Goal: Task Accomplishment & Management: Manage account settings

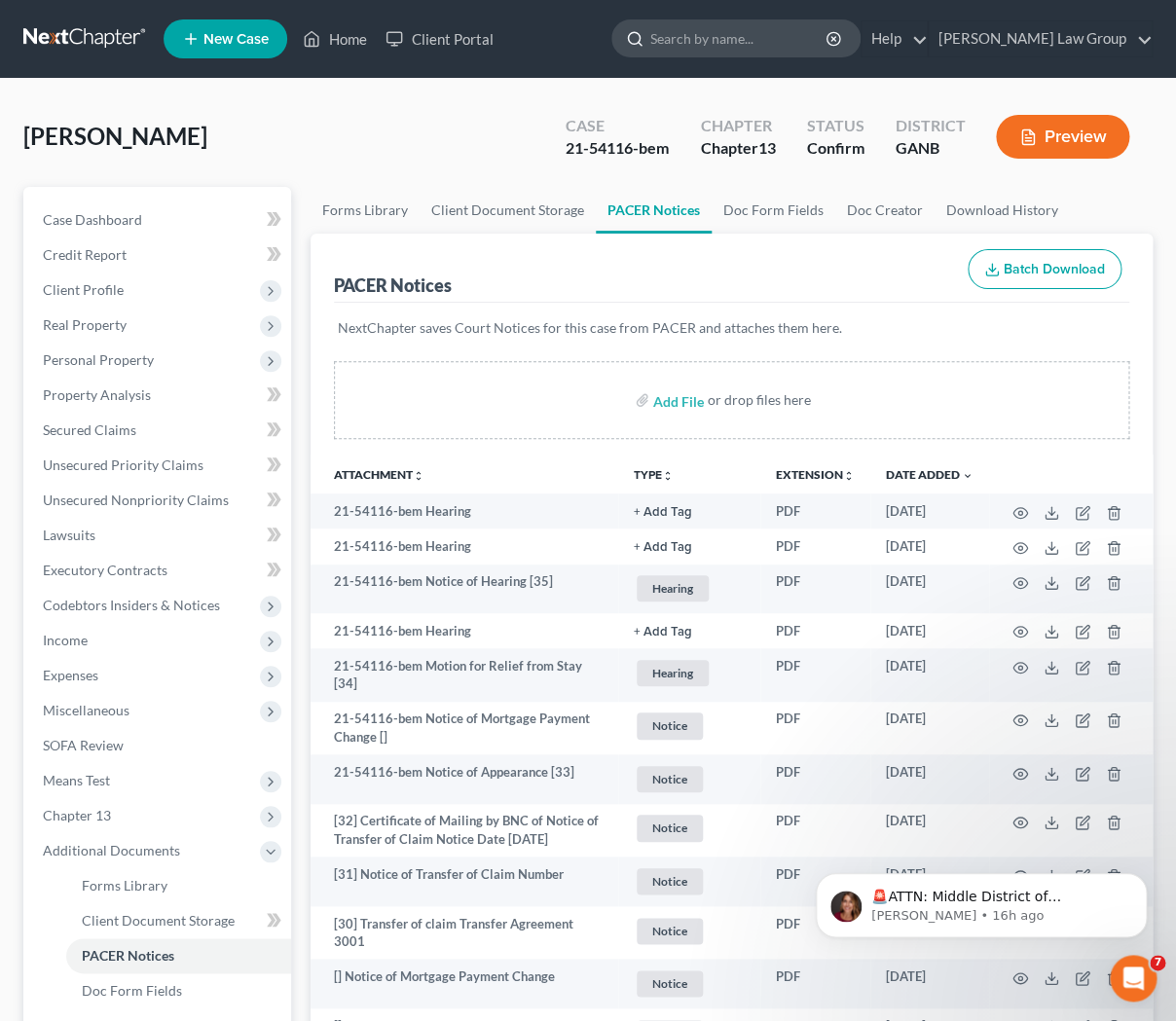
click at [770, 37] on input "search" at bounding box center [740, 38] width 178 height 36
type input "l"
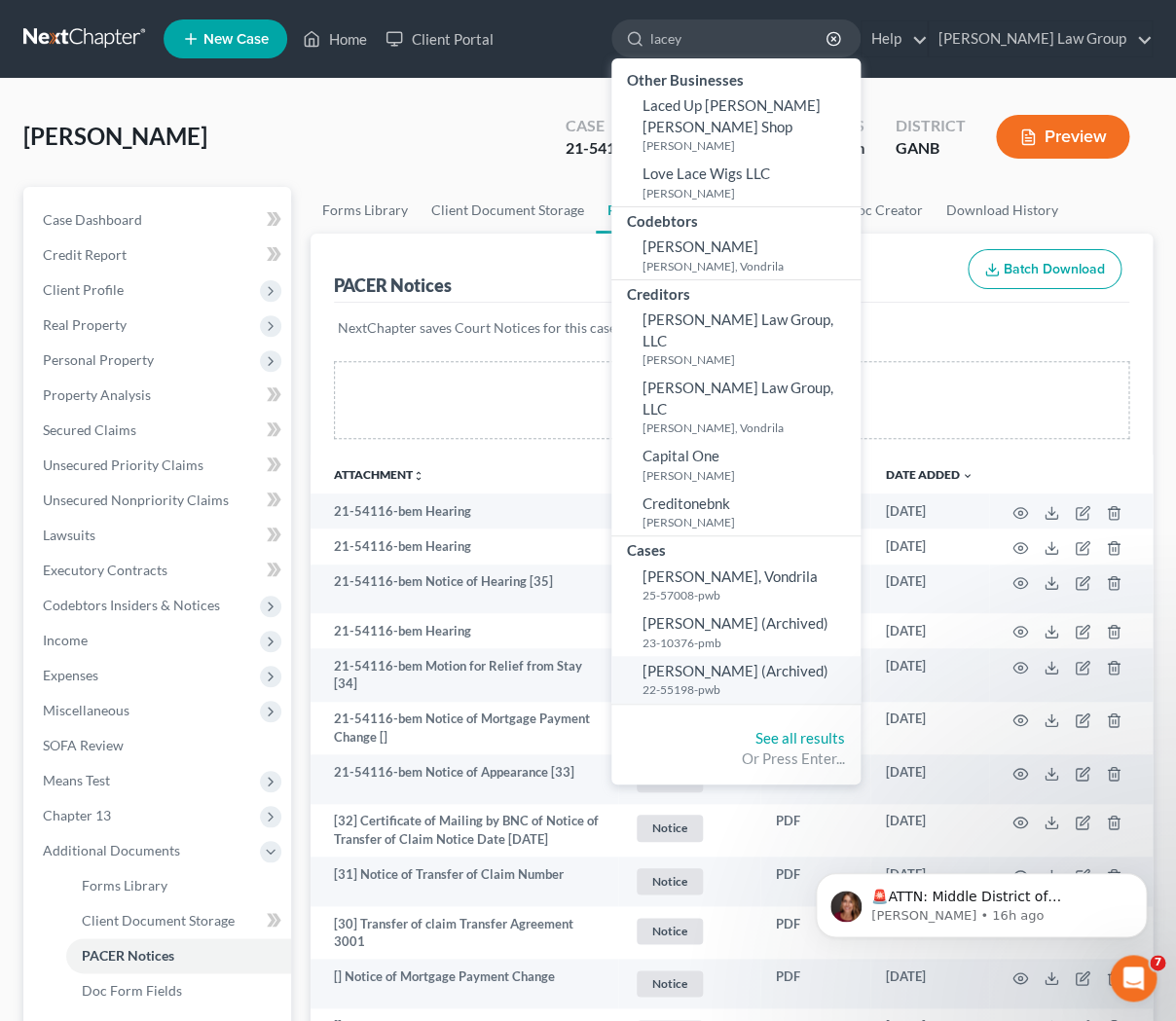
type input "lacey"
click at [795, 681] on small "22-55198-pwb" at bounding box center [750, 689] width 214 height 17
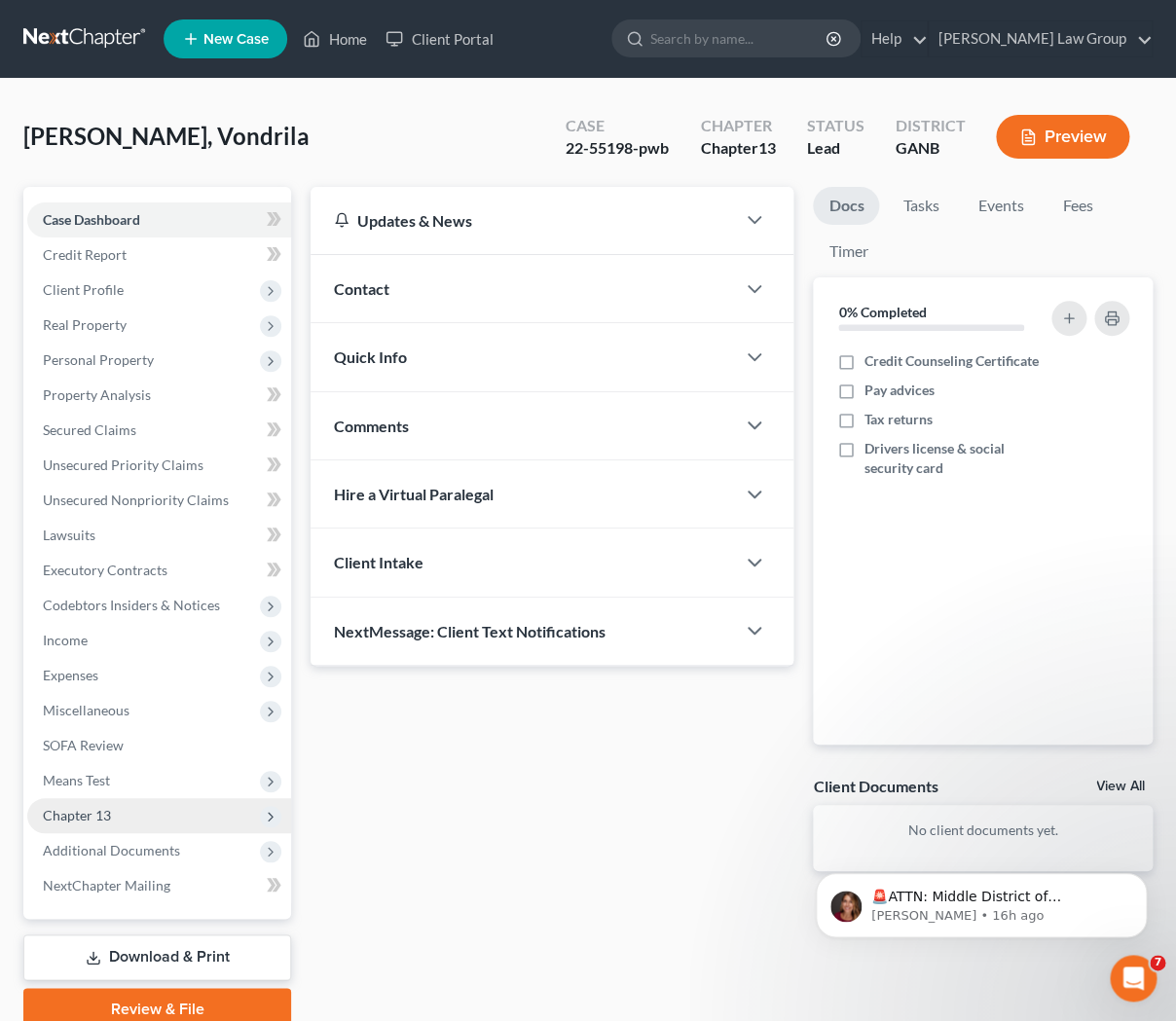
click at [179, 804] on span "Chapter 13" at bounding box center [159, 816] width 264 height 35
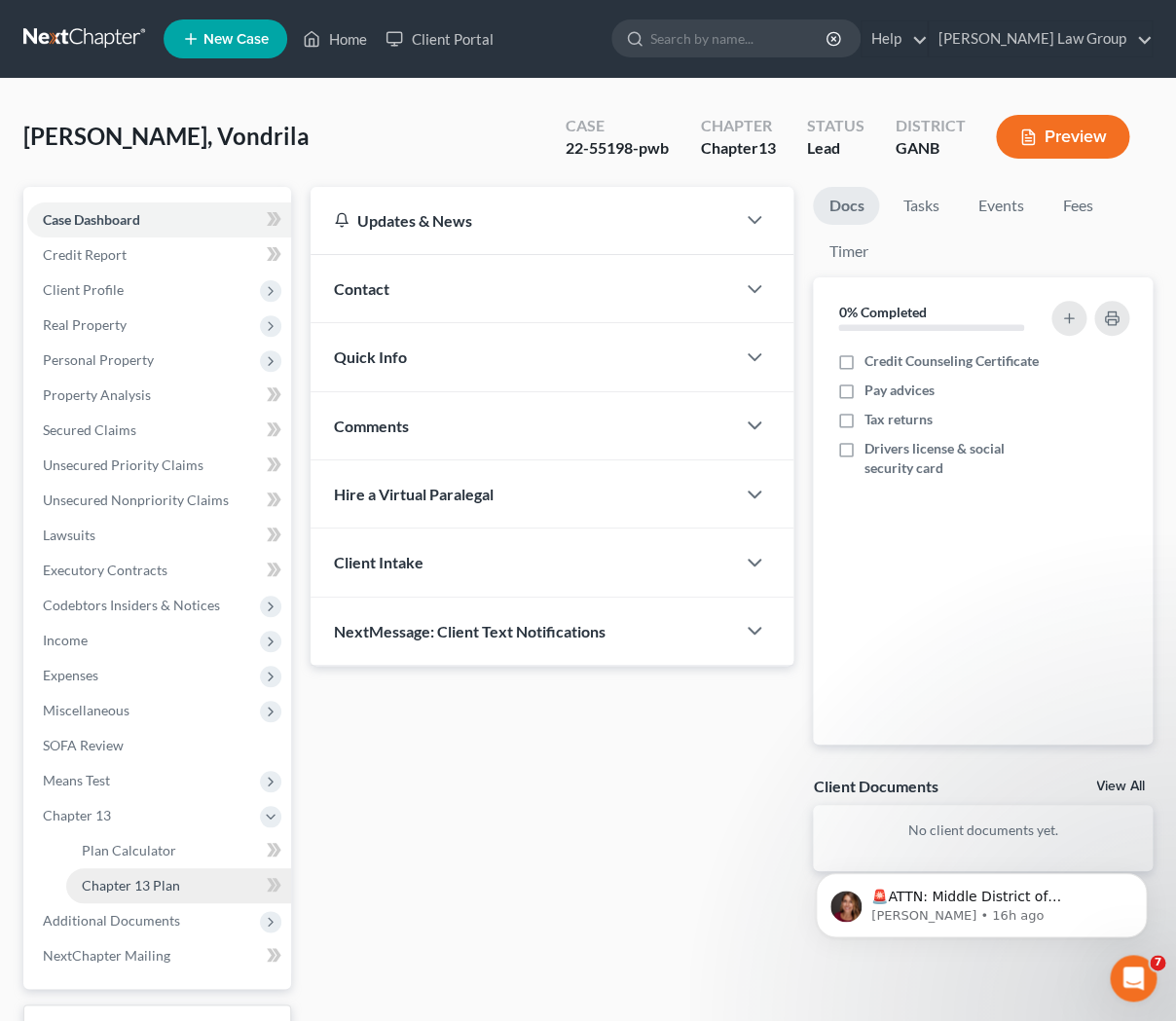
click at [197, 882] on link "Chapter 13 Plan" at bounding box center [179, 886] width 225 height 35
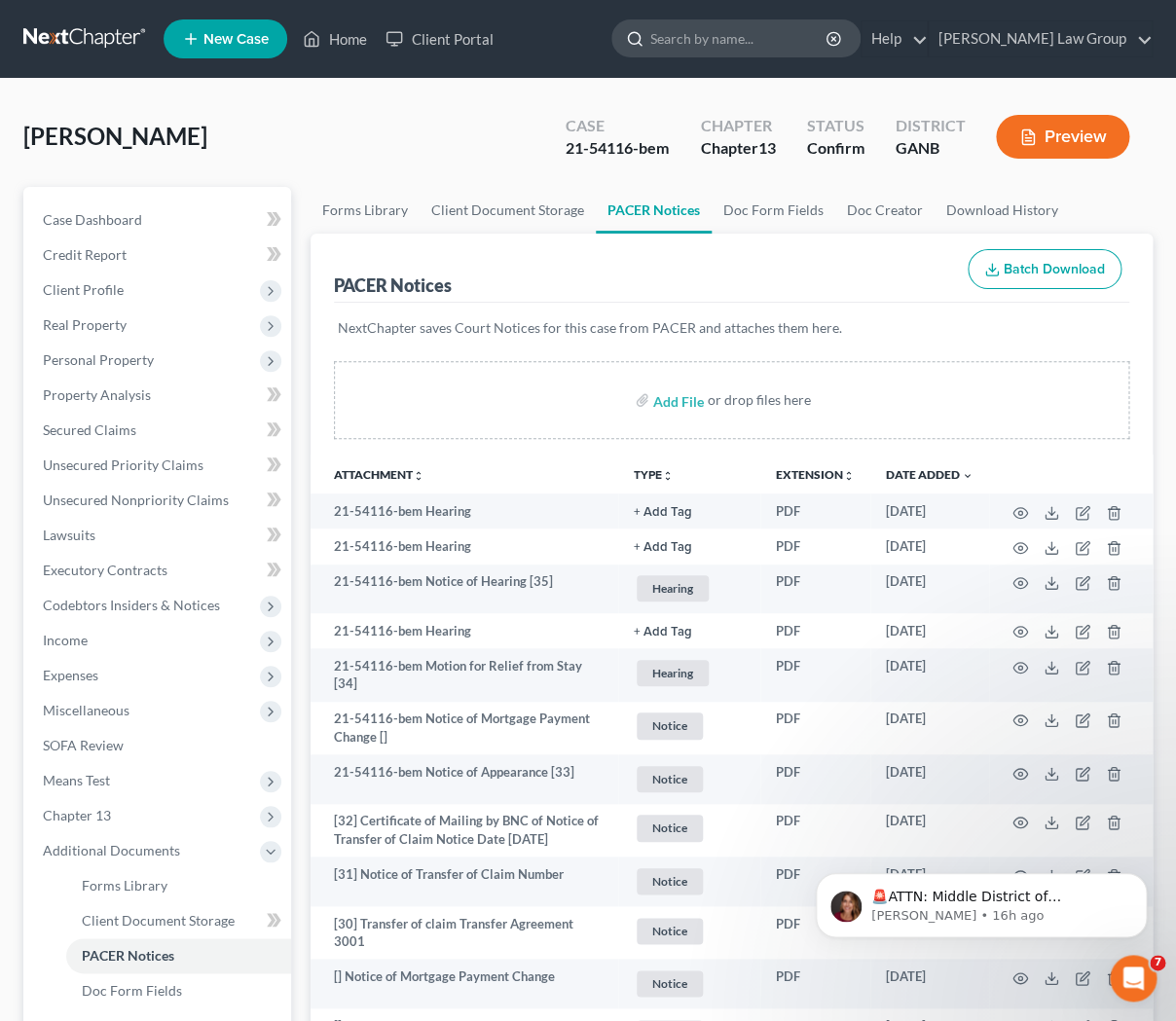
click at [767, 48] on input "search" at bounding box center [740, 38] width 178 height 36
type input "lacey"
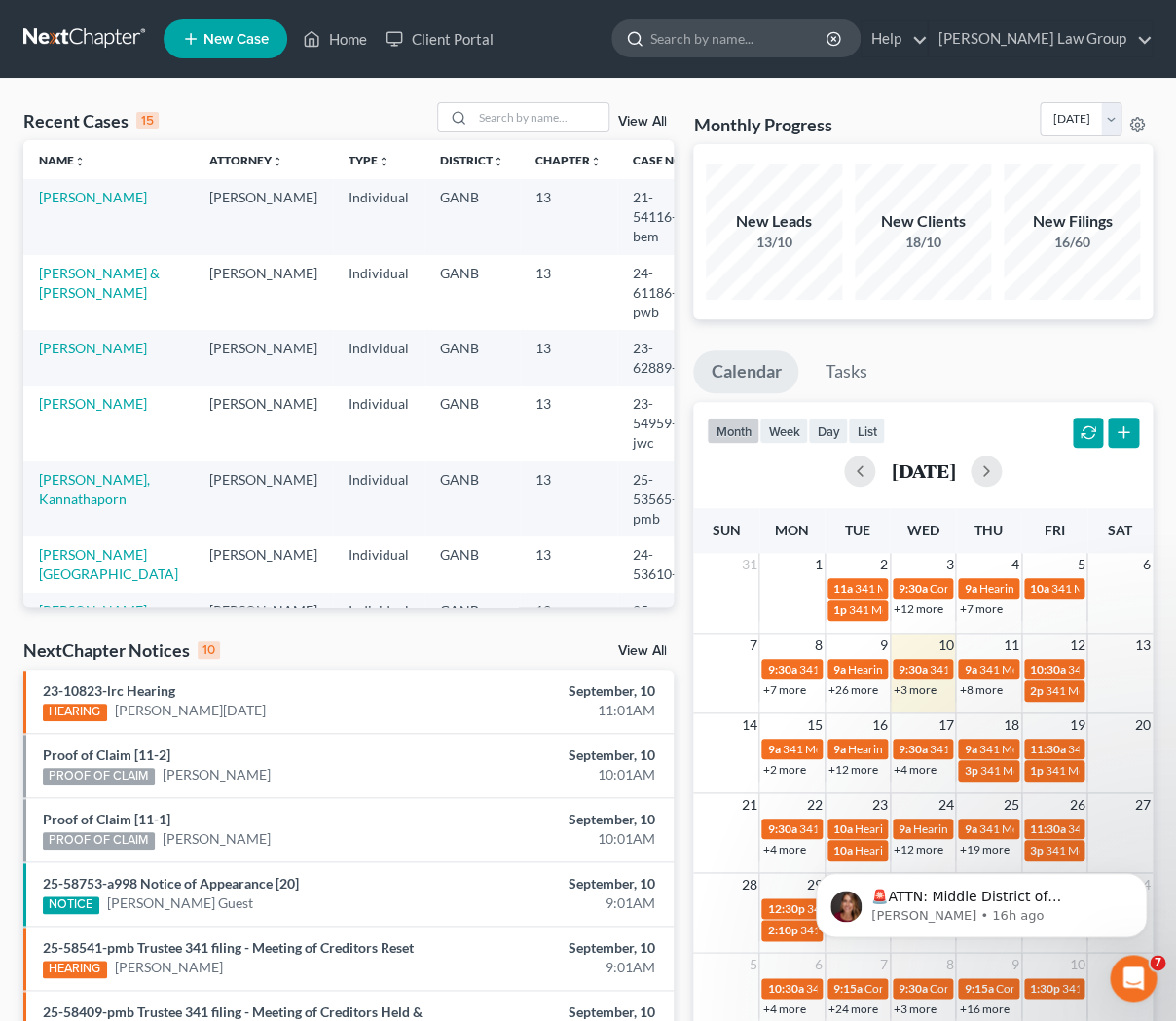
click at [766, 46] on input "search" at bounding box center [740, 38] width 178 height 36
type input "lacey"
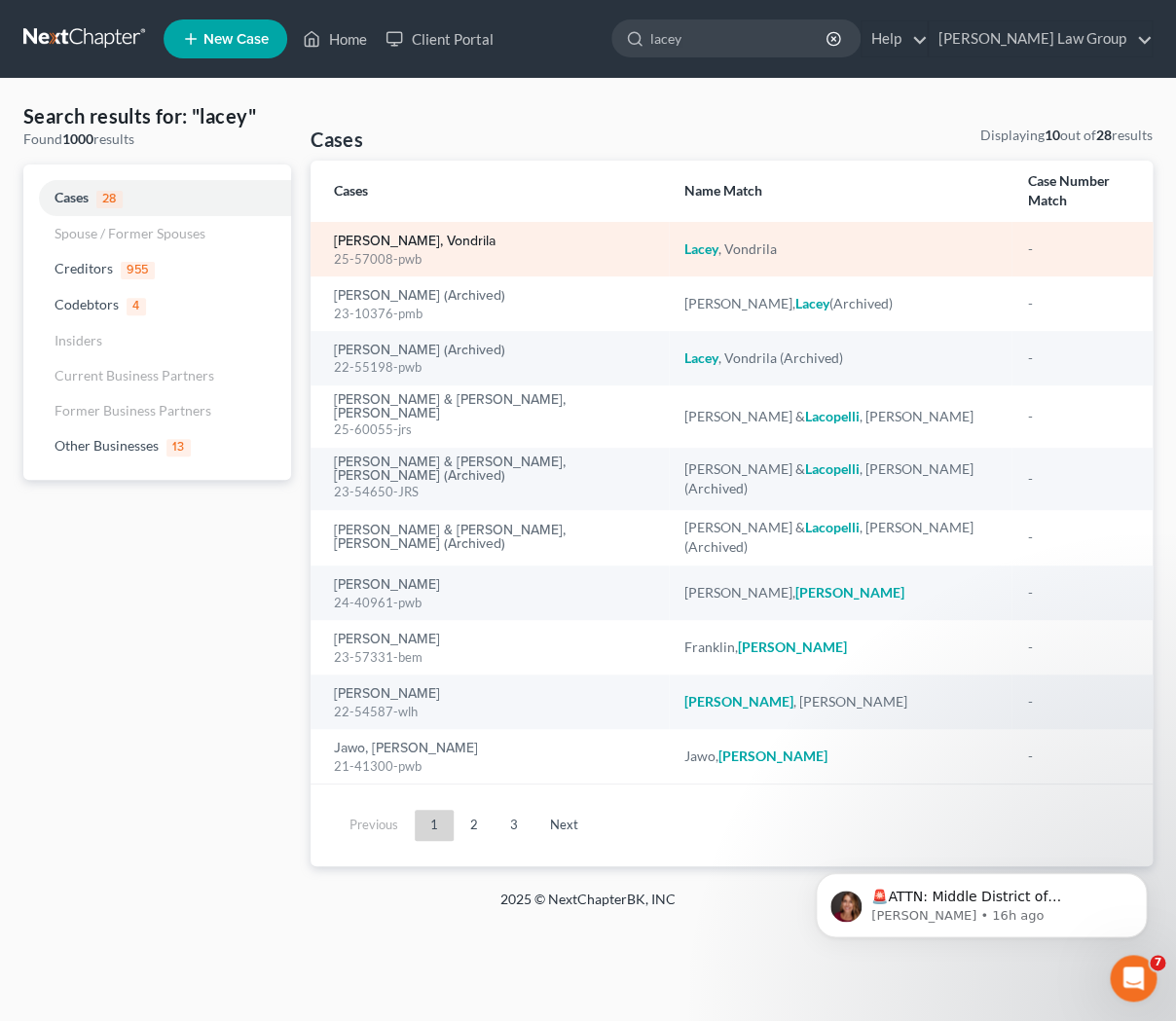
click at [402, 234] on link "[PERSON_NAME], Vondrila" at bounding box center [415, 241] width 162 height 14
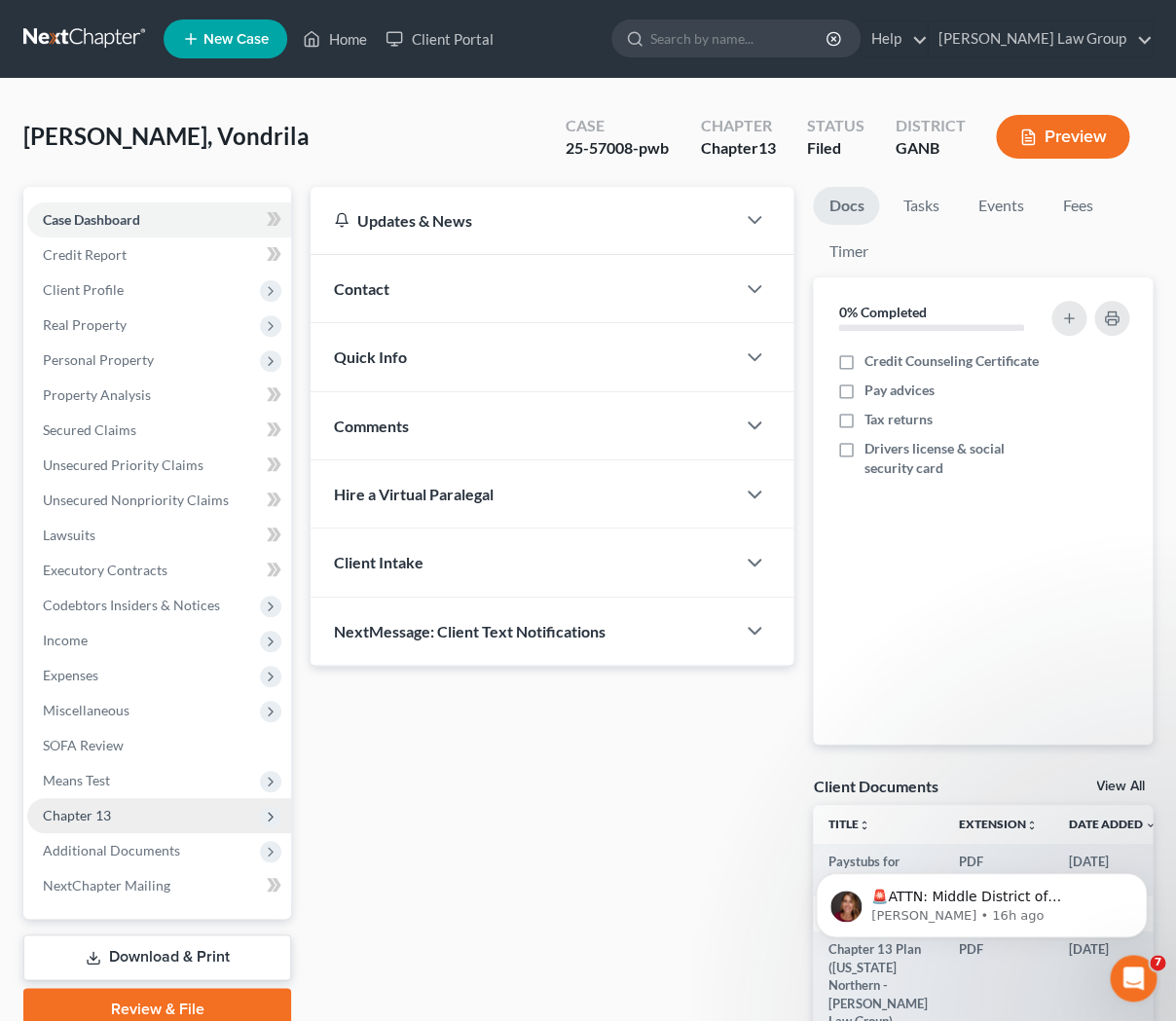
click at [134, 812] on span "Chapter 13" at bounding box center [159, 816] width 264 height 35
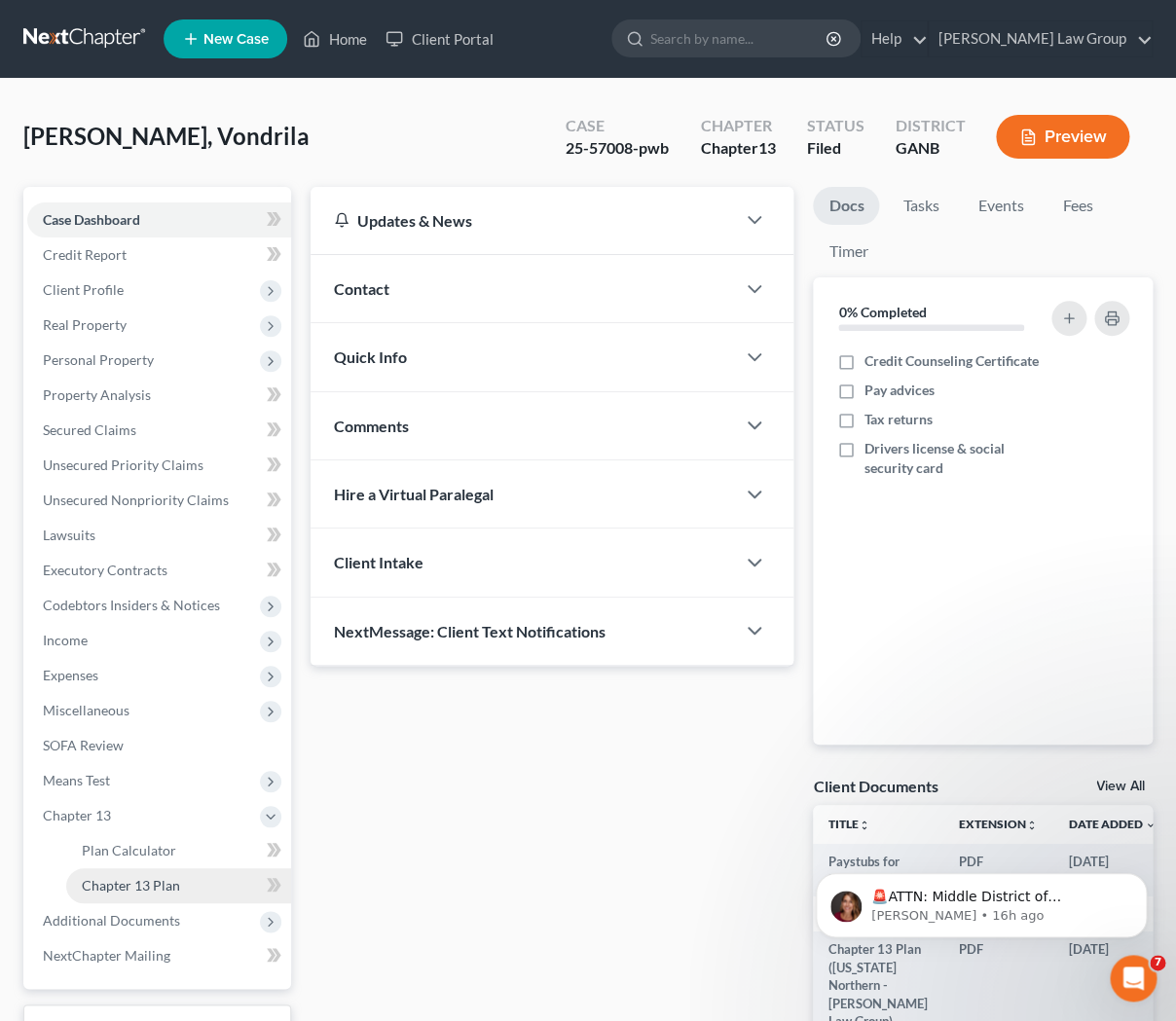
click at [156, 884] on span "Chapter 13 Plan" at bounding box center [130, 885] width 98 height 17
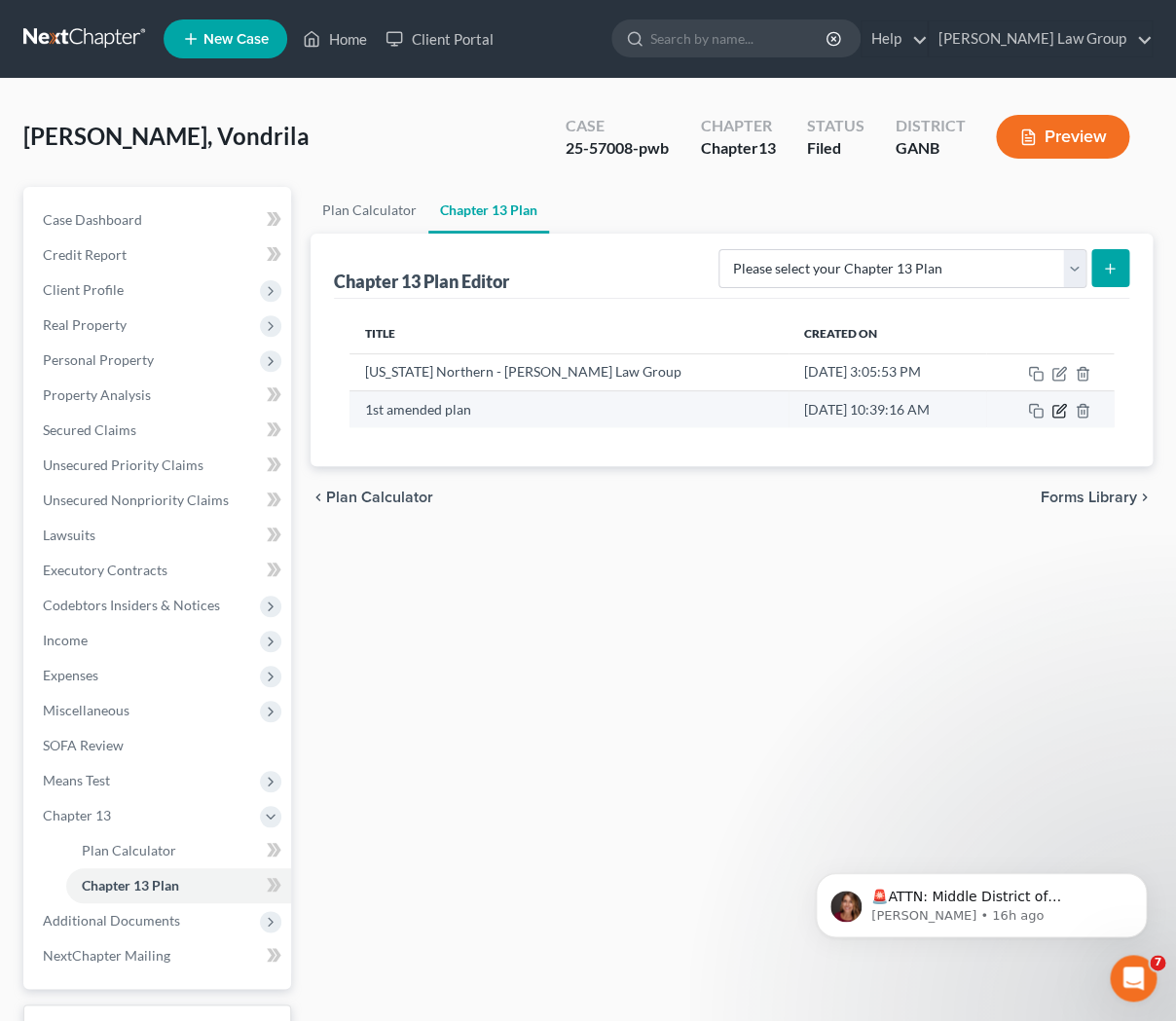
click at [1063, 412] on icon "button" at bounding box center [1058, 412] width 12 height 12
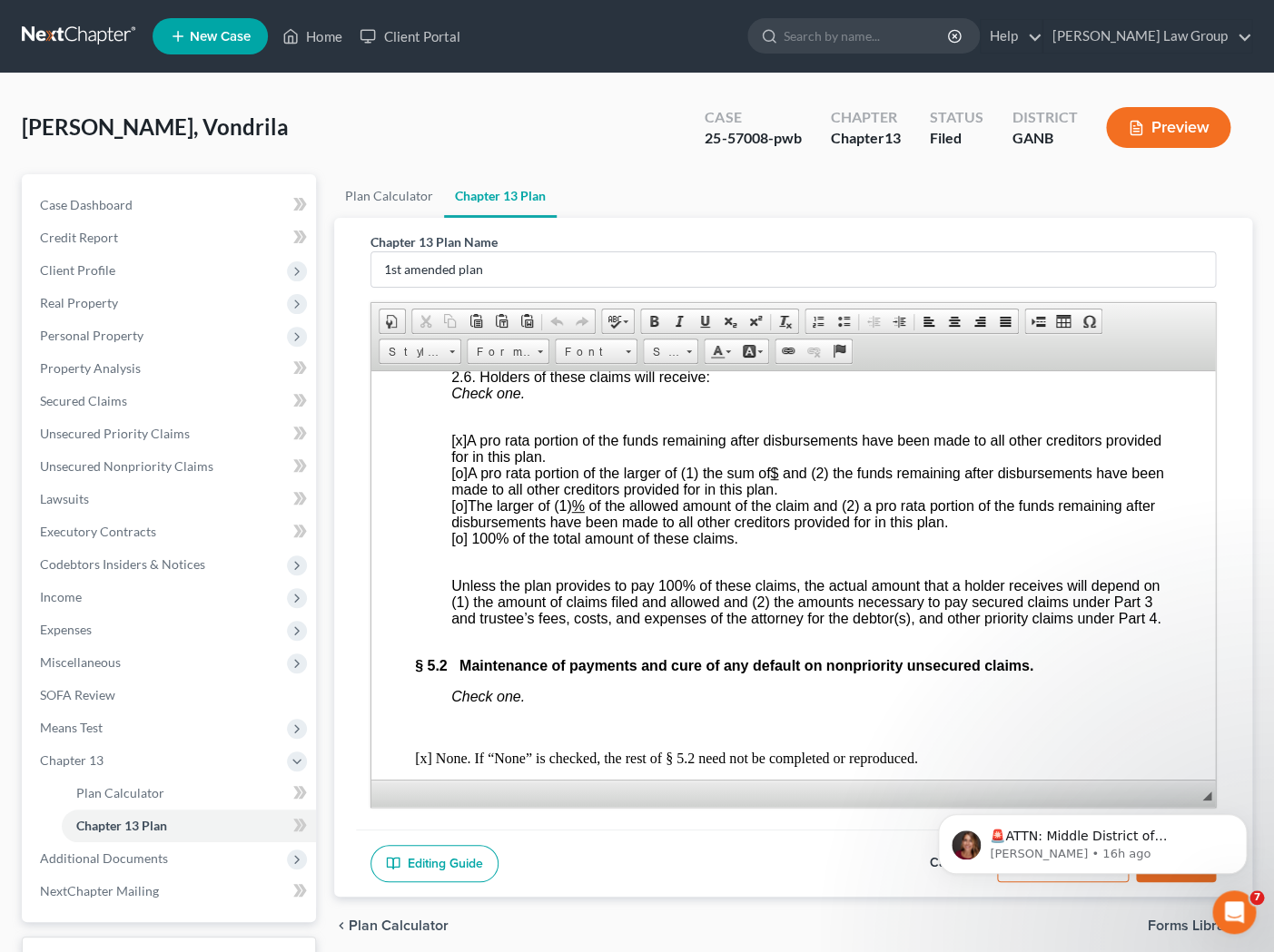
scroll to position [7603, 0]
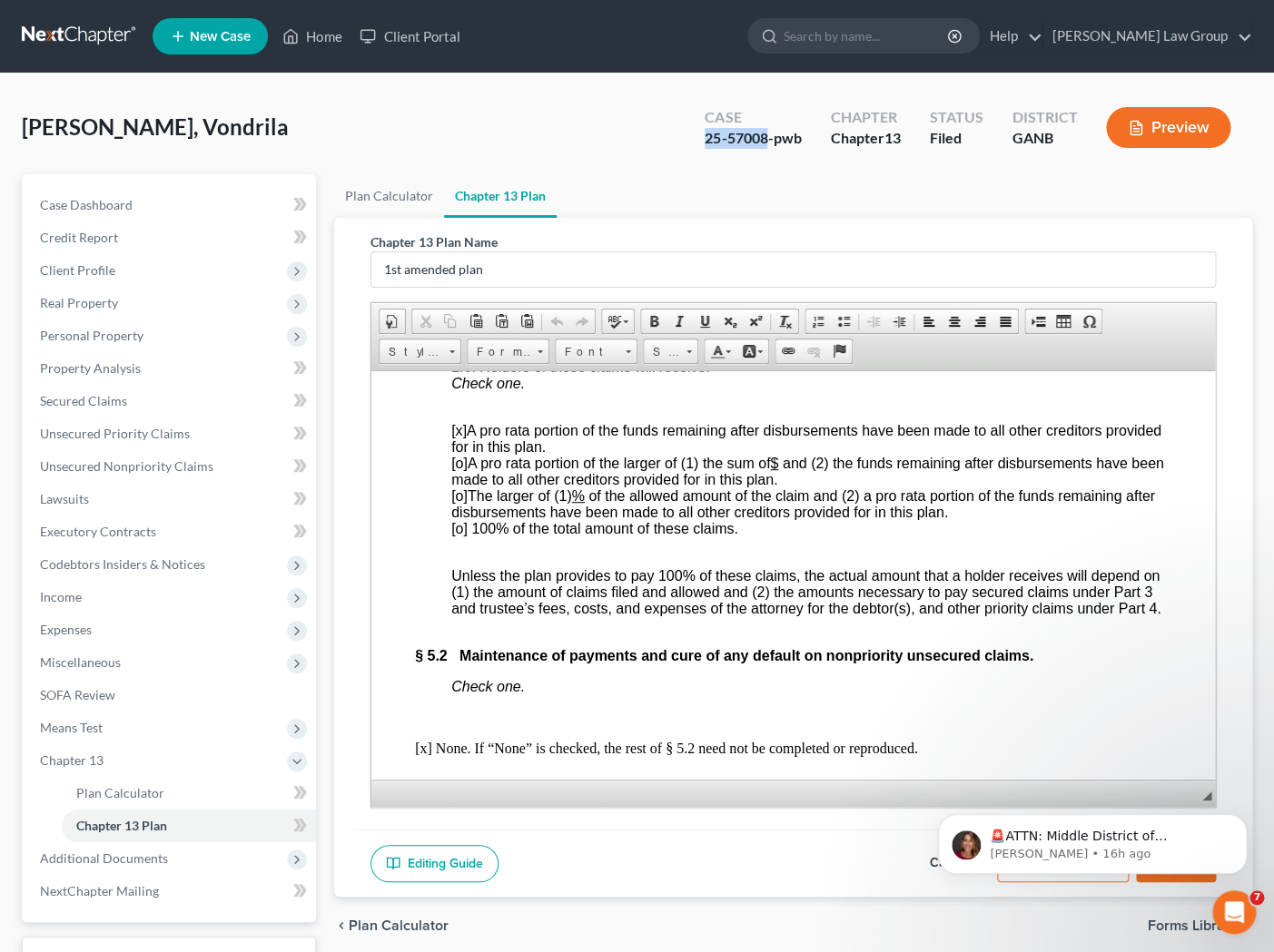
drag, startPoint x: 766, startPoint y: 139, endPoint x: 695, endPoint y: 141, distance: 71.0
click at [695, 141] on div "Case 25-57008-pwb" at bounding box center [752, 129] width 125 height 54
copy div "25-57008"
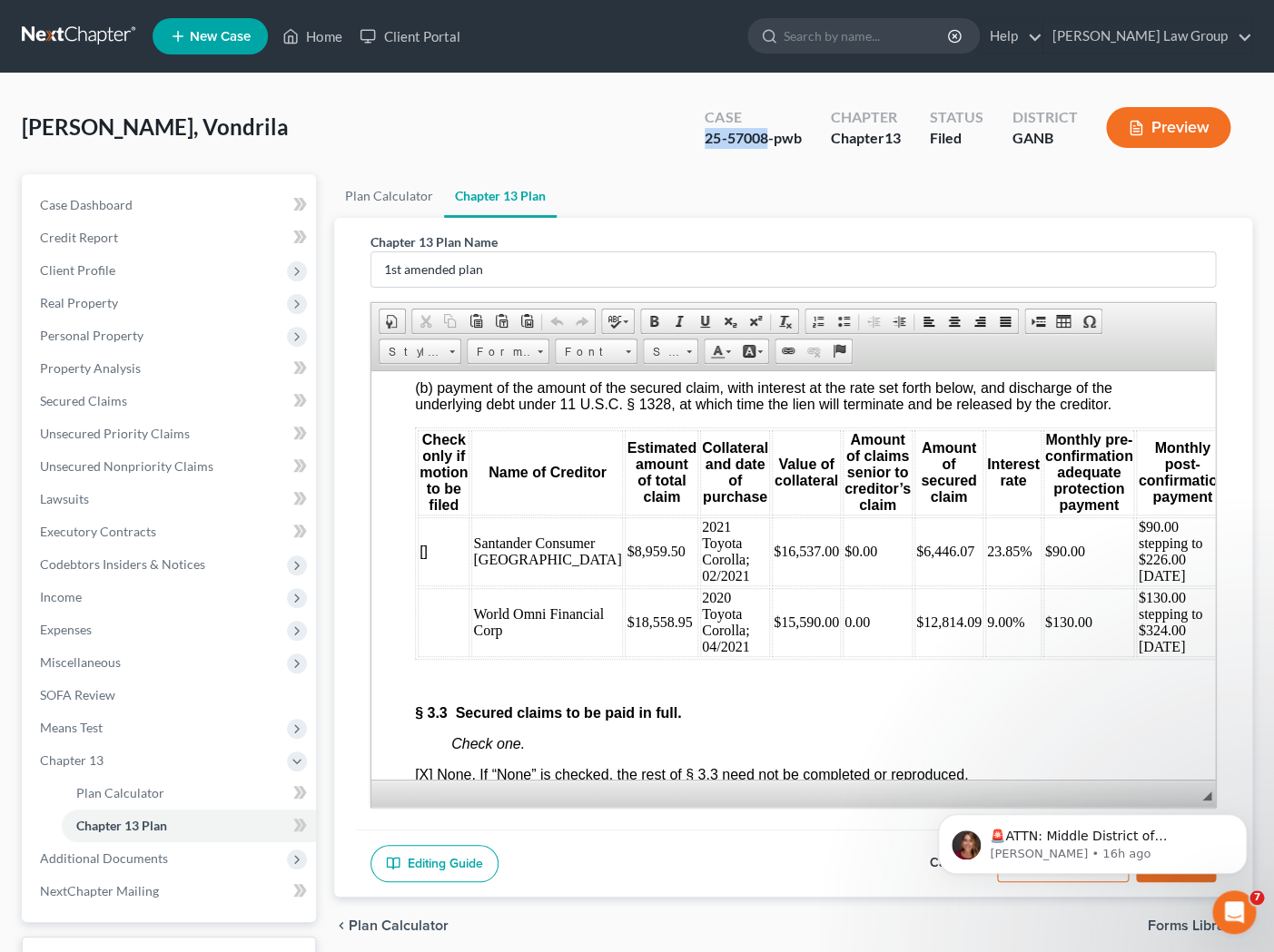
scroll to position [4067, 0]
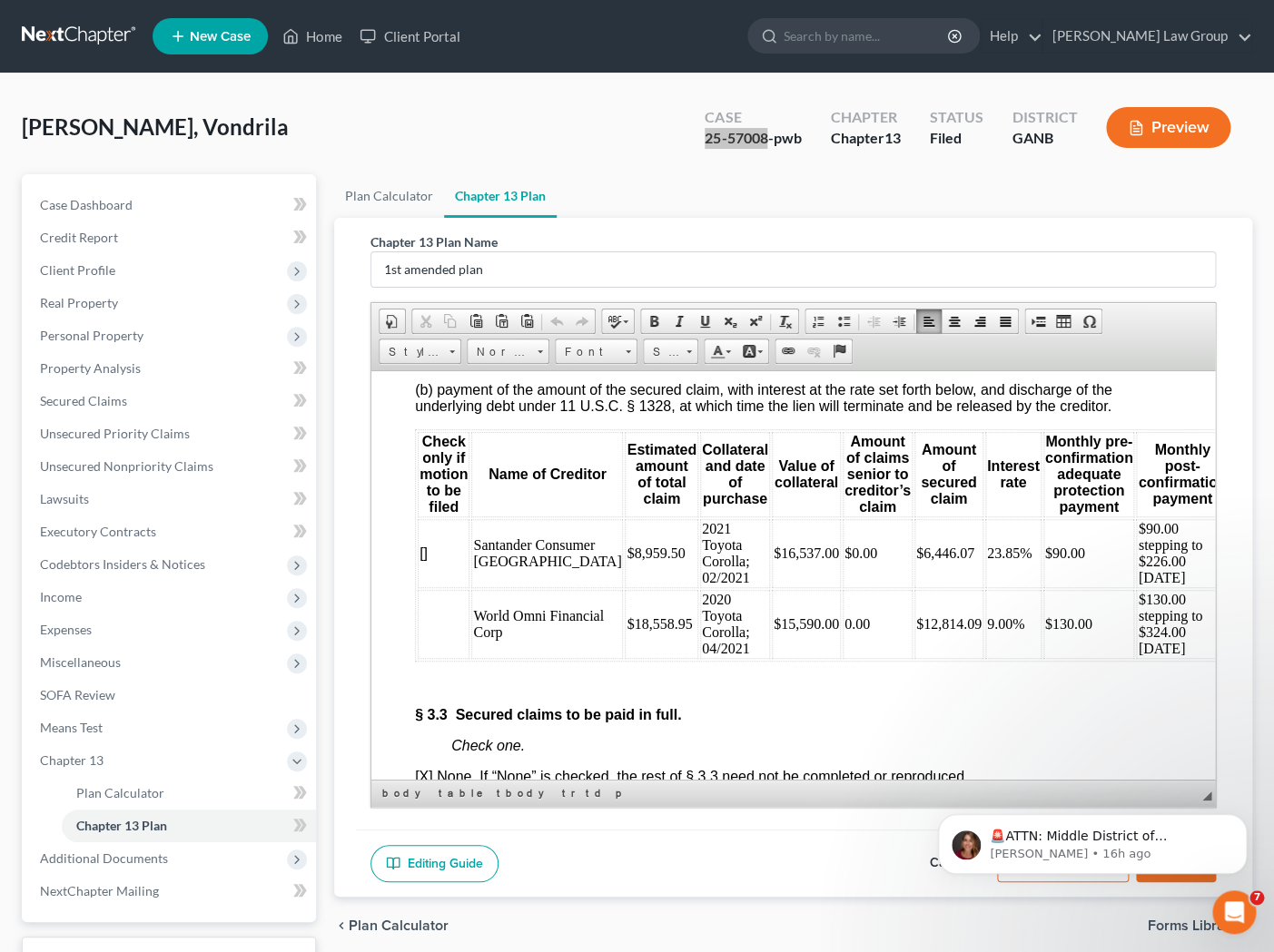
click at [626, 561] on p "$8,959.50" at bounding box center [661, 553] width 69 height 16
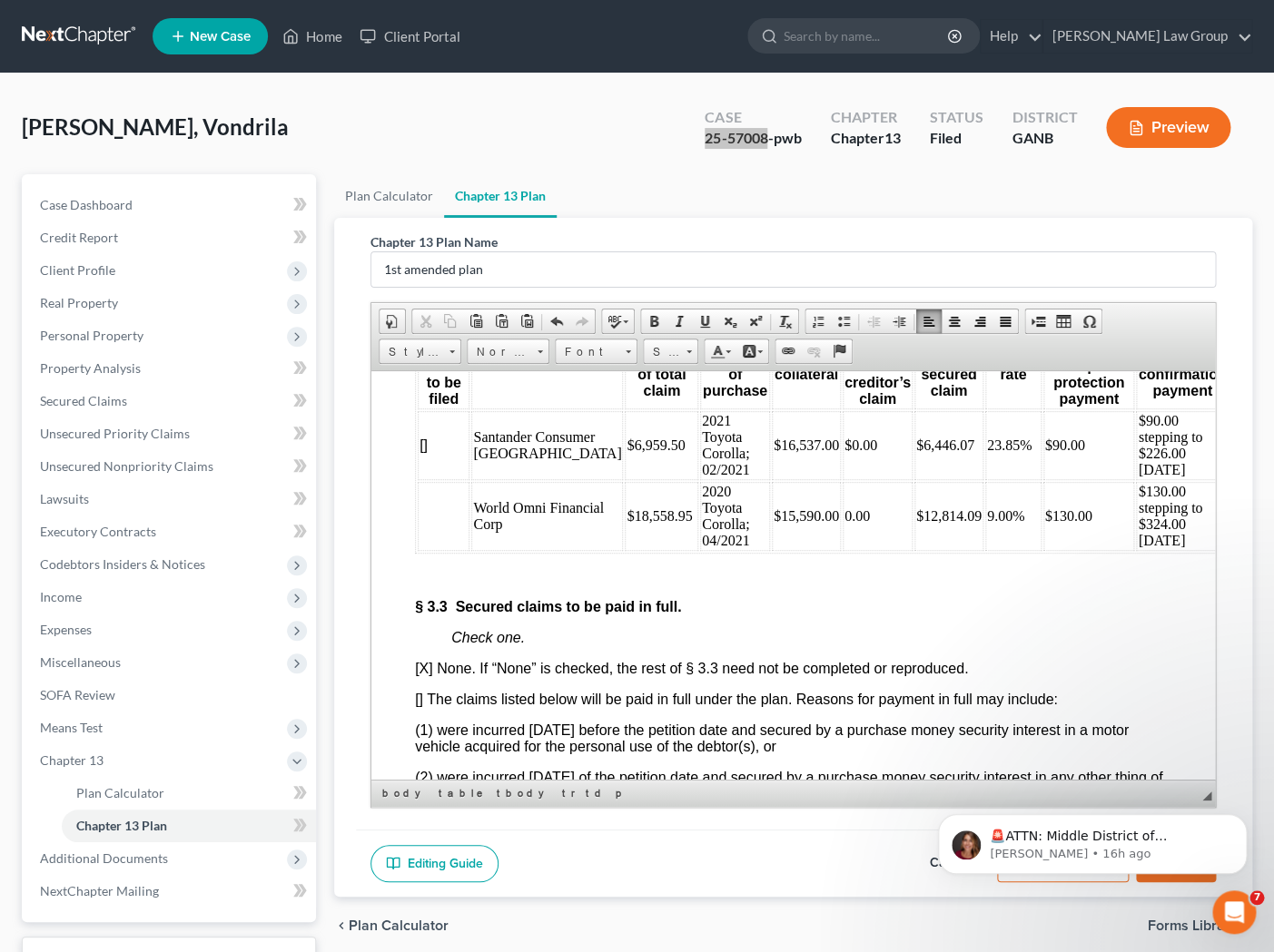
scroll to position [4142, 0]
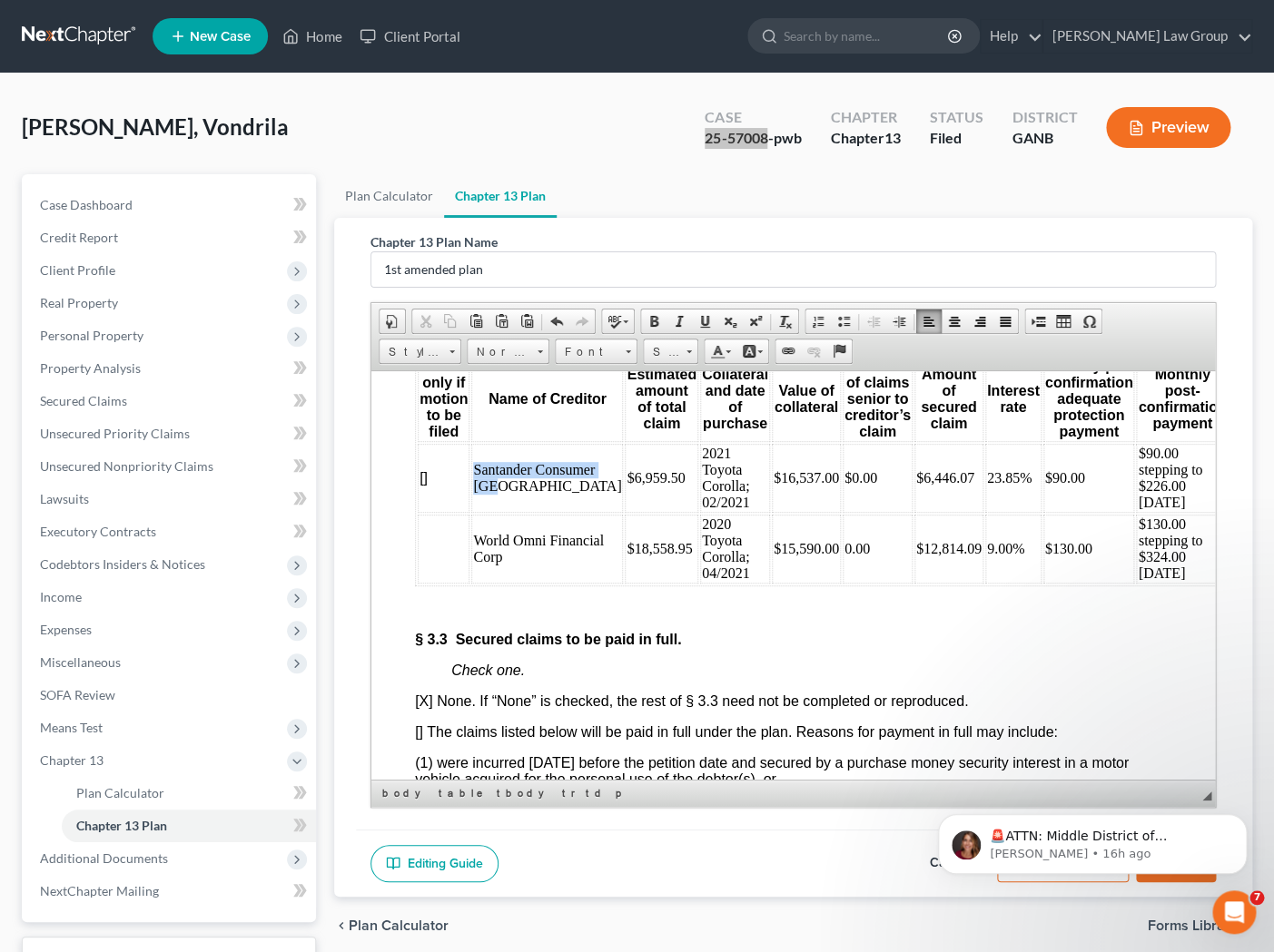
drag, startPoint x: 510, startPoint y: 509, endPoint x: 477, endPoint y: 481, distance: 43.3
click at [476, 481] on td "Santander Consumer [GEOGRAPHIC_DATA]" at bounding box center [547, 478] width 152 height 69
copy td "Santander Consumer [GEOGRAPHIC_DATA]"
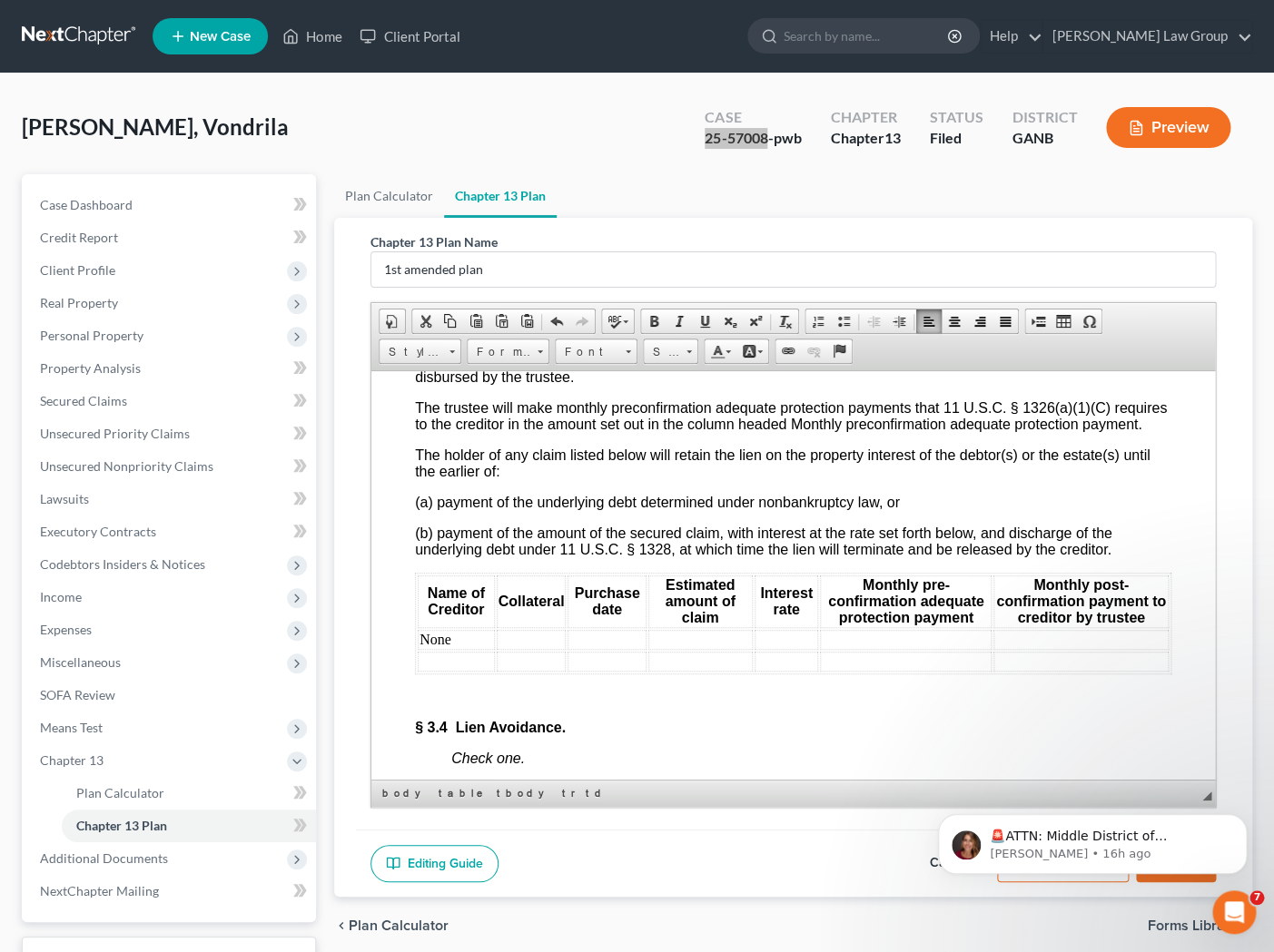
scroll to position [4749, 0]
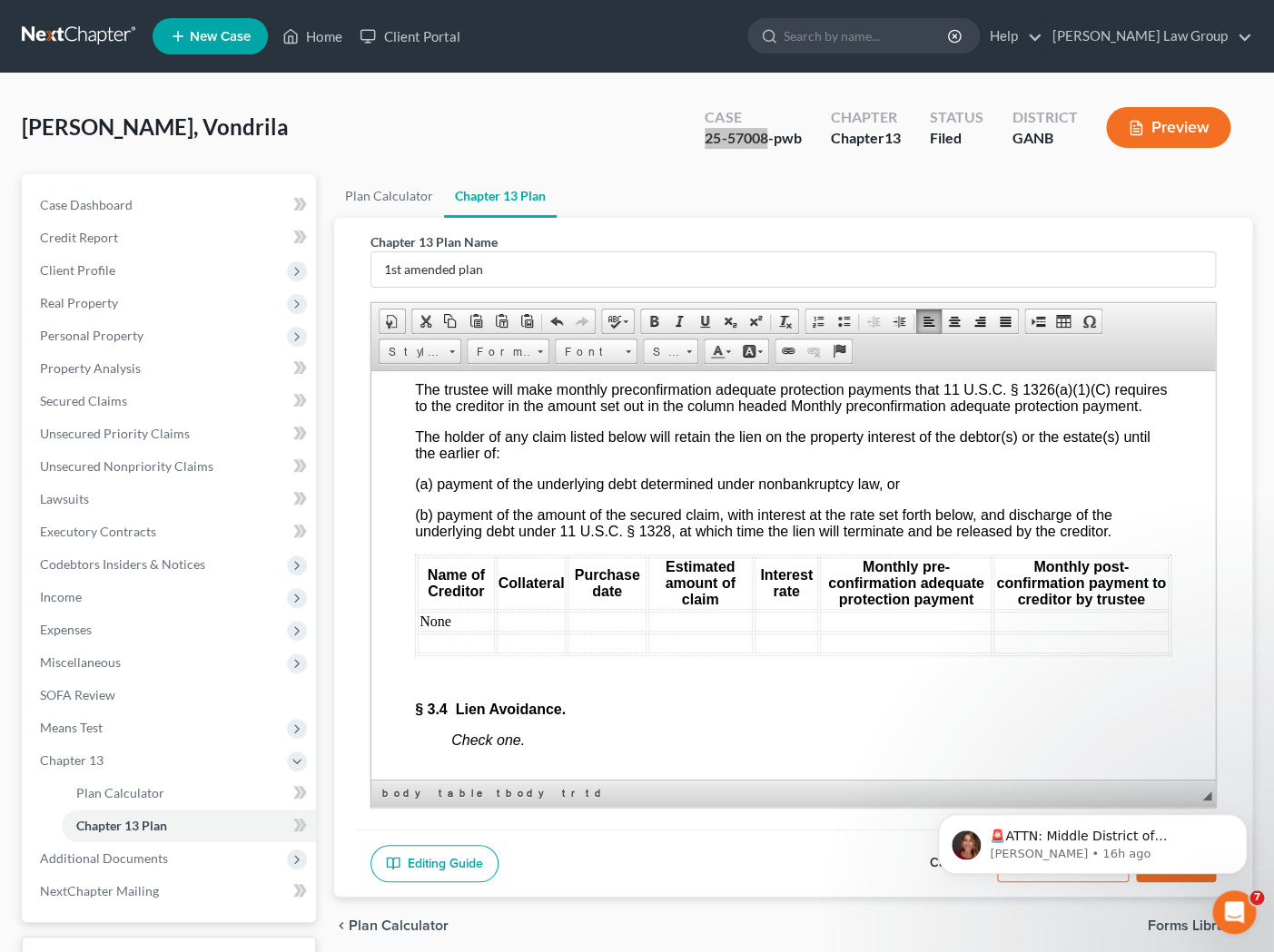
click at [474, 631] on td "None" at bounding box center [455, 621] width 77 height 20
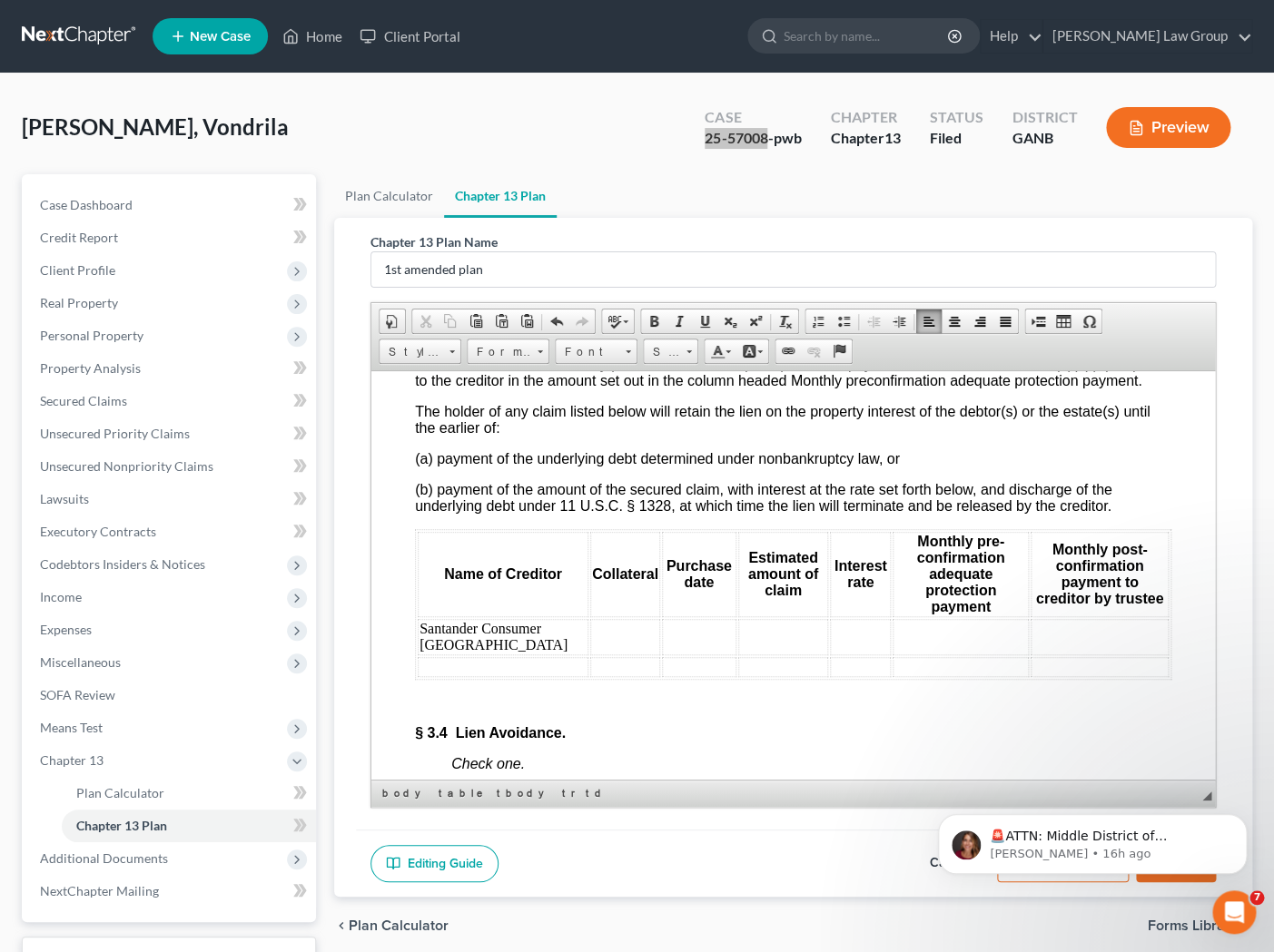
scroll to position [4777, 0]
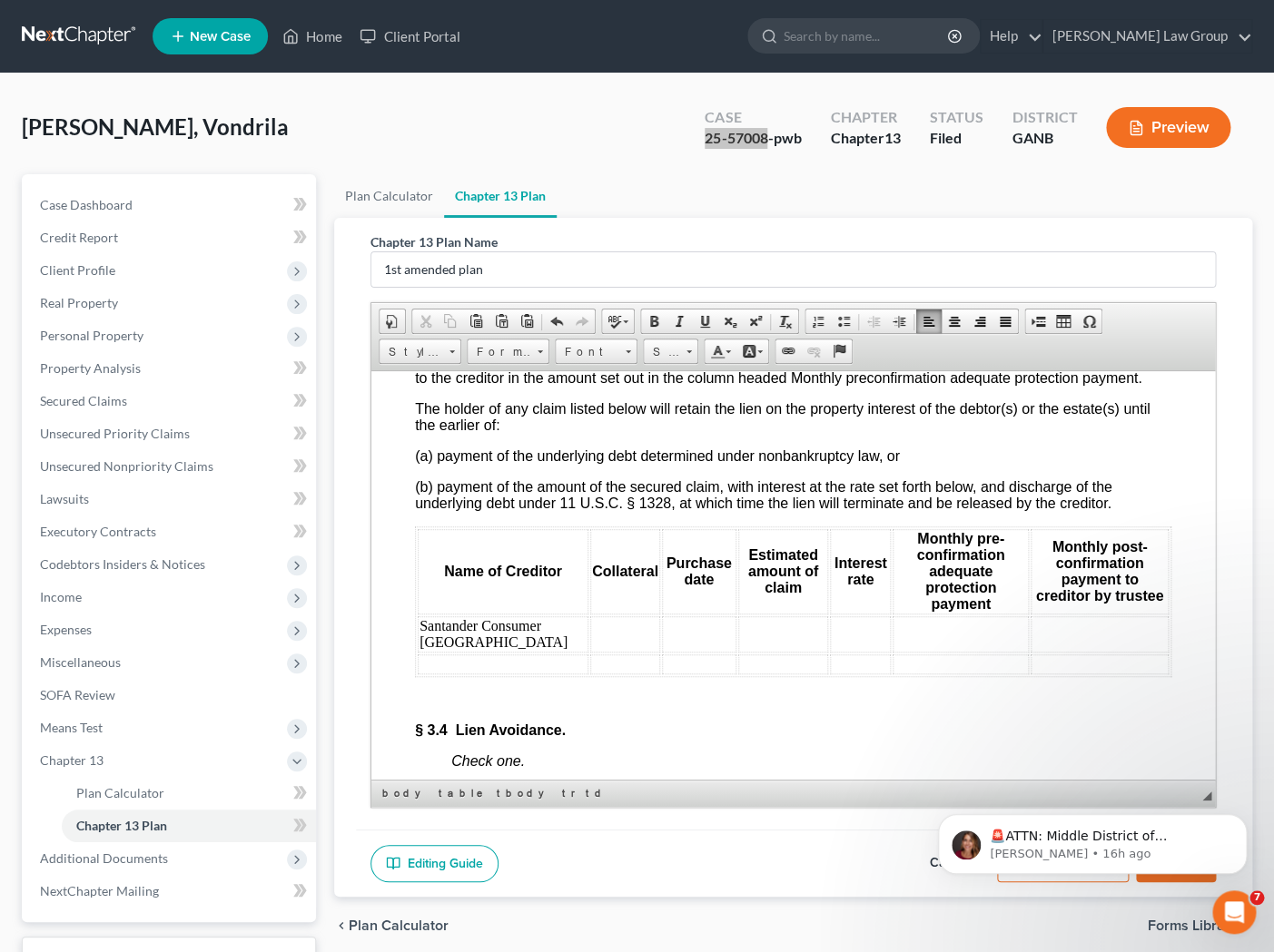
click at [589, 640] on td at bounding box center [624, 634] width 70 height 37
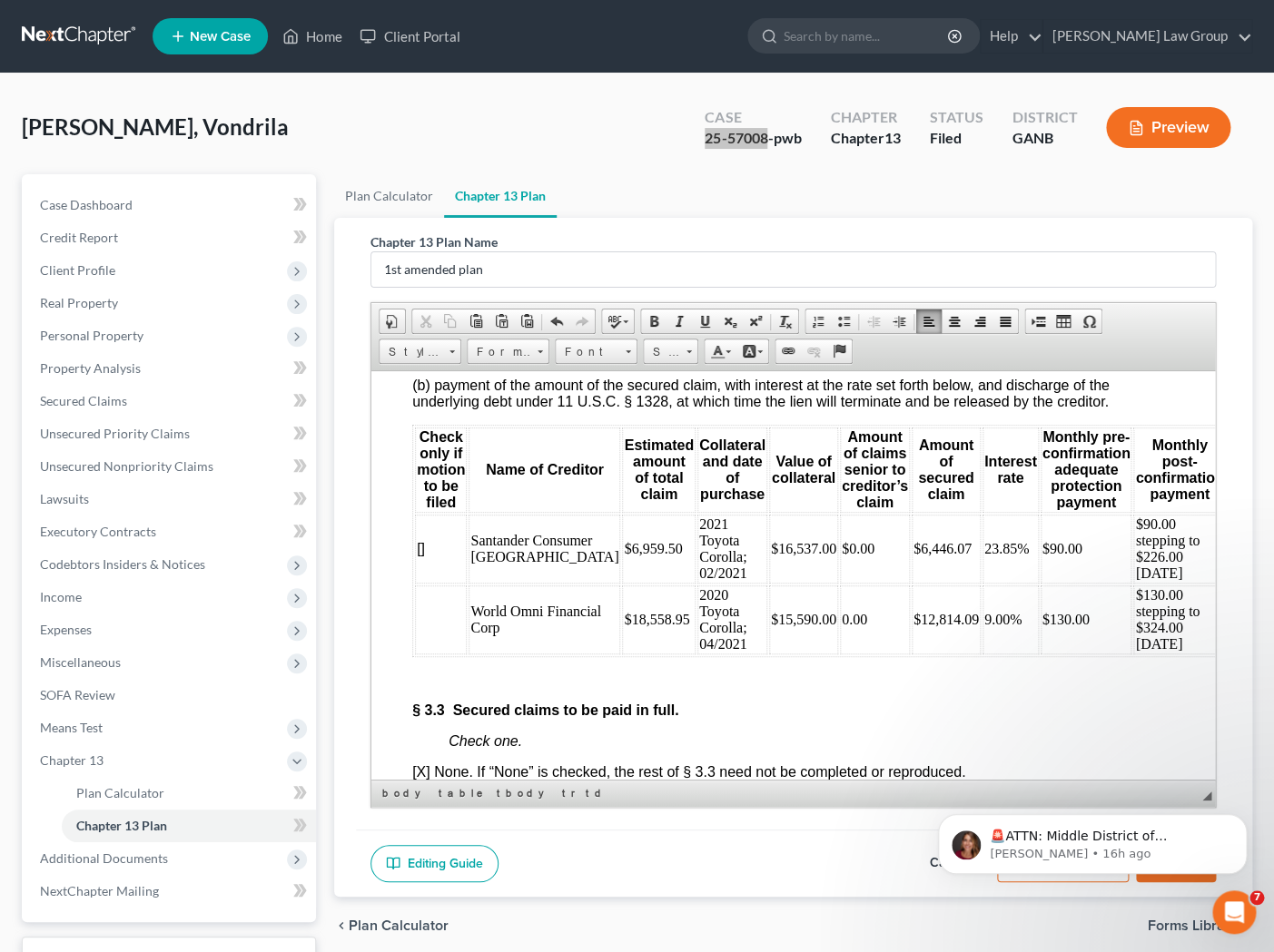
scroll to position [4078, 3]
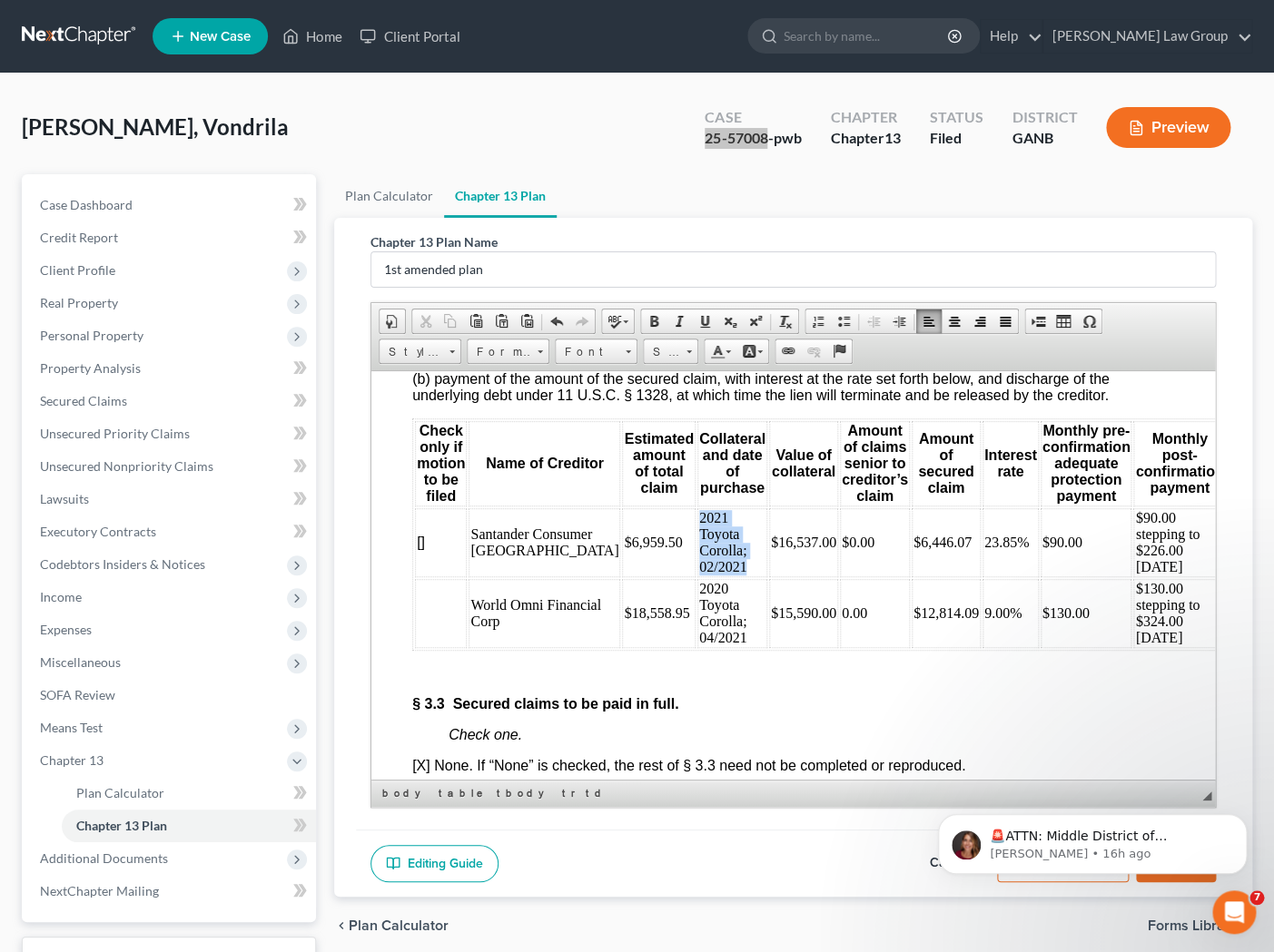
drag, startPoint x: 666, startPoint y: 585, endPoint x: 622, endPoint y: 542, distance: 61.5
click at [696, 541] on td "2021 Toyota Corolla; 02/2021" at bounding box center [731, 542] width 70 height 69
copy td "2021 Toyota Corolla; 02/2021"
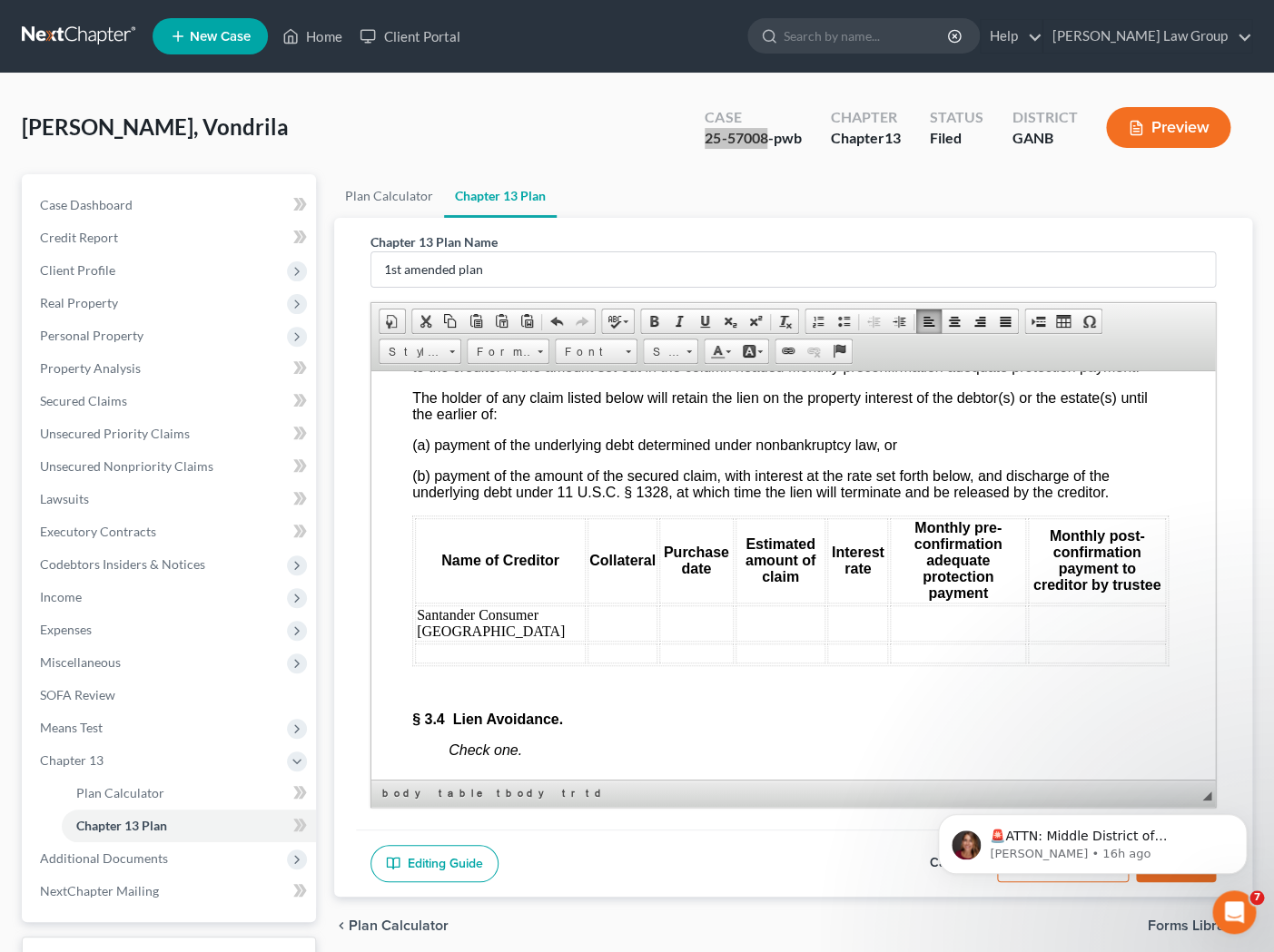
scroll to position [4791, 1]
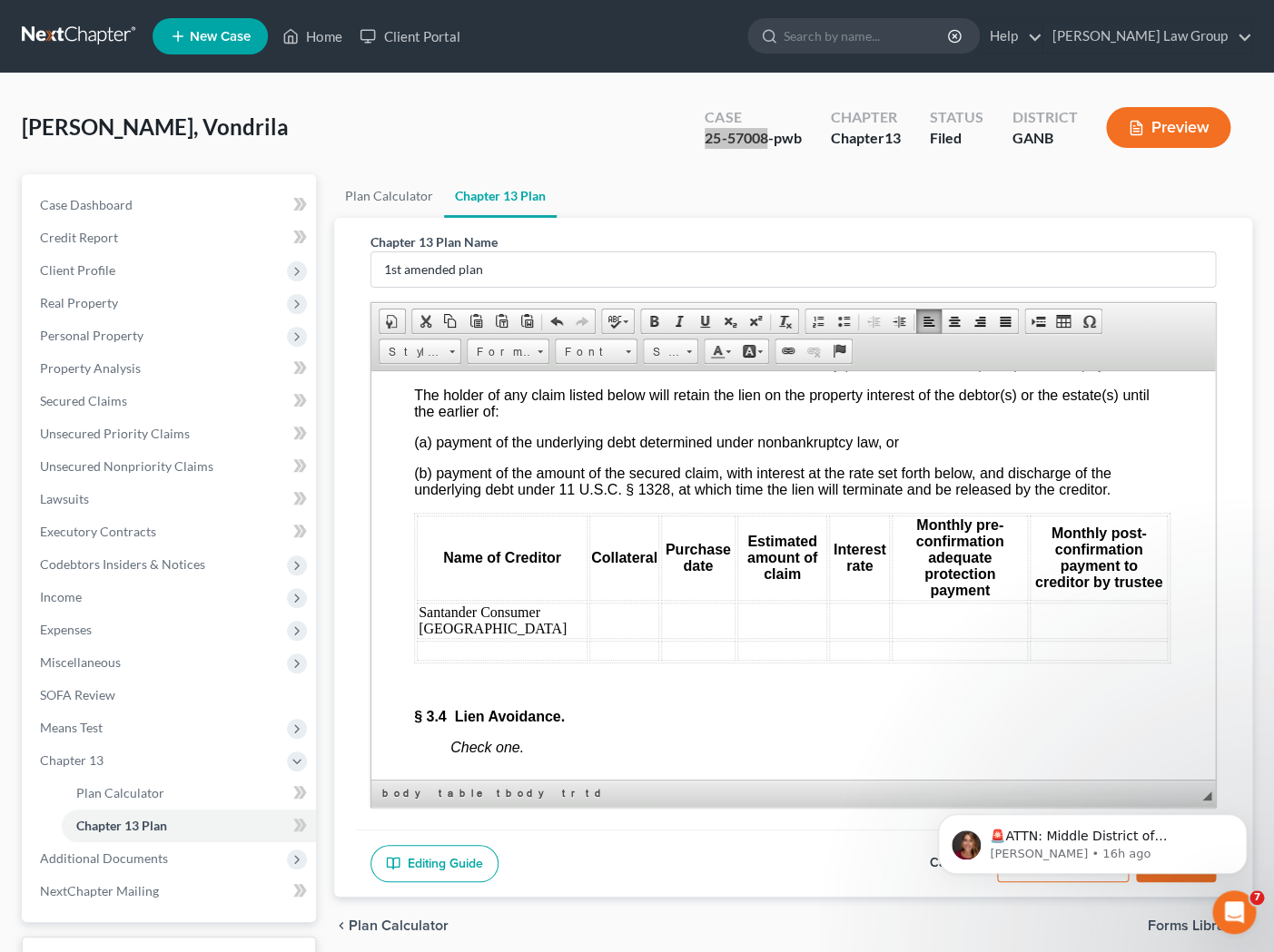
click at [589, 624] on td at bounding box center [623, 620] width 70 height 37
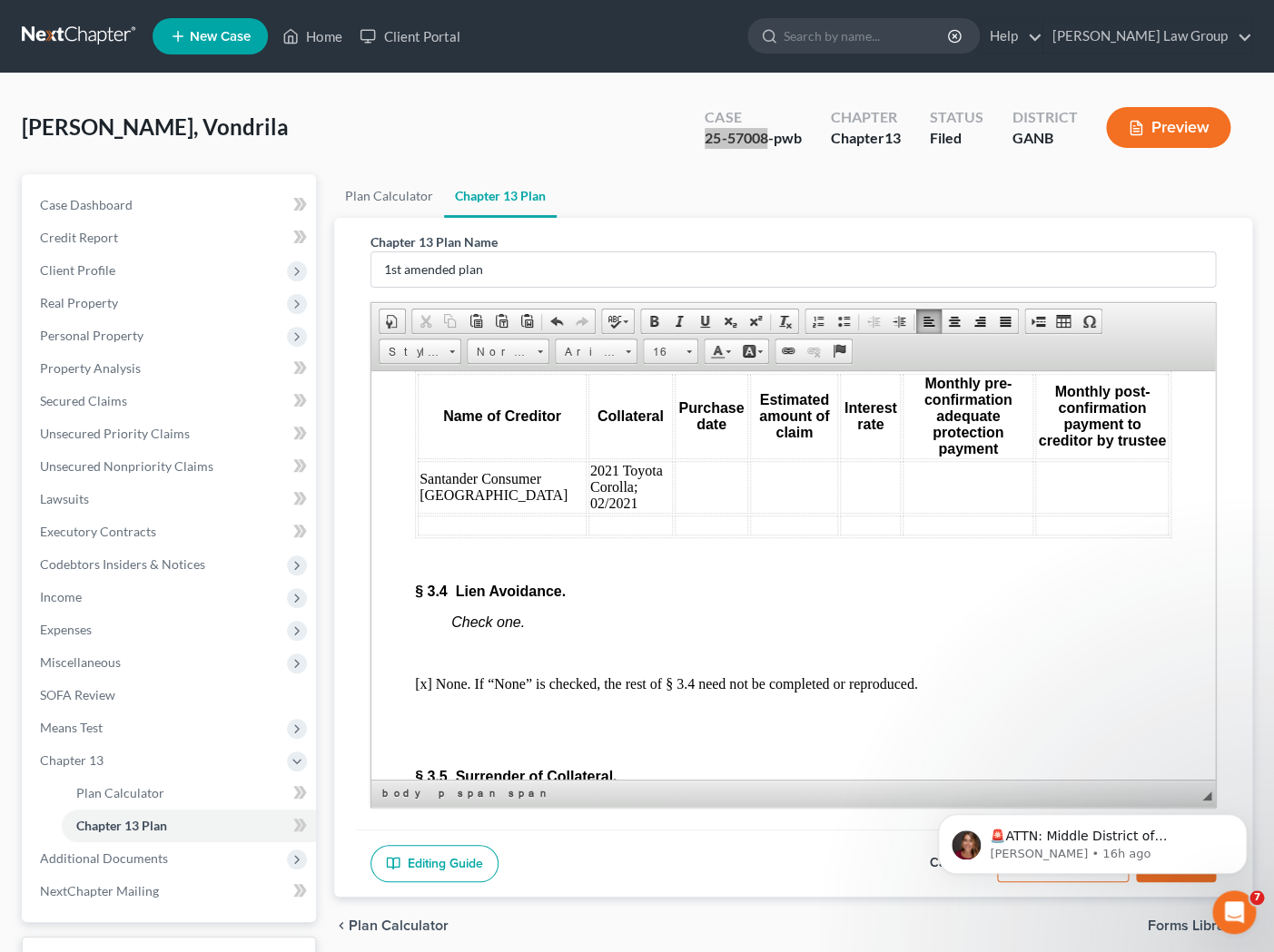
scroll to position [4915, 0]
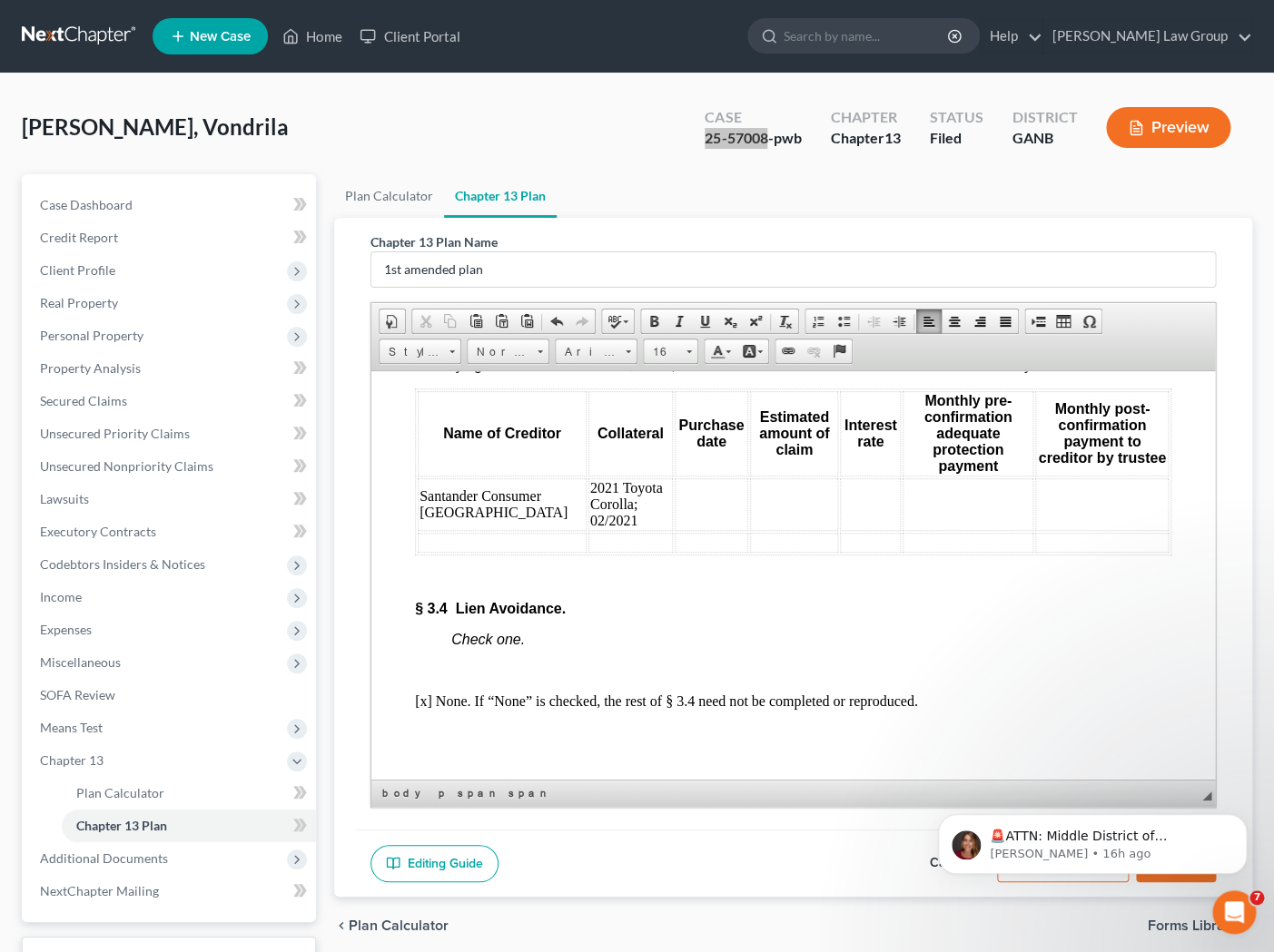
click at [674, 497] on td at bounding box center [710, 504] width 73 height 53
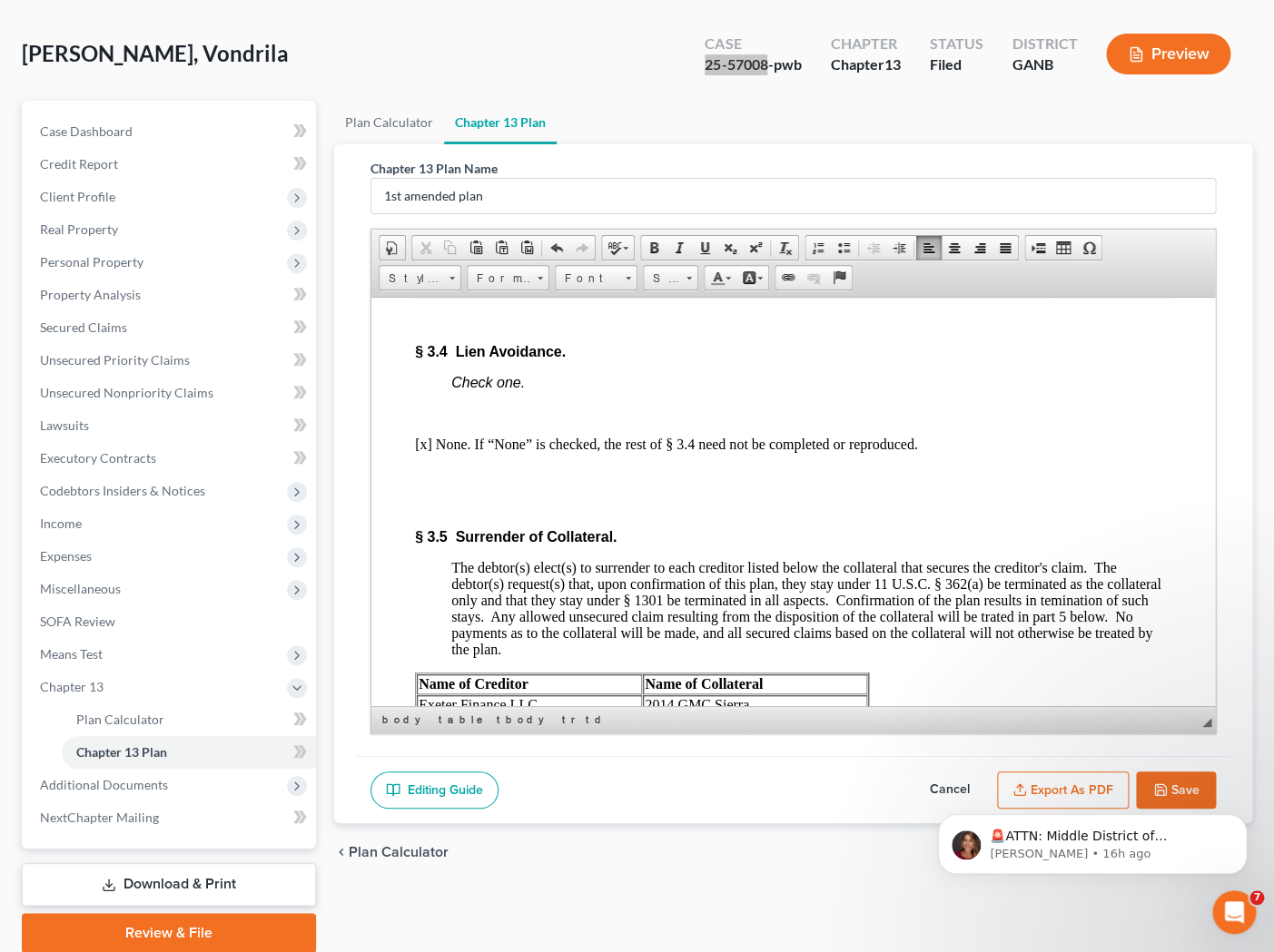
scroll to position [101, 0]
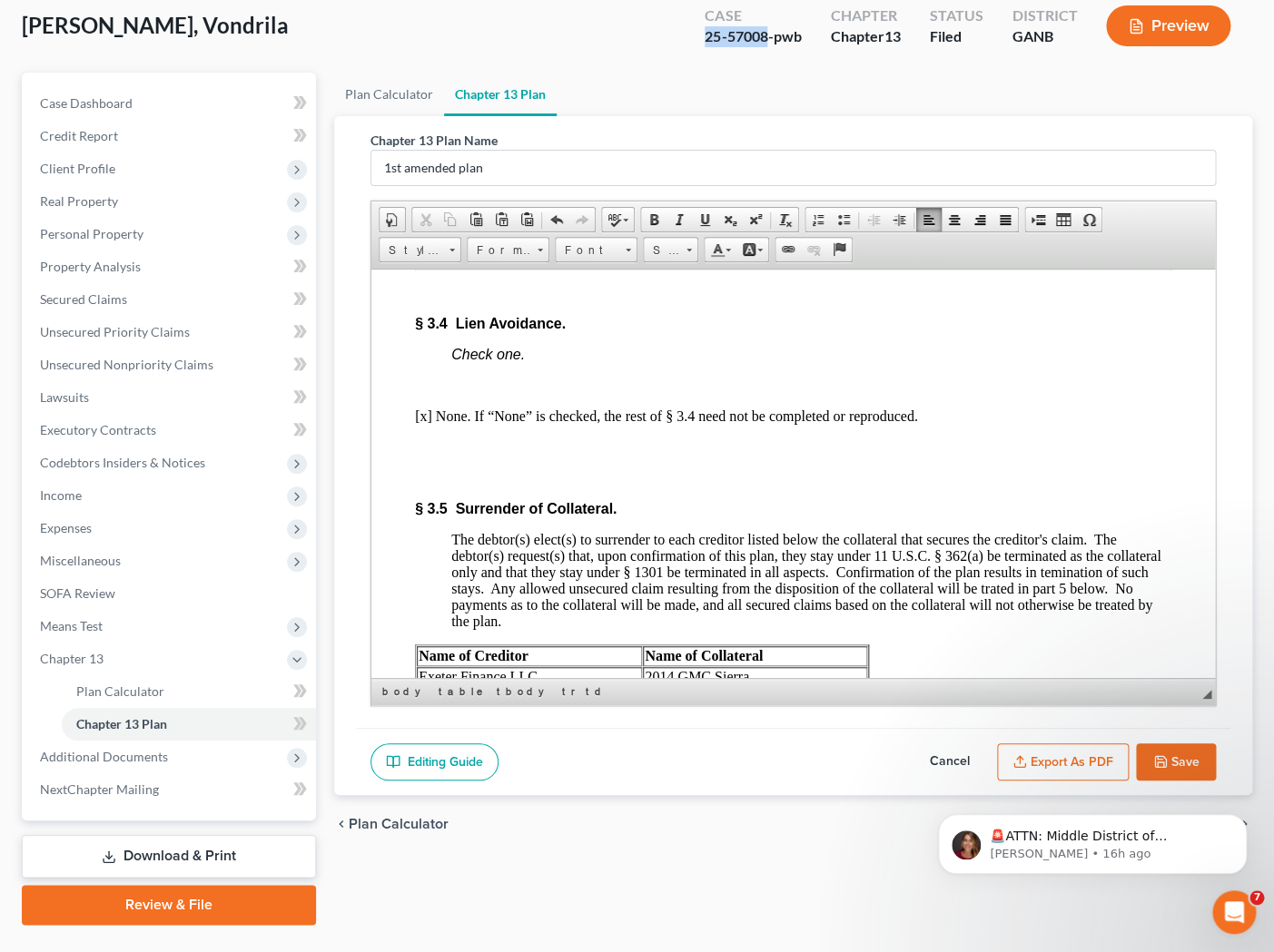
click at [1096, 771] on button "Save" at bounding box center [1175, 763] width 80 height 38
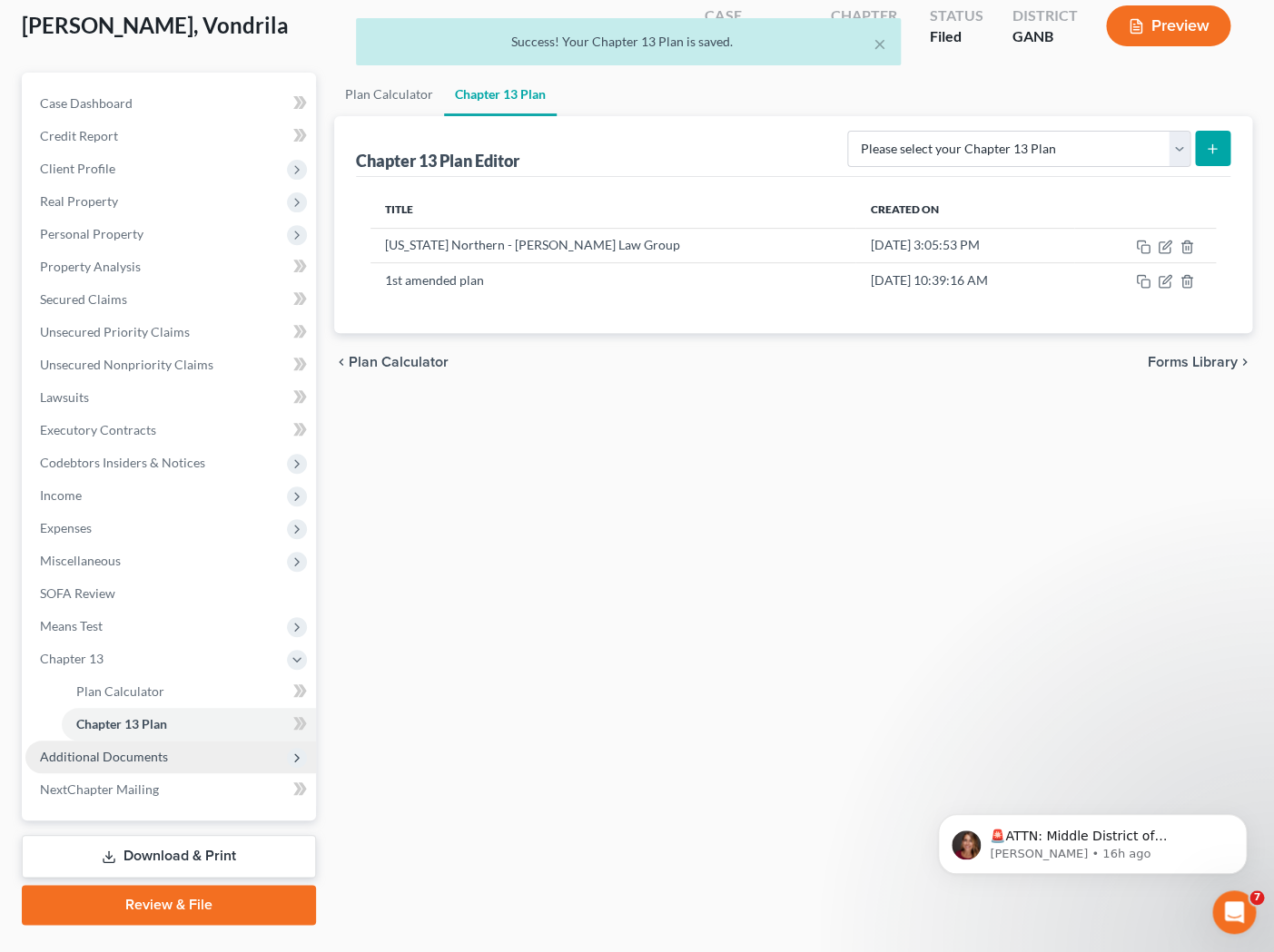
click at [218, 756] on span "Additional Documents" at bounding box center [171, 757] width 291 height 33
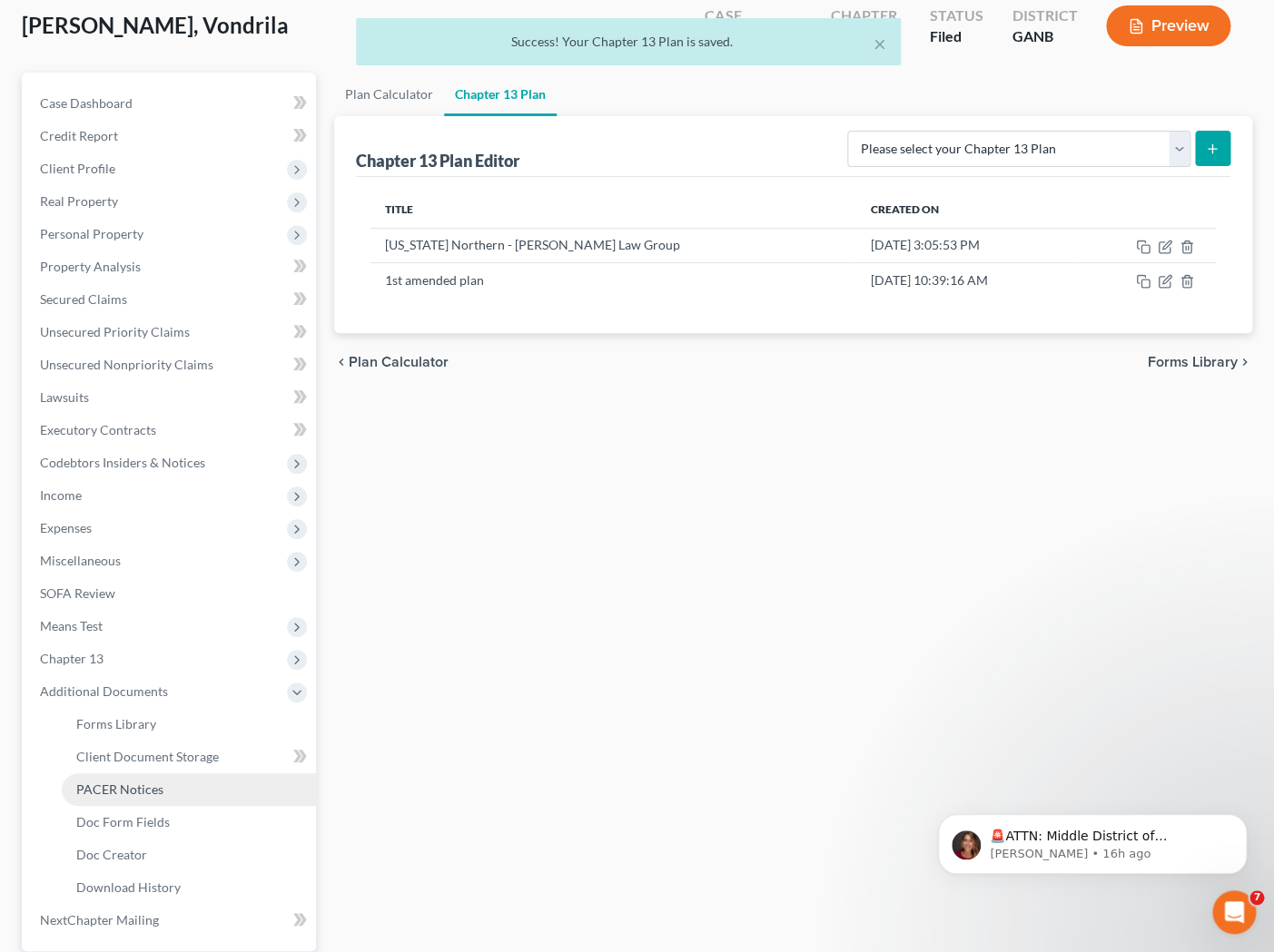
click at [198, 788] on link "PACER Notices" at bounding box center [189, 790] width 254 height 33
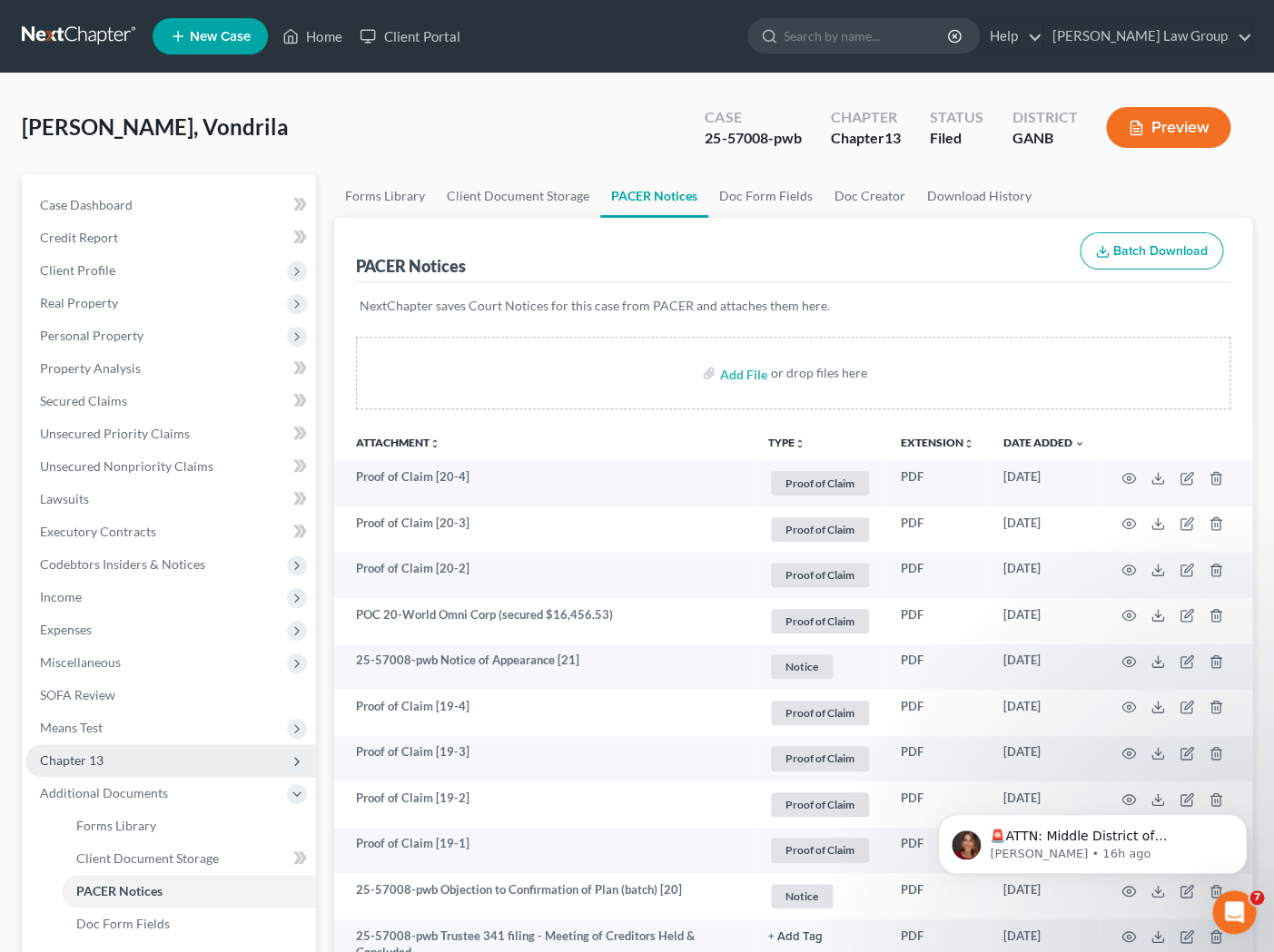
click at [109, 751] on span "Chapter 13" at bounding box center [171, 761] width 291 height 33
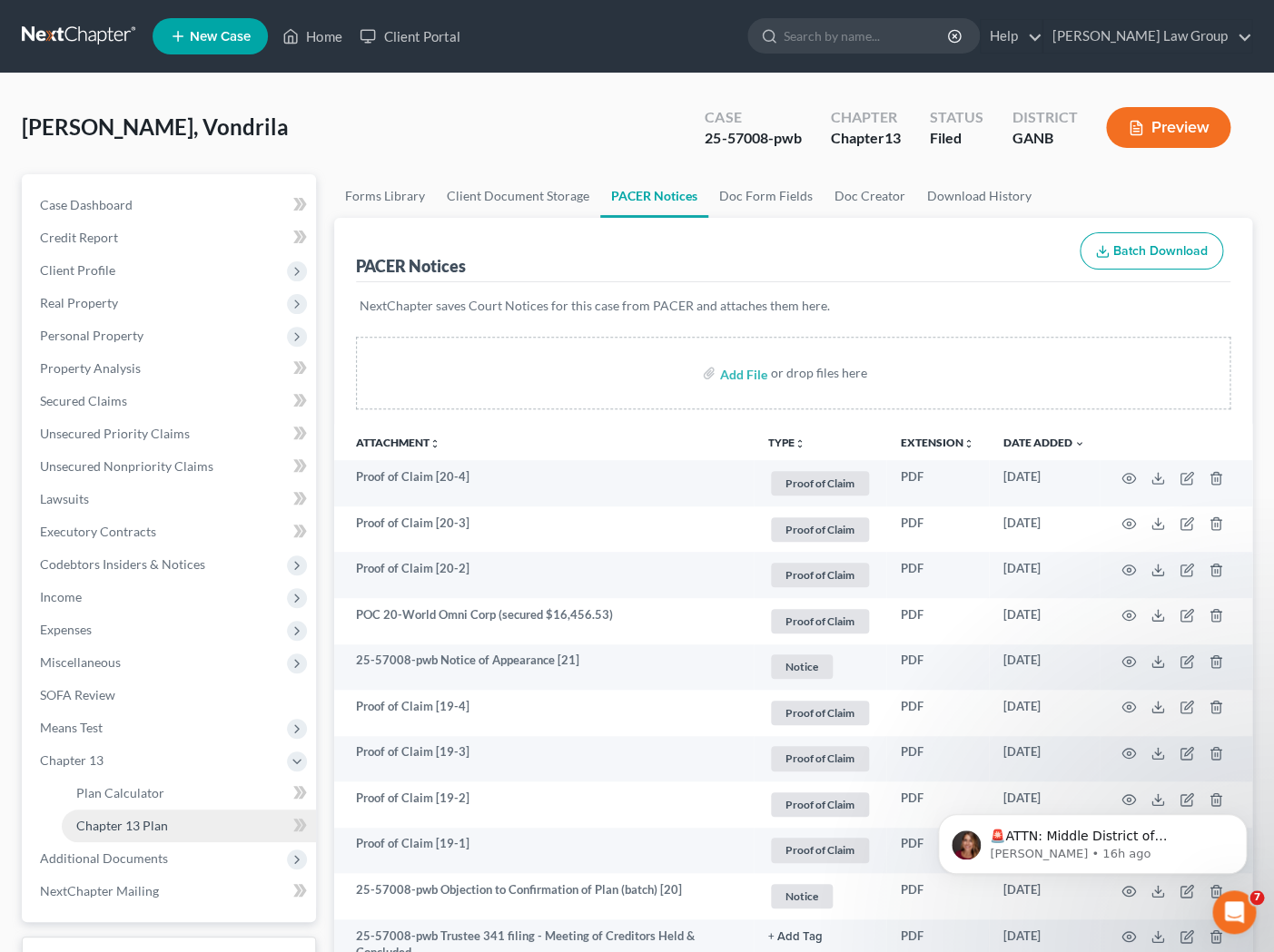
click at [130, 830] on span "Chapter 13 Plan" at bounding box center [122, 825] width 91 height 16
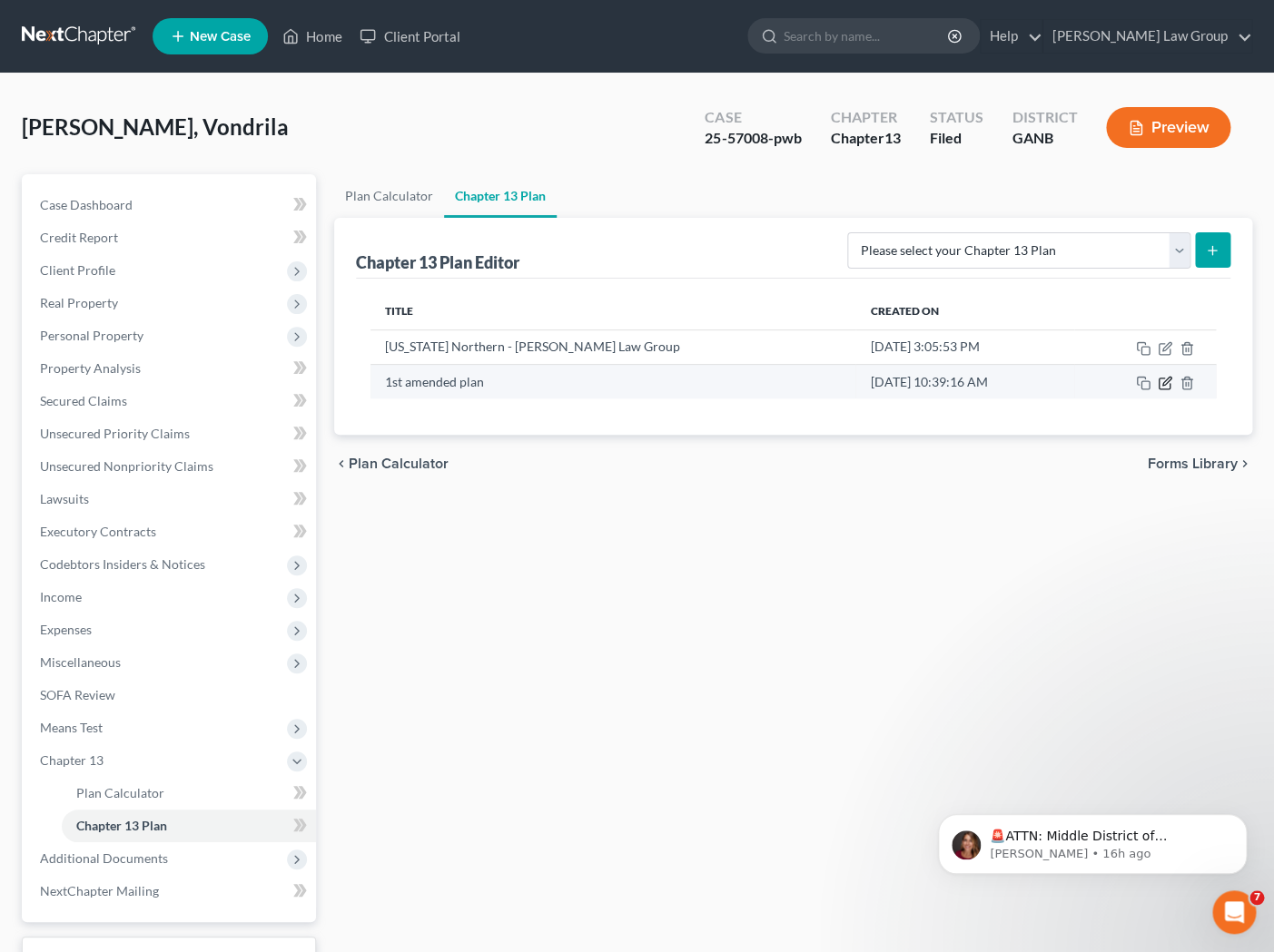
click at [1096, 387] on icon "button" at bounding box center [1164, 384] width 11 height 11
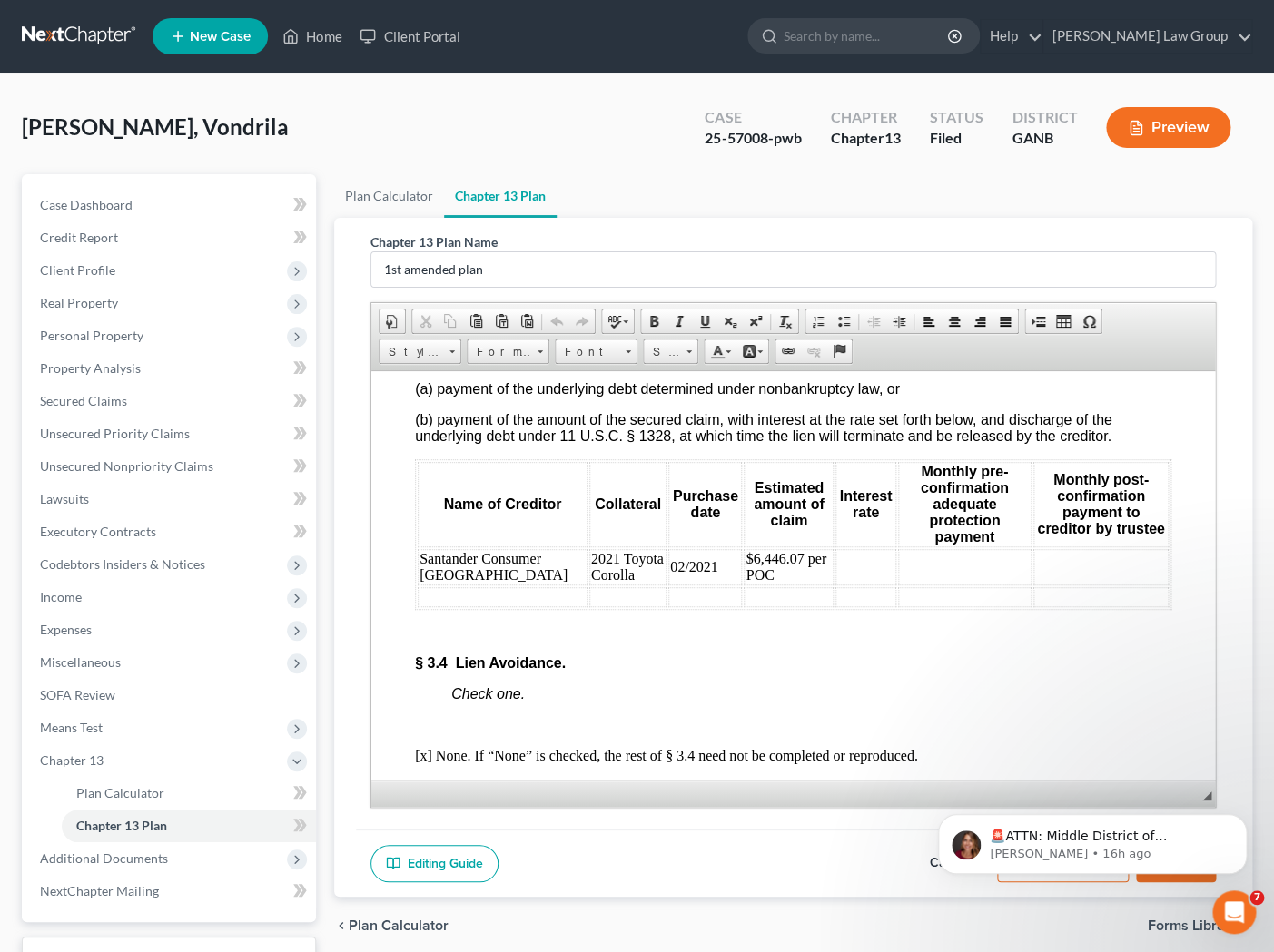
scroll to position [4846, 0]
click at [1096, 704] on div "Chapter 13 Plan Name 1st amended plan Rich Text Editor, document-ckeditor Edito…" at bounding box center [793, 556] width 918 height 679
click at [1096, 783] on html "🚨ATTN: Middle District of Florida The court has added a new Credit Counseling F…" at bounding box center [1092, 779] width 363 height 7
click at [1096, 820] on icon "Dismiss notification" at bounding box center [1241, 819] width 10 height 10
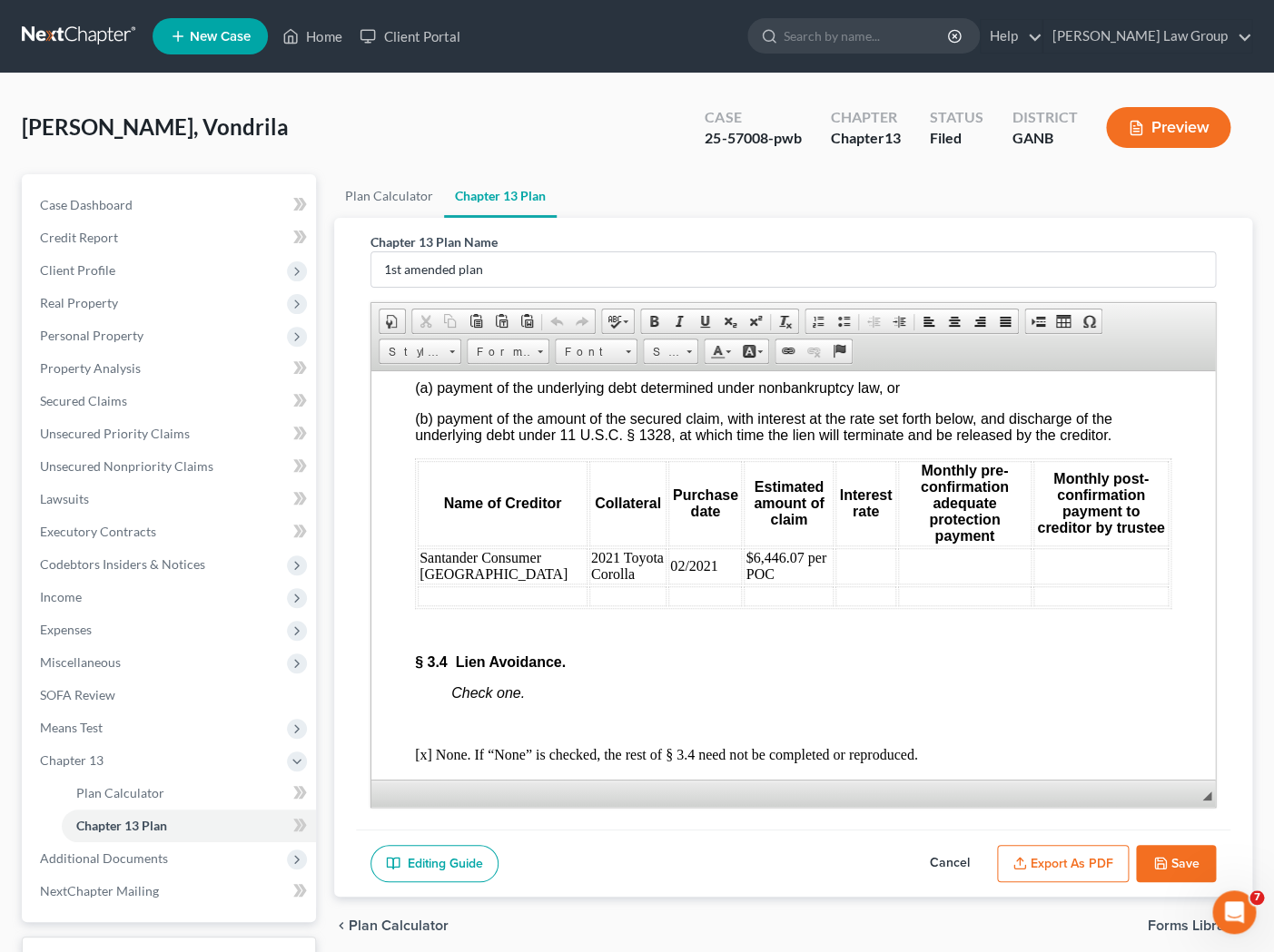
click at [1096, 865] on button "Save" at bounding box center [1175, 864] width 80 height 38
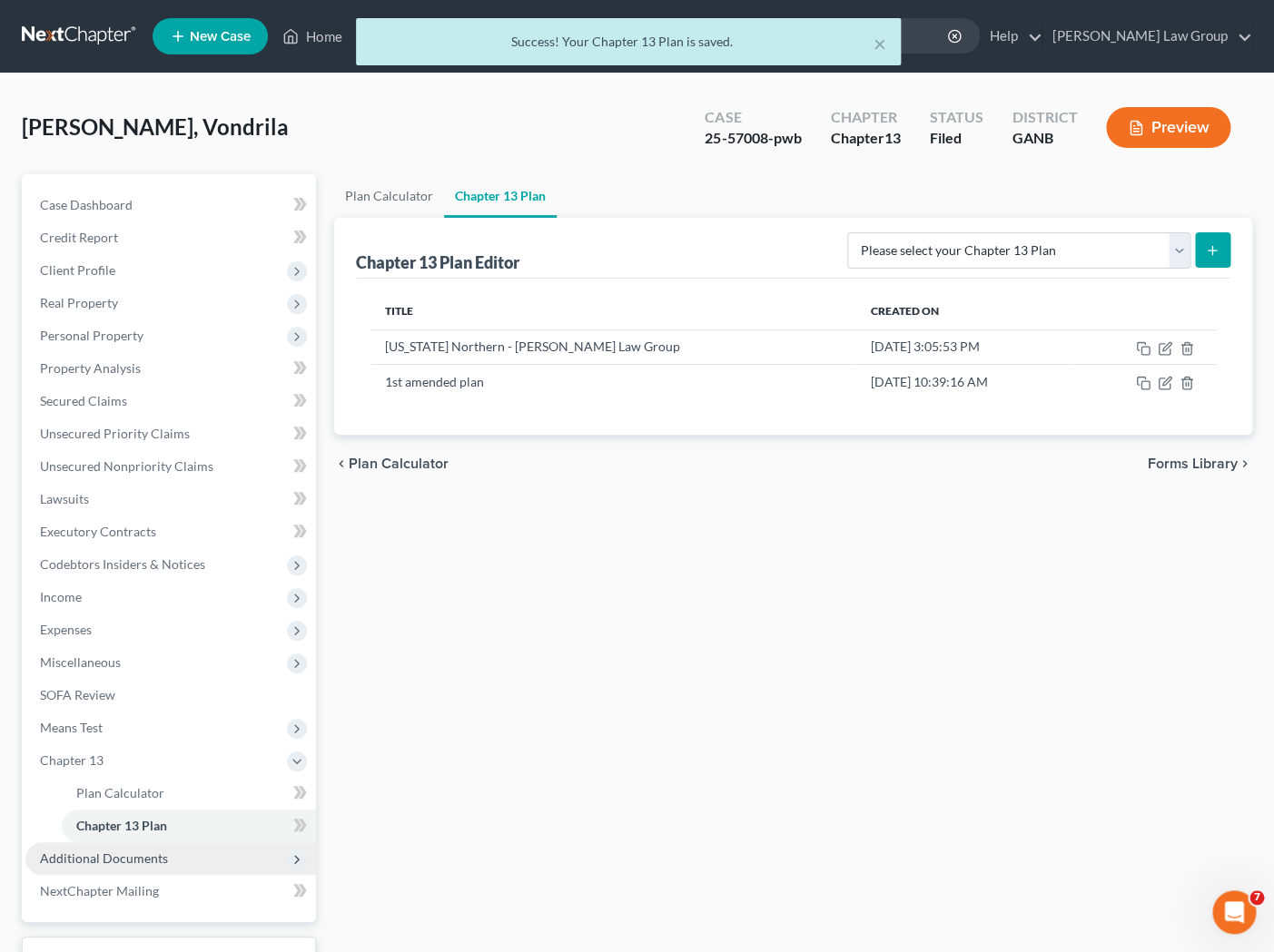
click at [127, 858] on span "Additional Documents" at bounding box center [104, 858] width 128 height 16
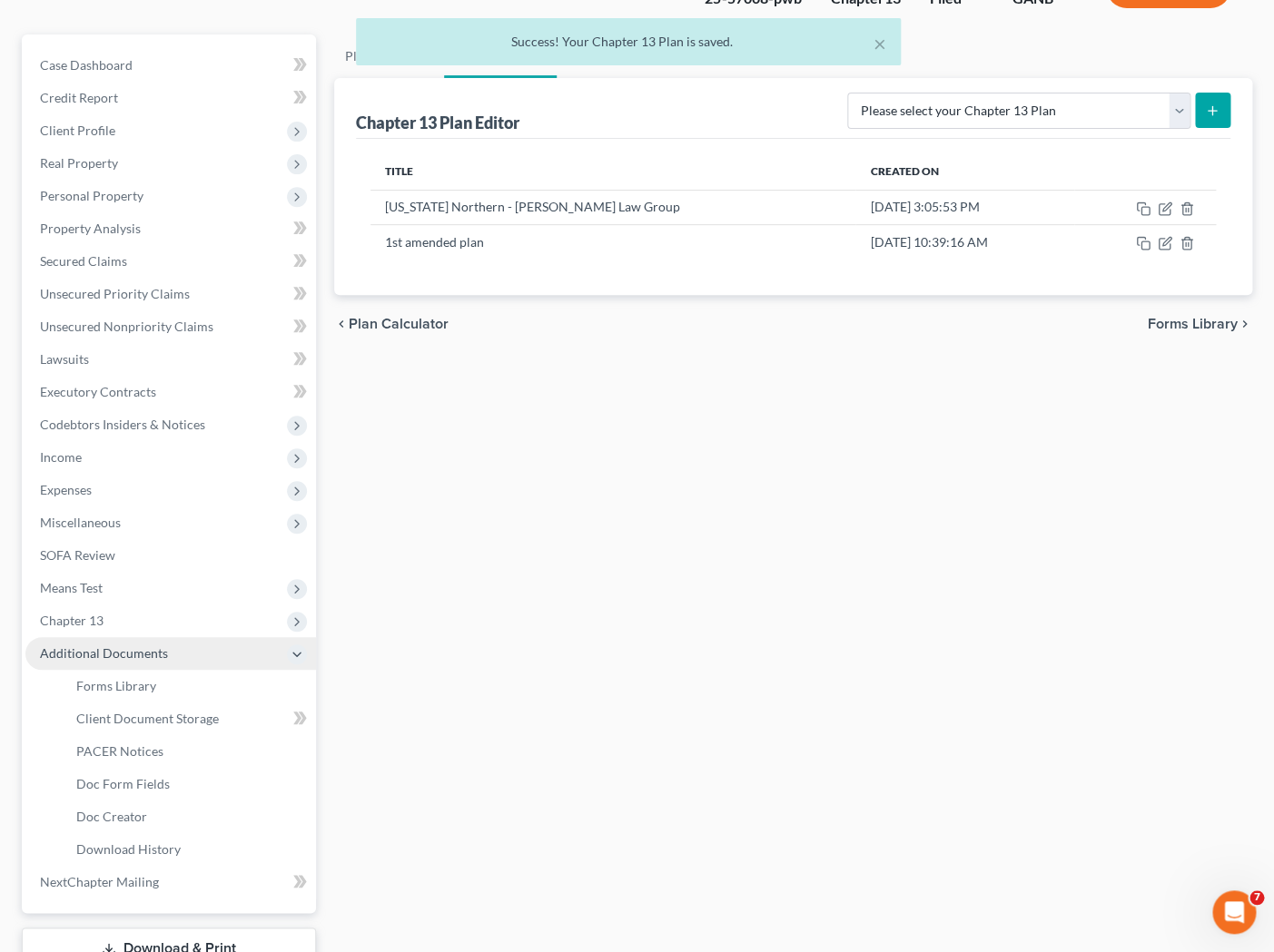
scroll to position [145, 0]
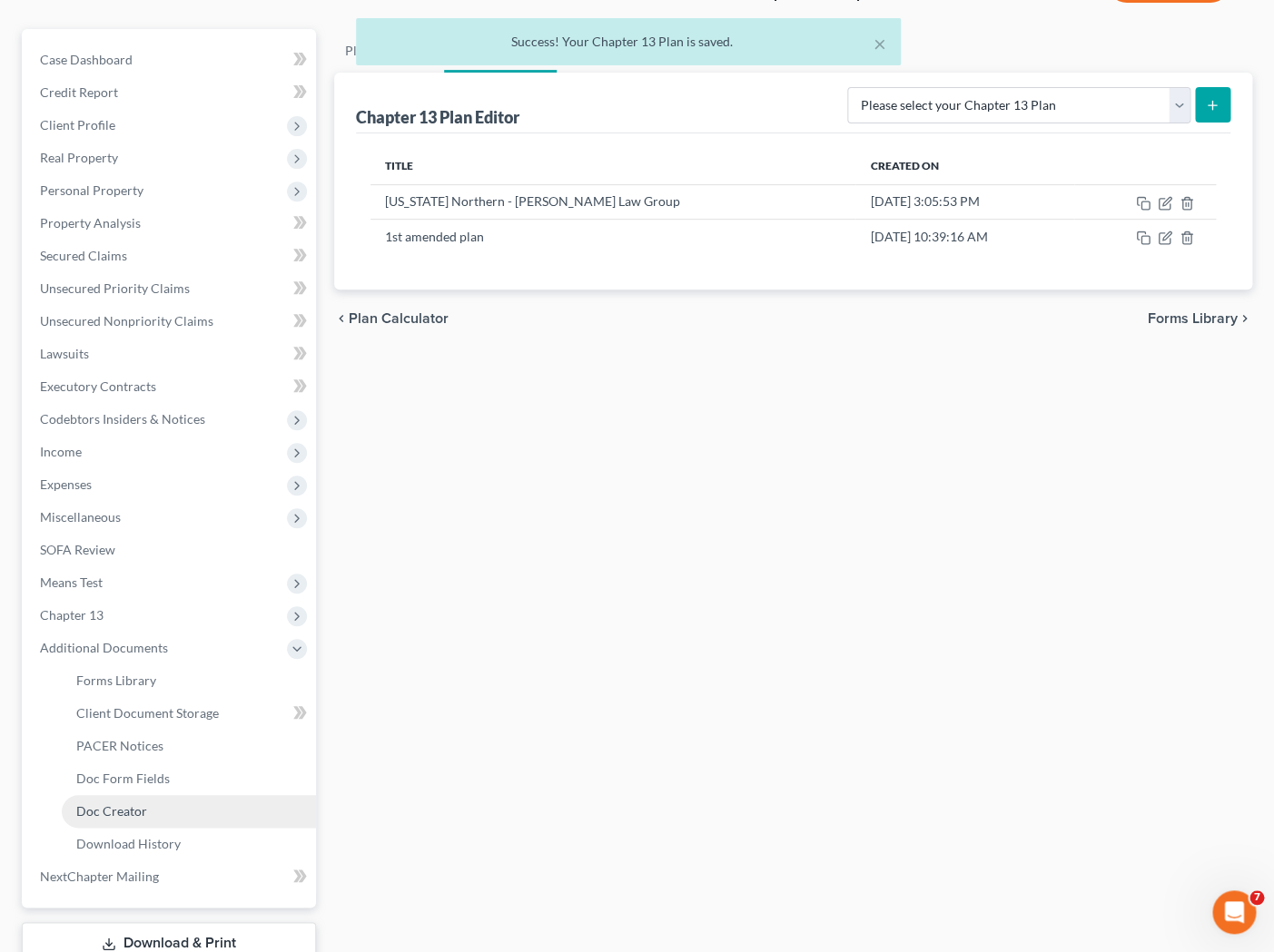
click at [127, 811] on span "Doc Creator" at bounding box center [111, 810] width 70 height 16
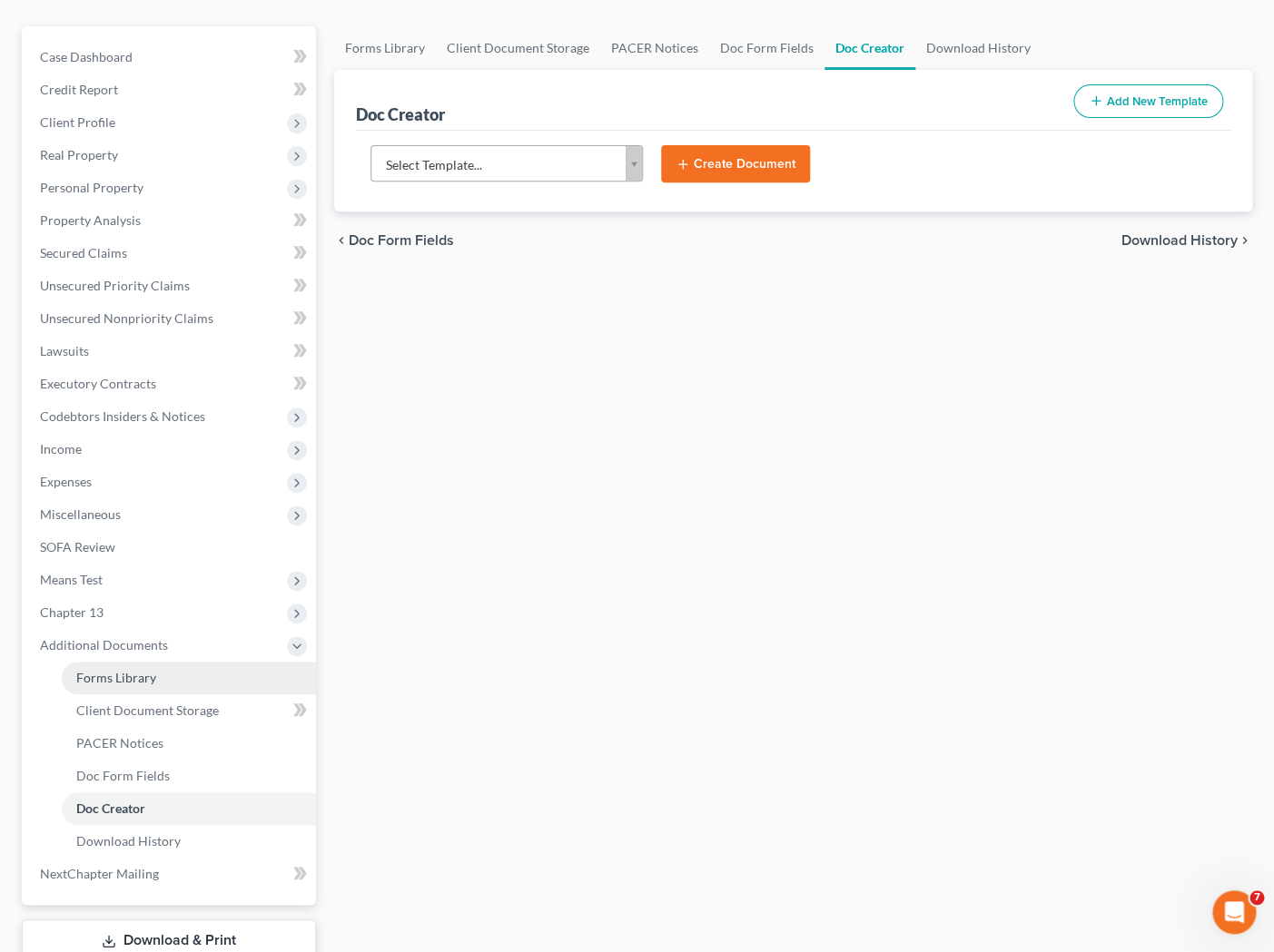
scroll to position [150, 0]
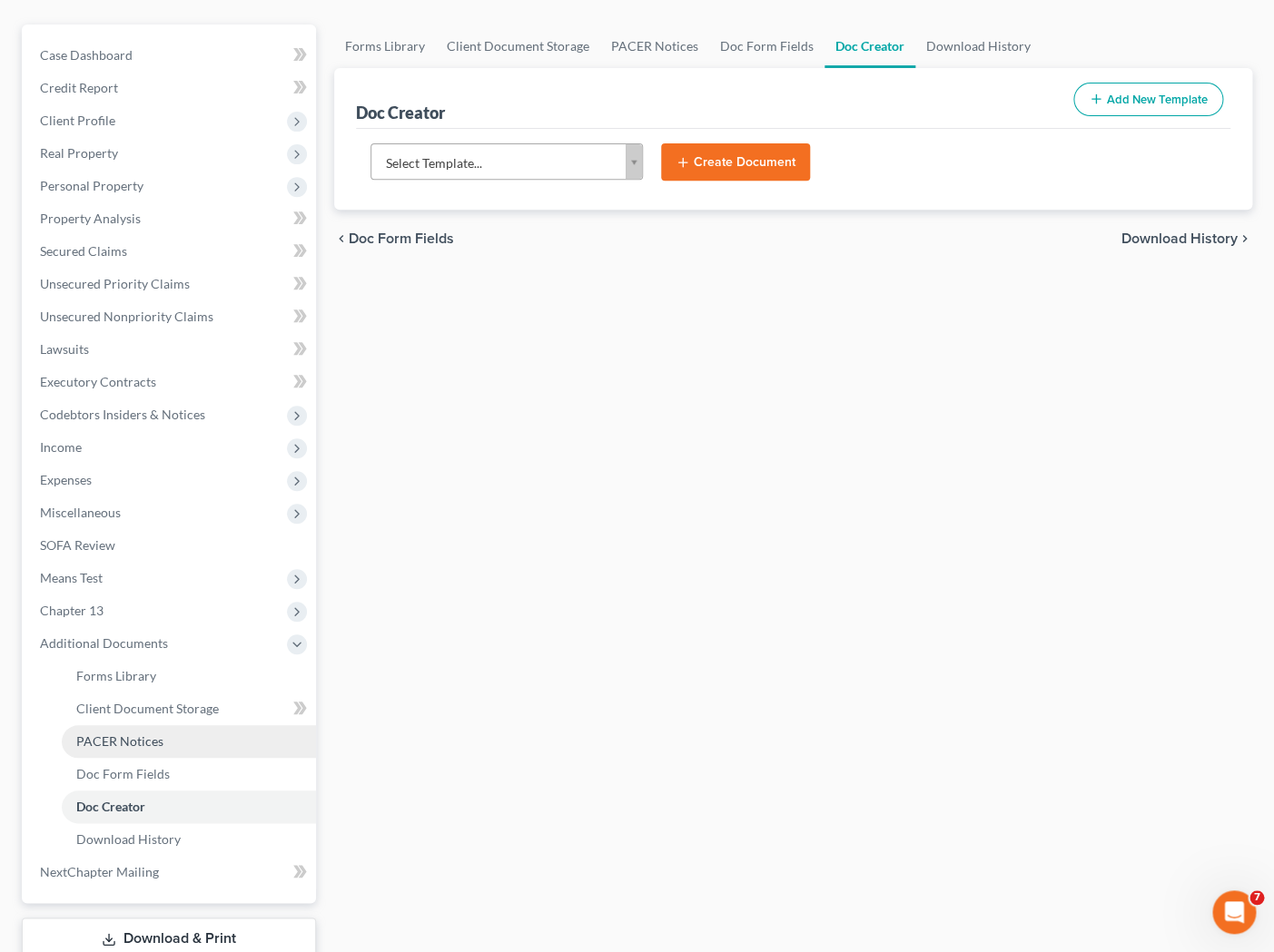
click at [152, 748] on span "PACER Notices" at bounding box center [119, 741] width 87 height 16
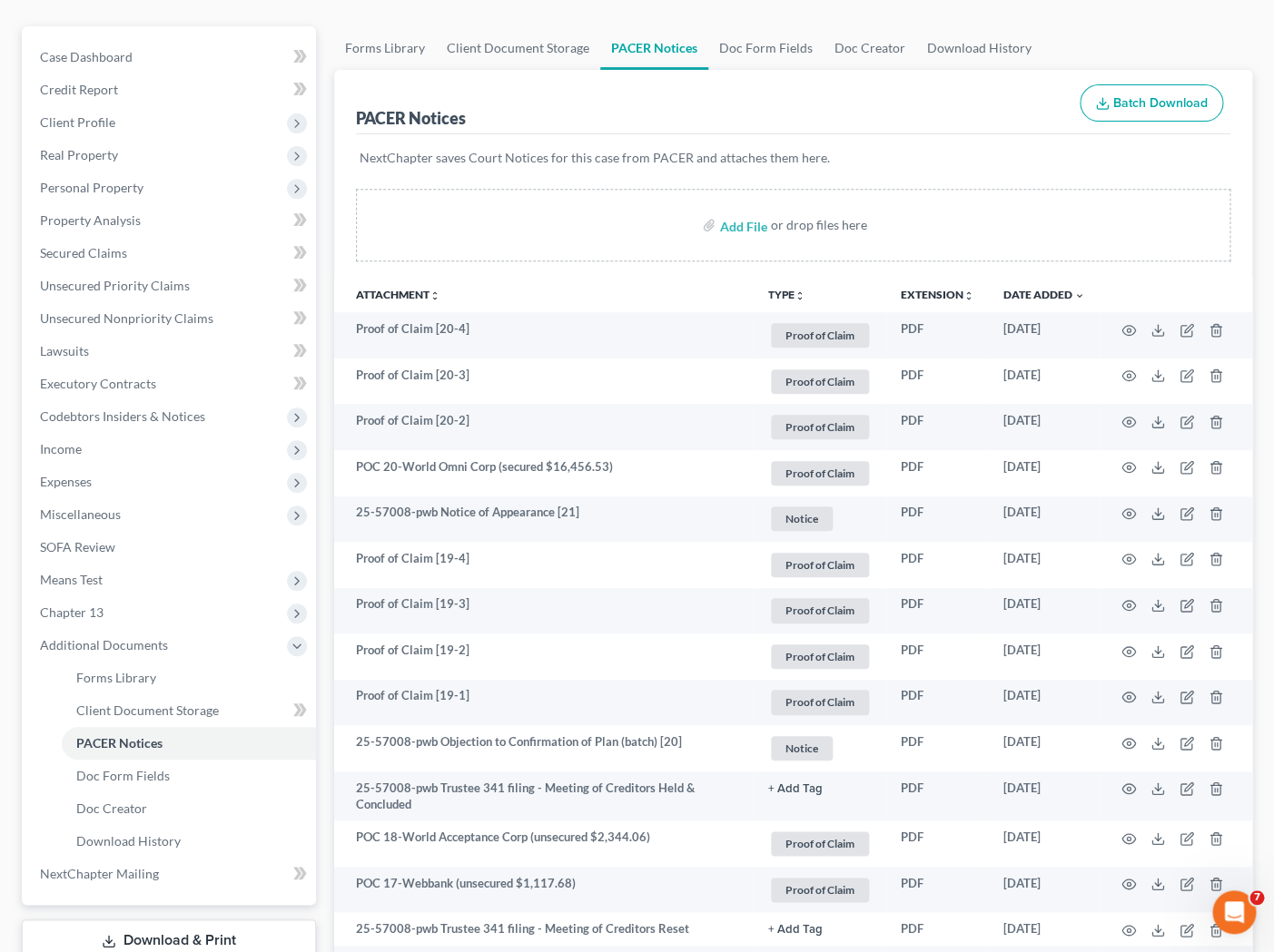
scroll to position [166, 0]
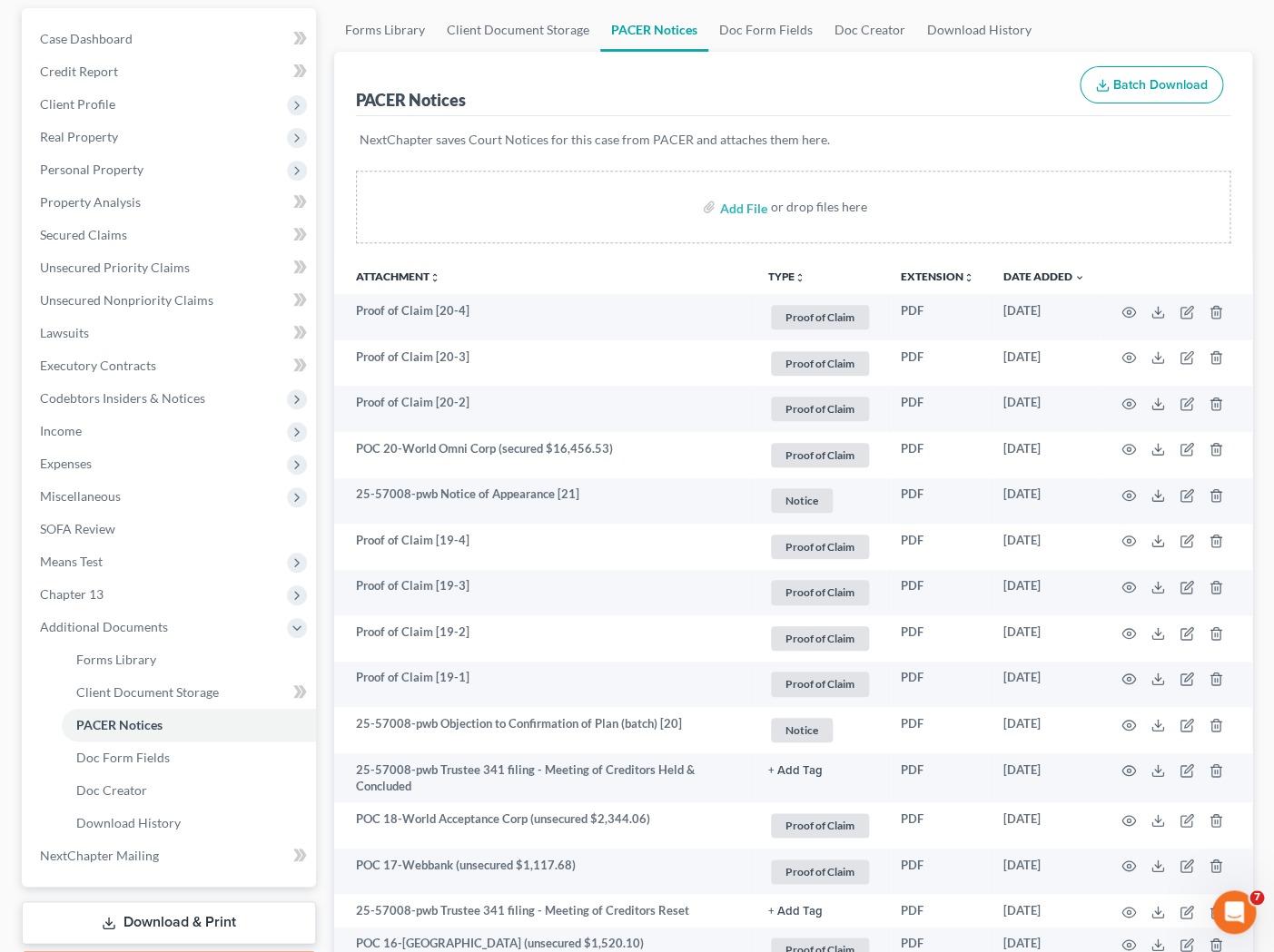
click at [790, 278] on button "TYPE unfold_more" at bounding box center [787, 277] width 37 height 12
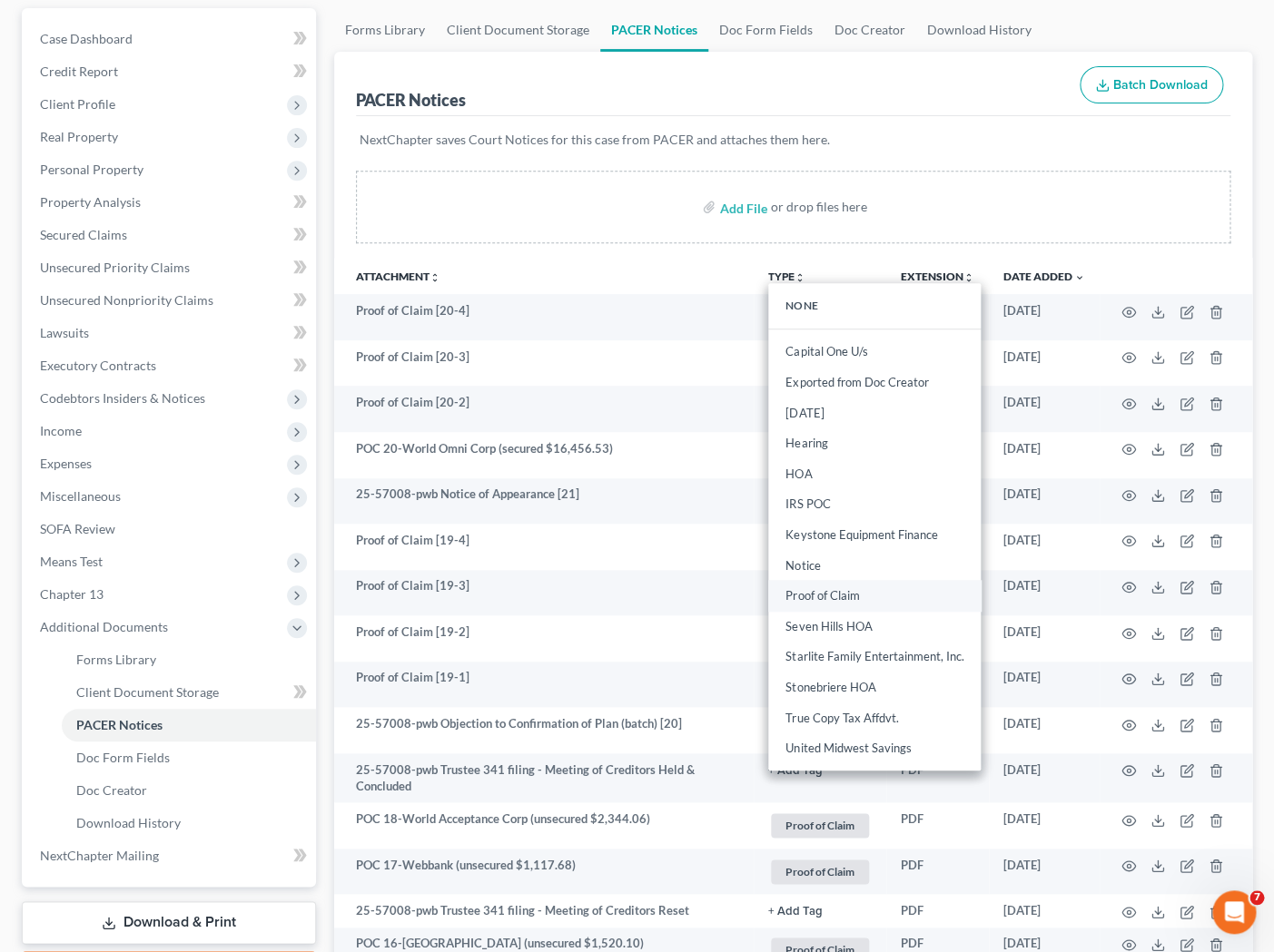
click at [821, 590] on link "Proof of Claim" at bounding box center [875, 597] width 212 height 31
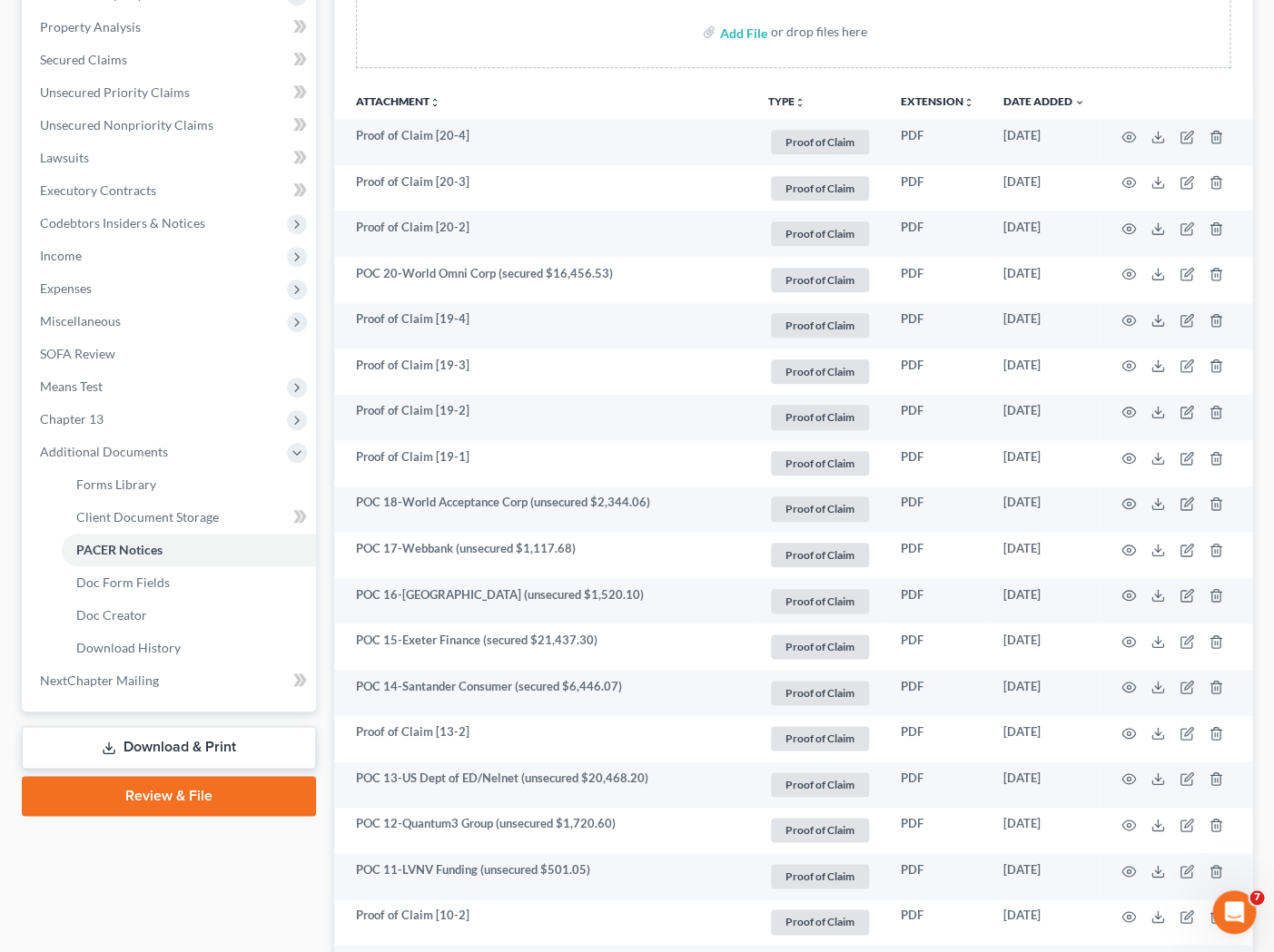
scroll to position [365, 0]
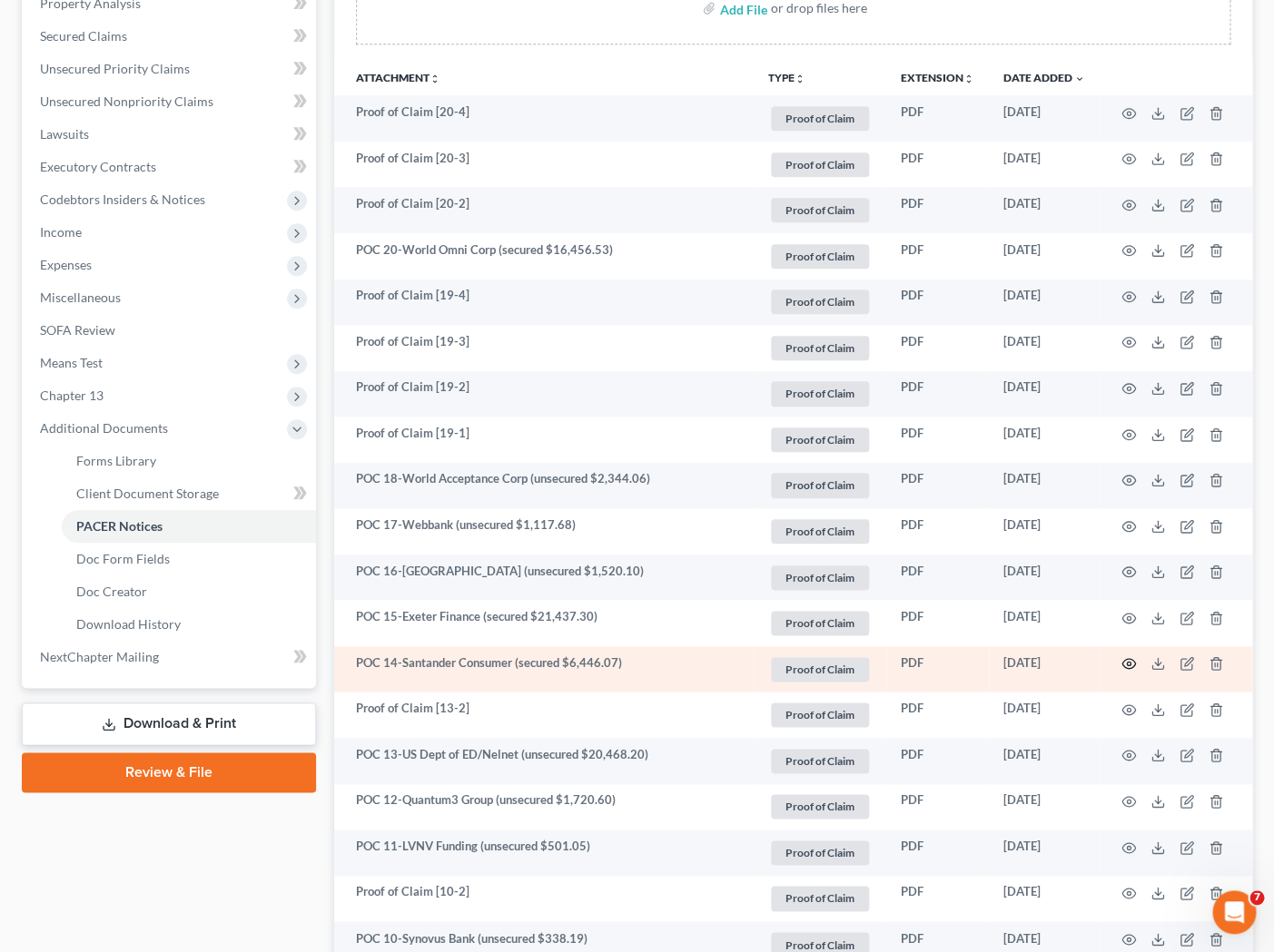
click at [1096, 666] on icon "button" at bounding box center [1129, 663] width 15 height 15
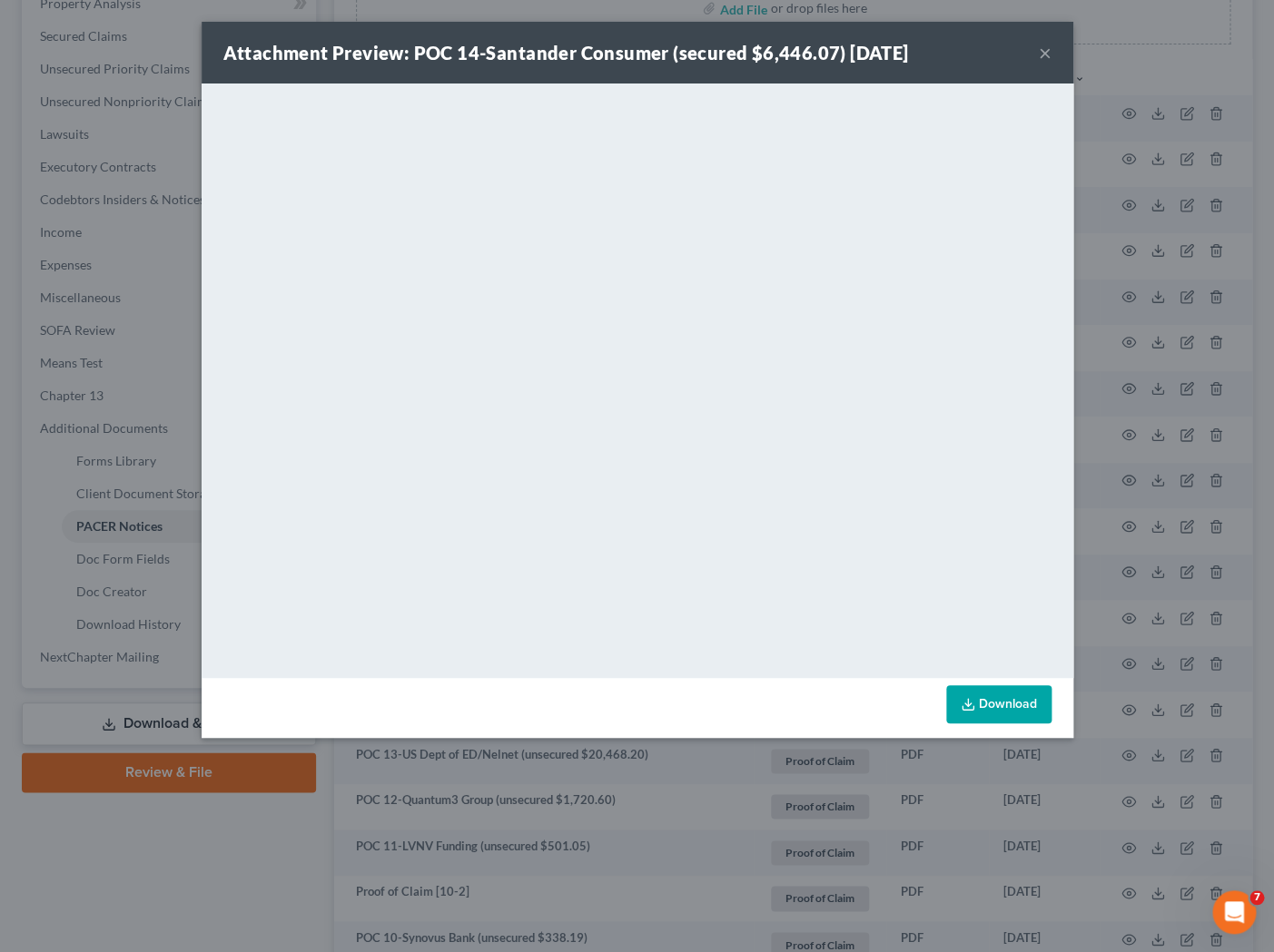
click at [1046, 54] on button "×" at bounding box center [1046, 53] width 13 height 22
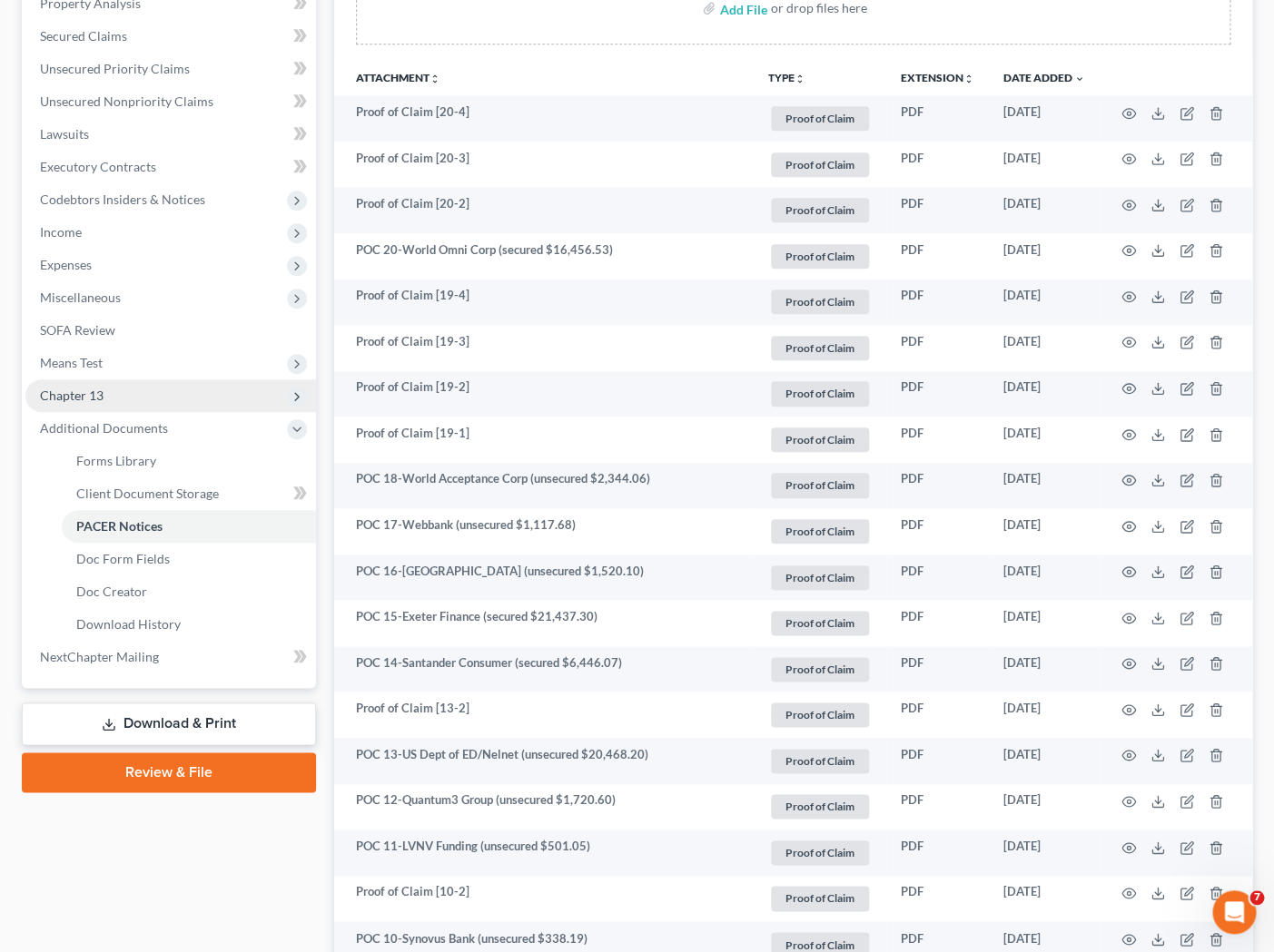
click at [128, 399] on span "Chapter 13" at bounding box center [171, 396] width 291 height 33
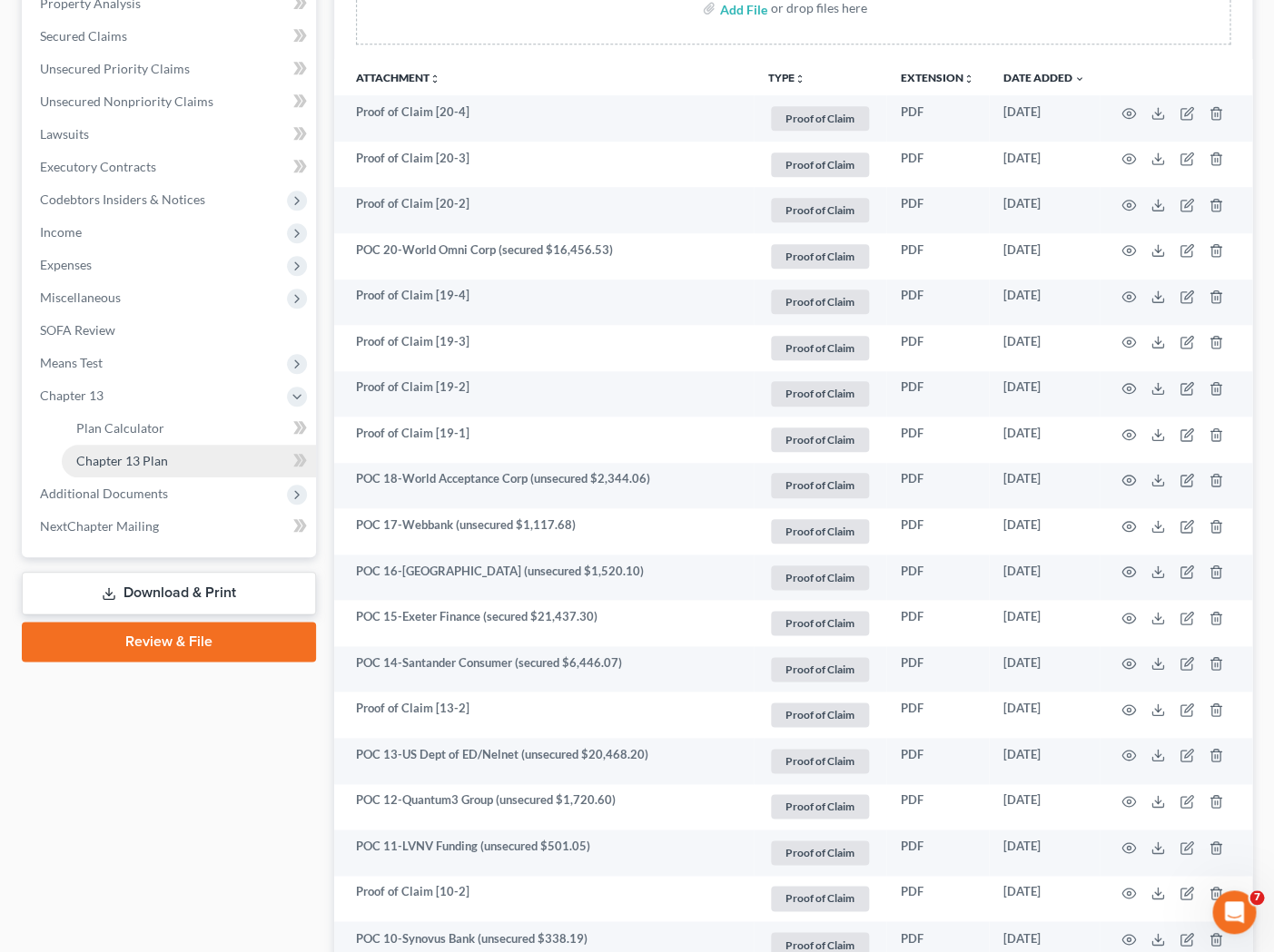
click at [146, 453] on span "Chapter 13 Plan" at bounding box center [122, 460] width 91 height 16
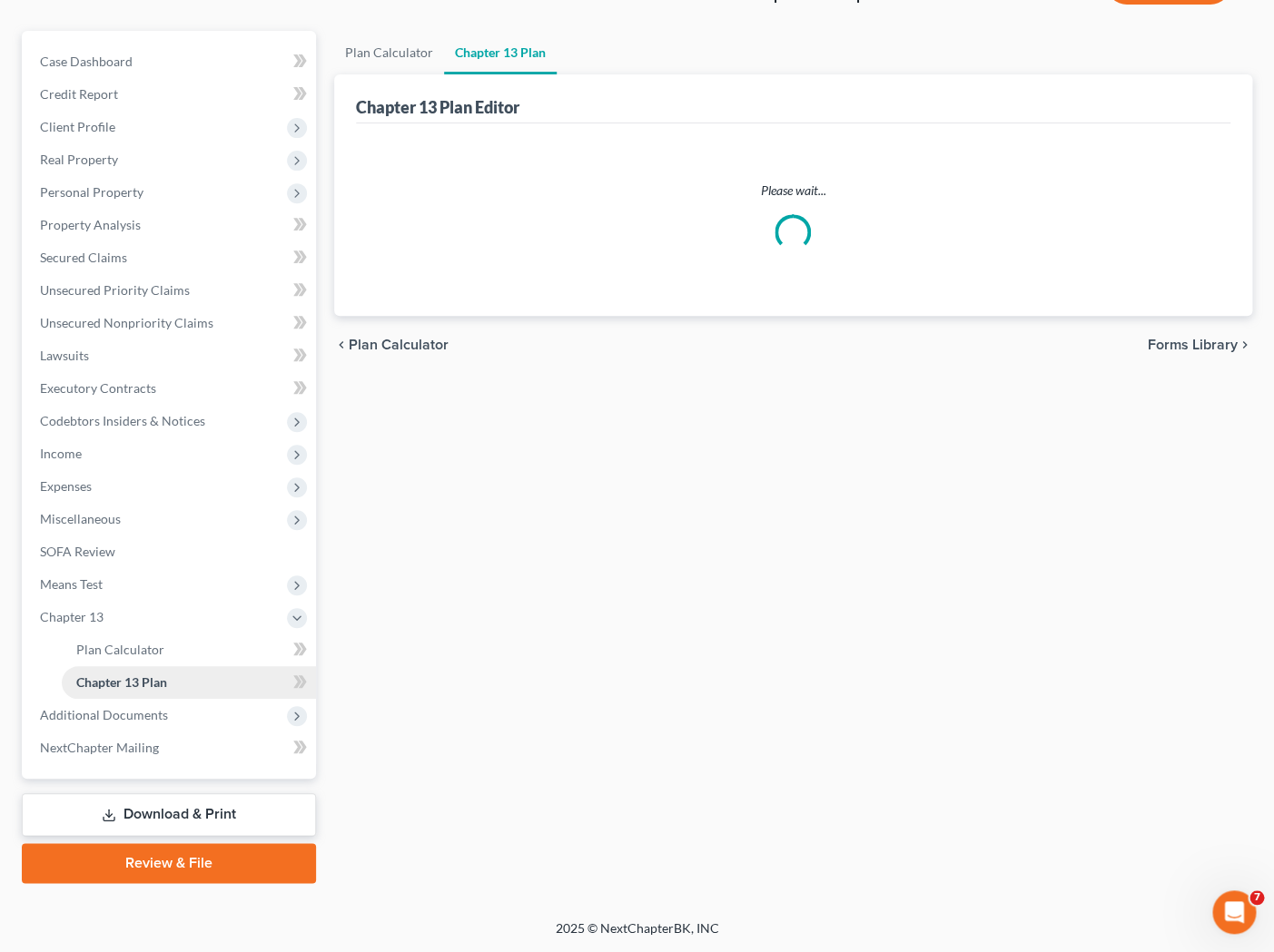
scroll to position [142, 0]
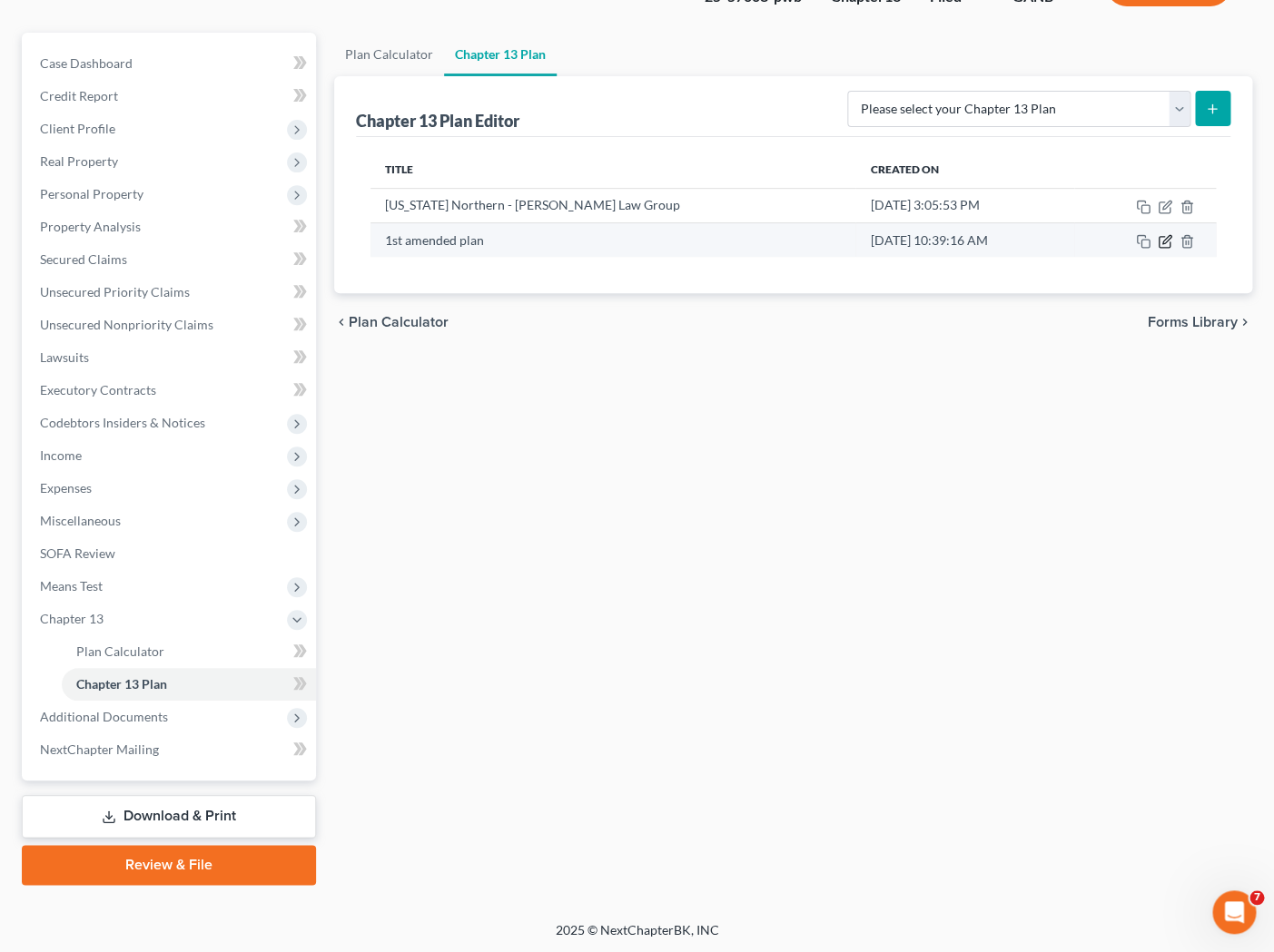
click at [1096, 238] on icon "button" at bounding box center [1165, 241] width 15 height 15
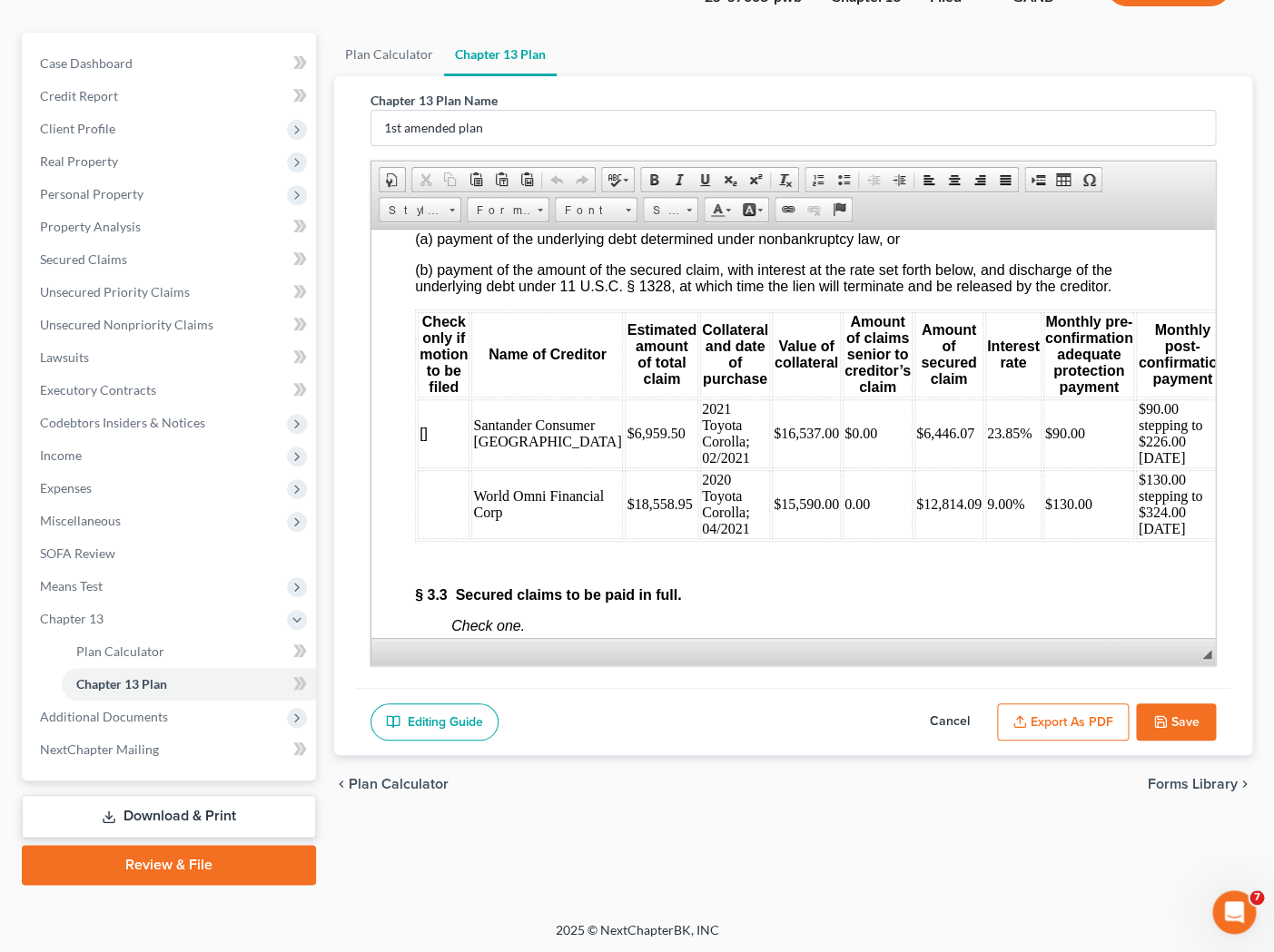
scroll to position [4131, 0]
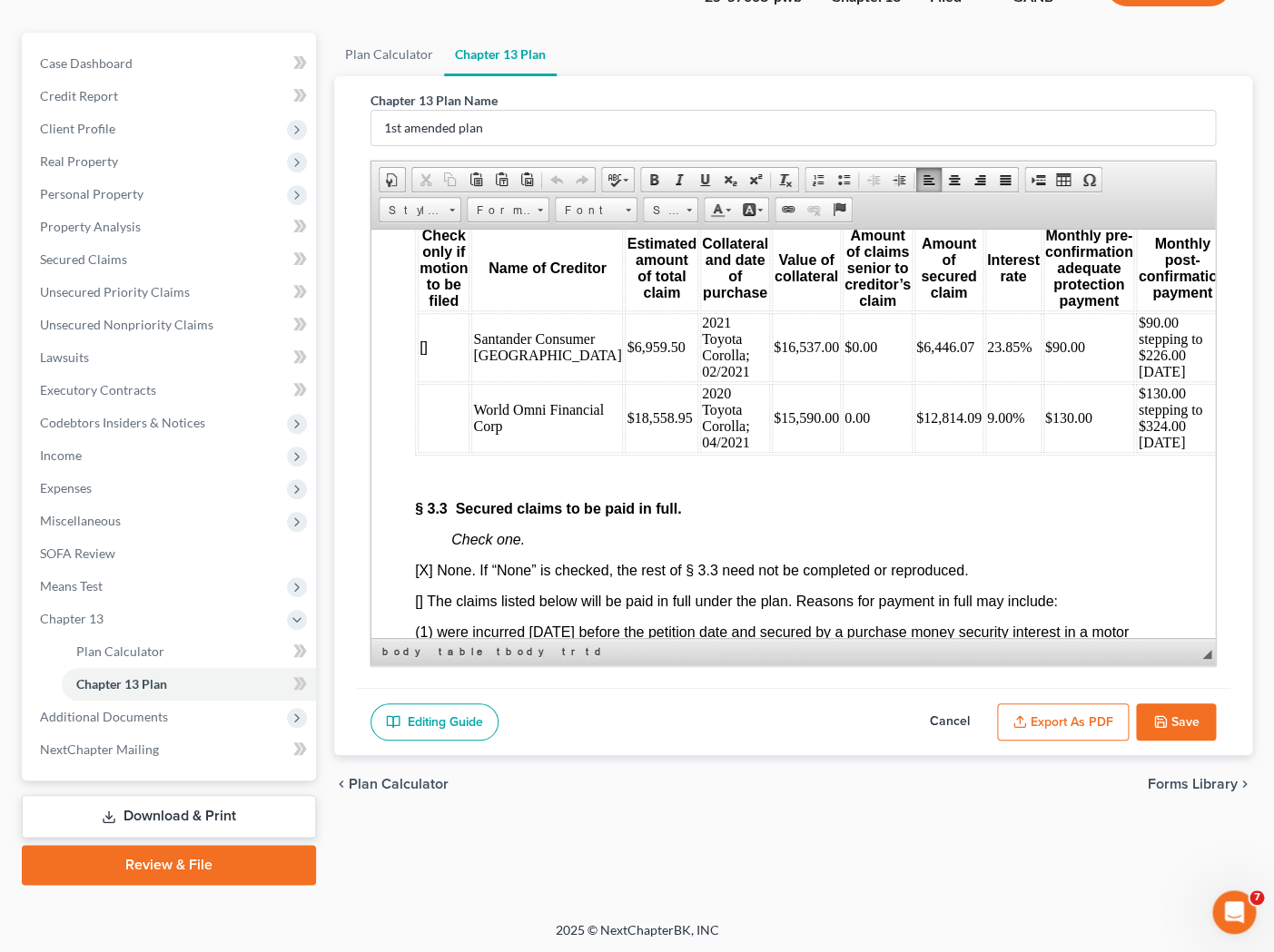
drag, startPoint x: 1108, startPoint y: 456, endPoint x: 1076, endPoint y: 416, distance: 51.2
click at [1096, 416] on td "$130.00 stepping to $324.00 Nov 2026" at bounding box center [1181, 418] width 91 height 69
copy td "$130.00 stepping to $324.00 Nov 2026"
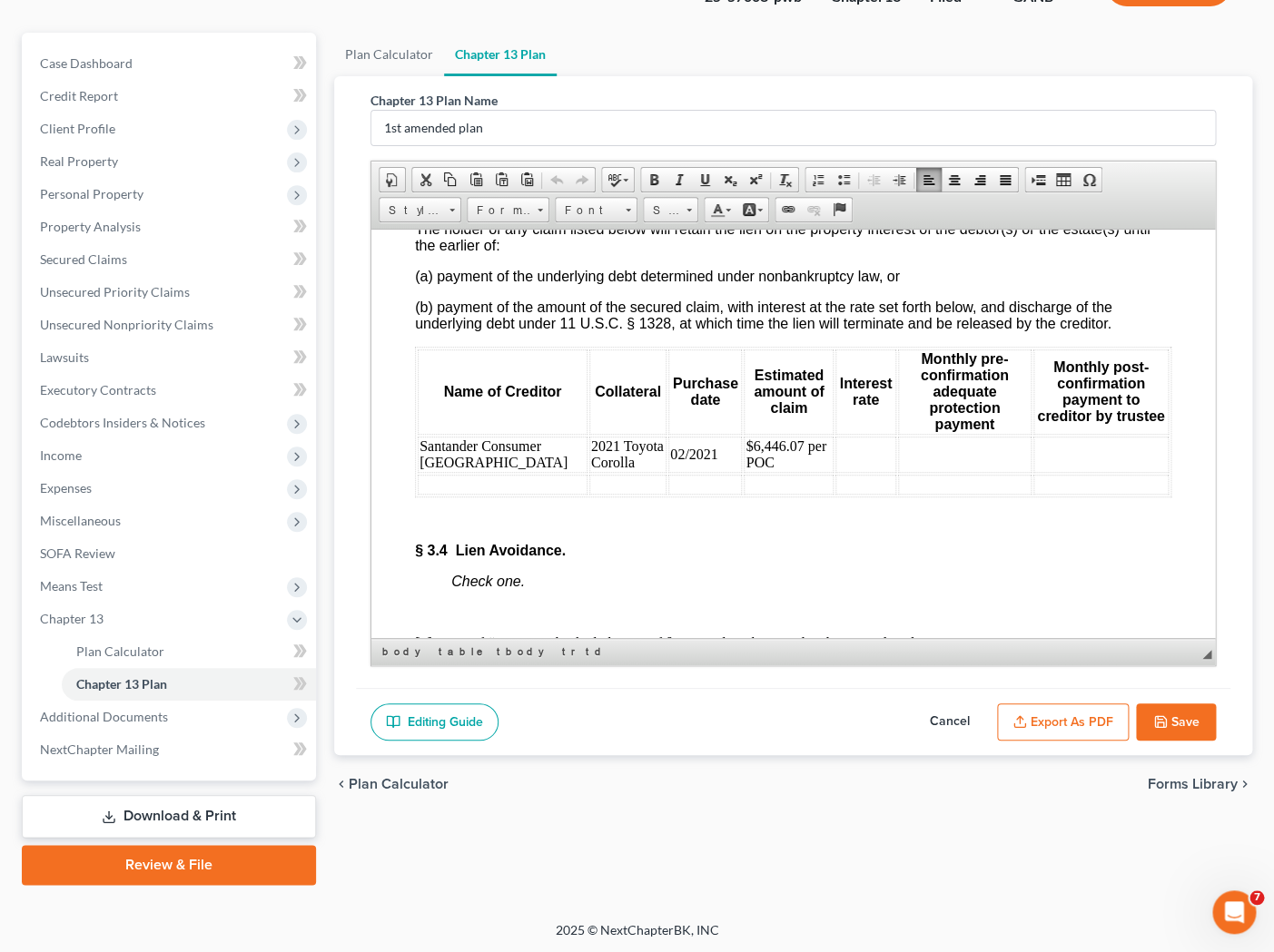
scroll to position [4904, 0]
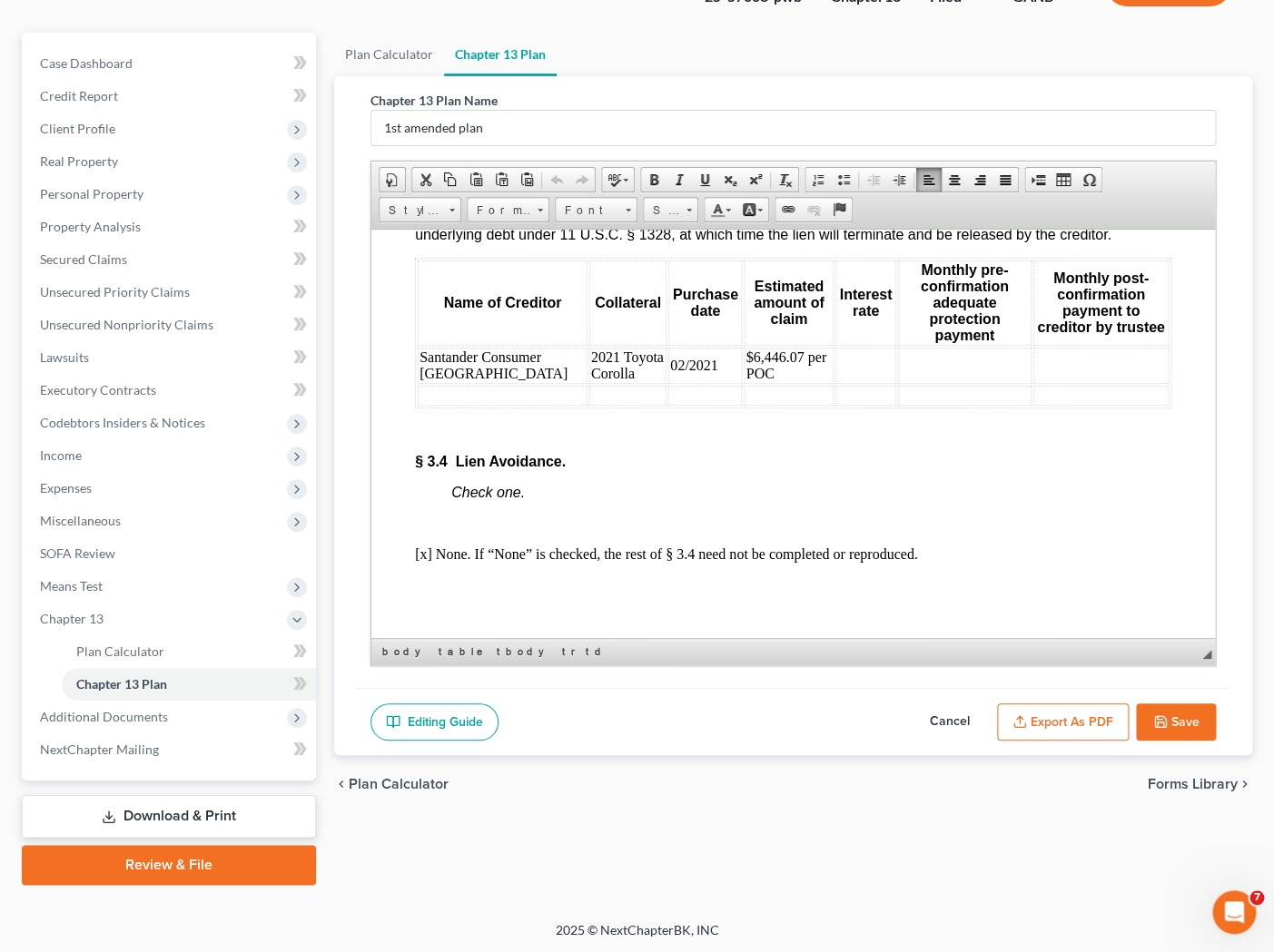
click at [1075, 371] on td at bounding box center [1100, 365] width 135 height 37
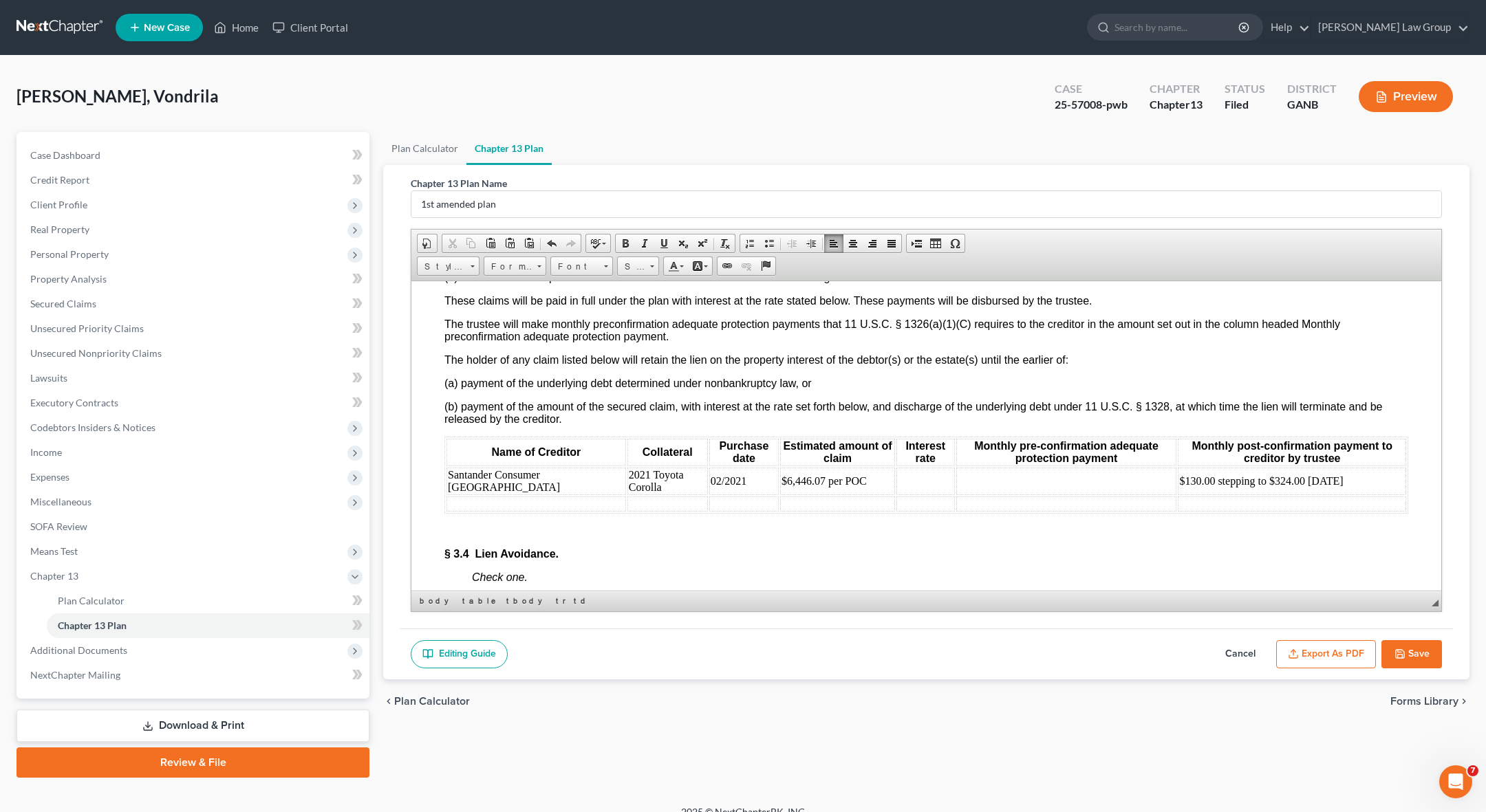
scroll to position [3190, 0]
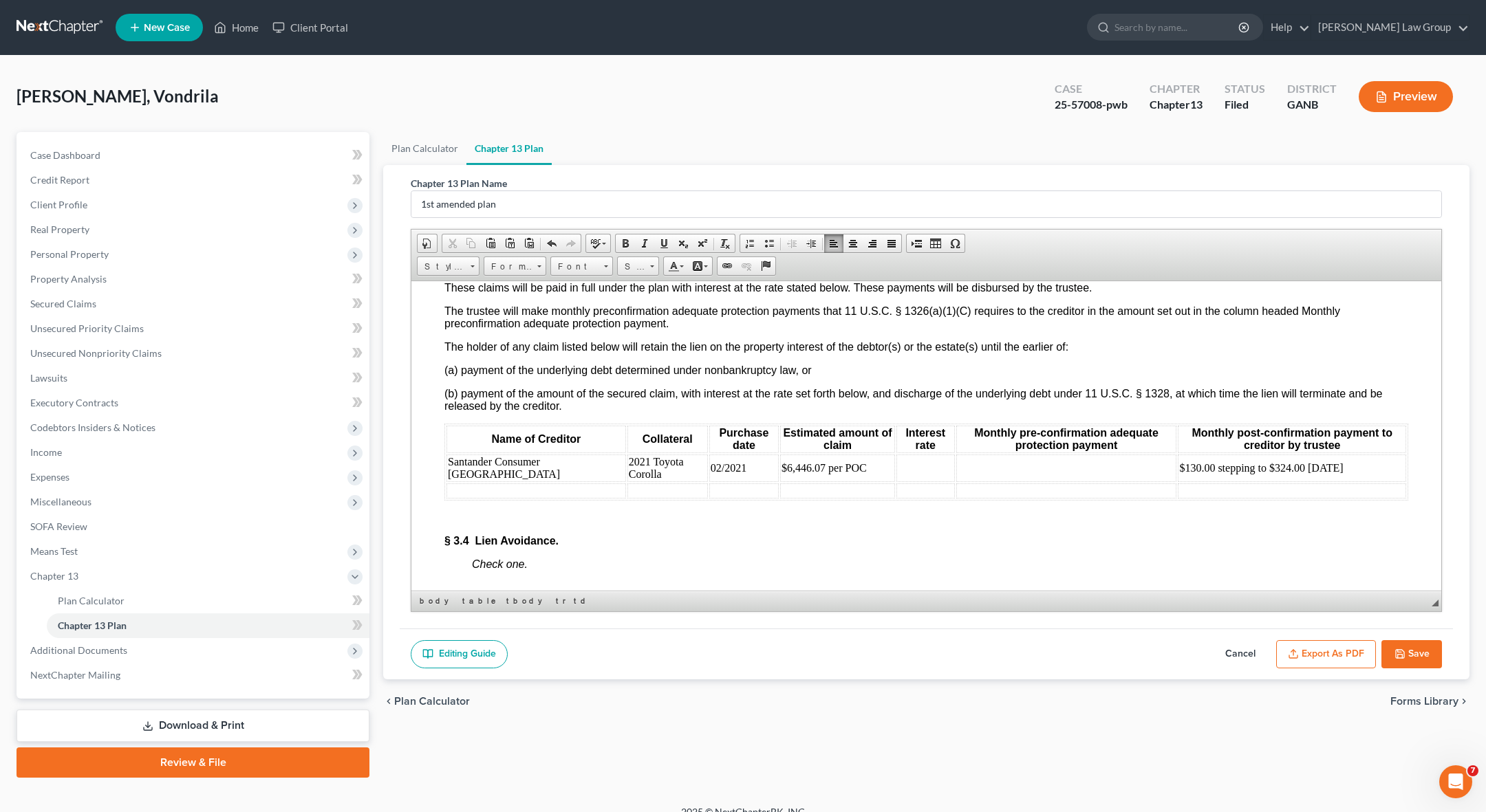
click at [830, 472] on td at bounding box center [926, 468] width 58 height 28
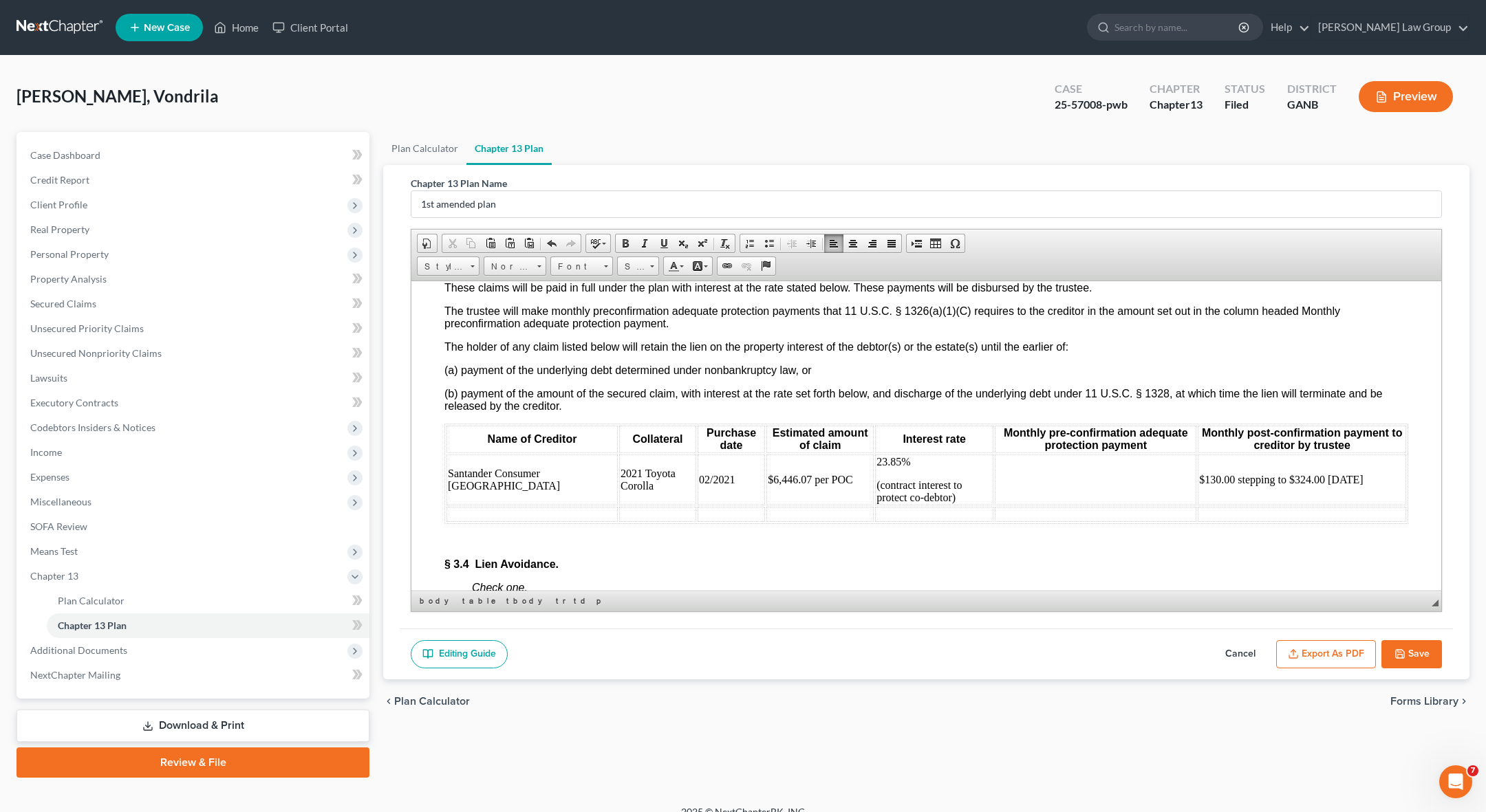
click at [830, 487] on td at bounding box center [1095, 480] width 202 height 51
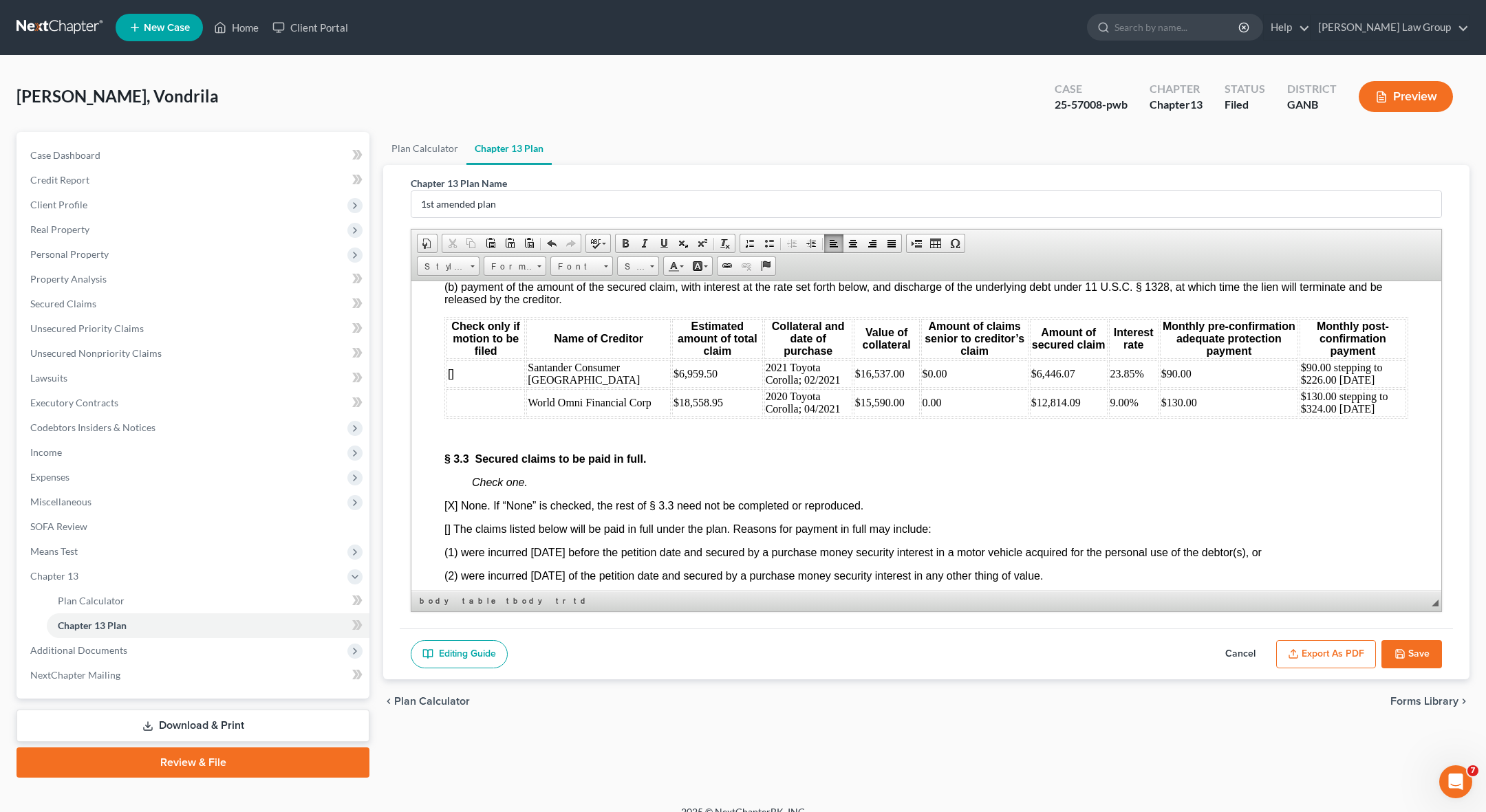
scroll to position [2794, 0]
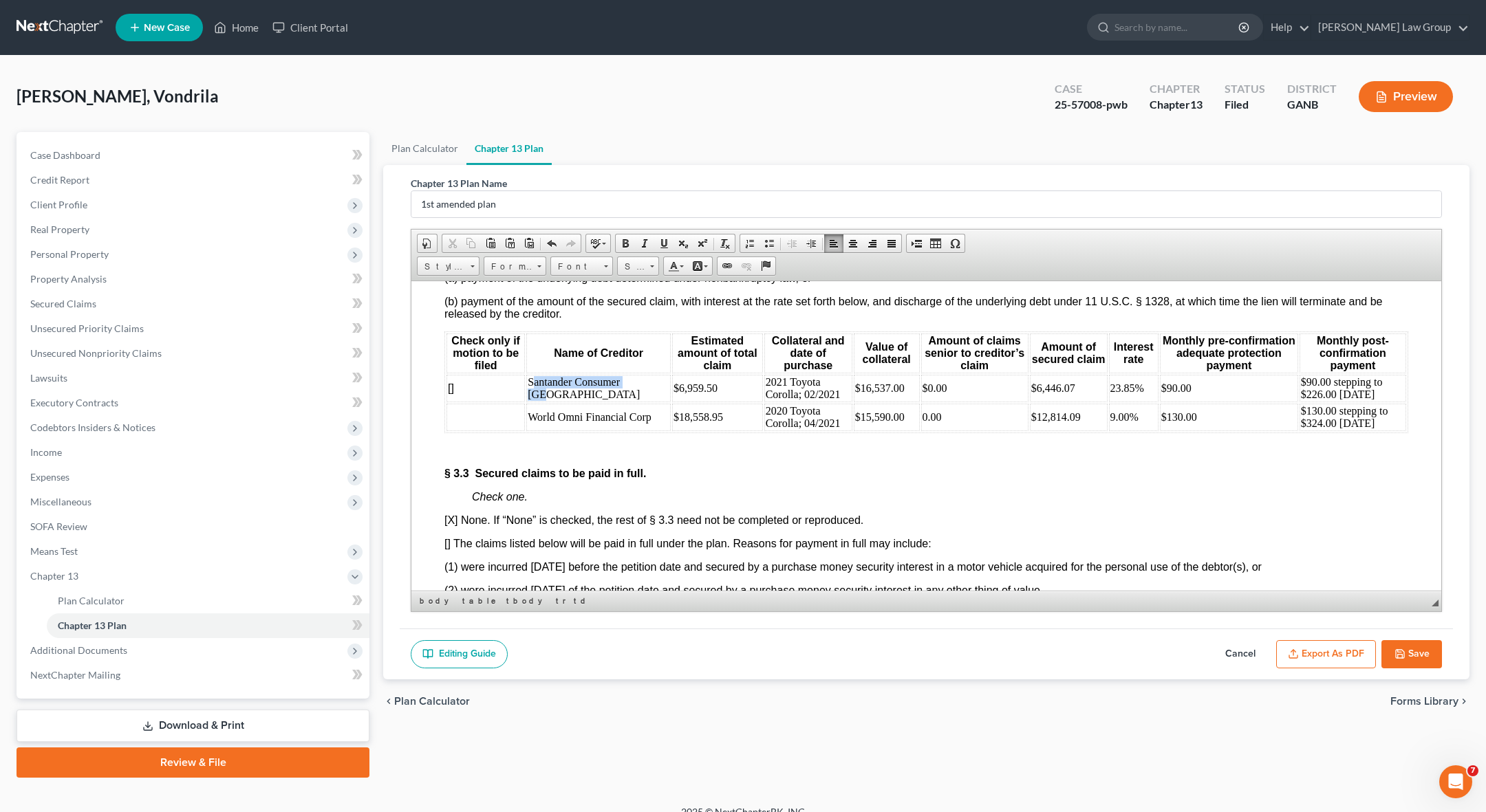
drag, startPoint x: 605, startPoint y: 391, endPoint x: 541, endPoint y: 378, distance: 65.3
click at [541, 378] on td "Santander Consumer USA" at bounding box center [598, 388] width 145 height 28
click at [505, 385] on td "[]" at bounding box center [485, 388] width 78 height 28
click at [491, 383] on td "[]" at bounding box center [485, 388] width 78 height 28
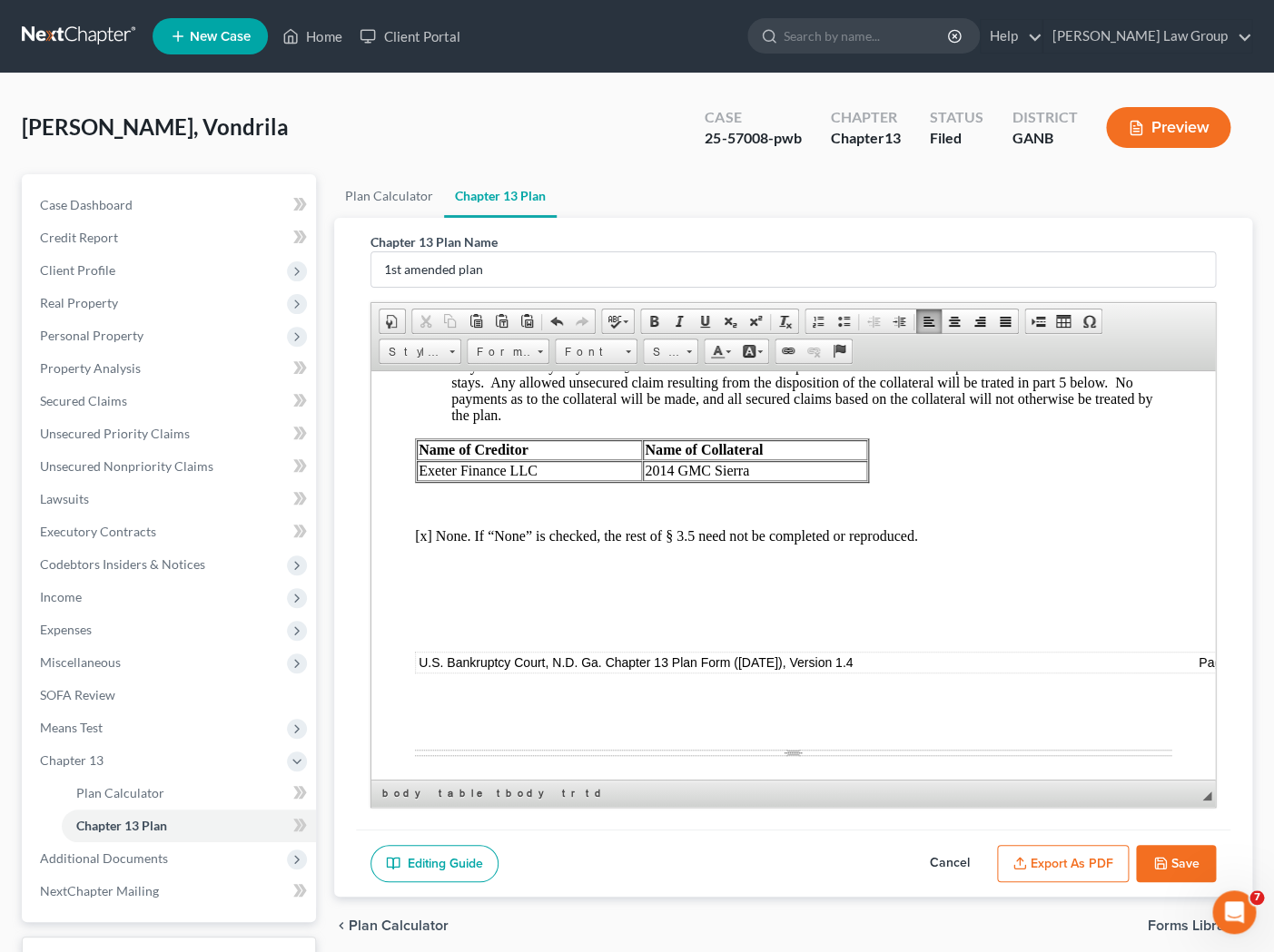
scroll to position [5409, 0]
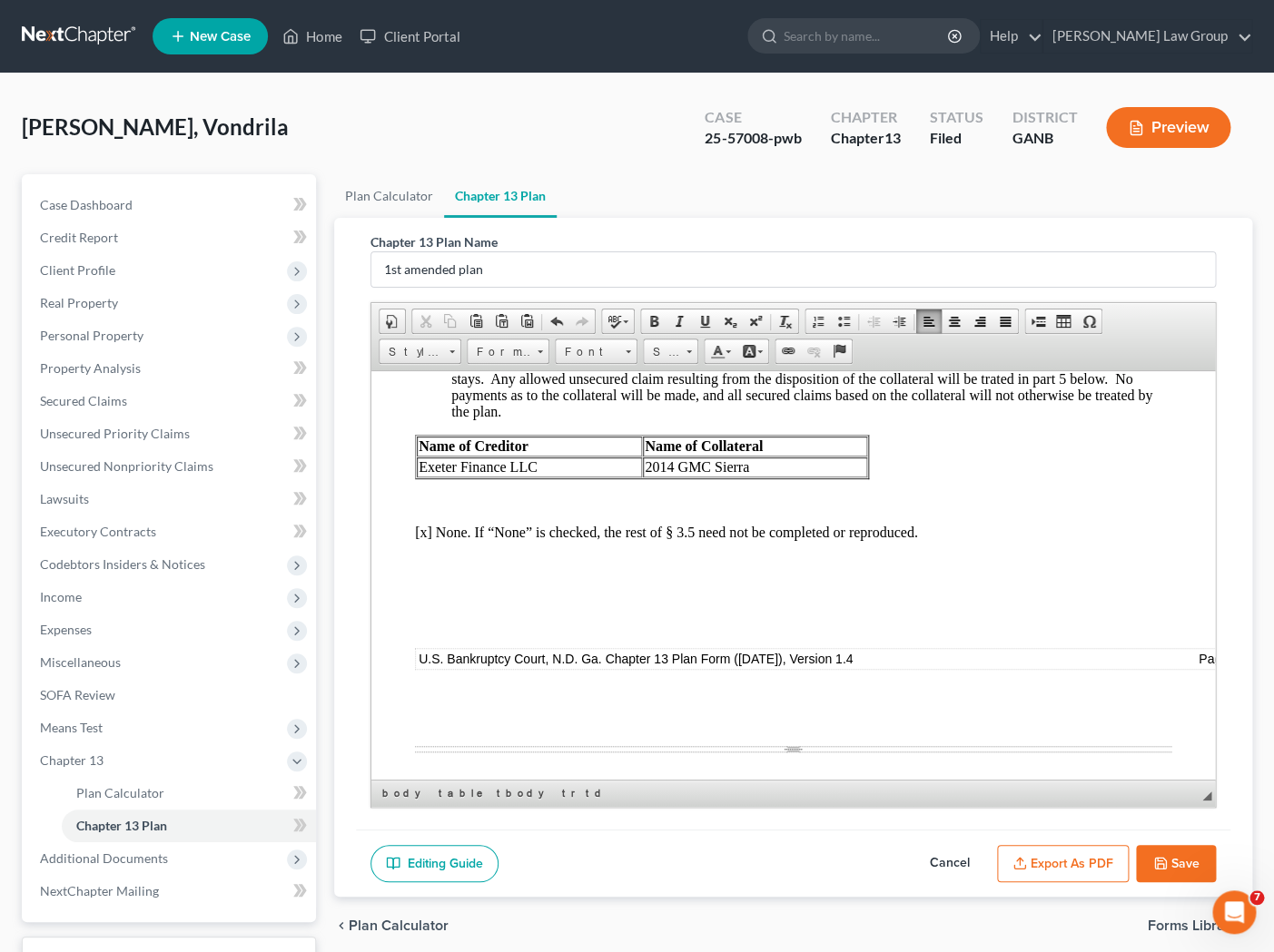
click at [550, 474] on td "Exeter Finance LLC" at bounding box center [528, 467] width 225 height 20
click at [1096, 862] on icon "button" at bounding box center [1161, 863] width 11 height 11
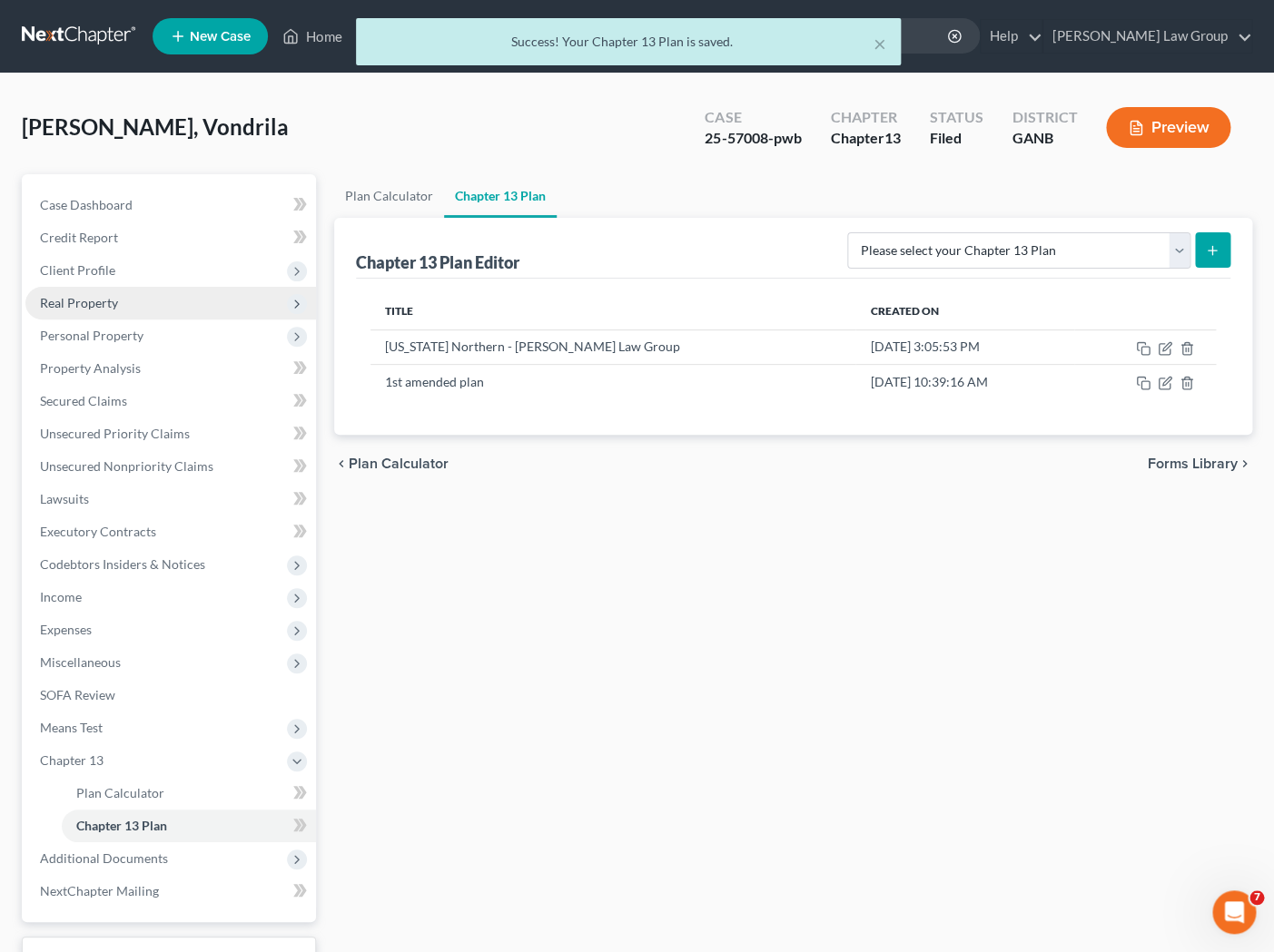
click at [116, 303] on span "Real Property" at bounding box center [79, 302] width 78 height 16
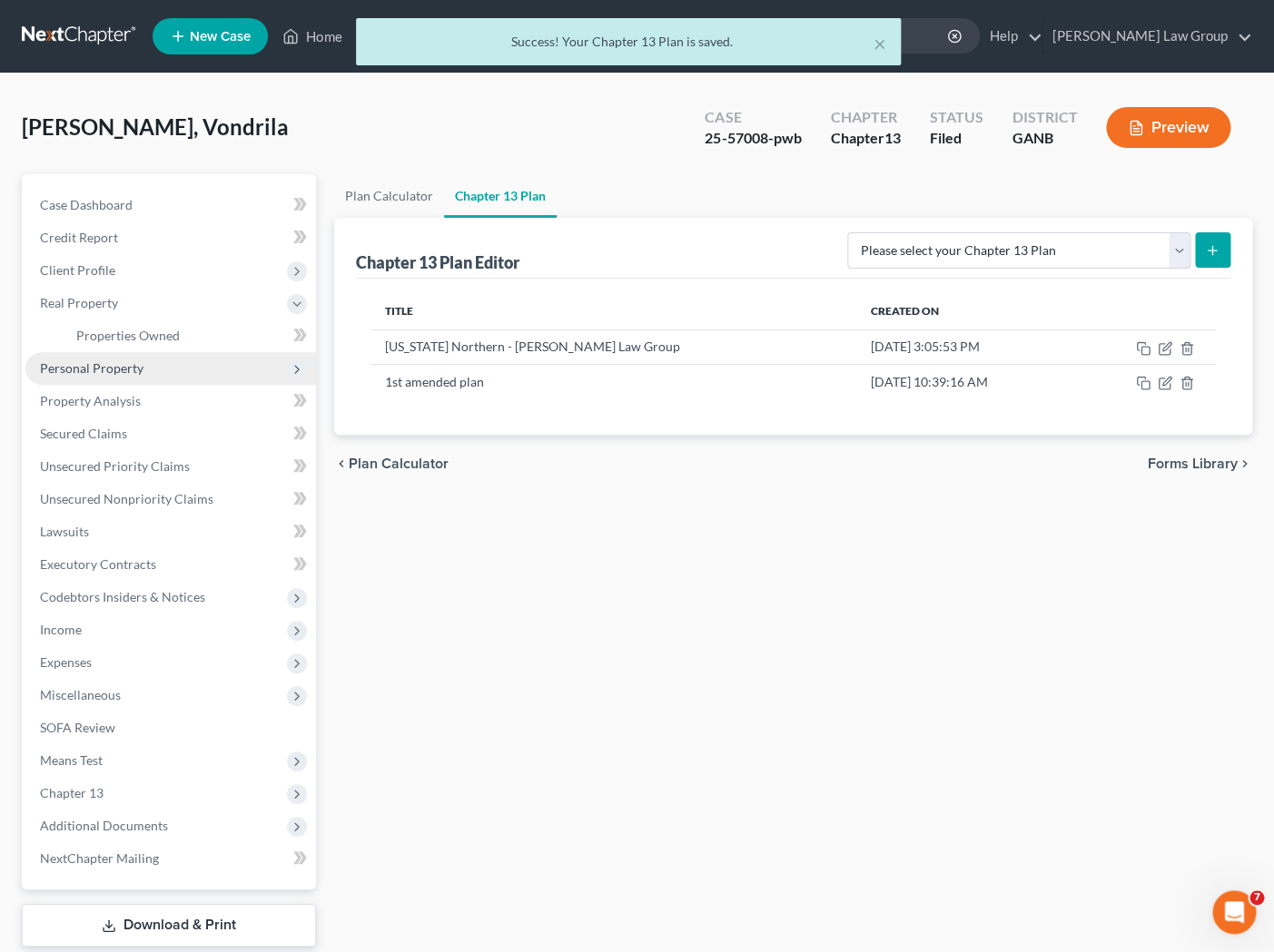
click at [133, 375] on span "Personal Property" at bounding box center [91, 367] width 103 height 16
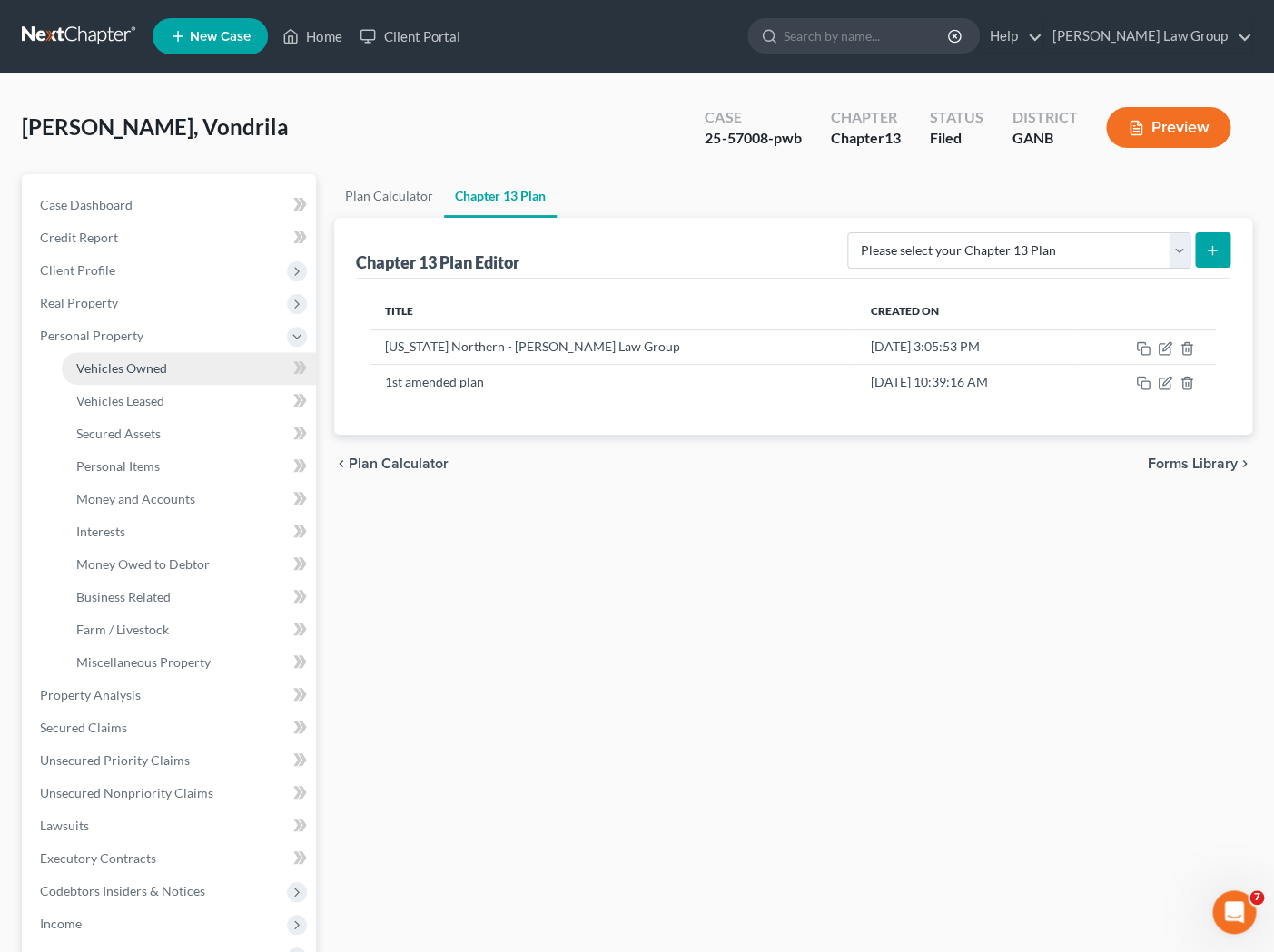
click at [134, 365] on span "Vehicles Owned" at bounding box center [121, 367] width 90 height 16
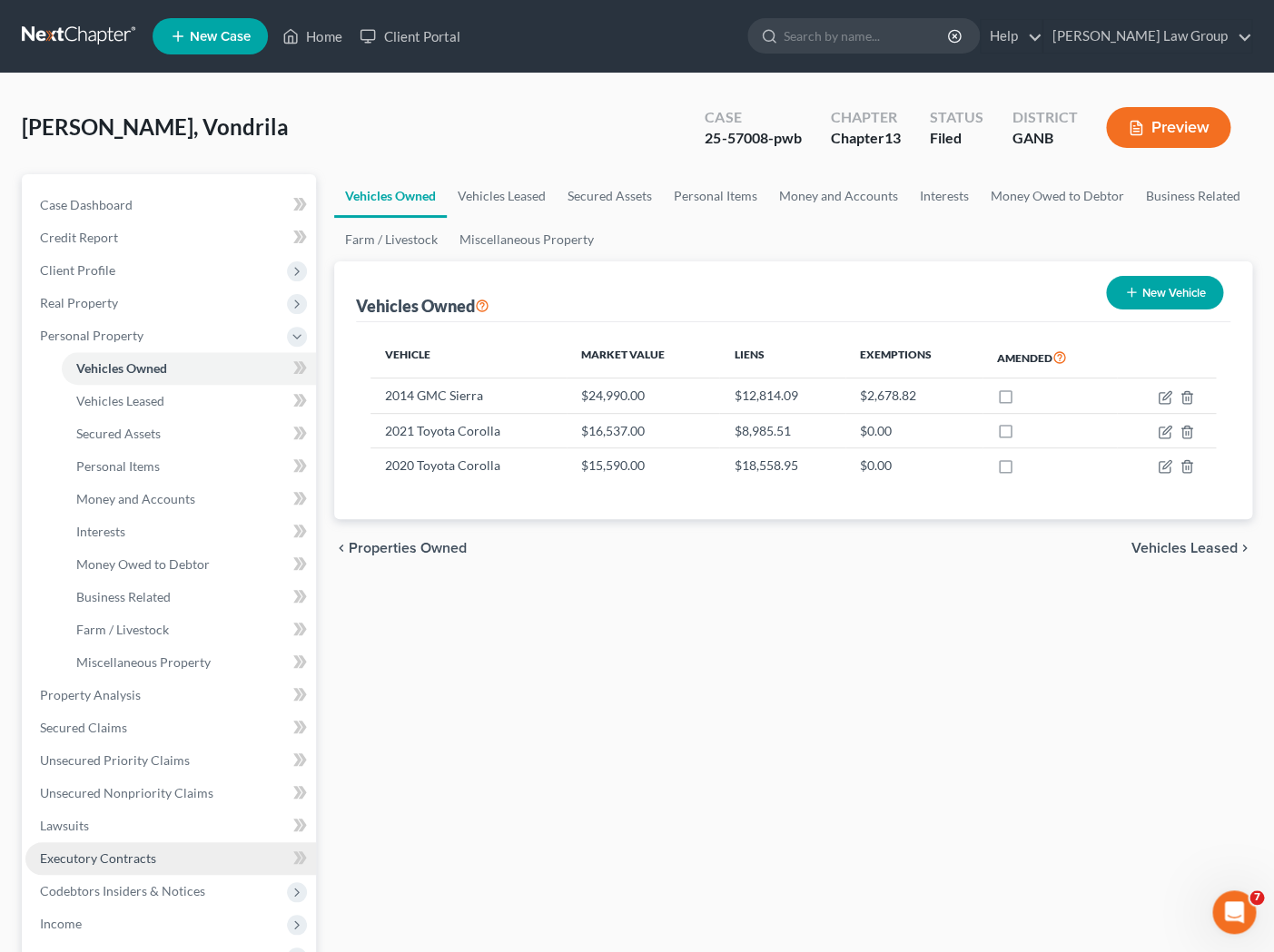
click at [89, 865] on span "Executory Contracts" at bounding box center [98, 858] width 116 height 16
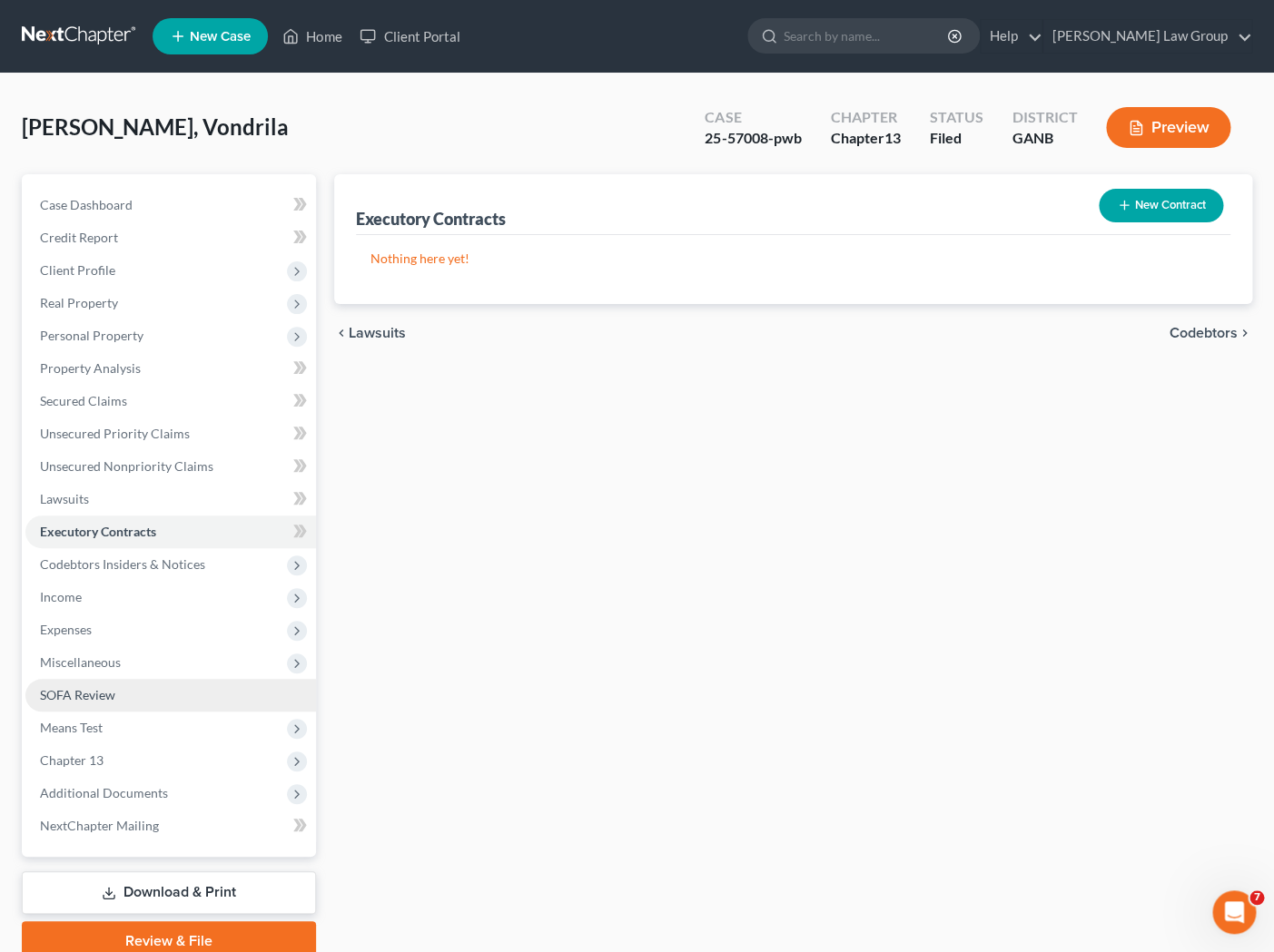
click at [143, 696] on link "SOFA Review" at bounding box center [171, 695] width 291 height 33
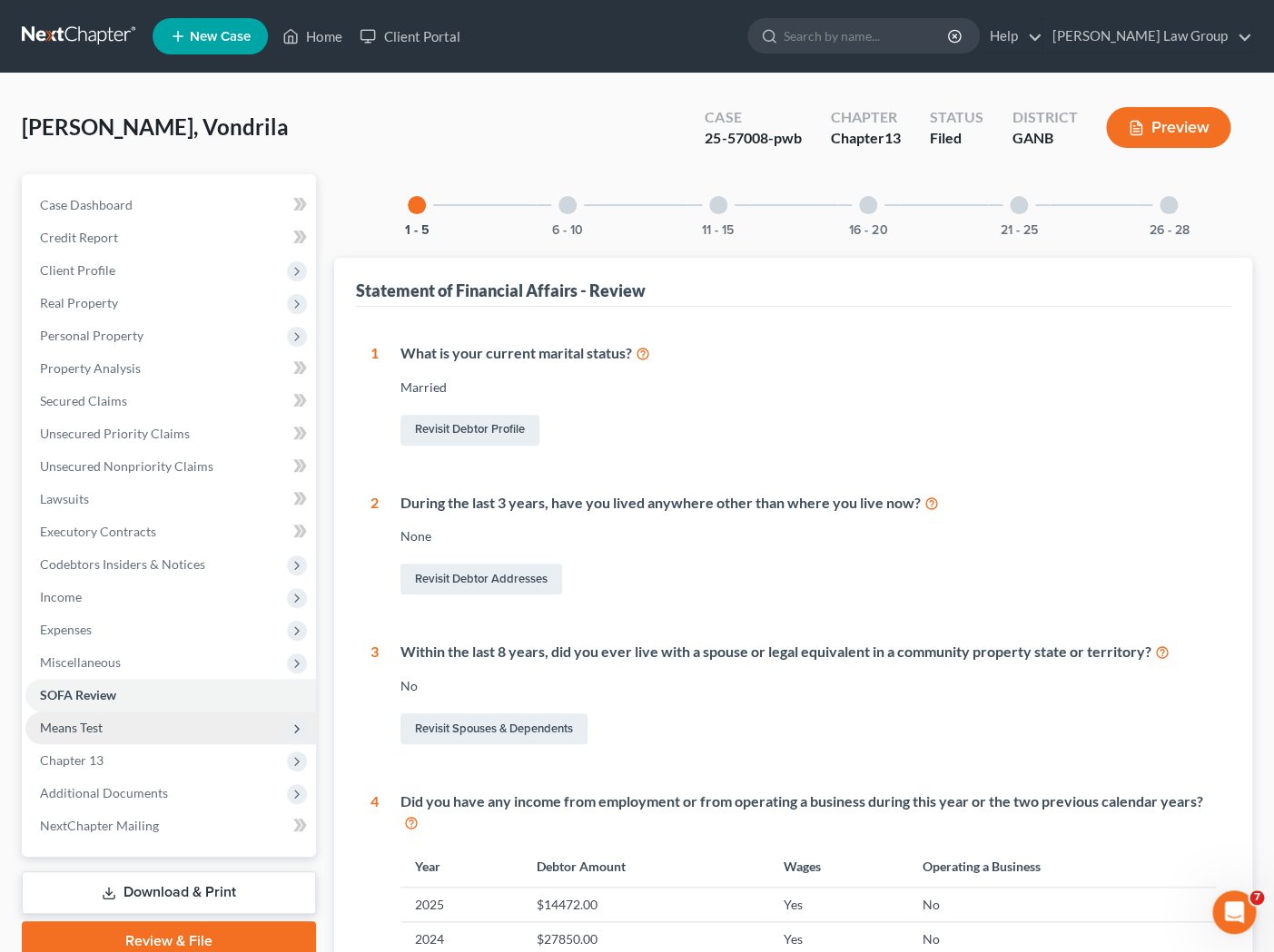
click at [158, 729] on span "Means Test" at bounding box center [171, 728] width 291 height 33
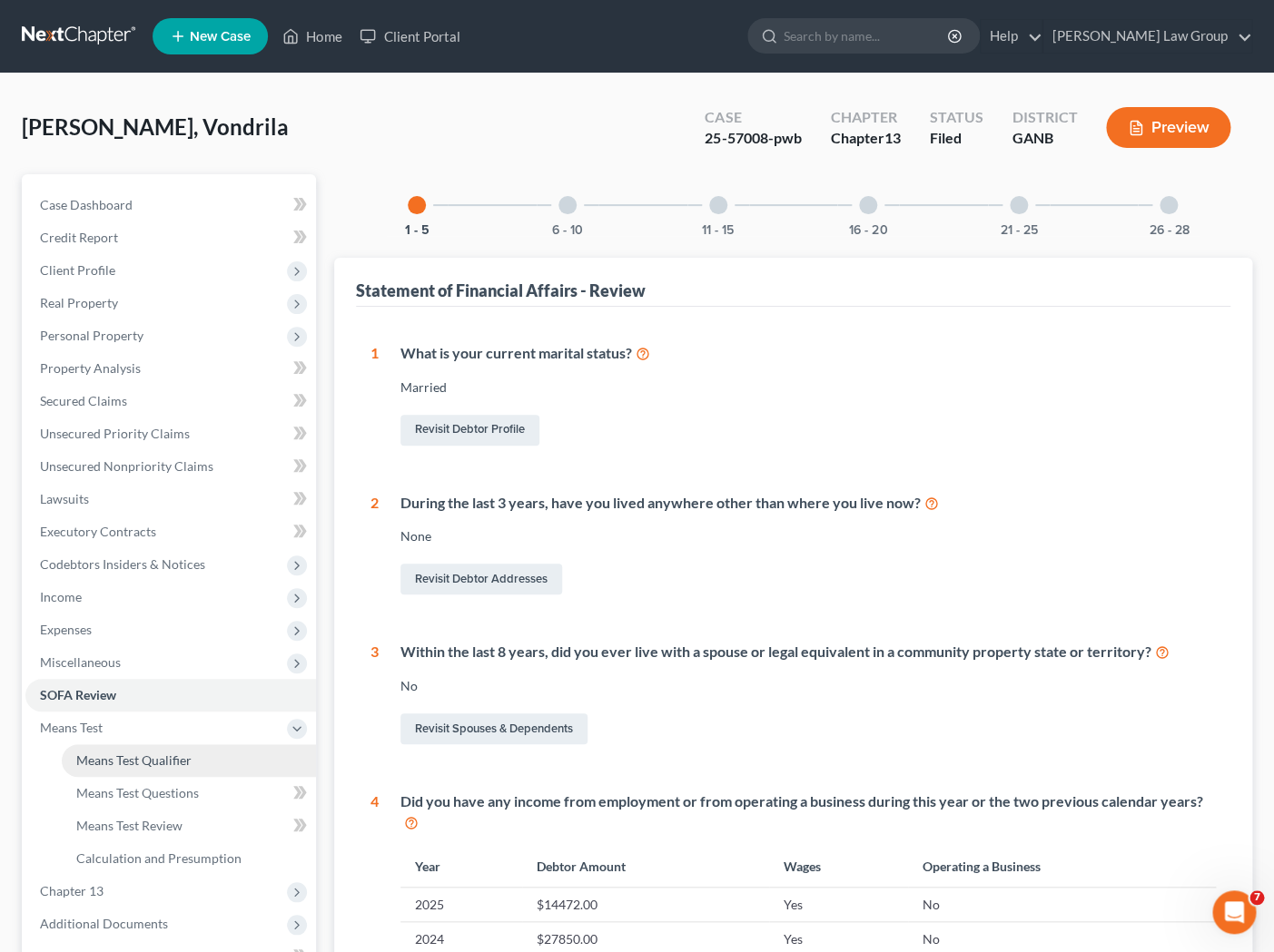
click at [179, 773] on link "Means Test Qualifier" at bounding box center [189, 761] width 254 height 33
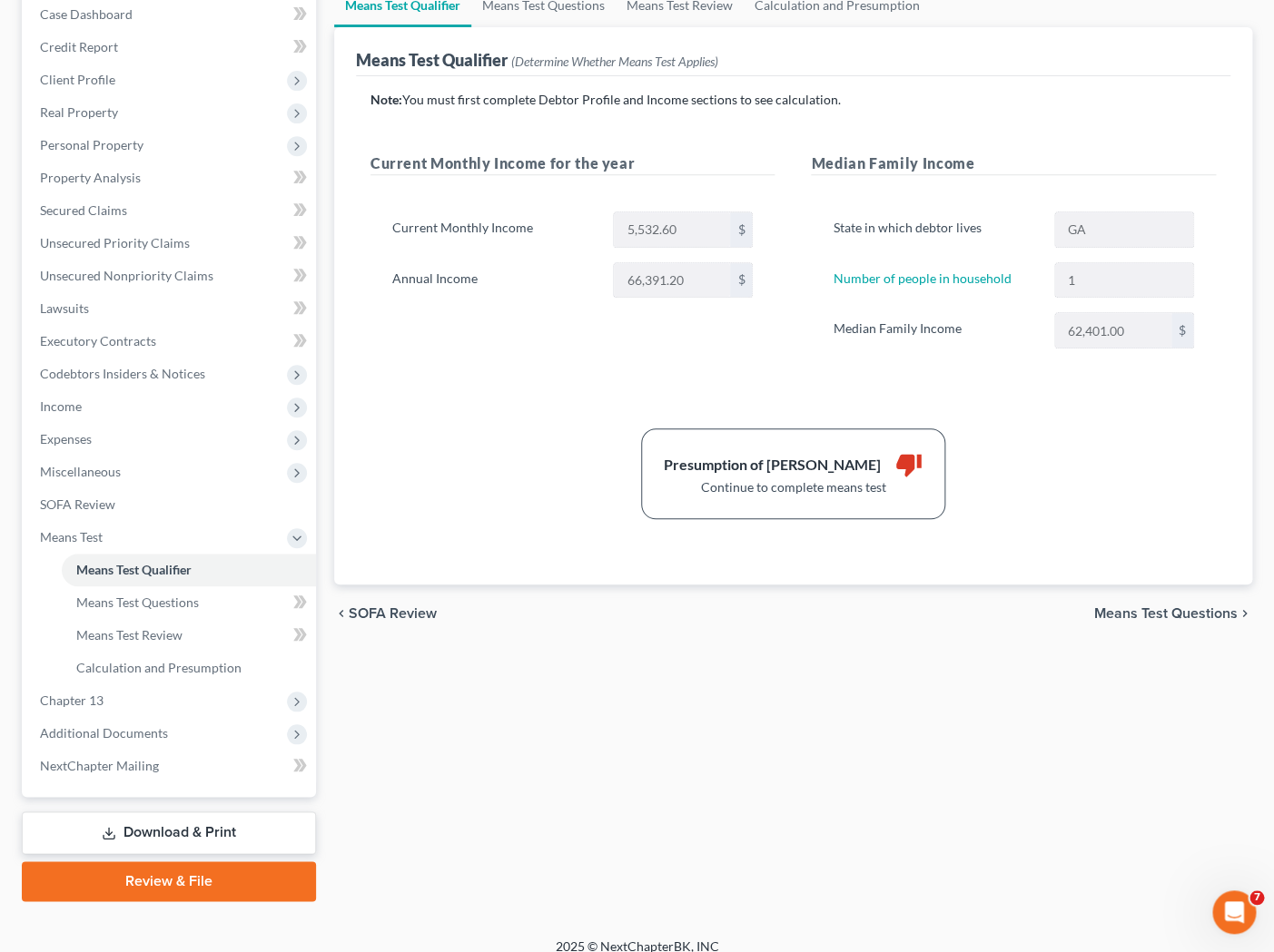
scroll to position [194, 0]
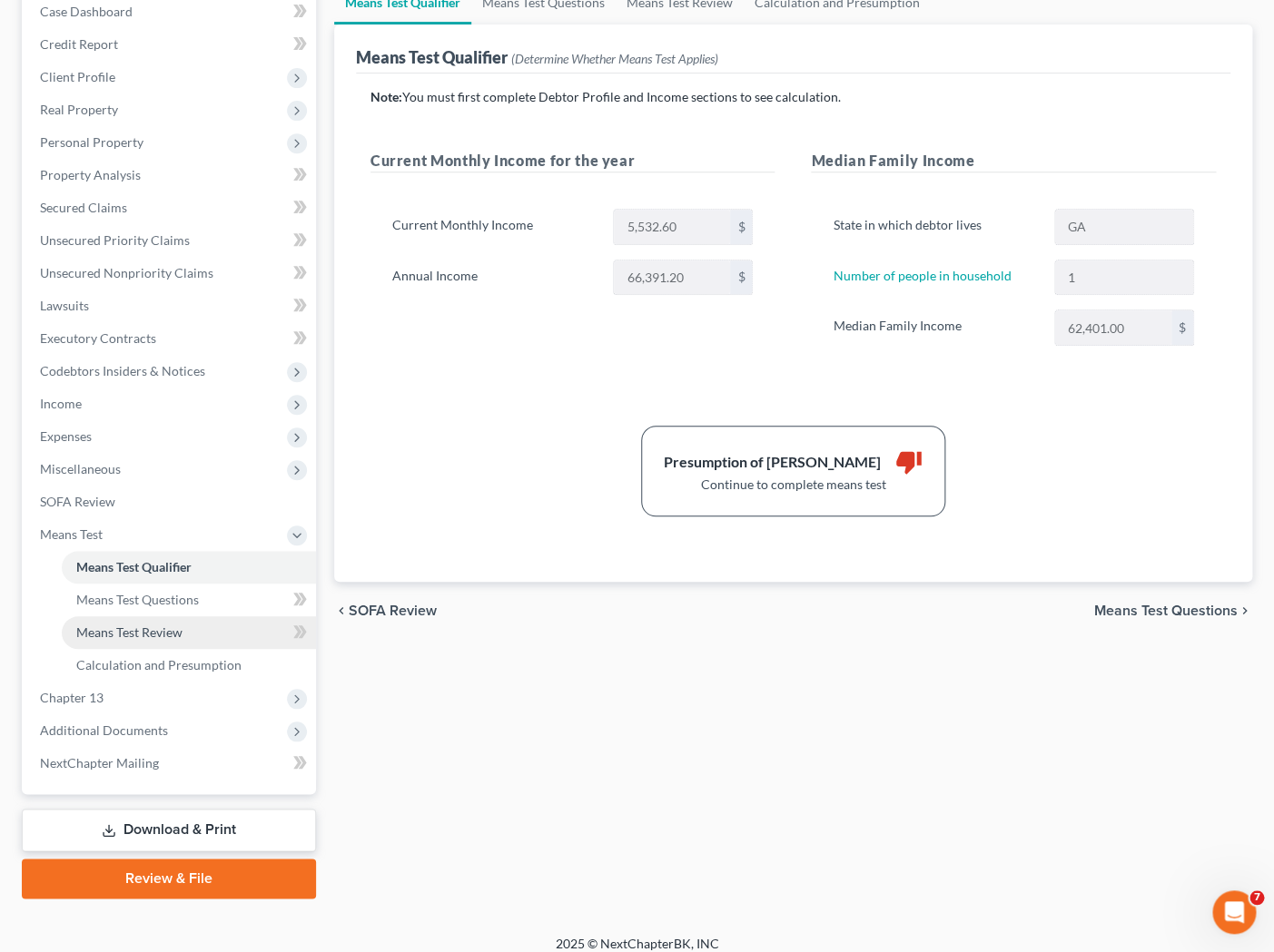
click at [169, 622] on link "Means Test Review" at bounding box center [189, 633] width 254 height 33
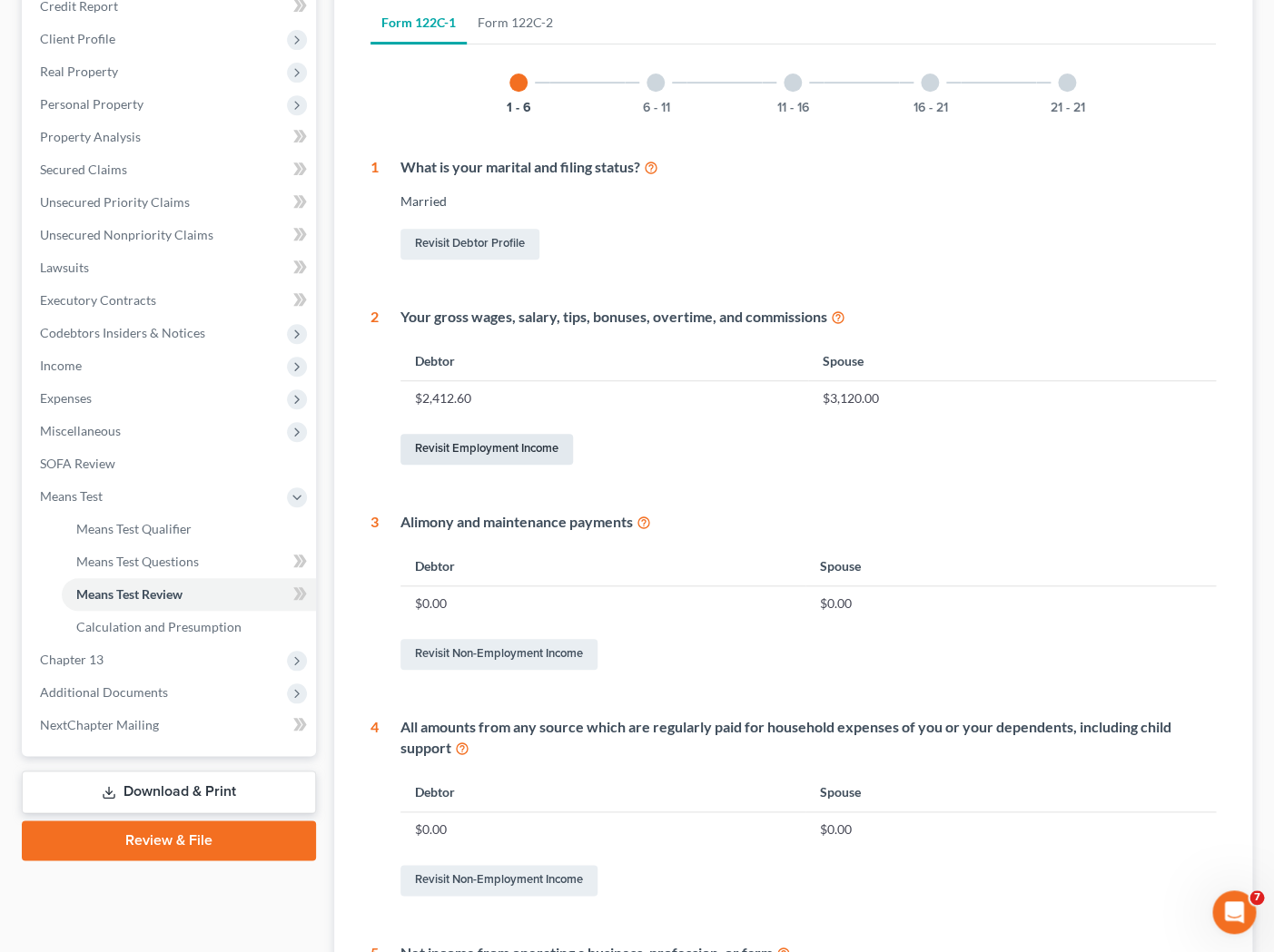
scroll to position [239, 0]
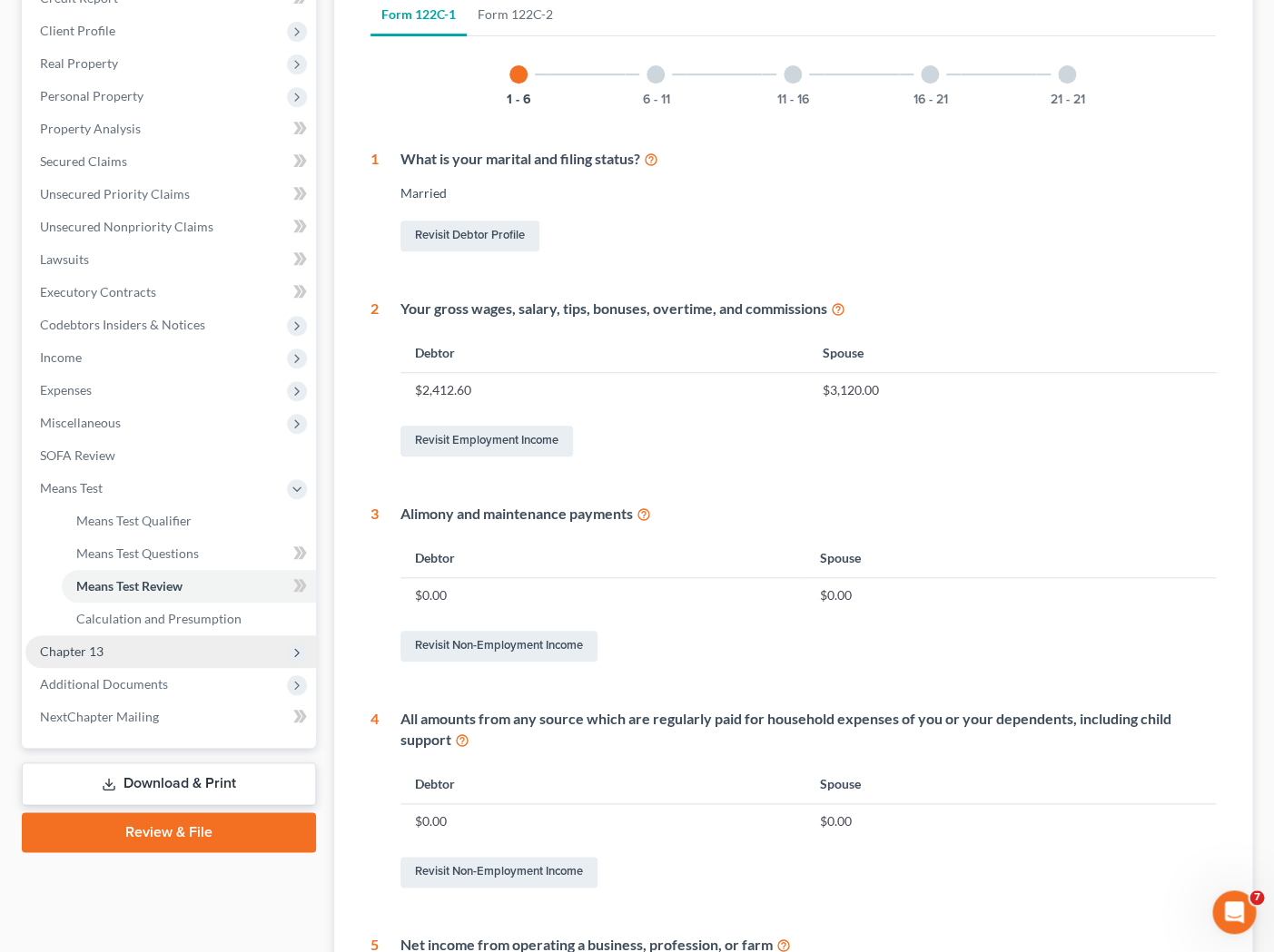
click at [188, 658] on span "Chapter 13" at bounding box center [171, 651] width 291 height 33
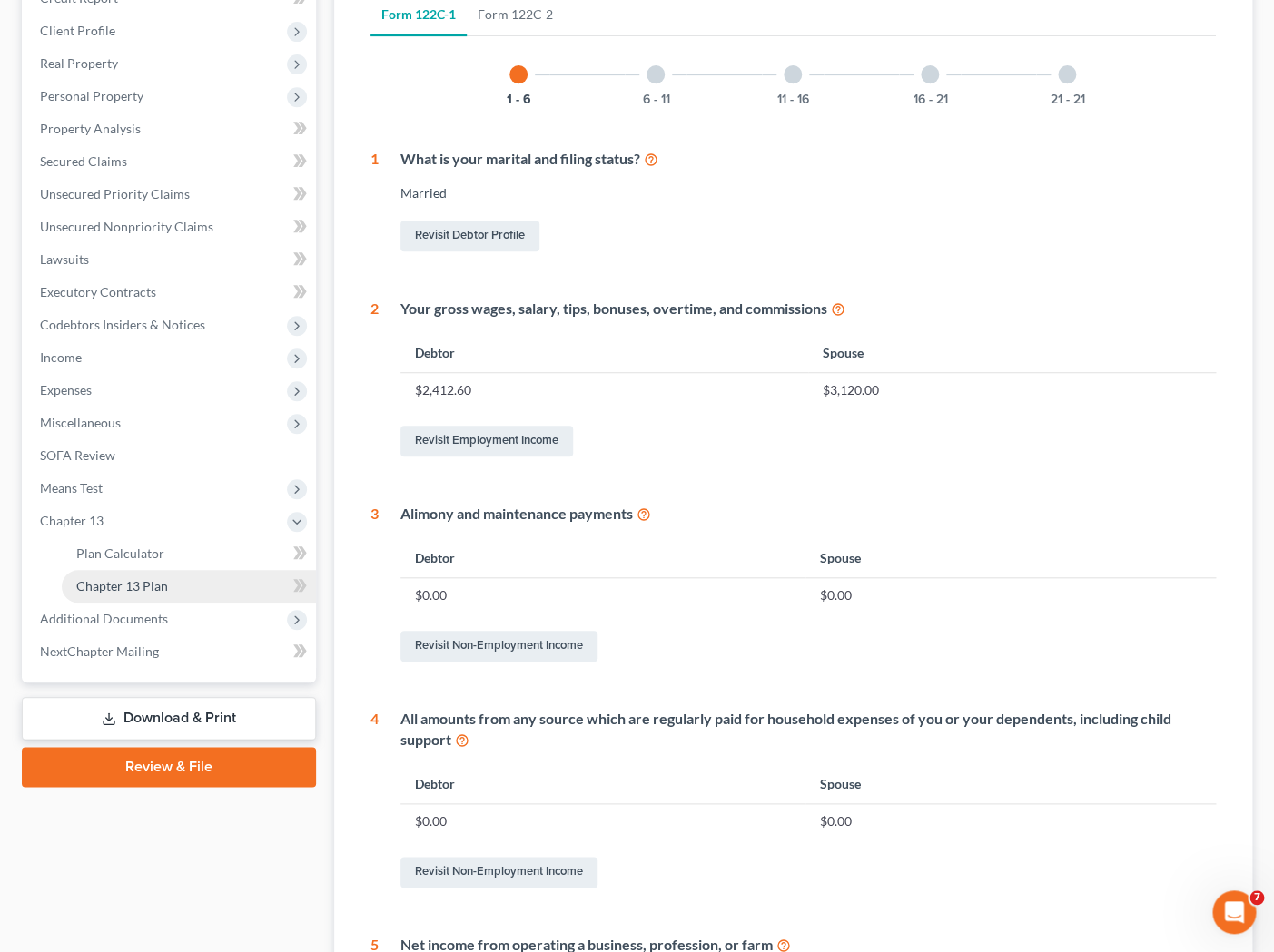
click at [171, 596] on link "Chapter 13 Plan" at bounding box center [189, 587] width 254 height 33
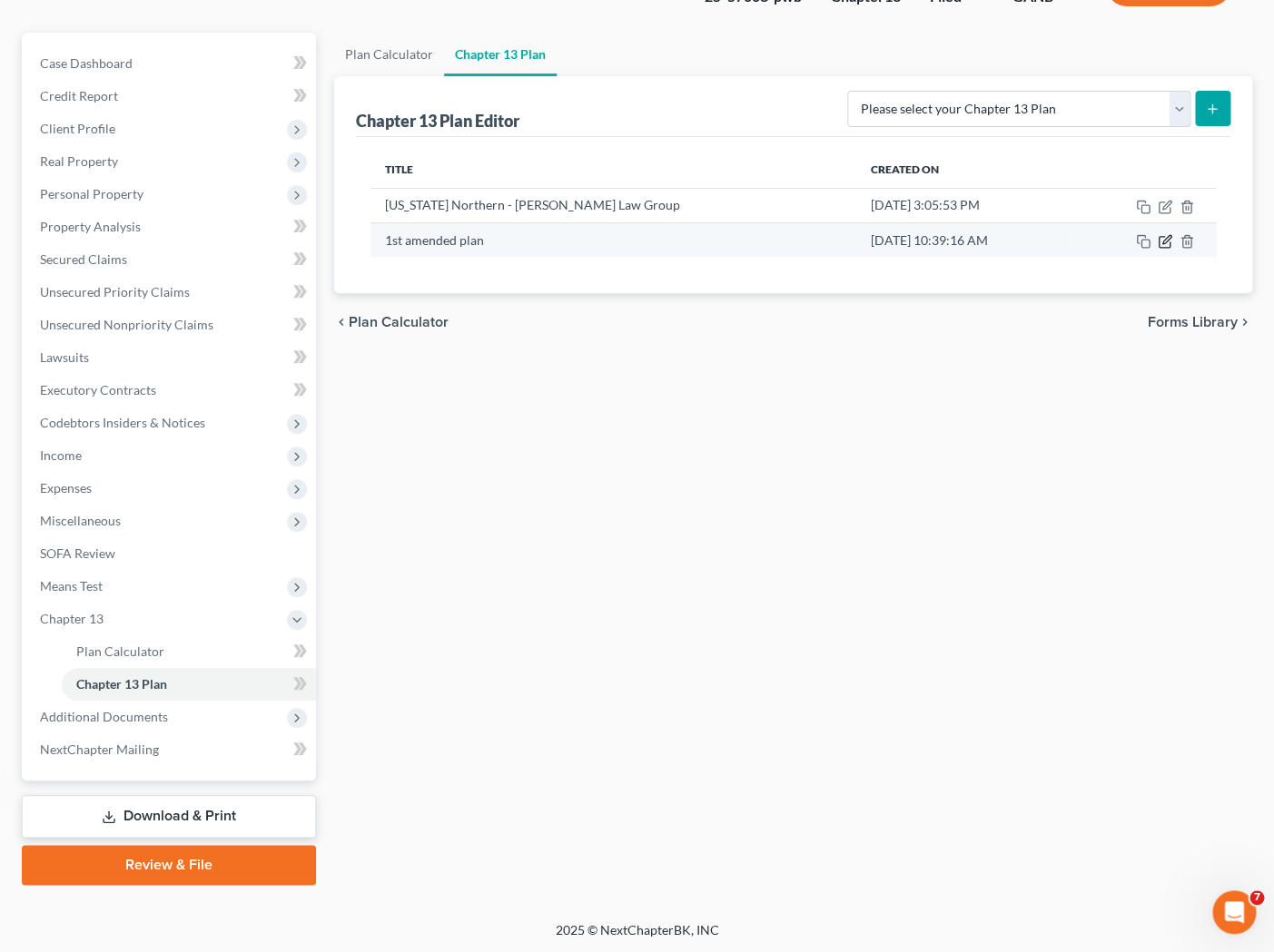
click at [1096, 241] on icon "button" at bounding box center [1166, 238] width 8 height 8
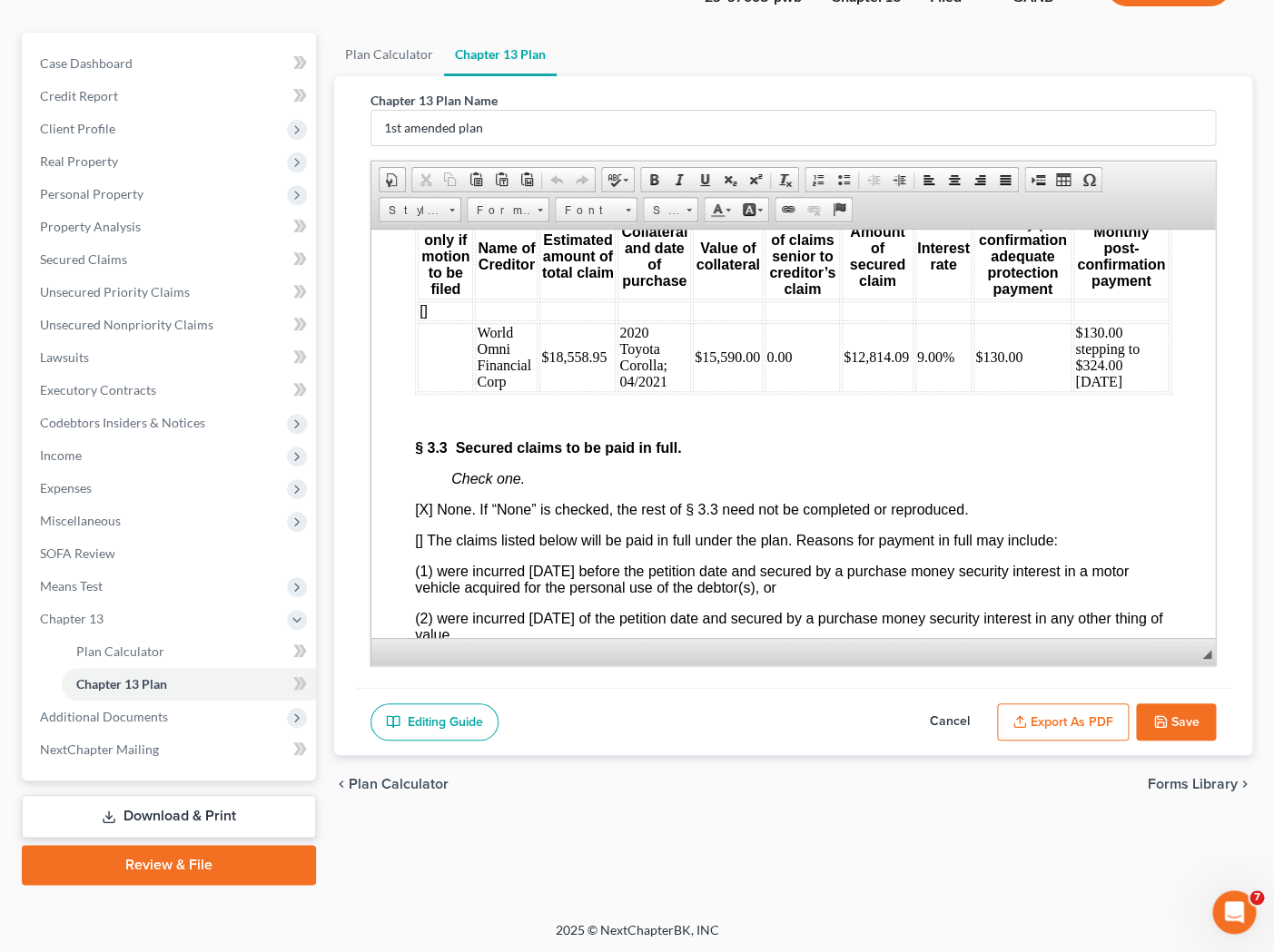
scroll to position [4141, 0]
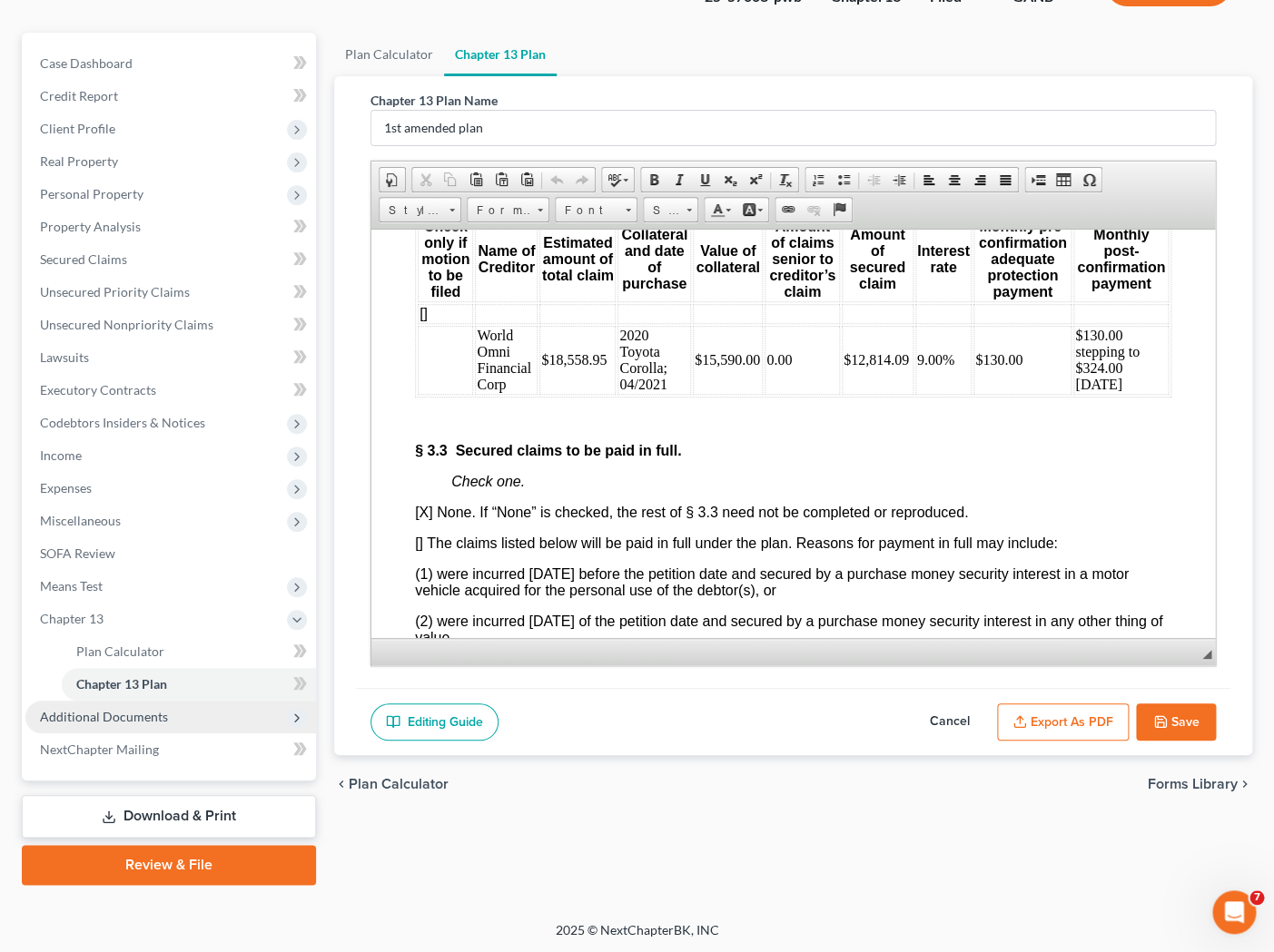
click at [198, 723] on span "Additional Documents" at bounding box center [171, 717] width 291 height 33
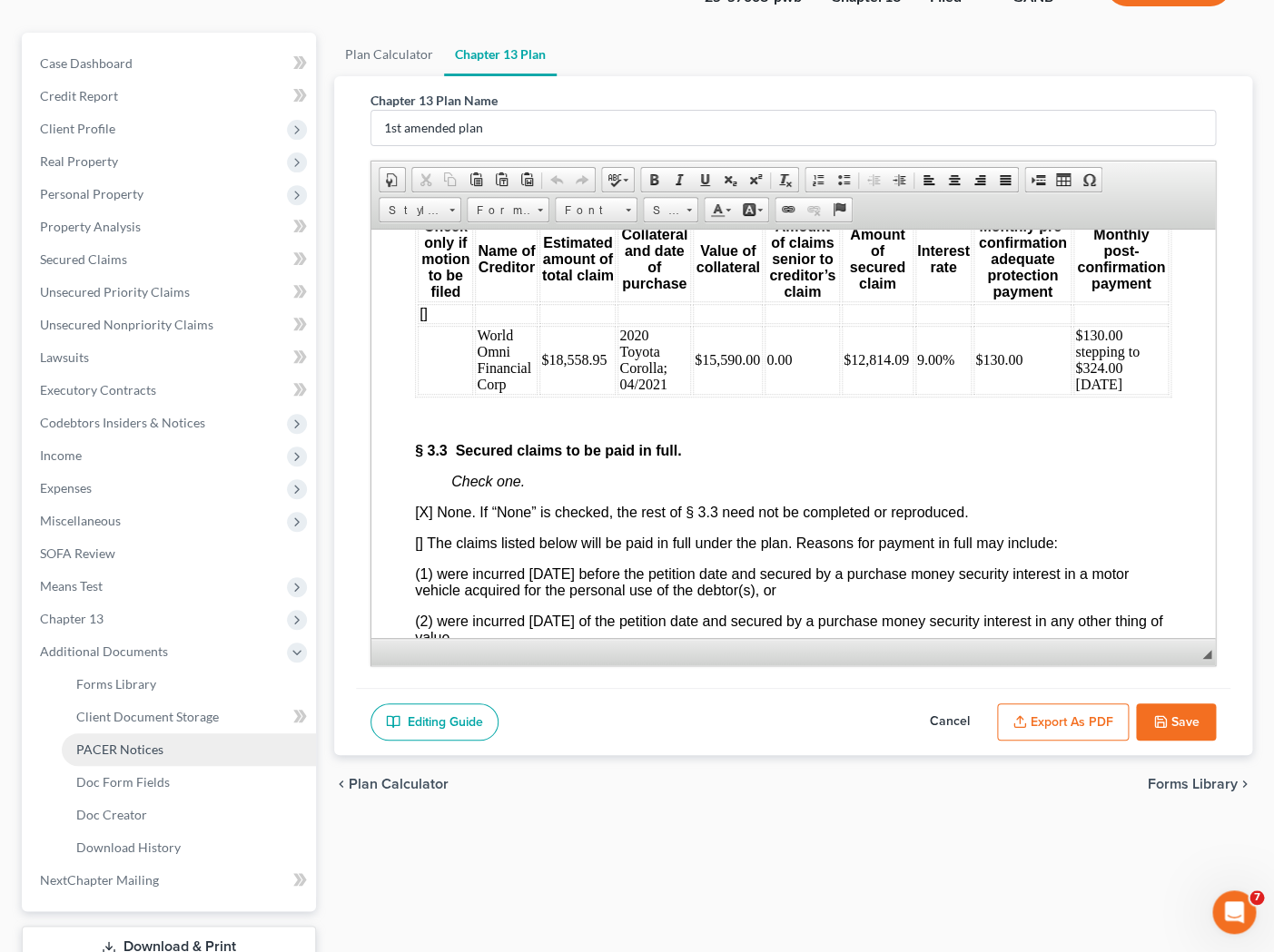
click at [187, 762] on link "PACER Notices" at bounding box center [189, 750] width 254 height 33
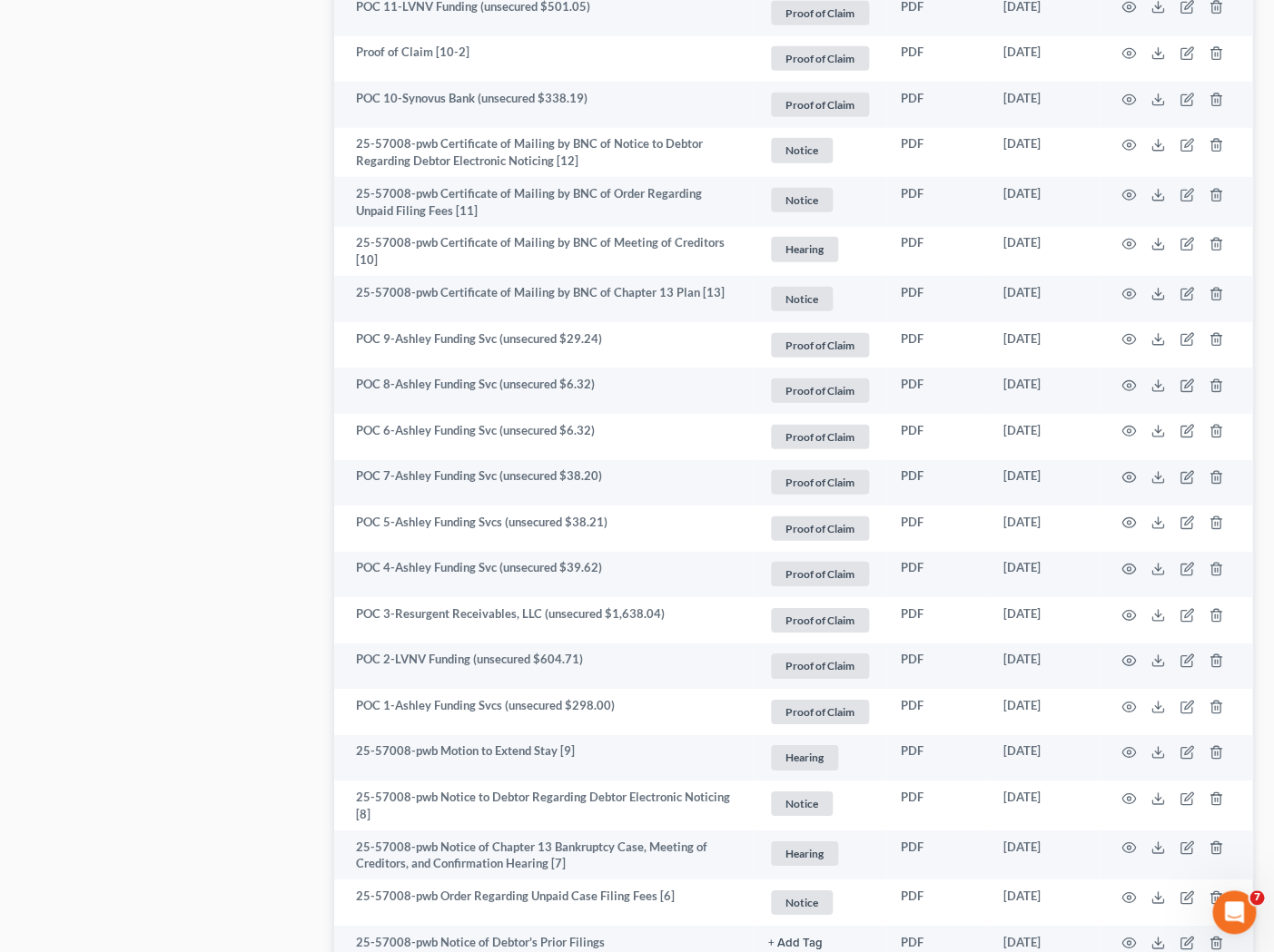
scroll to position [2027, 0]
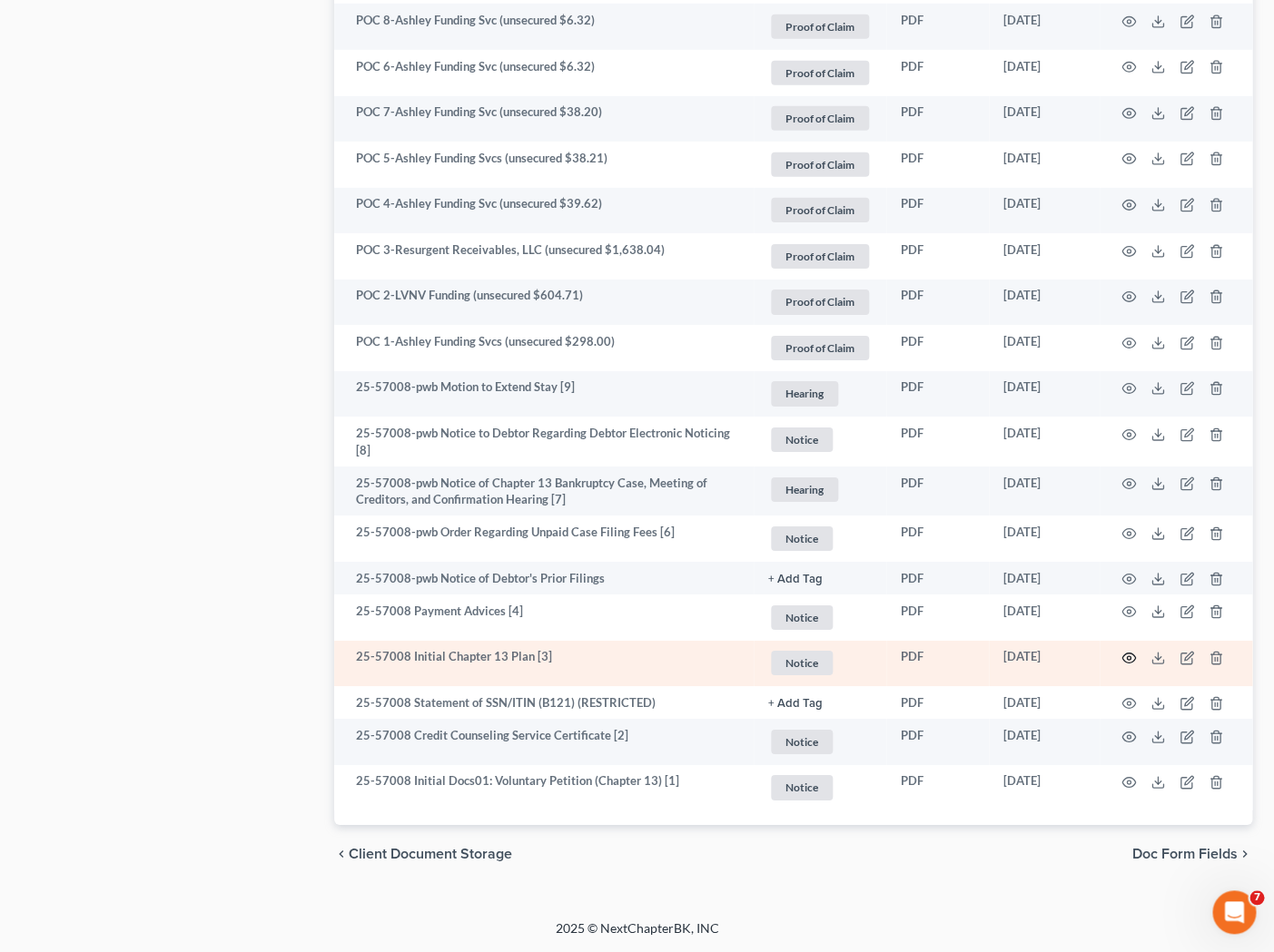
click at [1096, 656] on circle "button" at bounding box center [1129, 658] width 4 height 4
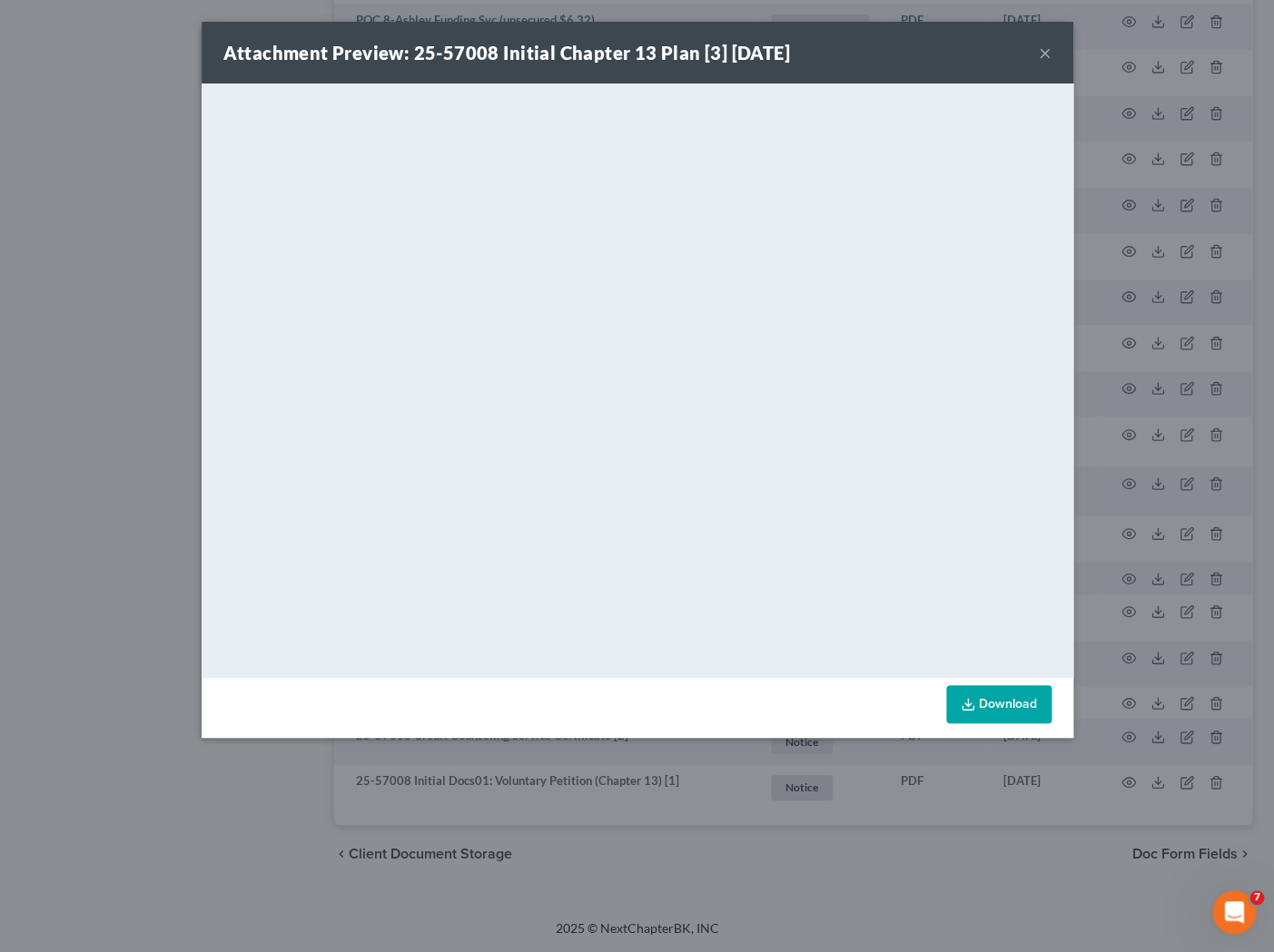
click at [1042, 57] on button "×" at bounding box center [1046, 53] width 13 height 22
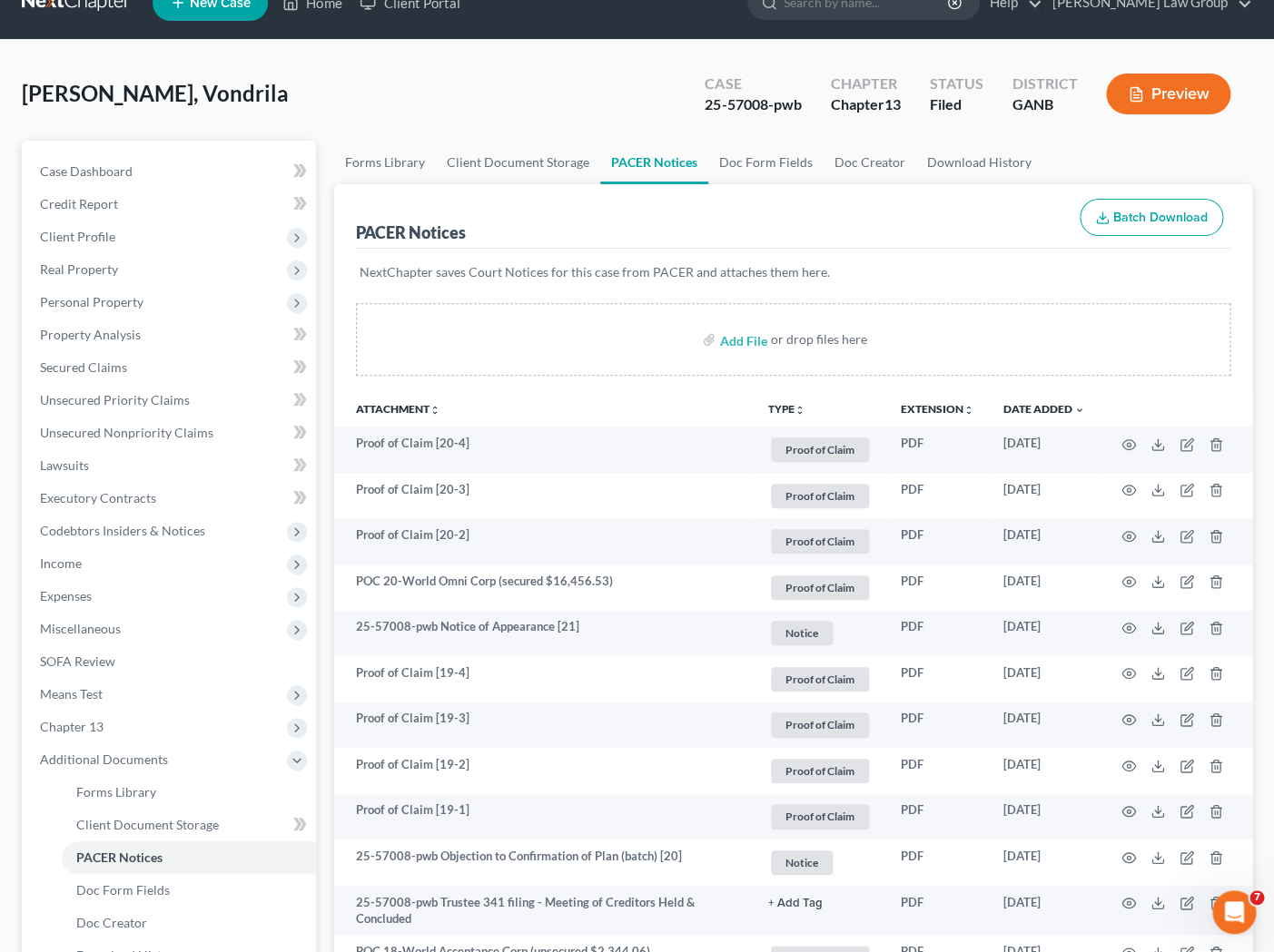
scroll to position [0, 0]
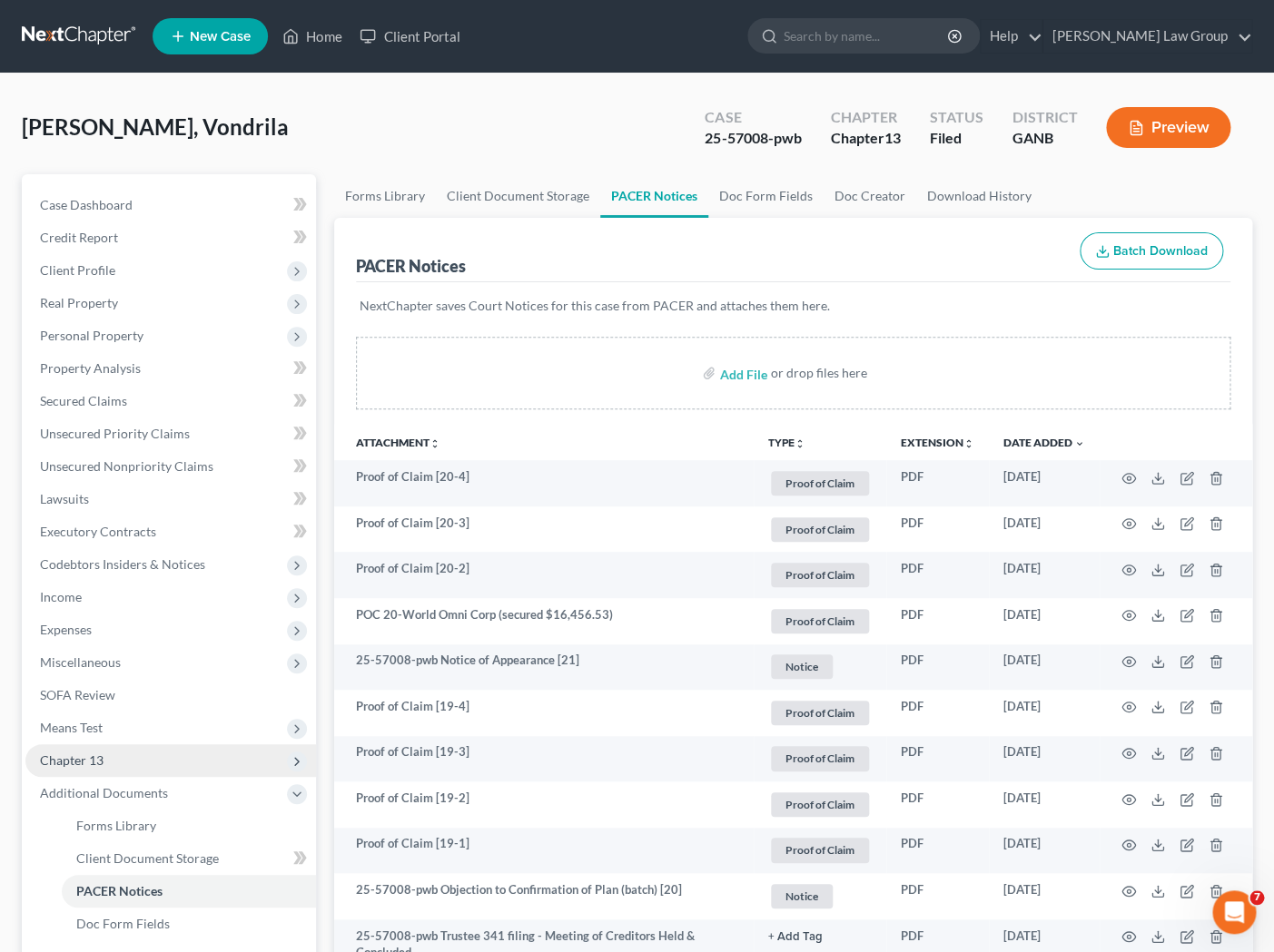
click at [171, 763] on span "Chapter 13" at bounding box center [171, 761] width 291 height 33
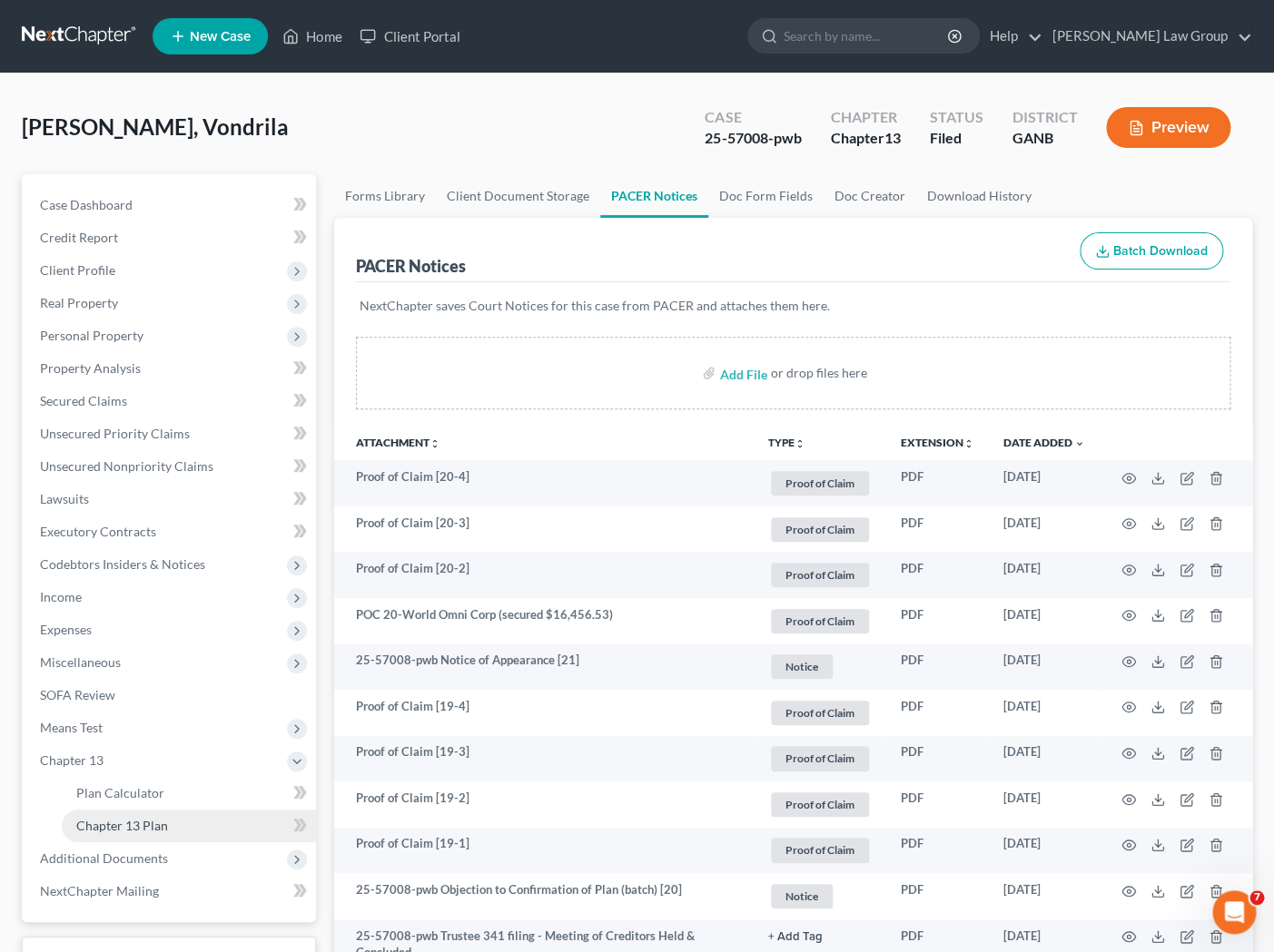
click at [185, 835] on link "Chapter 13 Plan" at bounding box center [189, 826] width 254 height 33
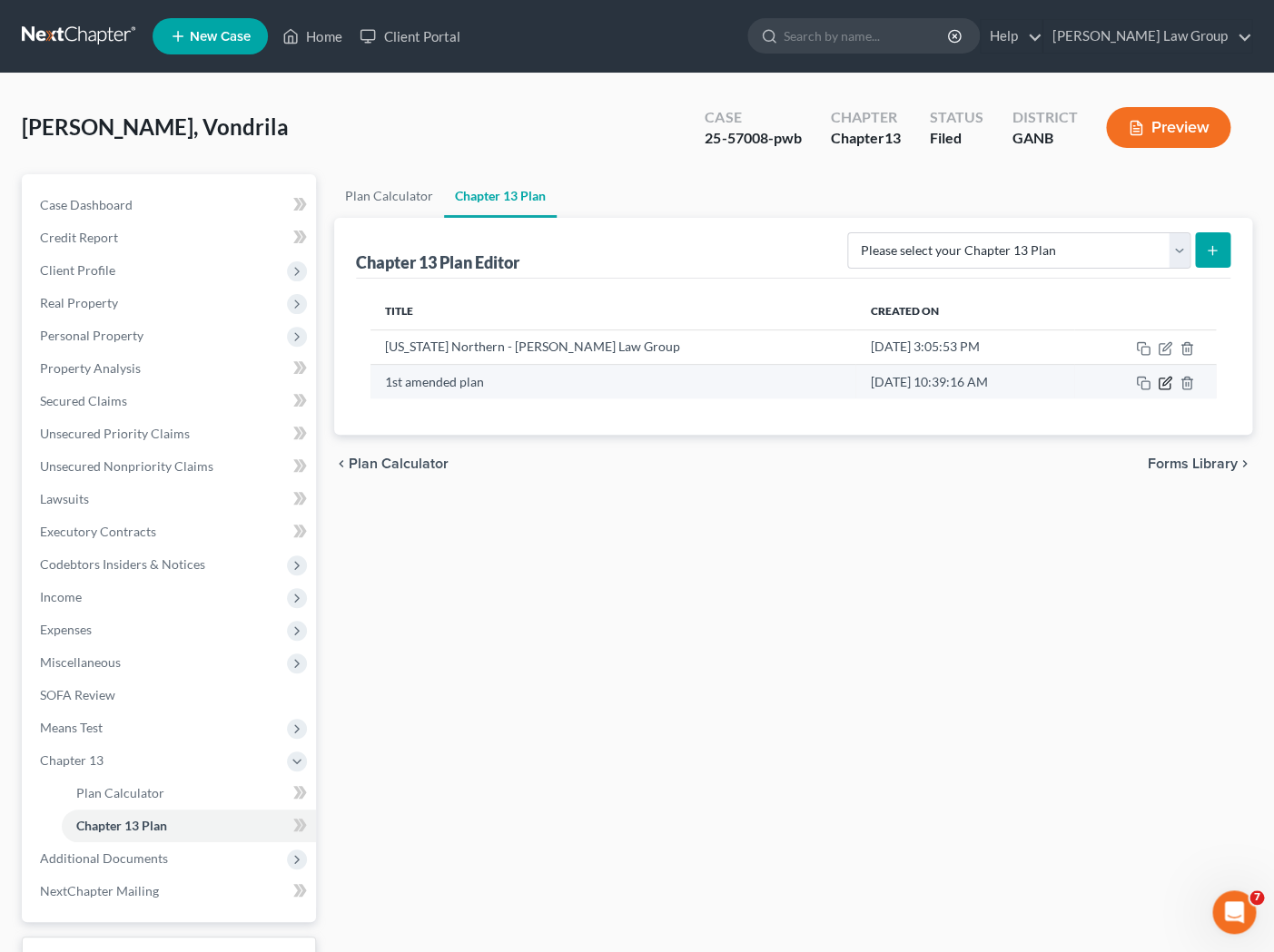
click at [1096, 383] on icon "button" at bounding box center [1166, 380] width 8 height 8
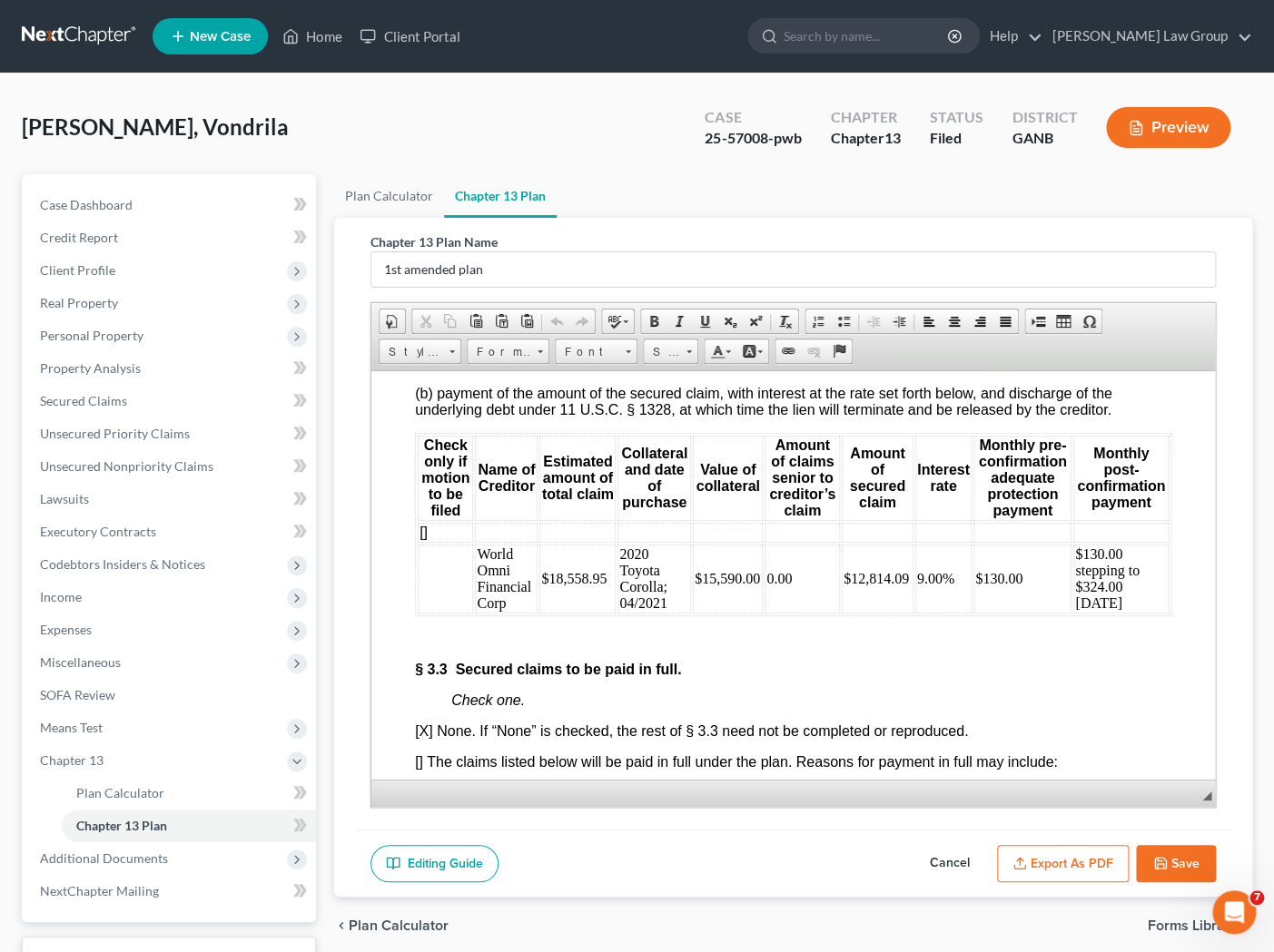
scroll to position [4023, 0]
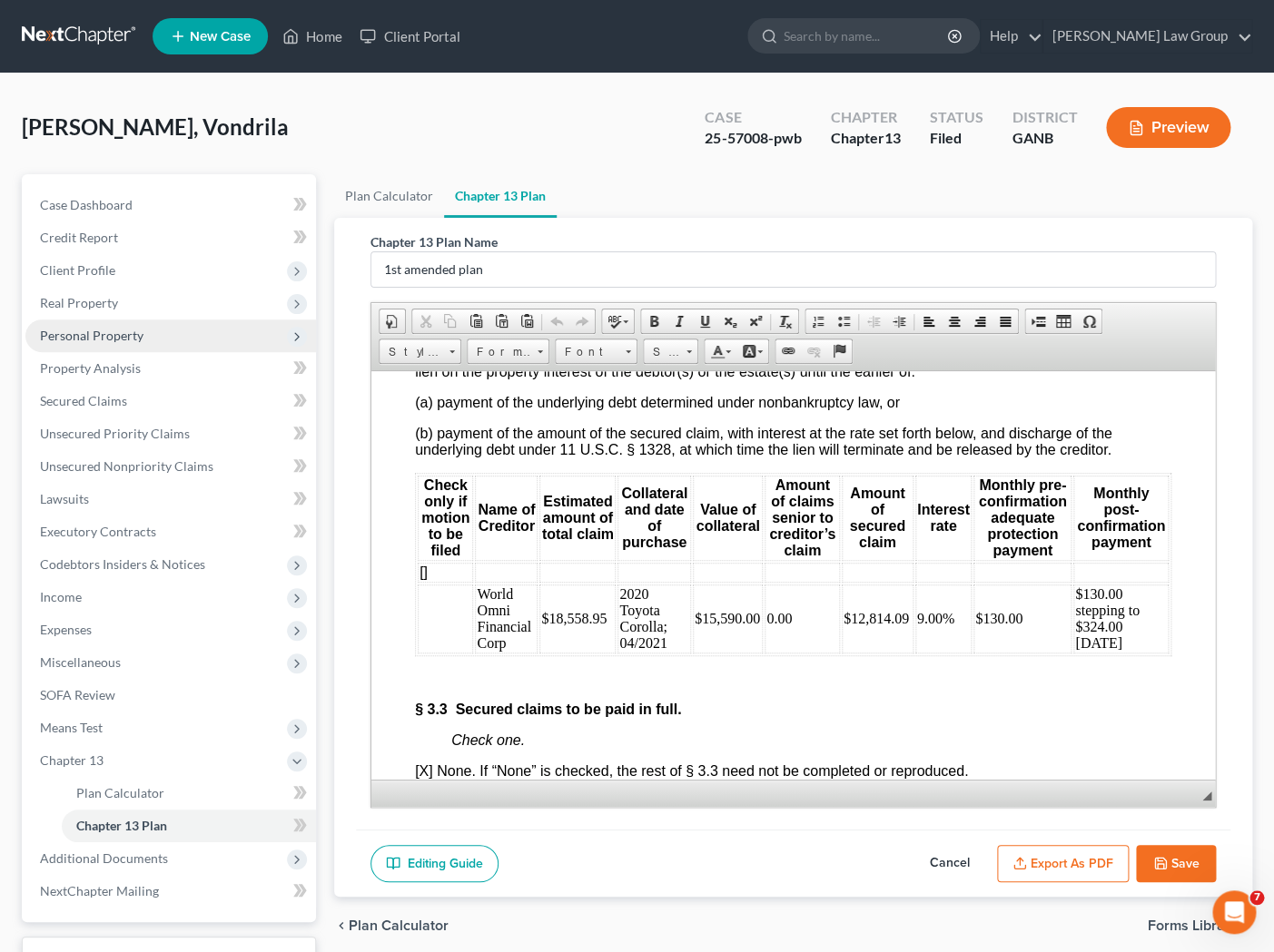
click at [130, 338] on span "Personal Property" at bounding box center [91, 335] width 103 height 16
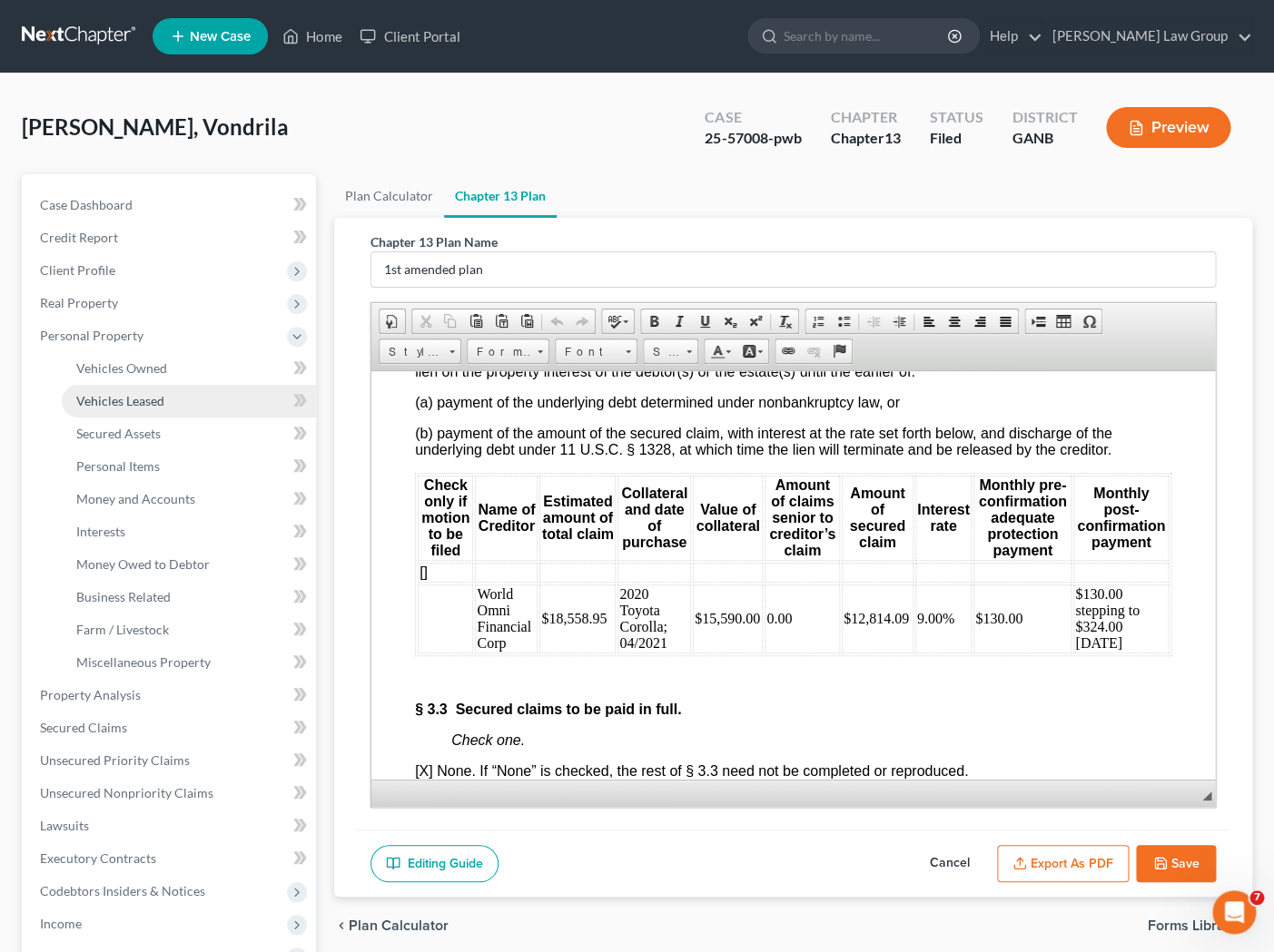
click at [142, 399] on span "Vehicles Leased" at bounding box center [120, 400] width 88 height 16
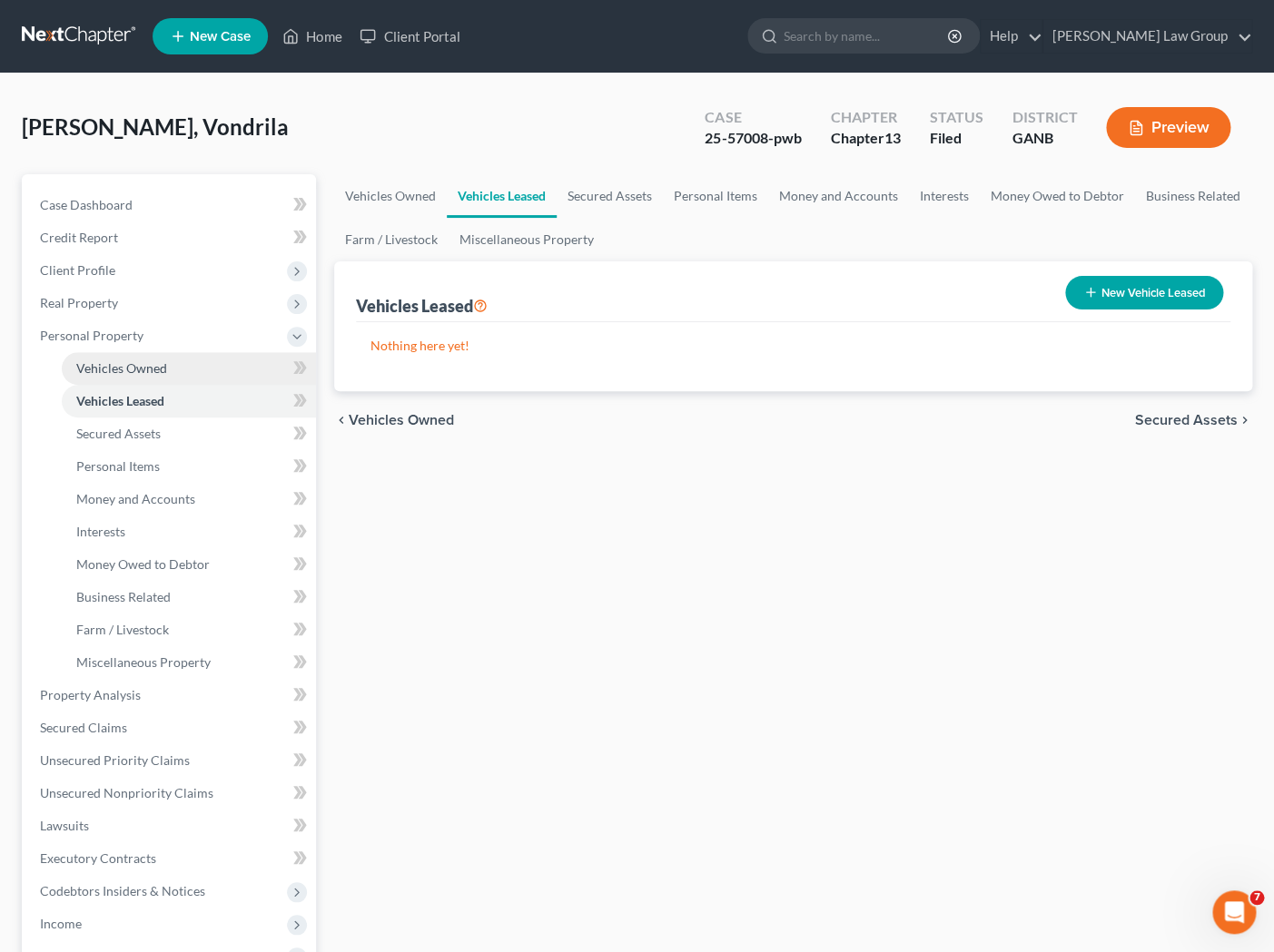
click at [178, 364] on link "Vehicles Owned" at bounding box center [189, 368] width 254 height 33
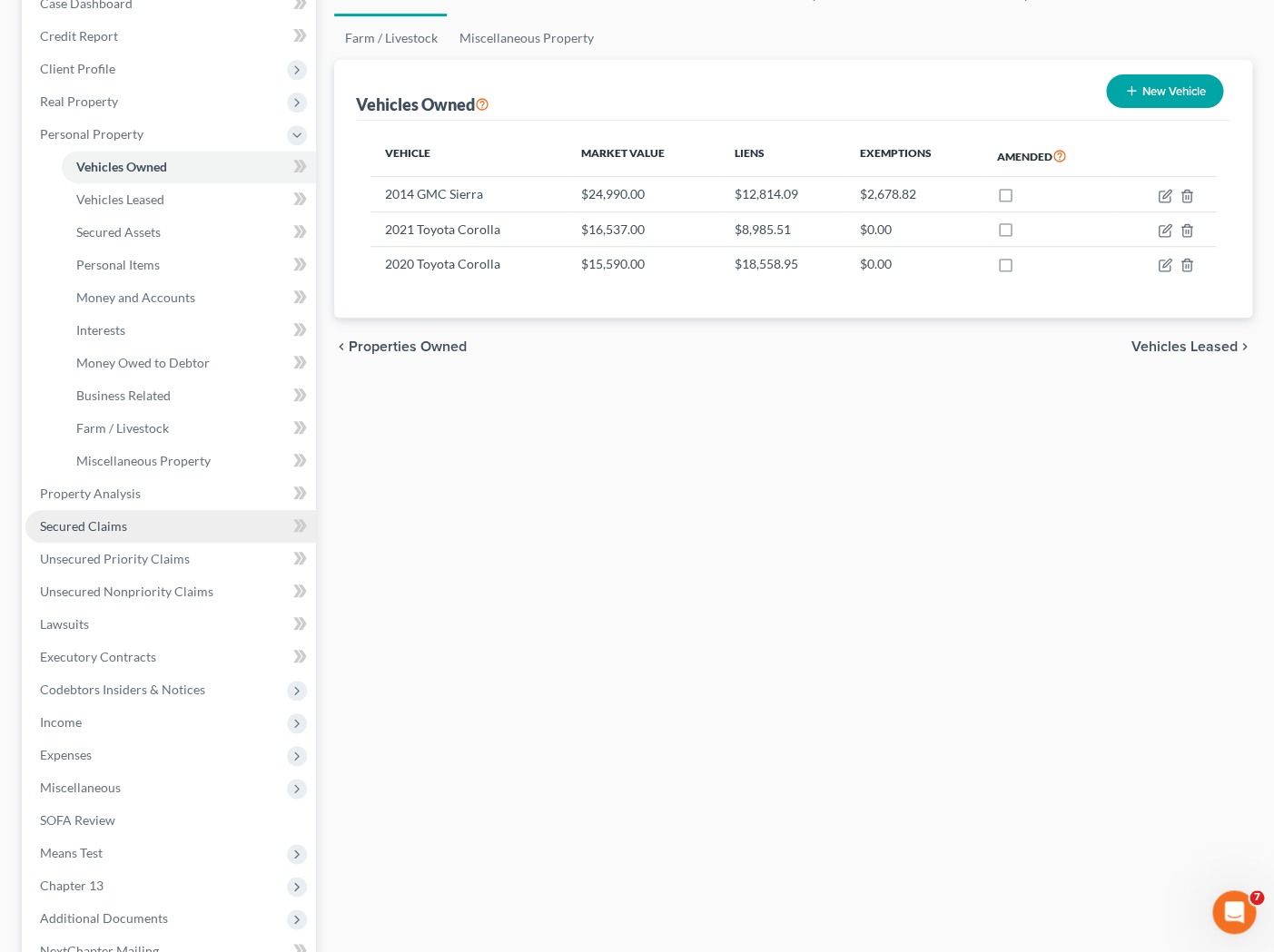
scroll to position [213, 0]
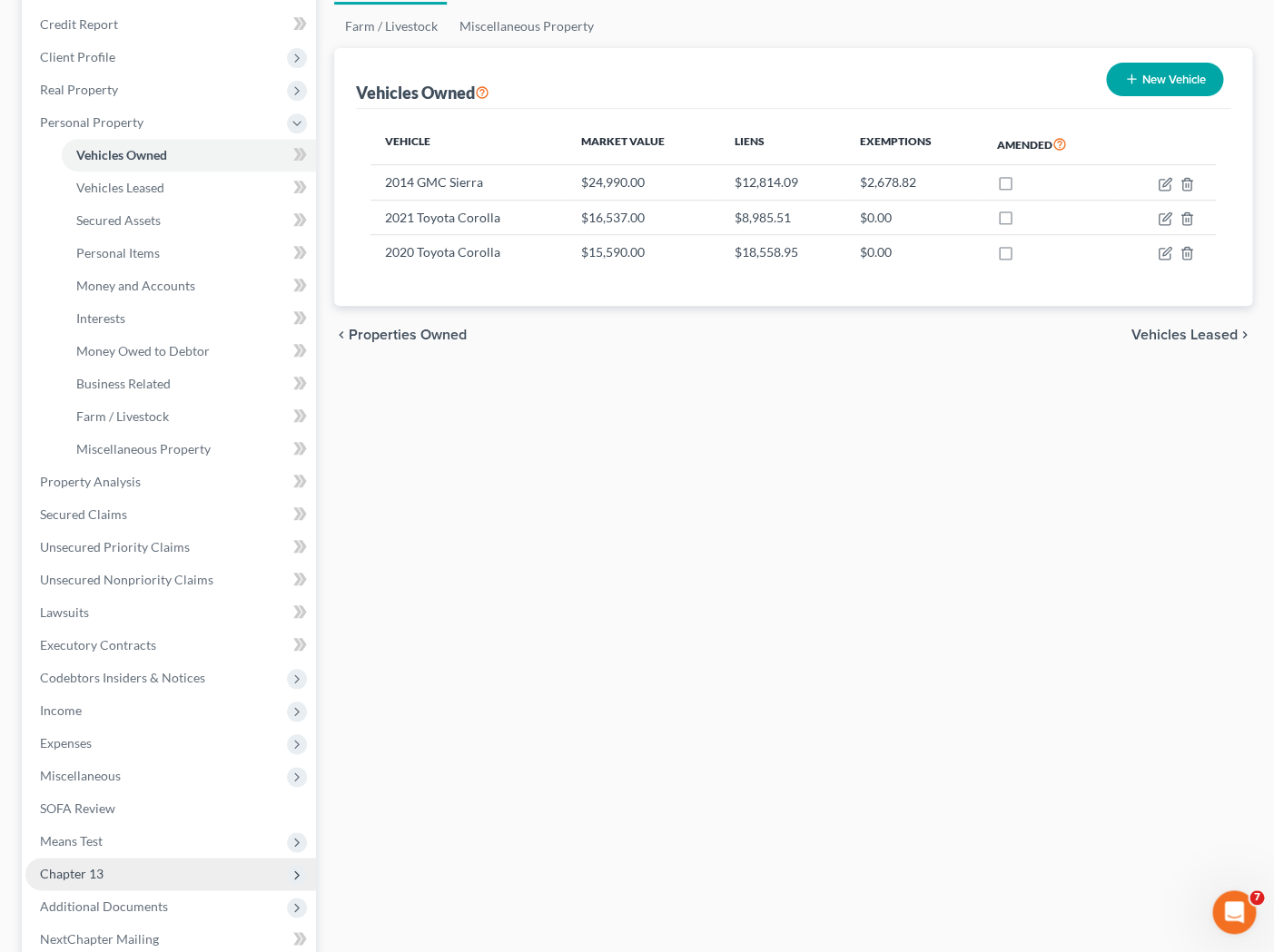
click at [143, 874] on span "Chapter 13" at bounding box center [171, 874] width 291 height 33
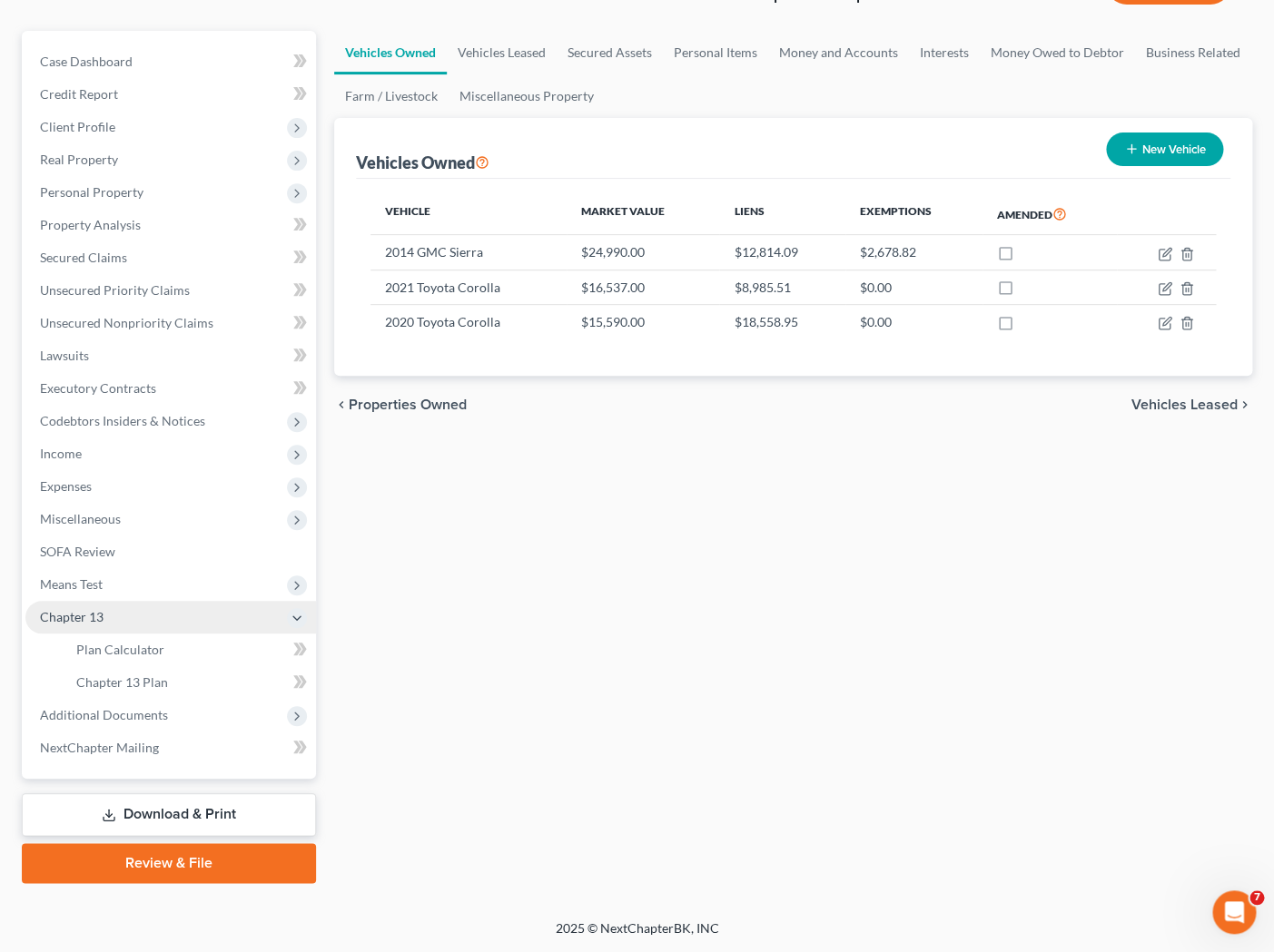
scroll to position [142, 0]
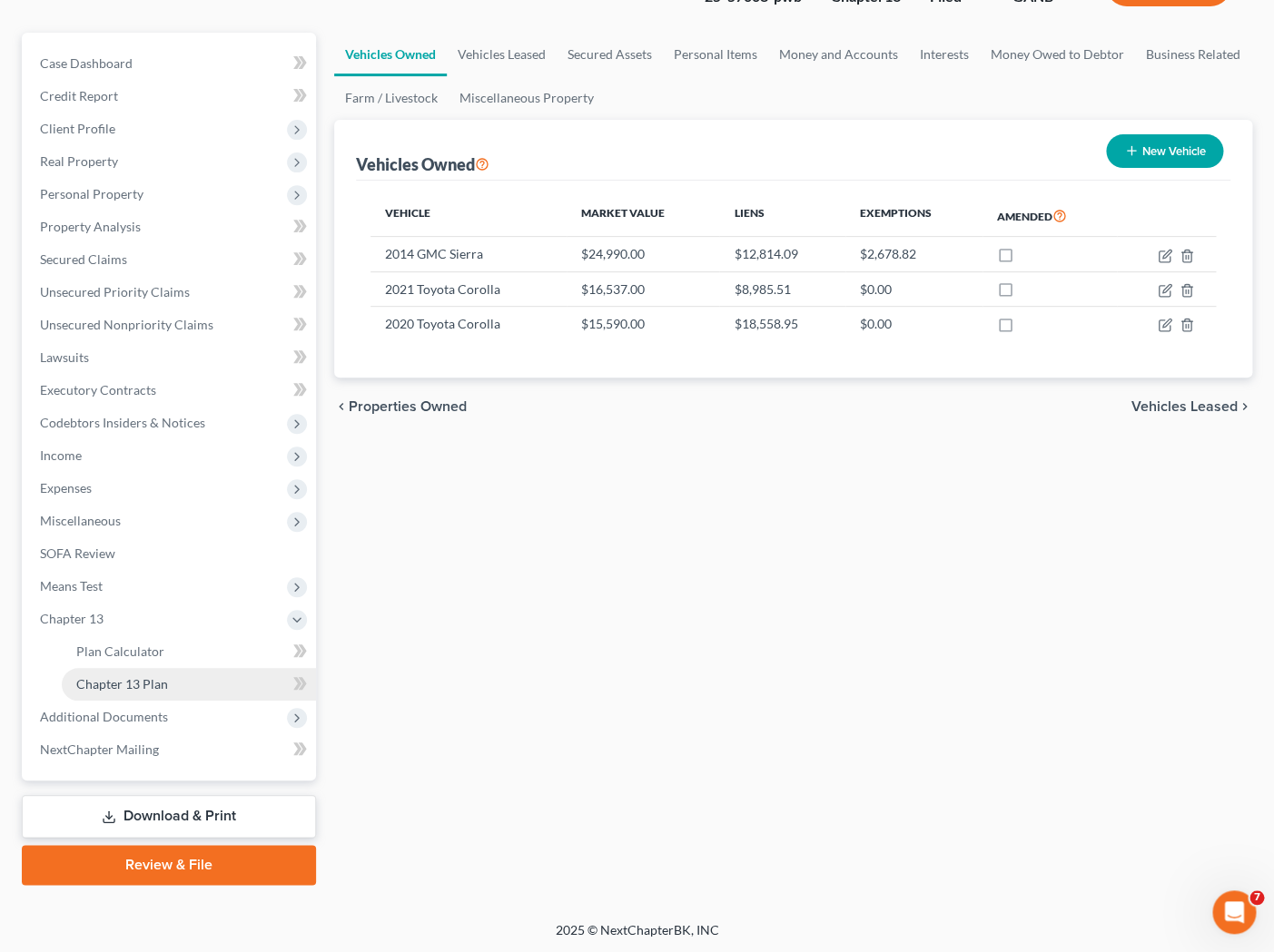
click at [165, 678] on span "Chapter 13 Plan" at bounding box center [122, 683] width 91 height 16
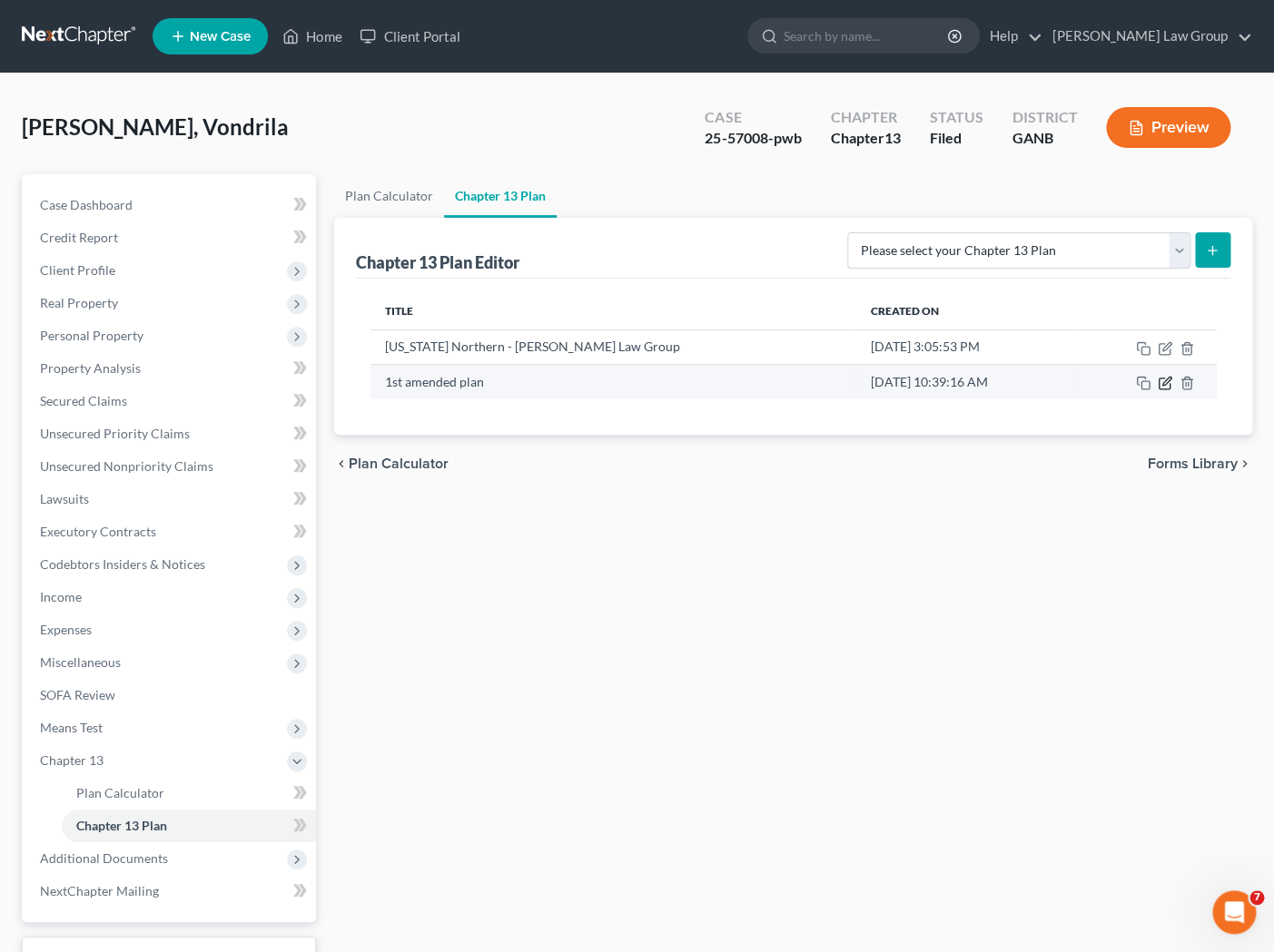
click at [1096, 385] on icon "button" at bounding box center [1165, 383] width 15 height 15
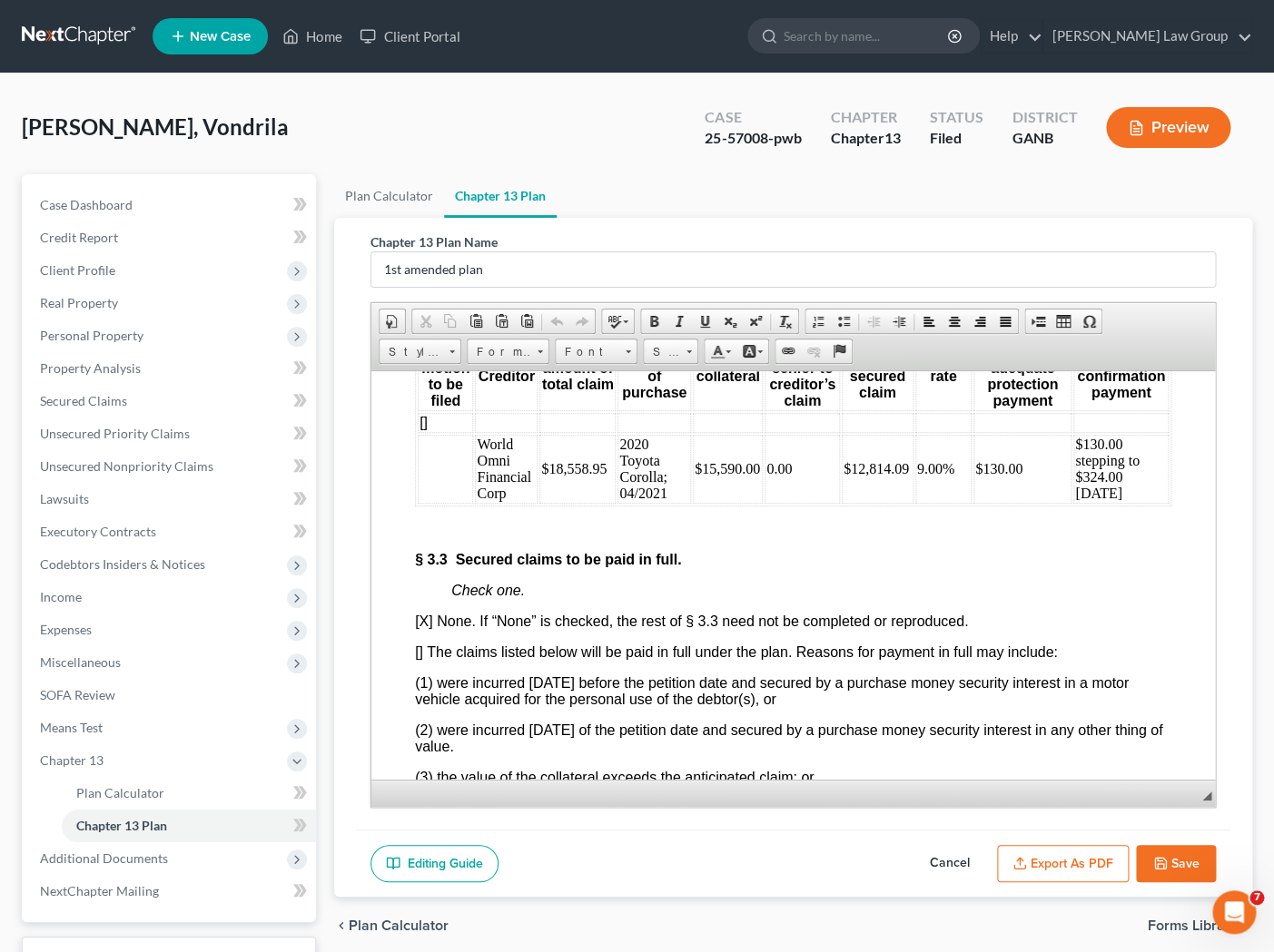
scroll to position [4170, 0]
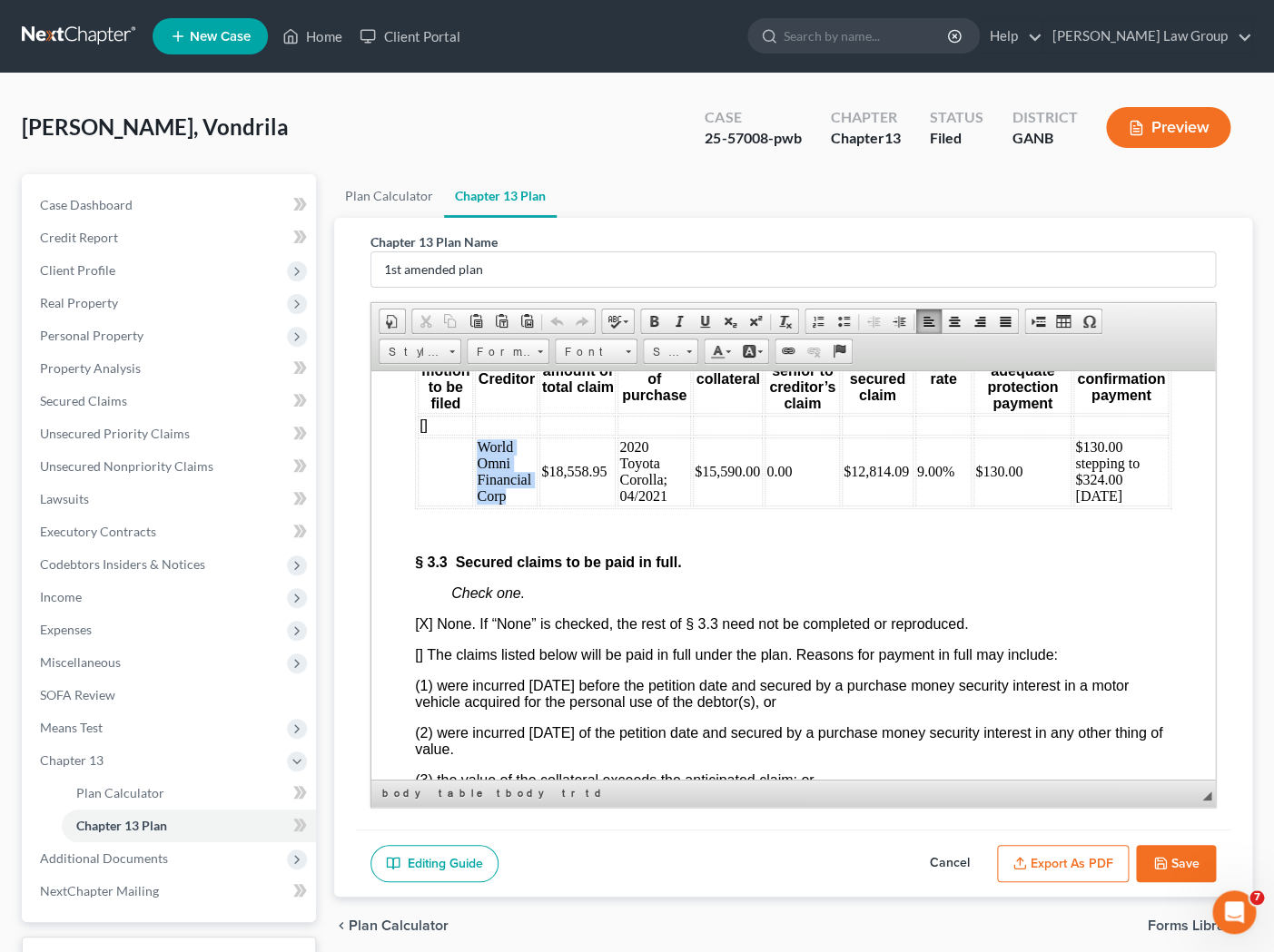
drag, startPoint x: 505, startPoint y: 515, endPoint x: 478, endPoint y: 471, distance: 51.6
click at [478, 471] on td "World Omni Financial Corp" at bounding box center [505, 471] width 63 height 69
copy td "World Omni Financial Corp"
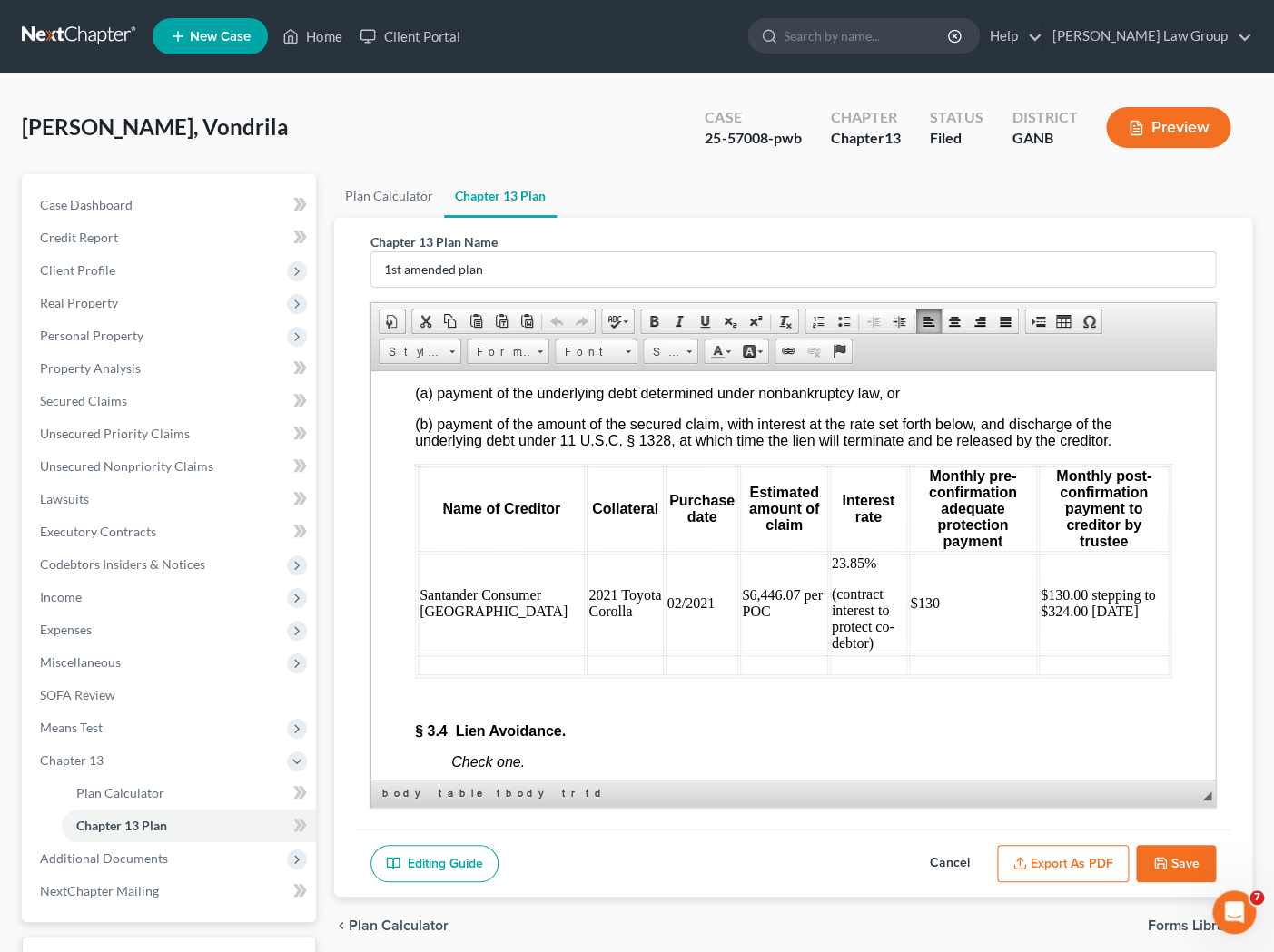
scroll to position [4798, 0]
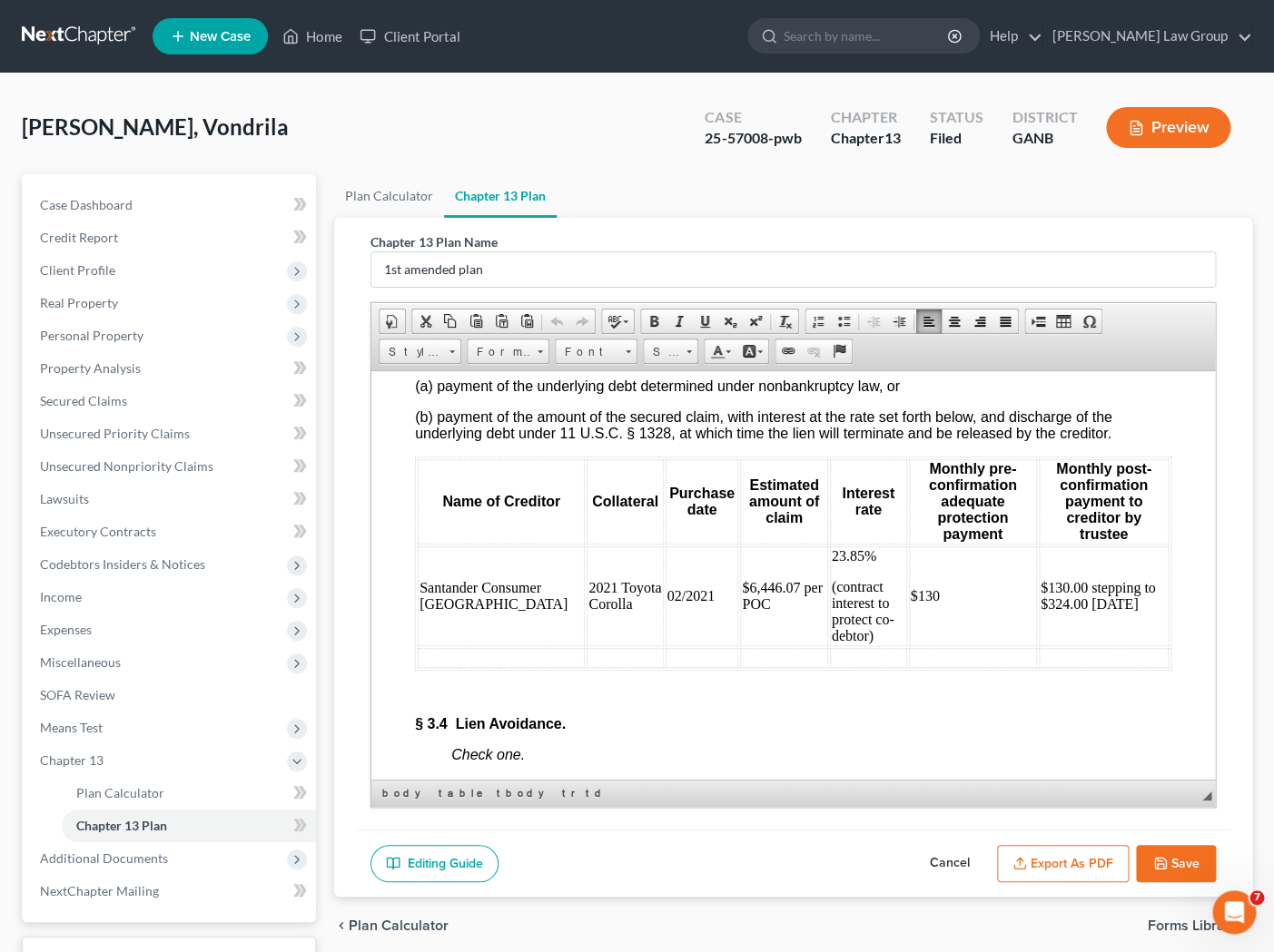
click at [450, 667] on td at bounding box center [500, 657] width 167 height 20
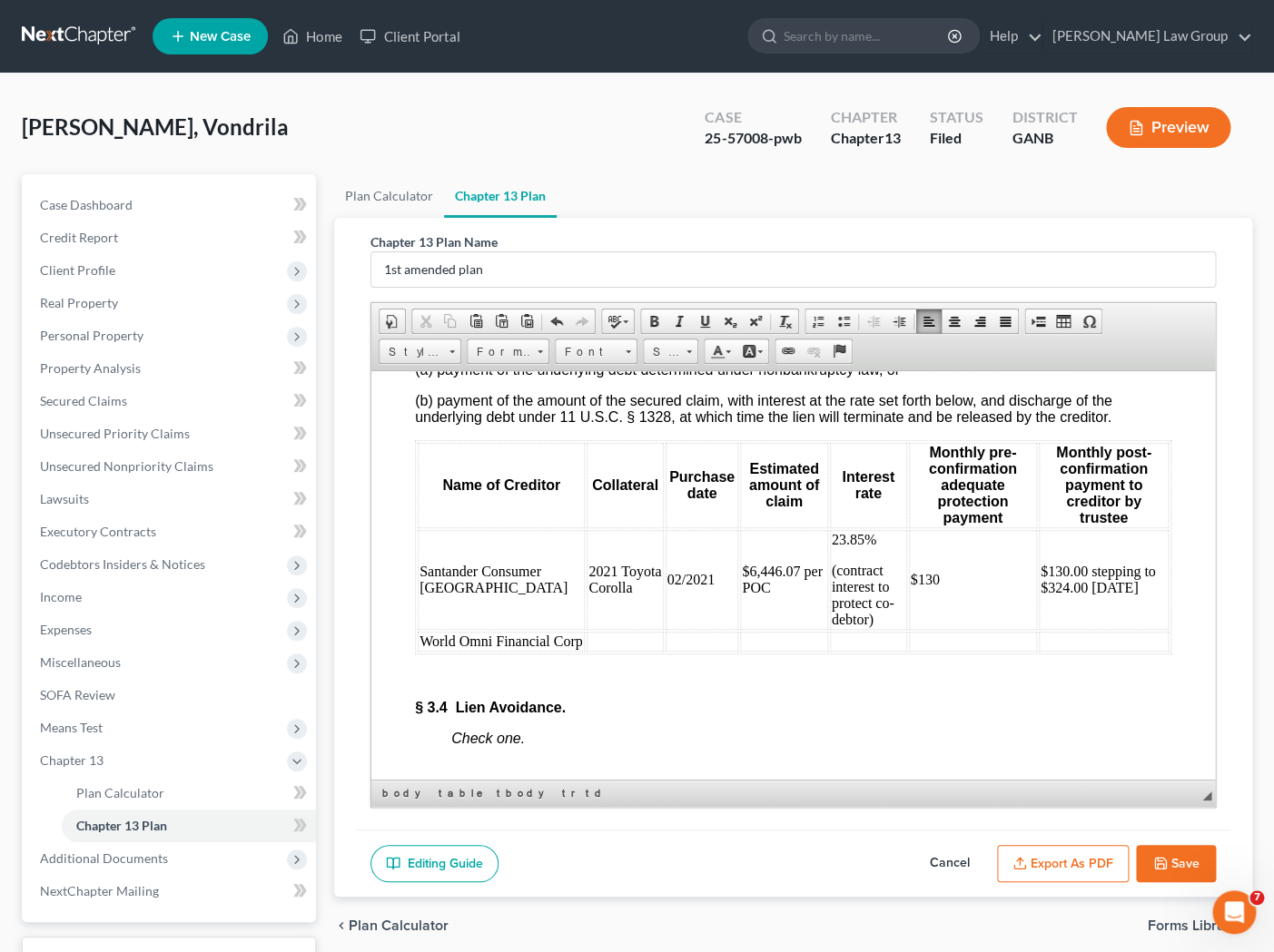
scroll to position [4837, 0]
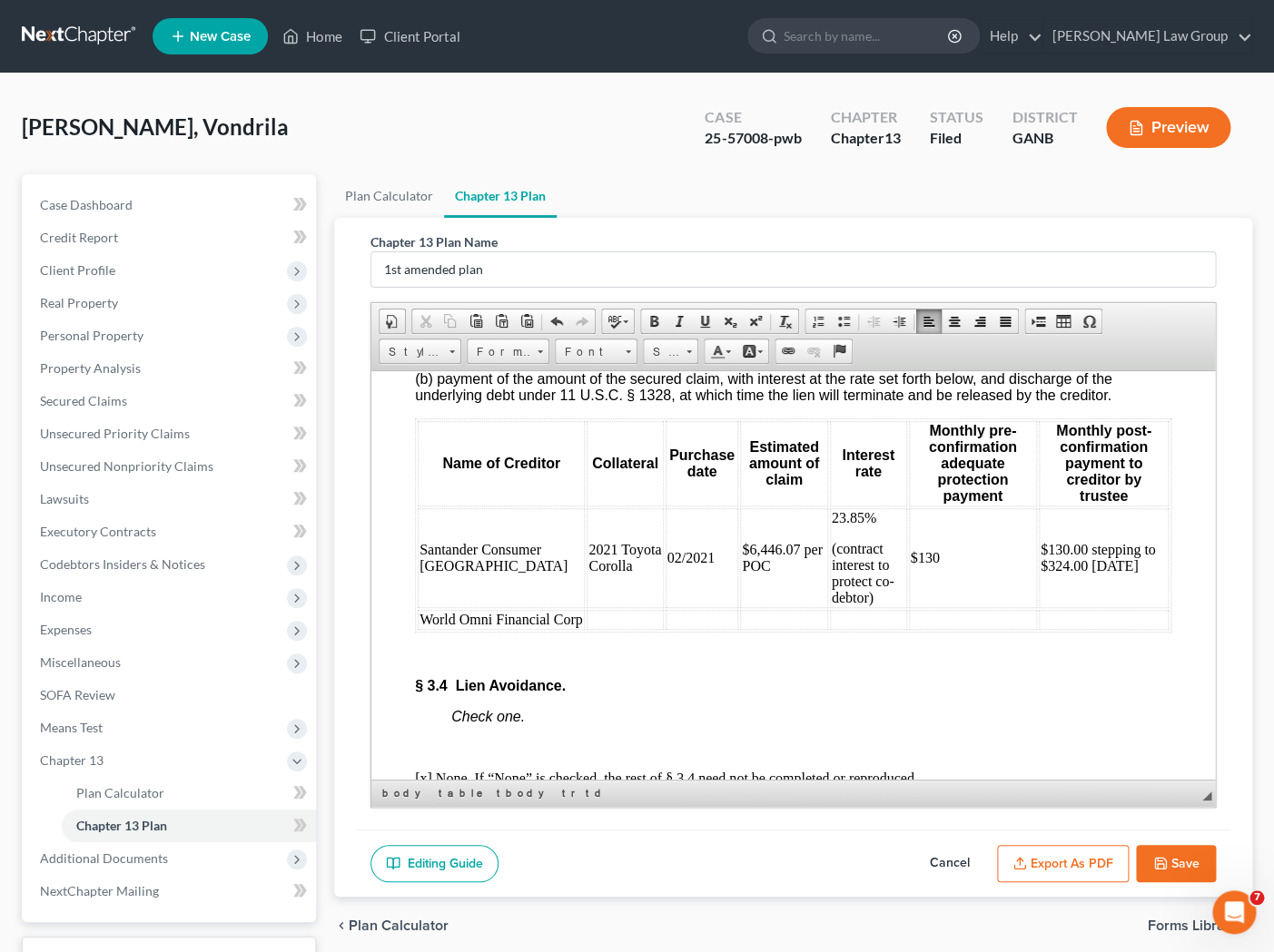
click at [586, 629] on td at bounding box center [623, 619] width 76 height 20
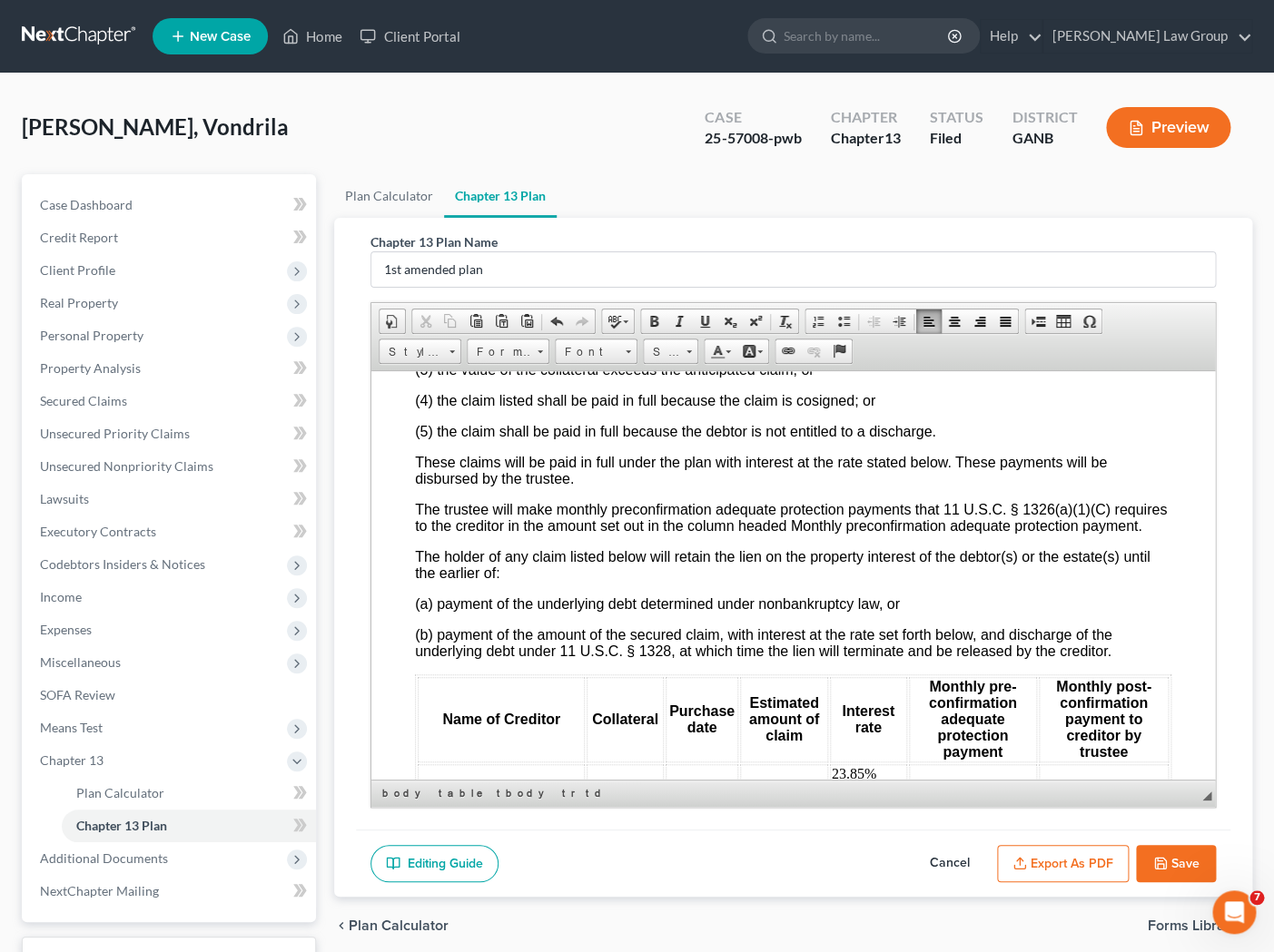
scroll to position [4582, 0]
click at [1096, 861] on button "Save" at bounding box center [1175, 864] width 80 height 38
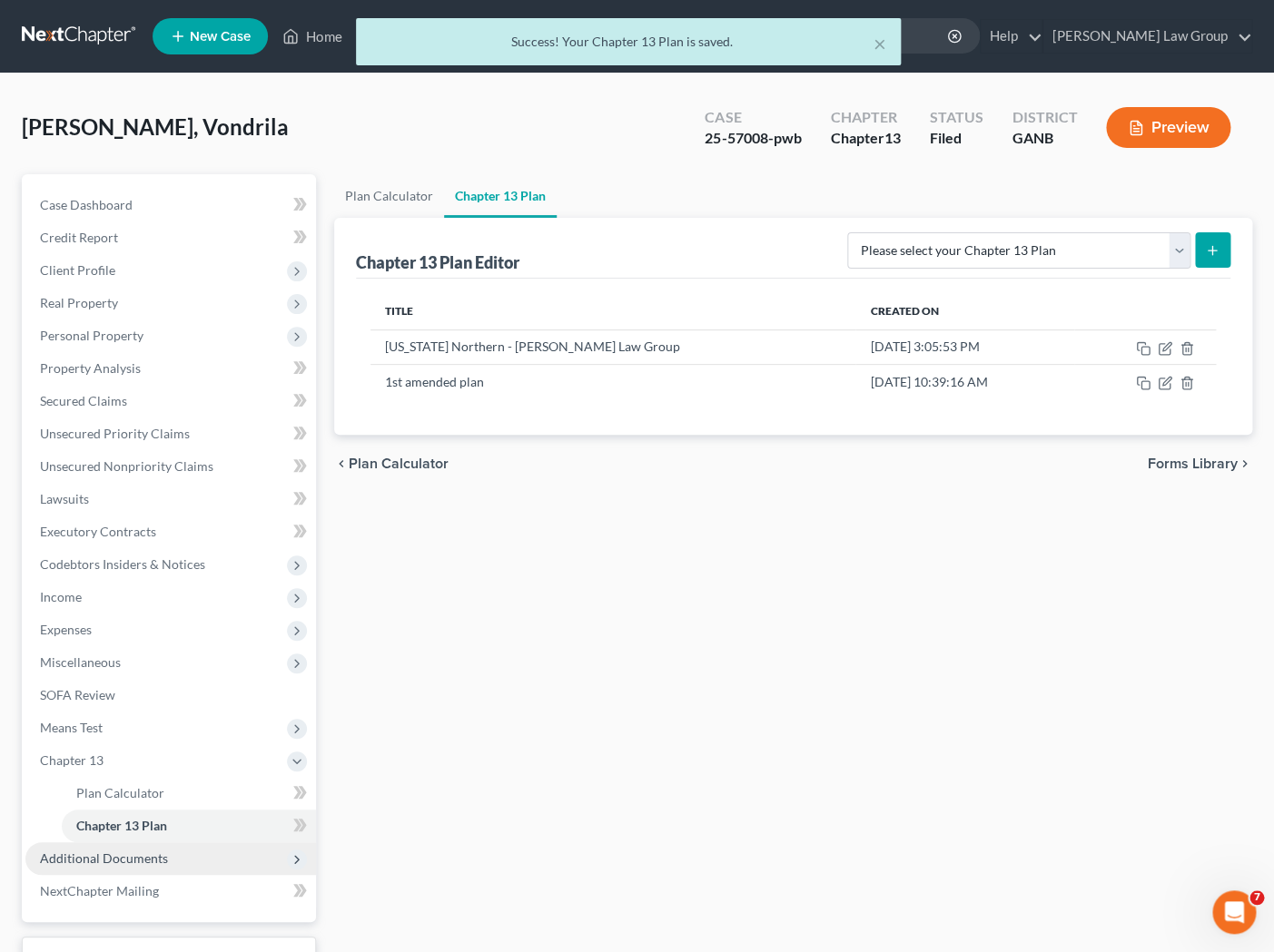
click at [156, 849] on span "Additional Documents" at bounding box center [171, 859] width 291 height 33
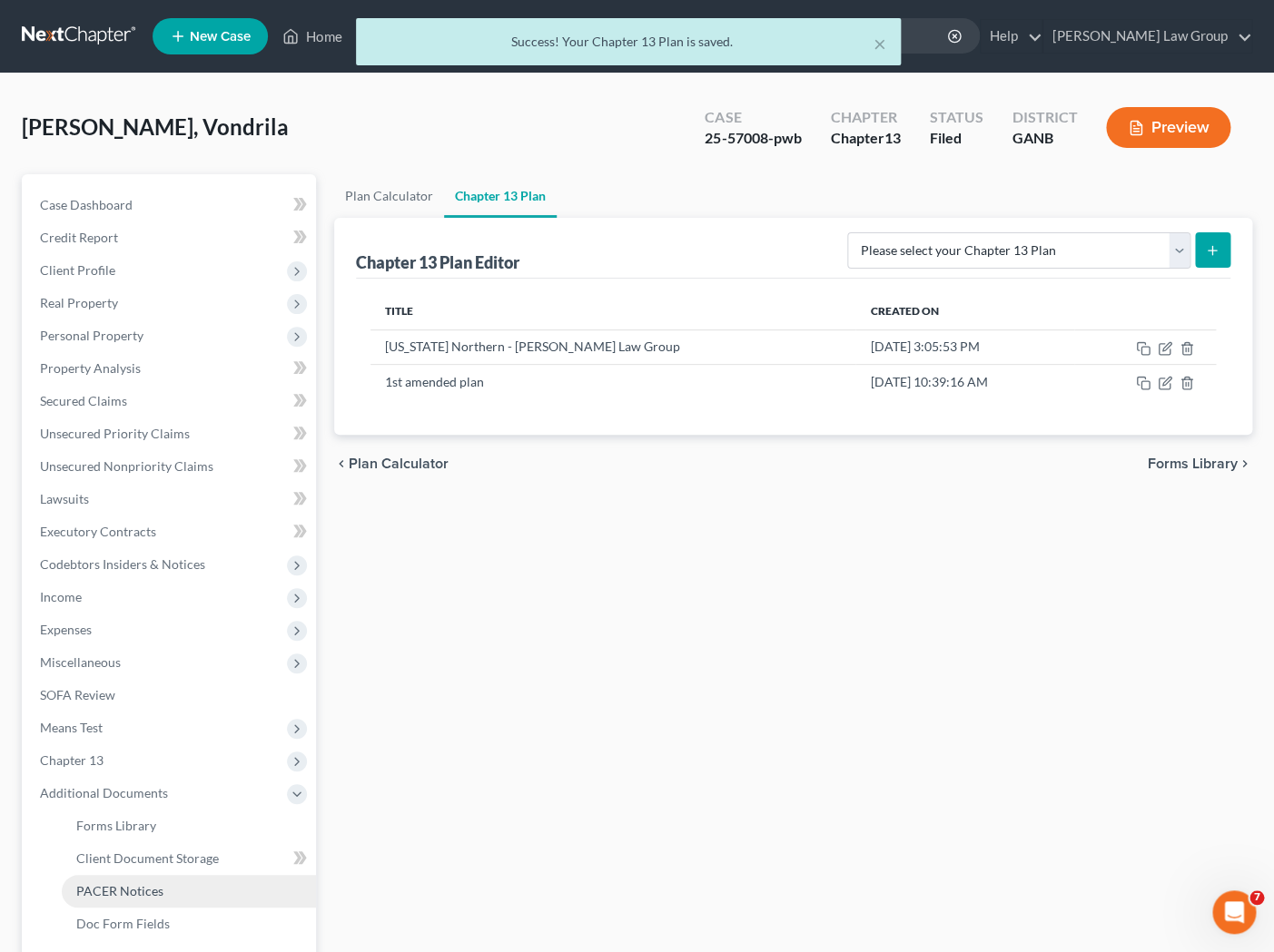
click at [151, 887] on span "PACER Notices" at bounding box center [119, 891] width 87 height 16
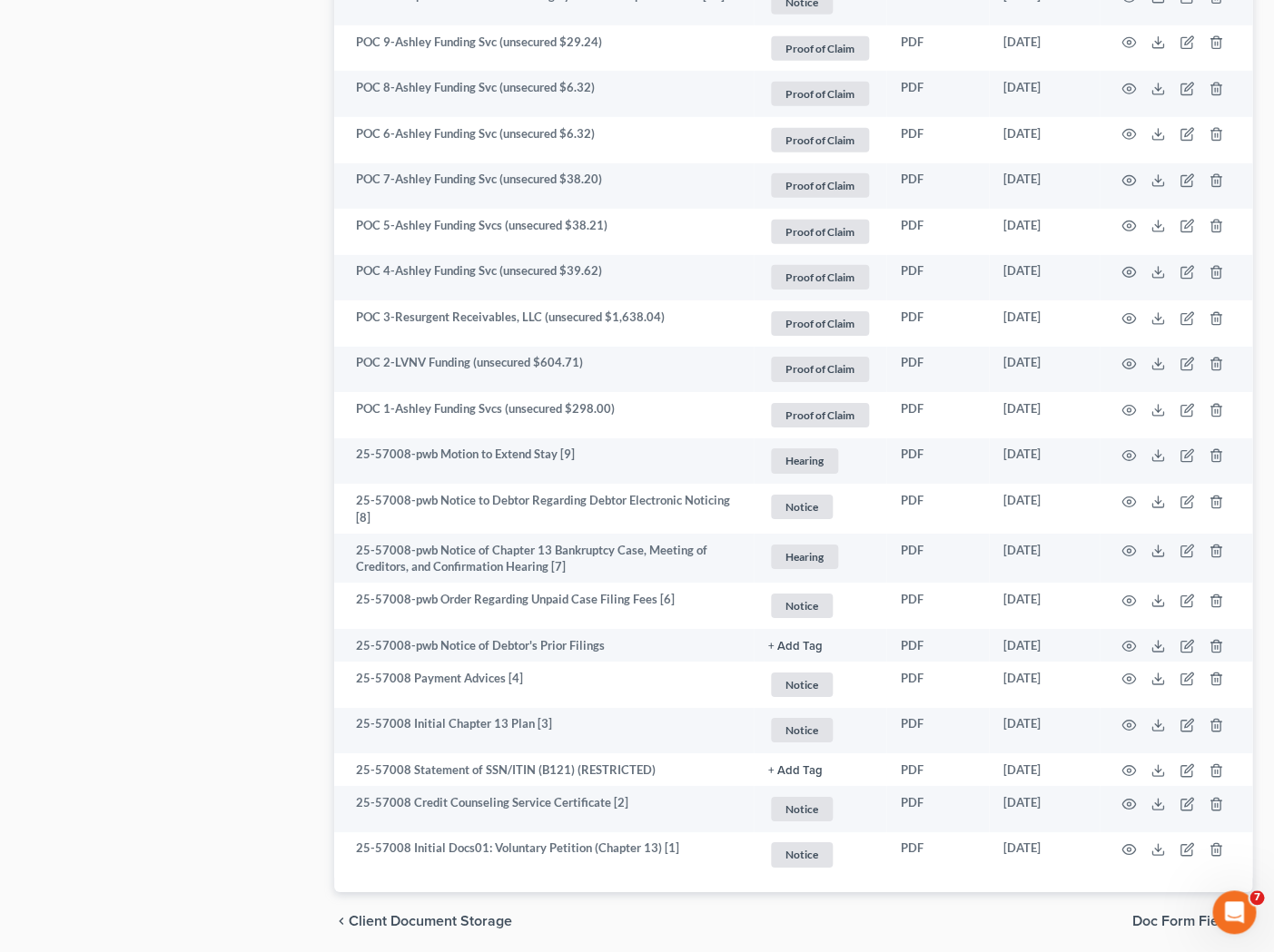
scroll to position [2027, 0]
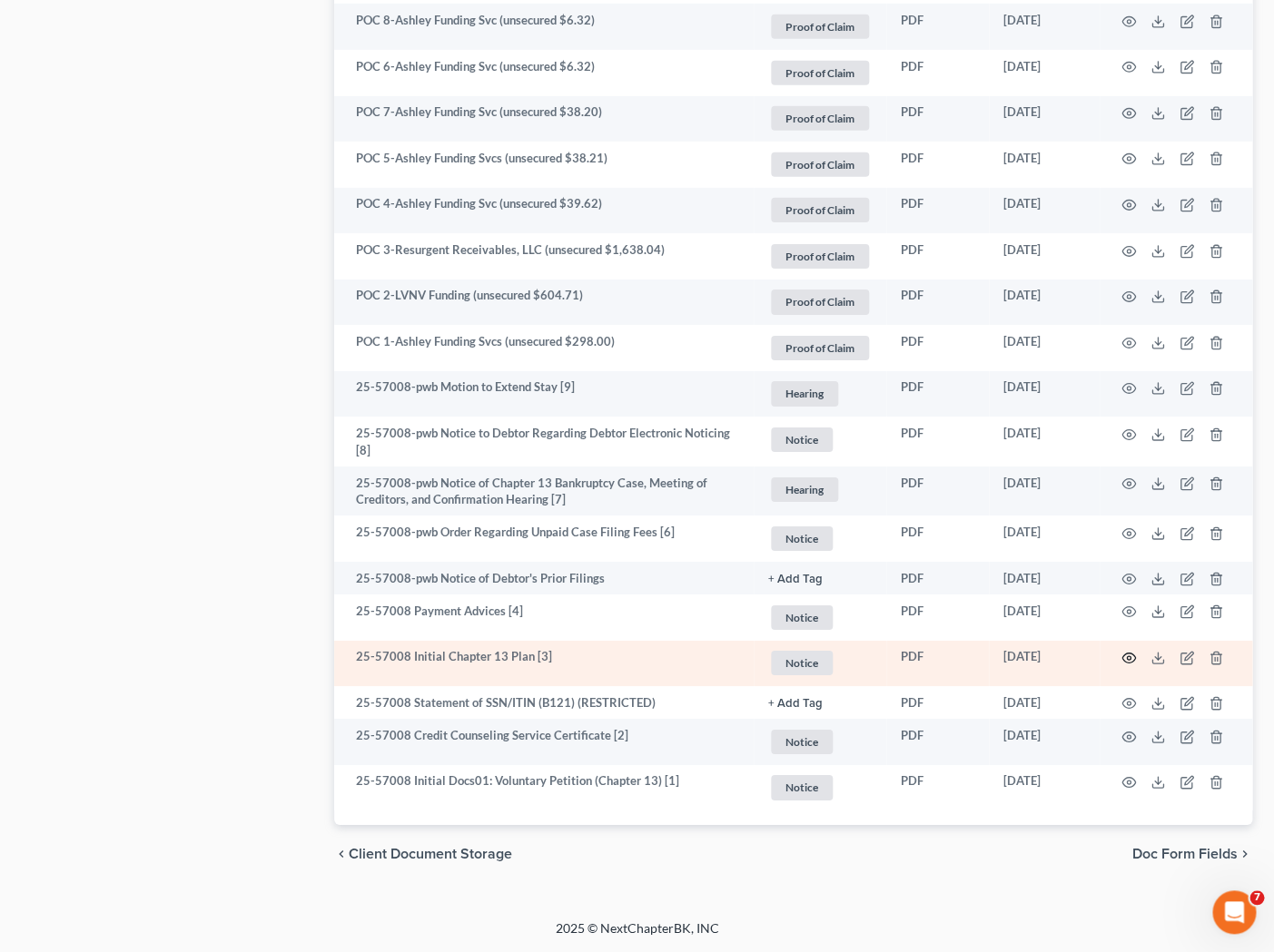
click at [1096, 655] on icon "button" at bounding box center [1129, 658] width 15 height 15
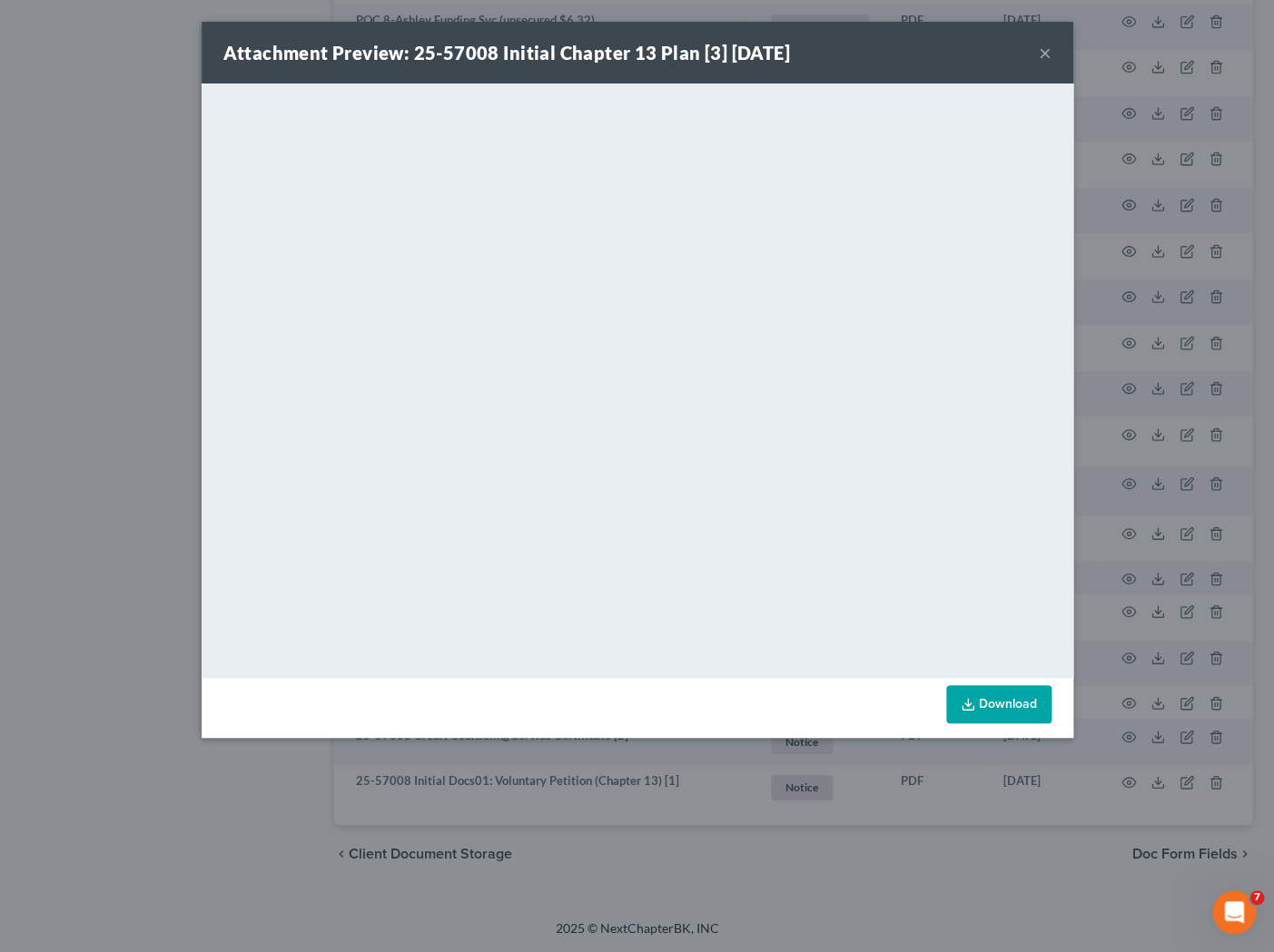
click at [1046, 52] on button "×" at bounding box center [1046, 53] width 13 height 22
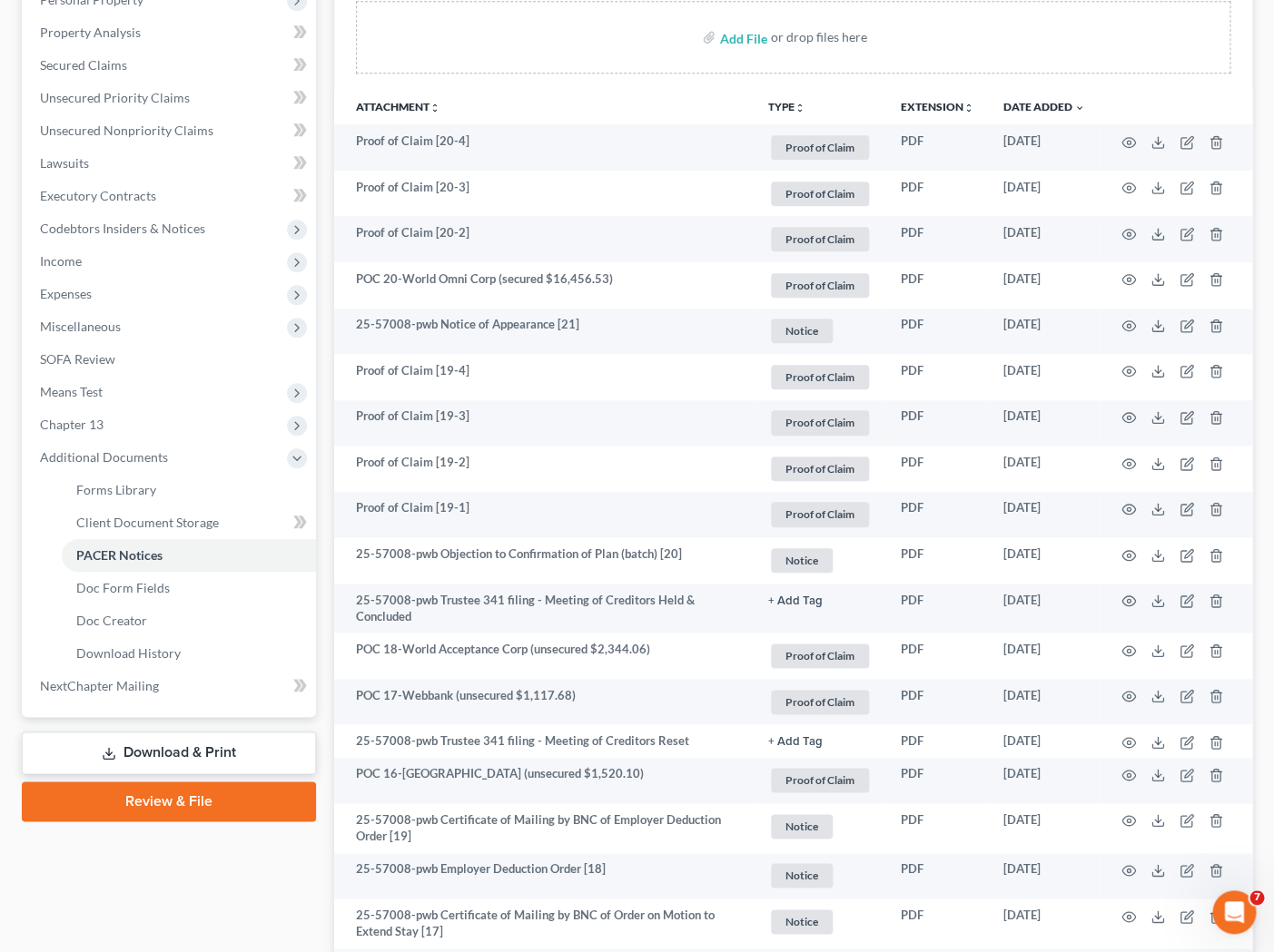
scroll to position [333, 0]
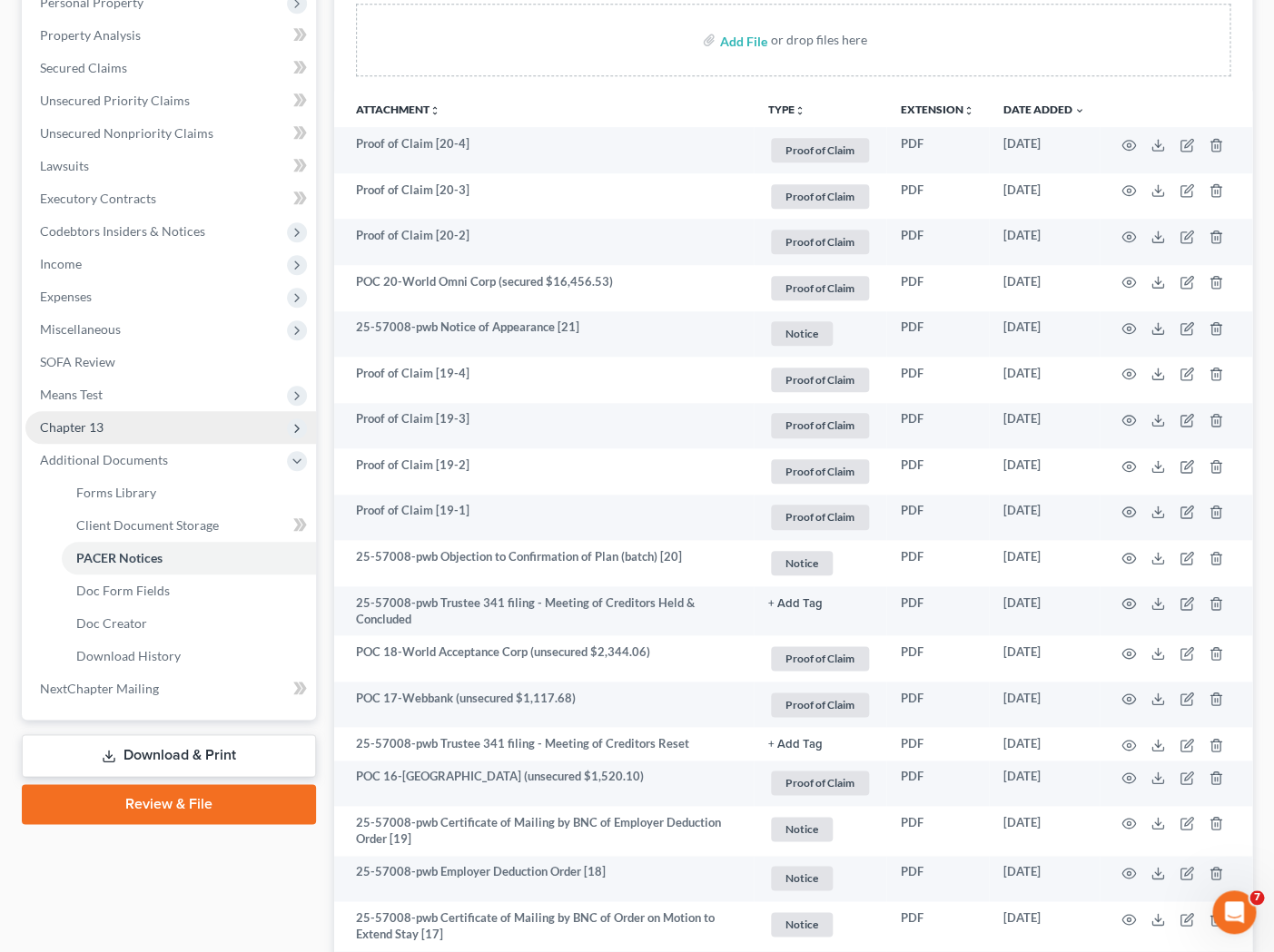
click at [154, 432] on span "Chapter 13" at bounding box center [171, 428] width 291 height 33
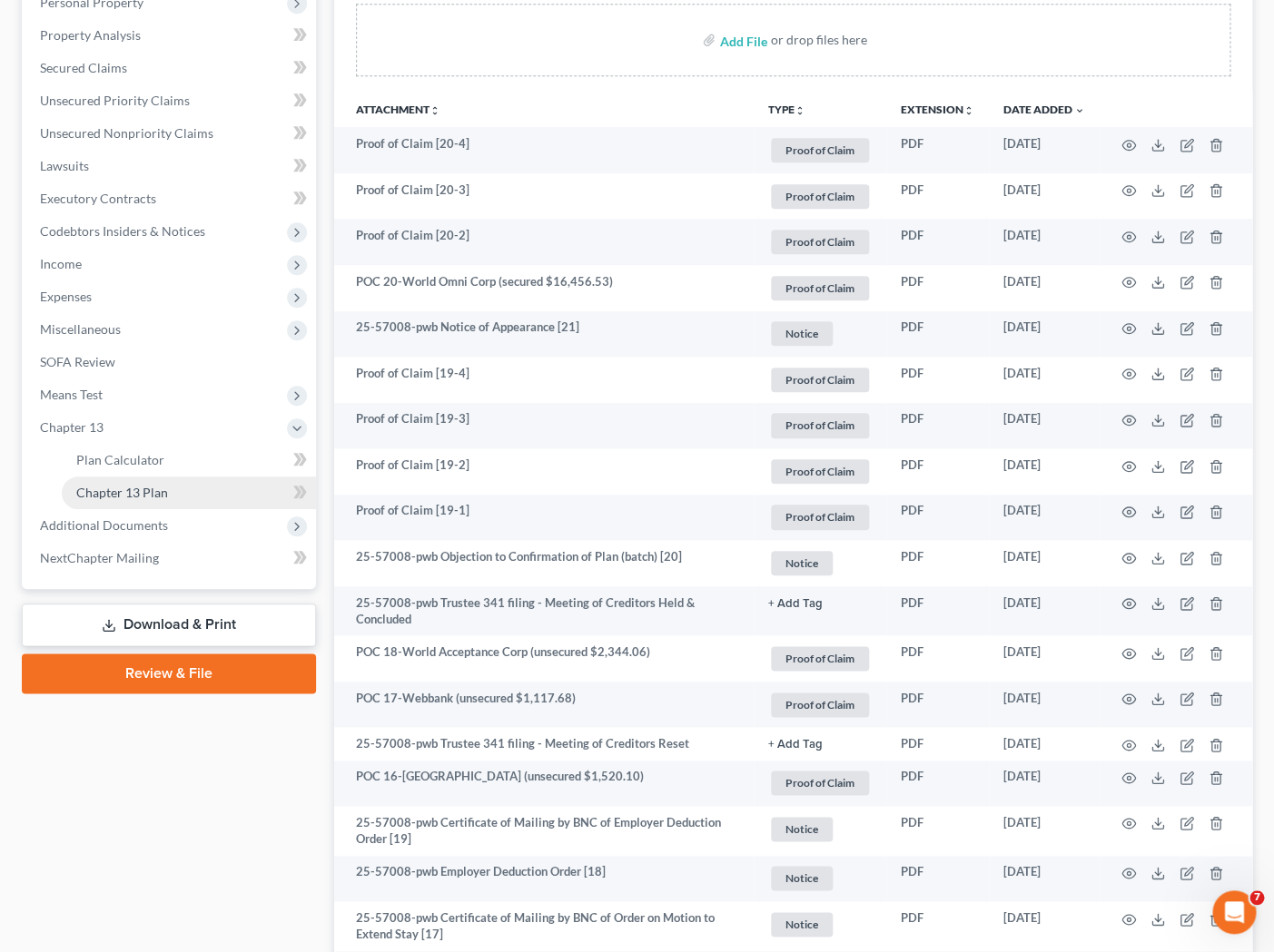
click at [165, 492] on span "Chapter 13 Plan" at bounding box center [122, 492] width 91 height 16
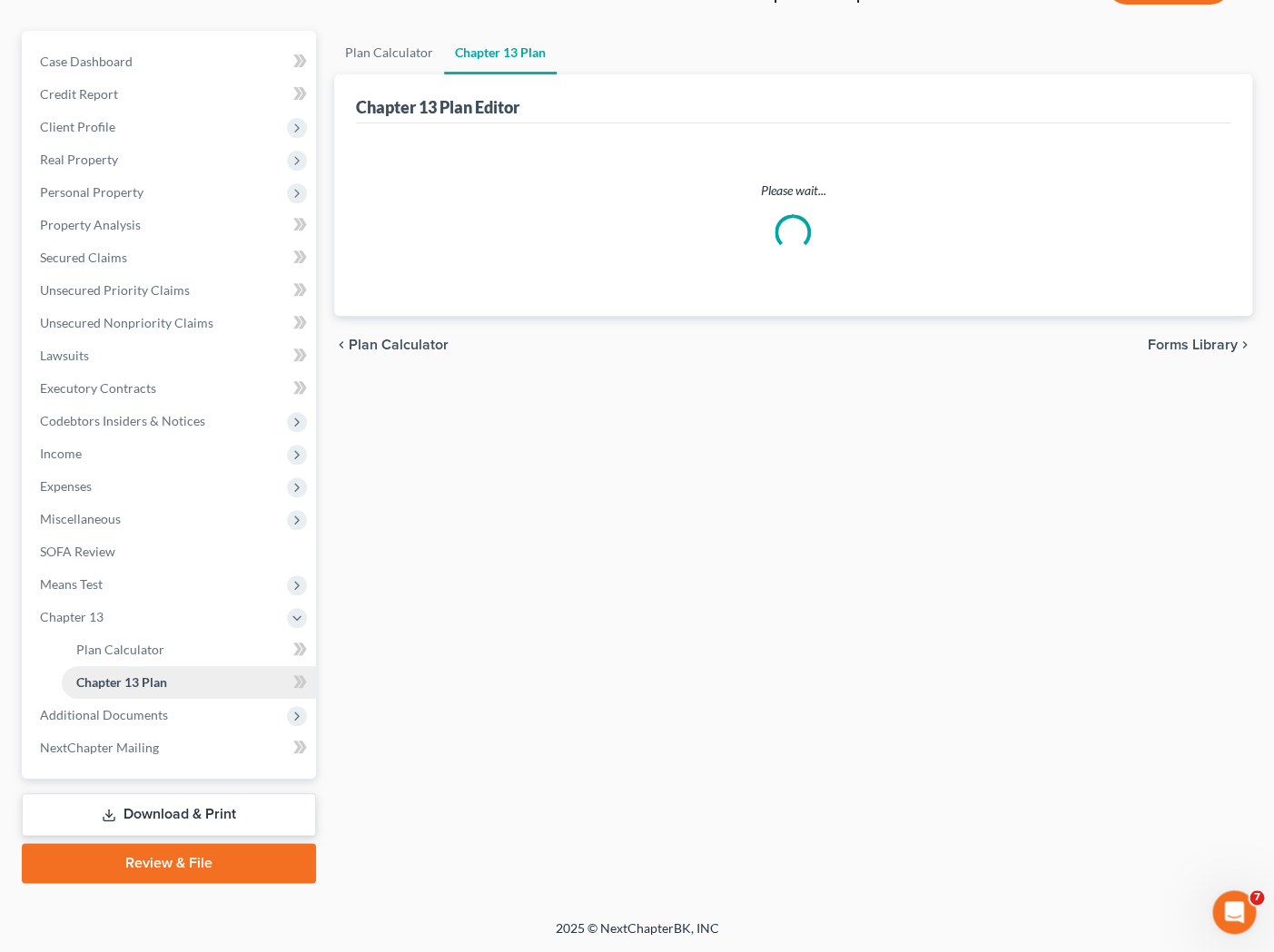
scroll to position [142, 0]
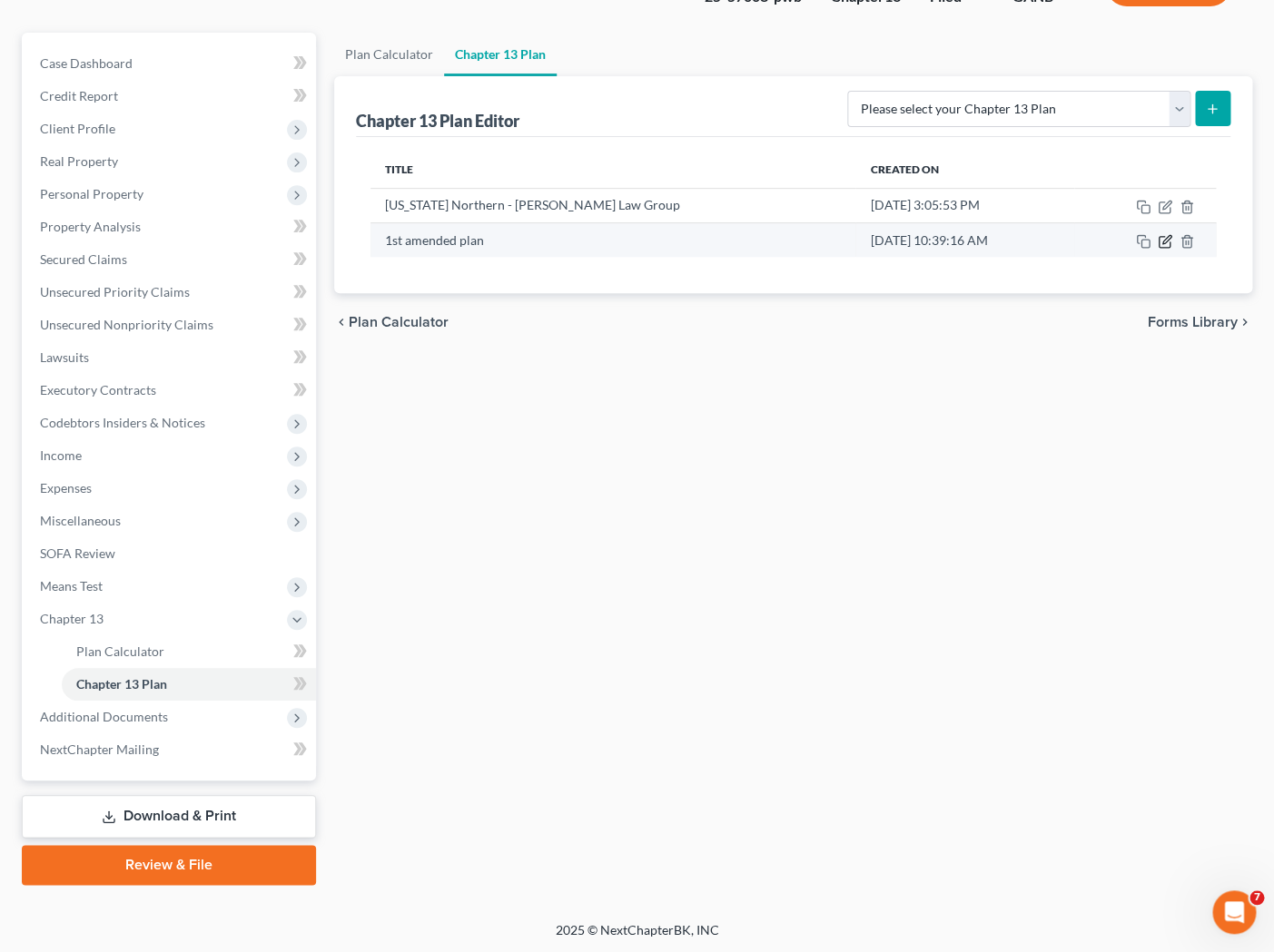
click at [1096, 242] on icon "button" at bounding box center [1165, 241] width 15 height 15
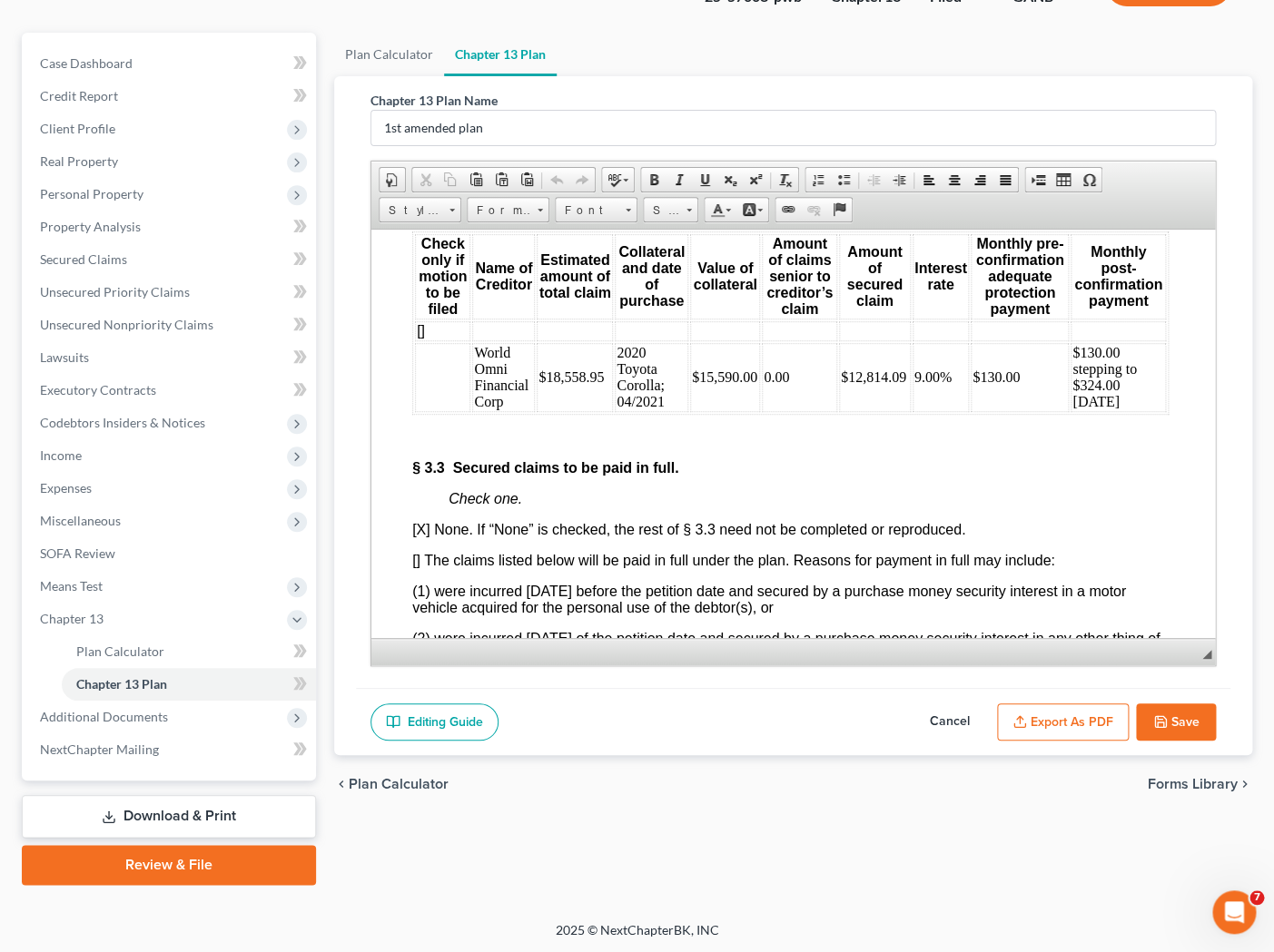
scroll to position [4121, 3]
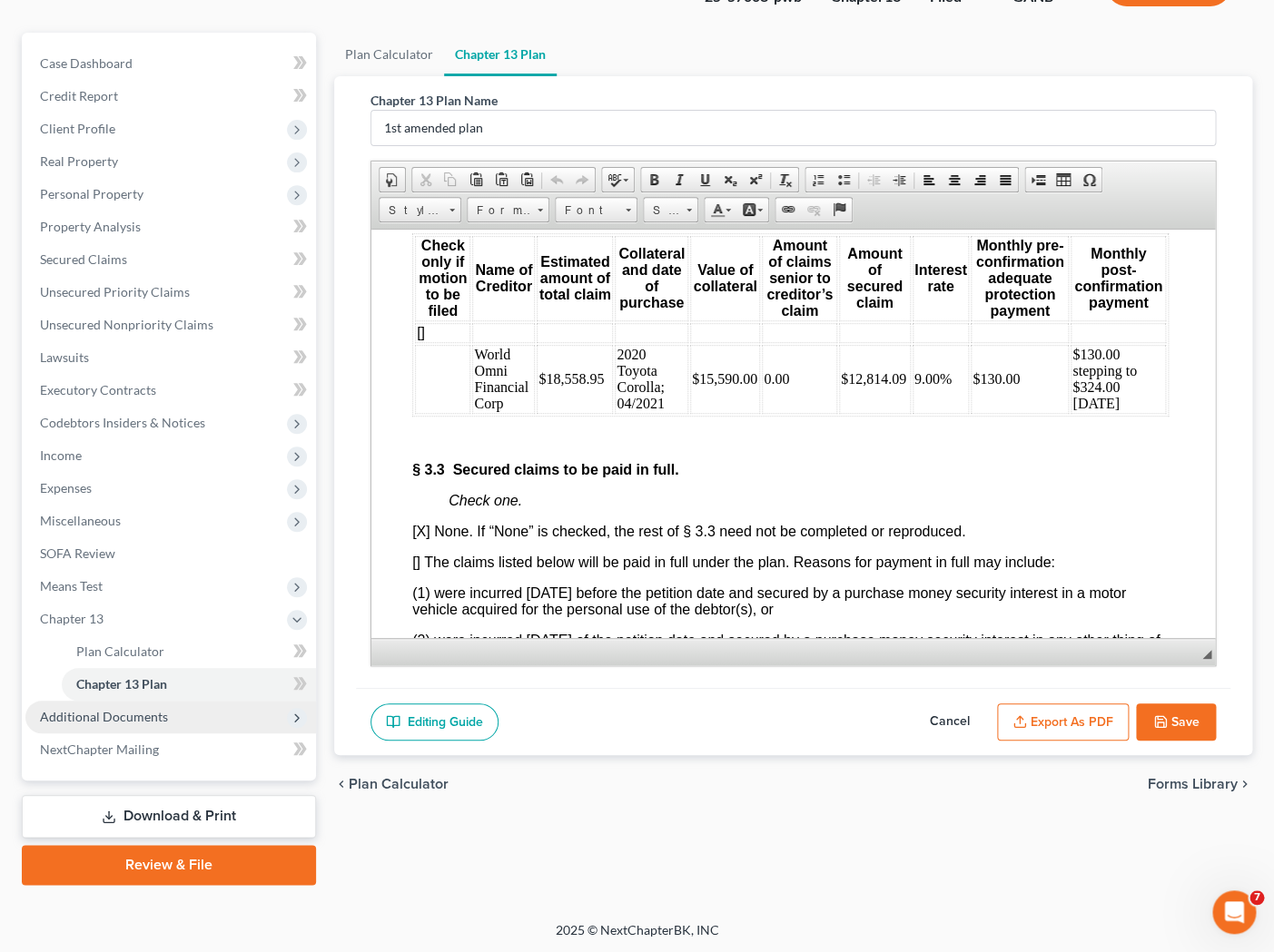
click at [258, 714] on span "Additional Documents" at bounding box center [171, 717] width 291 height 33
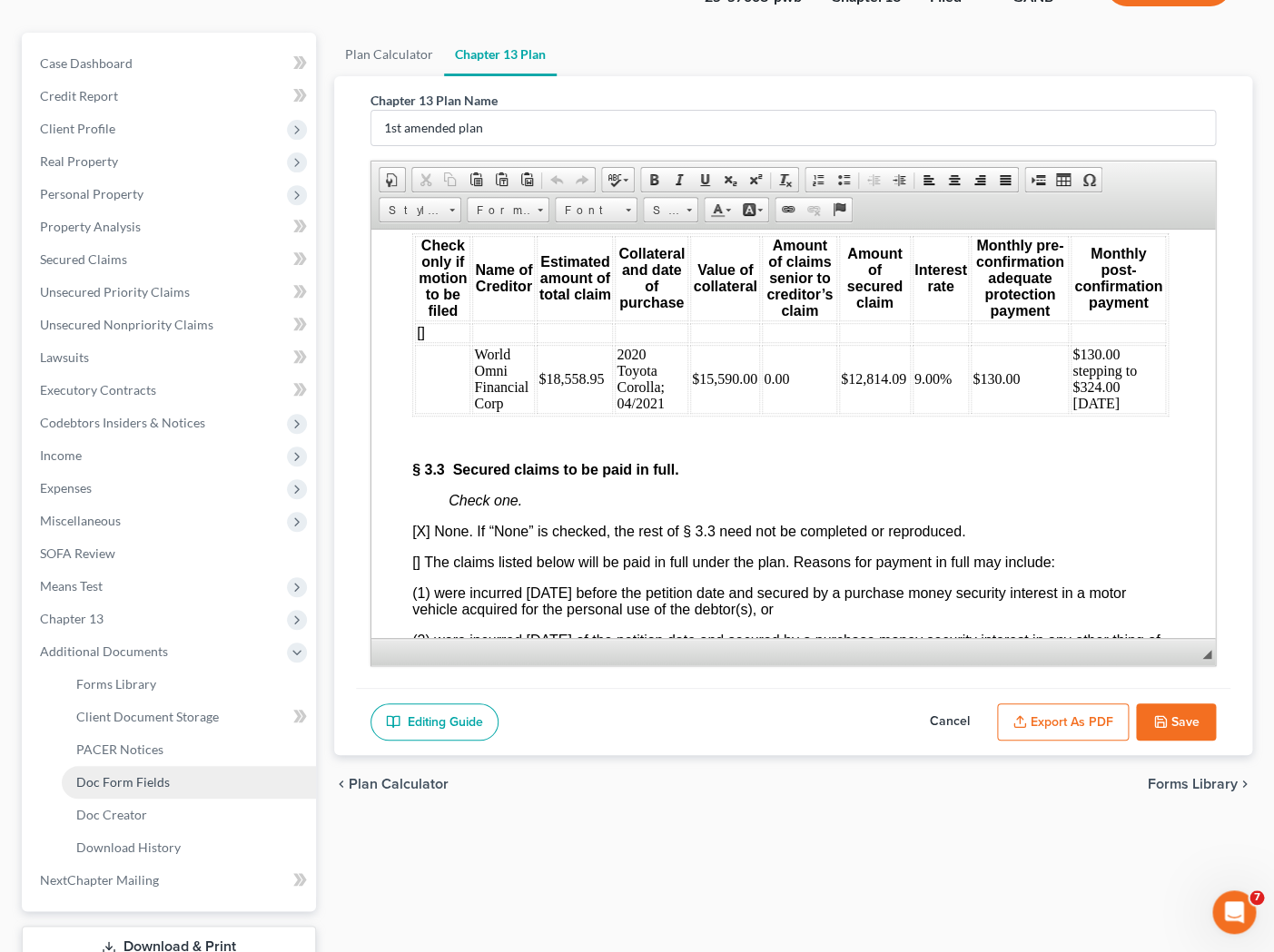
click at [236, 769] on link "Doc Form Fields" at bounding box center [189, 783] width 254 height 33
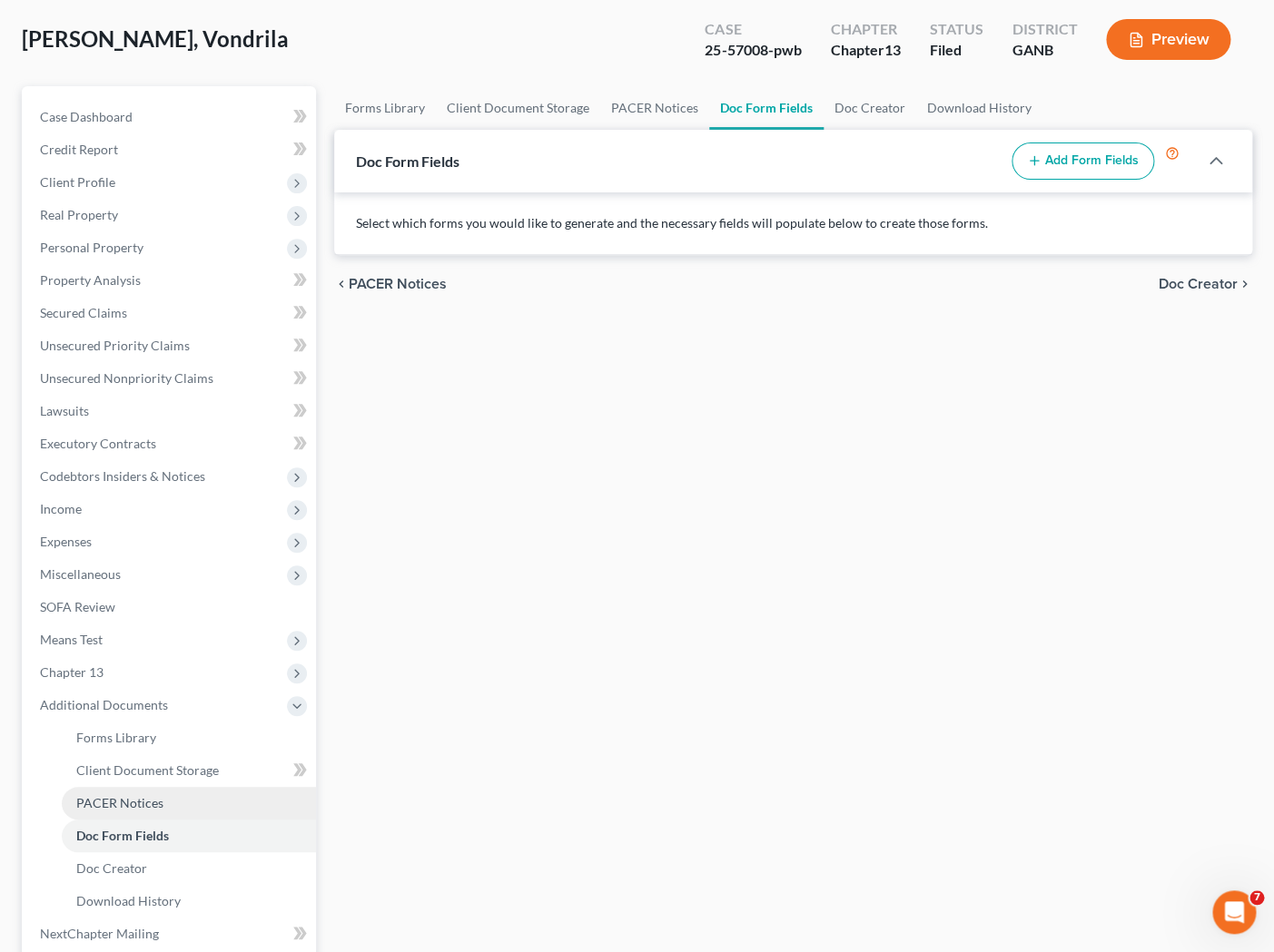
click at [196, 813] on link "PACER Notices" at bounding box center [189, 803] width 254 height 33
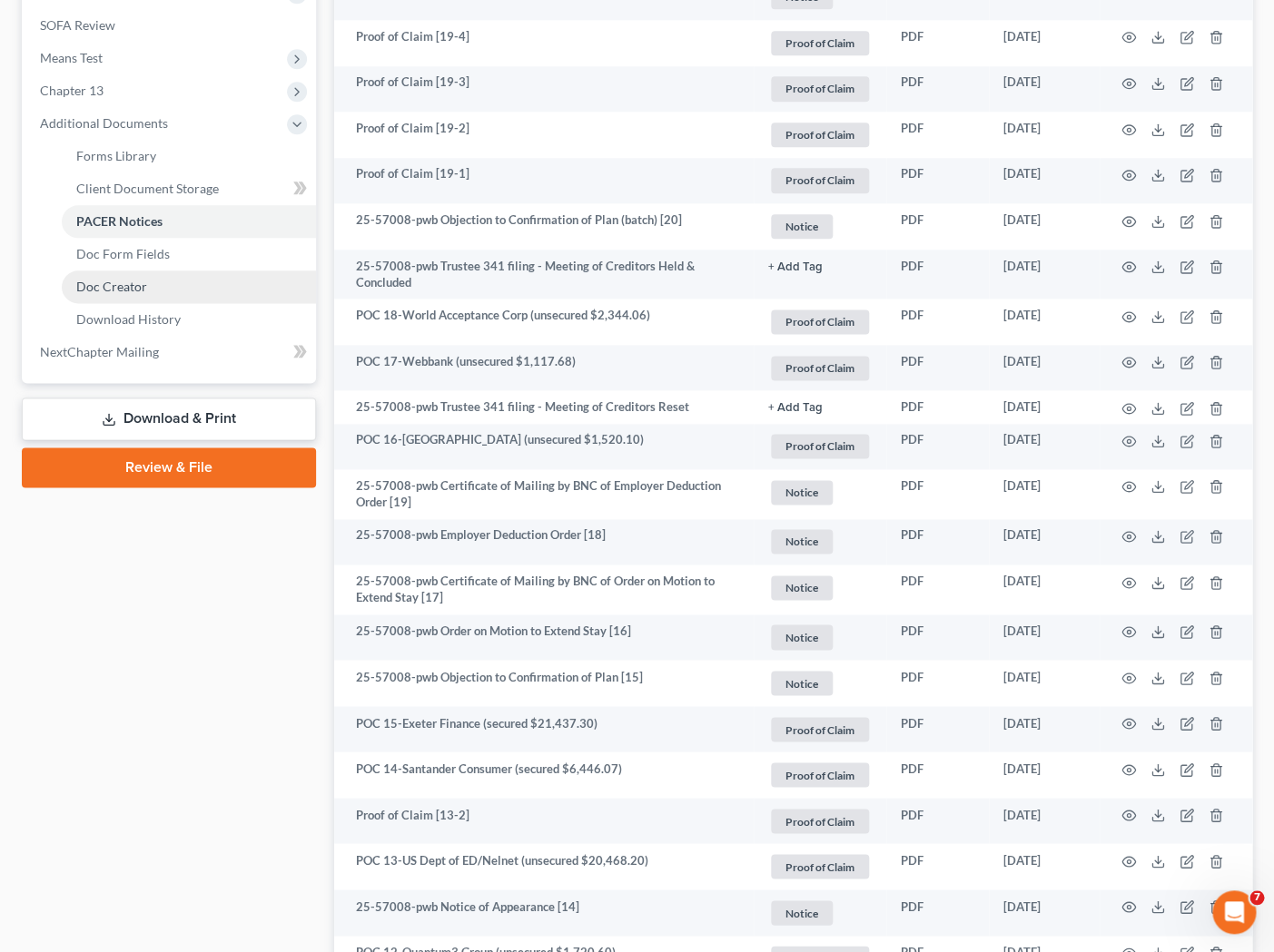
scroll to position [667, 0]
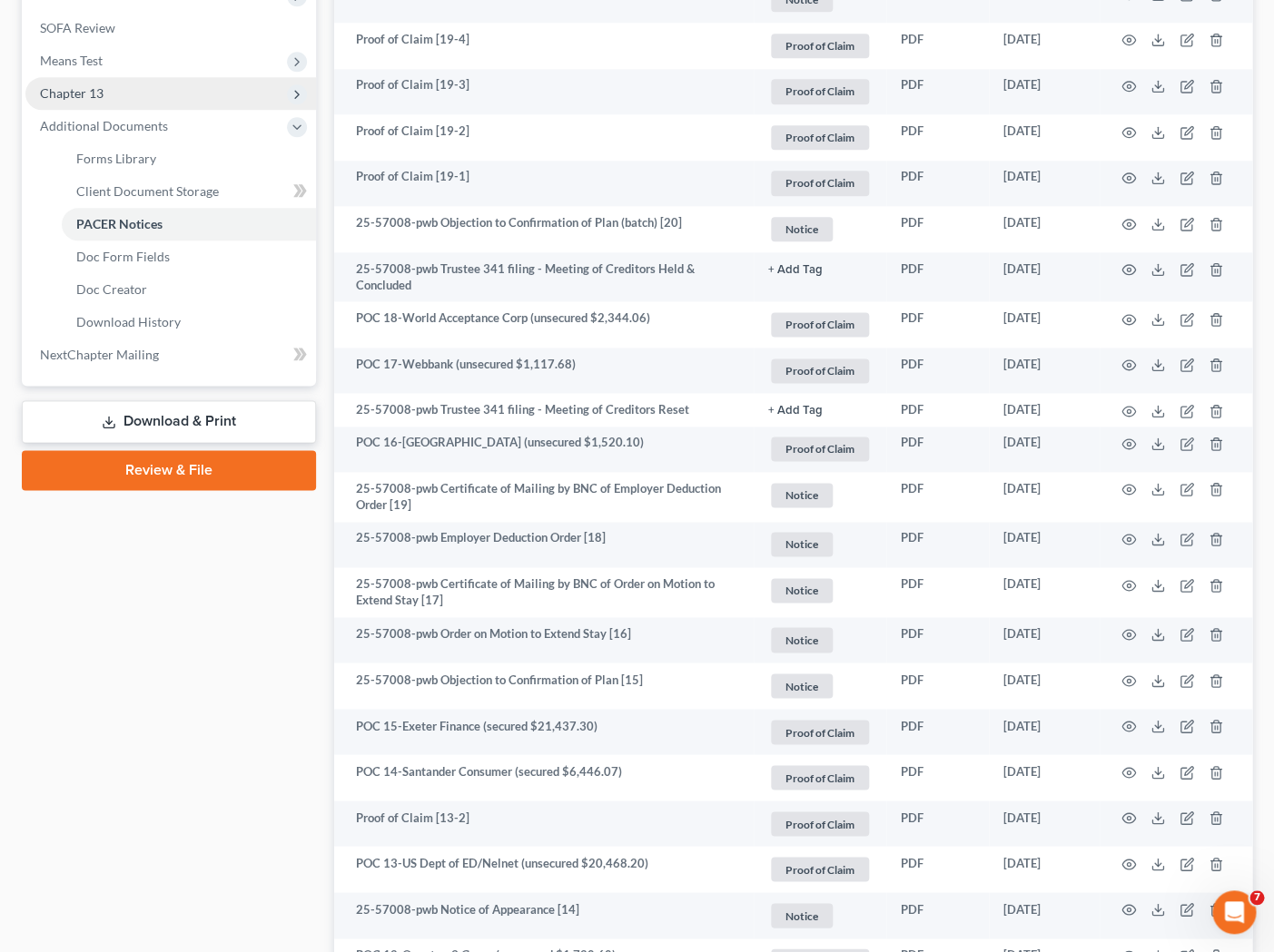
click at [184, 86] on span "Chapter 13" at bounding box center [171, 93] width 291 height 33
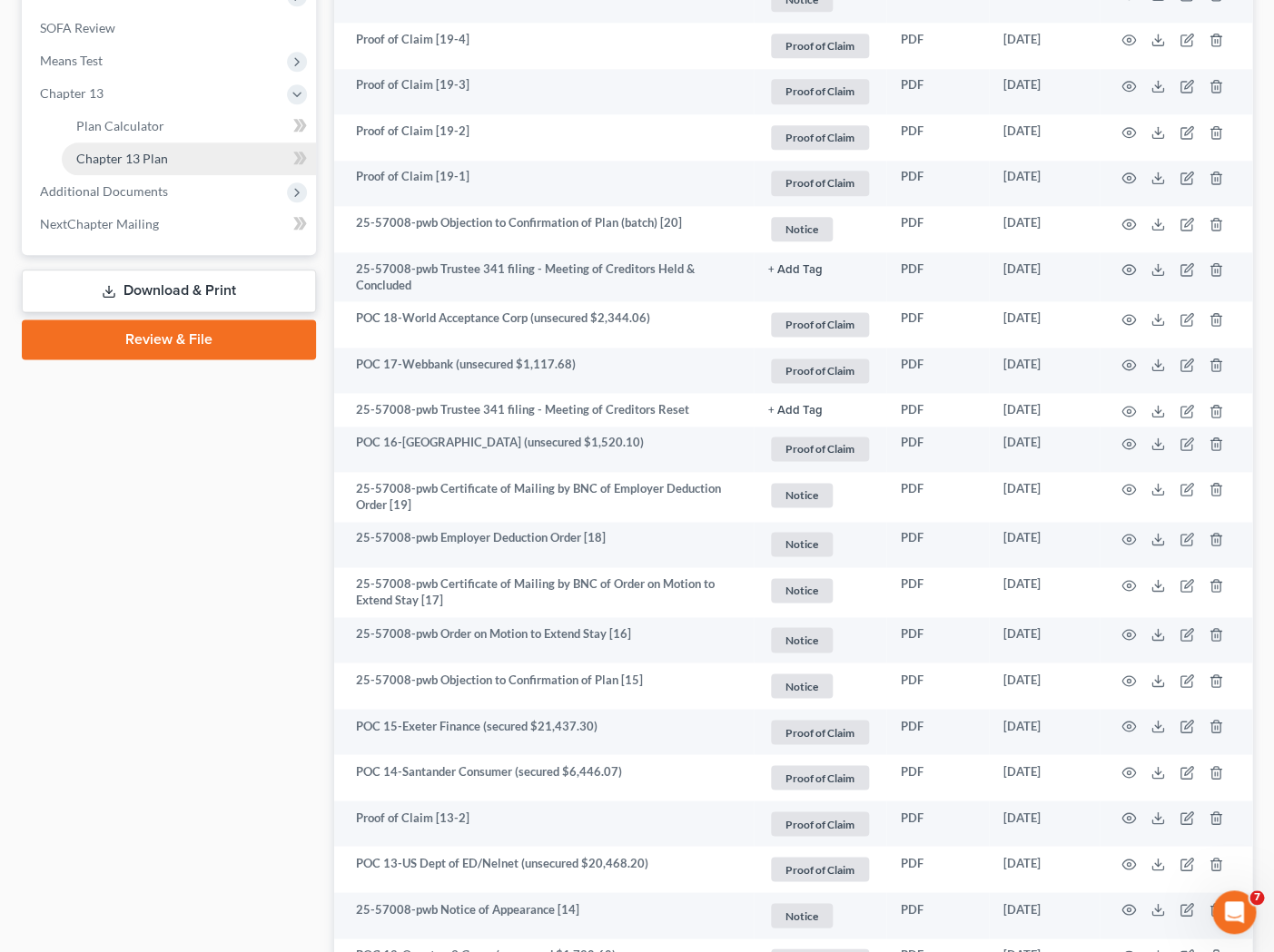
click at [211, 154] on link "Chapter 13 Plan" at bounding box center [189, 159] width 254 height 33
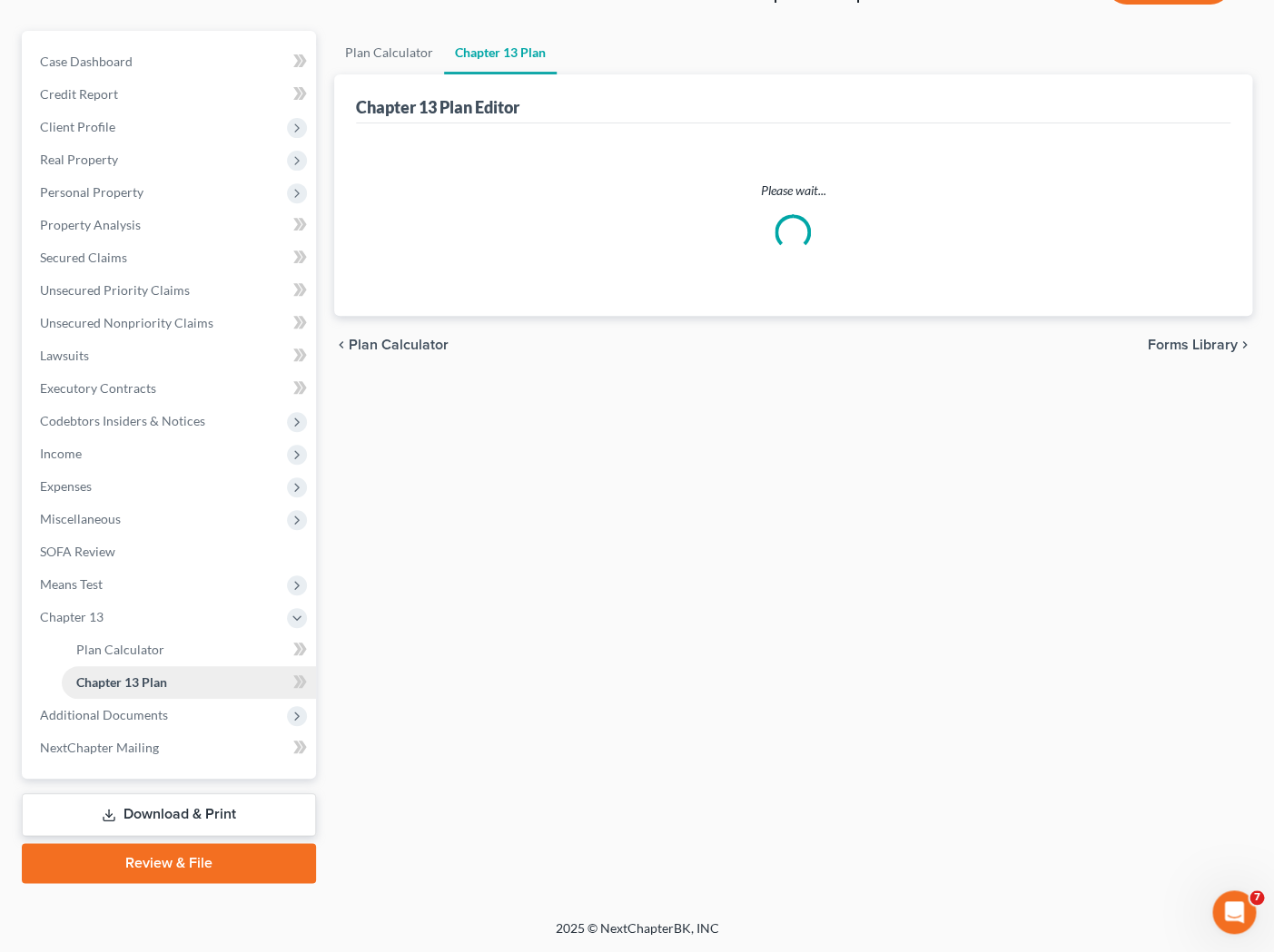
scroll to position [142, 0]
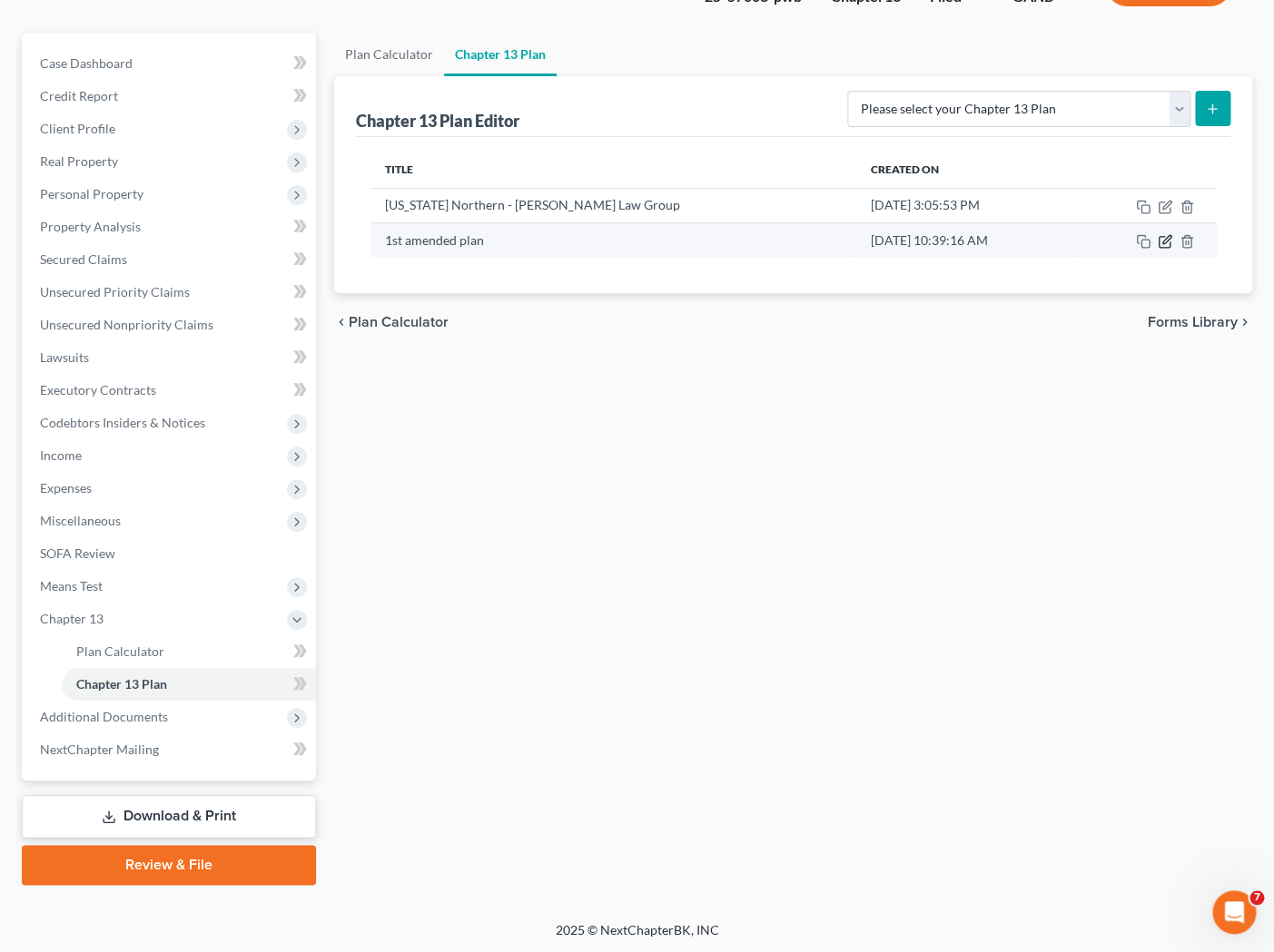
click at [1096, 247] on icon "button" at bounding box center [1164, 242] width 11 height 11
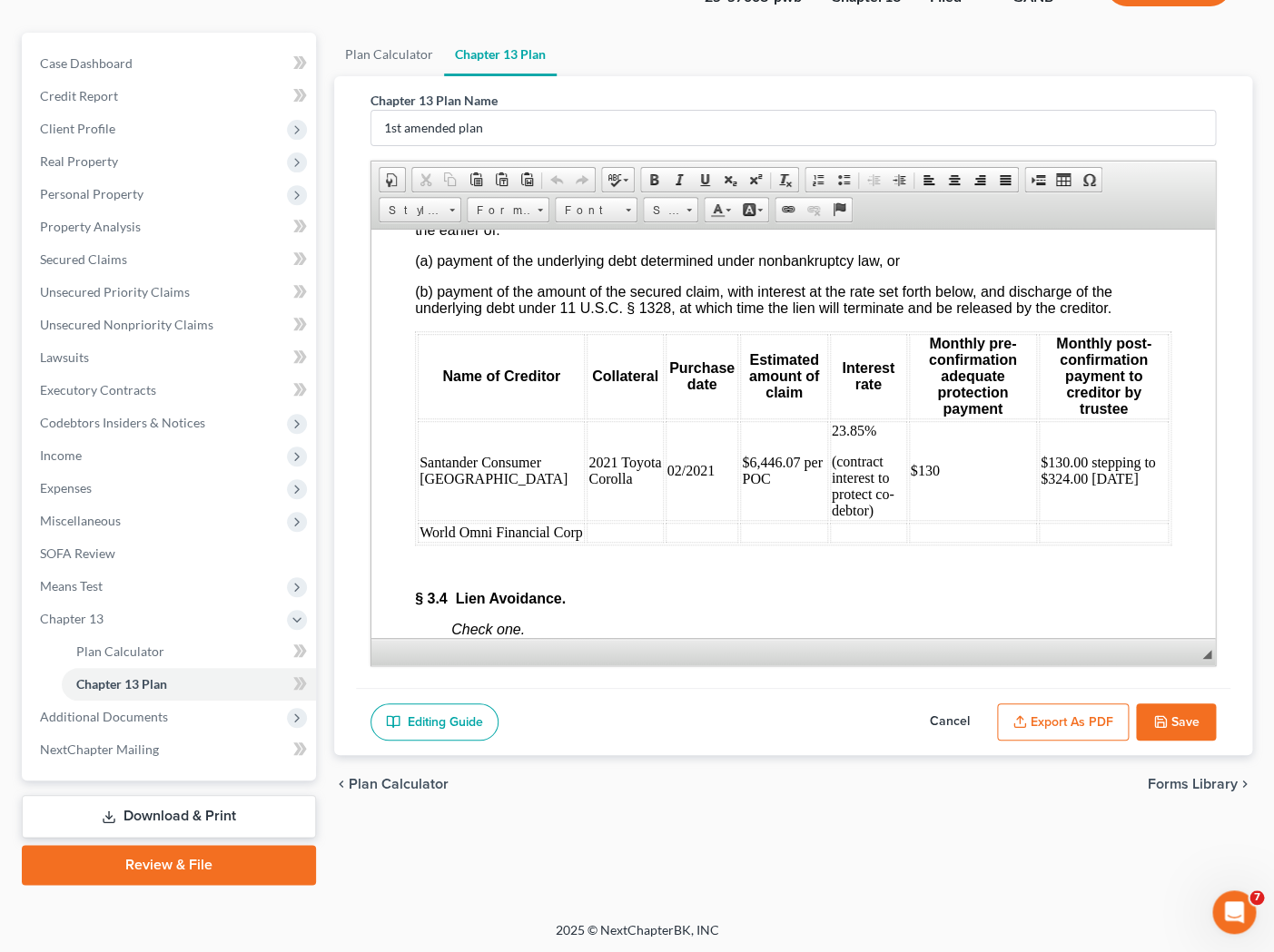
scroll to position [4793, 0]
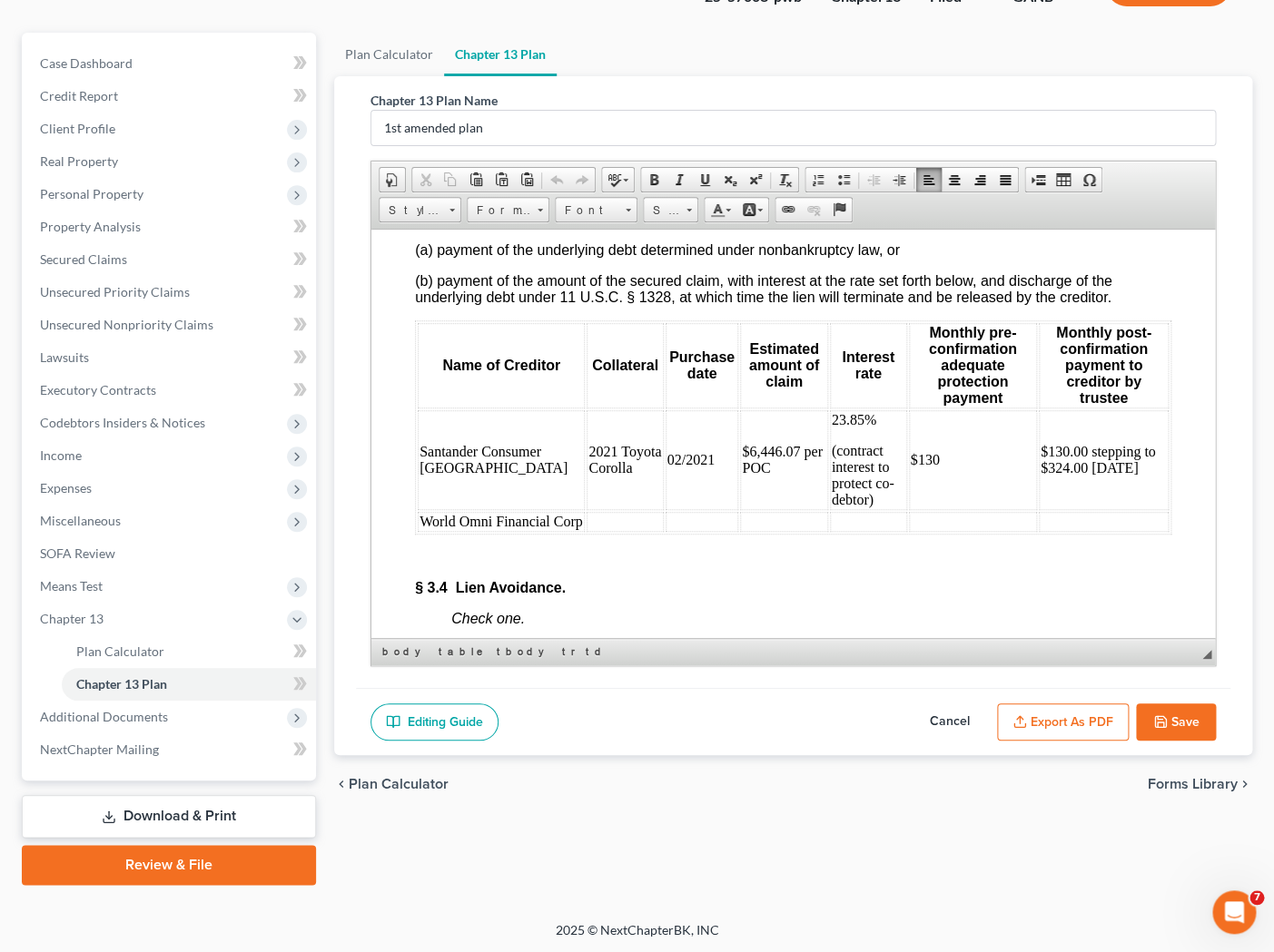
click at [586, 531] on td at bounding box center [623, 521] width 76 height 20
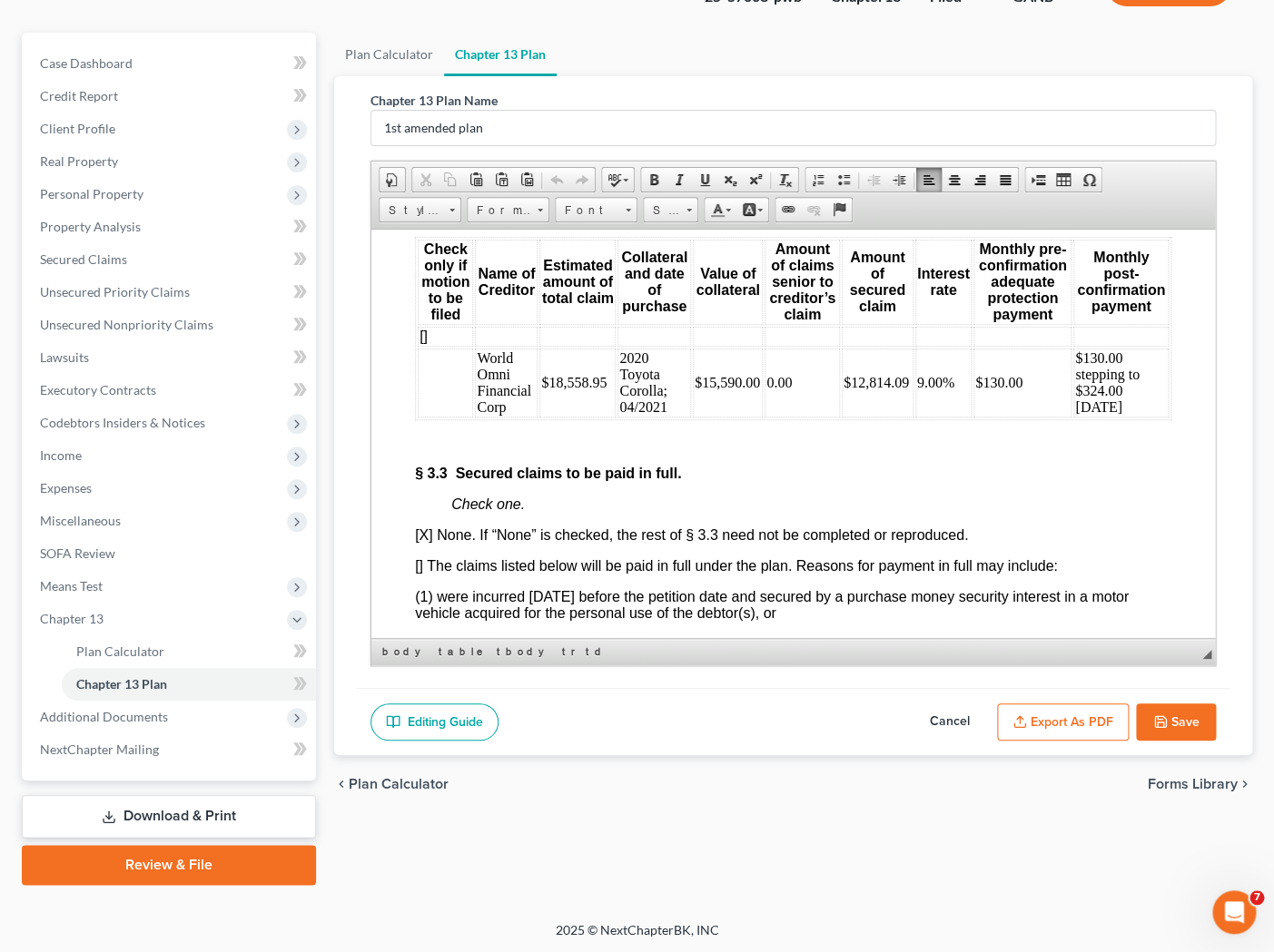
scroll to position [4096, 0]
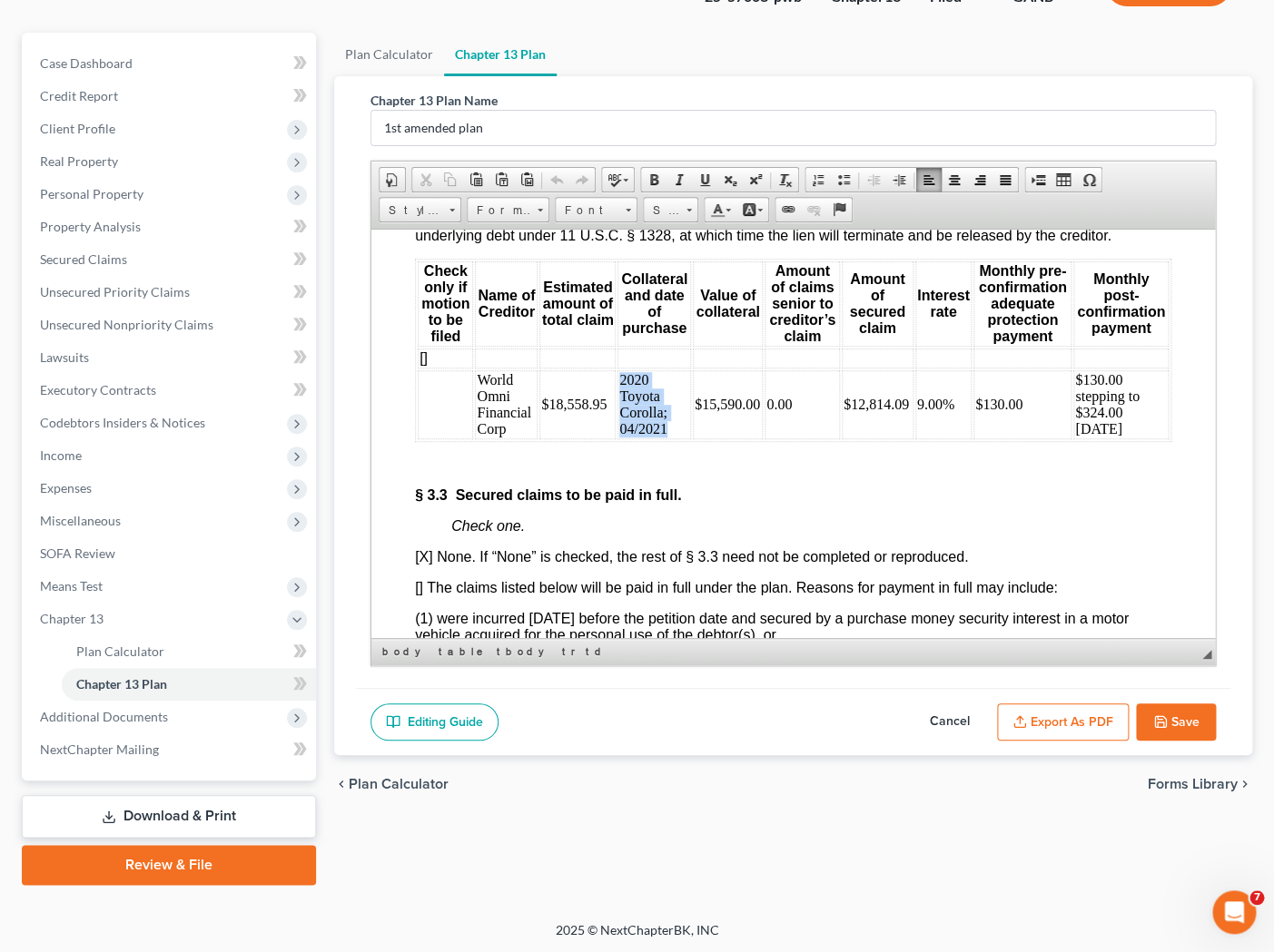
drag, startPoint x: 667, startPoint y: 449, endPoint x: 622, endPoint y: 400, distance: 66.5
click at [621, 400] on td "2020 Toyota Corolla; 04/2021" at bounding box center [653, 404] width 73 height 69
copy td "2020 Toyota Corolla; 04/2021"
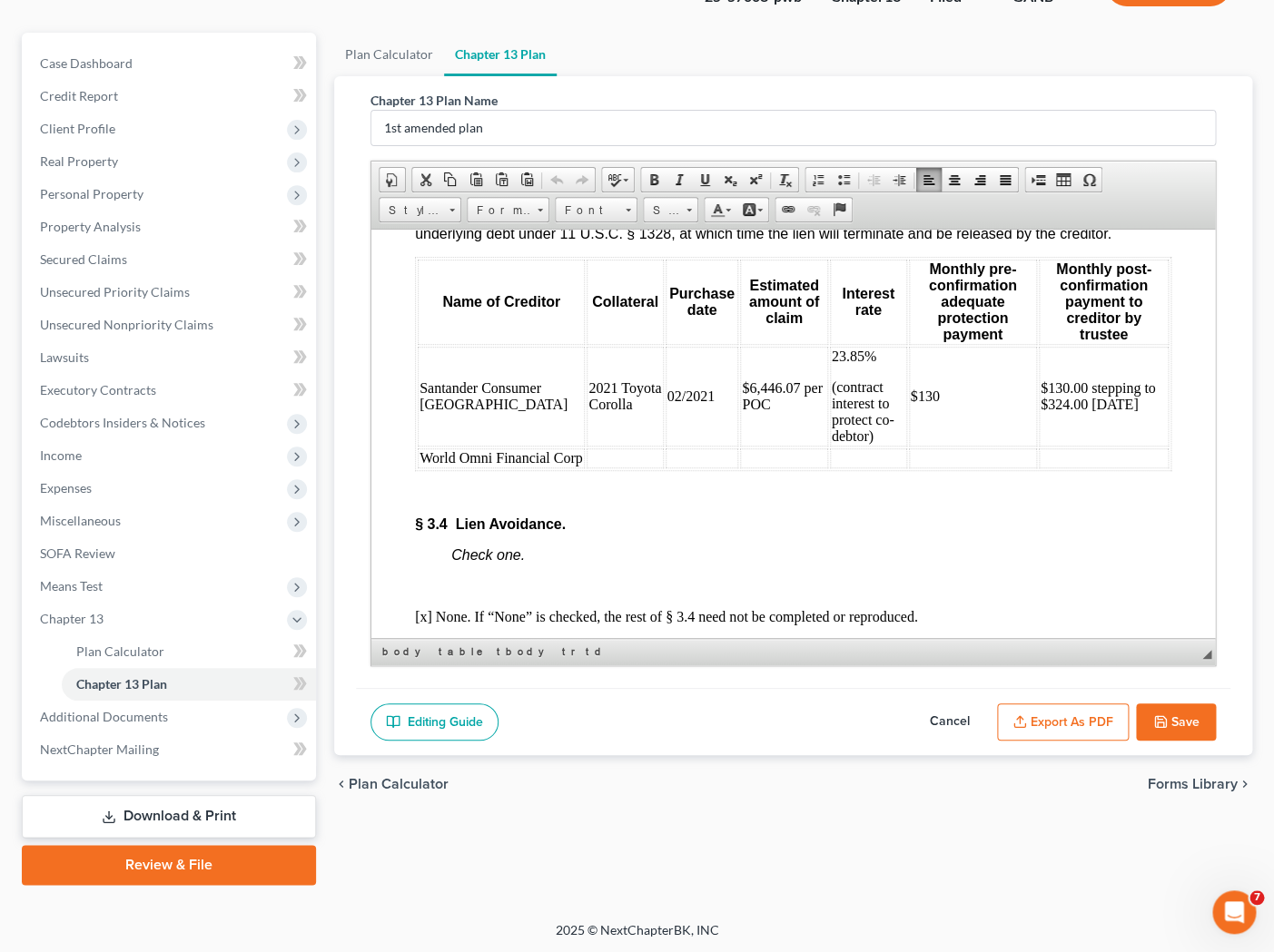
scroll to position [4861, 0]
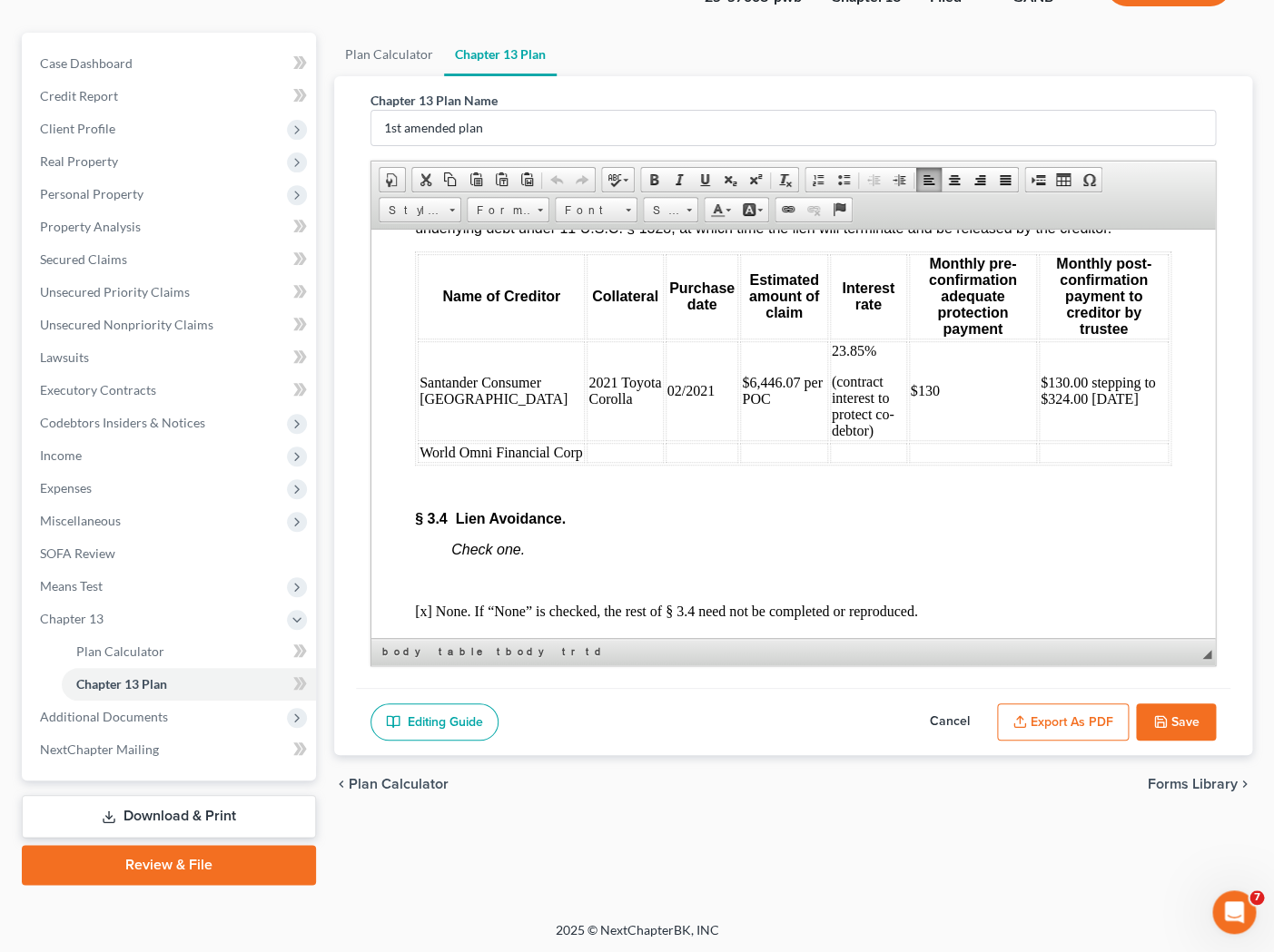
click at [586, 462] on td at bounding box center [623, 452] width 76 height 20
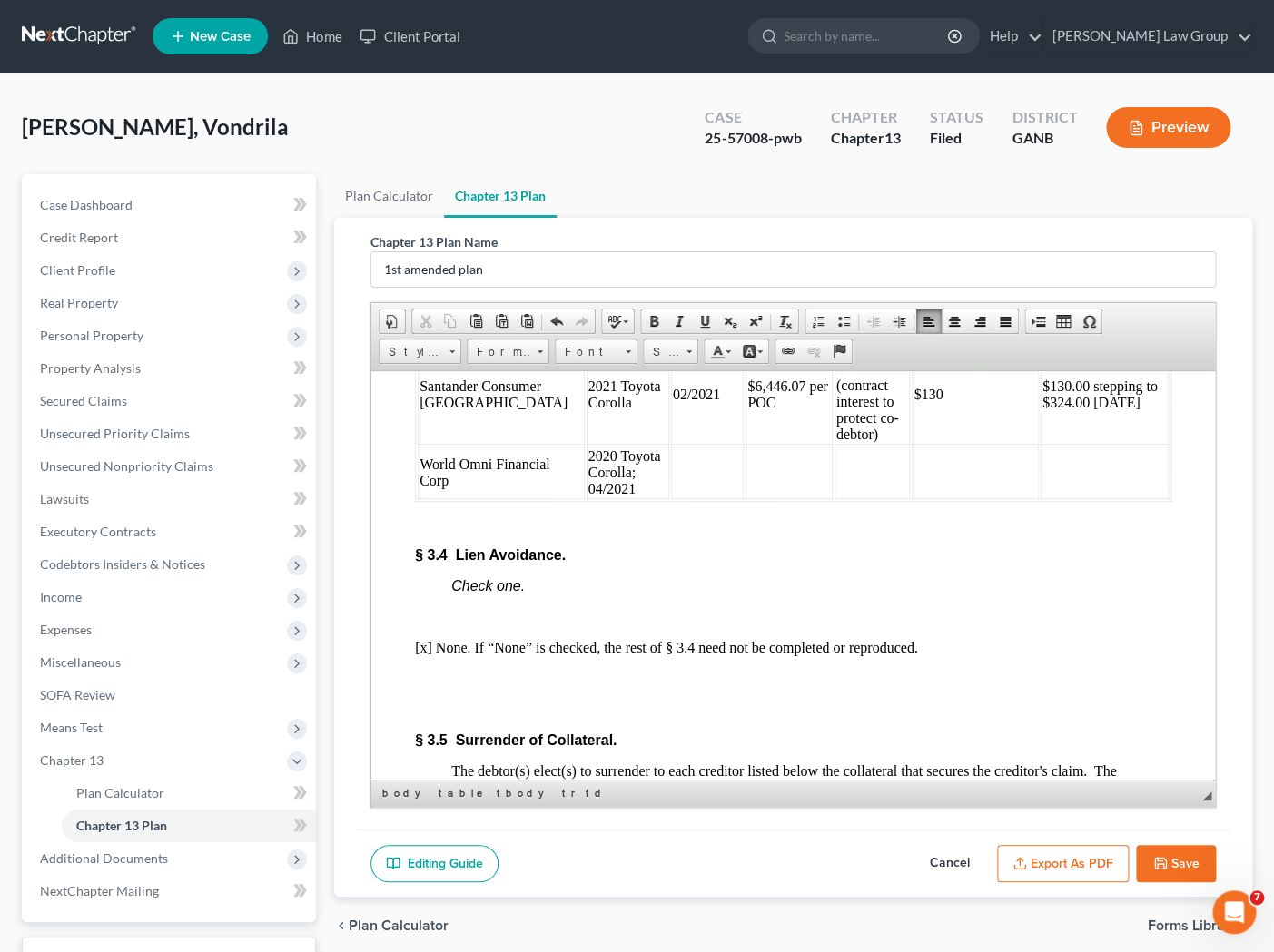
scroll to position [4998, 0]
click at [670, 478] on td at bounding box center [706, 473] width 72 height 53
click at [586, 499] on td "2020 Toyota Corolla; 04/2021" at bounding box center [627, 473] width 82 height 53
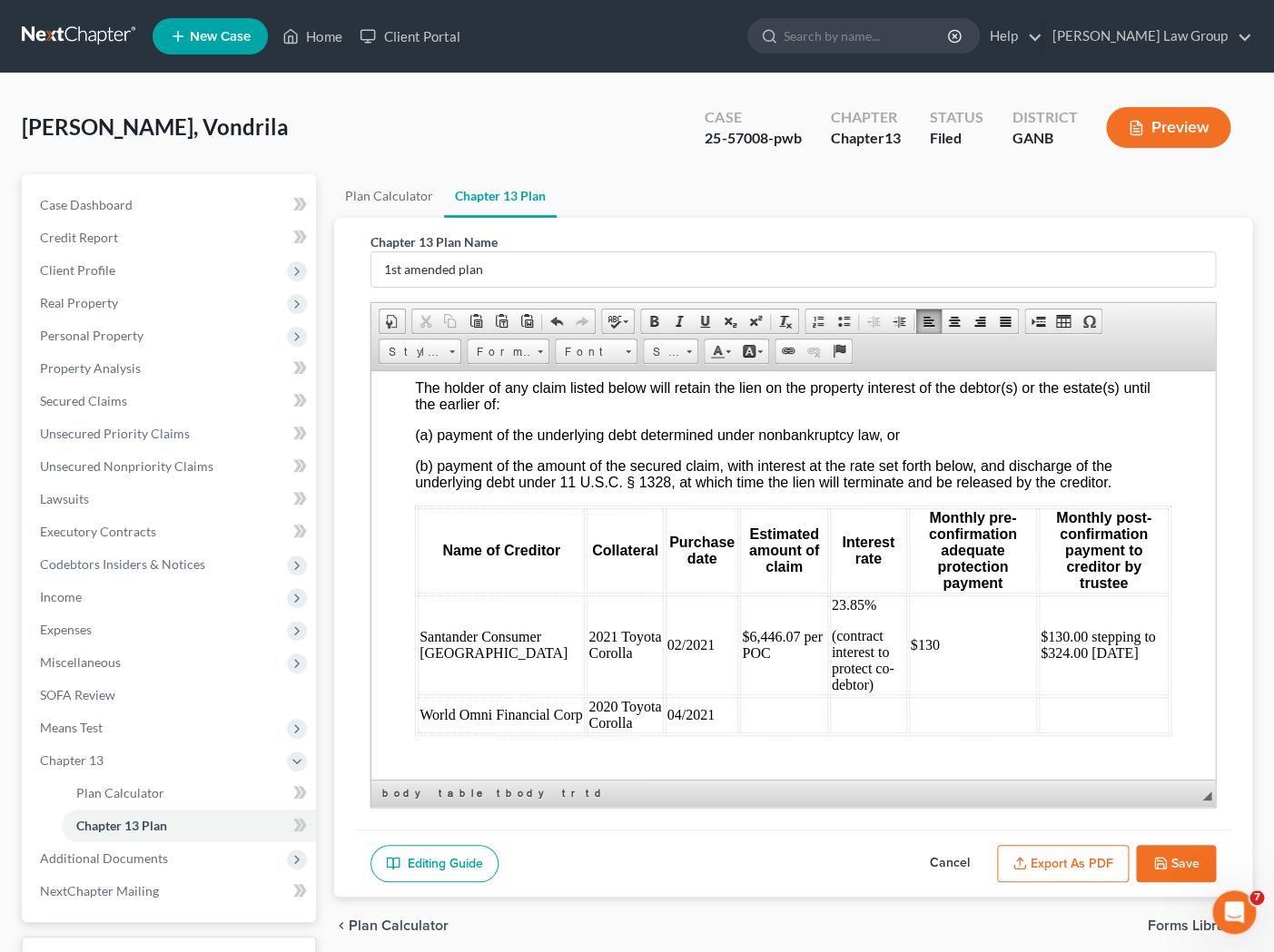
scroll to position [4828, 0]
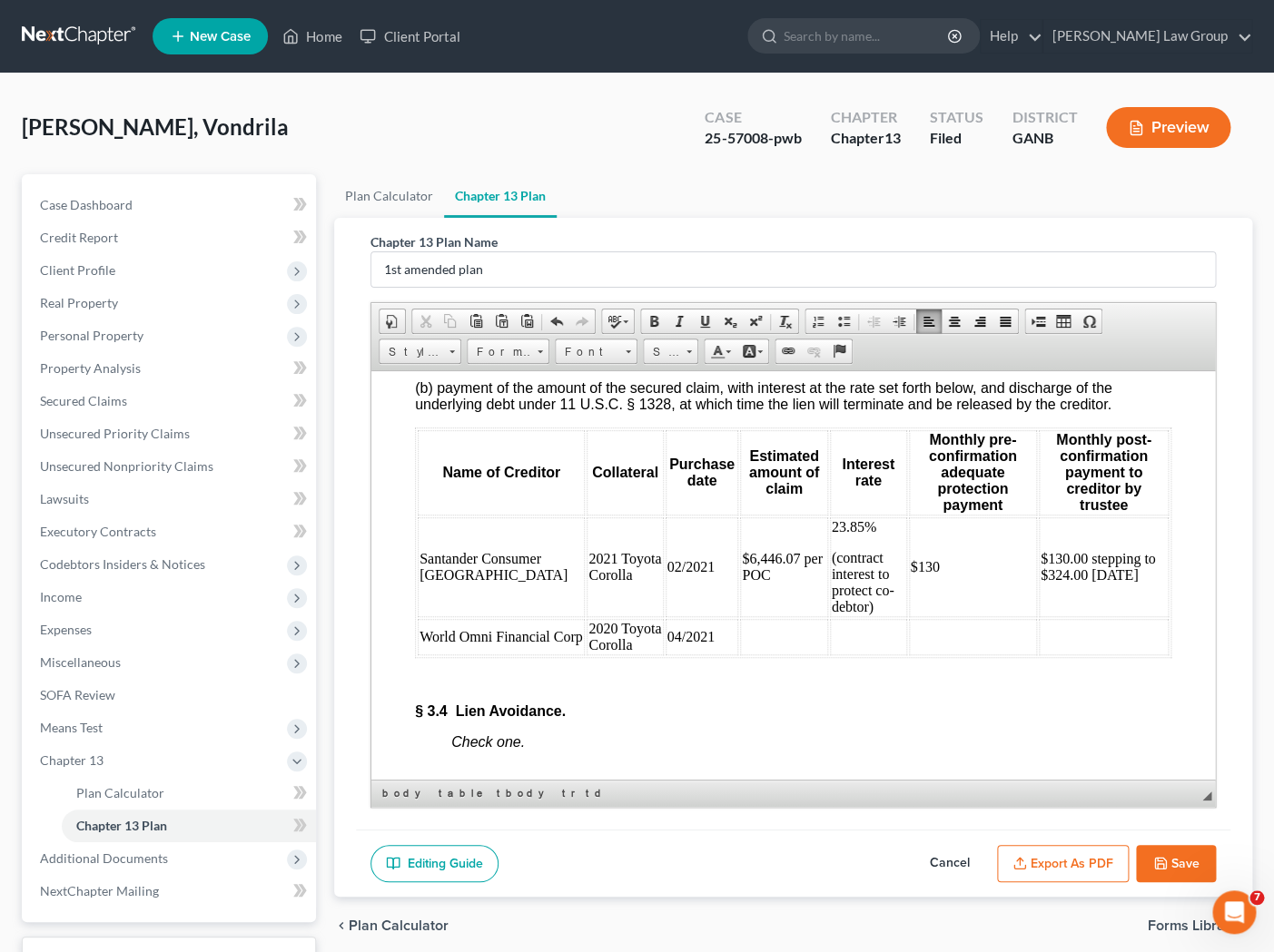
click at [739, 654] on td at bounding box center [782, 637] width 87 height 37
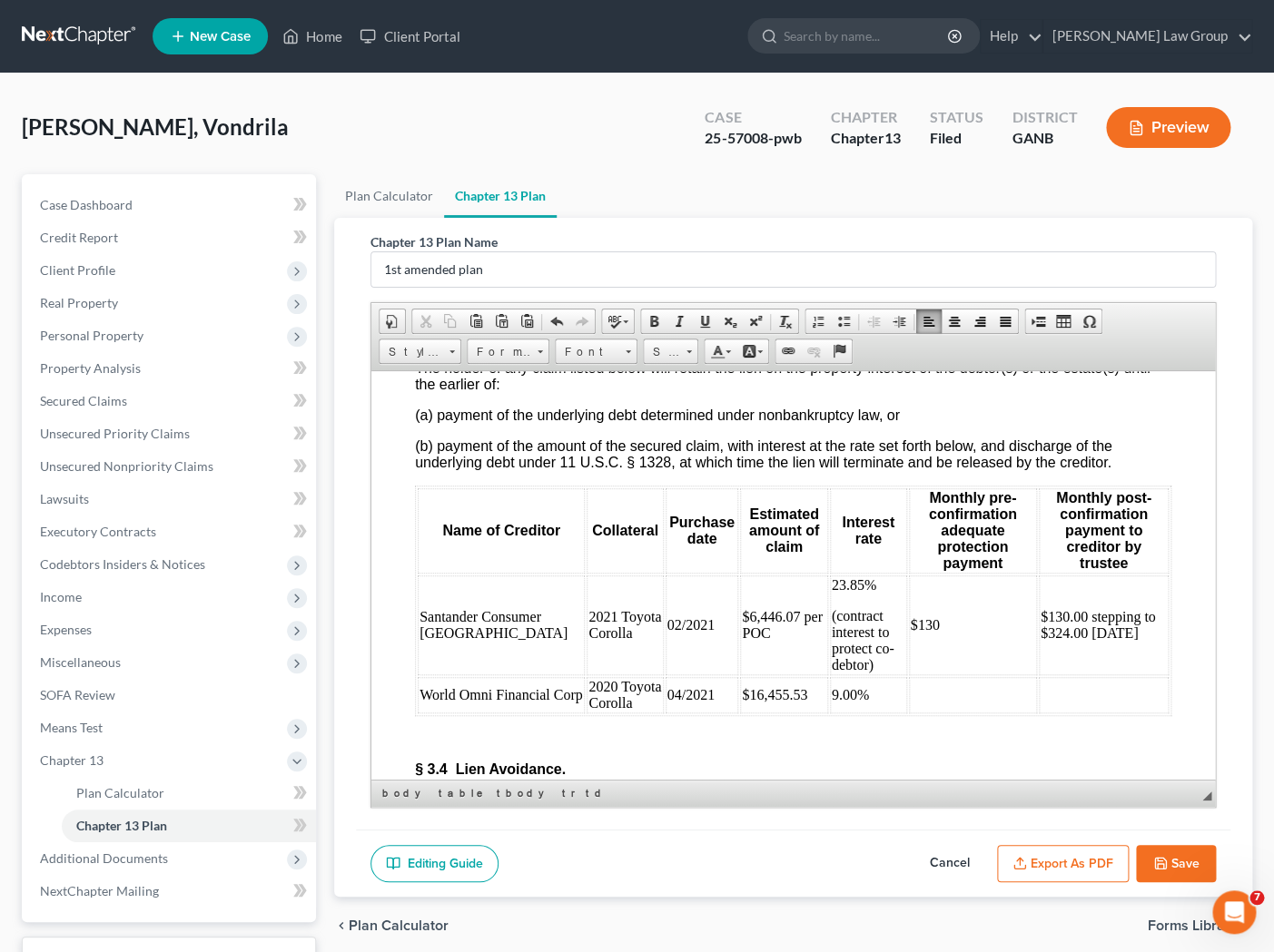
scroll to position [4777, 0]
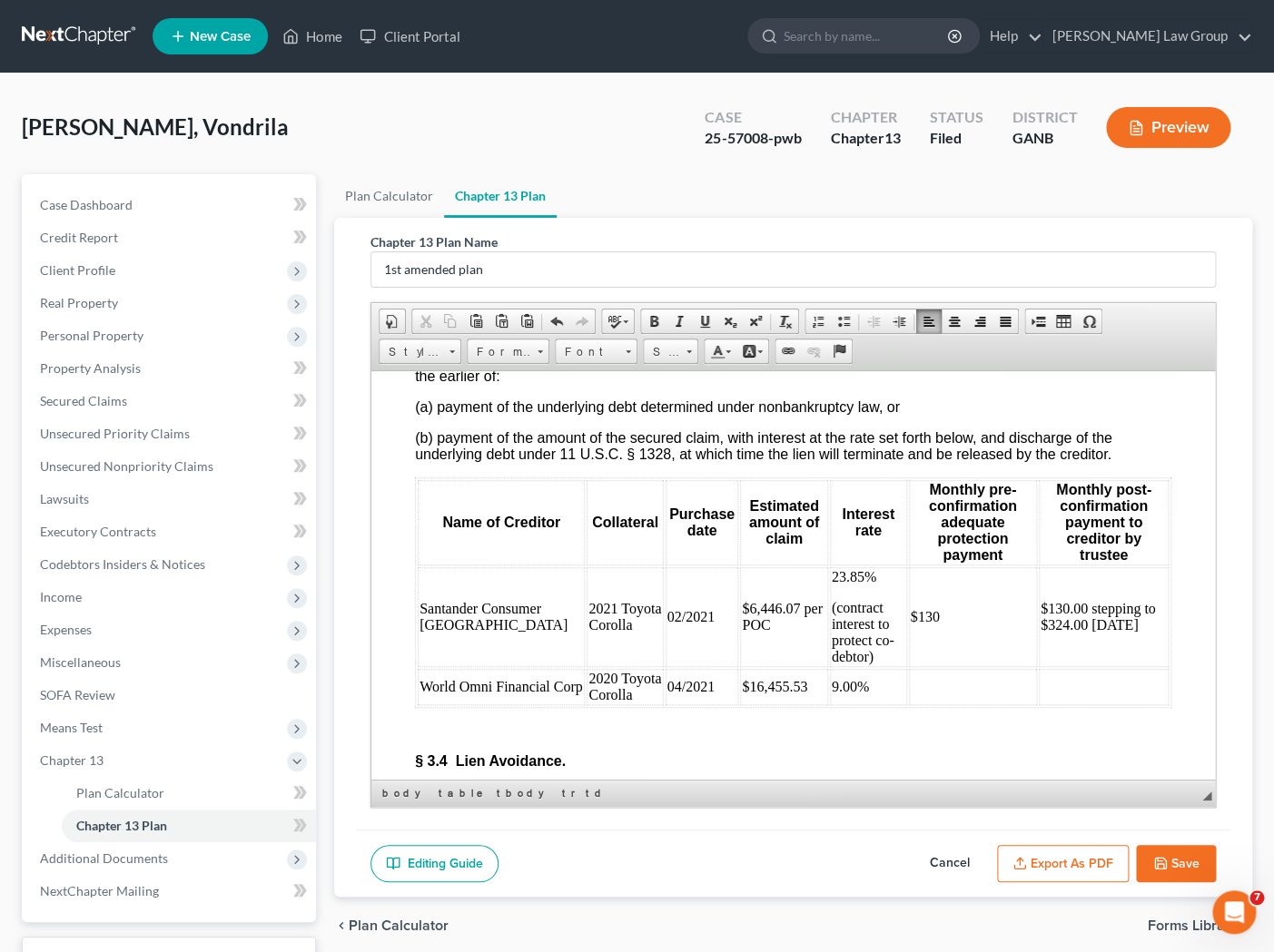
click at [961, 704] on td at bounding box center [972, 686] width 128 height 37
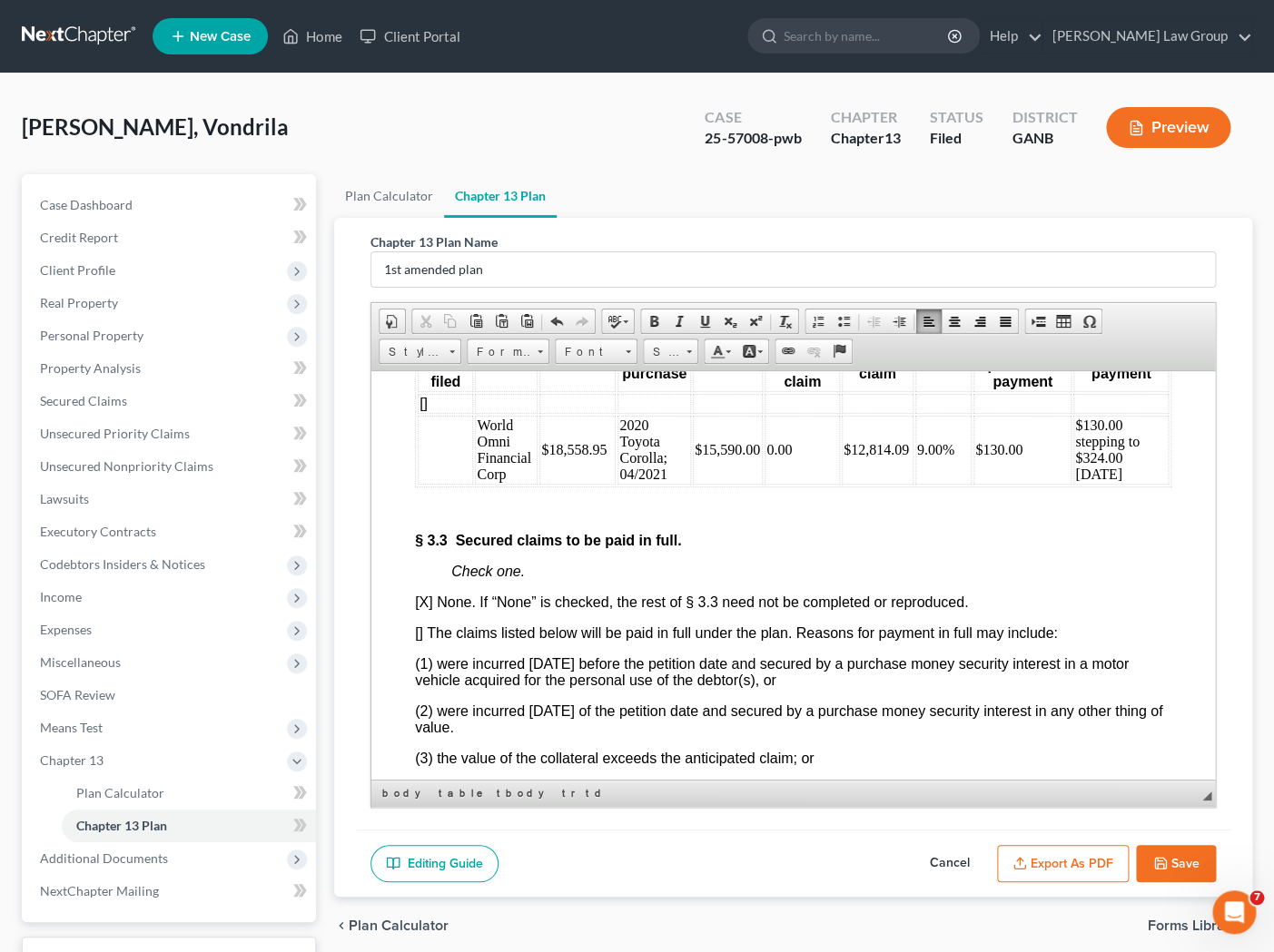
scroll to position [4022, 0]
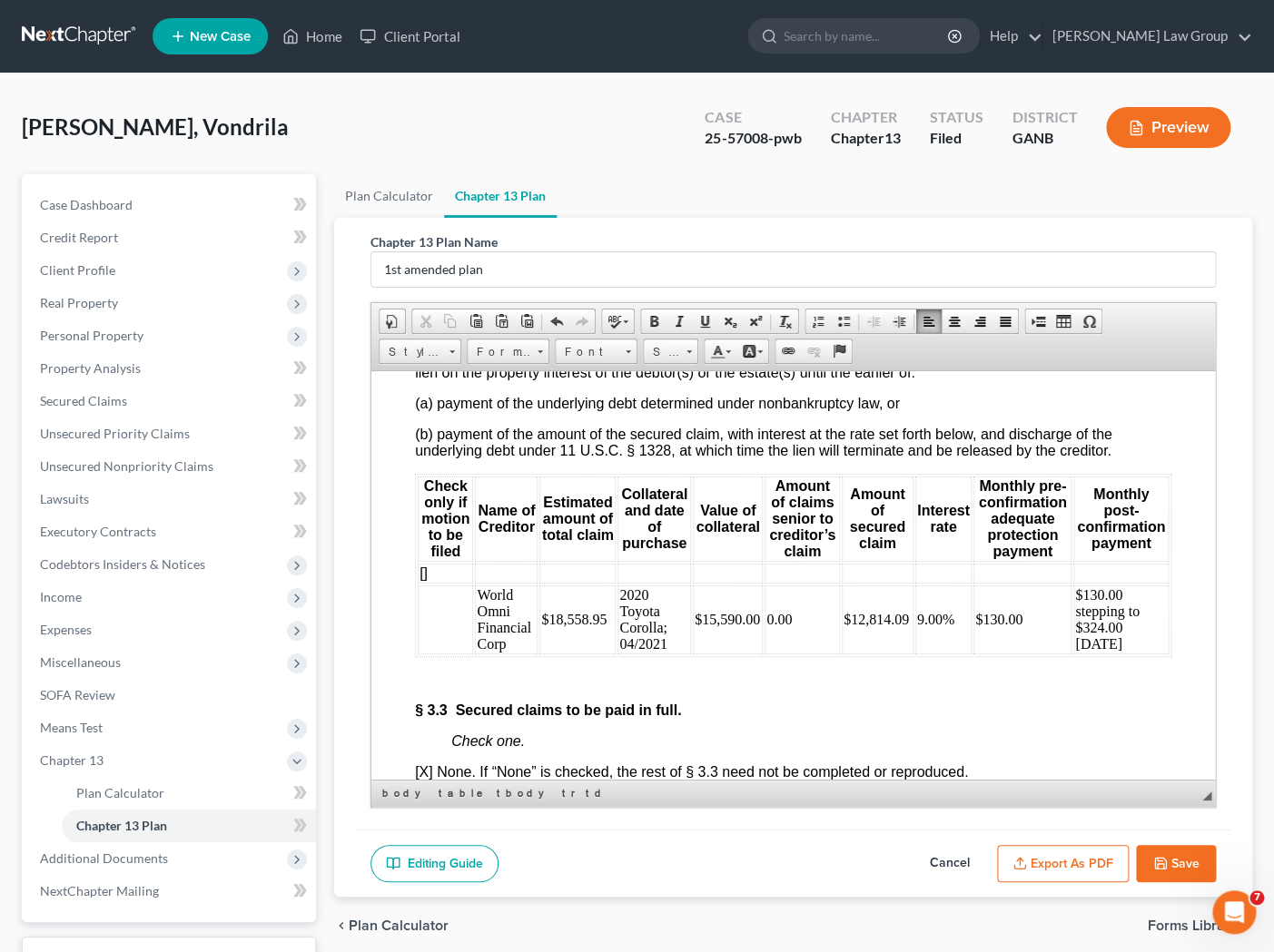
drag, startPoint x: 1109, startPoint y: 660, endPoint x: 1076, endPoint y: 623, distance: 49.6
click at [1076, 623] on td "$130.00 stepping to $324.00 Nov 2026" at bounding box center [1120, 619] width 95 height 69
copy td "$130.00 stepping to $324.00 Nov 2026"
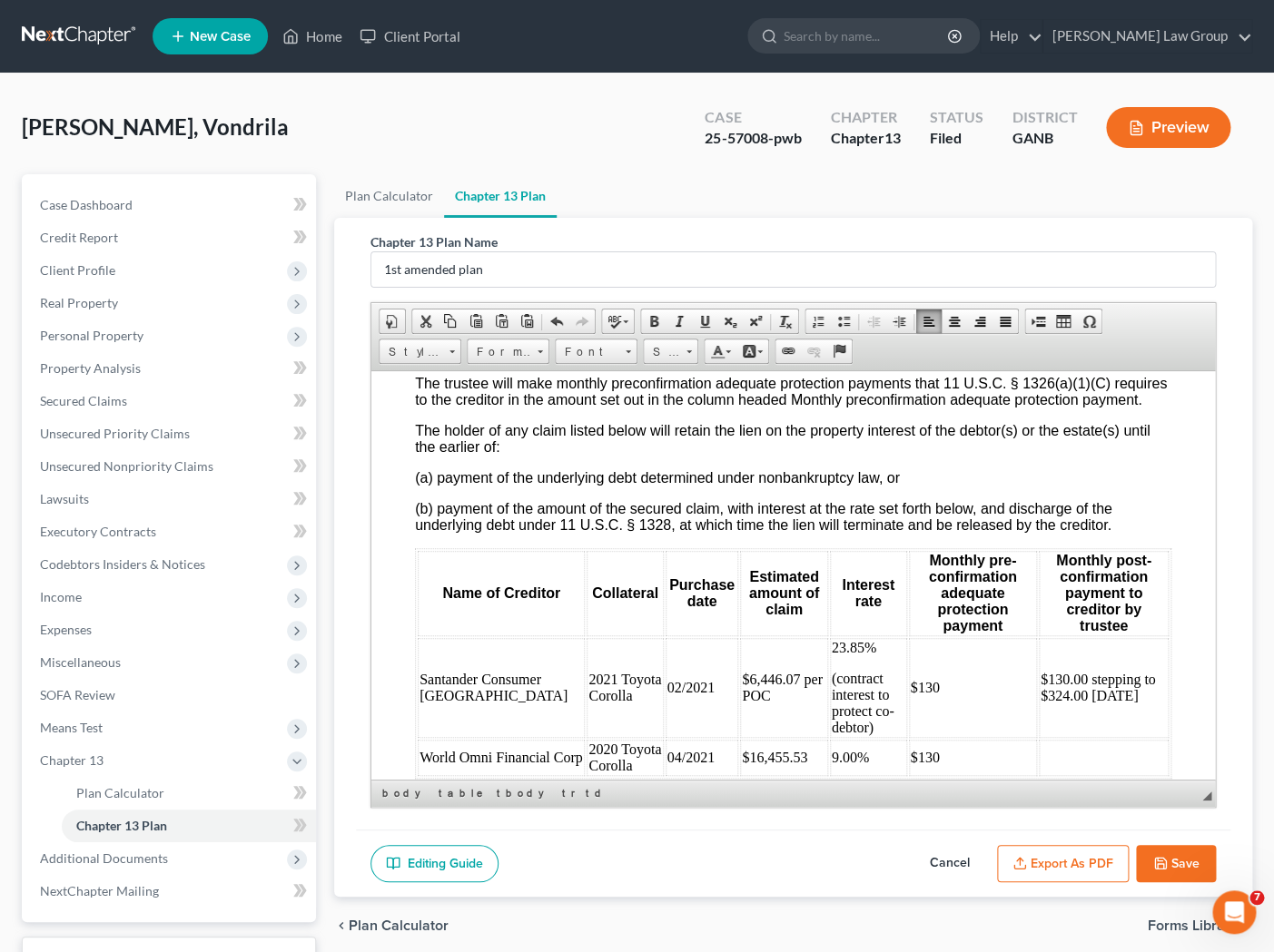
scroll to position [4727, 0]
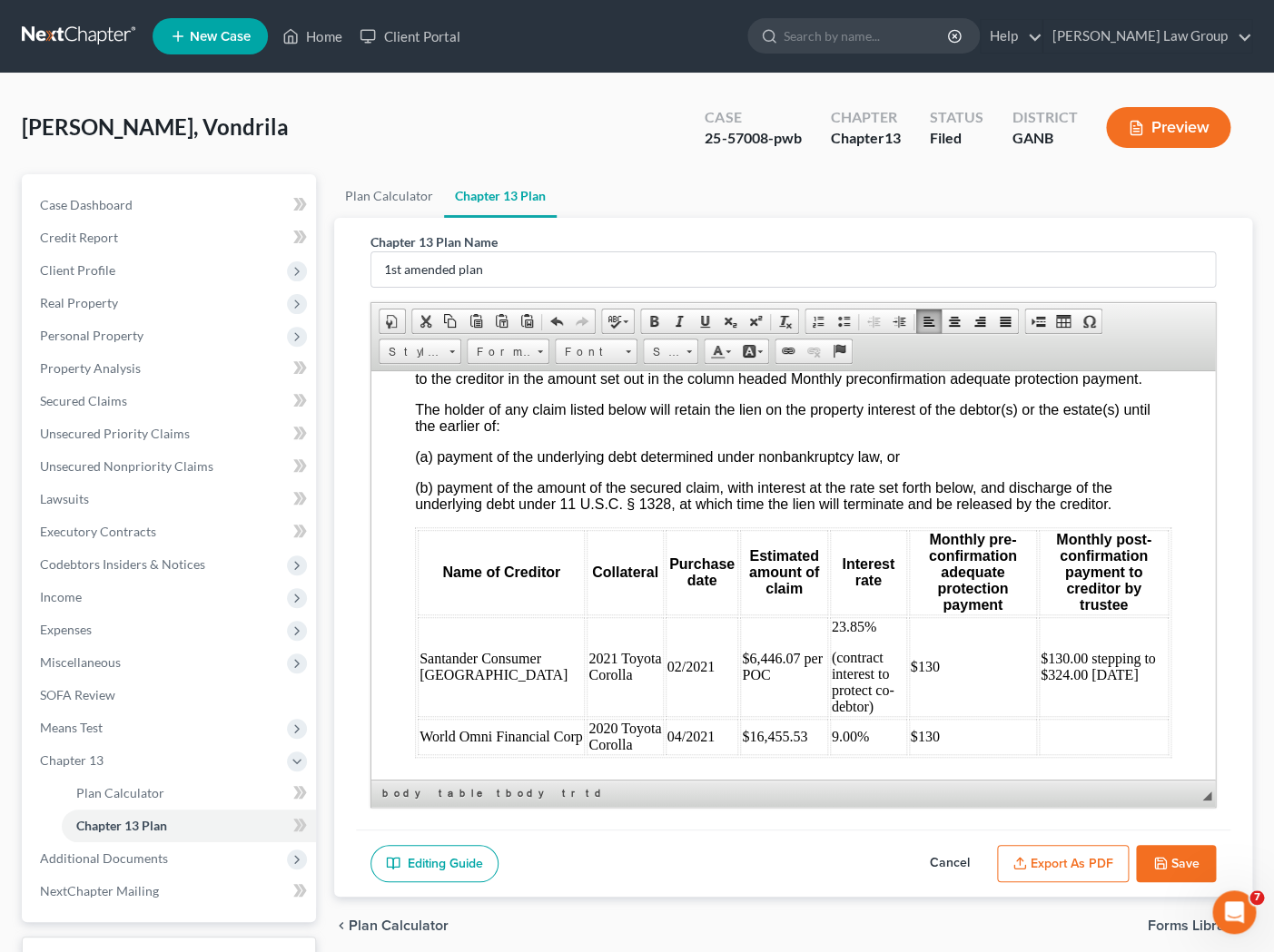
click at [1055, 755] on td at bounding box center [1103, 736] width 130 height 37
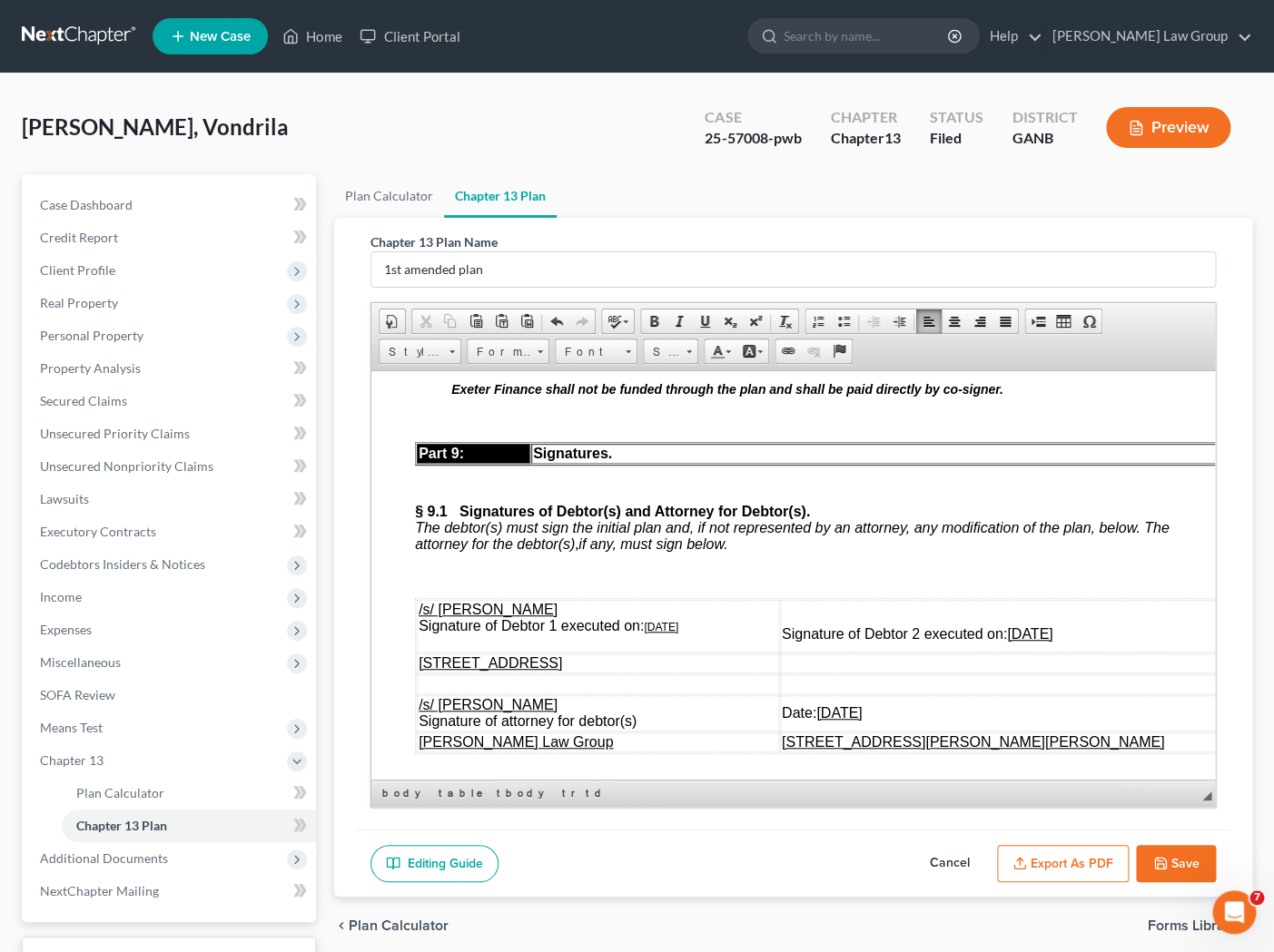
scroll to position [9567, 0]
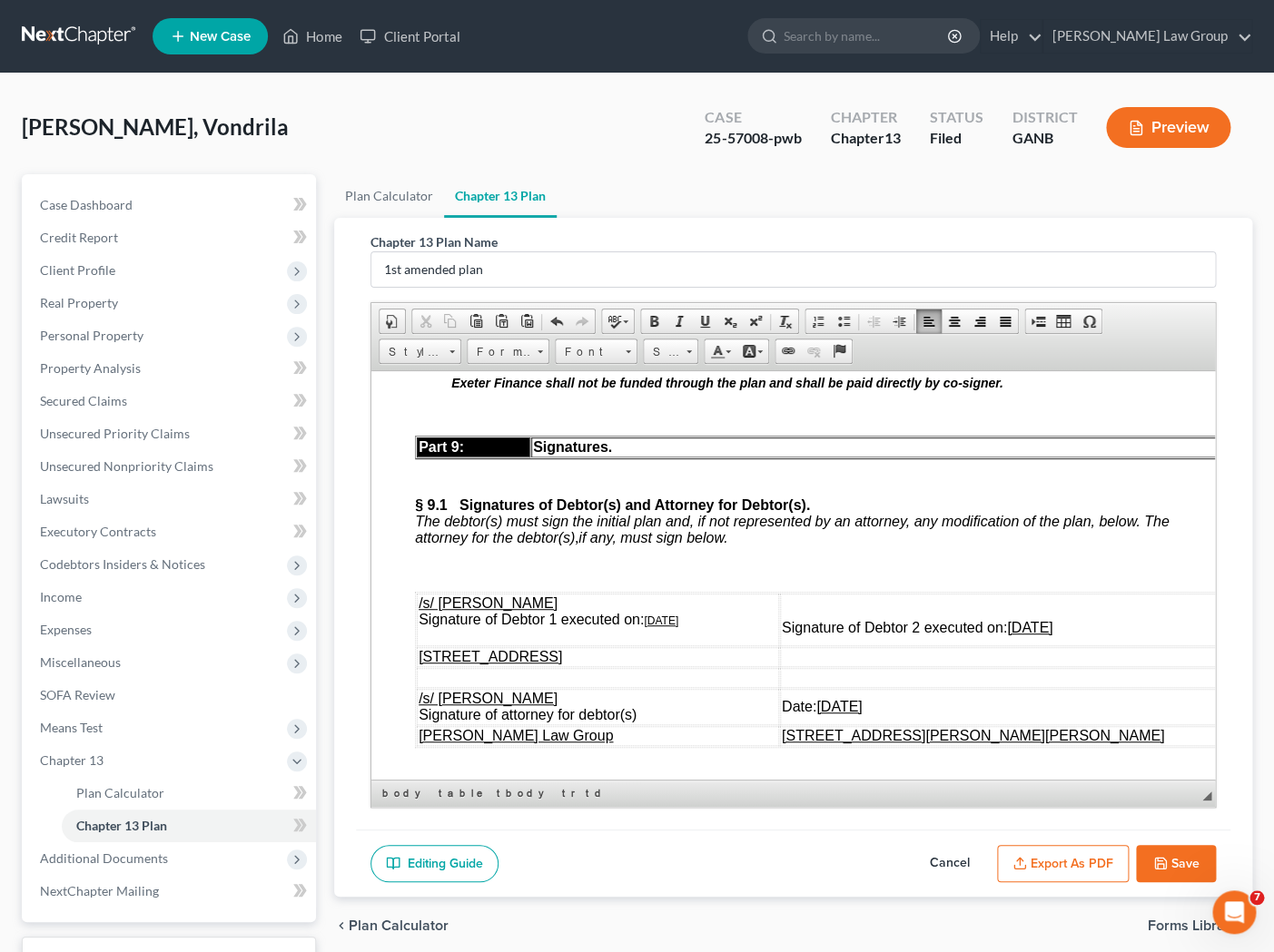
click at [653, 627] on u "09/09/2025" at bounding box center [660, 620] width 35 height 13
click at [1052, 634] on u "09/09/2025" at bounding box center [1029, 627] width 46 height 16
click at [861, 714] on u "09/09/2025" at bounding box center [838, 705] width 46 height 16
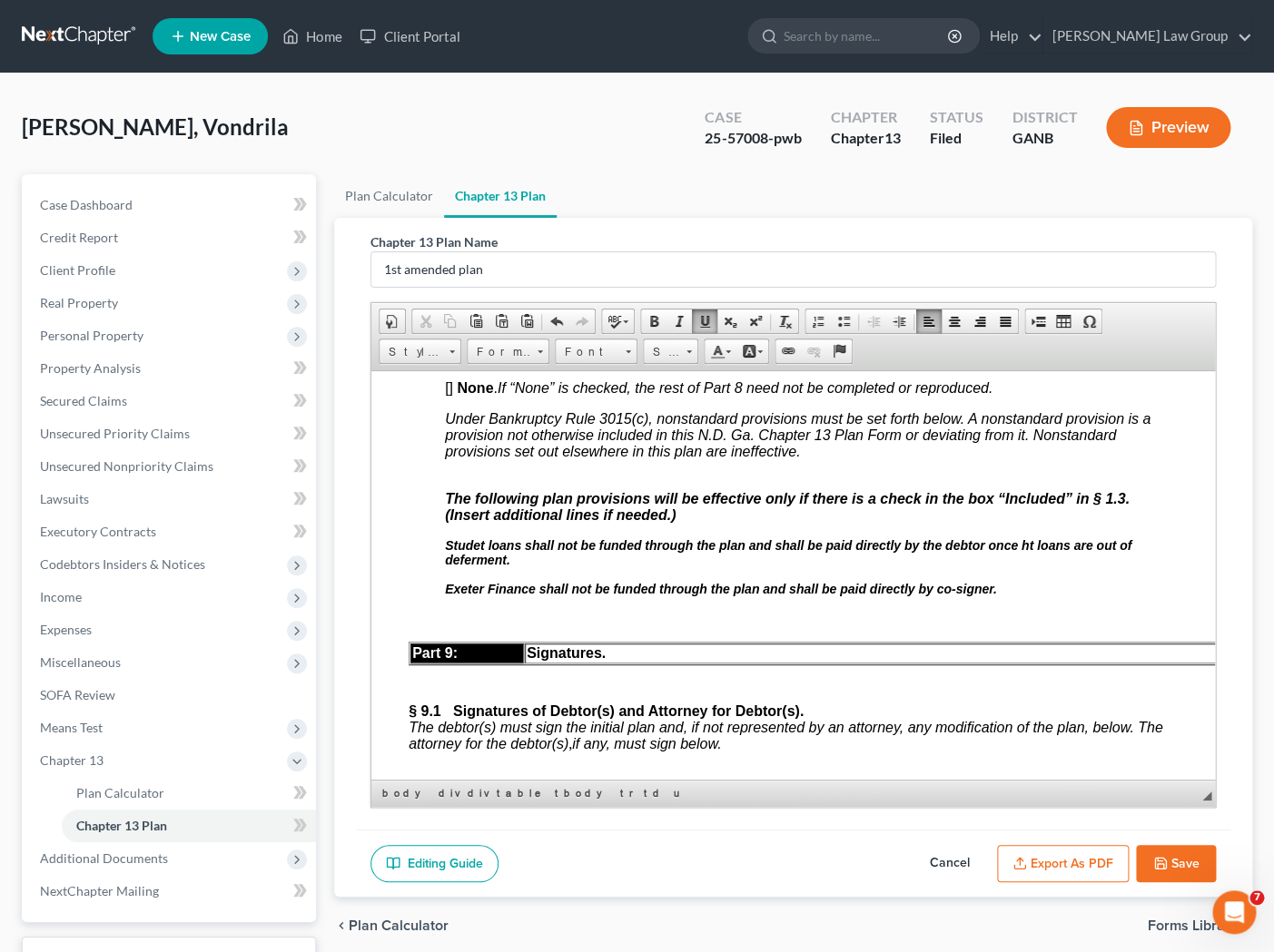
scroll to position [9360, 3]
click at [523, 566] on p "Studet loans shall not be funded through the plan and shall be paid directly by…" at bounding box center [808, 552] width 720 height 29
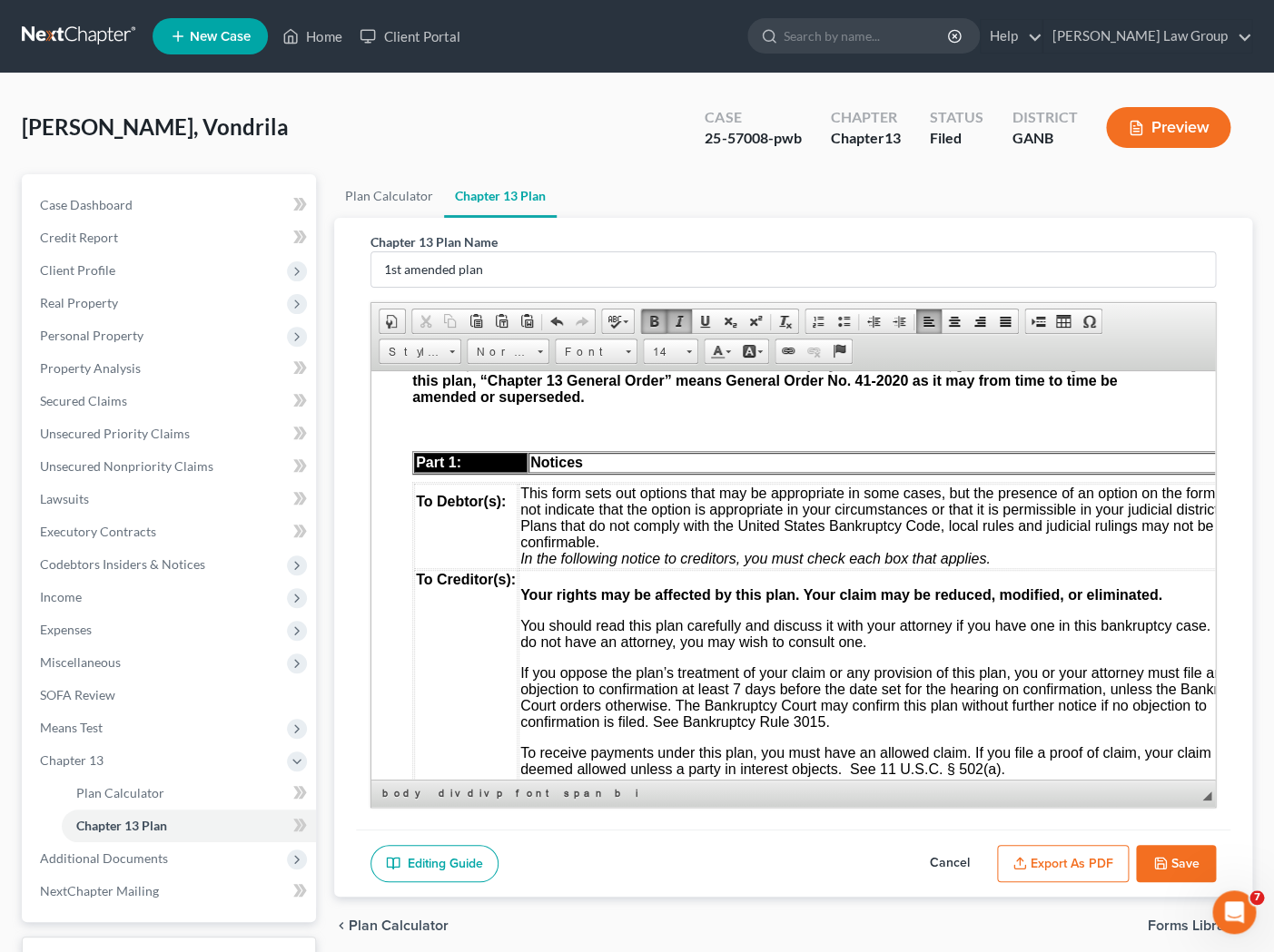
scroll to position [0, 3]
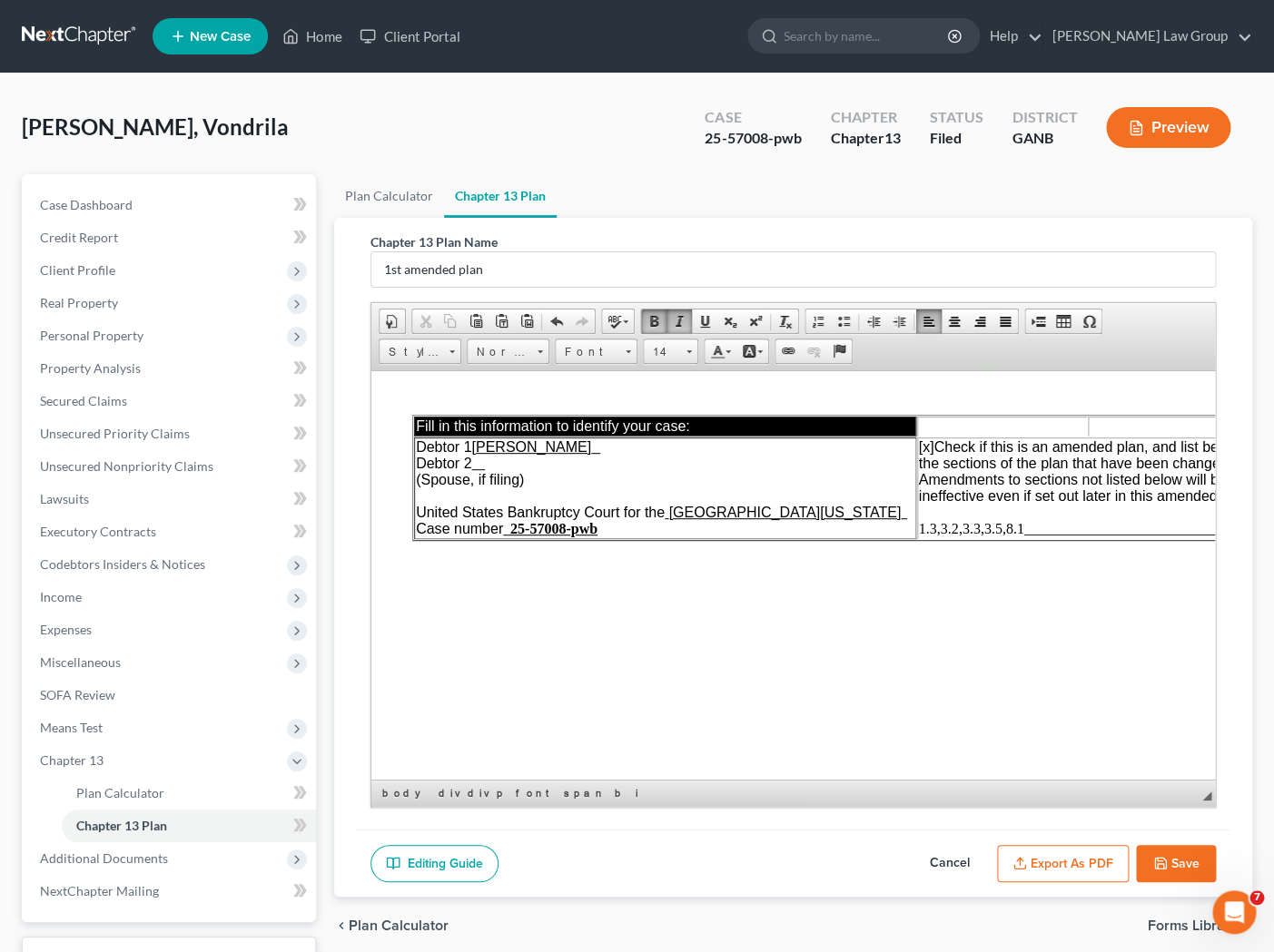
click at [963, 534] on span "1.3,3.2,3.3,3.5,8.1________________________________" at bounding box center [1087, 527] width 338 height 16
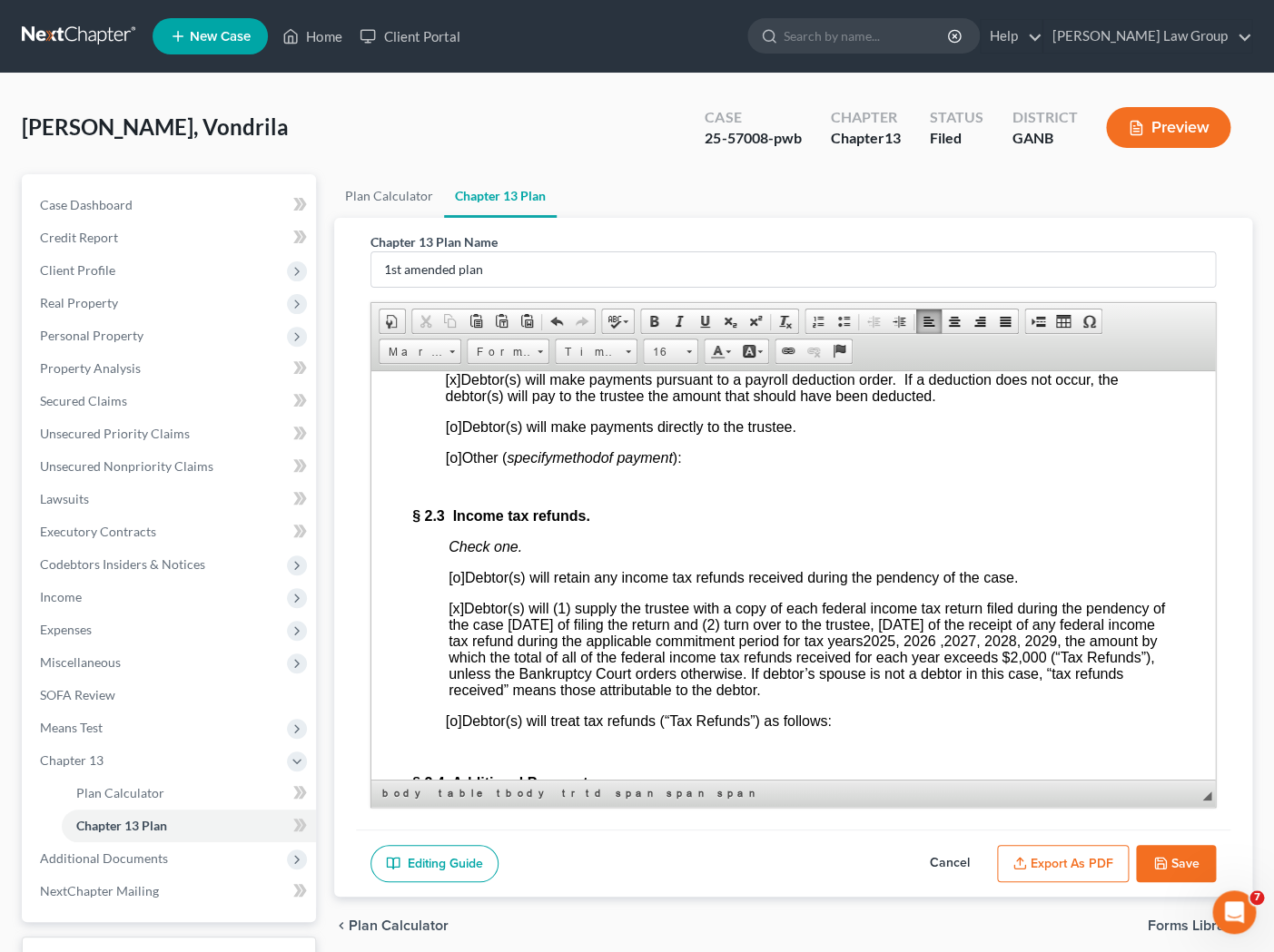
scroll to position [2395, 3]
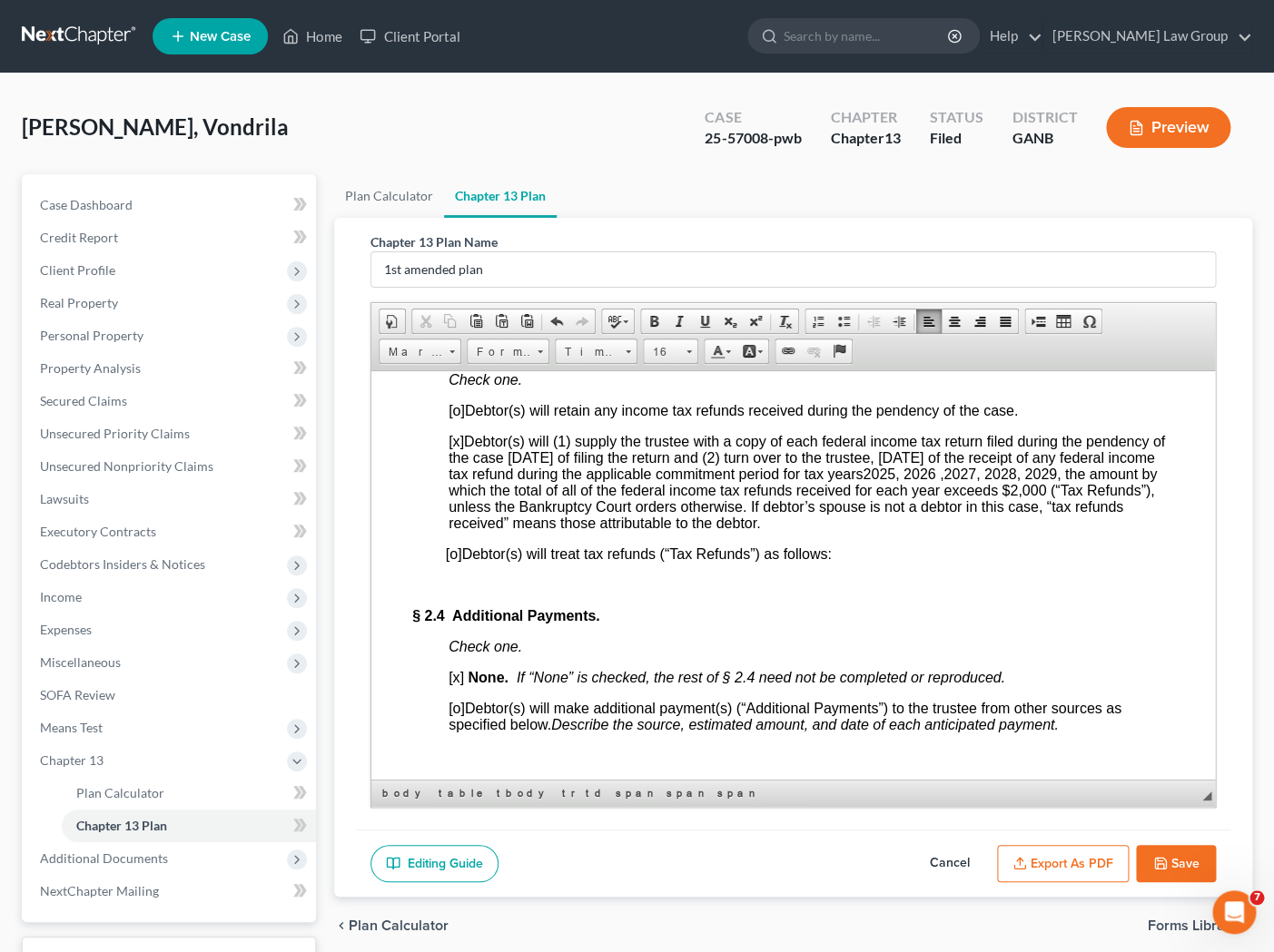
click at [1096, 849] on button "Save" at bounding box center [1175, 864] width 80 height 38
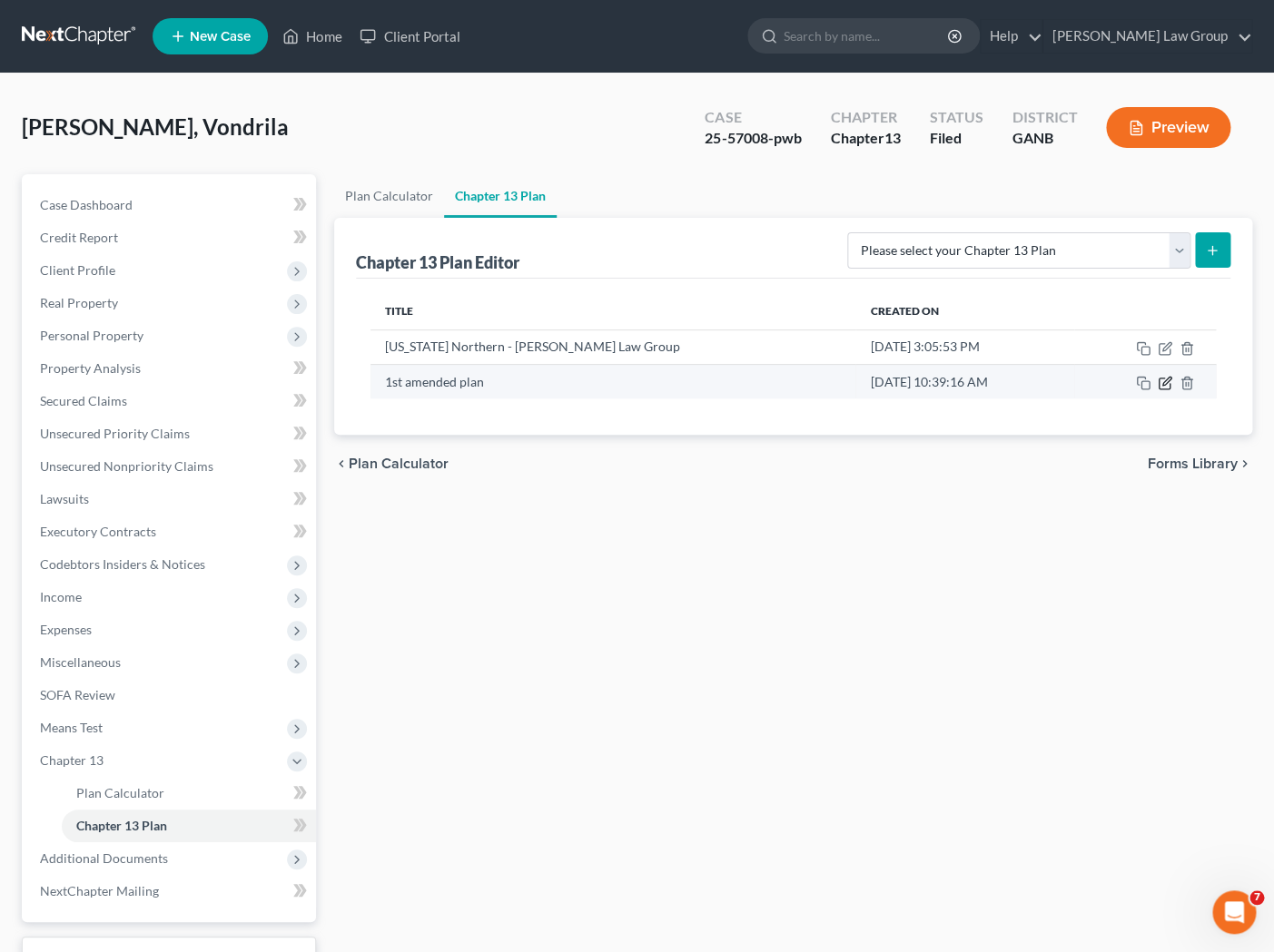
click at [1096, 386] on icon "button" at bounding box center [1165, 383] width 15 height 15
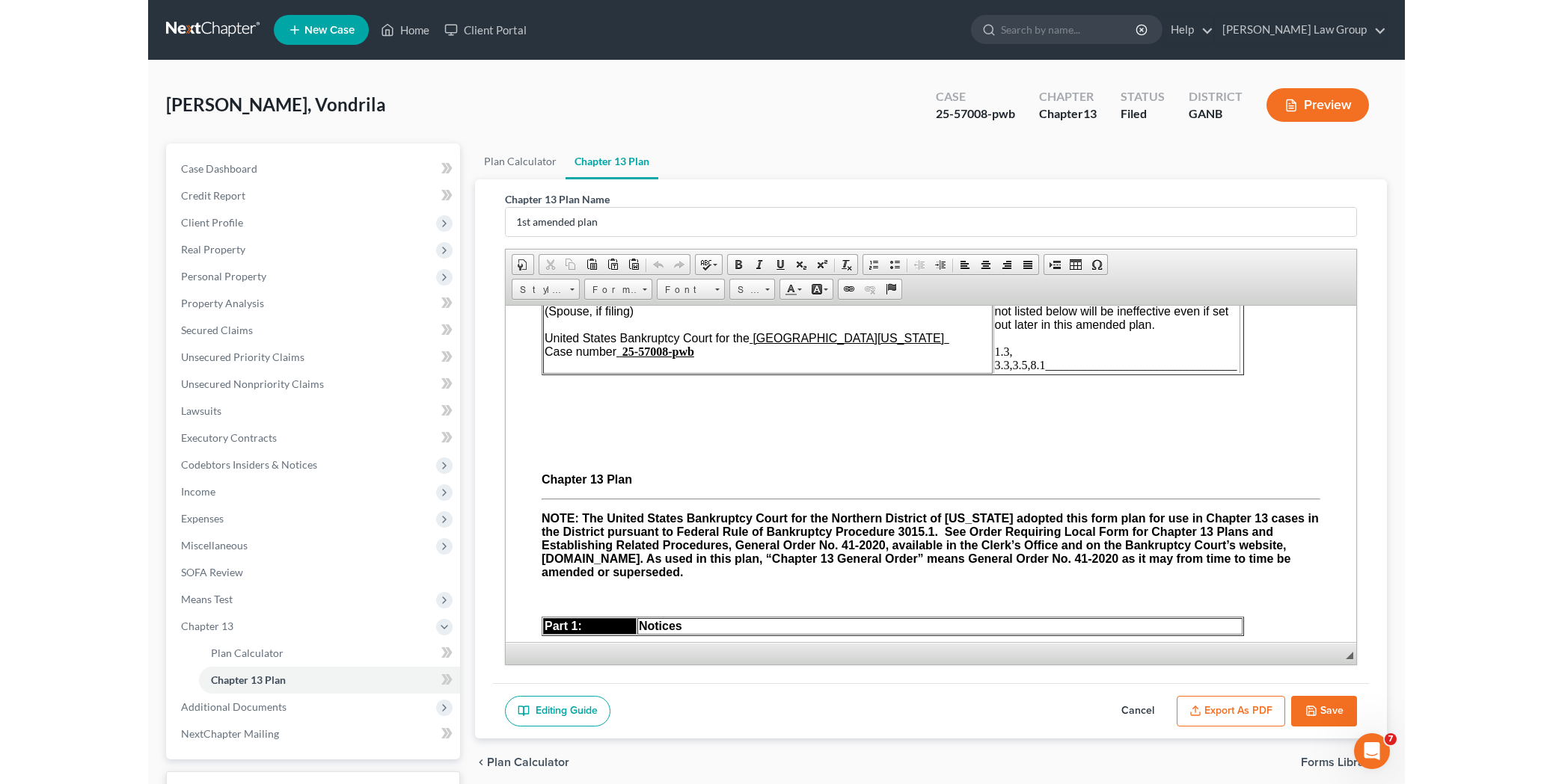
scroll to position [58, 0]
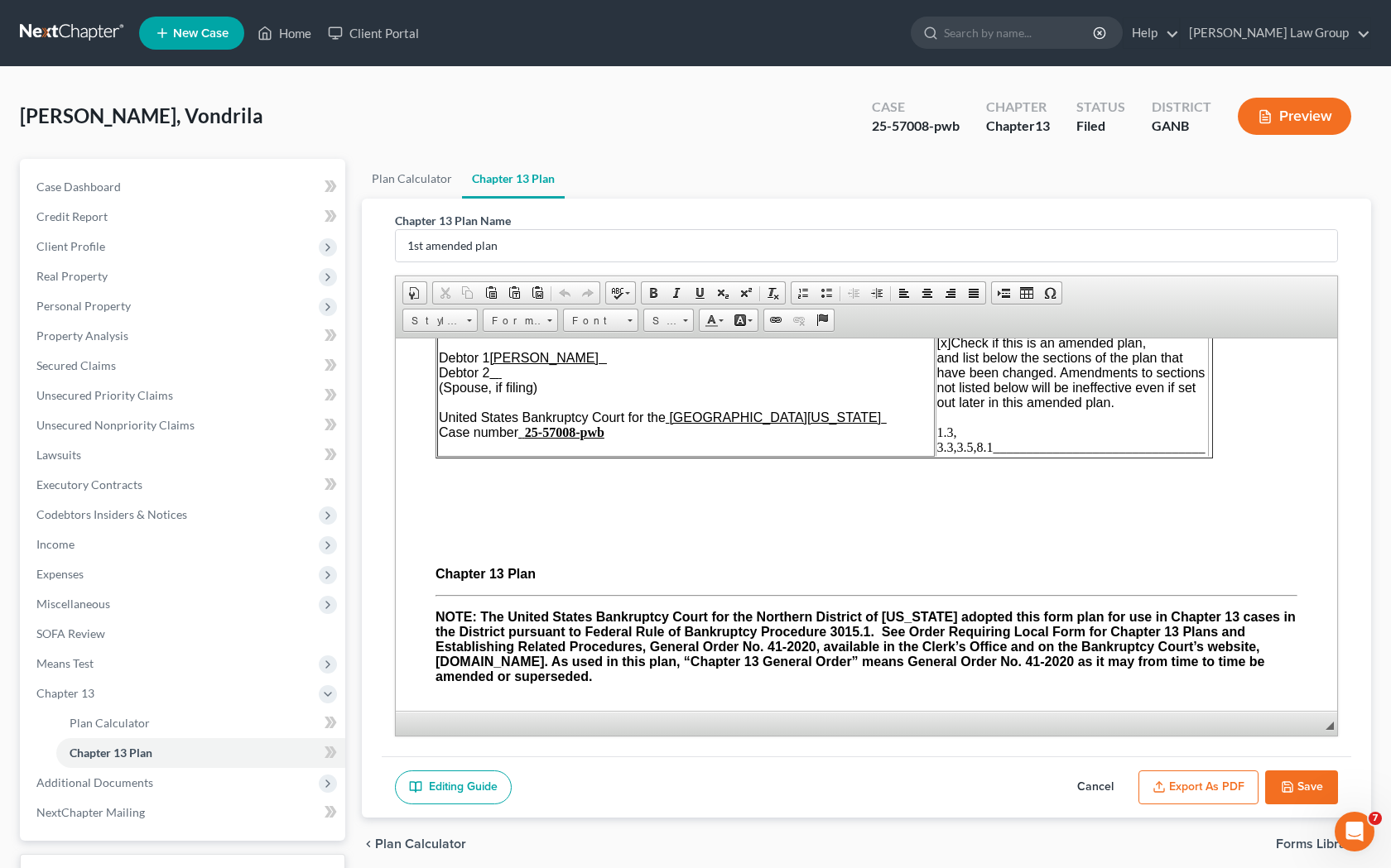
click at [999, 422] on td "[x] Check if this is an amended plan, and list below the sections of the plan t…" at bounding box center [1072, 394] width 272 height 122
drag, startPoint x: 1213, startPoint y: 388, endPoint x: 1260, endPoint y: 388, distance: 47.0
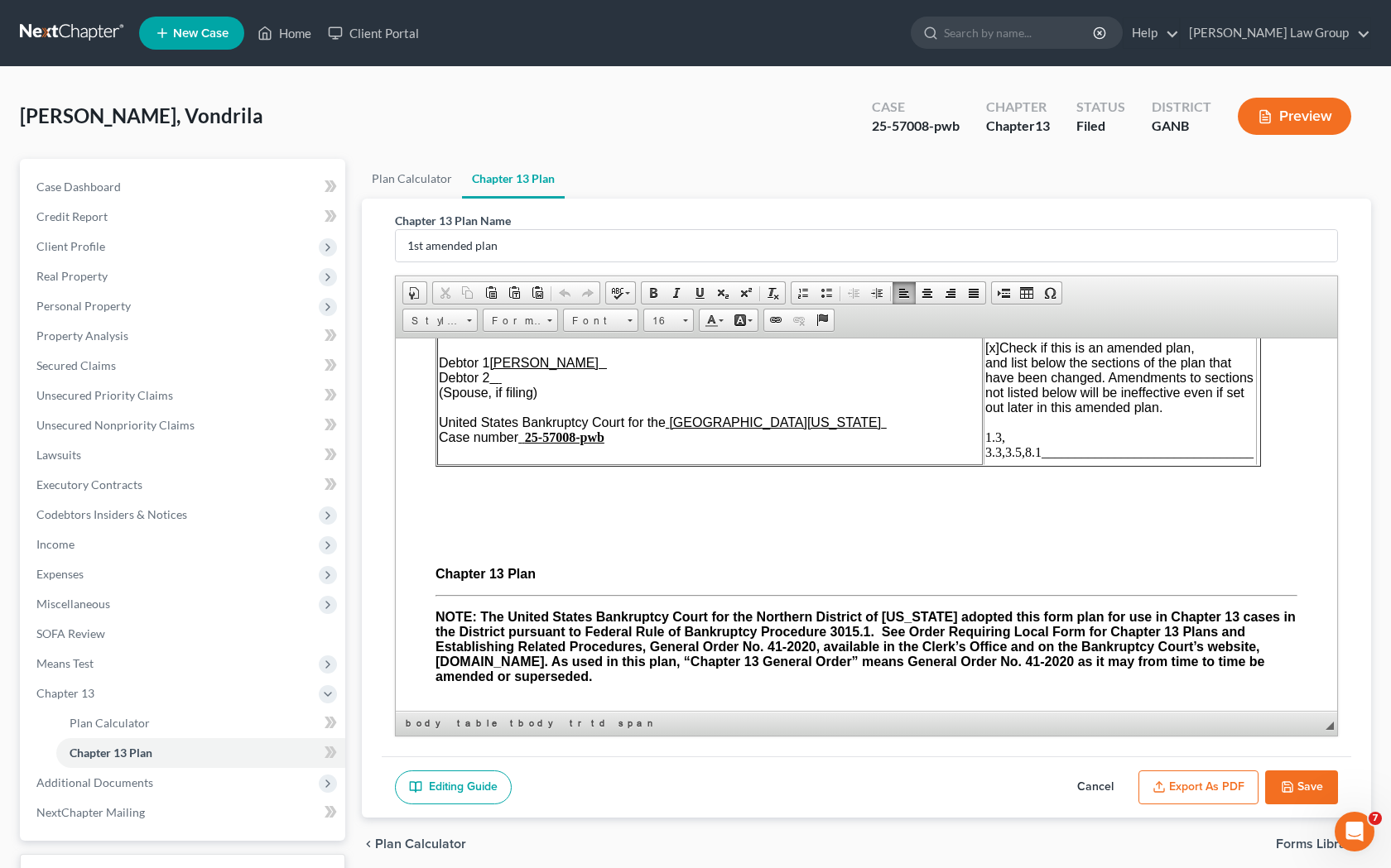
click at [999, 457] on span "1.3, 3.3,3.5,8.1________________________________" at bounding box center [1119, 444] width 268 height 29
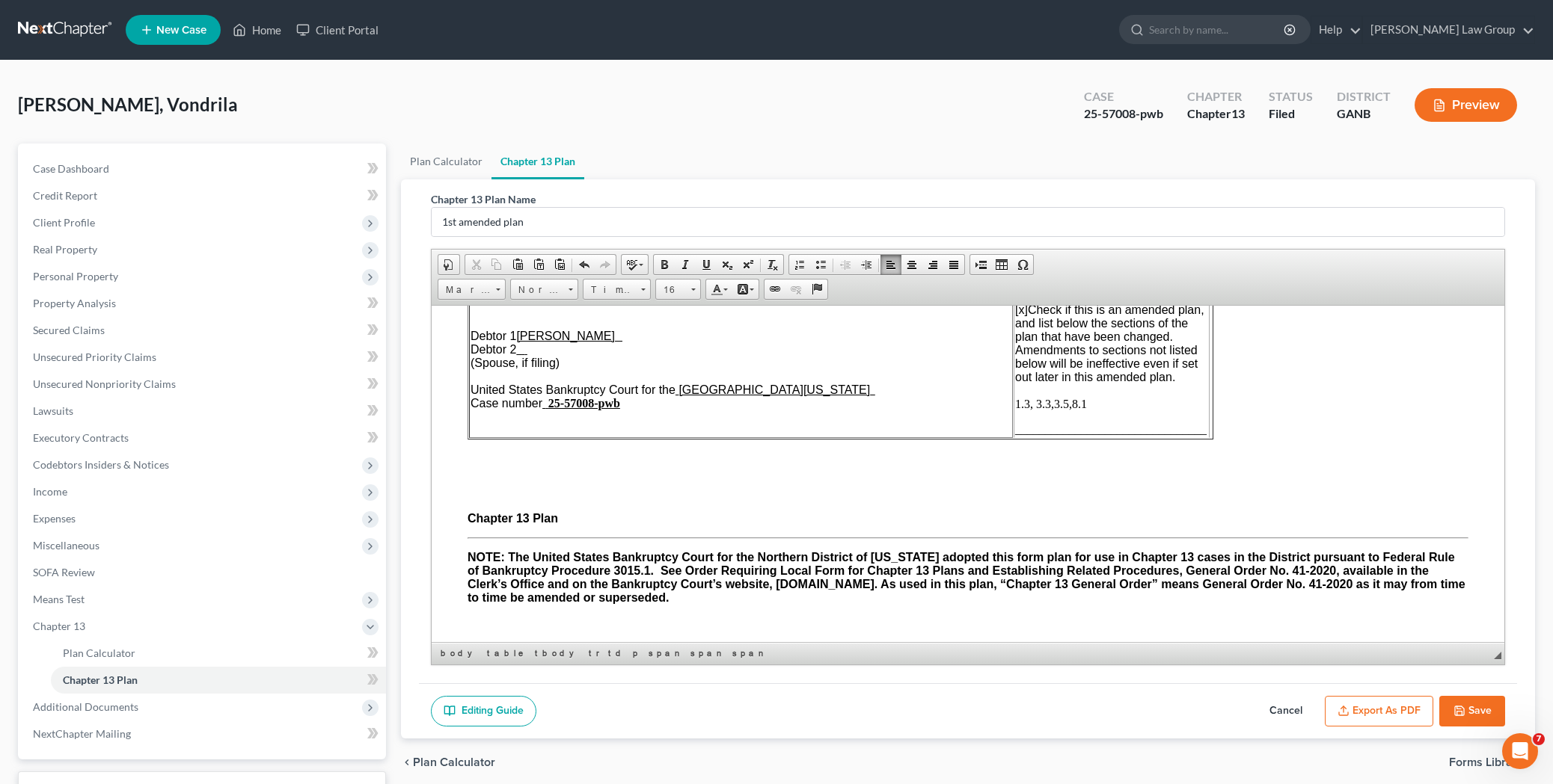
click at [903, 393] on p "[x] Check if this is an amended plan, and list below the sections of the plan t…" at bounding box center [1110, 356] width 191 height 108
drag, startPoint x: 1214, startPoint y: 367, endPoint x: 1405, endPoint y: 368, distance: 191.0
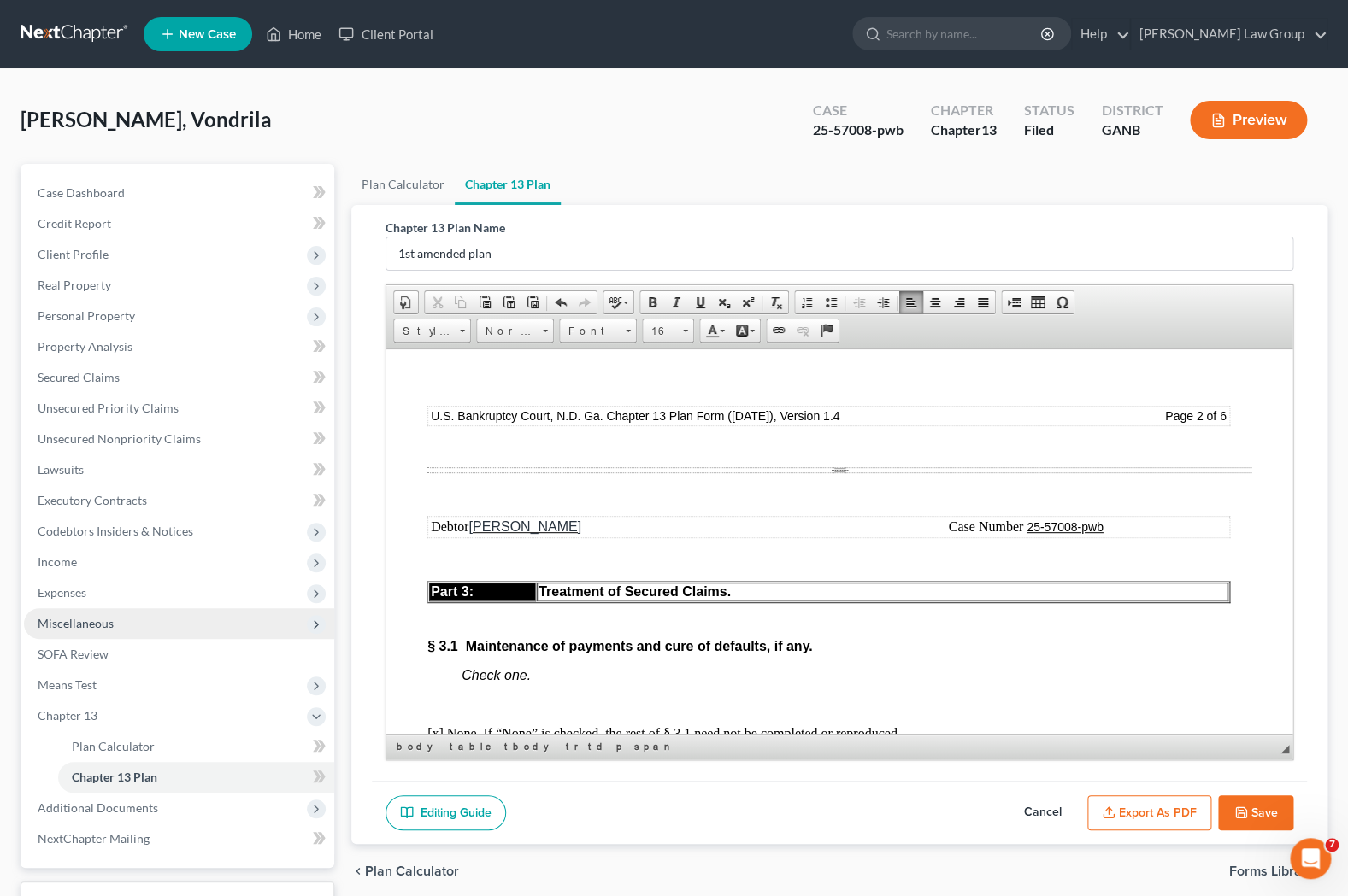
scroll to position [2930, 0]
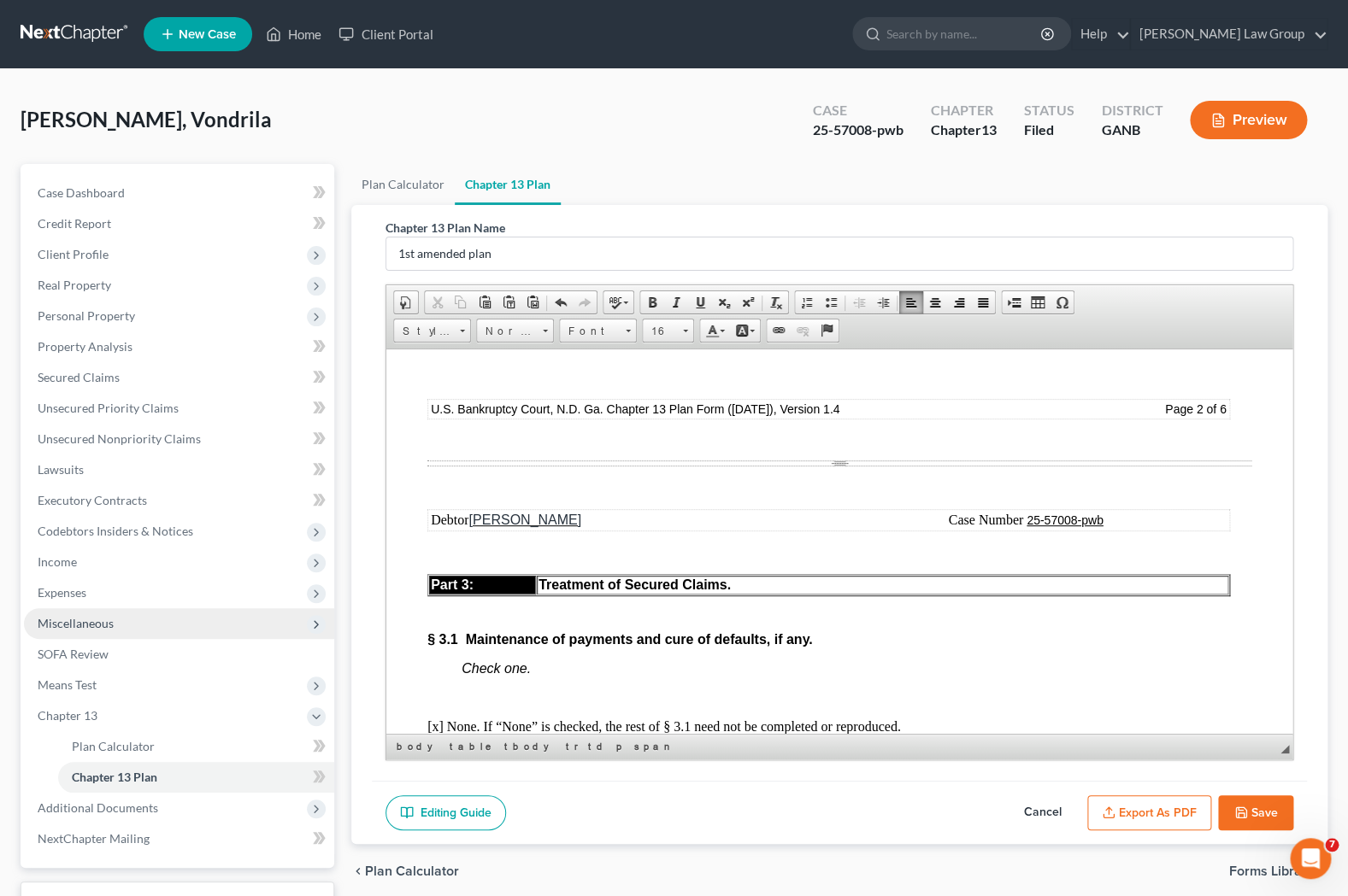
click at [1031, 813] on button "Save" at bounding box center [1255, 813] width 75 height 36
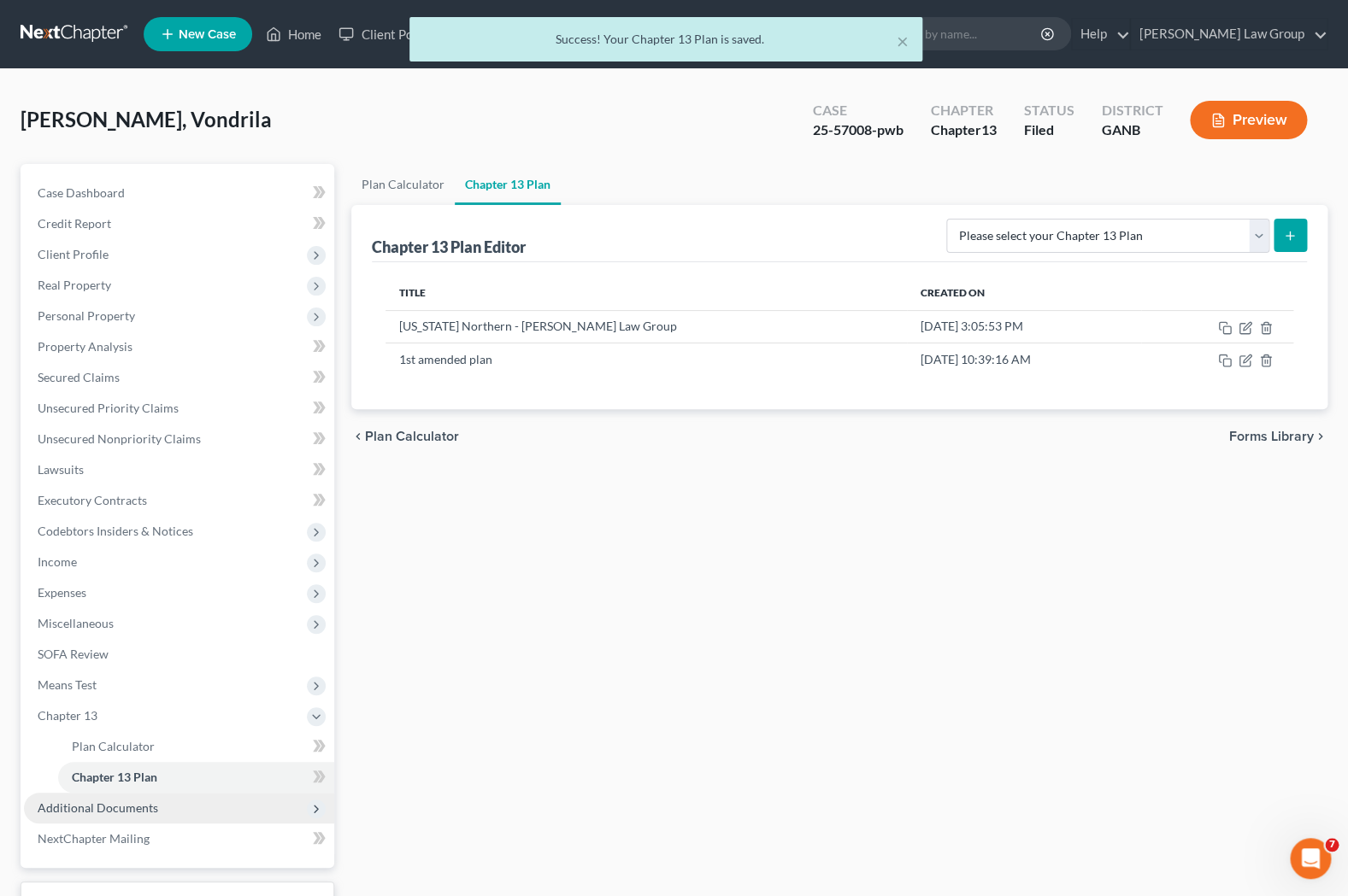
click at [217, 817] on span "Additional Documents" at bounding box center [179, 808] width 311 height 31
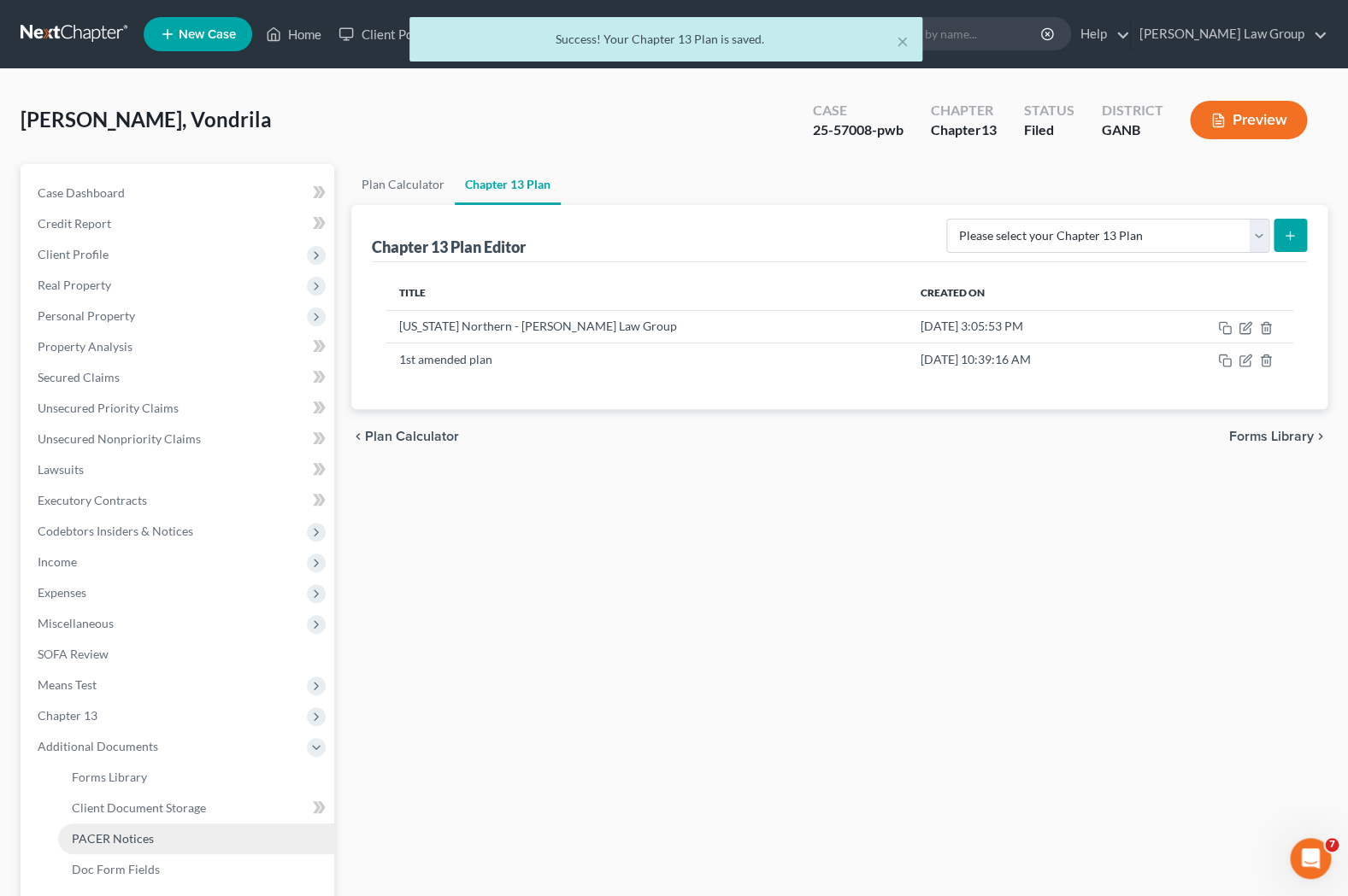
click at [196, 833] on link "PACER Notices" at bounding box center [196, 839] width 276 height 31
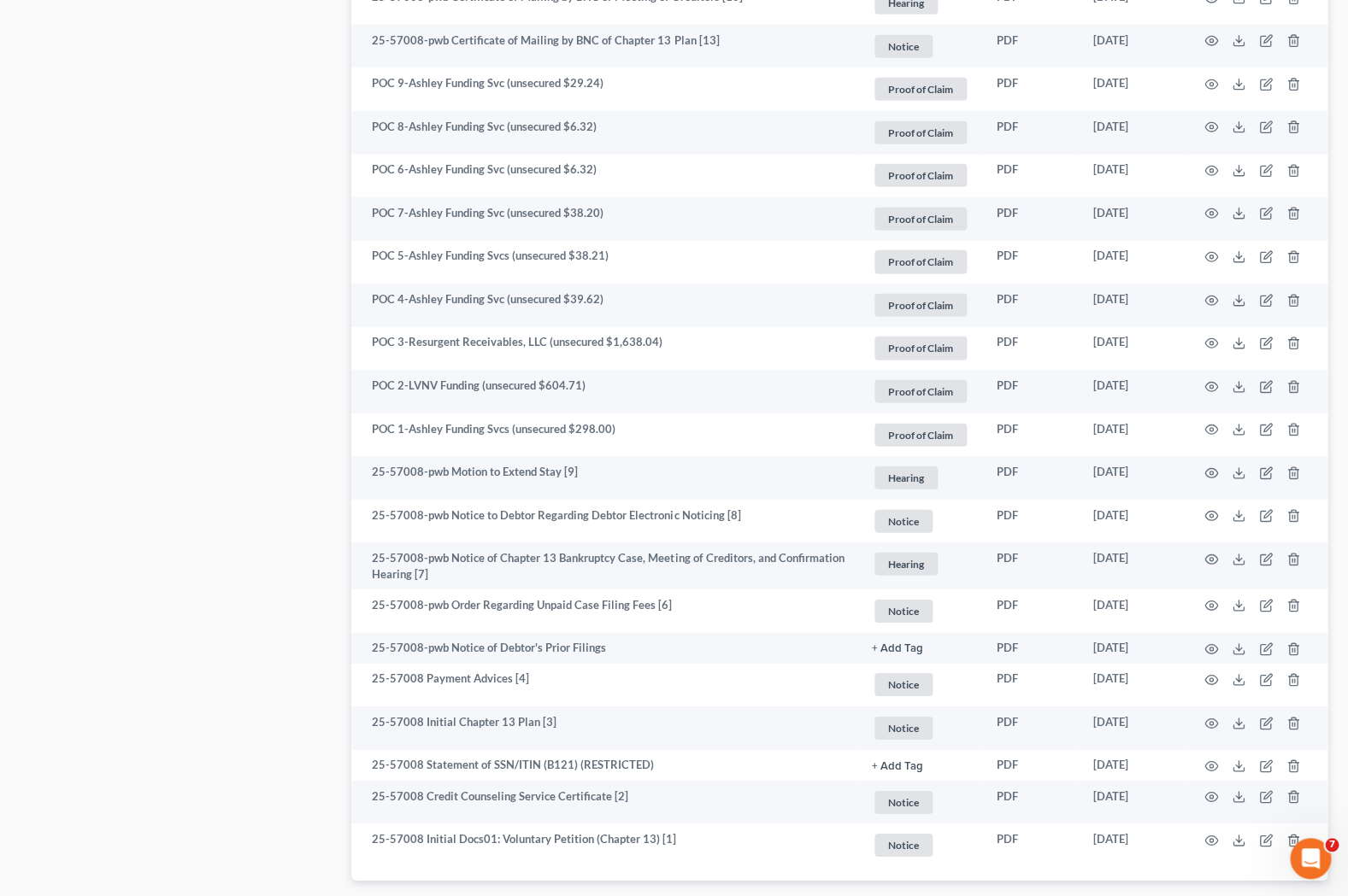
scroll to position [1876, 0]
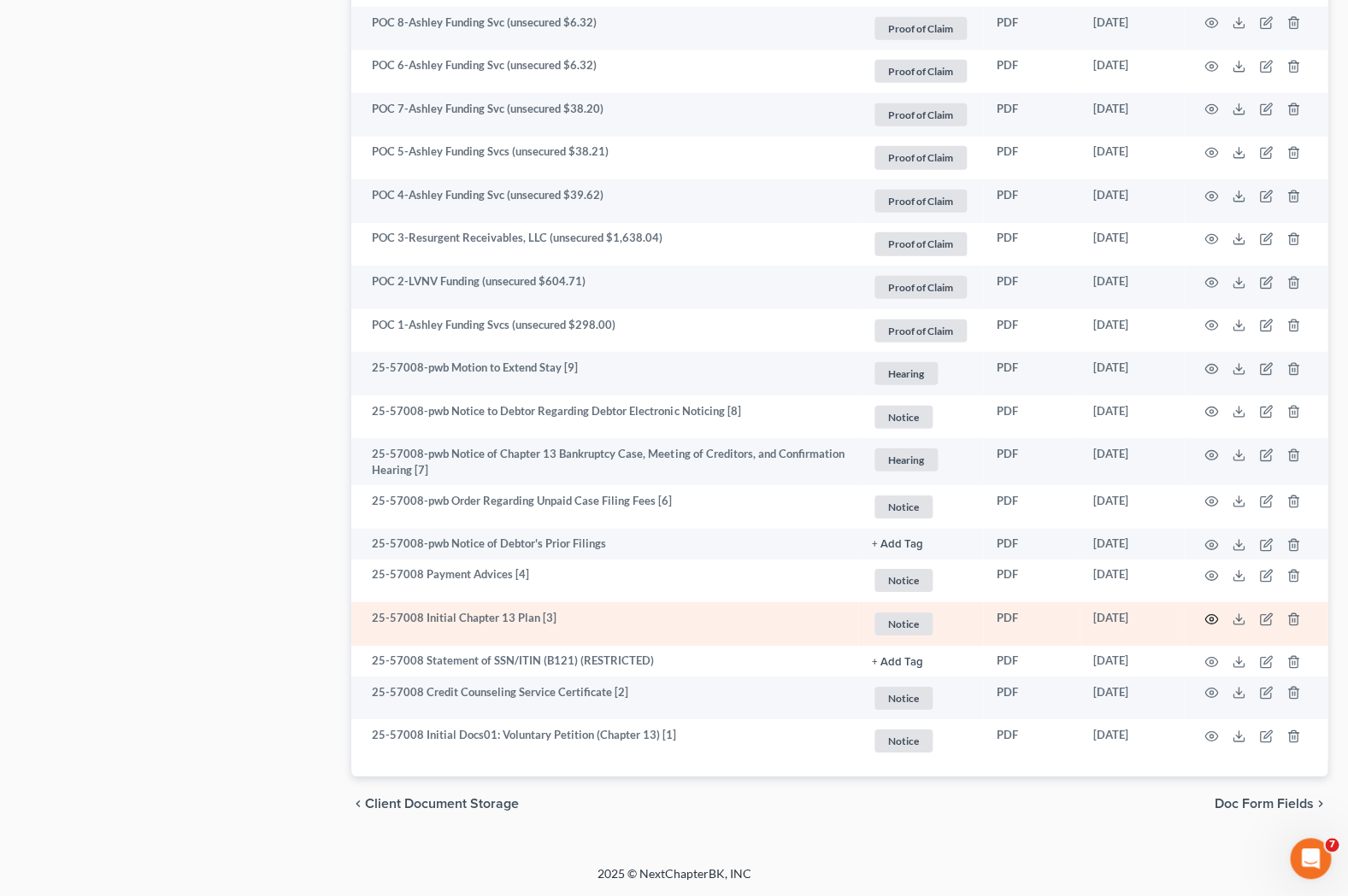
click at [1031, 615] on icon "button" at bounding box center [1211, 619] width 14 height 14
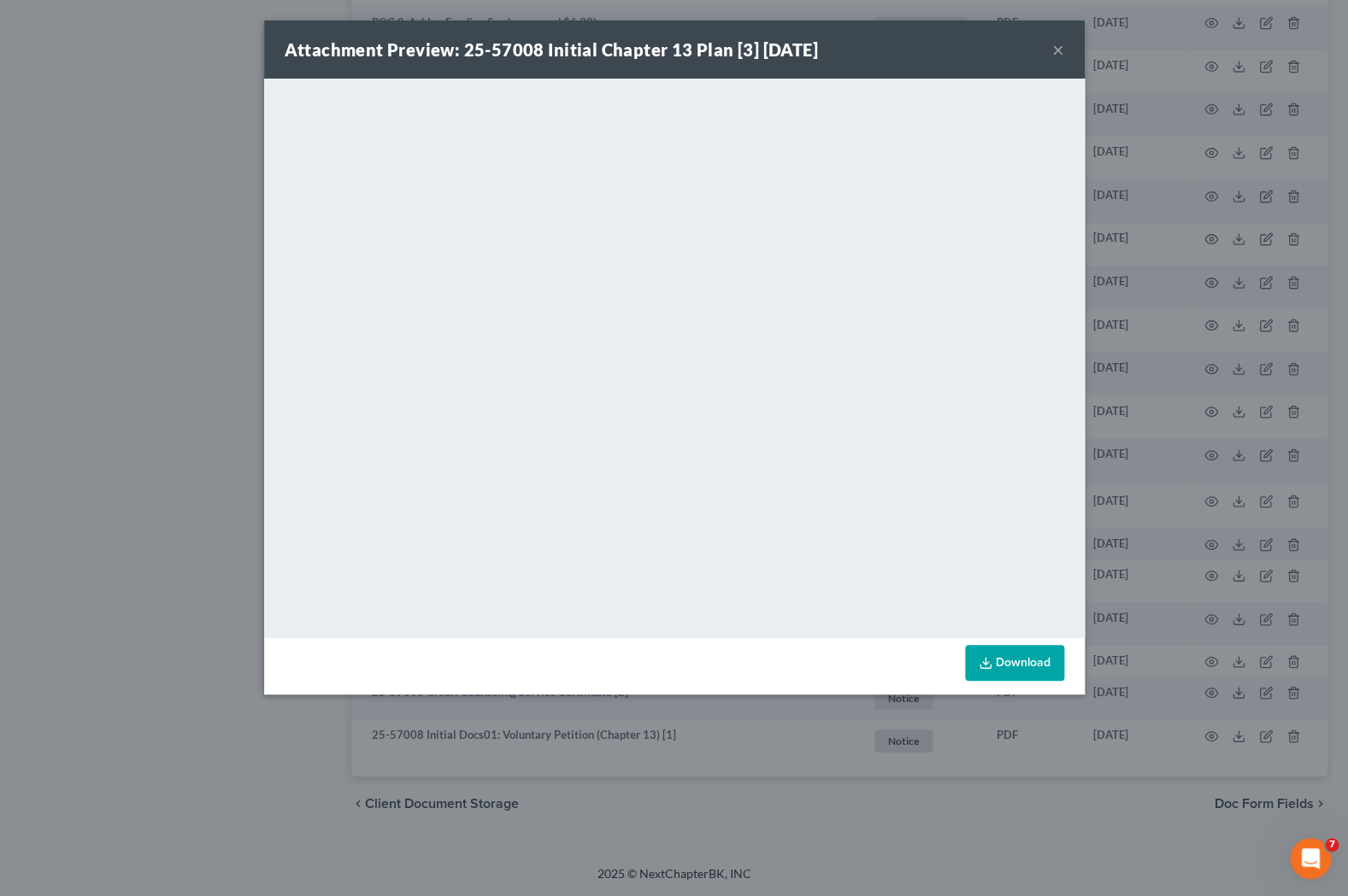
click at [1031, 51] on button "×" at bounding box center [1058, 50] width 12 height 21
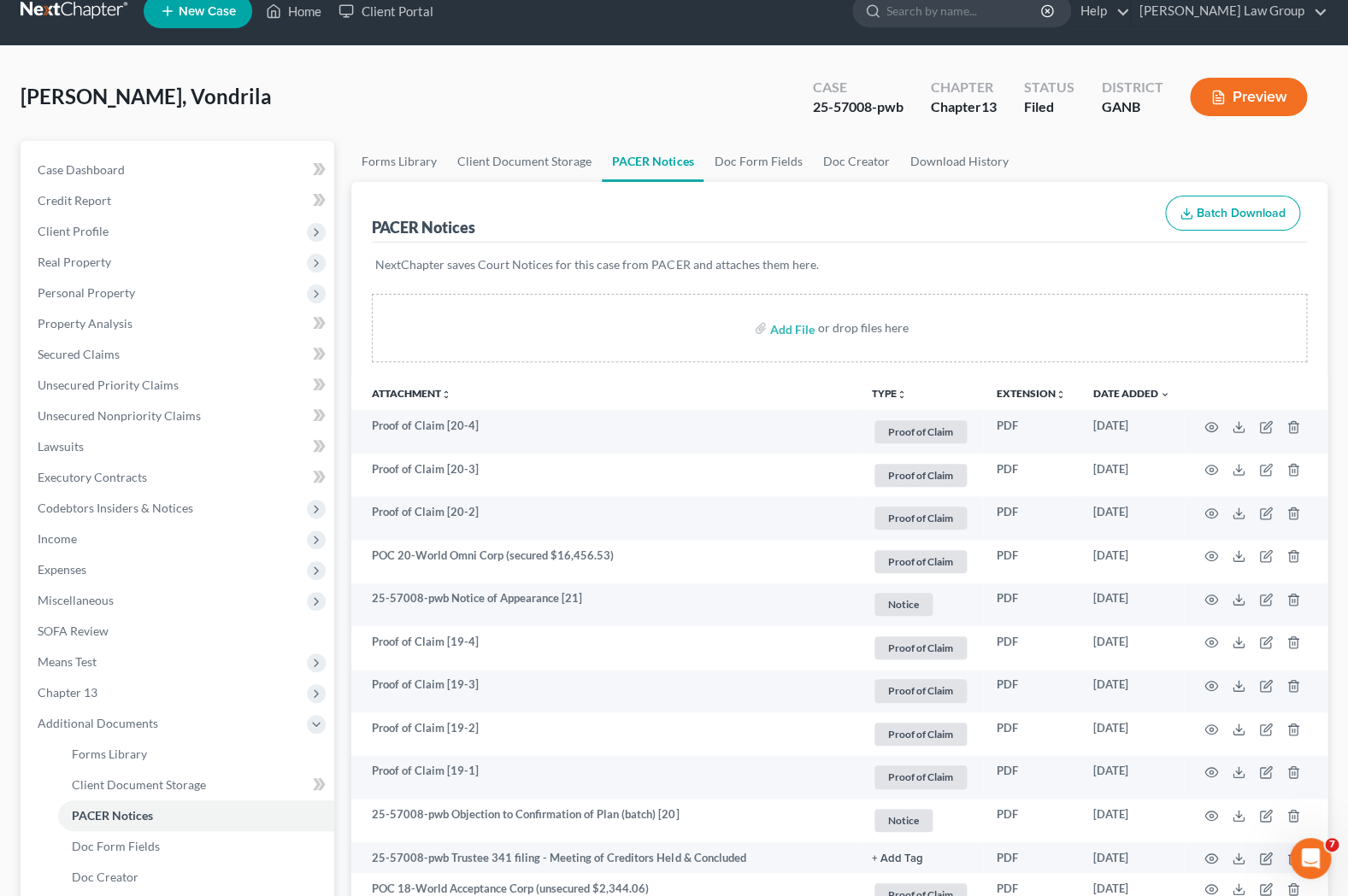
scroll to position [0, 0]
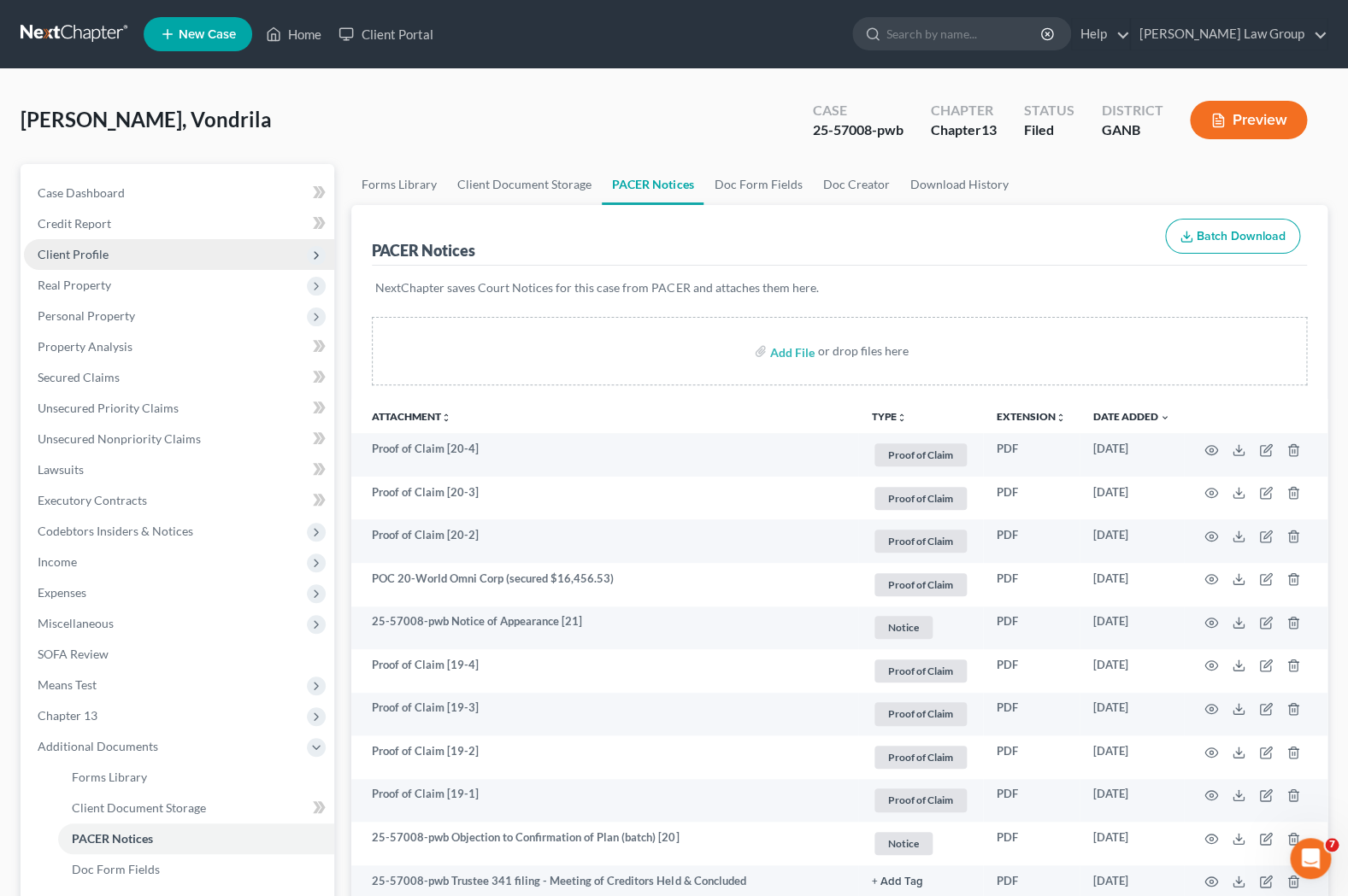
click at [131, 261] on span "Client Profile" at bounding box center [179, 255] width 311 height 31
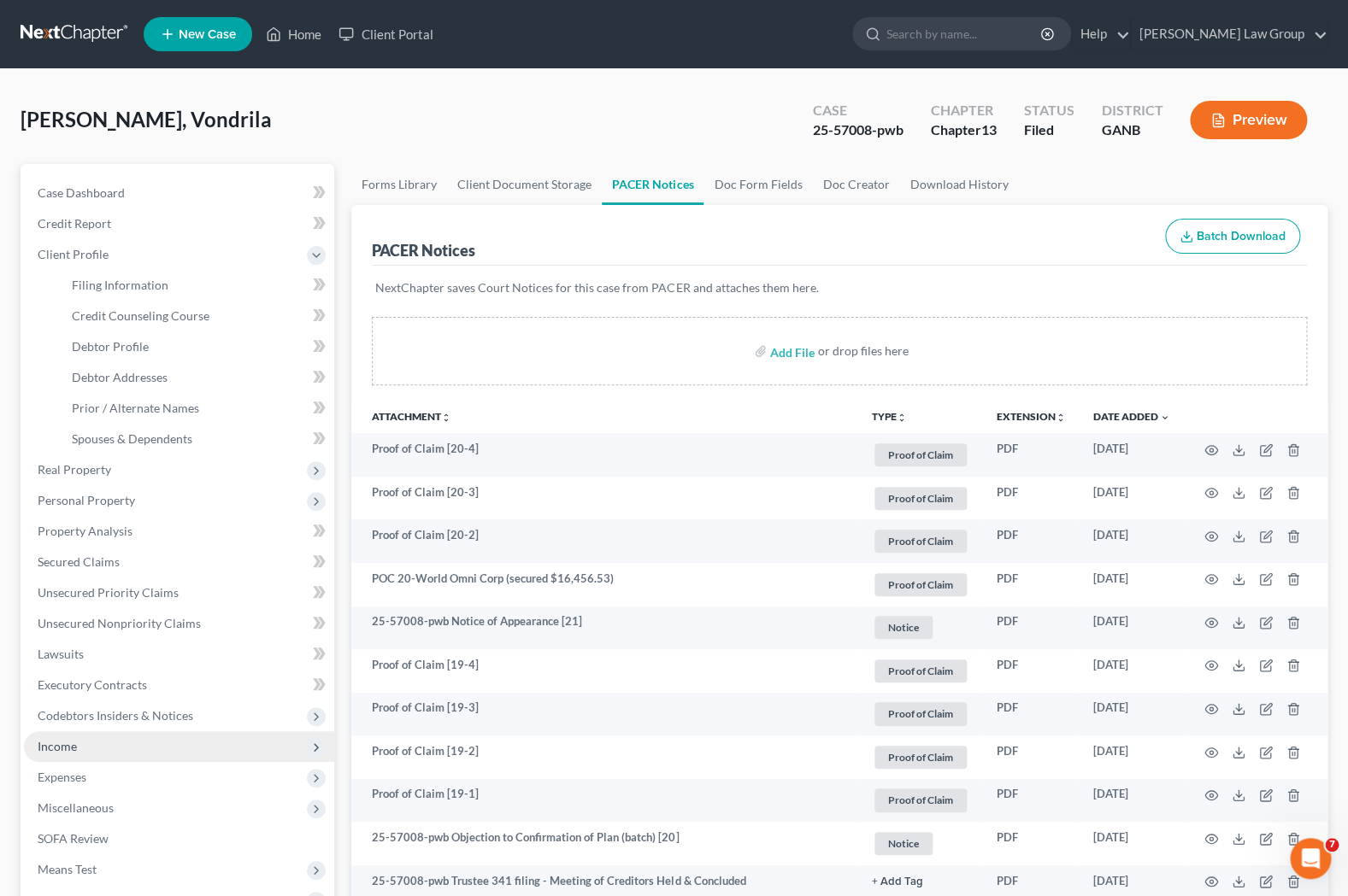
click at [93, 733] on span "Income" at bounding box center [179, 746] width 311 height 31
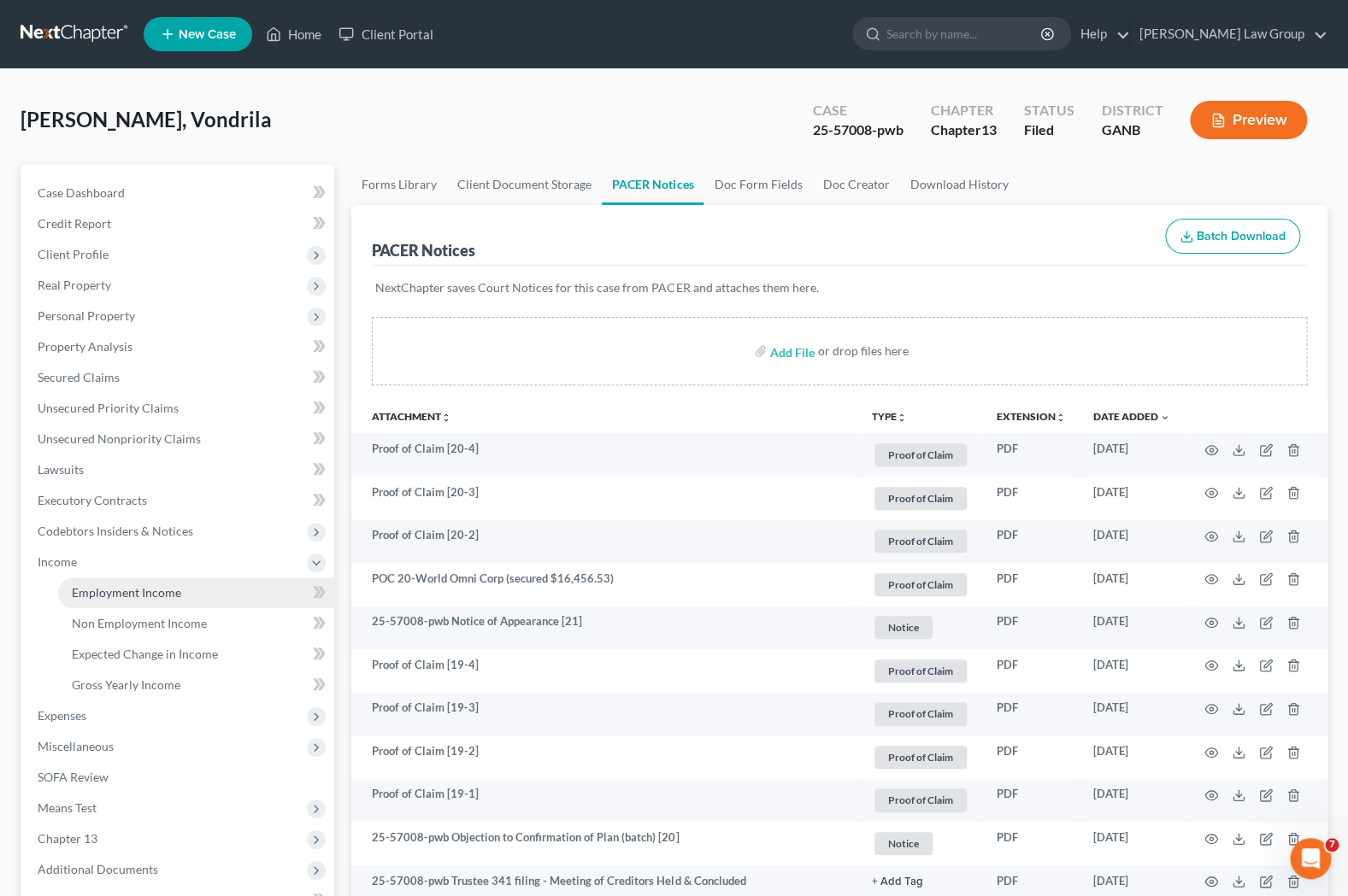
click at [114, 592] on span "Employment Income" at bounding box center [126, 592] width 109 height 15
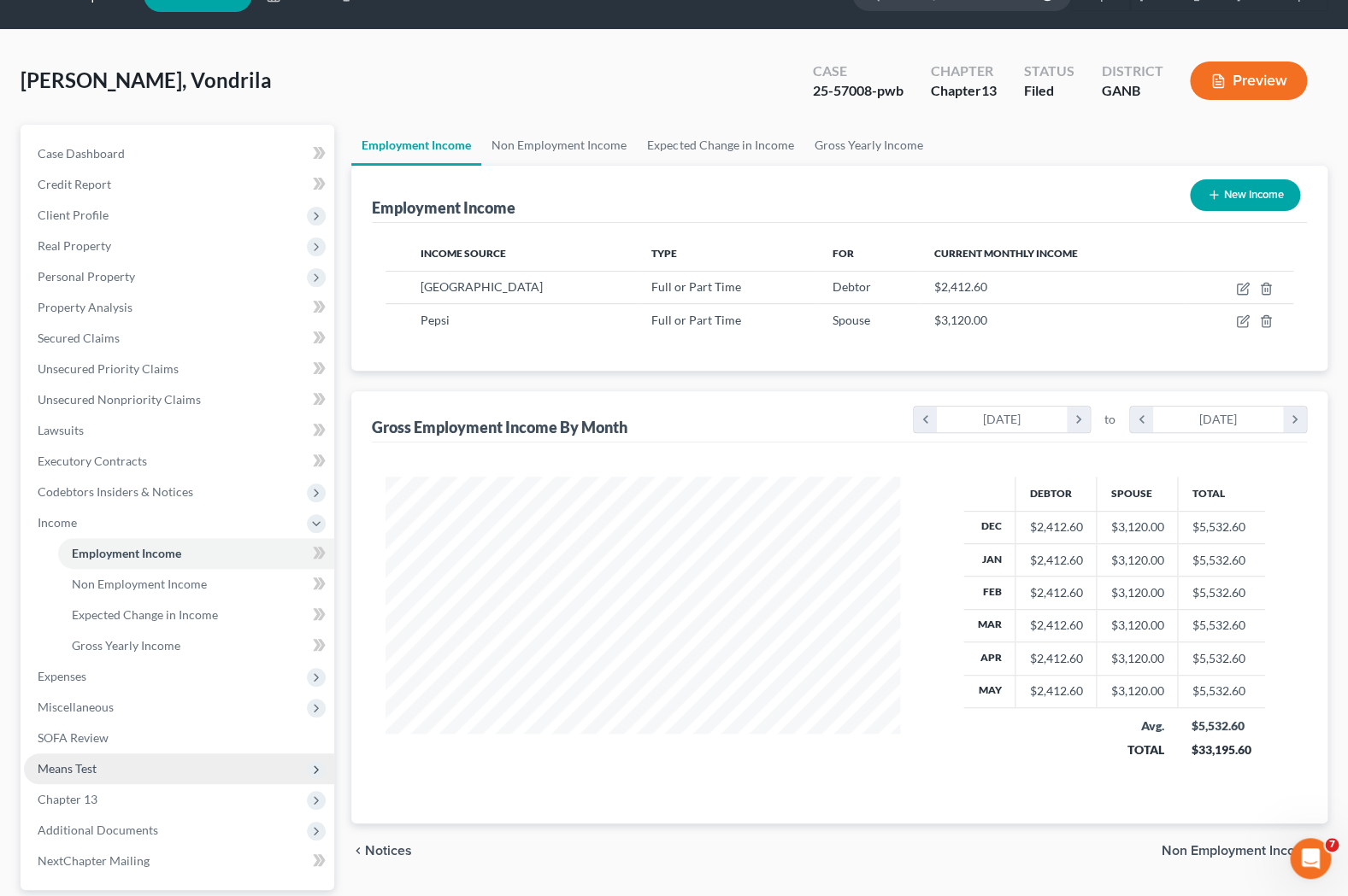
scroll to position [41, 0]
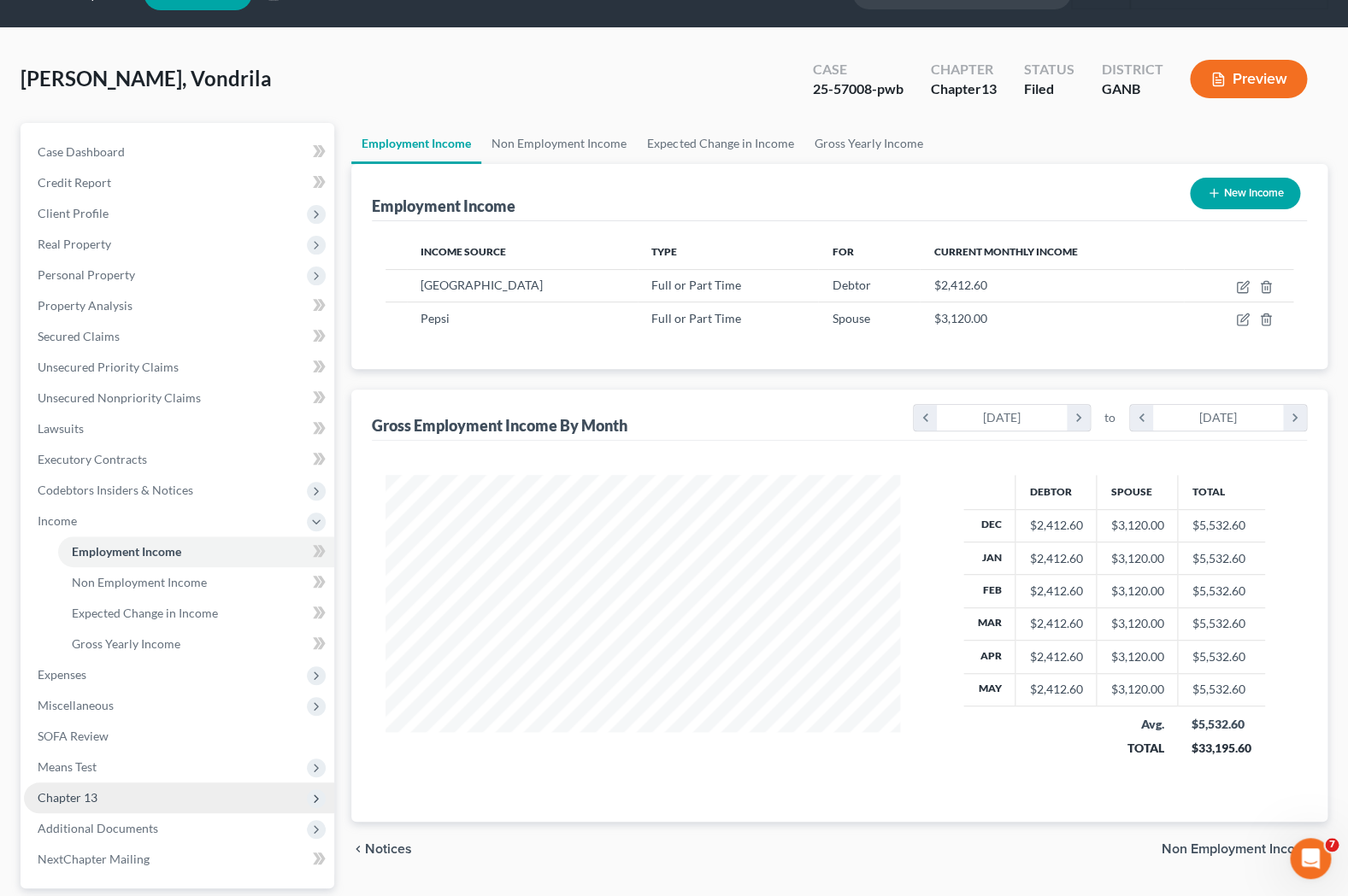
click at [90, 801] on span "Chapter 13" at bounding box center [68, 797] width 60 height 15
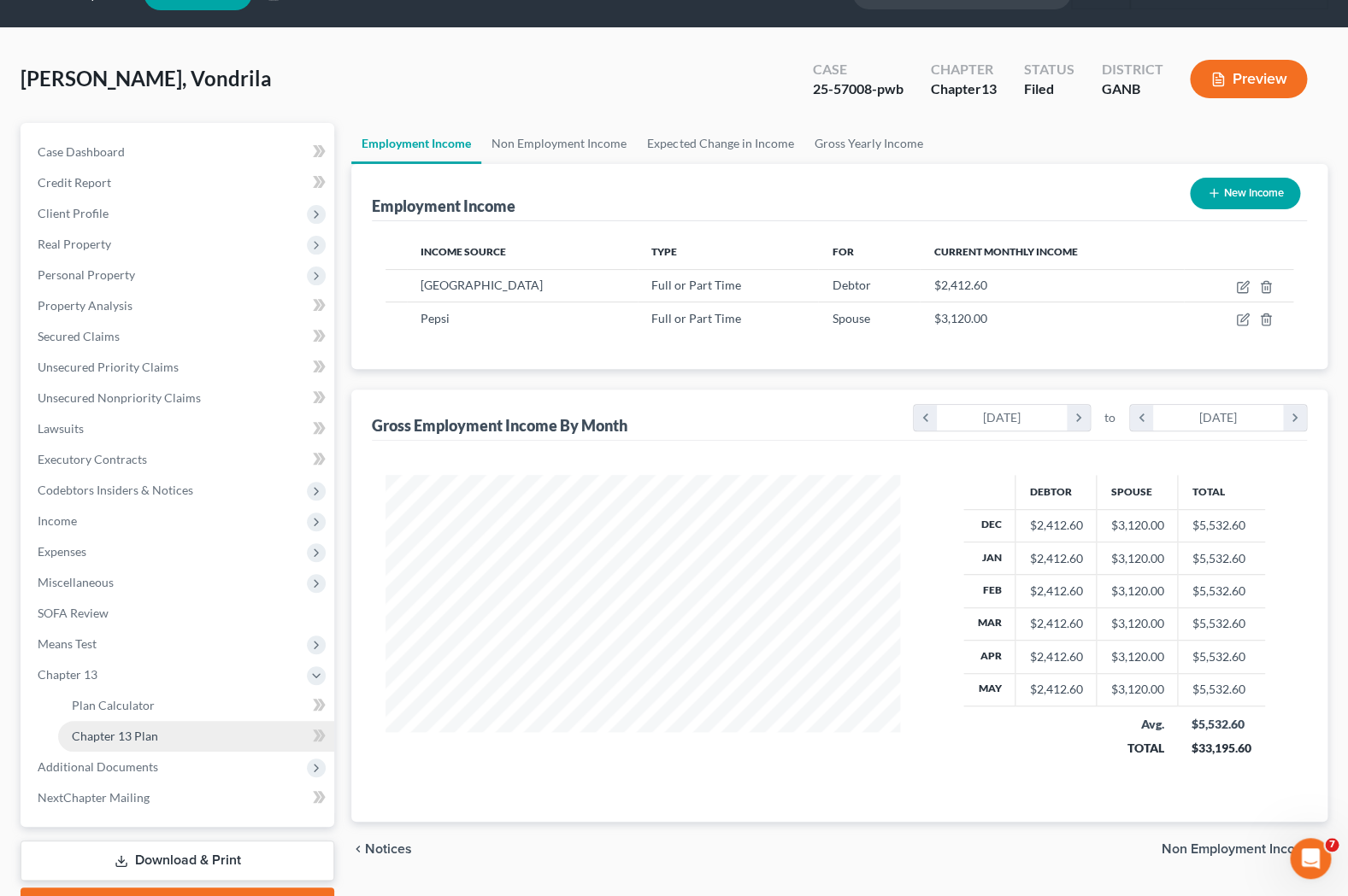
click at [122, 730] on span "Chapter 13 Plan" at bounding box center [114, 735] width 86 height 15
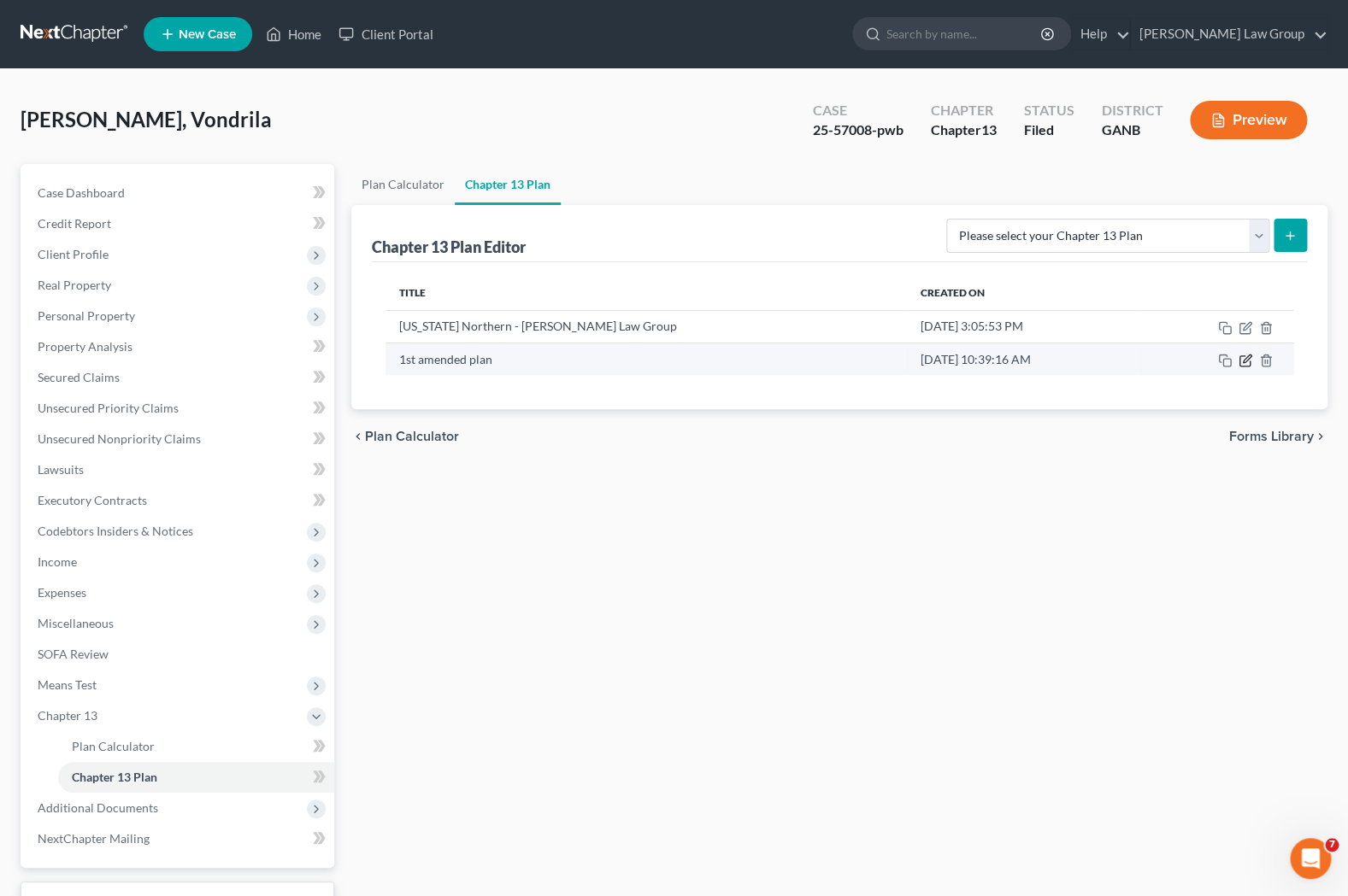
click at [1031, 362] on icon "button" at bounding box center [1246, 360] width 14 height 14
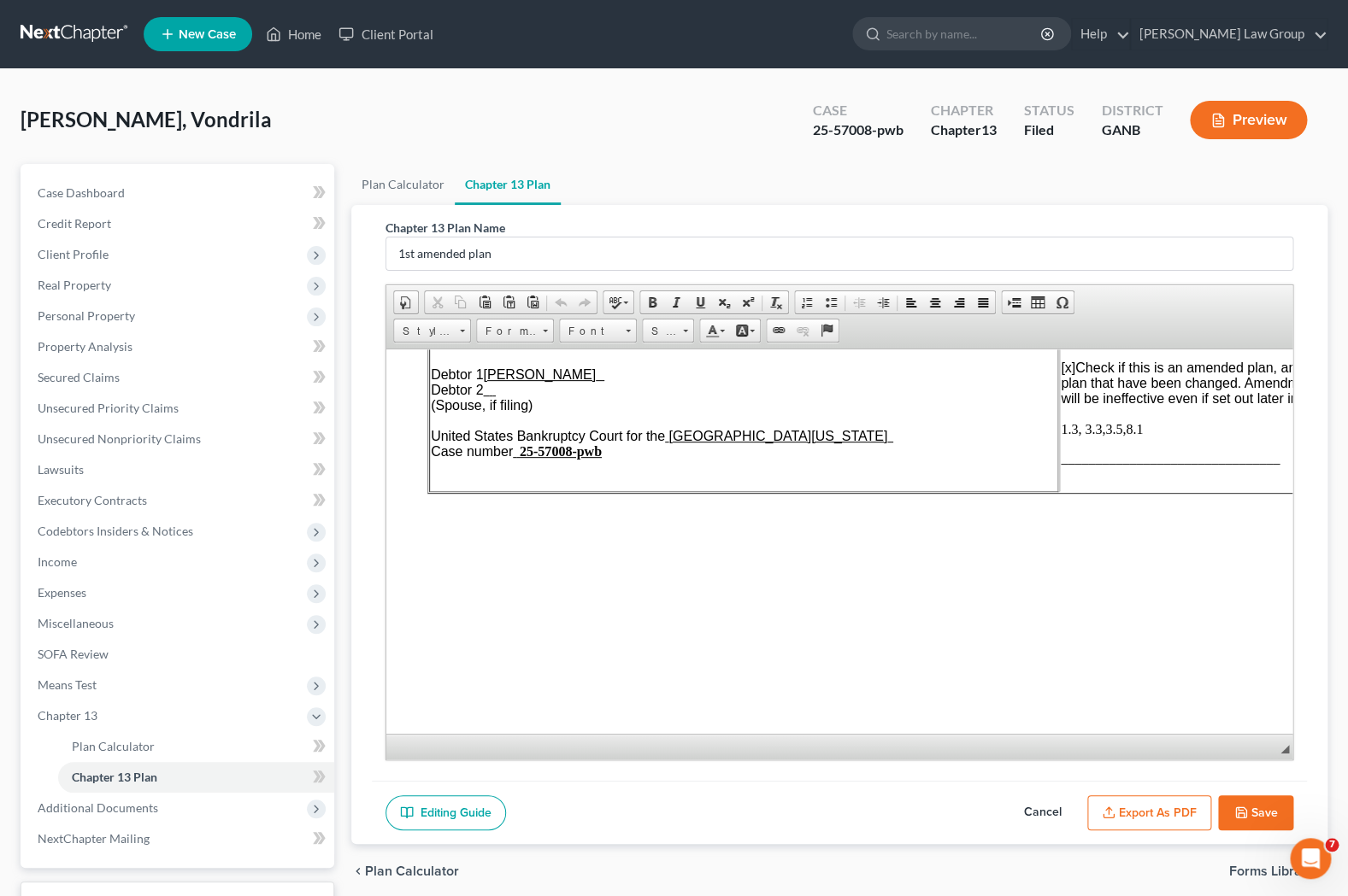
scroll to position [77, 0]
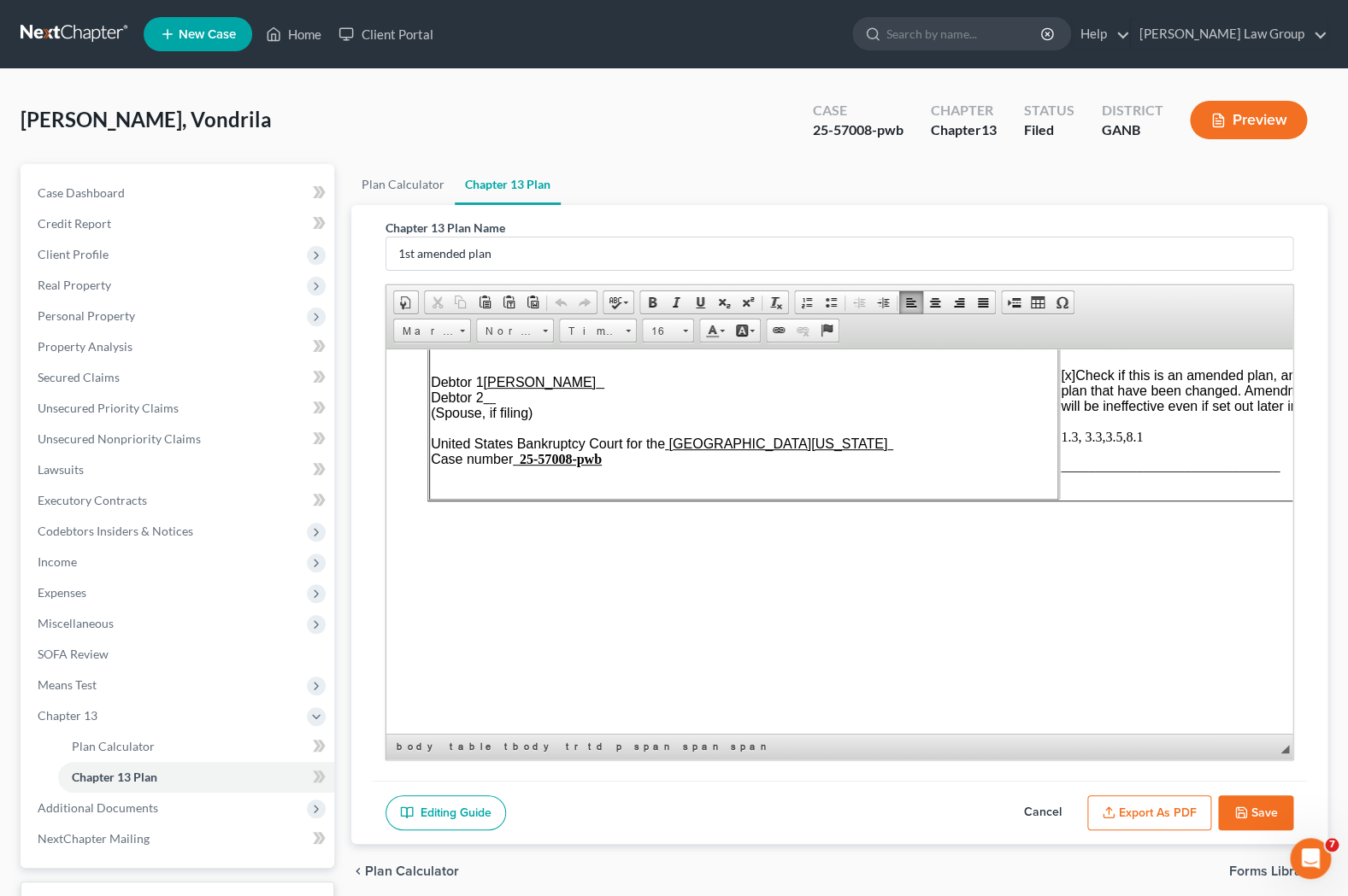
click at [1031, 441] on span "1.3, 3.3,3.5,8.1" at bounding box center [1101, 436] width 82 height 15
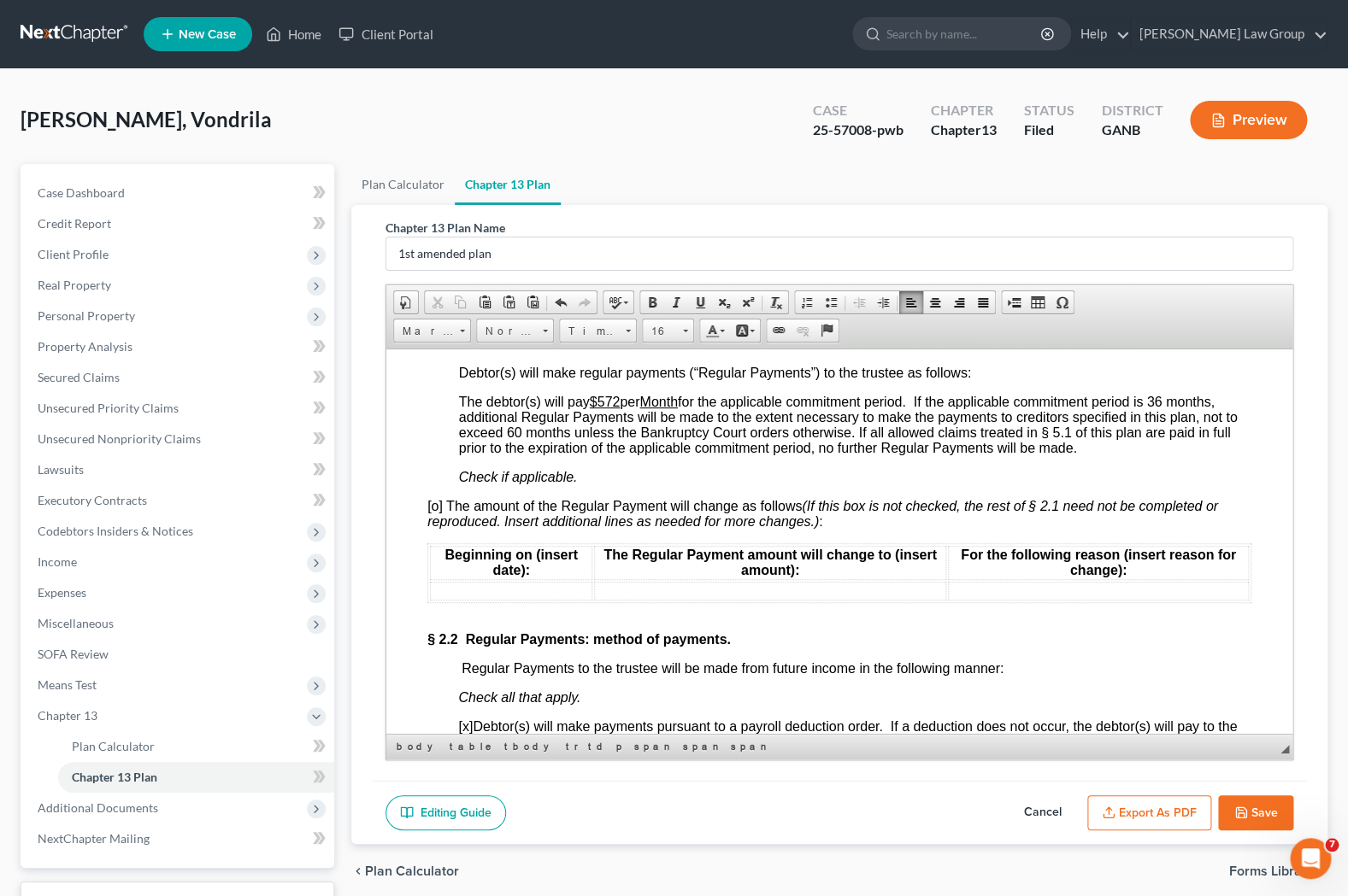
scroll to position [1738, 0]
click at [440, 496] on span "[o] The amount of the Regular Payment will change as follows (If this box is no…" at bounding box center [822, 511] width 791 height 30
click at [483, 580] on td at bounding box center [511, 589] width 163 height 19
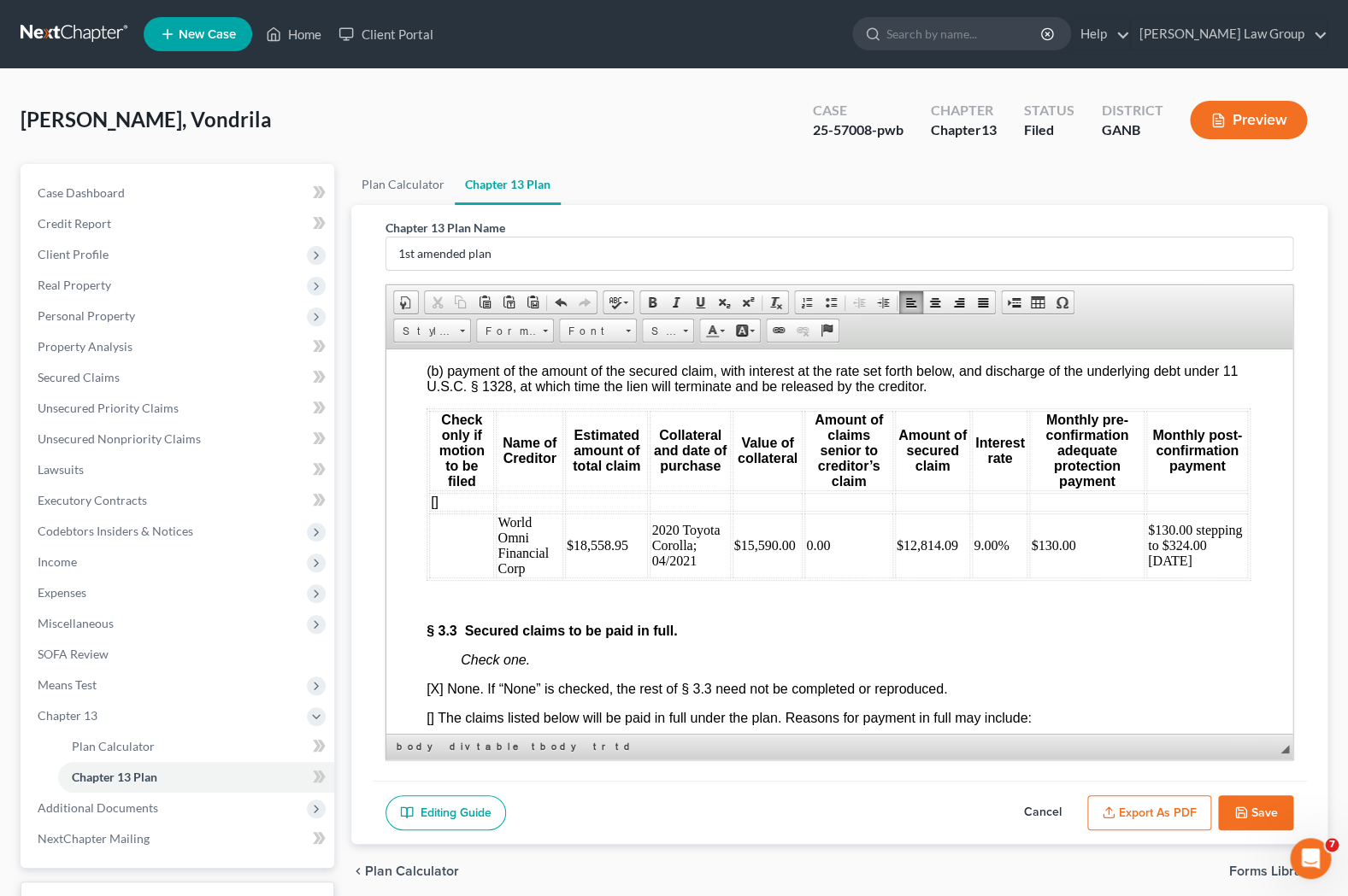
scroll to position [3932, 1]
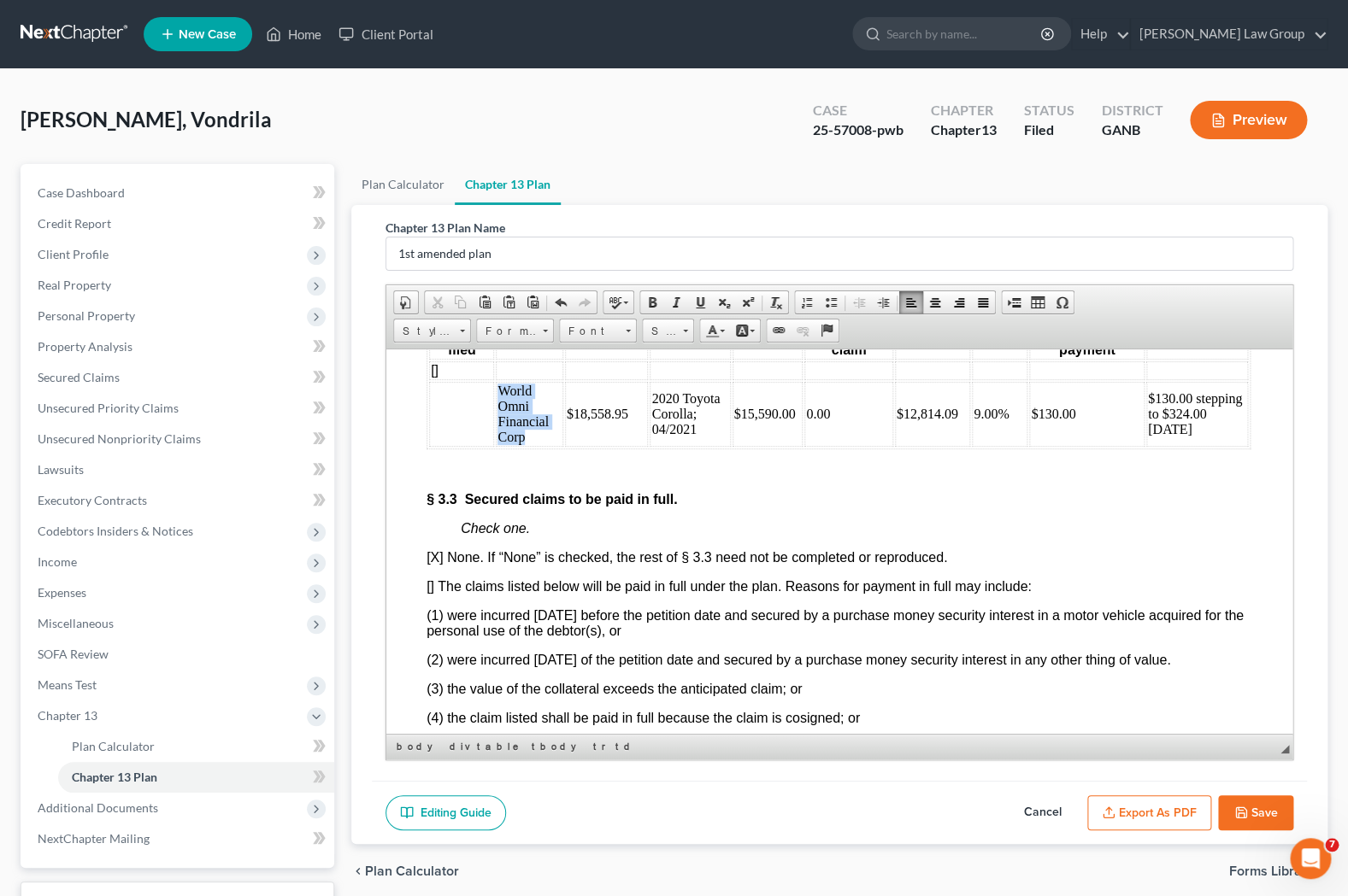
drag, startPoint x: 536, startPoint y: 456, endPoint x: 501, endPoint y: 414, distance: 54.7
click at [501, 414] on td "World Omni Financial Corp" at bounding box center [528, 414] width 66 height 65
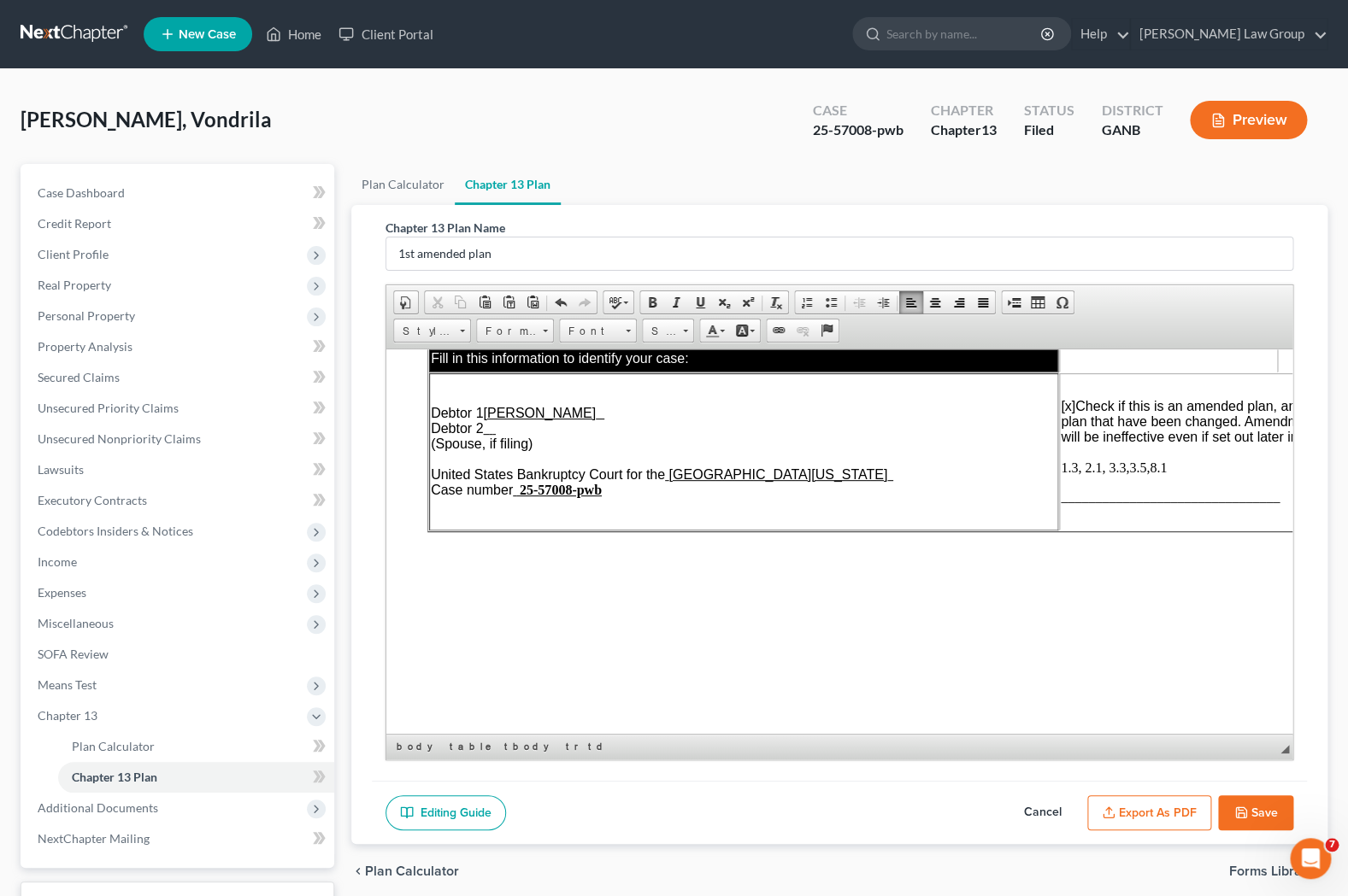
scroll to position [50, 0]
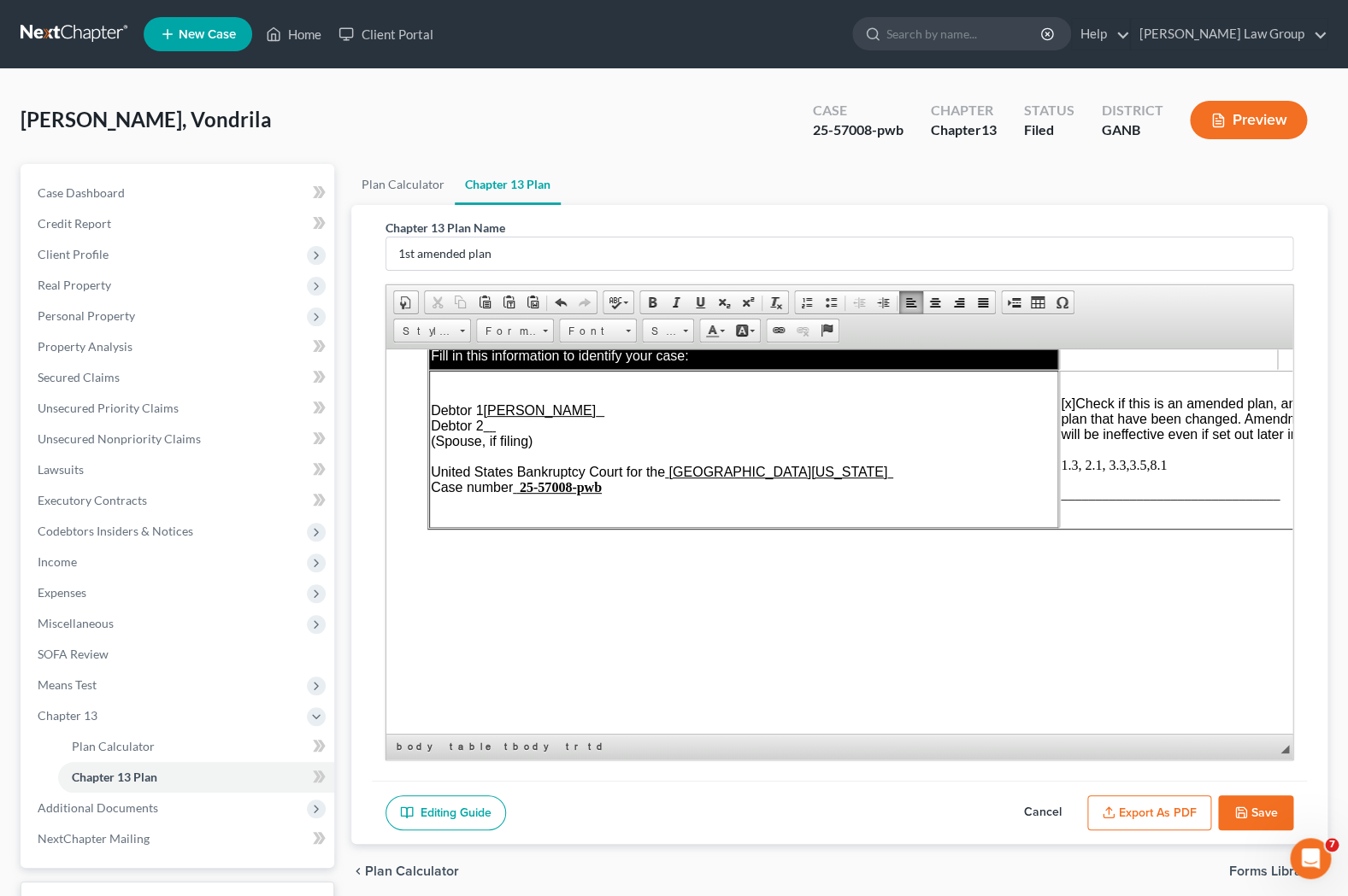
click at [1031, 466] on span "1.3, 2.1, 3.3,3.5,8.1" at bounding box center [1113, 464] width 106 height 15
click at [1031, 467] on span "1.3, 2.1, 3.3, 3.5,8.1" at bounding box center [1115, 464] width 109 height 15
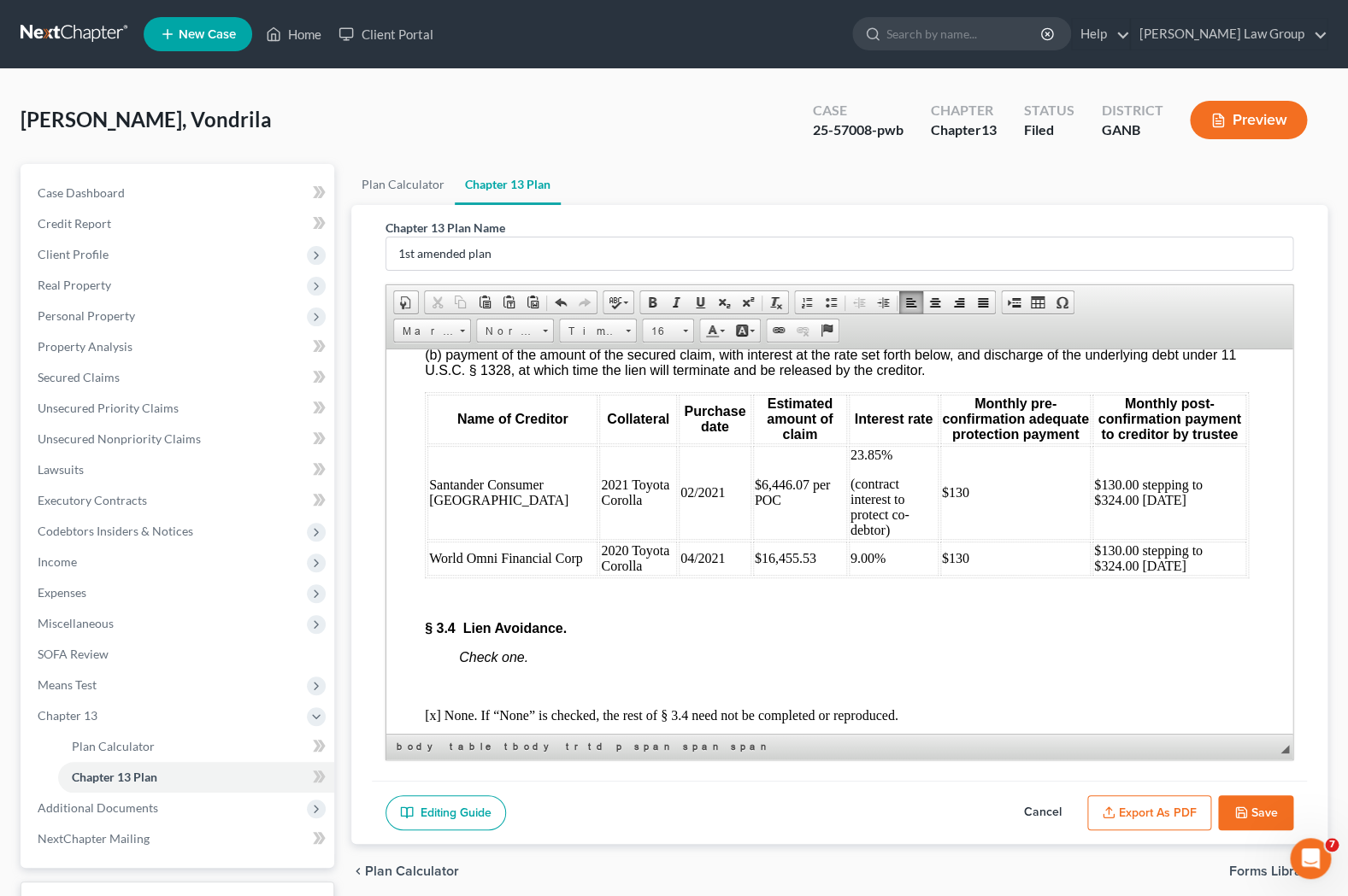
scroll to position [4430, 3]
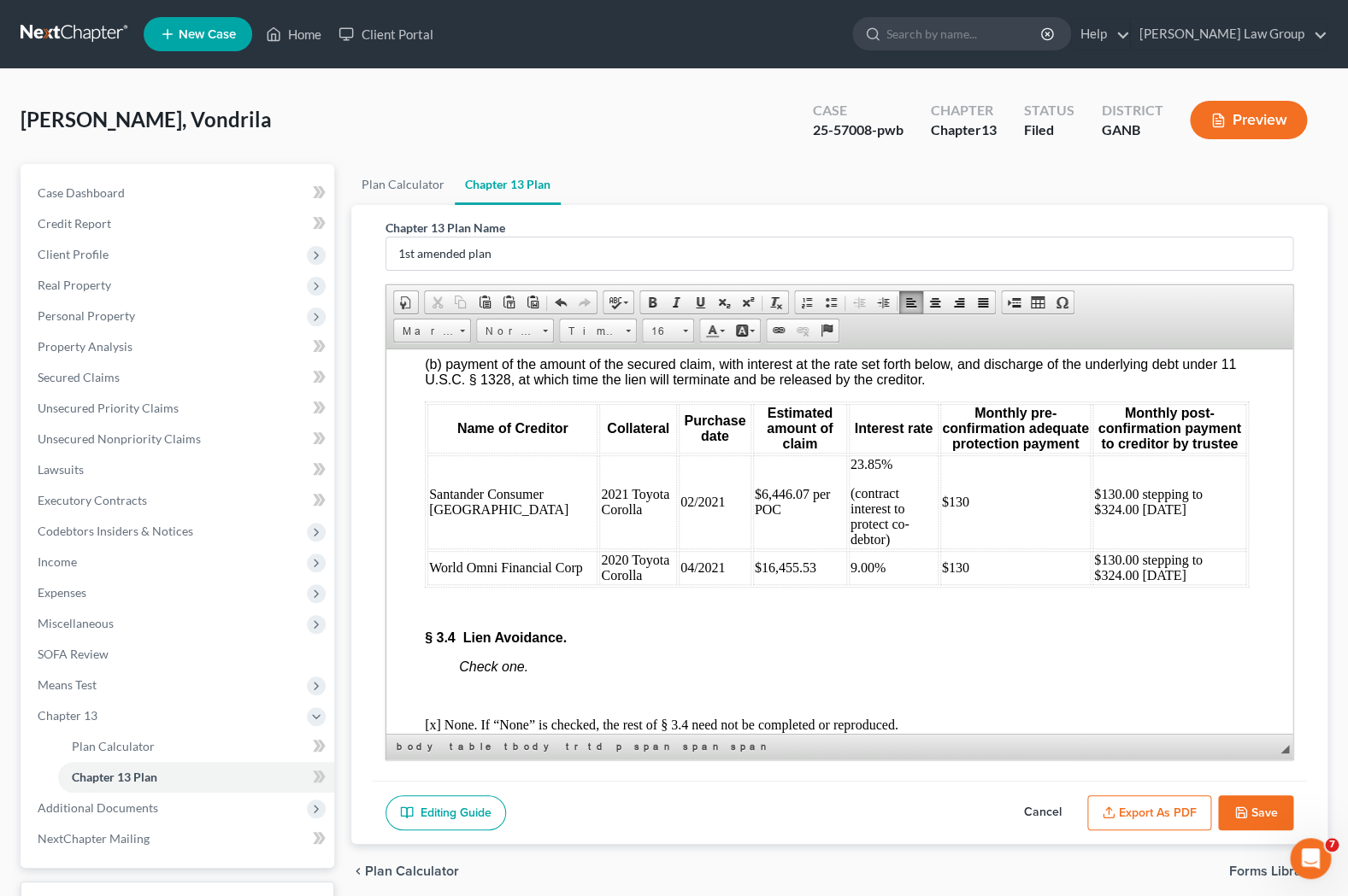
click at [1031, 817] on button "Save" at bounding box center [1255, 813] width 75 height 36
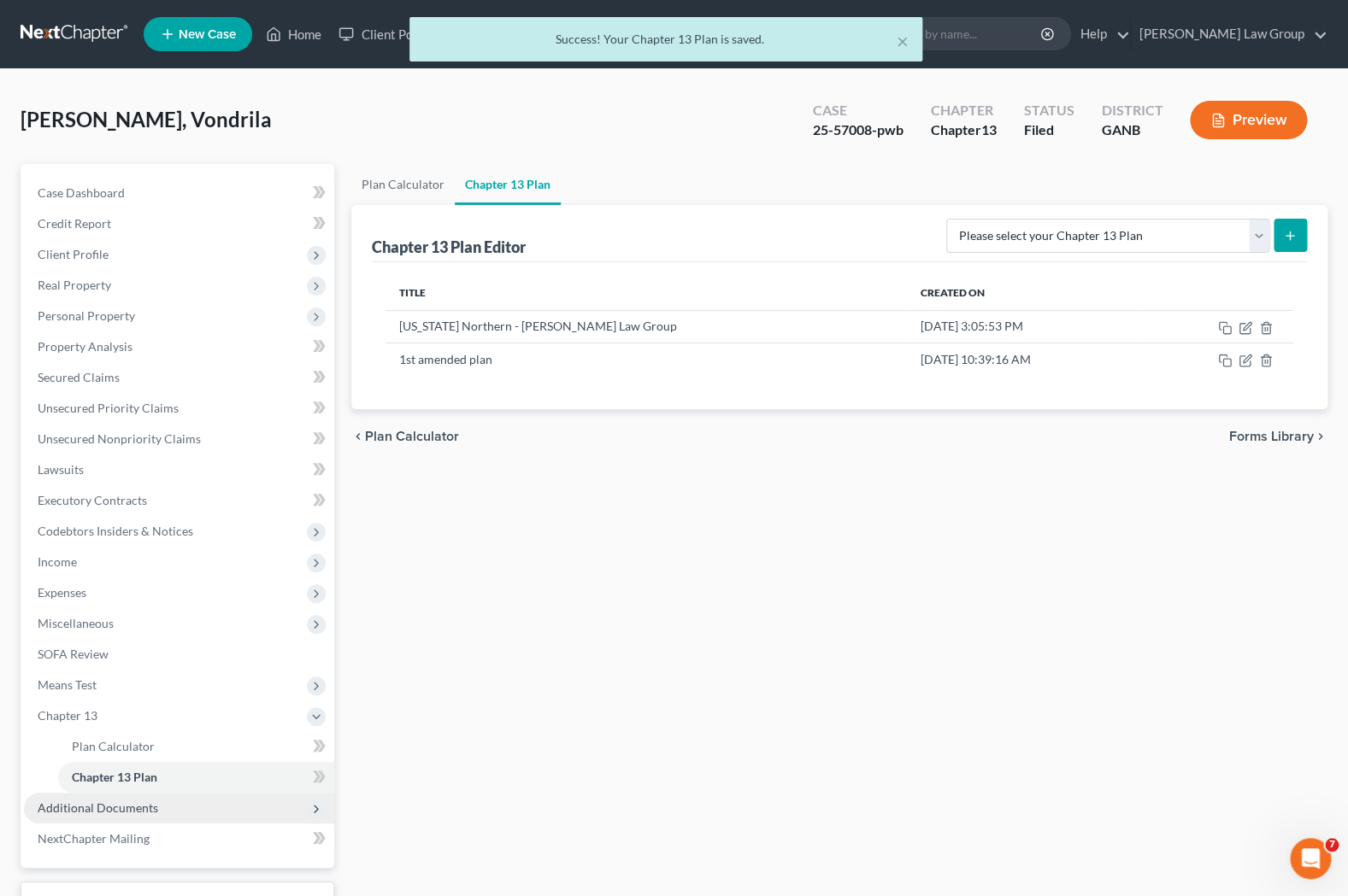
click at [89, 813] on span "Additional Documents" at bounding box center [98, 807] width 120 height 15
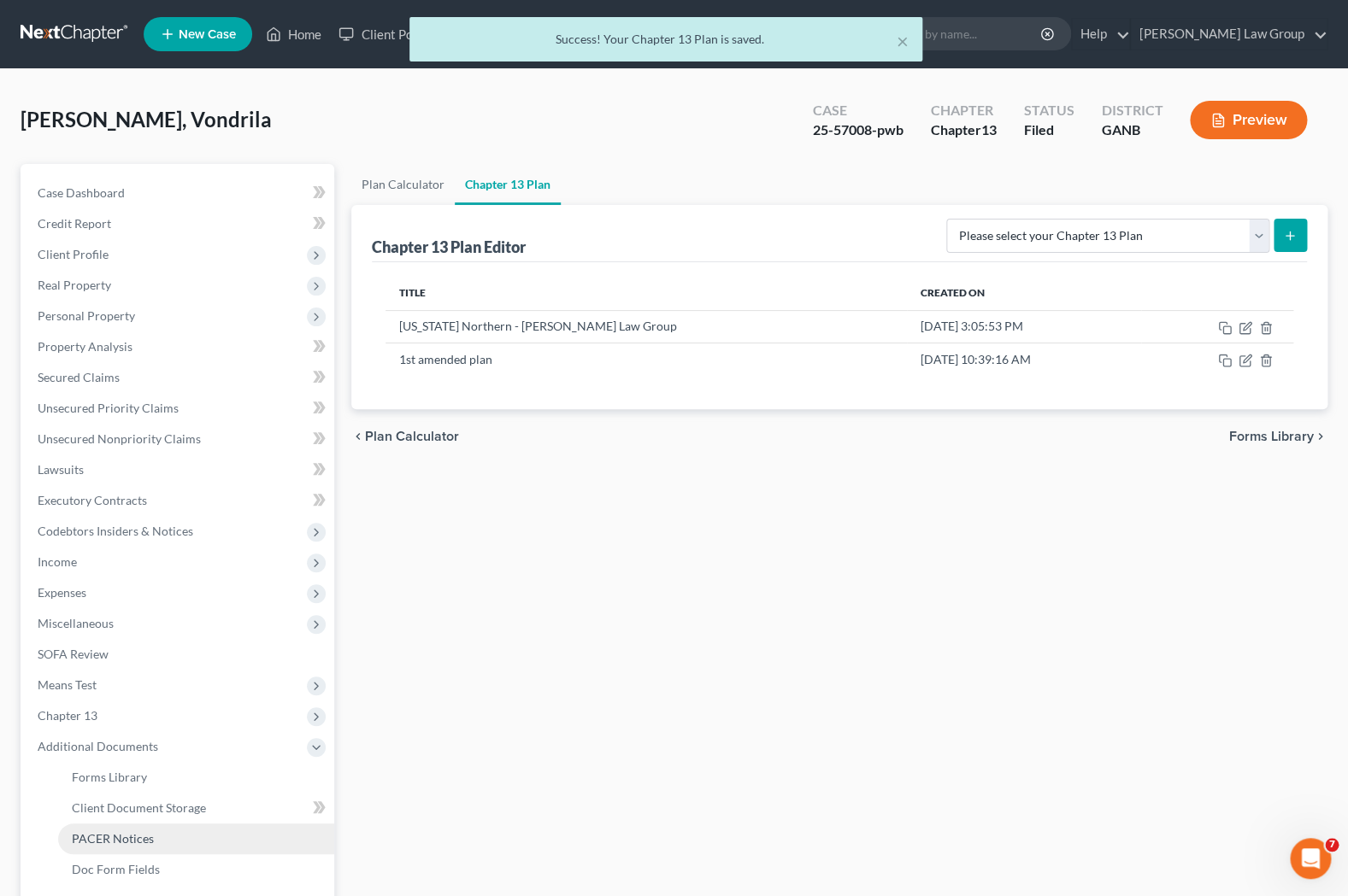
click at [136, 841] on span "PACER Notices" at bounding box center [112, 838] width 82 height 15
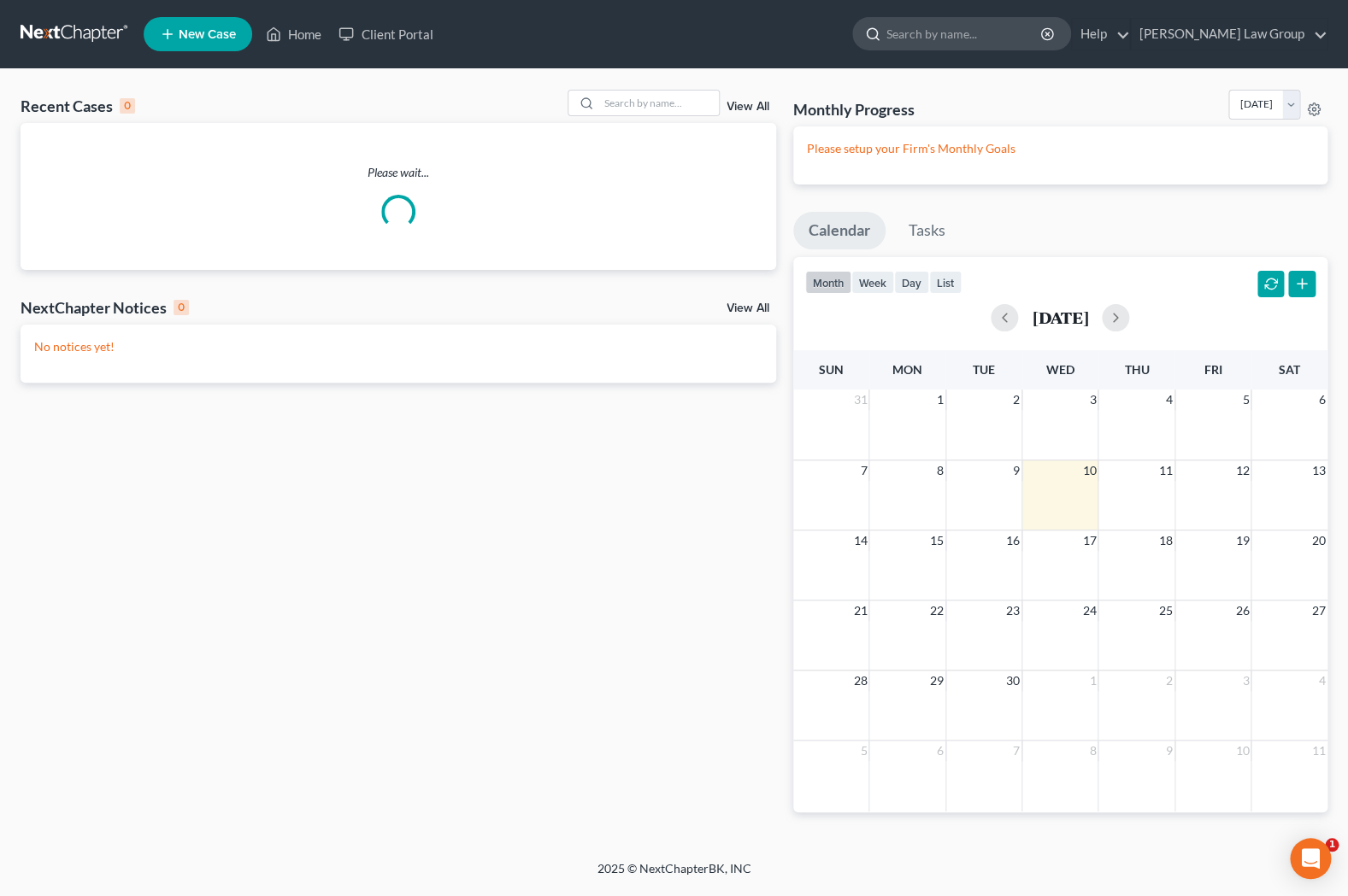
click at [1010, 38] on input "search" at bounding box center [964, 34] width 157 height 32
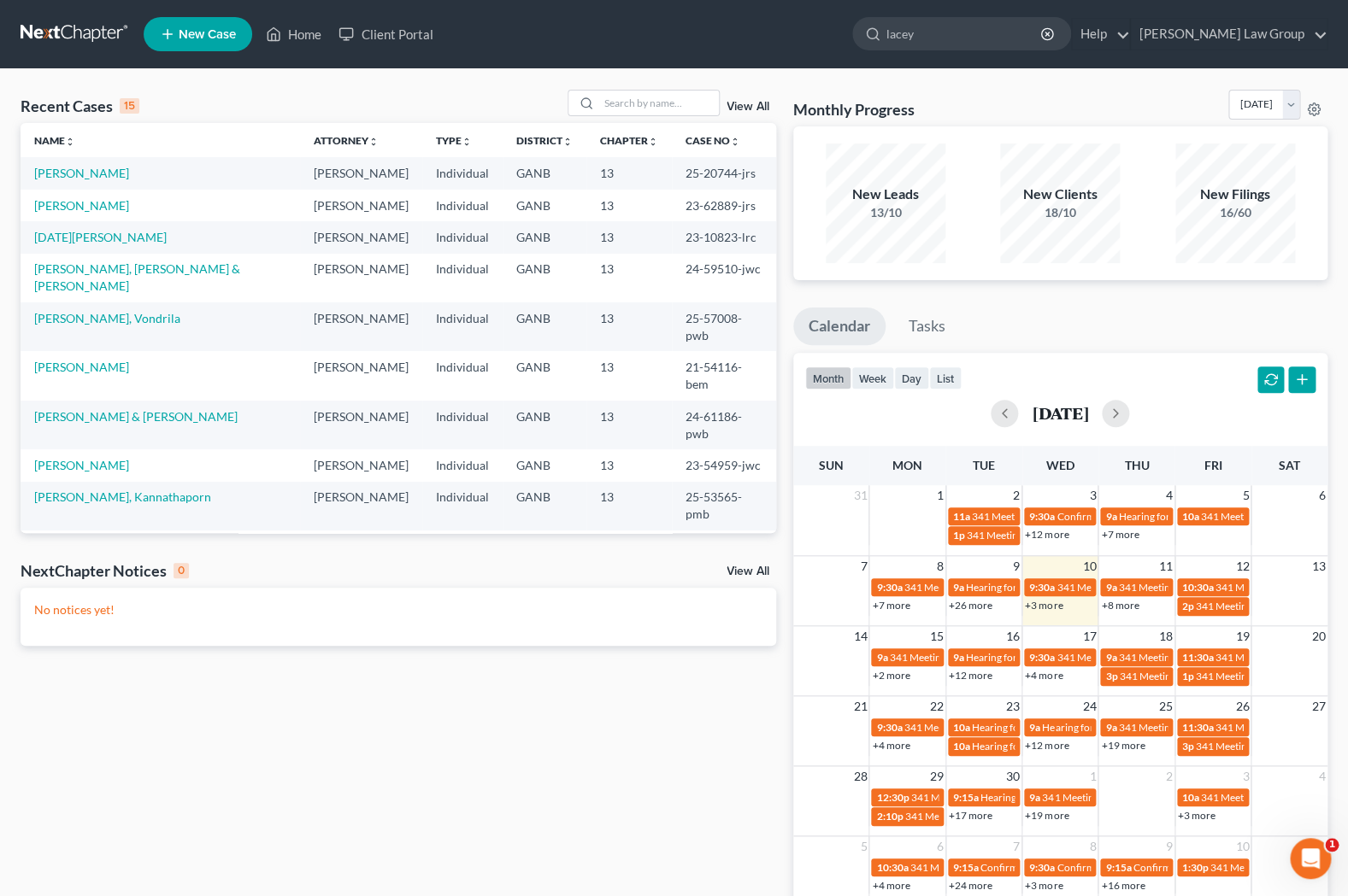
type input "lacey"
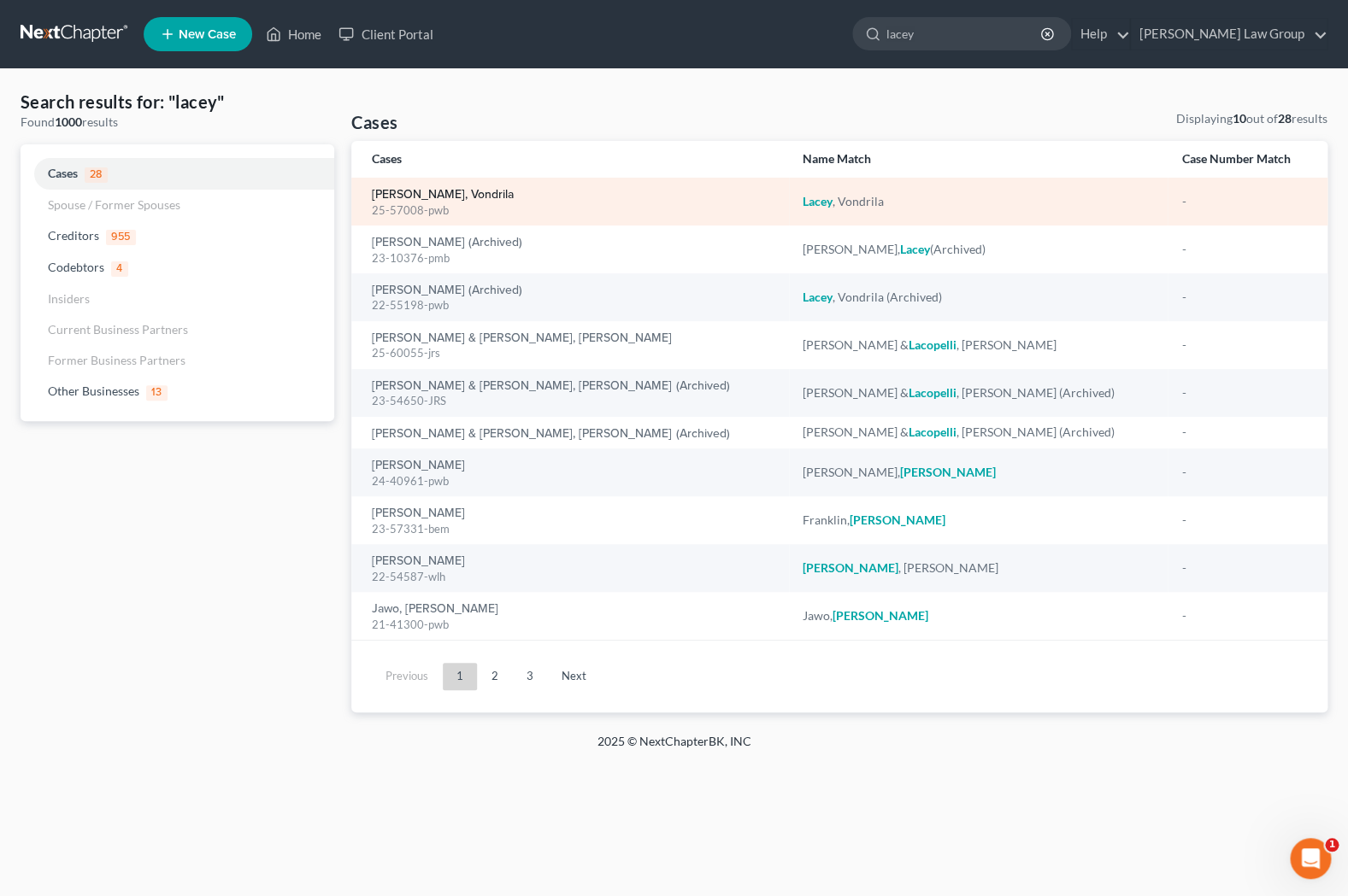
click at [442, 193] on link "[PERSON_NAME], Vondrila" at bounding box center [442, 195] width 142 height 12
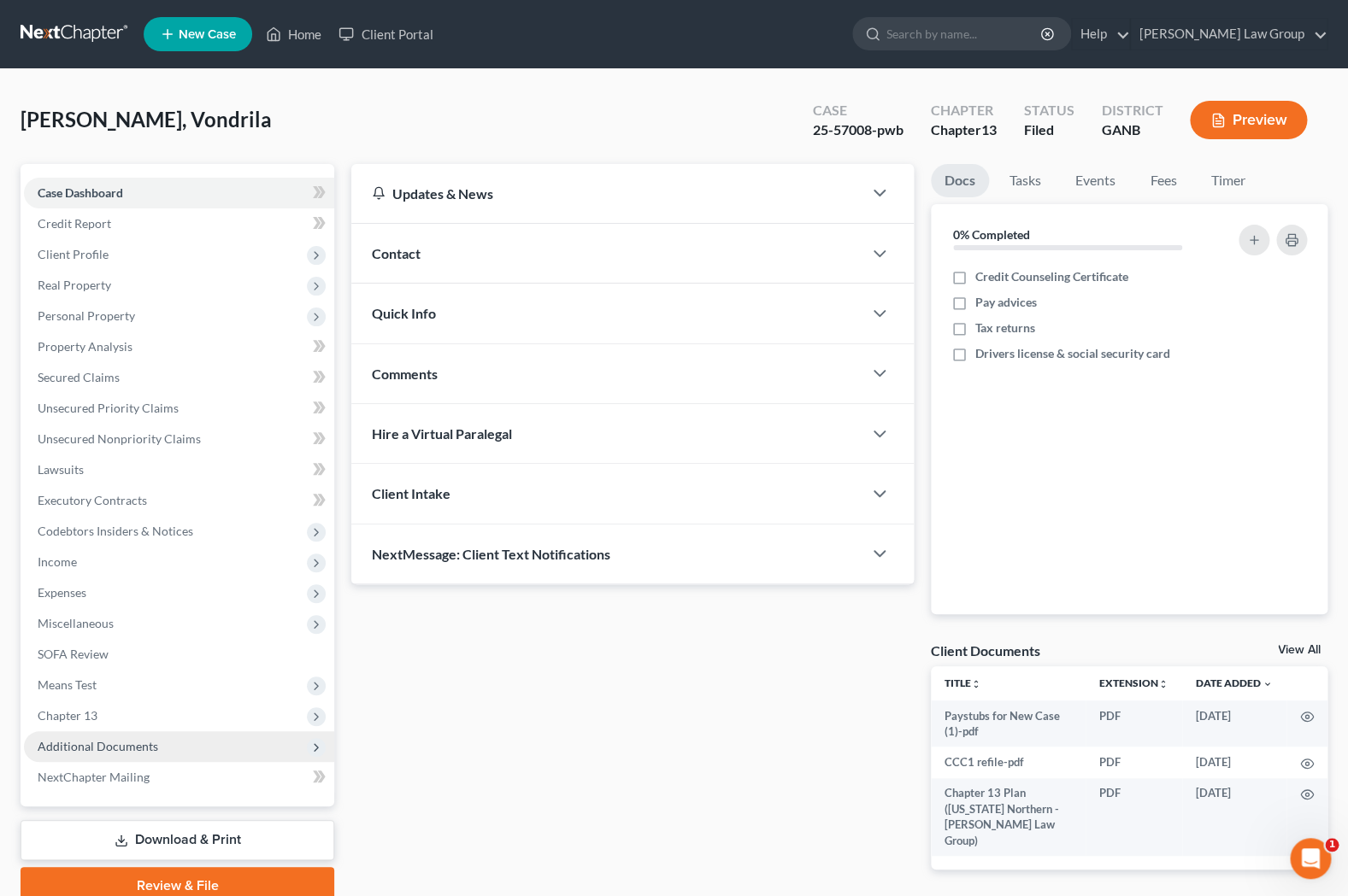
click at [171, 740] on span "Additional Documents" at bounding box center [179, 746] width 311 height 31
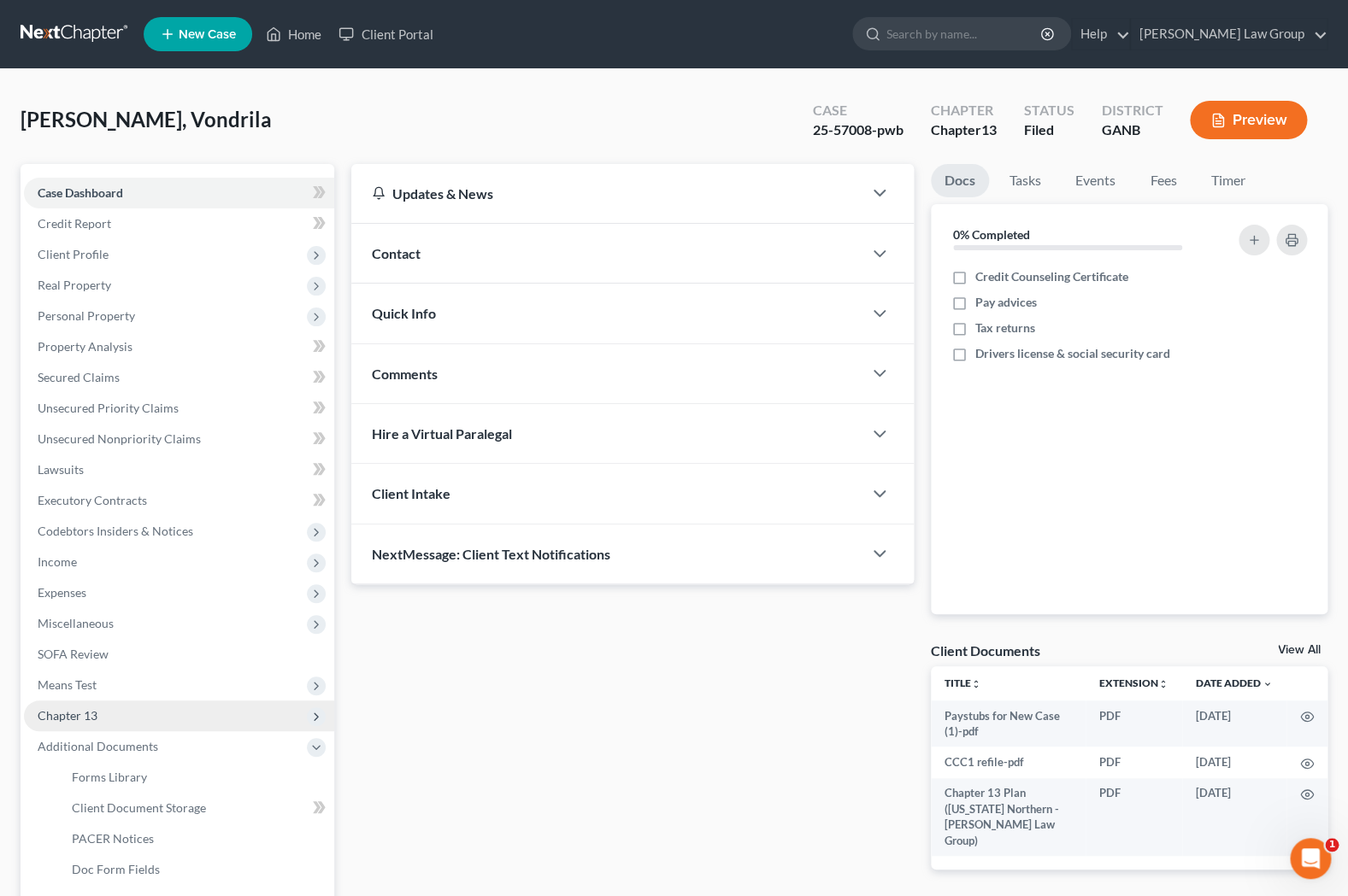
click at [161, 720] on span "Chapter 13" at bounding box center [179, 716] width 311 height 31
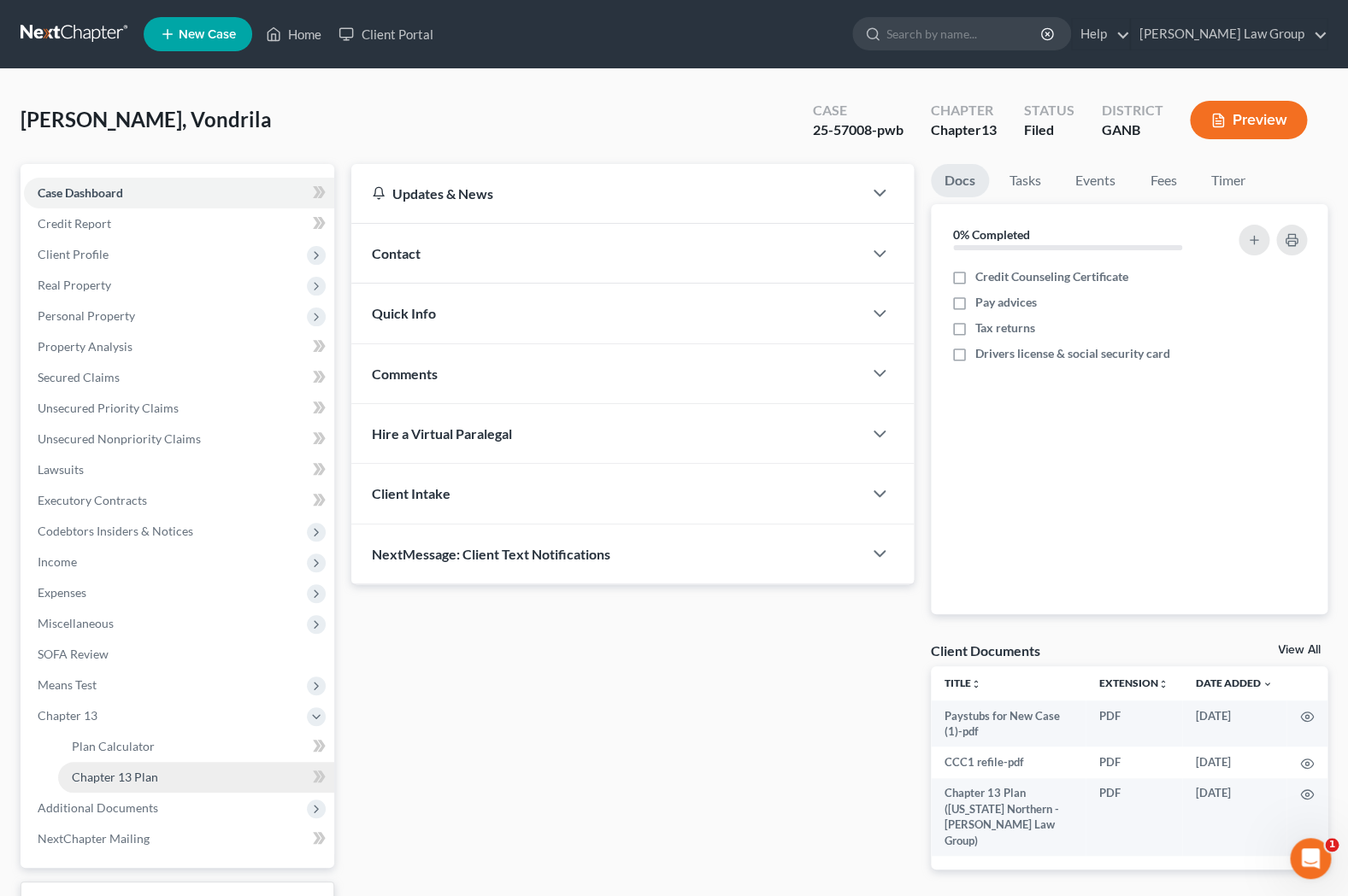
click at [170, 779] on link "Chapter 13 Plan" at bounding box center [196, 777] width 276 height 31
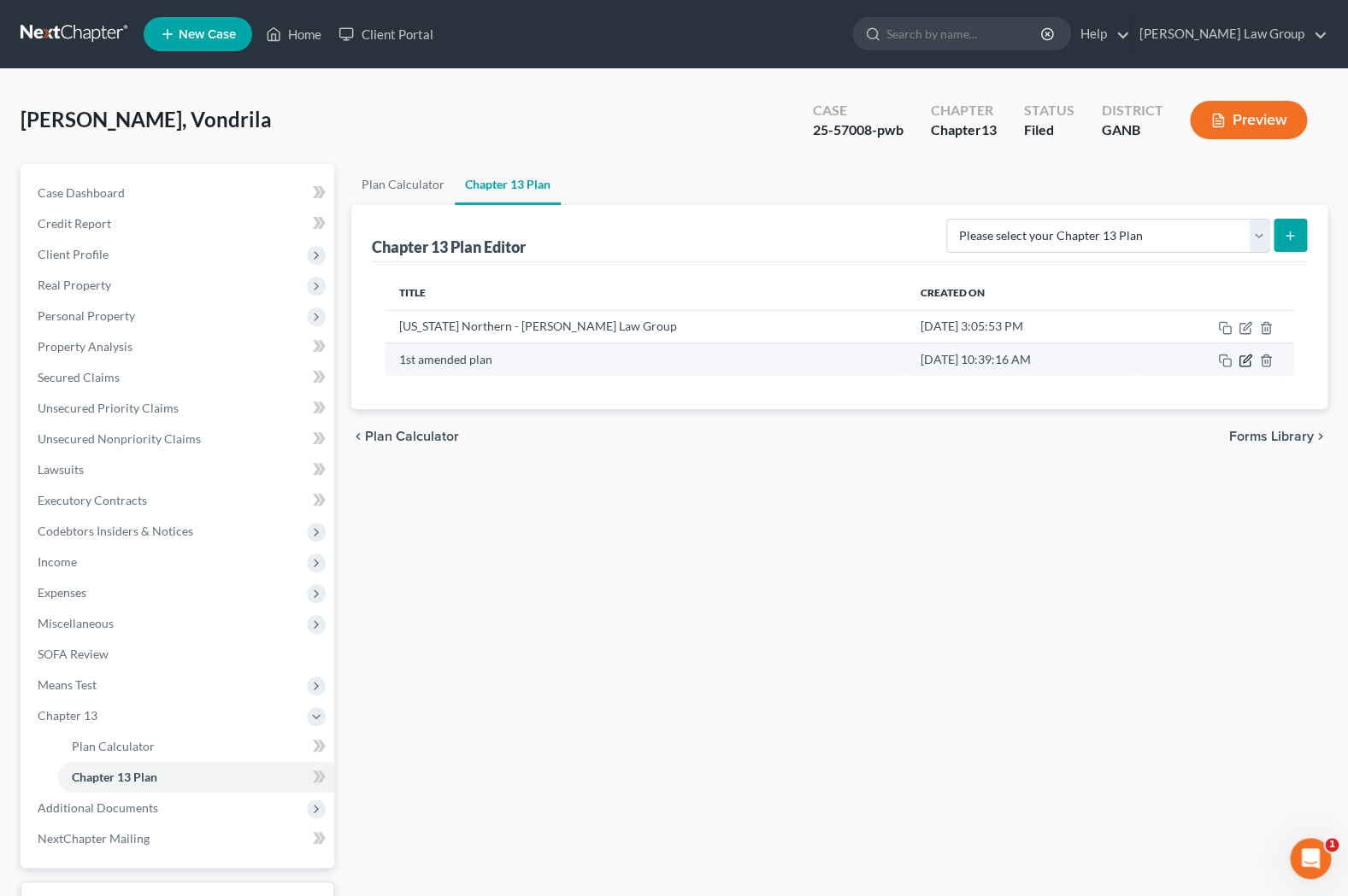
click at [1245, 360] on icon "button" at bounding box center [1246, 360] width 14 height 14
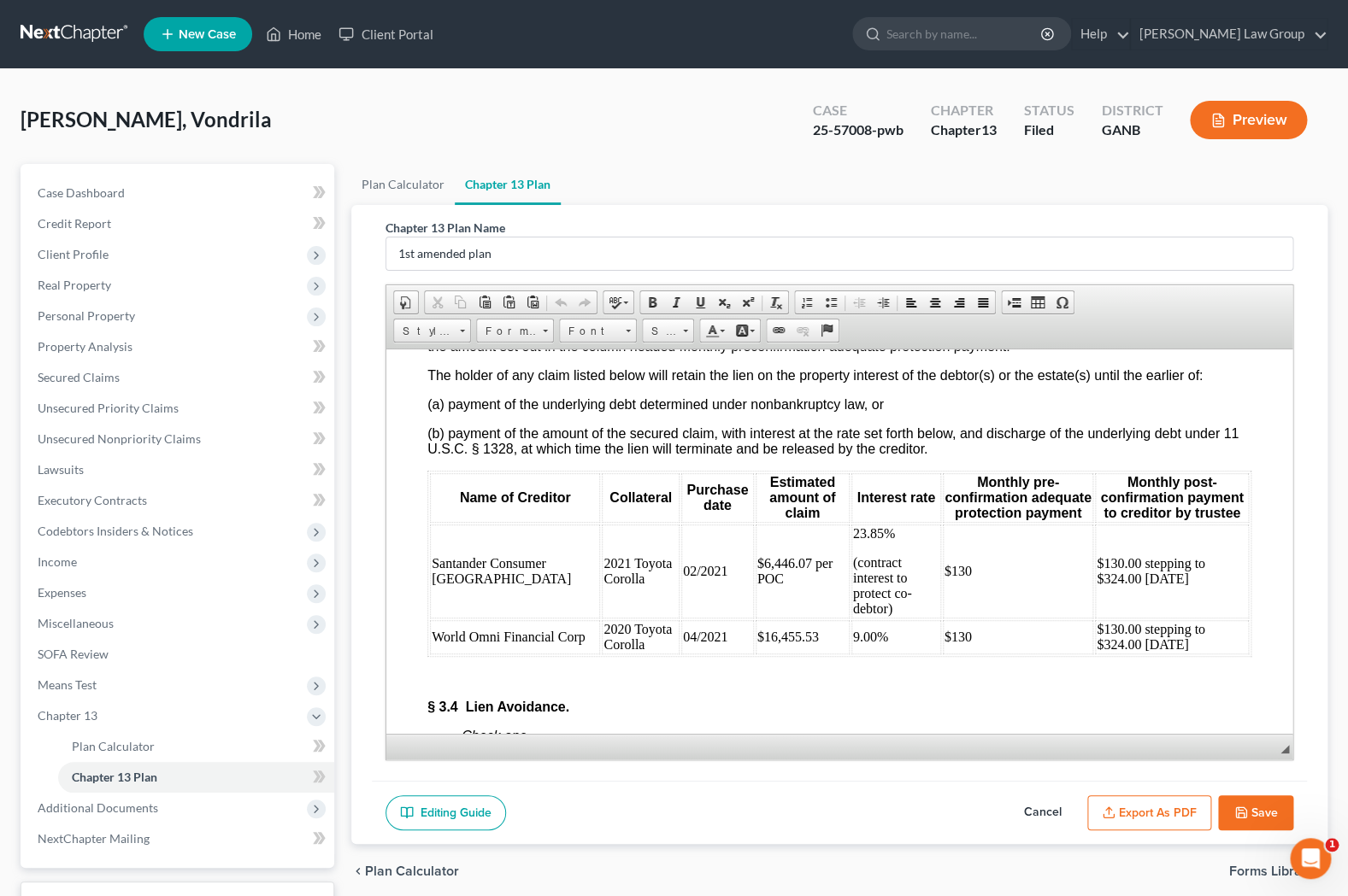
scroll to position [4403, 0]
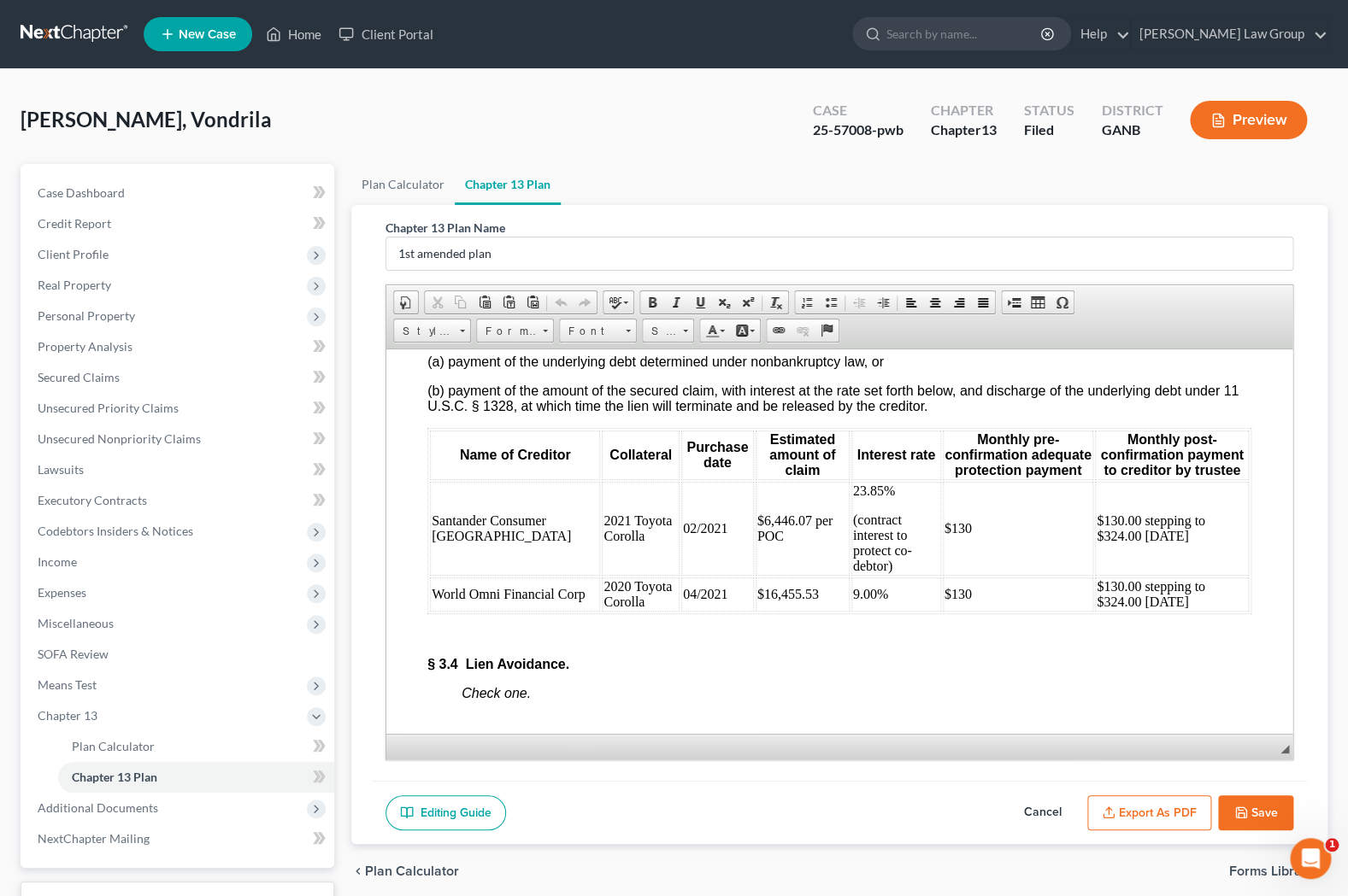
click at [1251, 814] on button "Save" at bounding box center [1255, 813] width 75 height 36
click at [227, 807] on span "Additional Documents" at bounding box center [179, 808] width 311 height 31
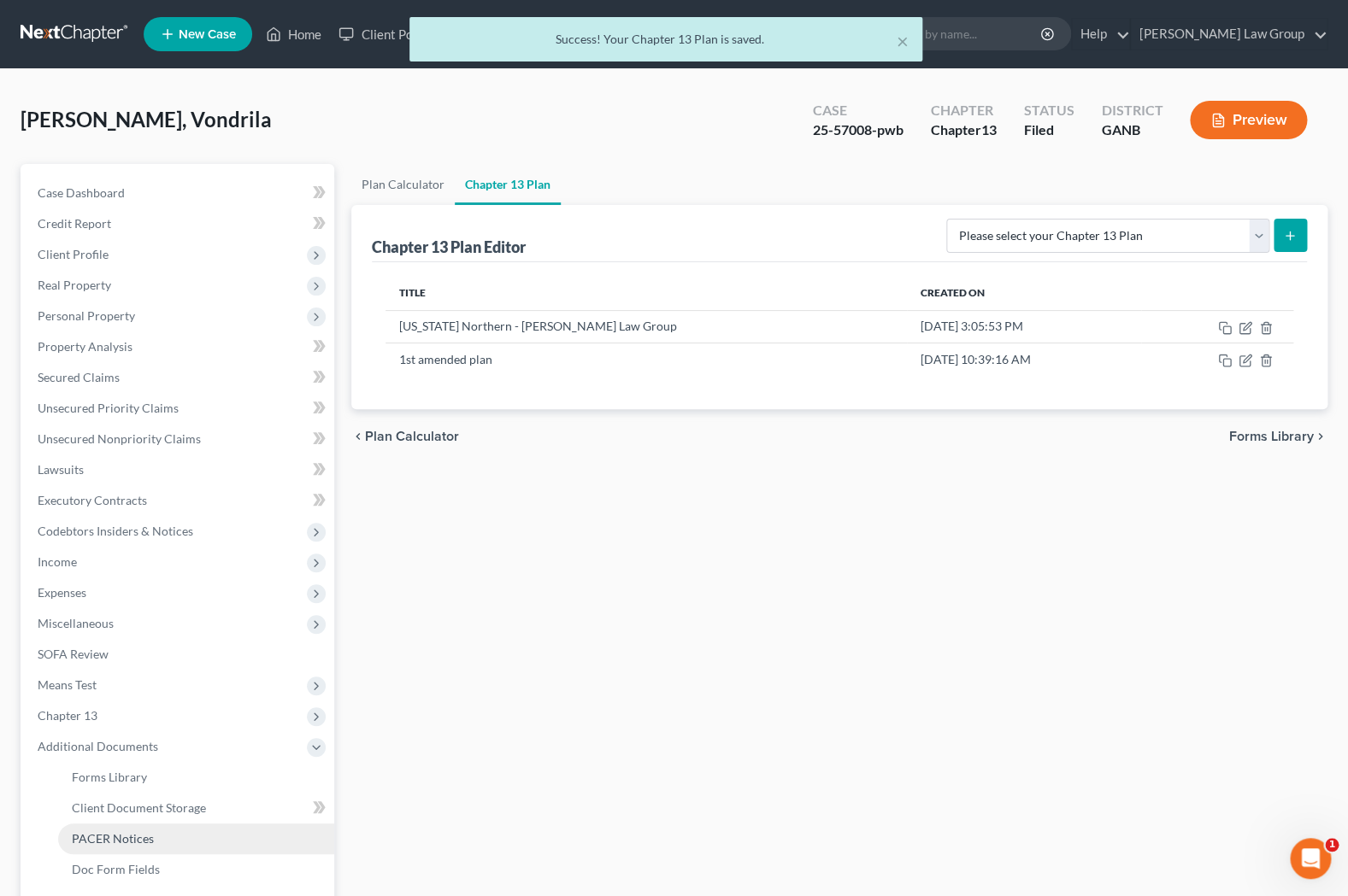
click at [231, 840] on link "PACER Notices" at bounding box center [196, 839] width 276 height 31
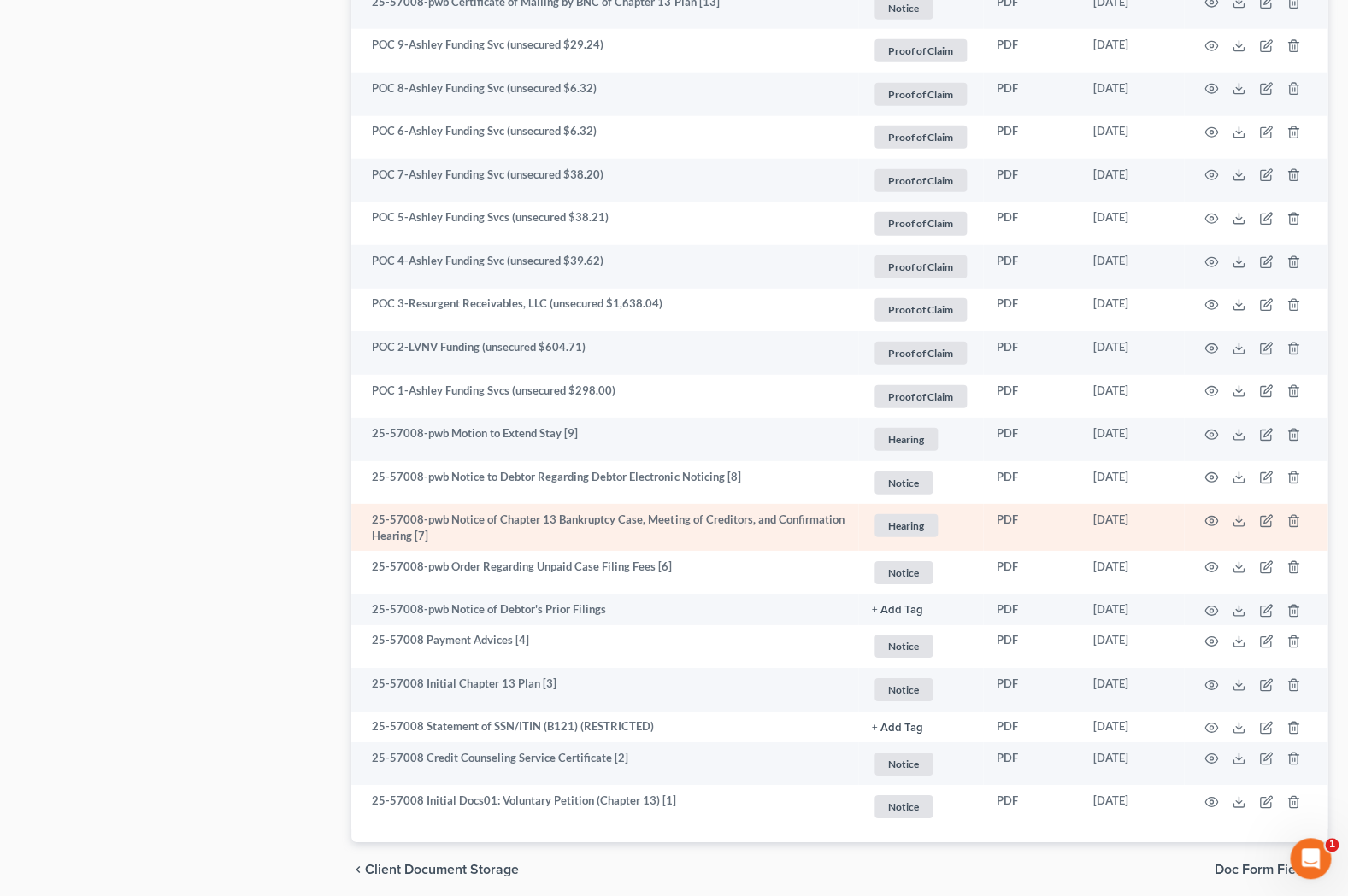
scroll to position [1876, 0]
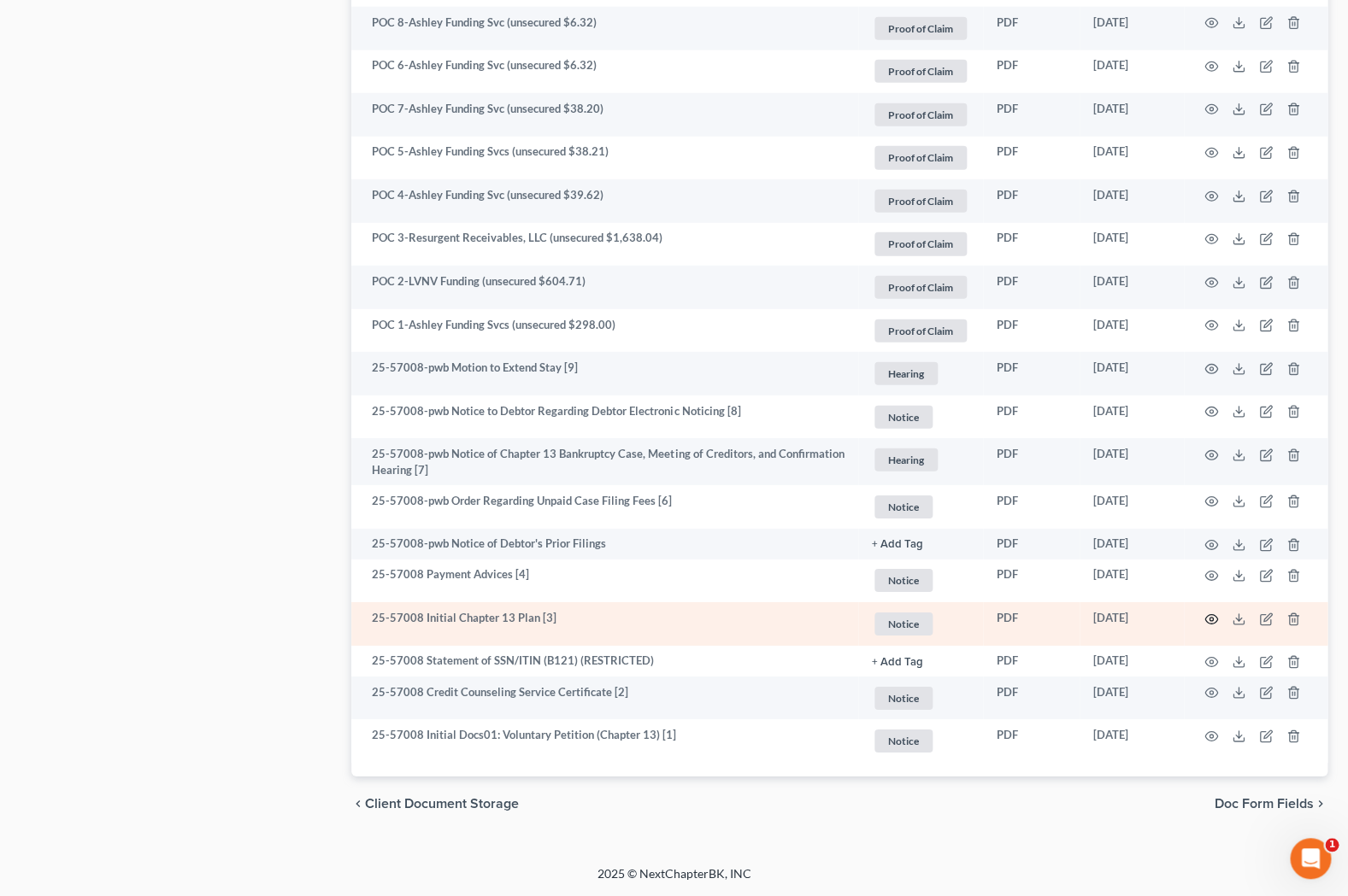
click at [1212, 619] on circle "button" at bounding box center [1211, 619] width 3 height 3
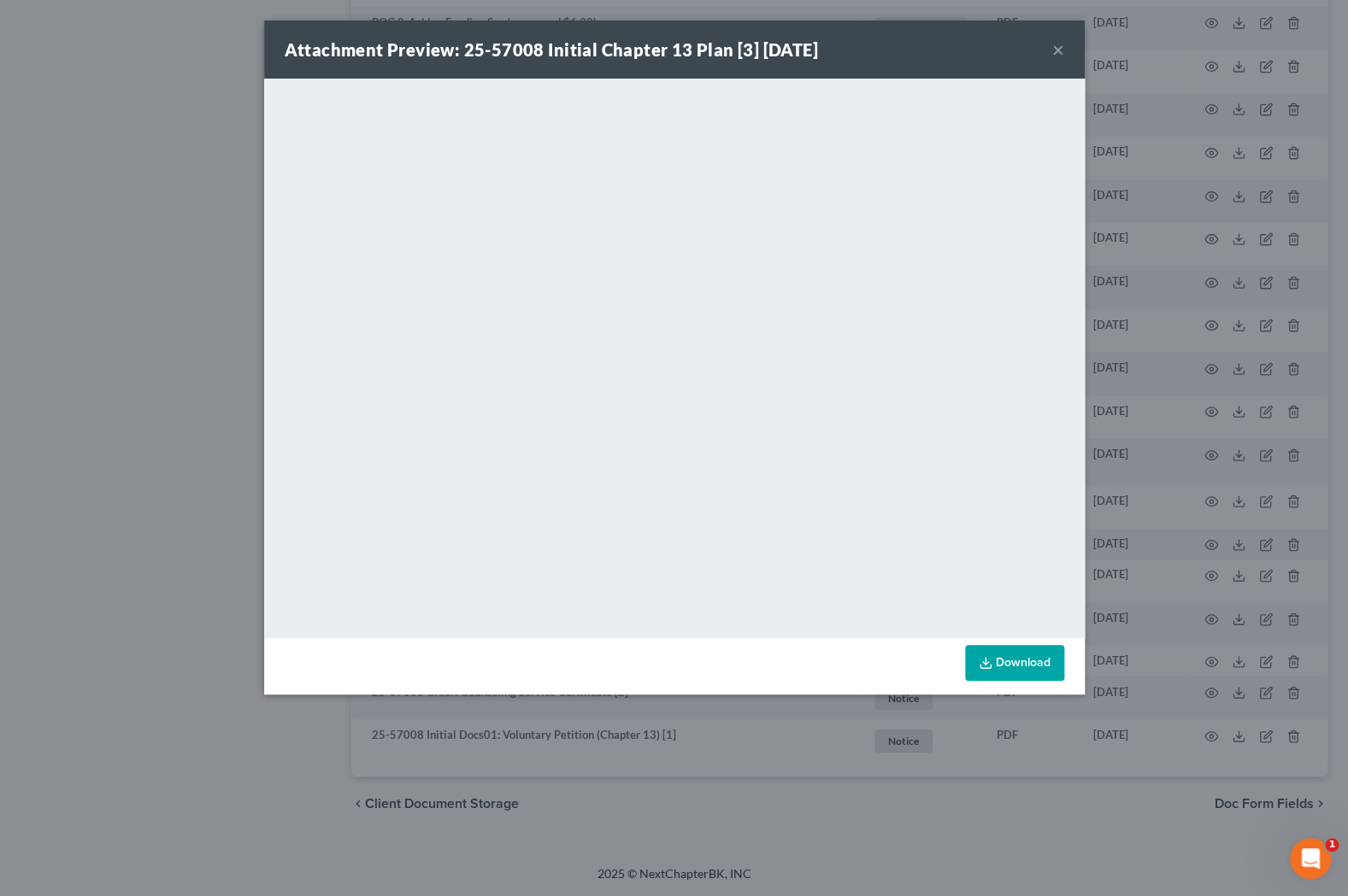
click at [1058, 40] on button "×" at bounding box center [1058, 50] width 12 height 21
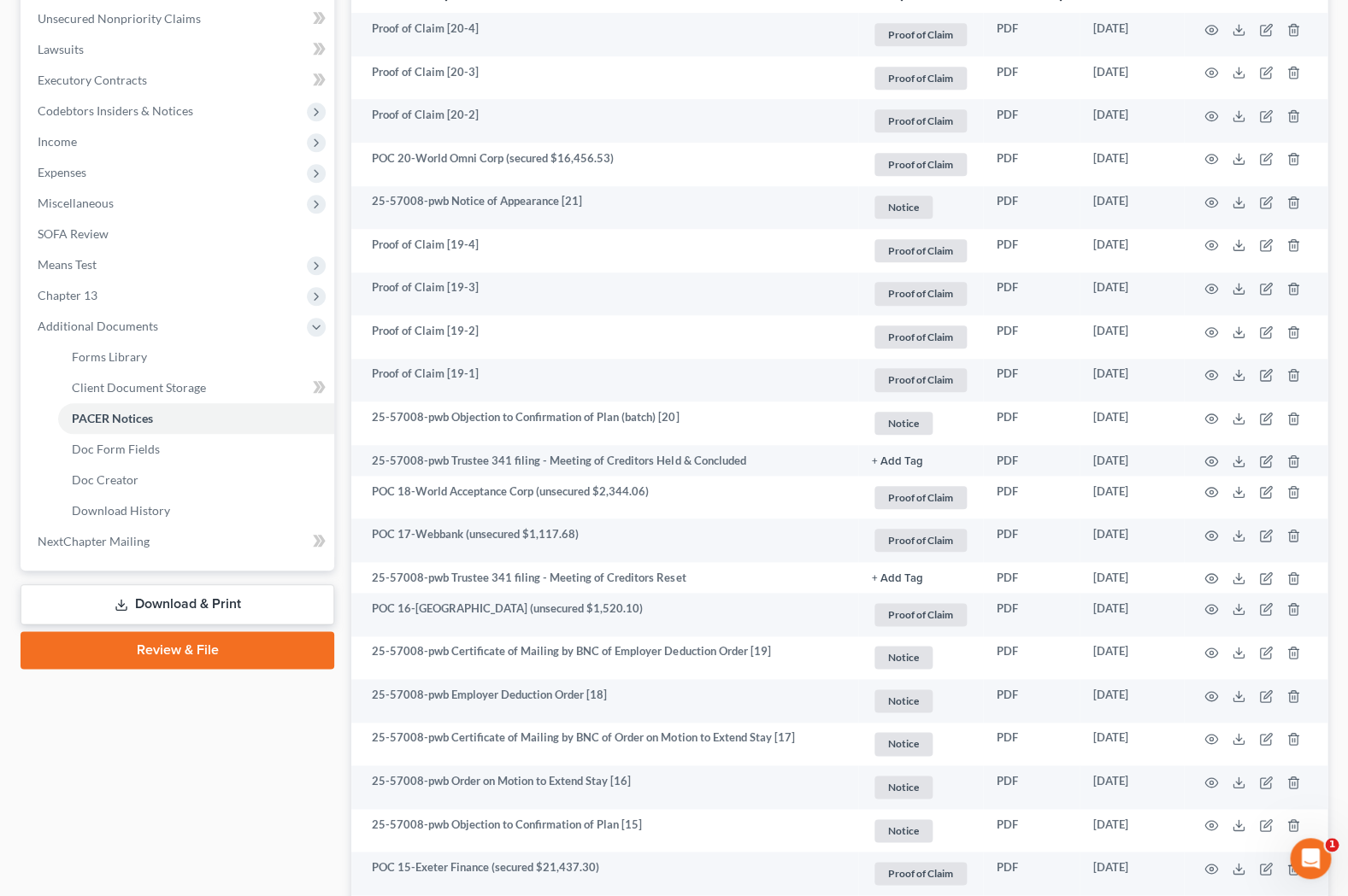
scroll to position [270, 0]
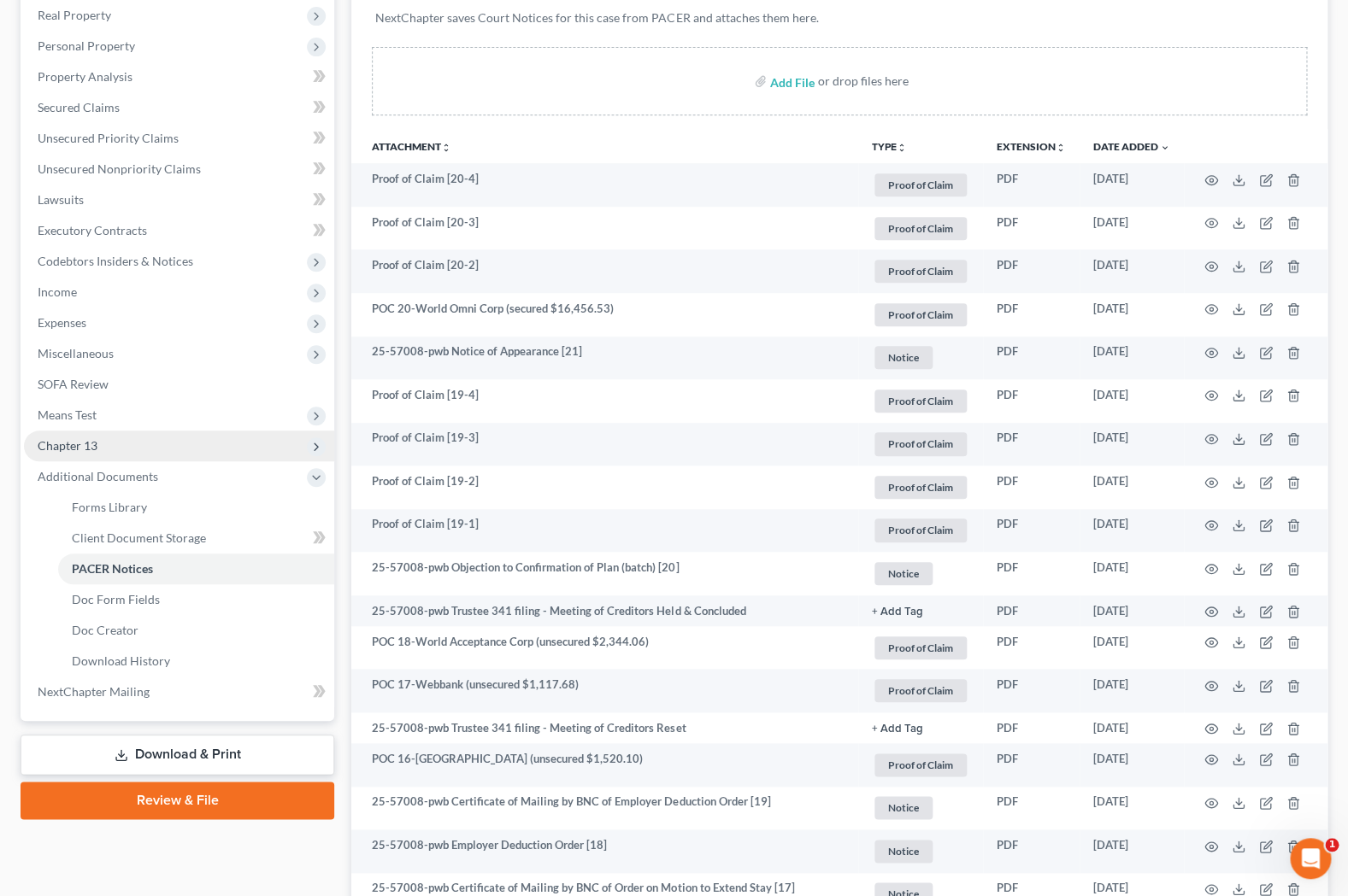
click at [171, 445] on span "Chapter 13" at bounding box center [179, 446] width 311 height 31
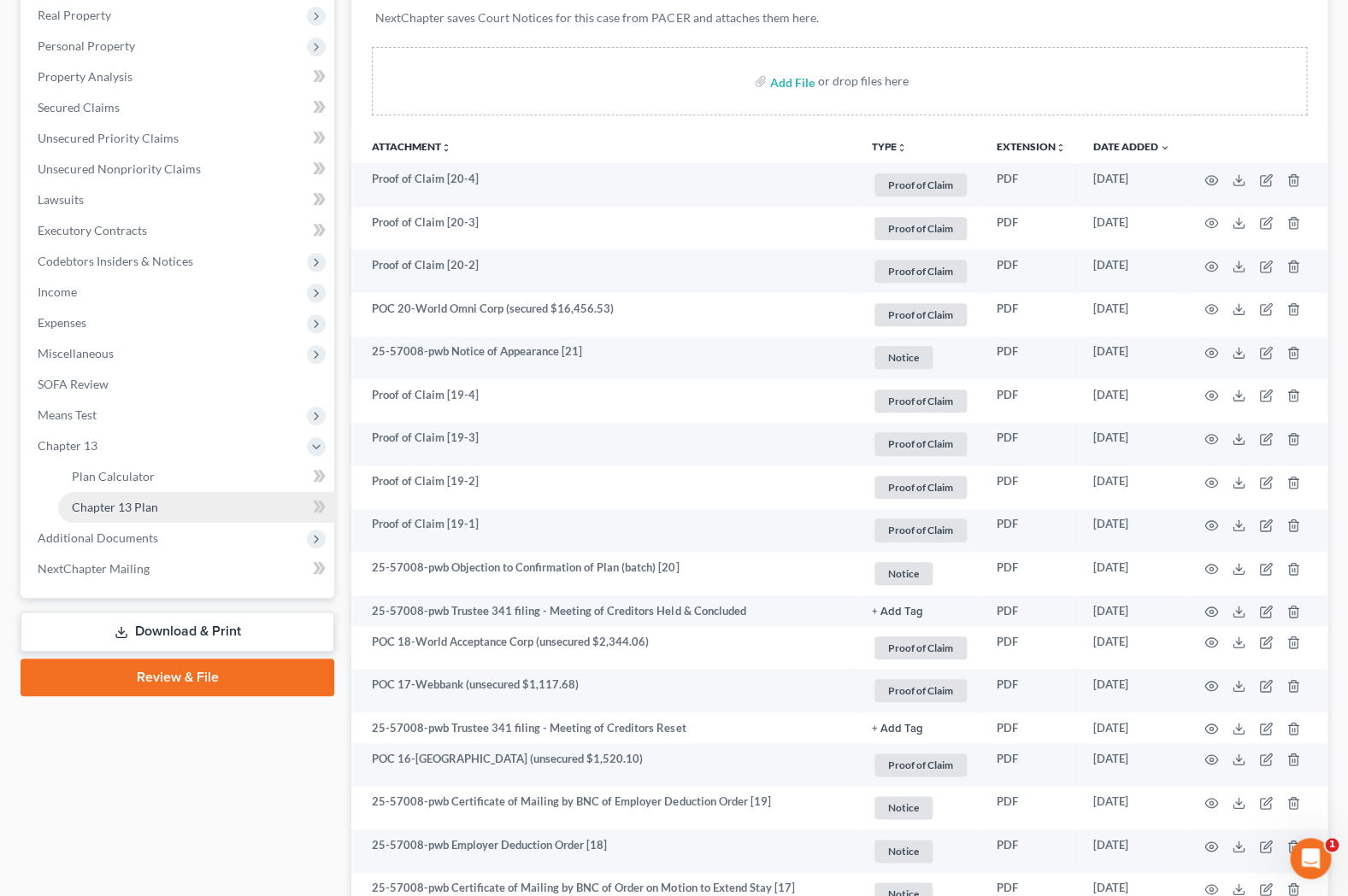
click at [182, 506] on link "Chapter 13 Plan" at bounding box center [196, 507] width 276 height 31
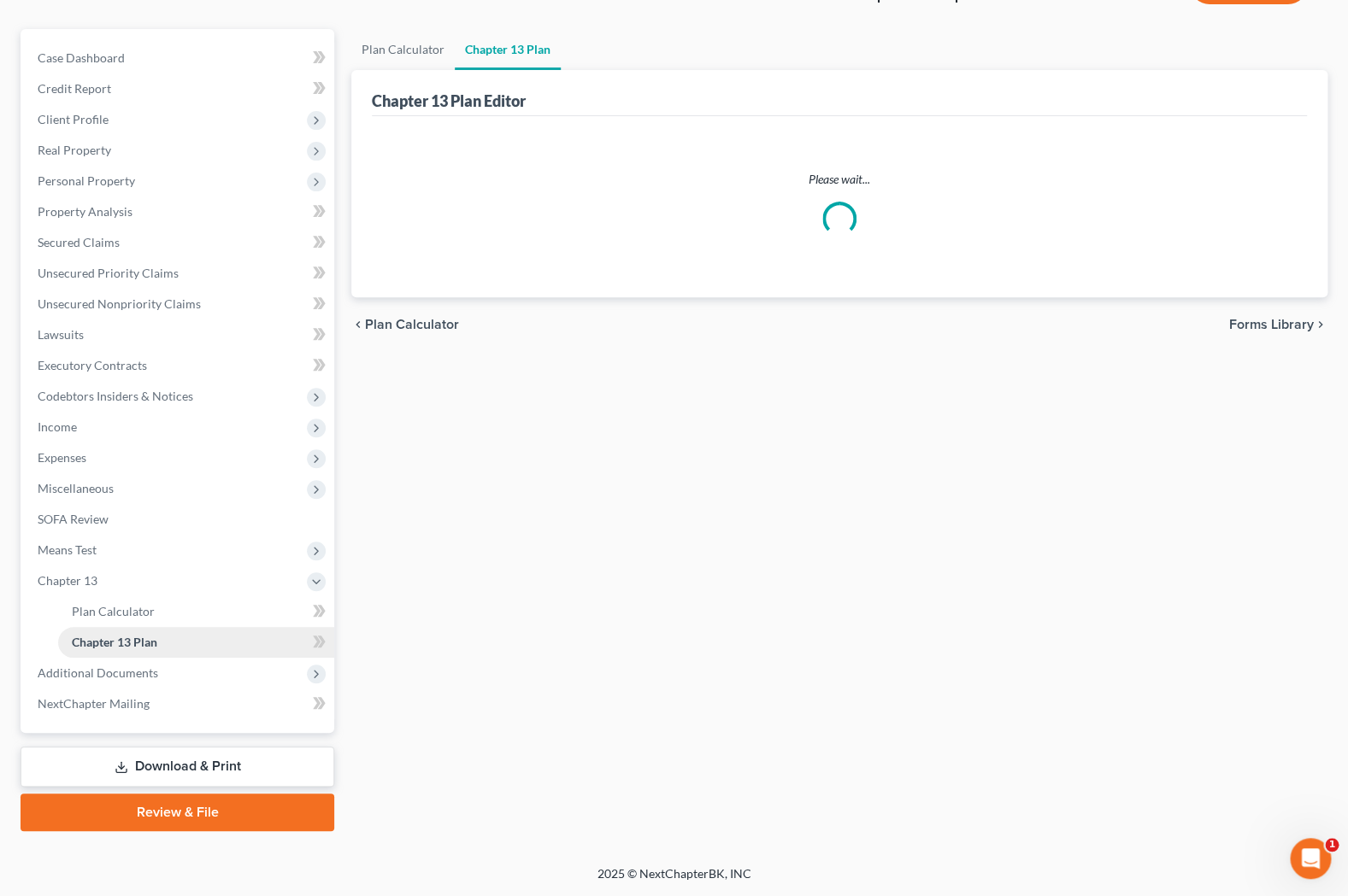
scroll to position [133, 0]
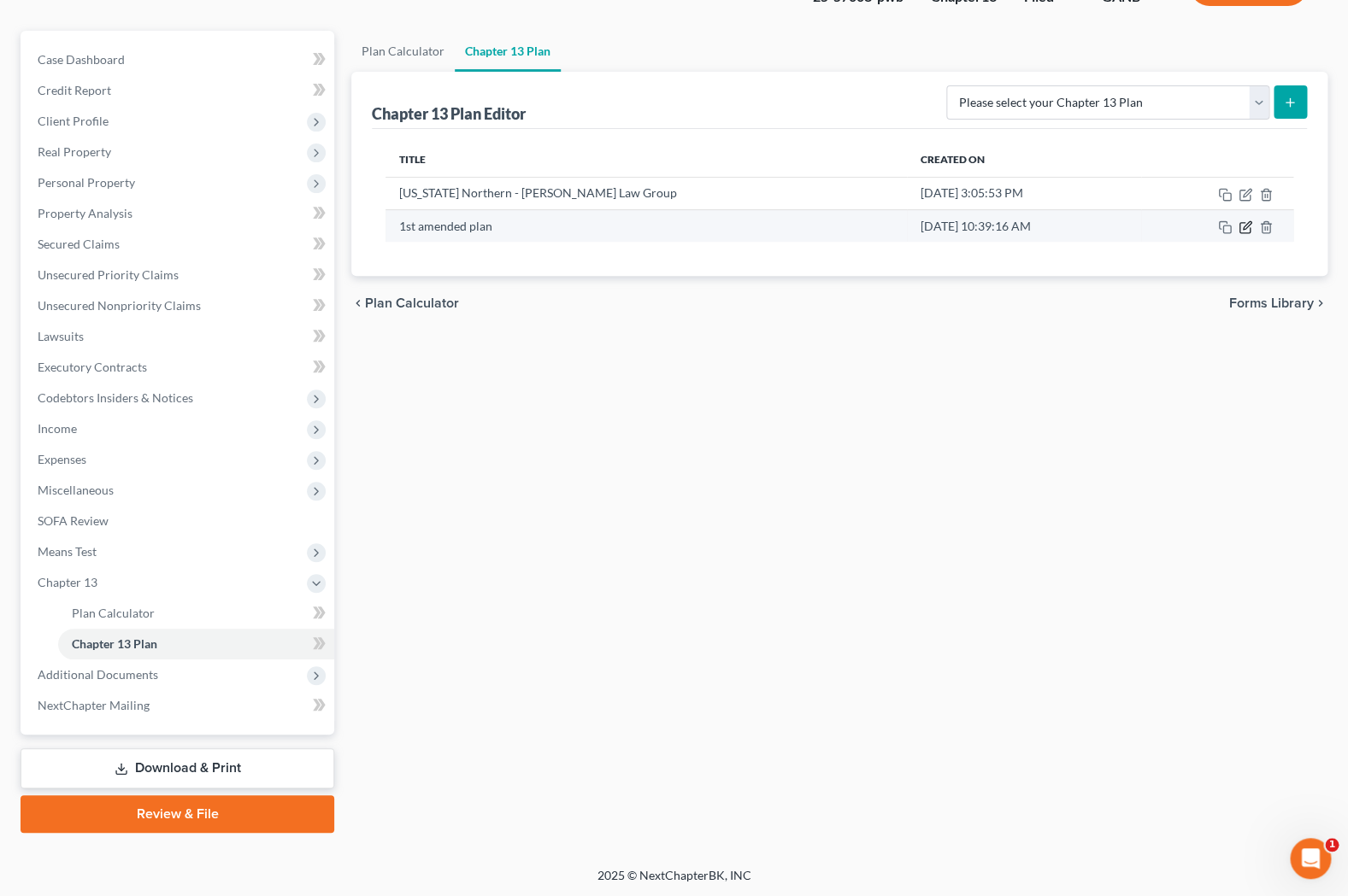
click at [1251, 230] on icon "button" at bounding box center [1246, 227] width 14 height 14
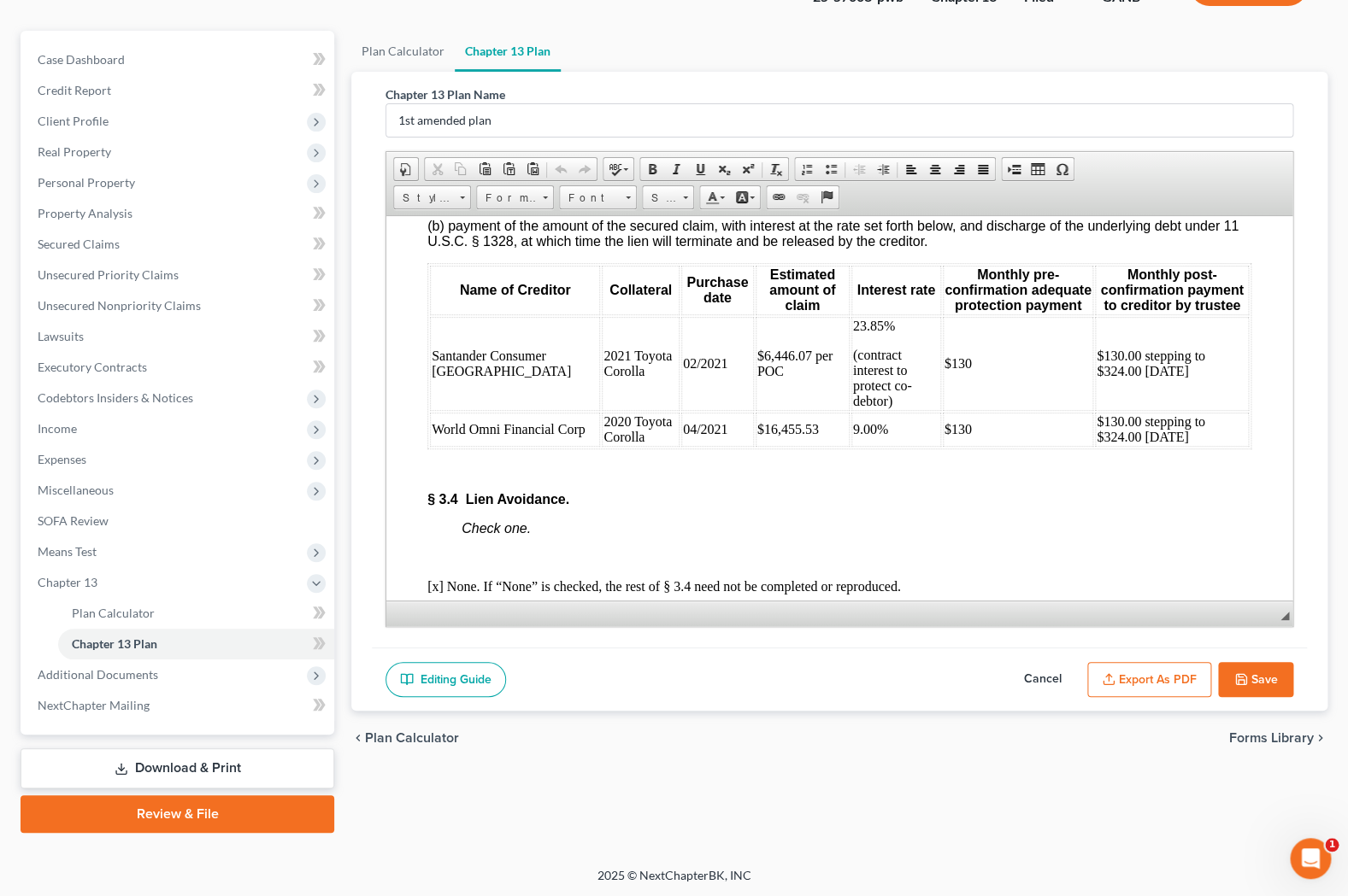
scroll to position [4540, 0]
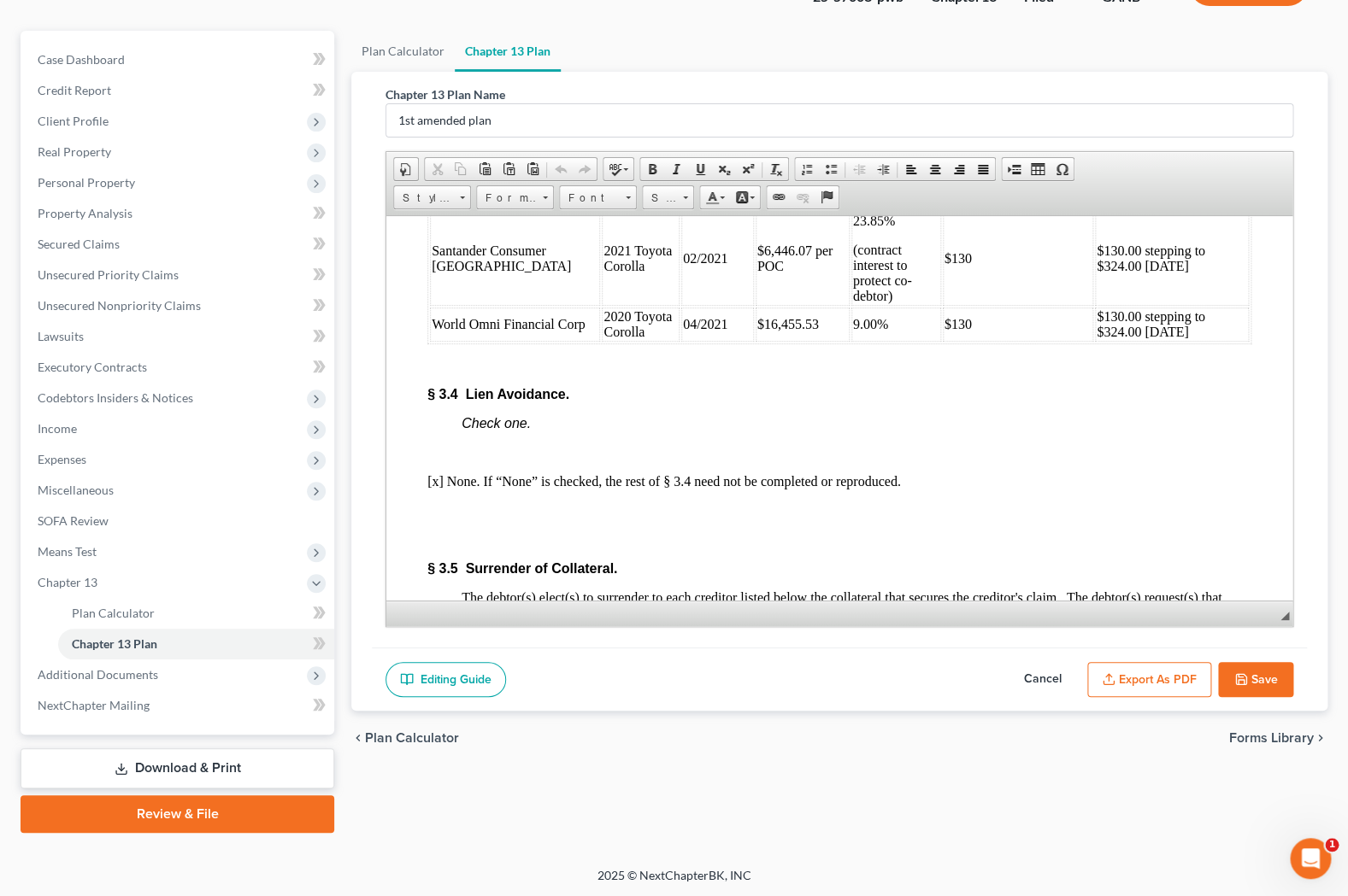
click at [1189, 283] on td "$130.00 stepping to $324.00 [DATE]" at bounding box center [1172, 257] width 154 height 94
click at [1261, 663] on button "Save" at bounding box center [1255, 680] width 75 height 36
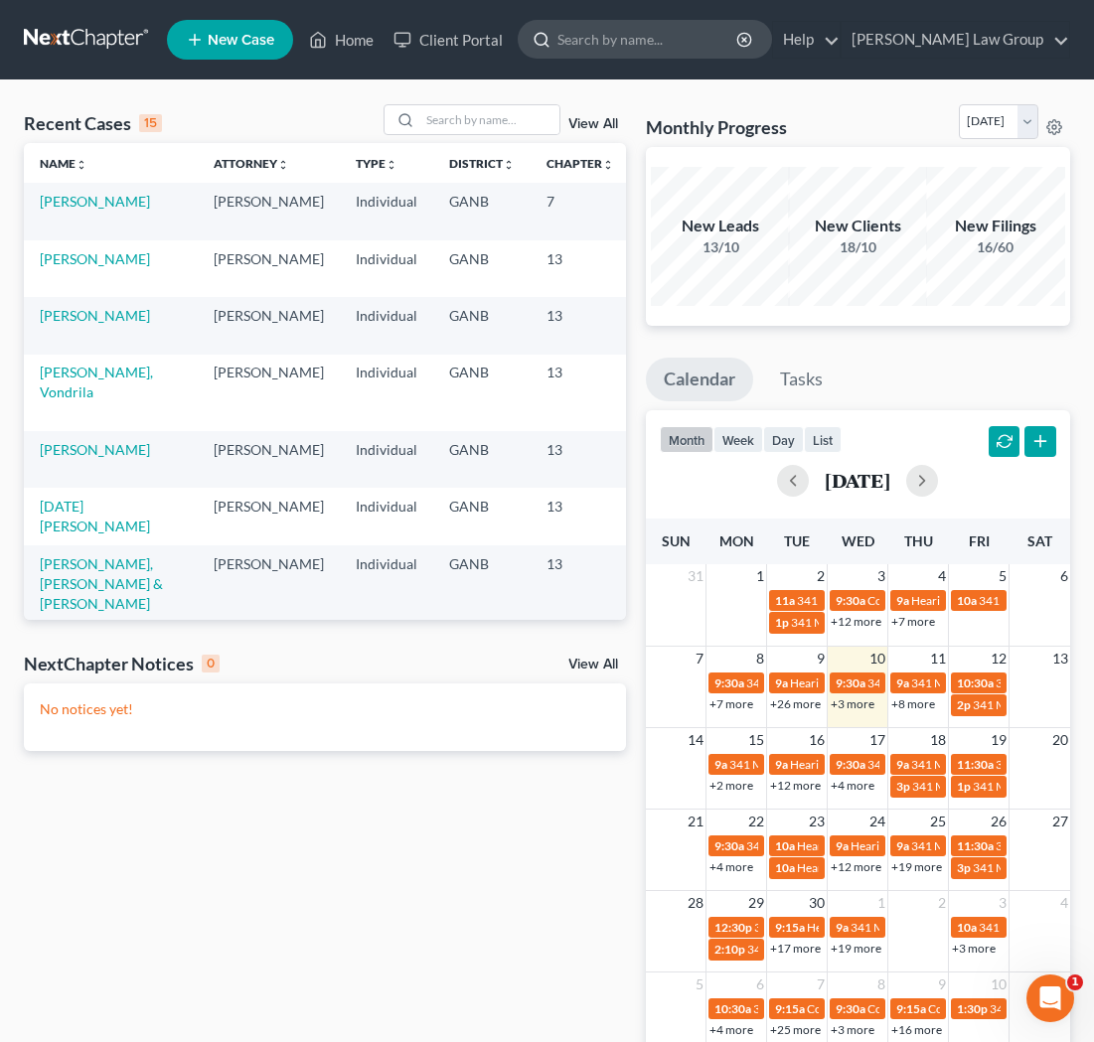
click at [693, 37] on input "search" at bounding box center [648, 39] width 182 height 37
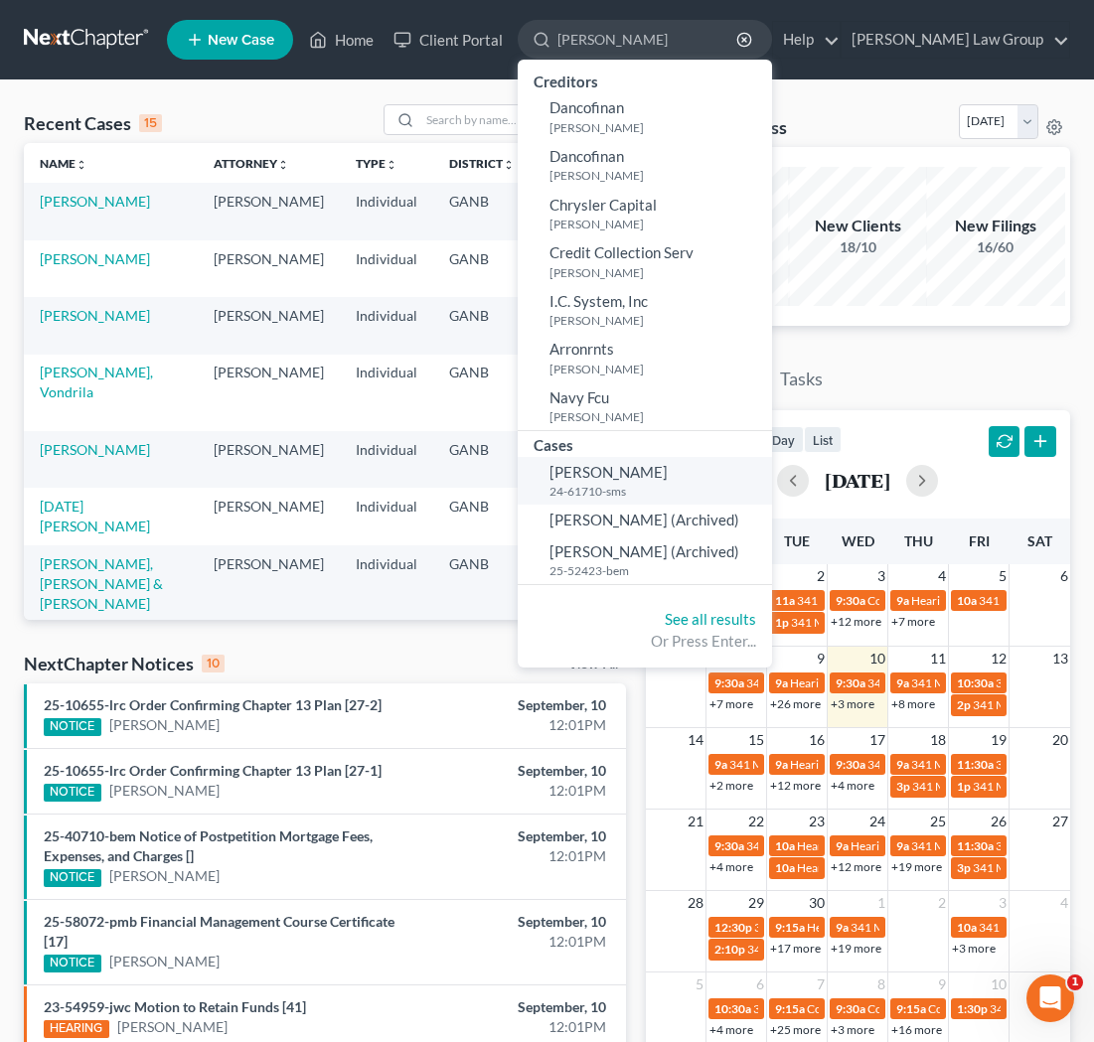
type input "daugherty"
click at [704, 491] on small "24-61710-sms" at bounding box center [658, 491] width 218 height 17
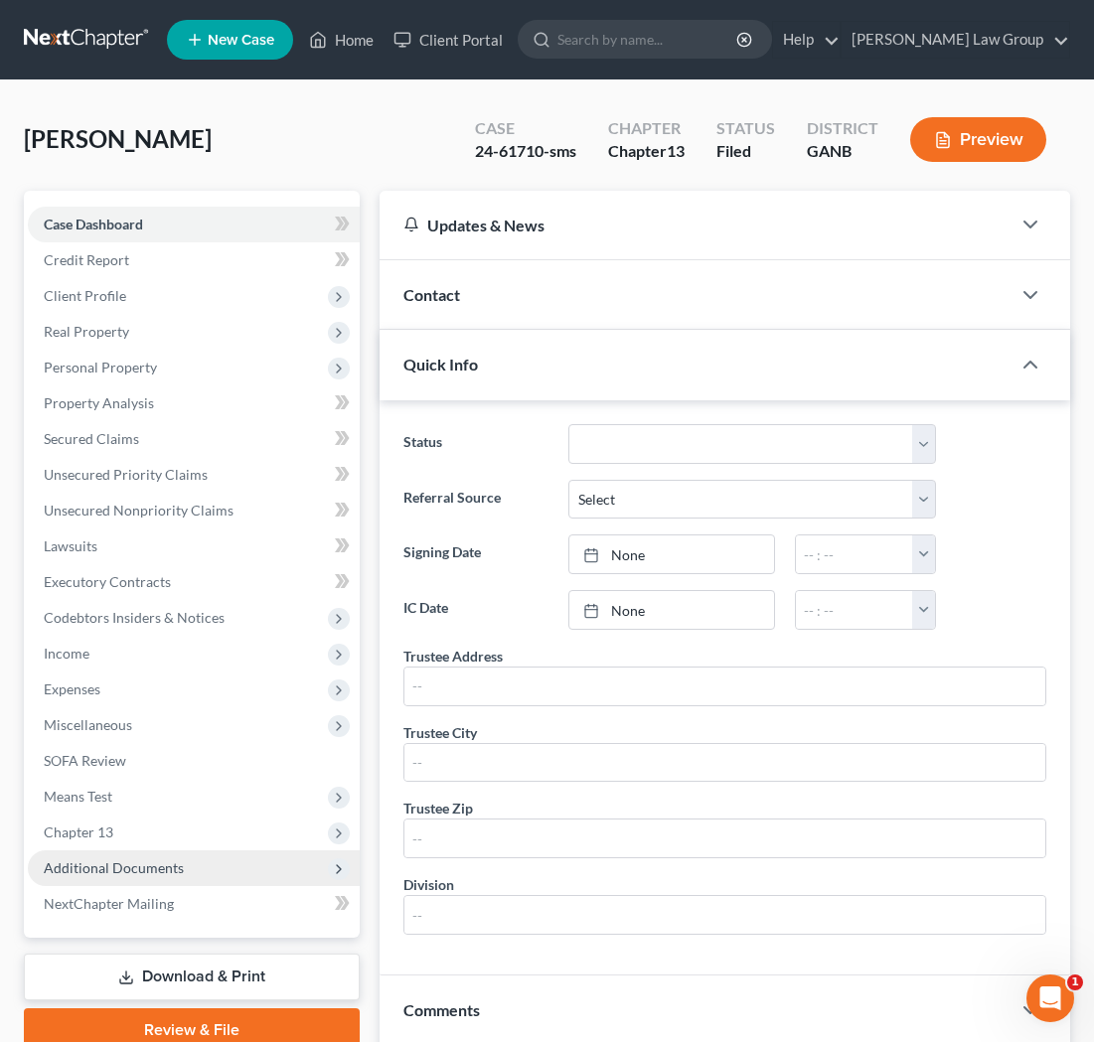
click at [192, 872] on span "Additional Documents" at bounding box center [194, 868] width 332 height 36
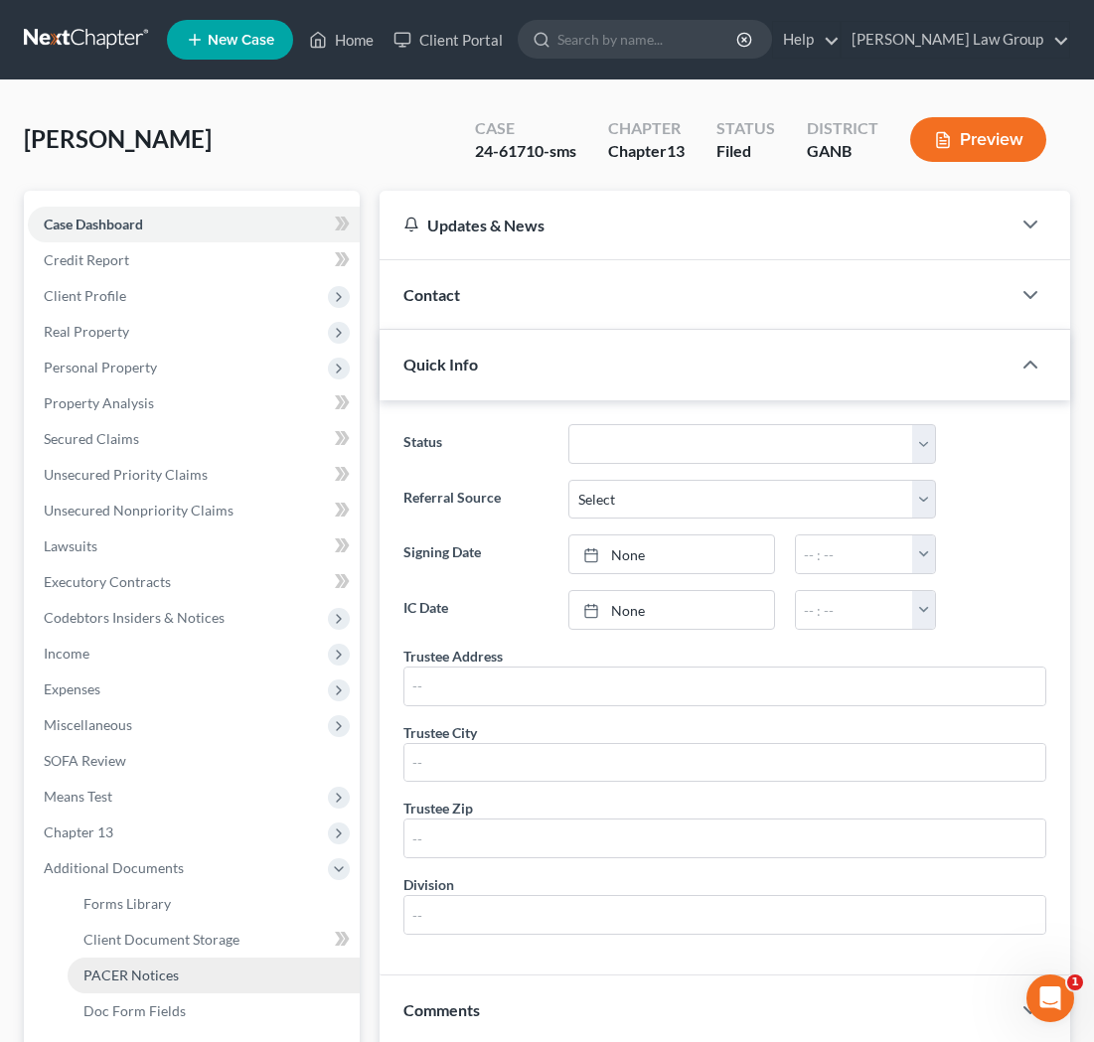
click at [183, 977] on link "PACER Notices" at bounding box center [214, 976] width 292 height 36
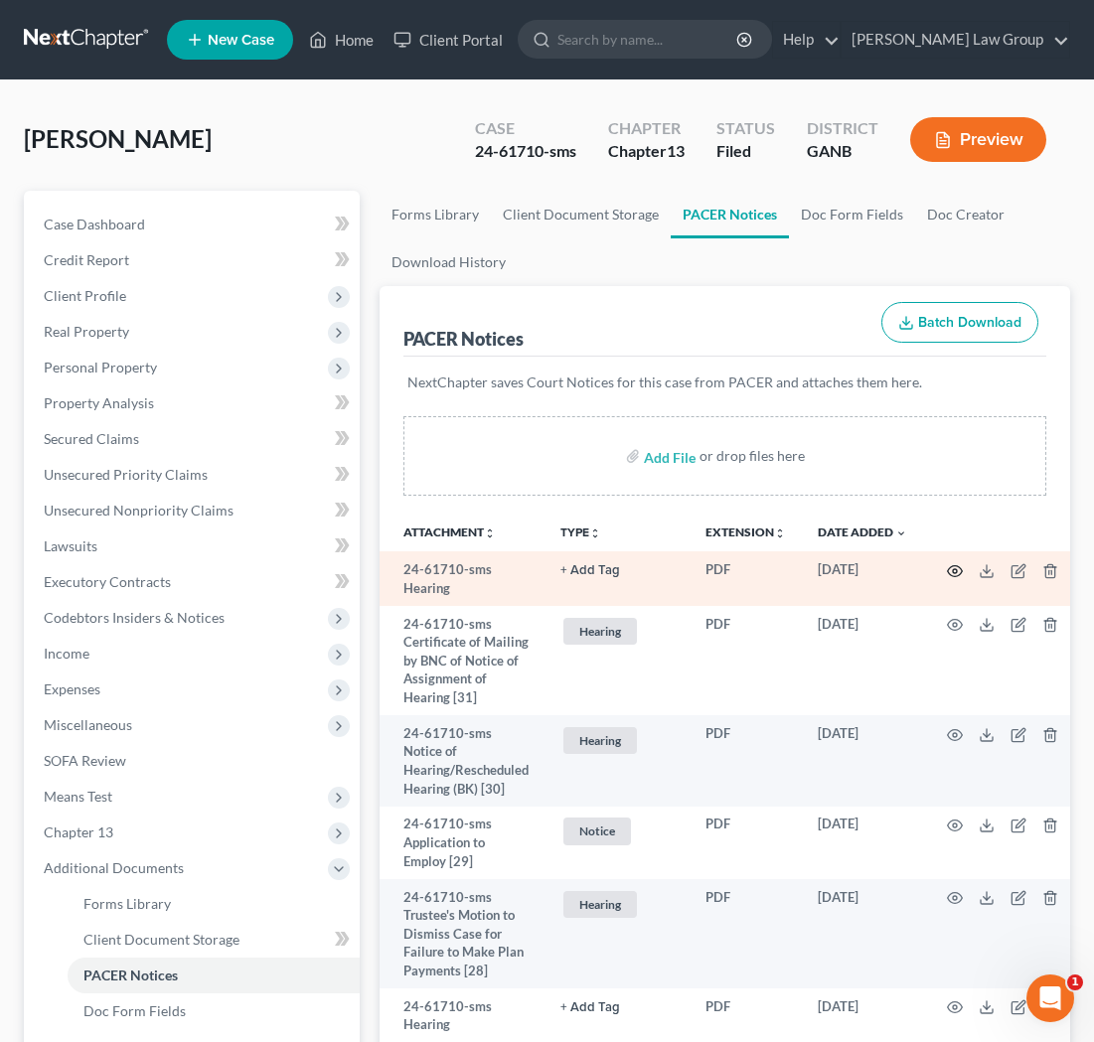
click at [953, 571] on circle "button" at bounding box center [955, 571] width 4 height 4
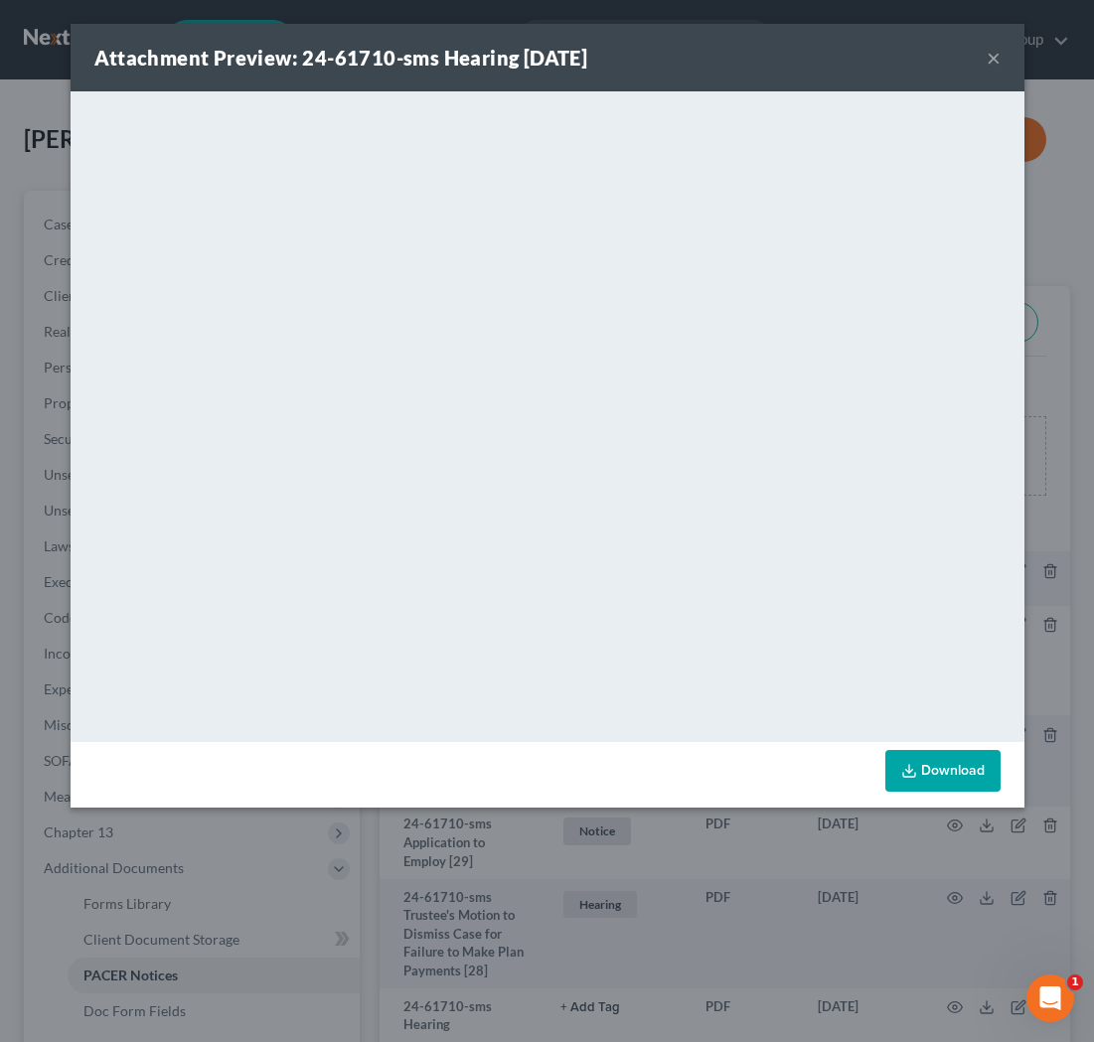
click at [993, 68] on button "×" at bounding box center [994, 58] width 14 height 24
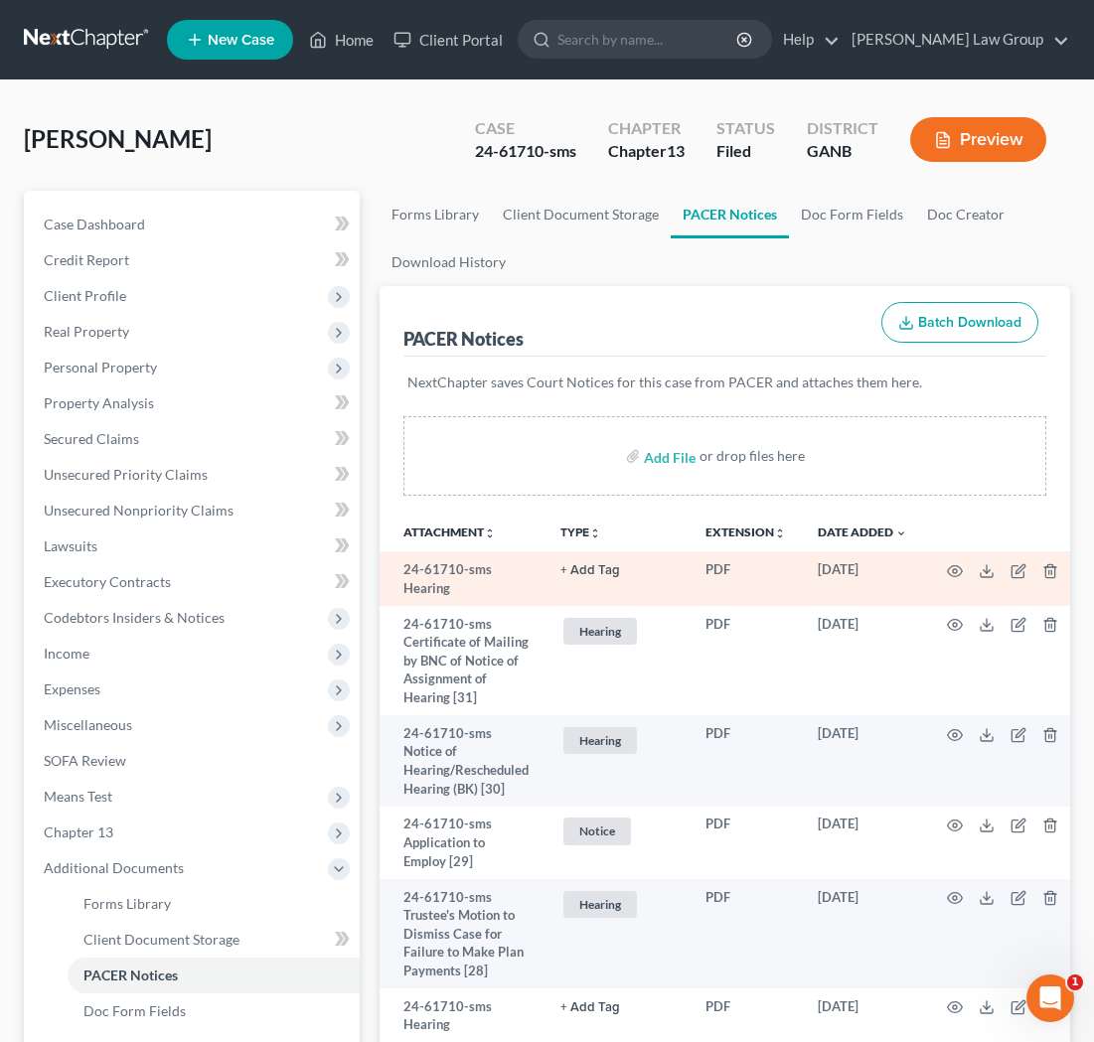
click at [940, 559] on td at bounding box center [1006, 578] width 167 height 55
click at [924, 573] on td at bounding box center [1006, 578] width 167 height 55
click at [953, 572] on circle "button" at bounding box center [955, 571] width 4 height 4
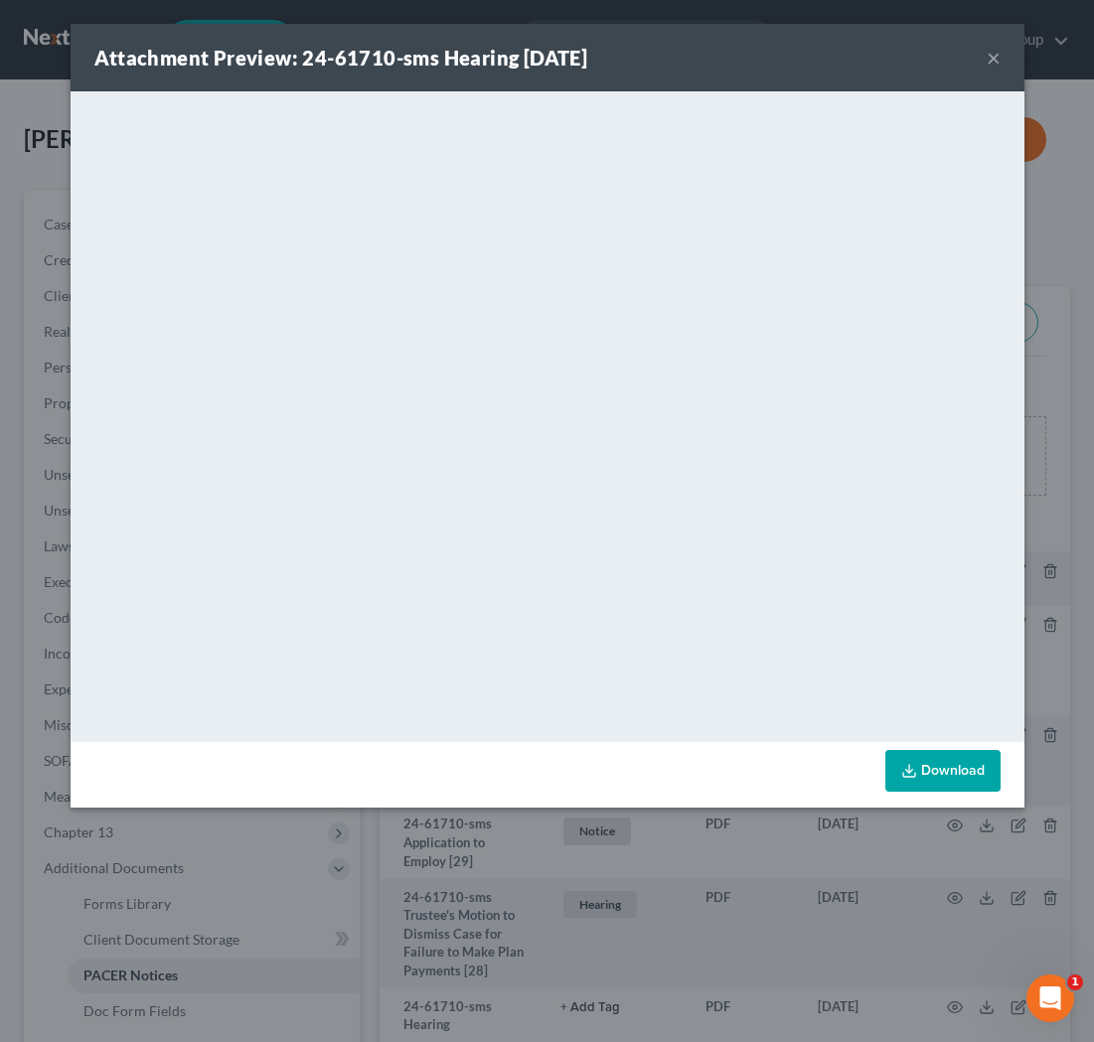
click at [987, 62] on button "×" at bounding box center [994, 58] width 14 height 24
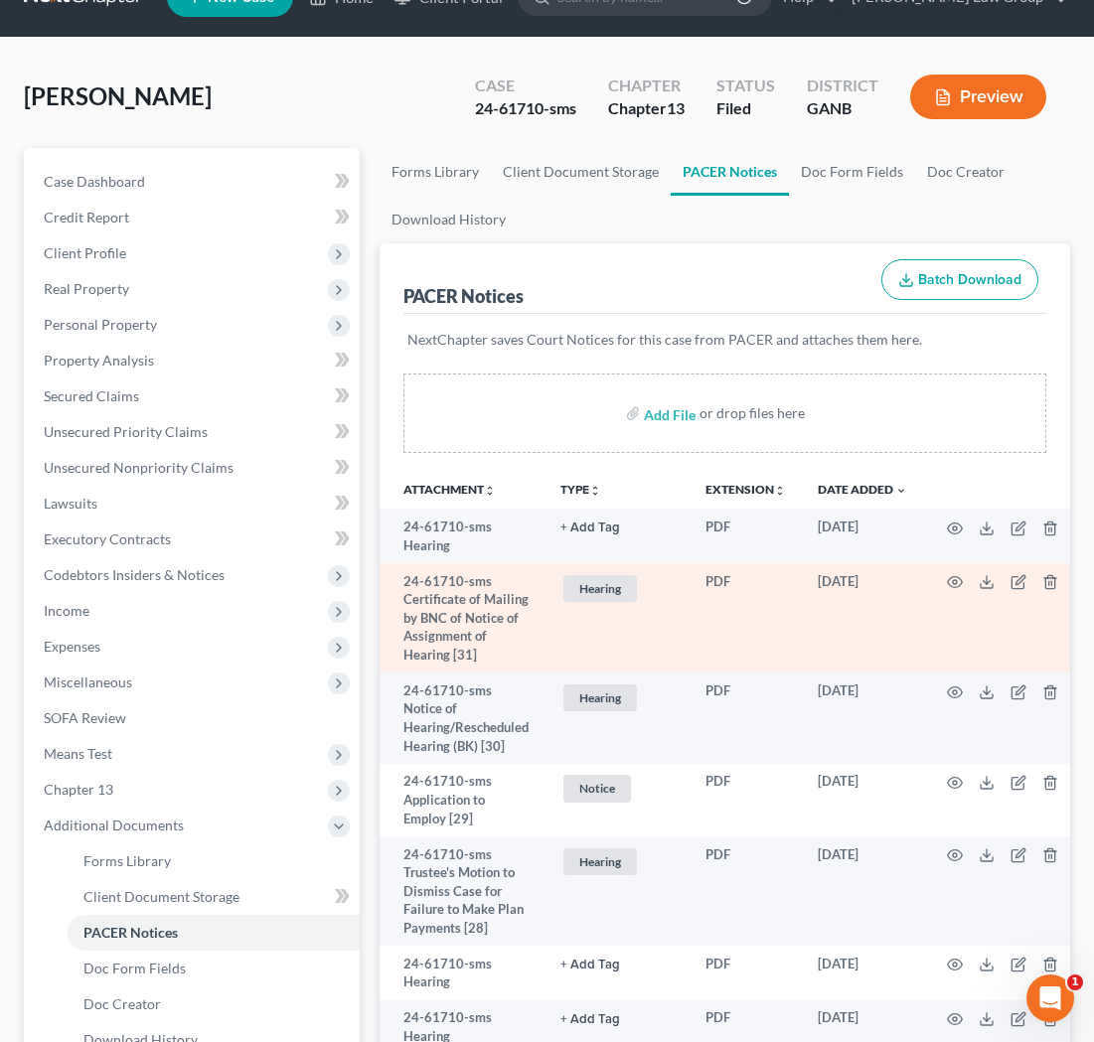
scroll to position [54, 0]
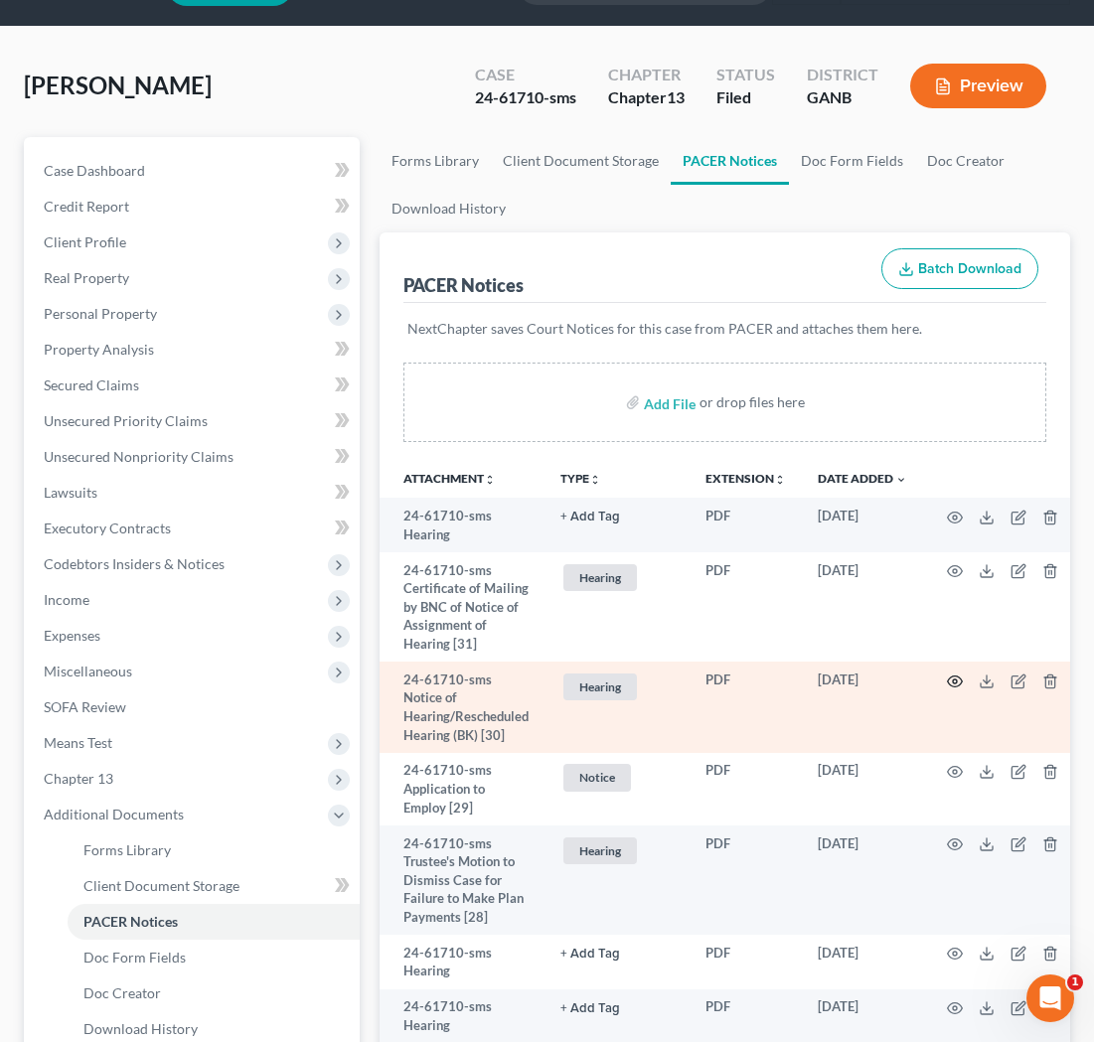
click at [947, 687] on icon "button" at bounding box center [954, 681] width 15 height 11
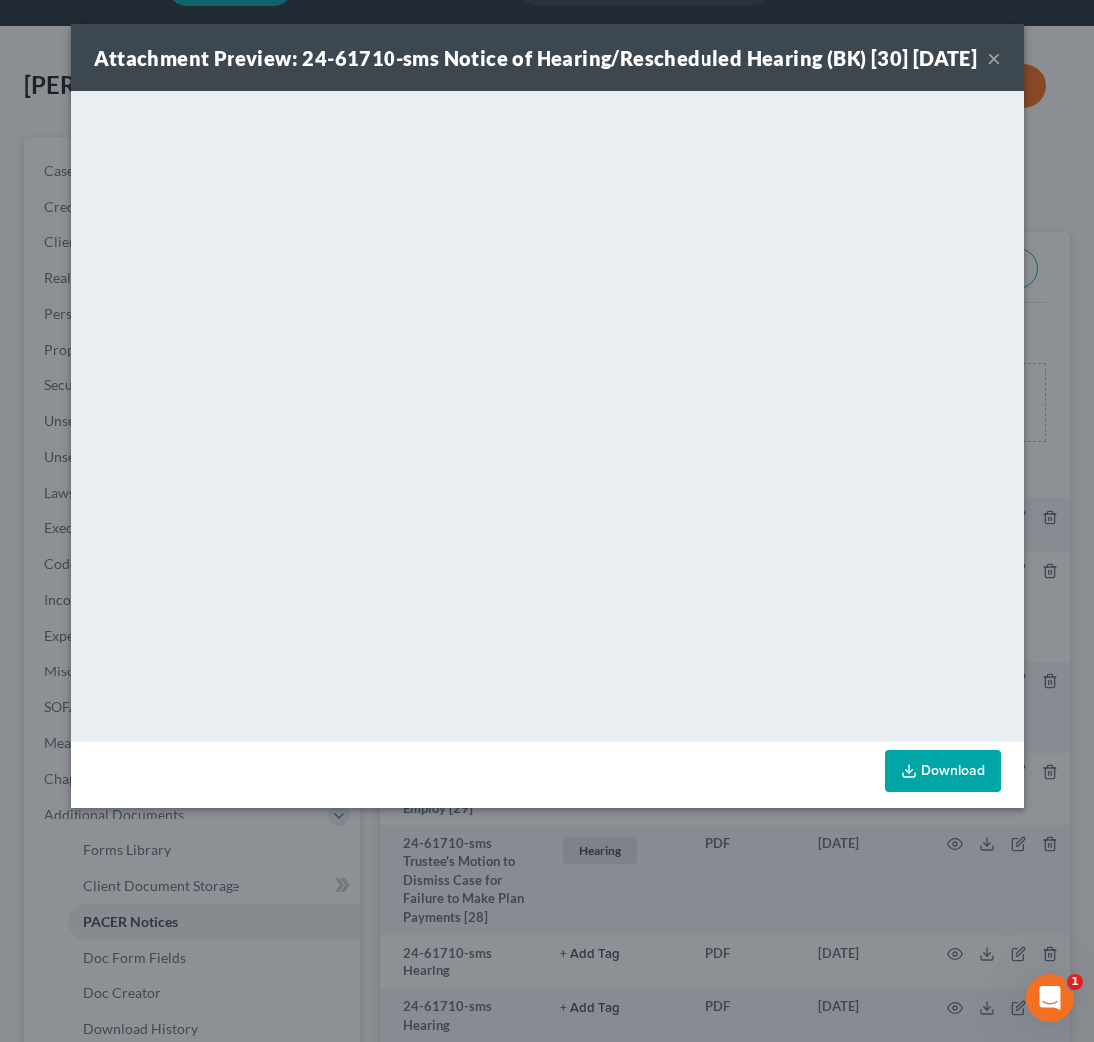
click at [987, 70] on button "×" at bounding box center [994, 58] width 14 height 24
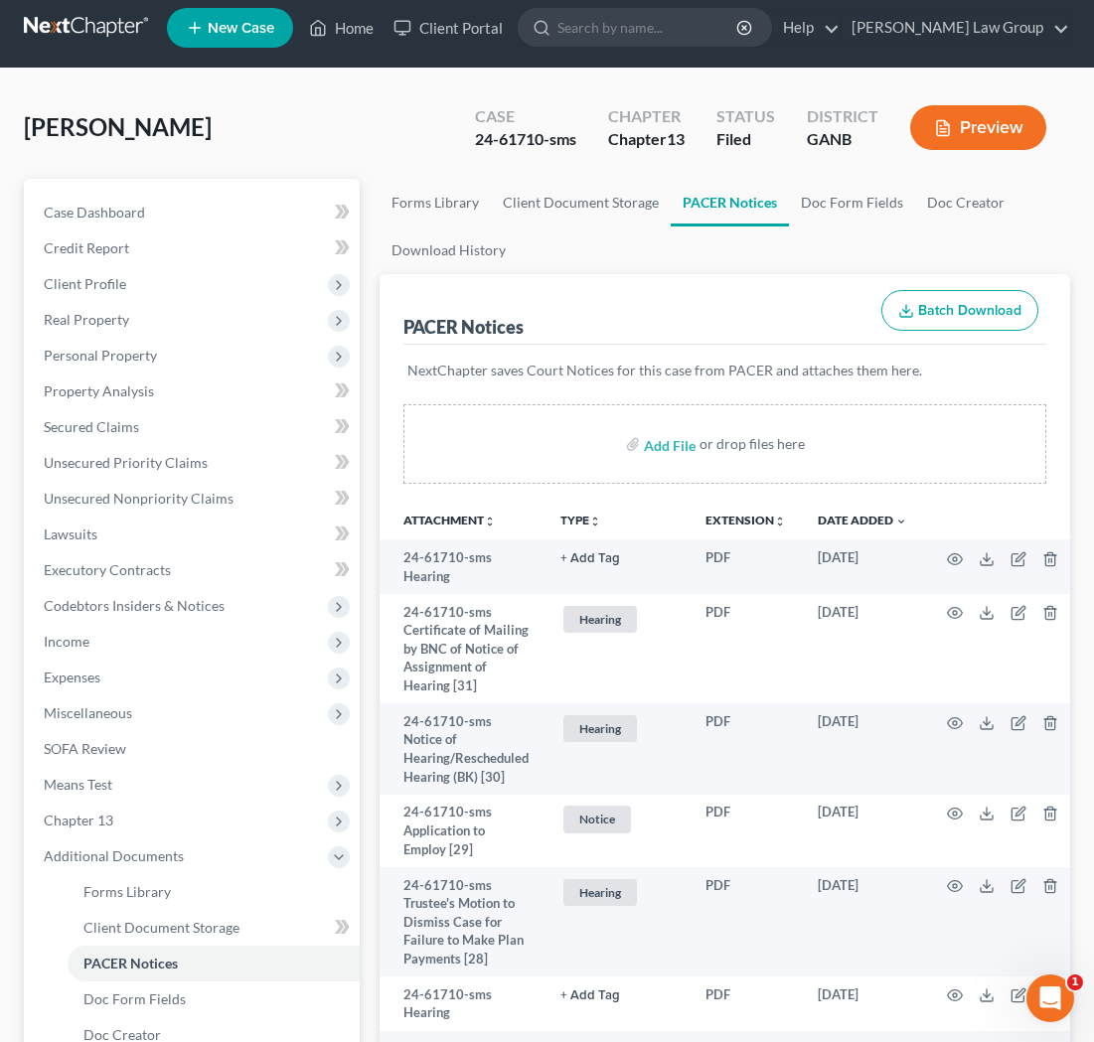
scroll to position [0, 0]
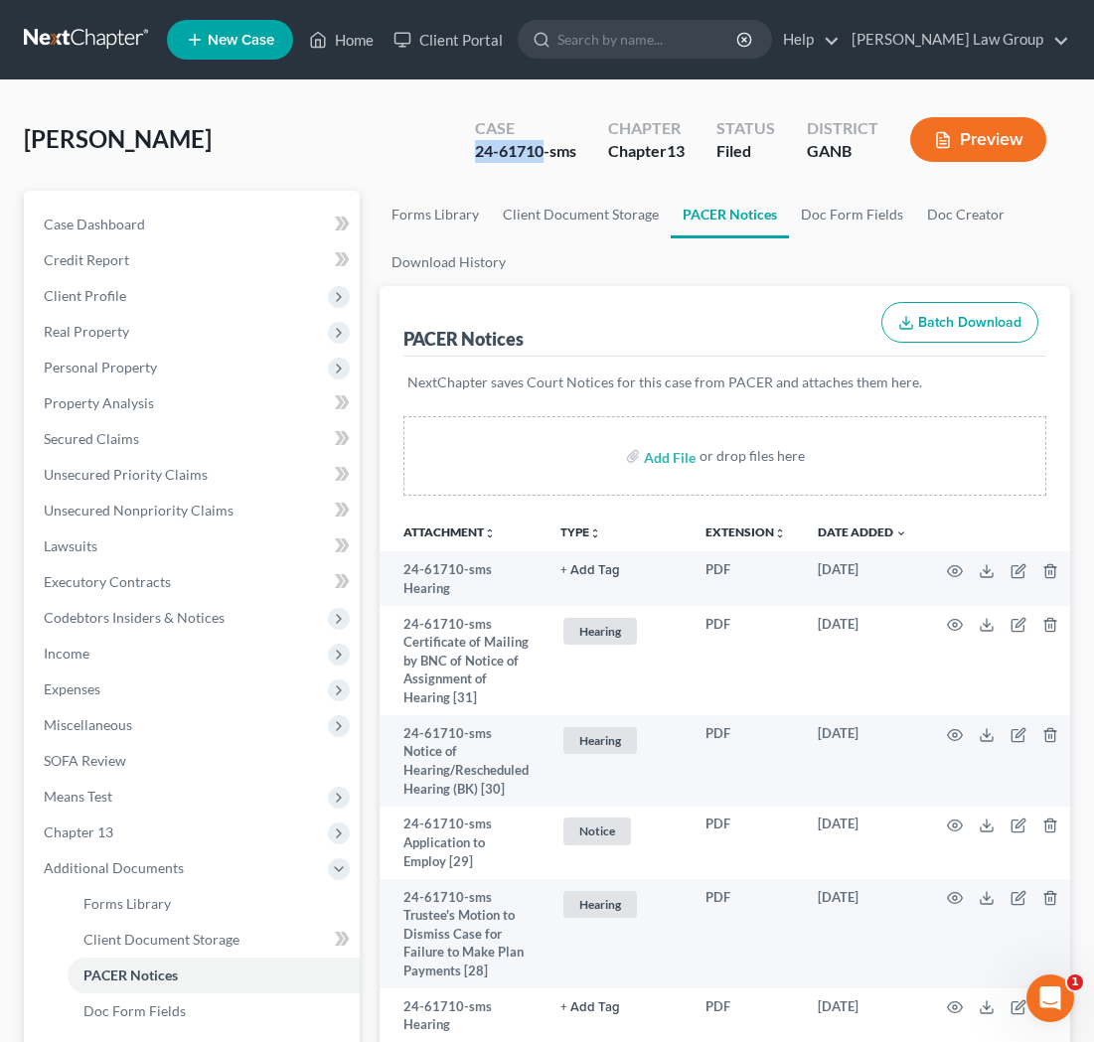
drag, startPoint x: 544, startPoint y: 149, endPoint x: 471, endPoint y: 151, distance: 73.5
click at [471, 151] on div "Case 24-61710-sms" at bounding box center [525, 141] width 133 height 59
copy div "24-61710"
click at [330, 39] on link "Home" at bounding box center [341, 40] width 84 height 36
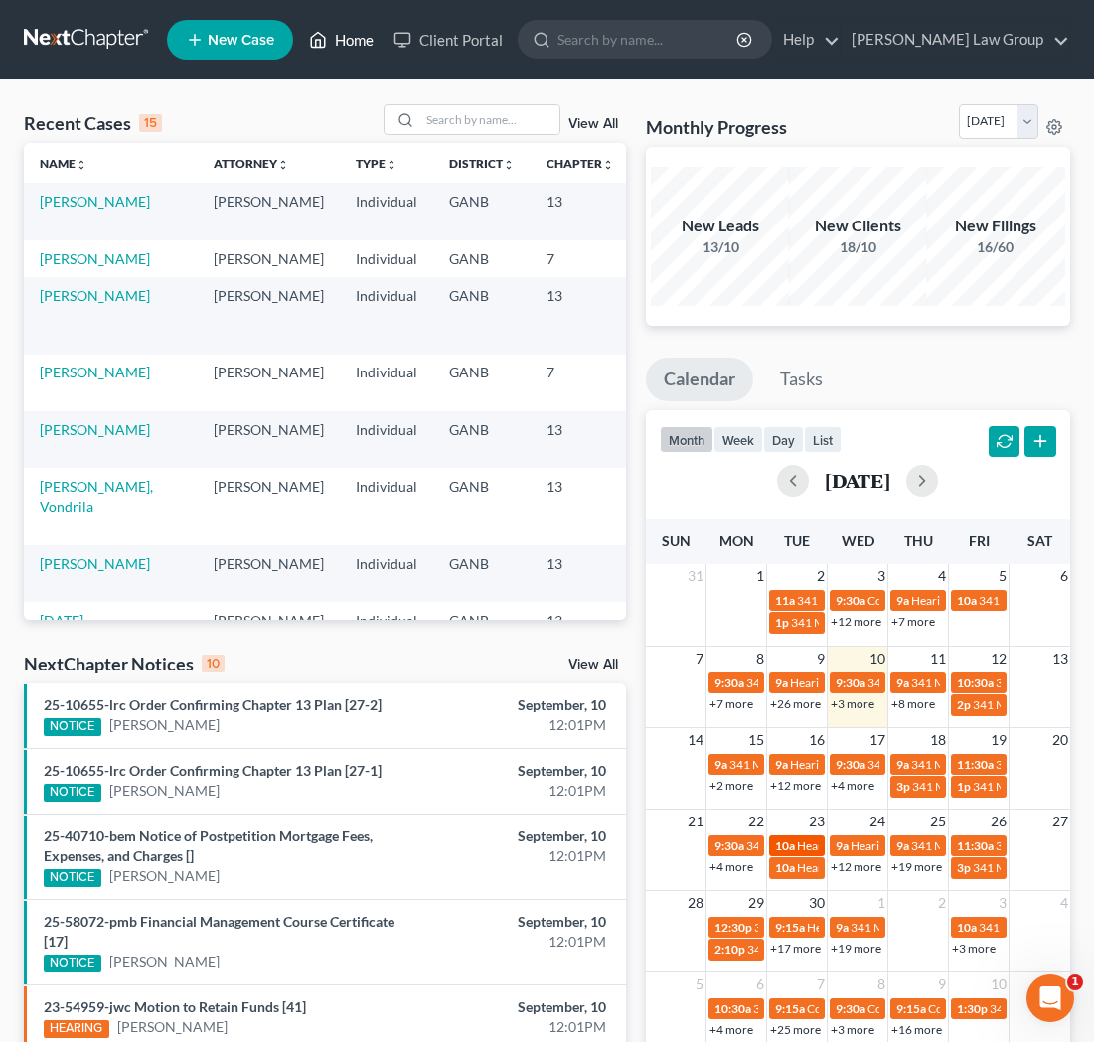
click at [799, 839] on span "Hearing for [PERSON_NAME]" at bounding box center [874, 846] width 155 height 15
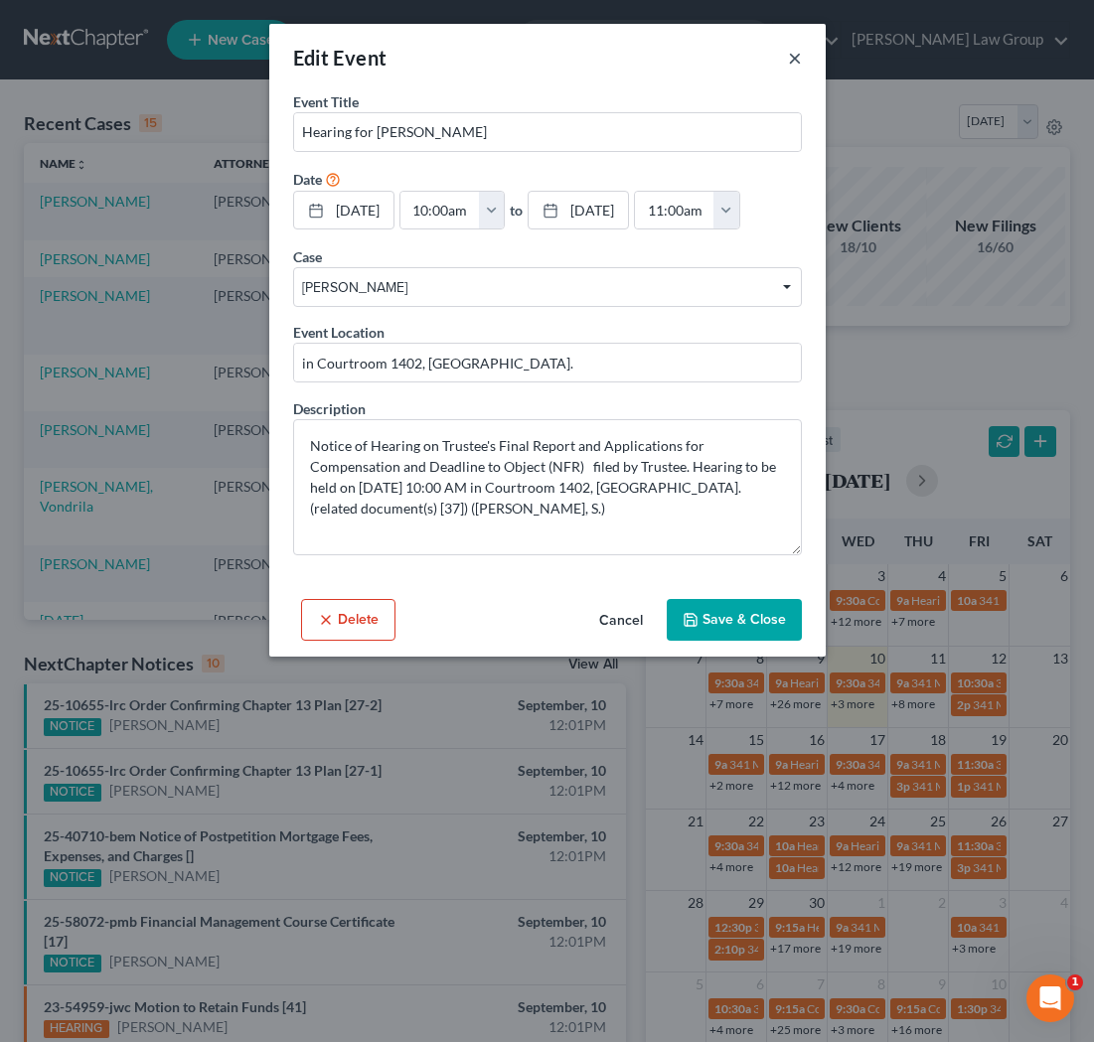
click at [792, 57] on button "×" at bounding box center [795, 58] width 14 height 24
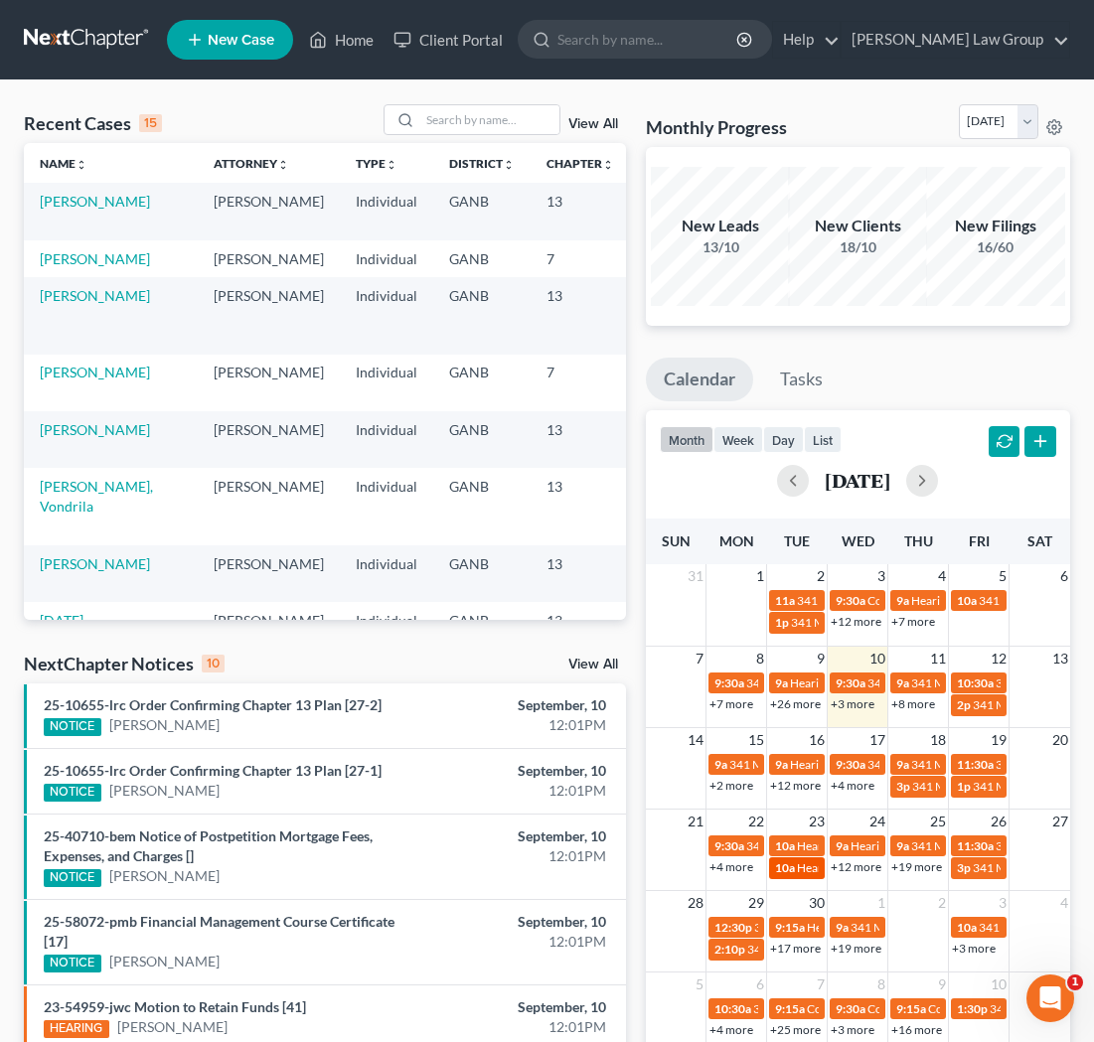
click at [806, 864] on span "Hearing for [PERSON_NAME]" at bounding box center [874, 867] width 155 height 15
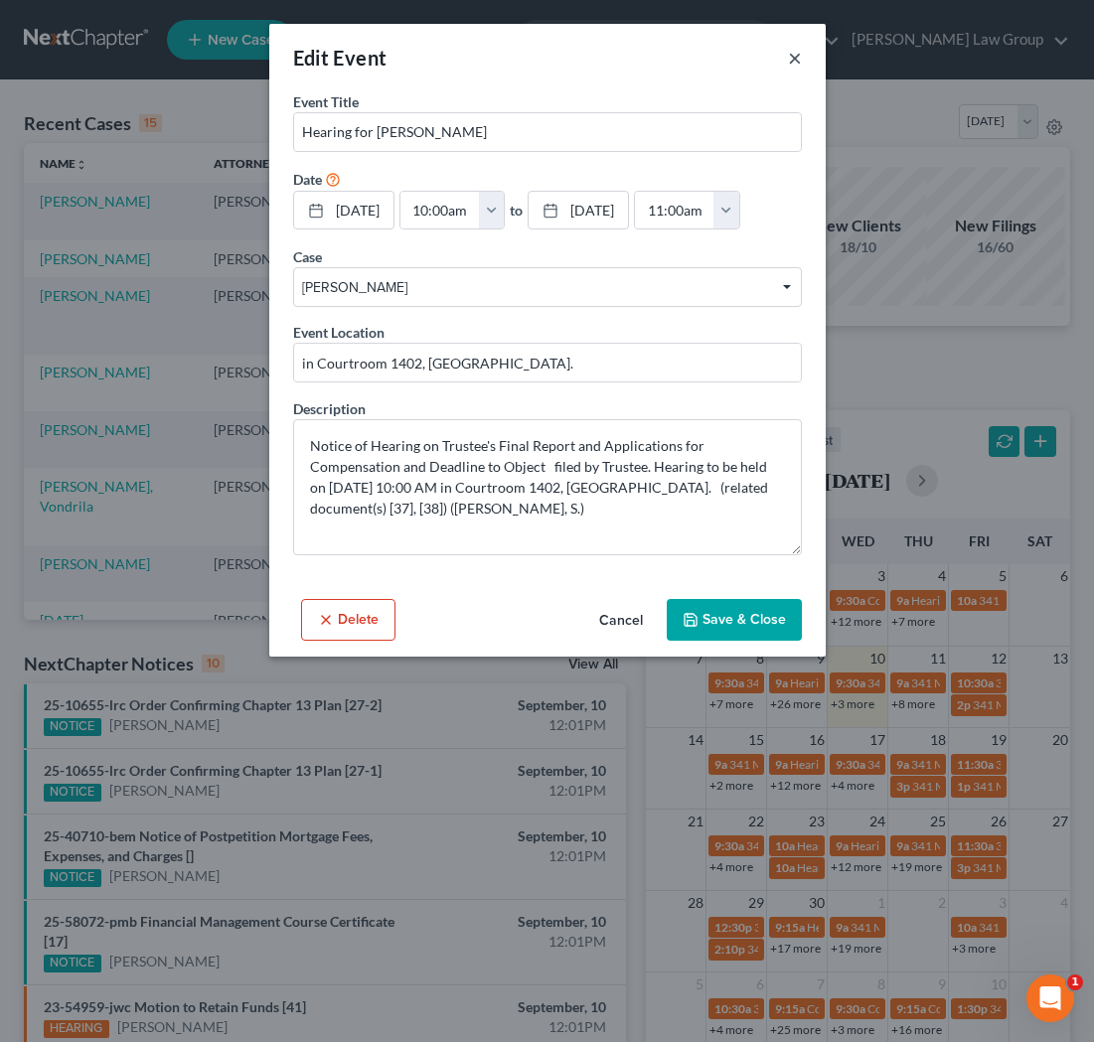
click at [794, 59] on button "×" at bounding box center [795, 58] width 14 height 24
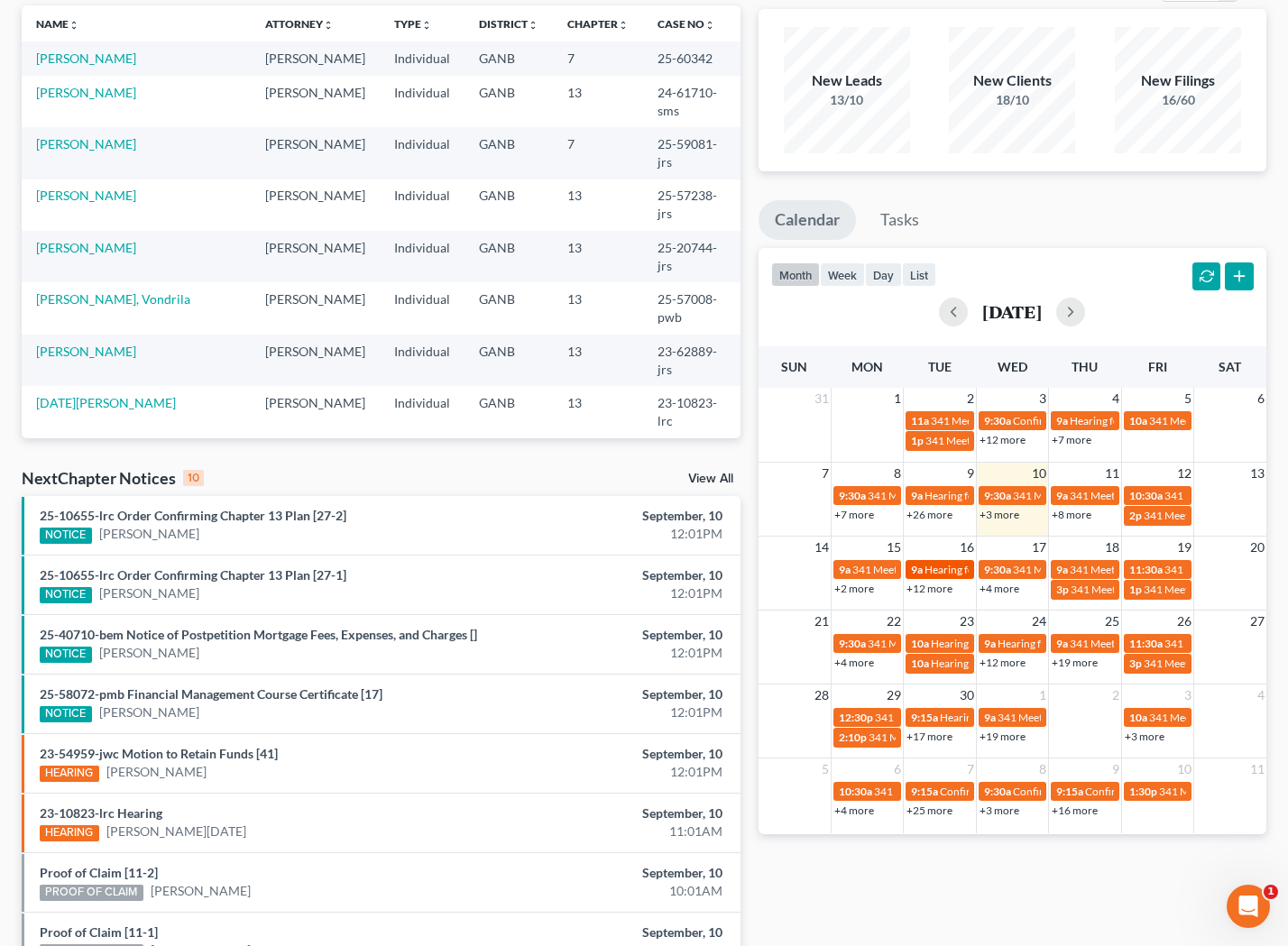
scroll to position [130, 0]
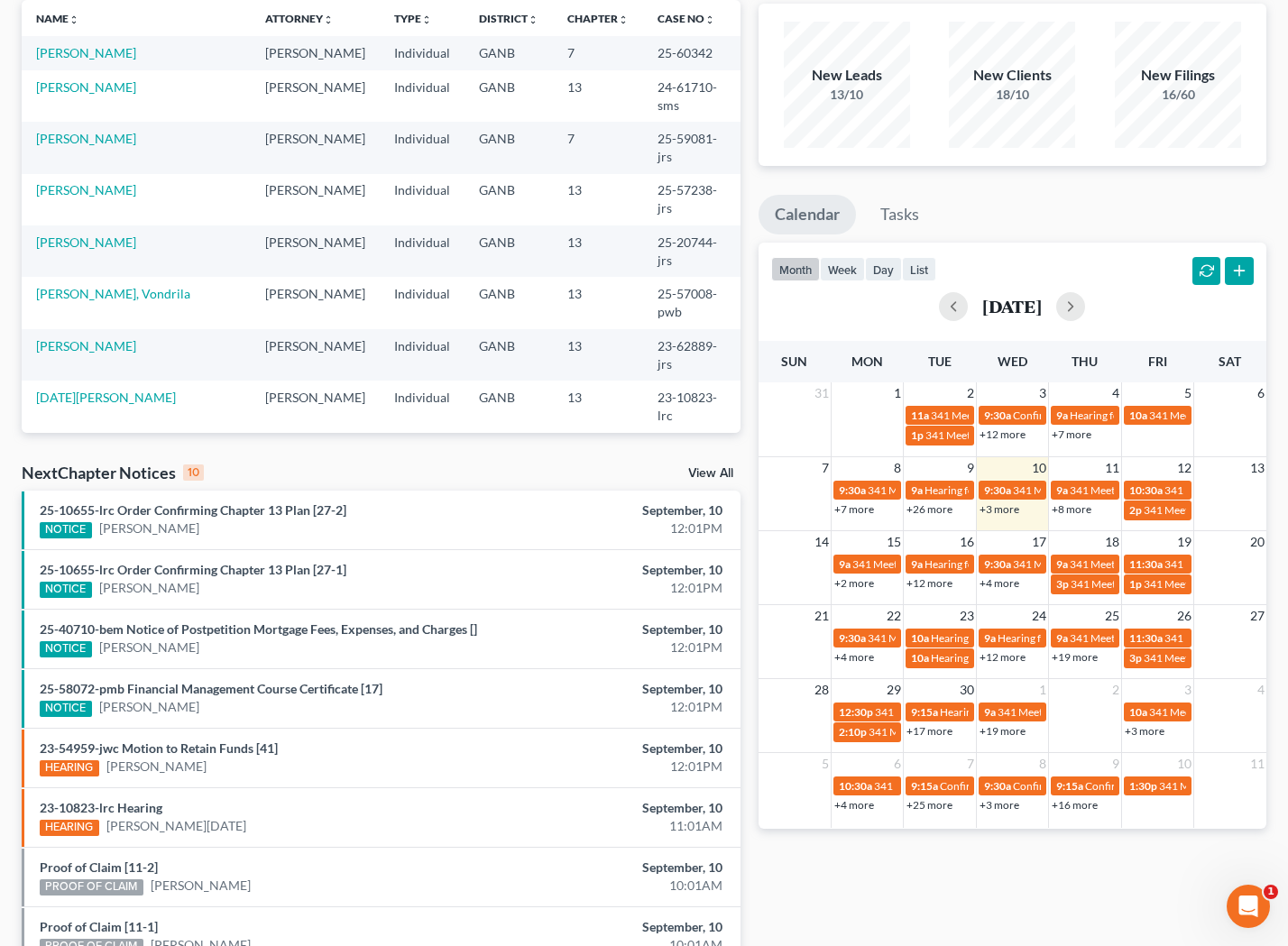
click at [929, 584] on link "+4 more" at bounding box center [999, 583] width 40 height 14
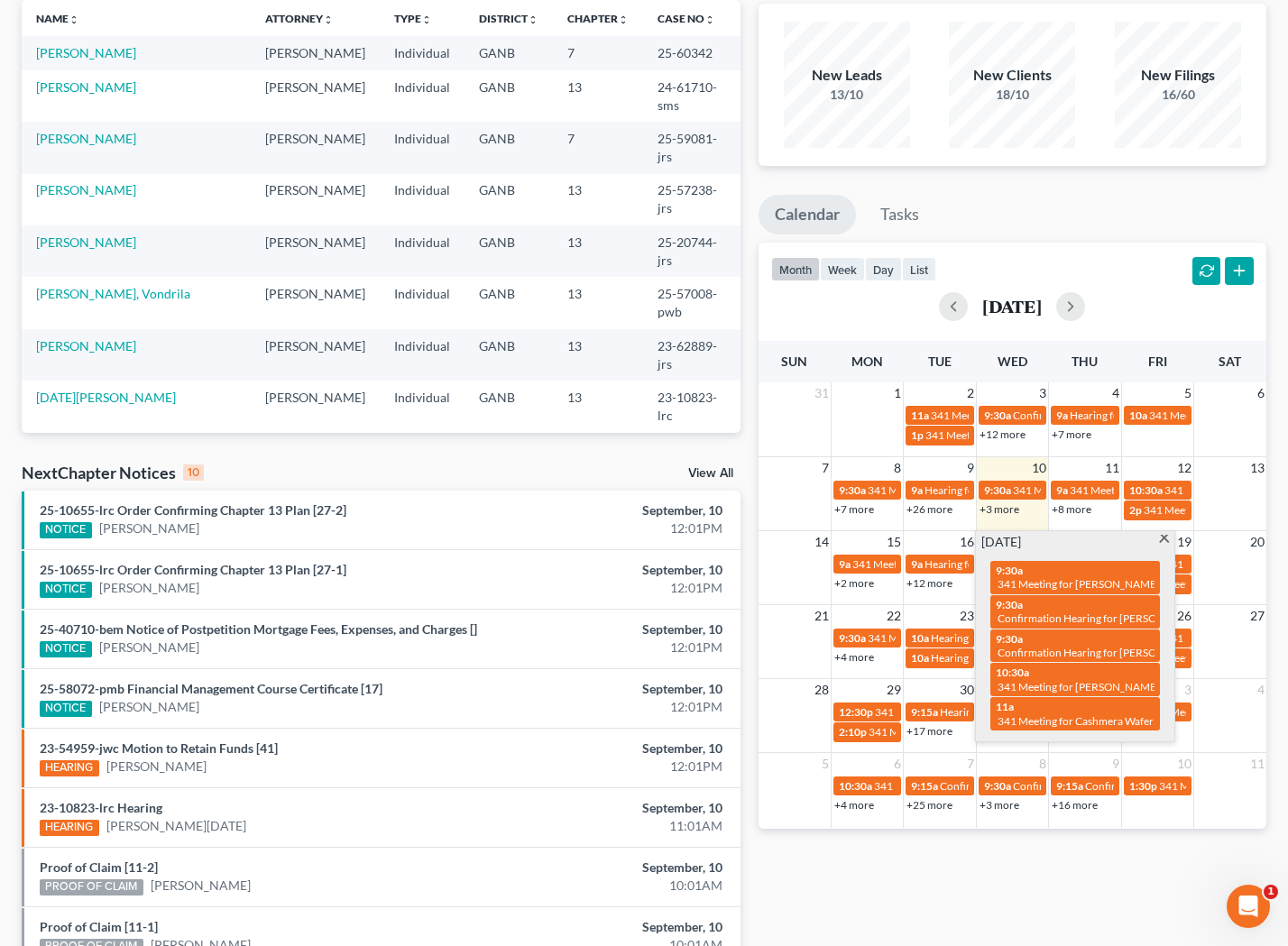
click at [783, 627] on table "21 22 23 24 25 26 27 9:30a 341 Meeting for [PERSON_NAME] 10a Hearing for [PERSO…" at bounding box center [1012, 636] width 507 height 64
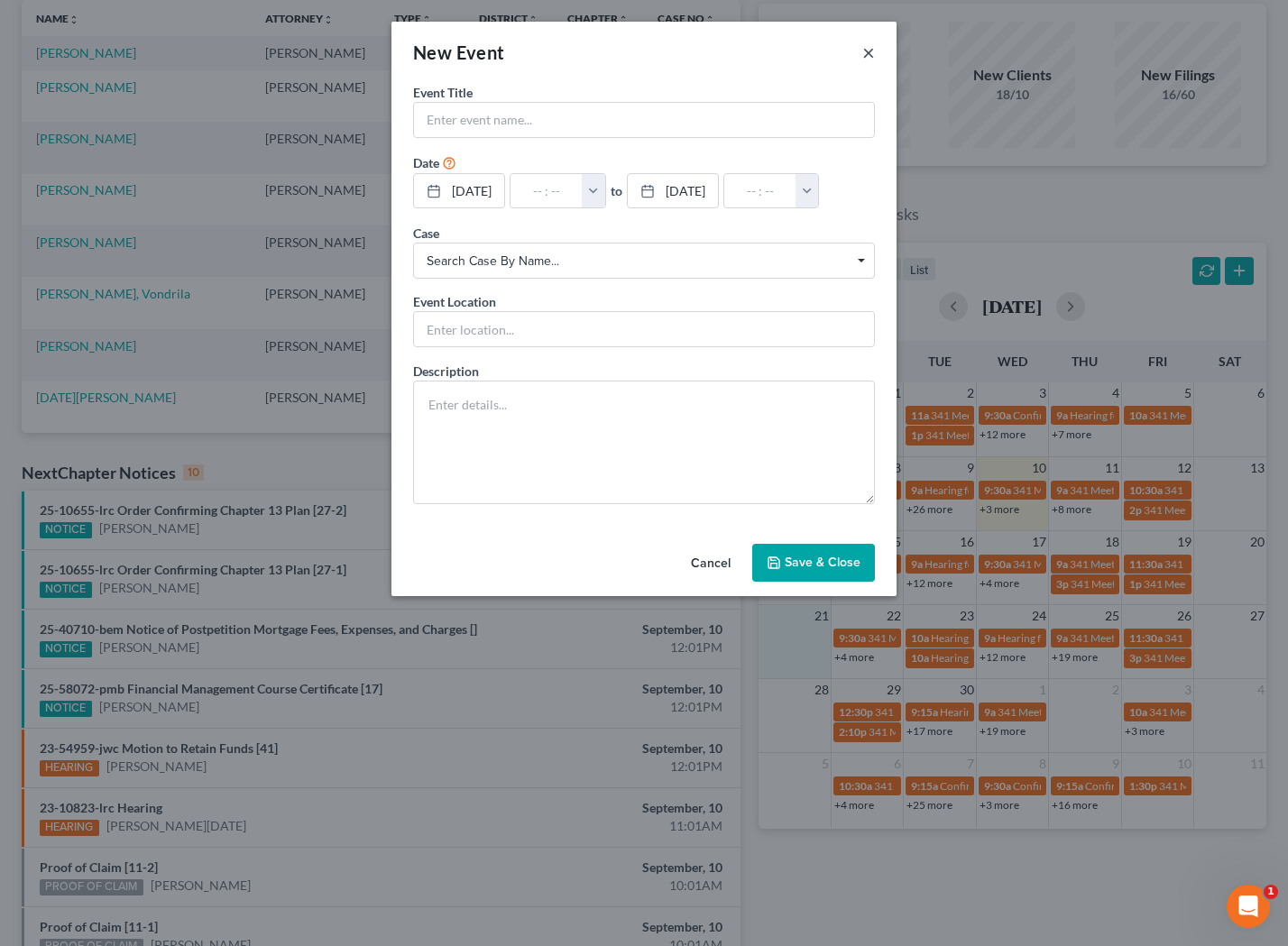
click at [868, 56] on button "×" at bounding box center [869, 53] width 13 height 22
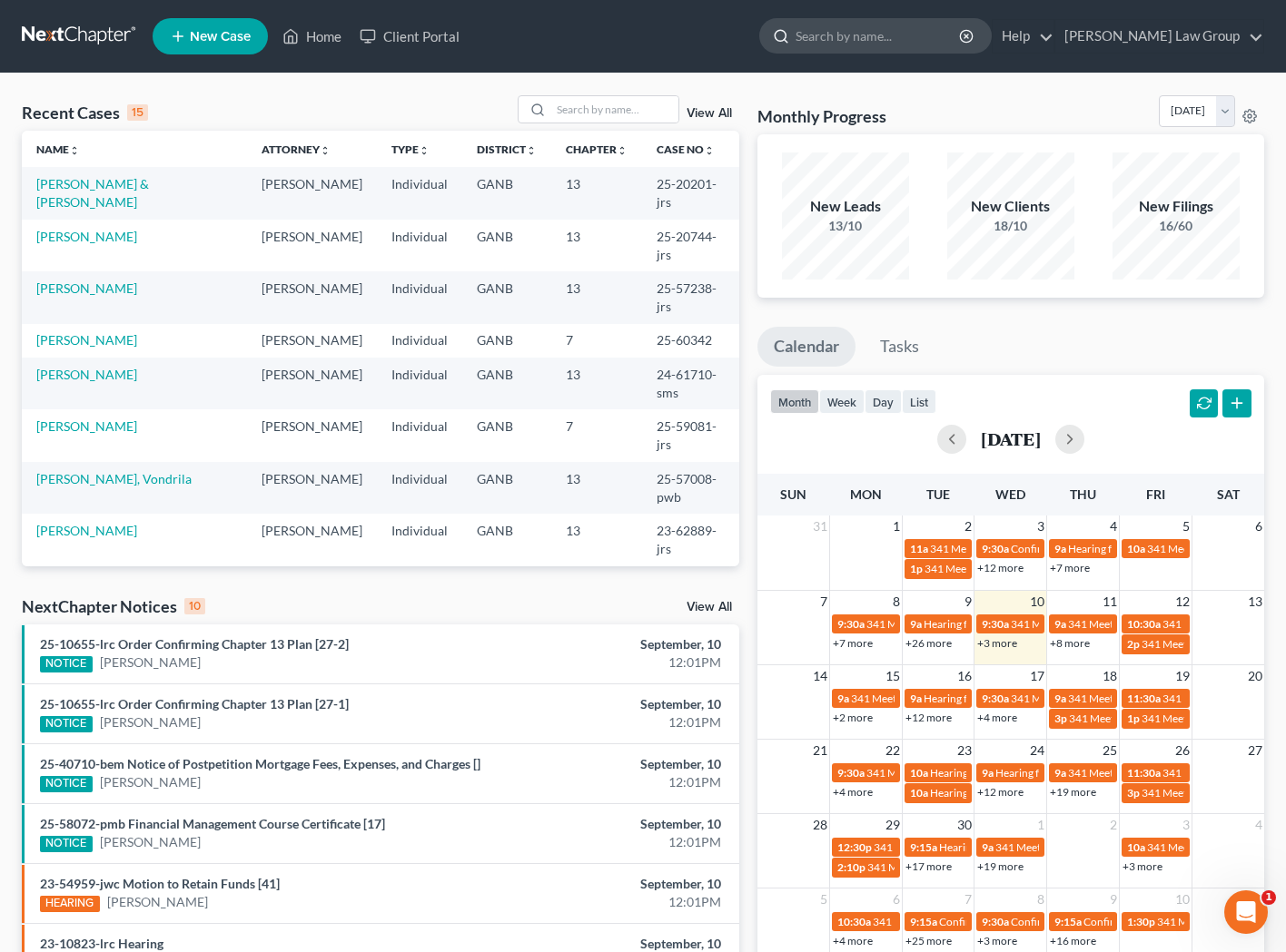
click at [900, 40] on input "search" at bounding box center [878, 36] width 166 height 34
click at [882, 38] on input "search" at bounding box center [878, 36] width 166 height 34
type input "bianca"
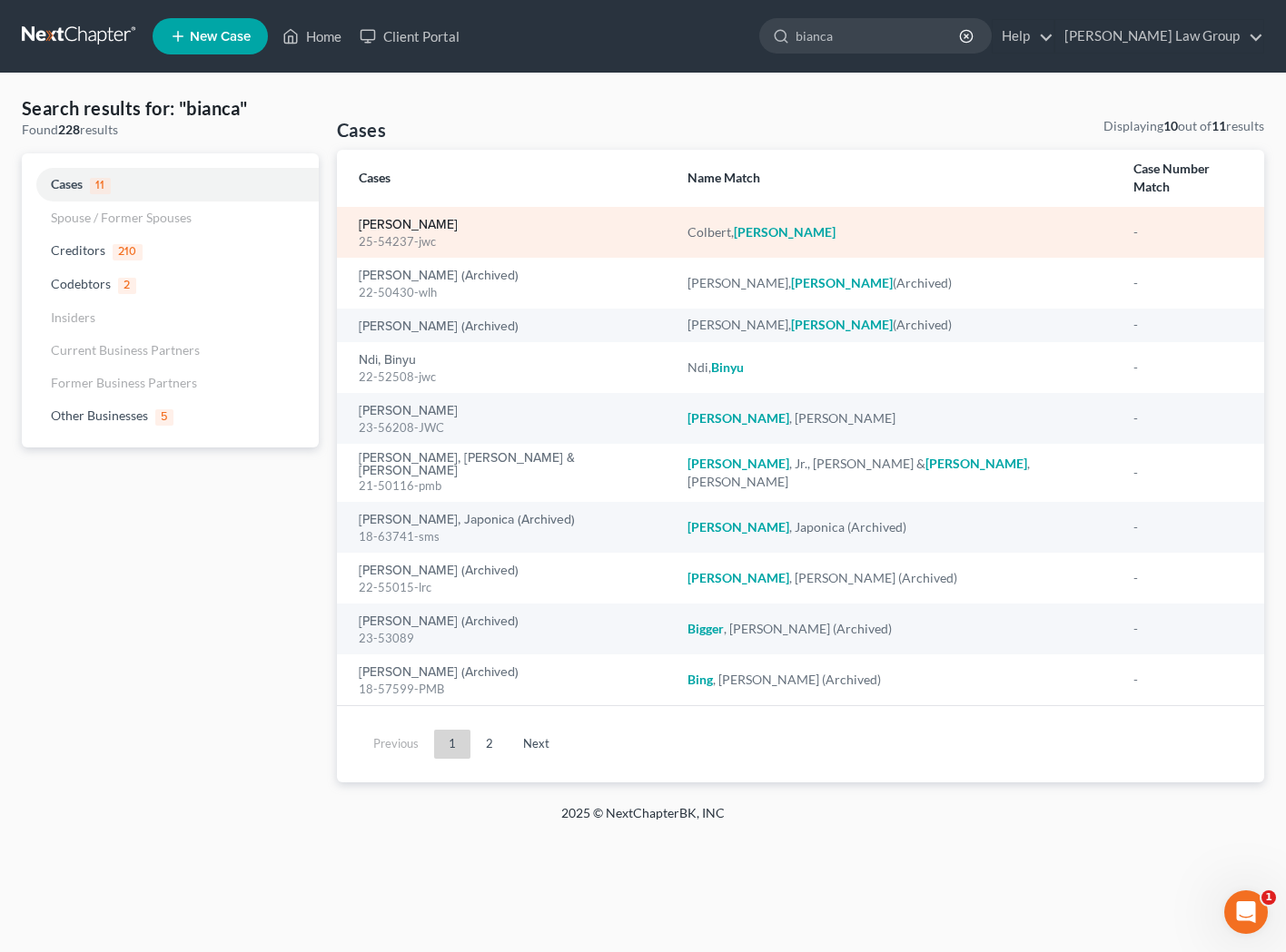
click at [437, 218] on link "[PERSON_NAME]" at bounding box center [408, 225] width 99 height 13
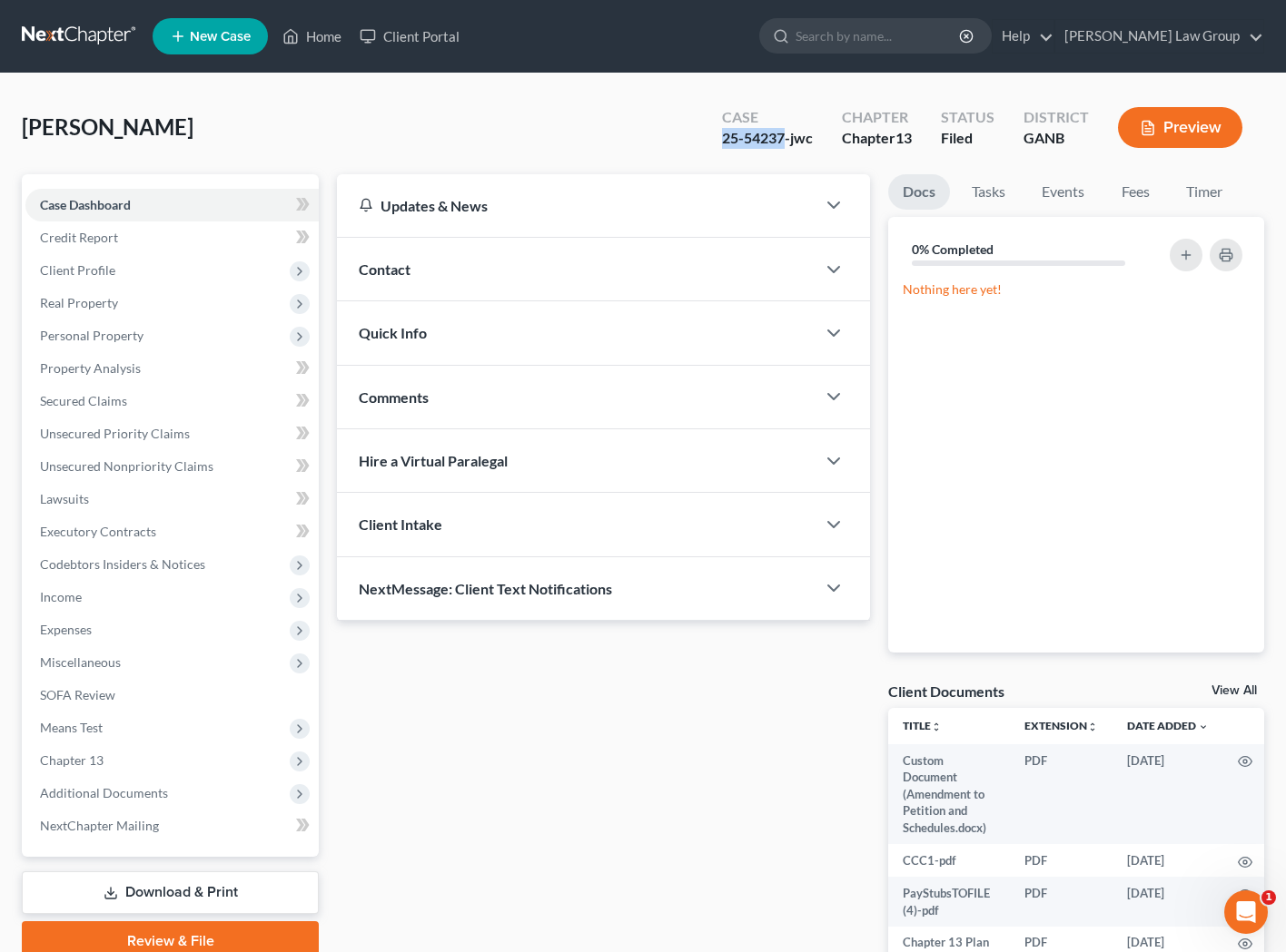
drag, startPoint x: 786, startPoint y: 137, endPoint x: 707, endPoint y: 138, distance: 79.0
click at [707, 138] on div "Case 25-54237-jwc Chapter Chapter 13 Status Filed District GANB Preview" at bounding box center [982, 127] width 564 height 65
copy div "25-54237"
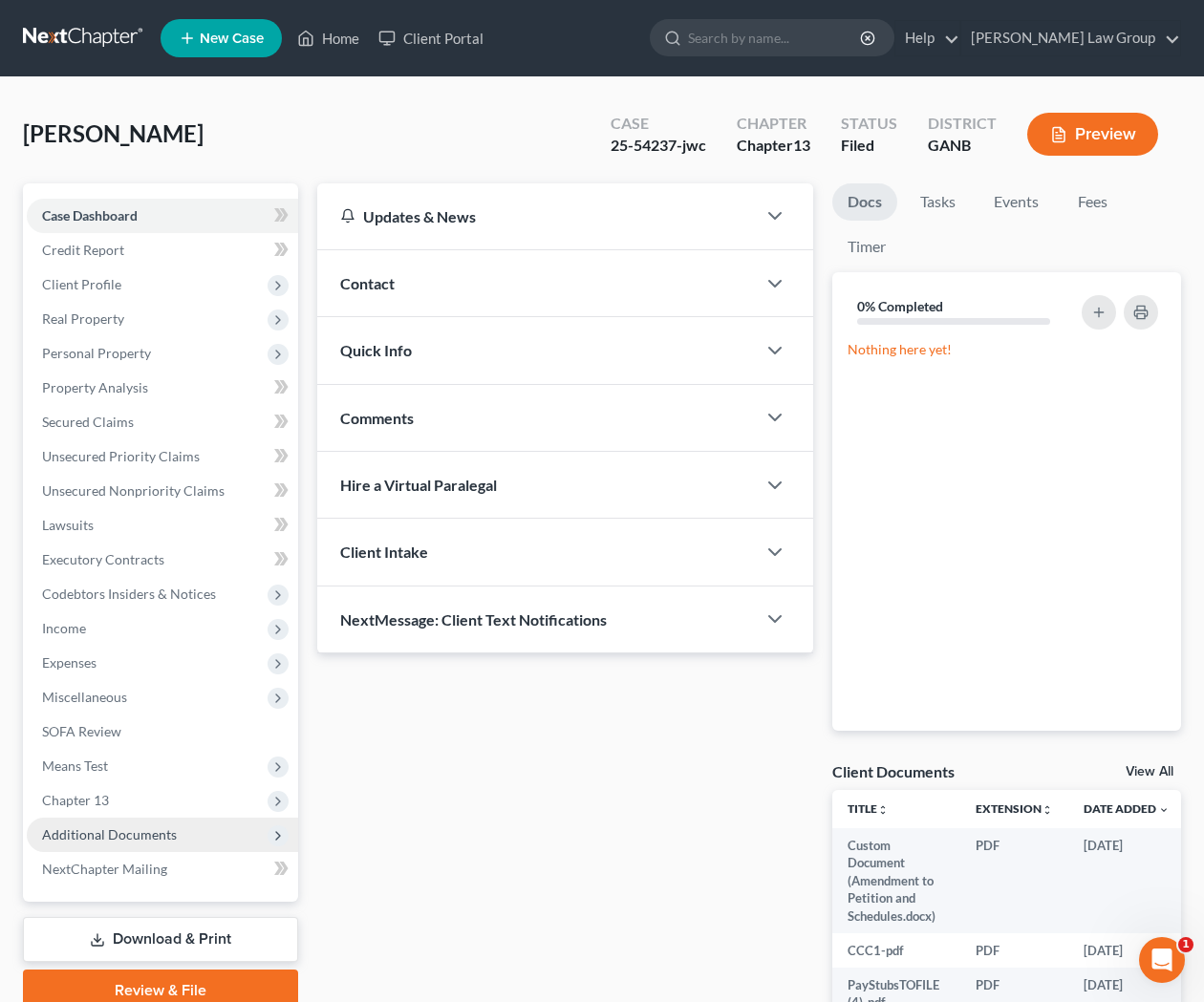
click at [154, 828] on span "Additional Documents" at bounding box center [110, 834] width 135 height 16
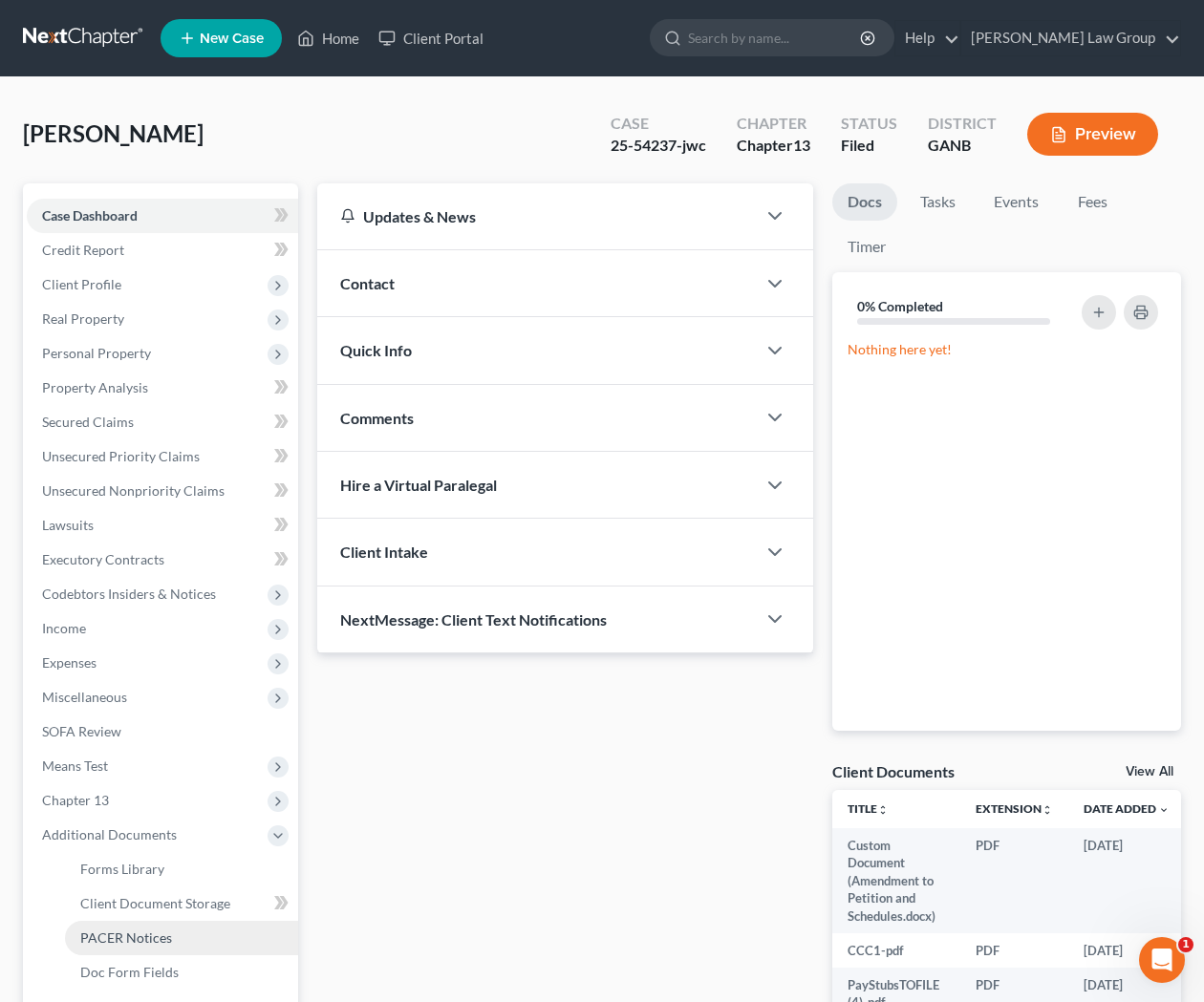
click at [145, 932] on span "PACER Notices" at bounding box center [125, 938] width 91 height 16
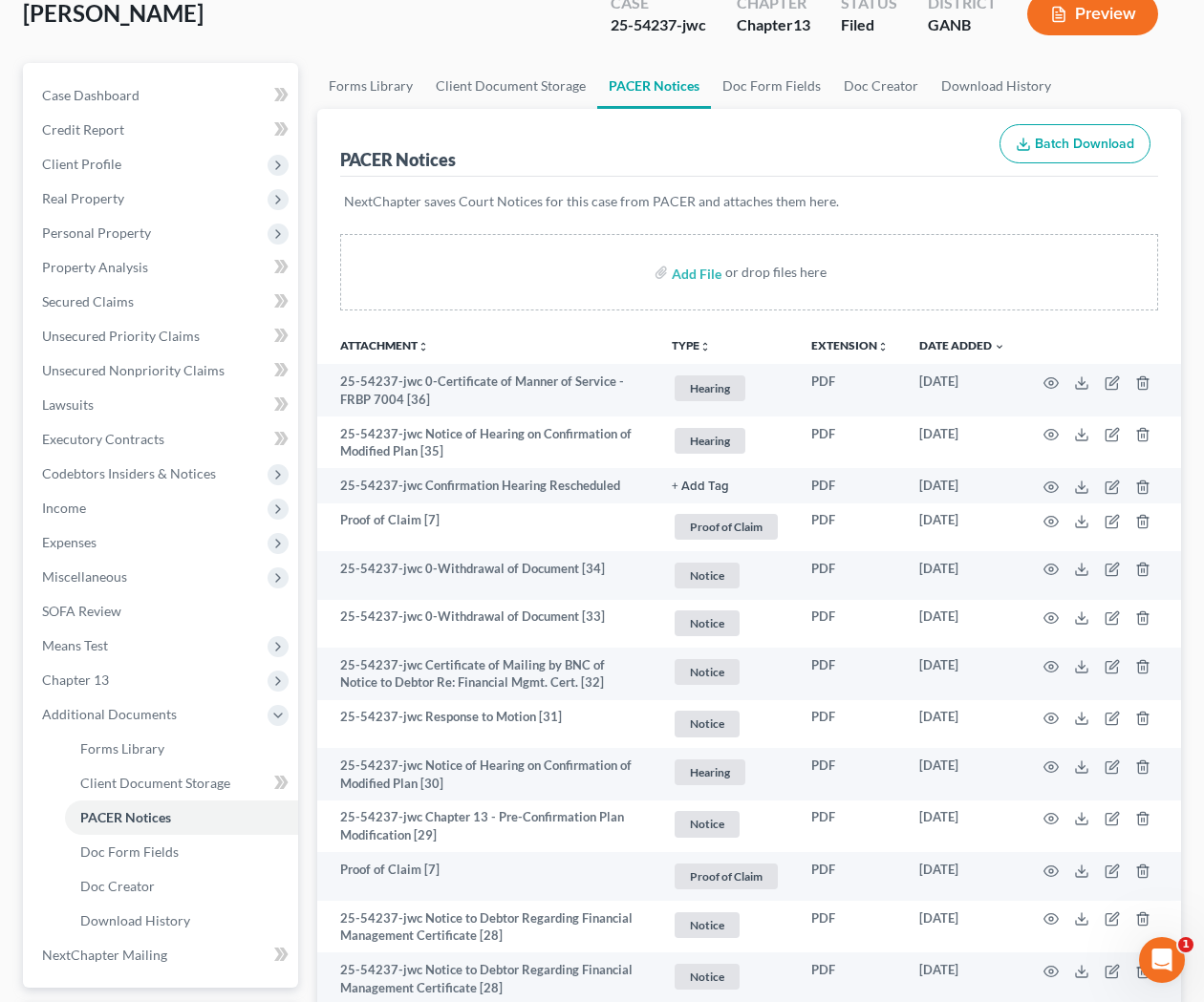
scroll to position [117, 0]
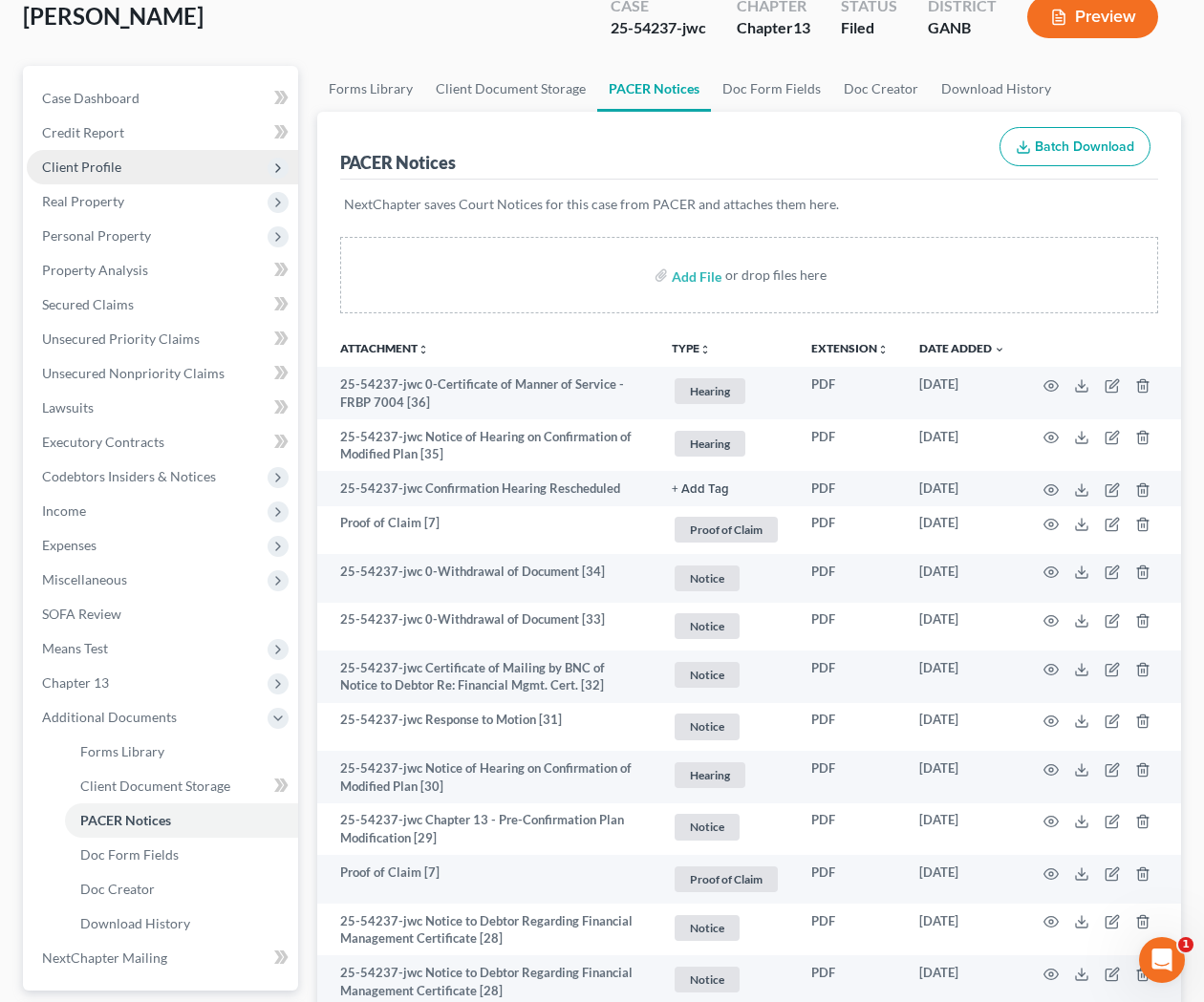
click at [122, 178] on span "Client Profile" at bounding box center [163, 167] width 271 height 35
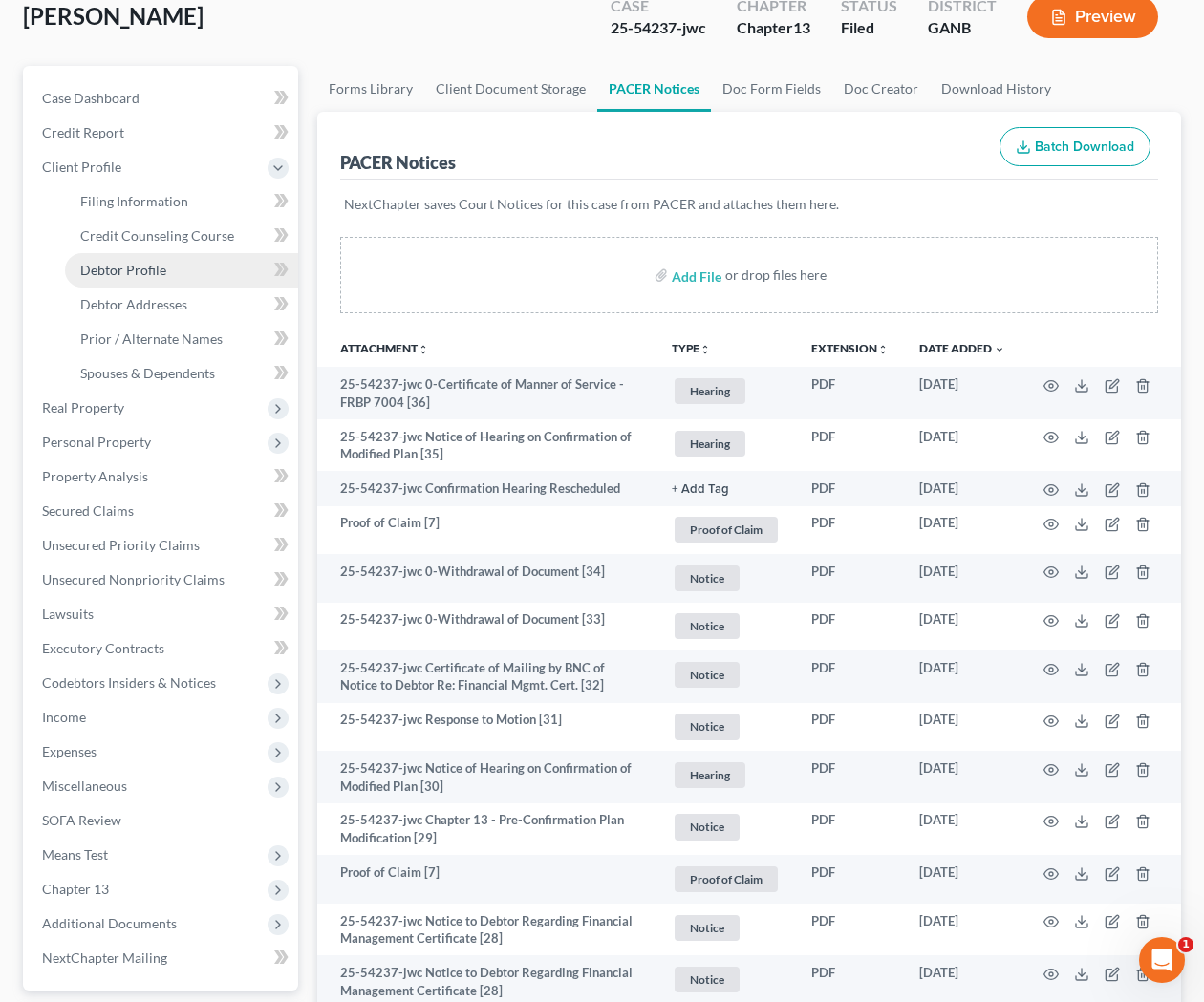
click at [159, 275] on span "Debtor Profile" at bounding box center [122, 269] width 86 height 16
select select "2"
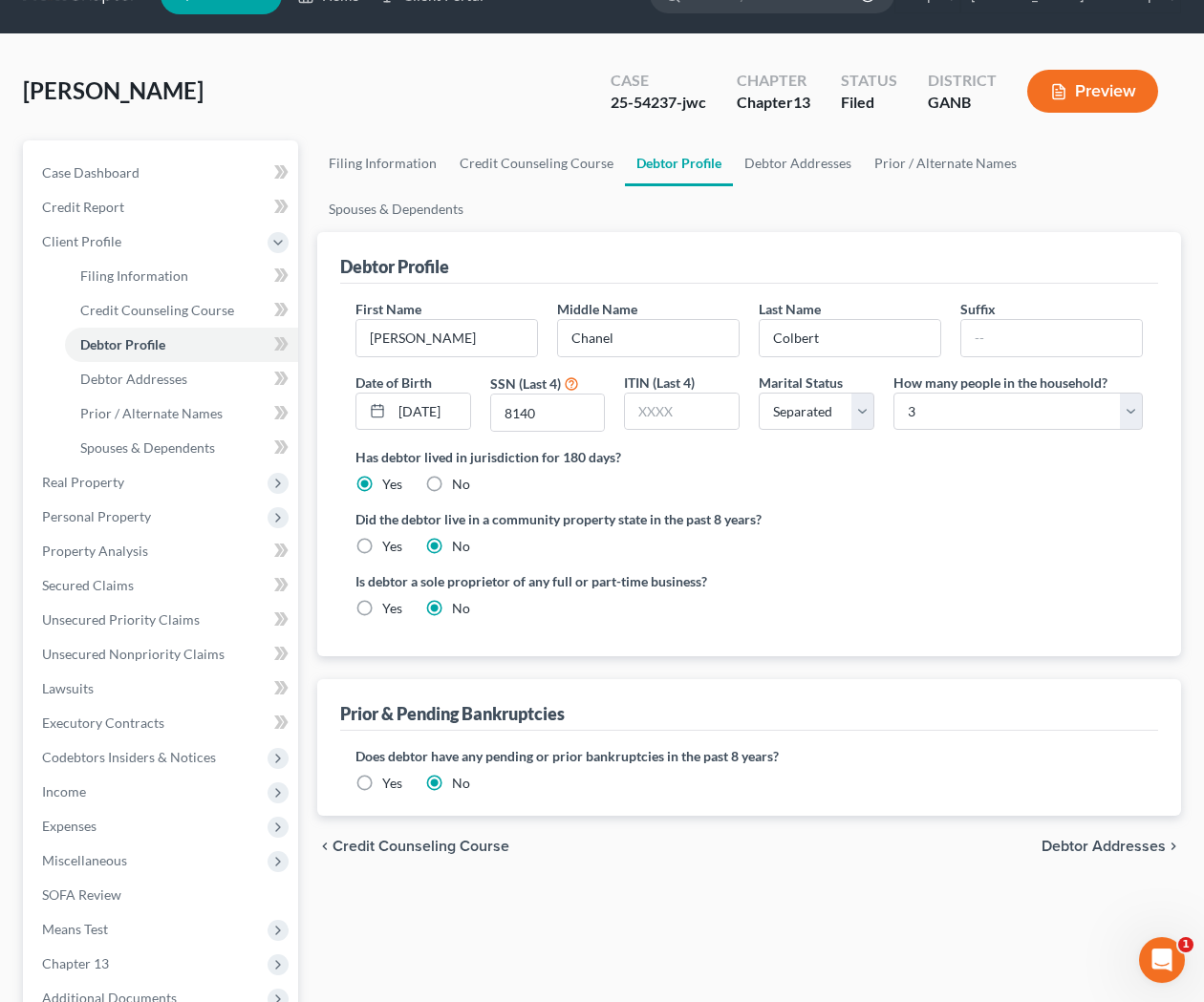
scroll to position [11, 0]
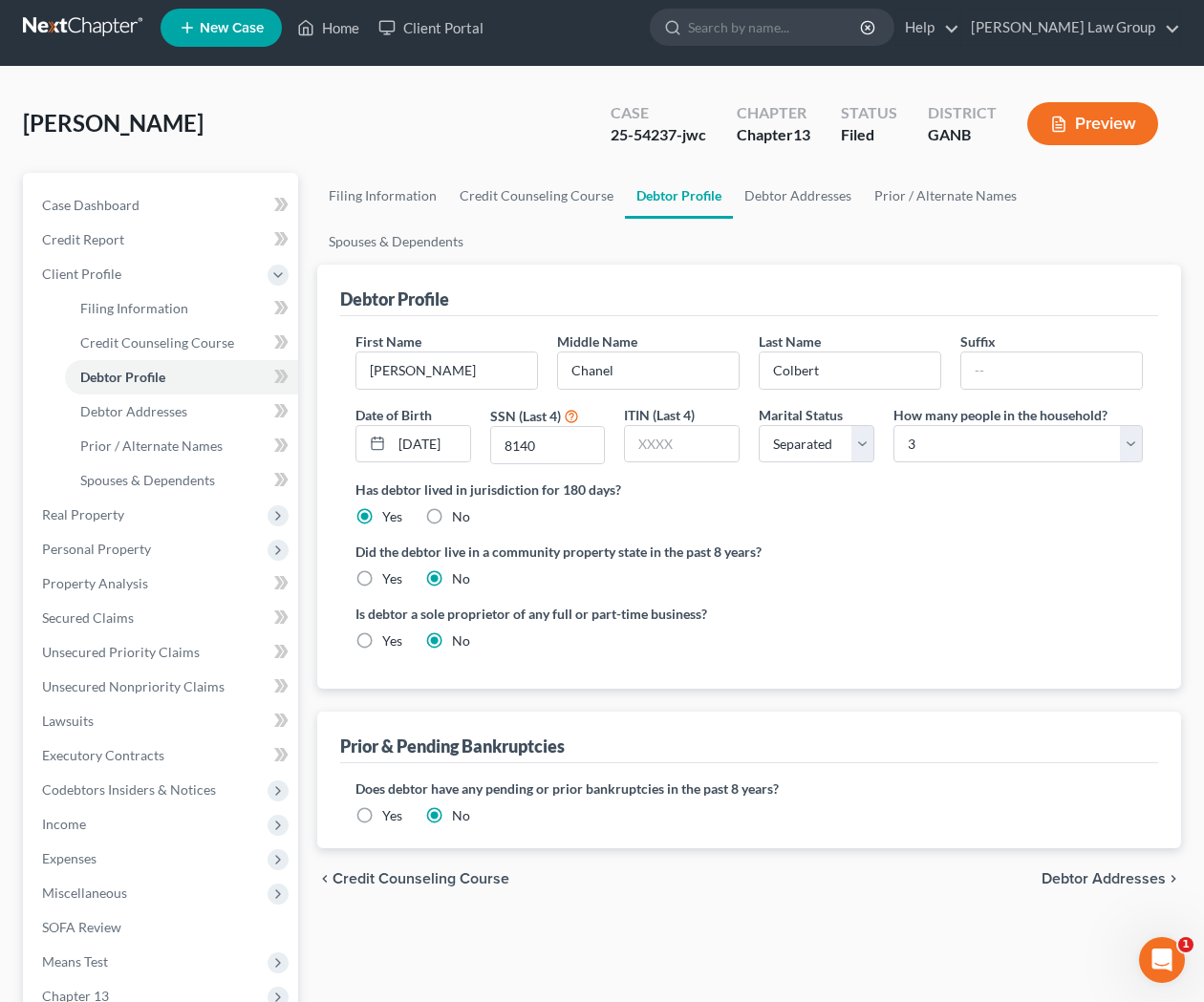
radio input "true"
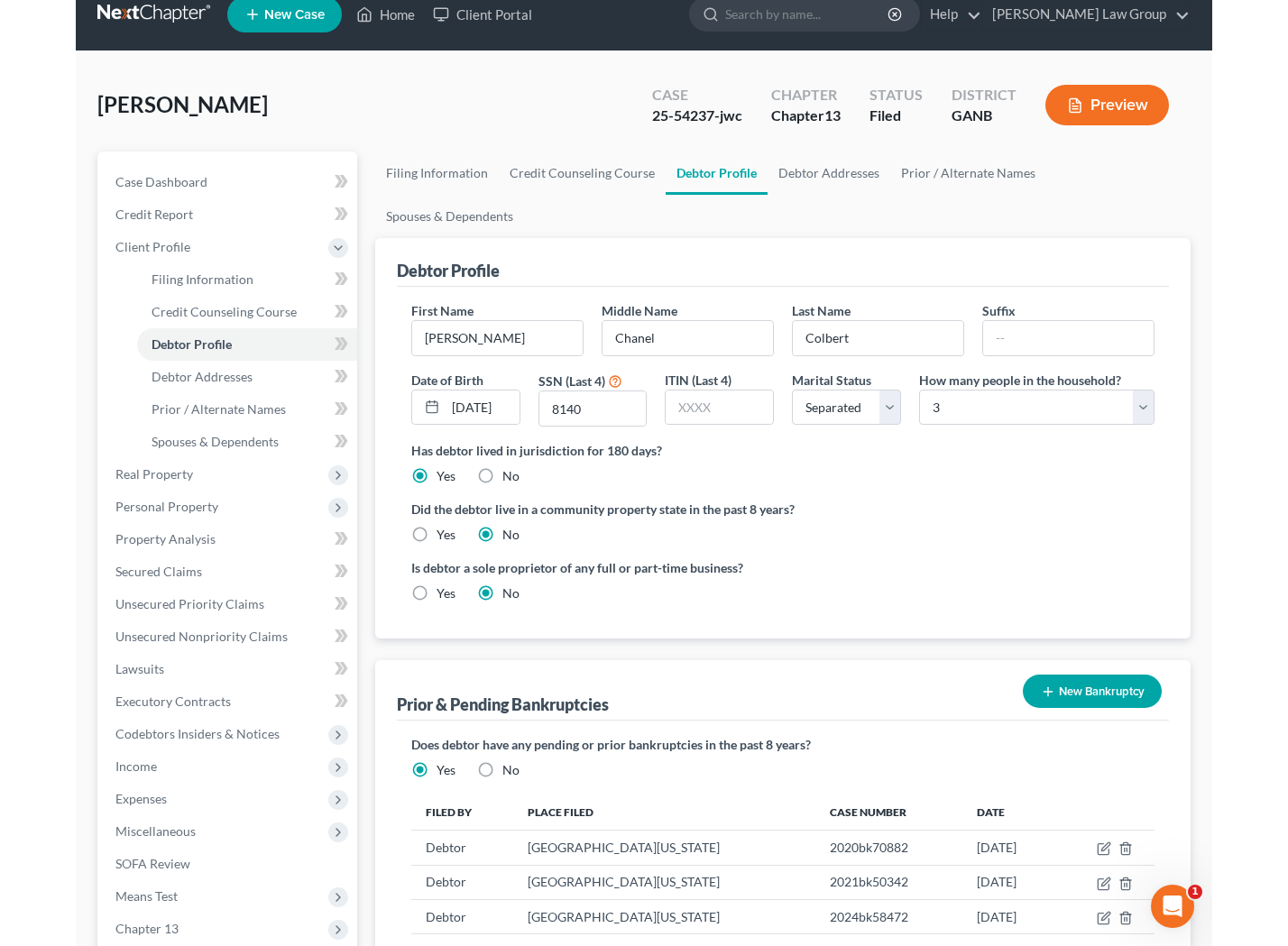
scroll to position [0, 0]
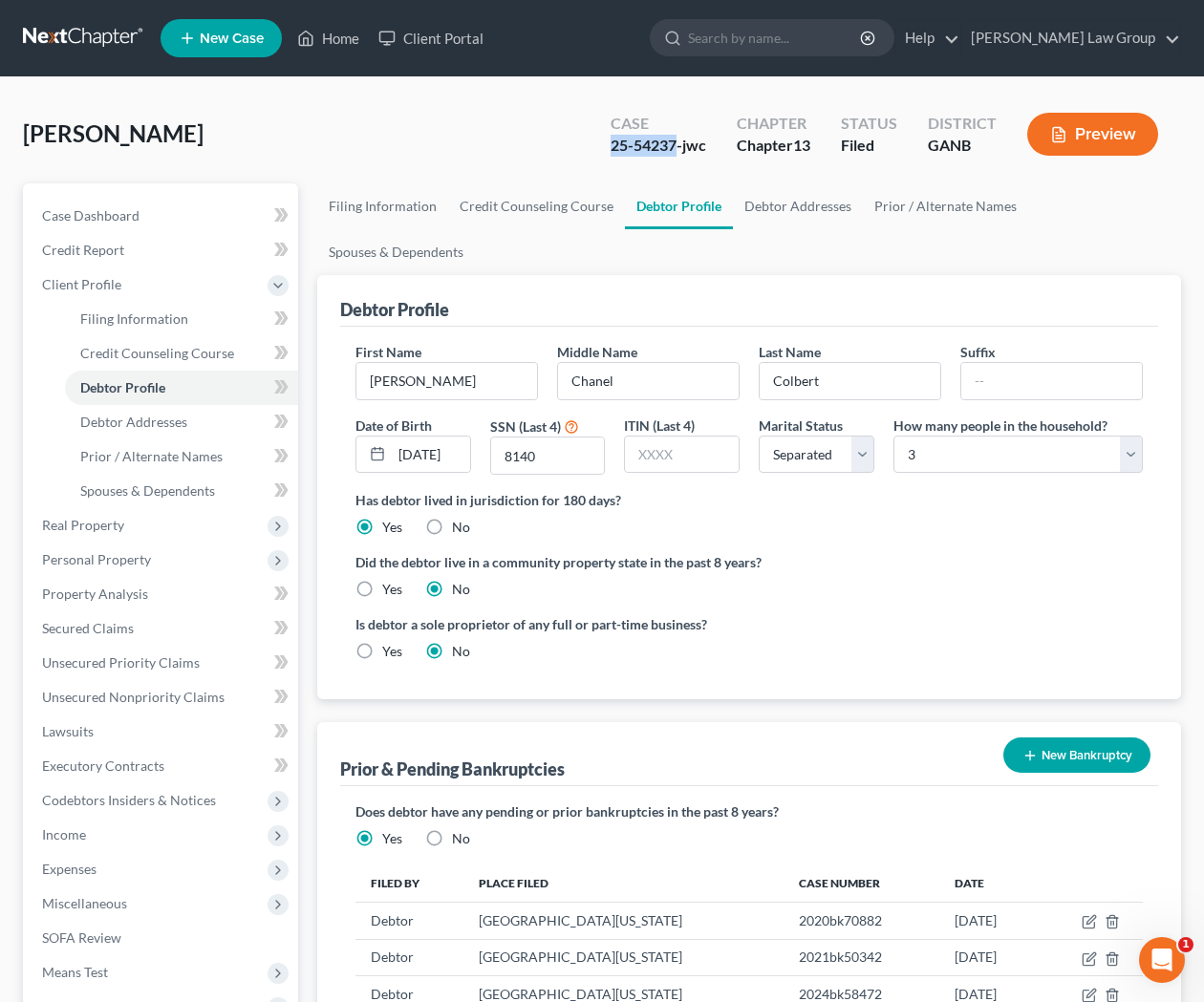
drag, startPoint x: 675, startPoint y: 144, endPoint x: 588, endPoint y: 138, distance: 87.2
click at [588, 138] on div "Case 25-54237-jwc Chapter Chapter 13 Status Filed District GANB Preview" at bounding box center [884, 134] width 593 height 68
copy div "25-54237"
click at [812, 24] on input "search" at bounding box center [775, 38] width 175 height 36
type input "l"
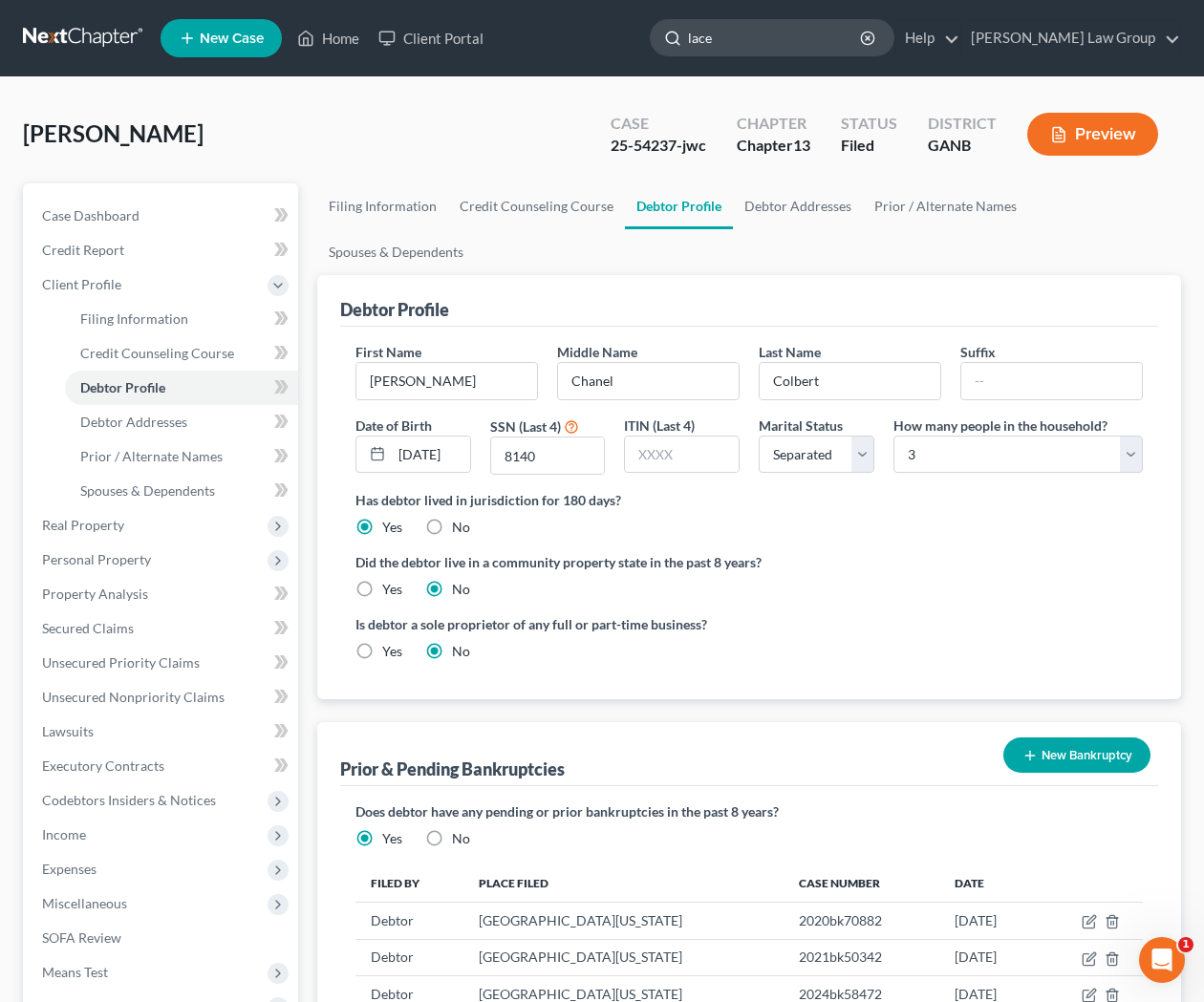
type input "lacey"
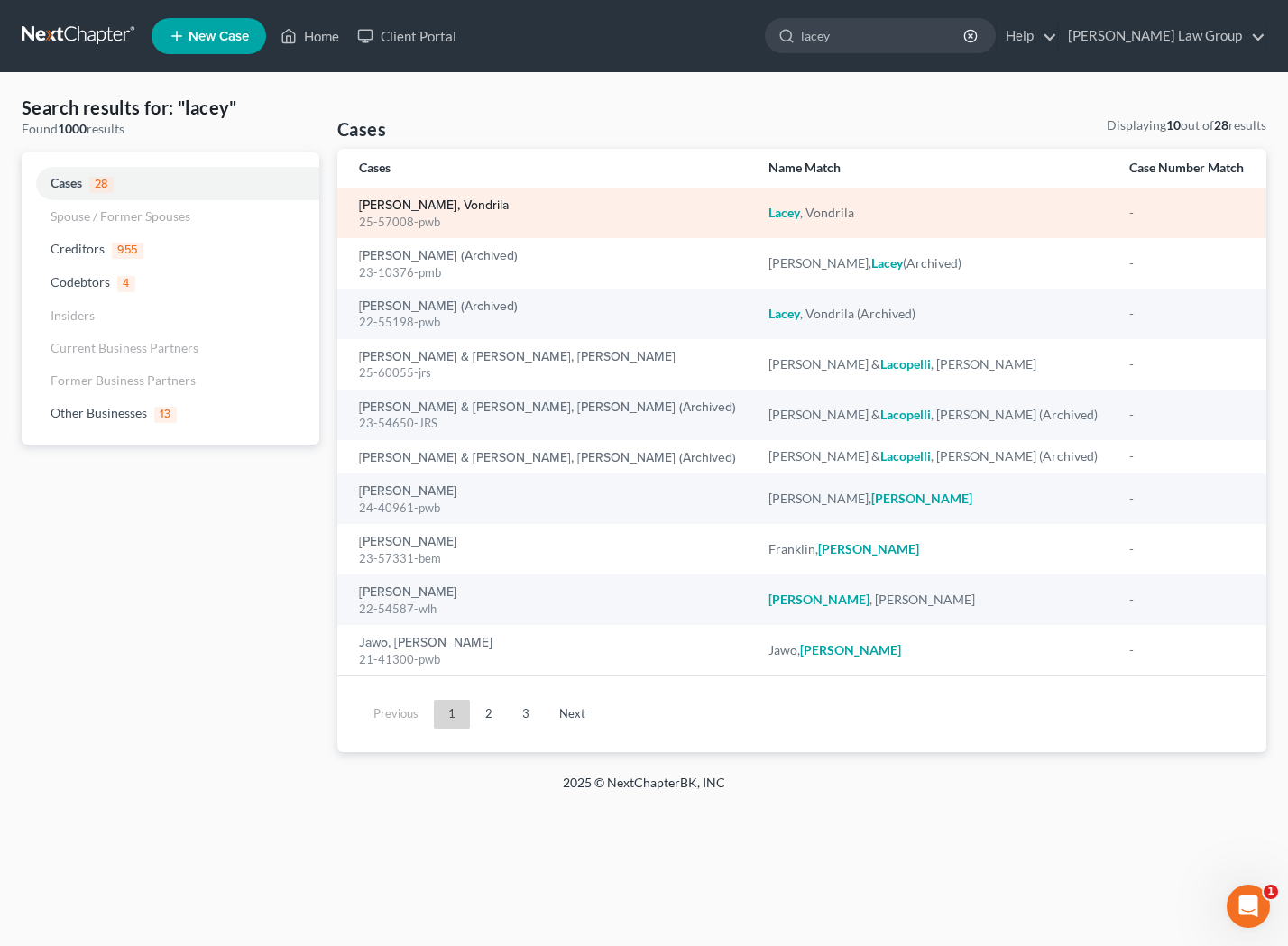
click at [388, 202] on link "[PERSON_NAME], Vondrila" at bounding box center [433, 206] width 150 height 13
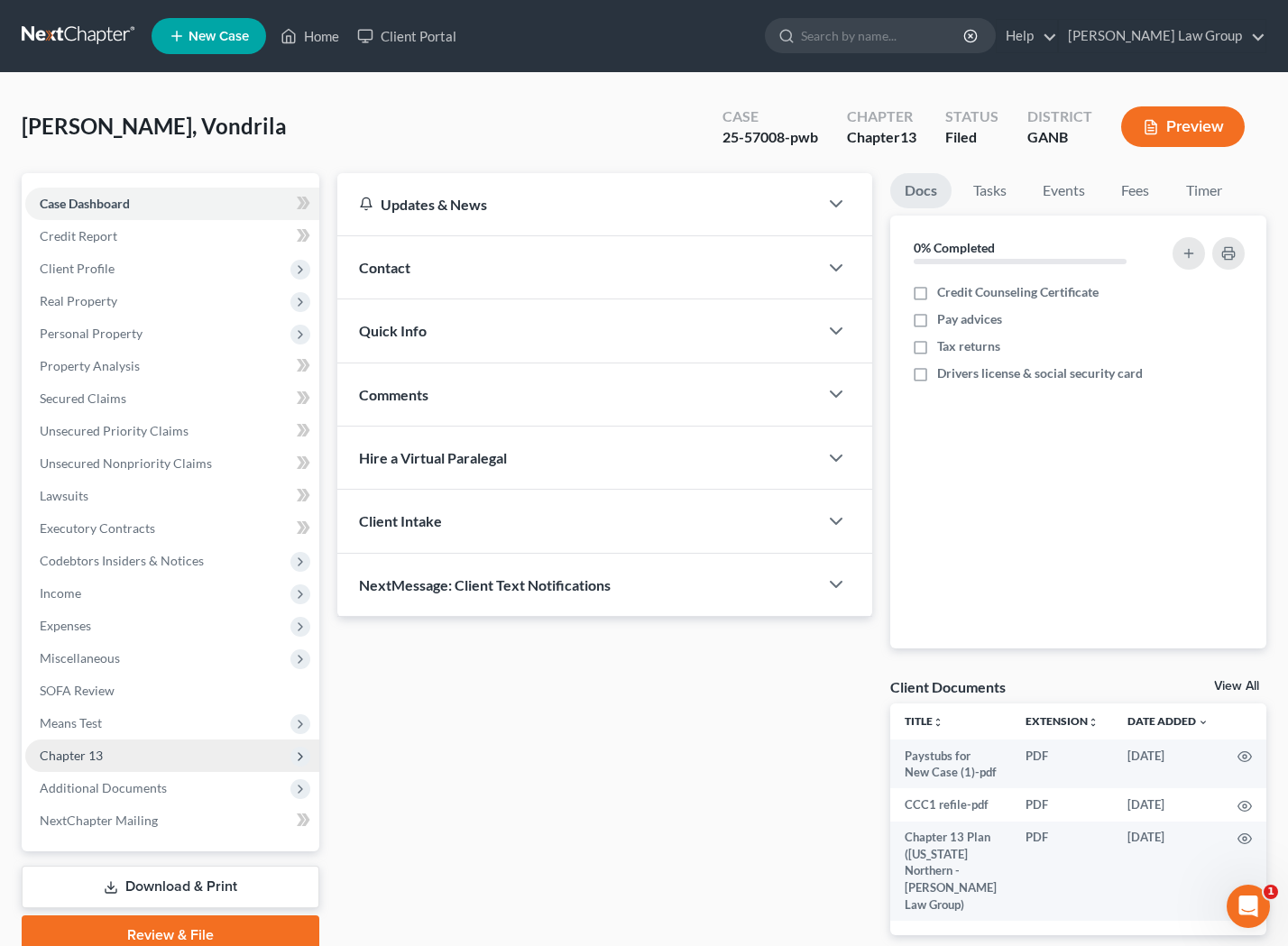
click at [142, 763] on span "Chapter 13" at bounding box center [172, 756] width 294 height 33
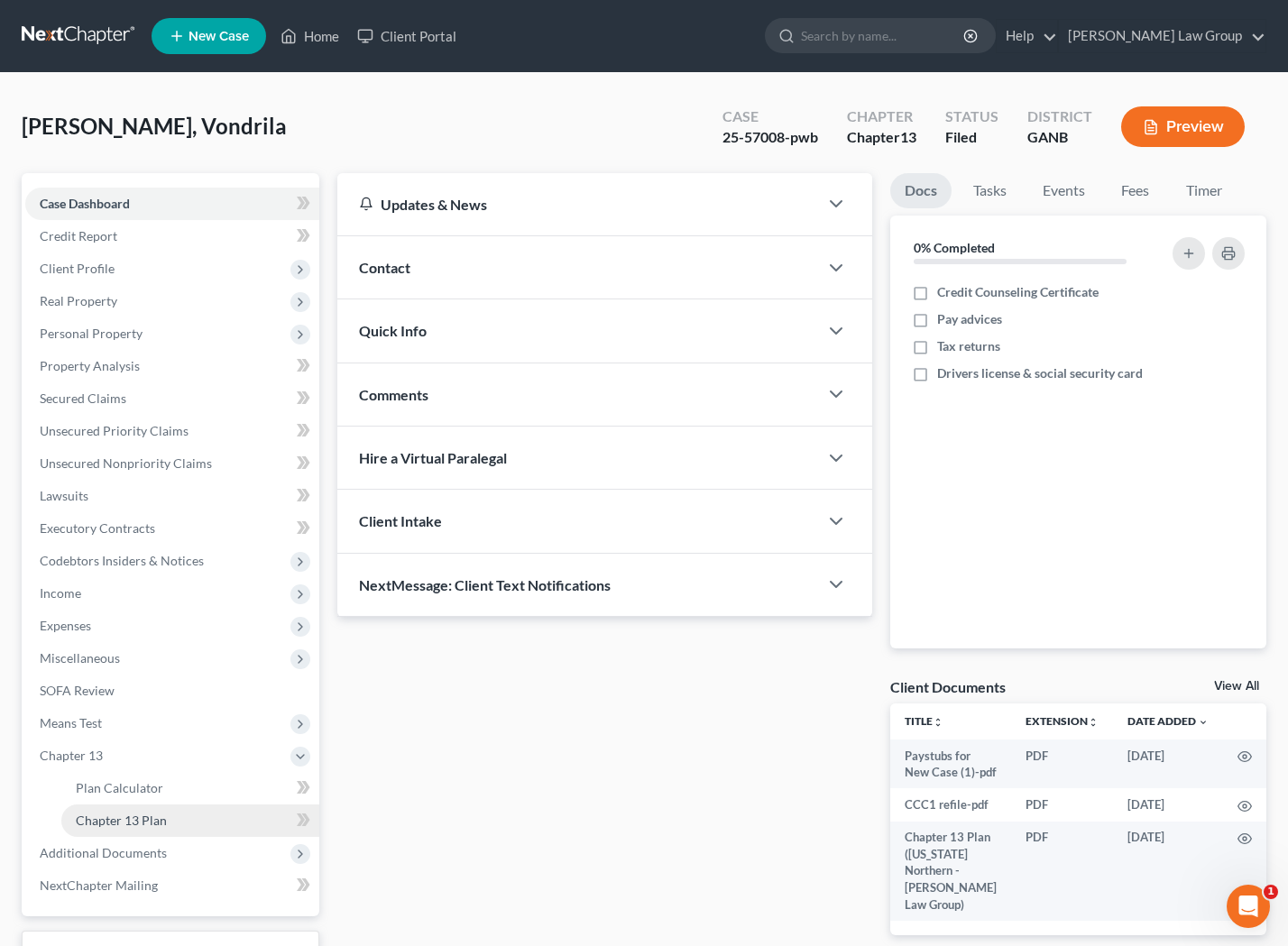
click at [156, 804] on link "Chapter 13 Plan" at bounding box center [191, 821] width 258 height 33
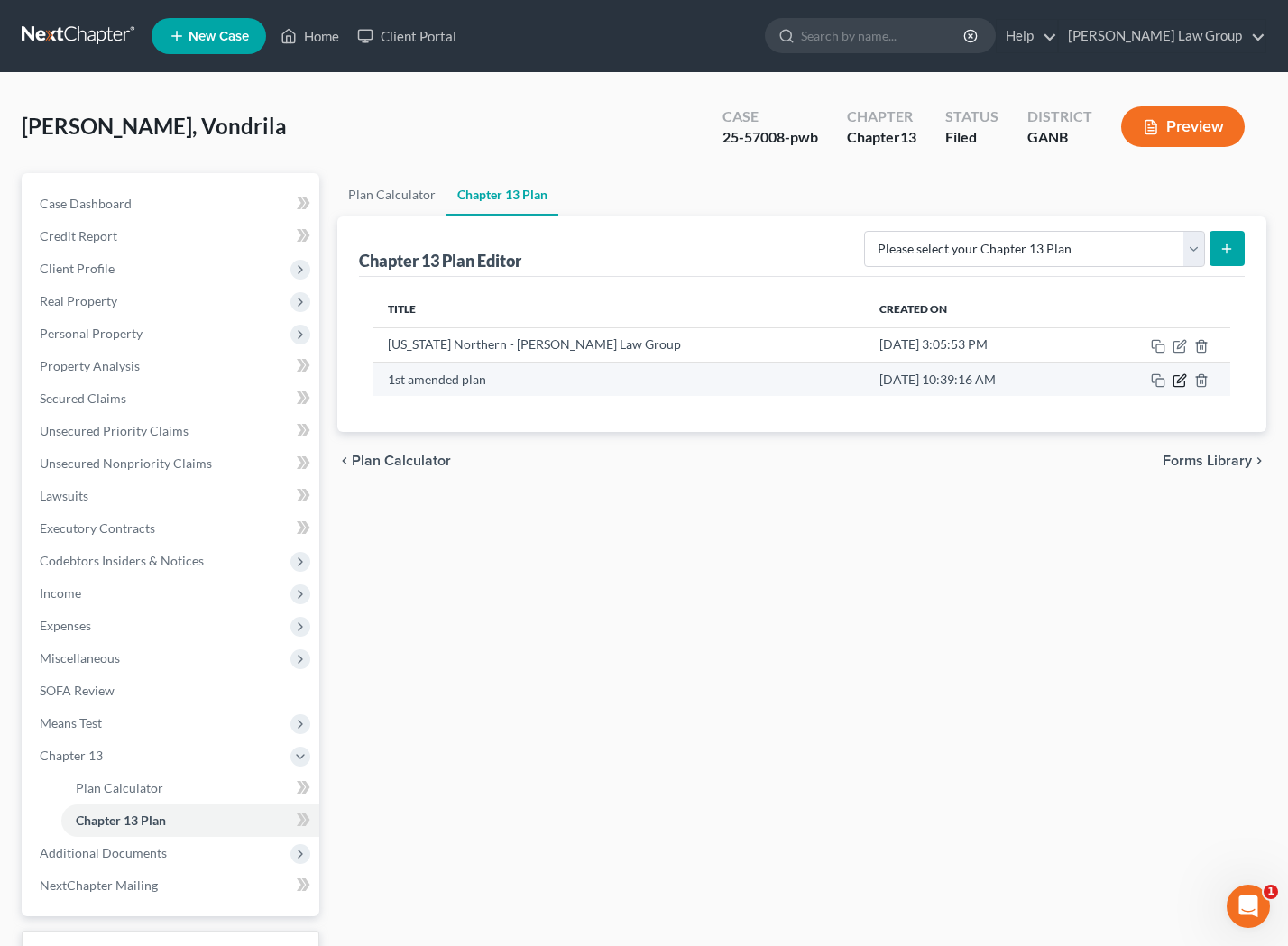
click at [1185, 376] on icon "button" at bounding box center [1181, 378] width 8 height 8
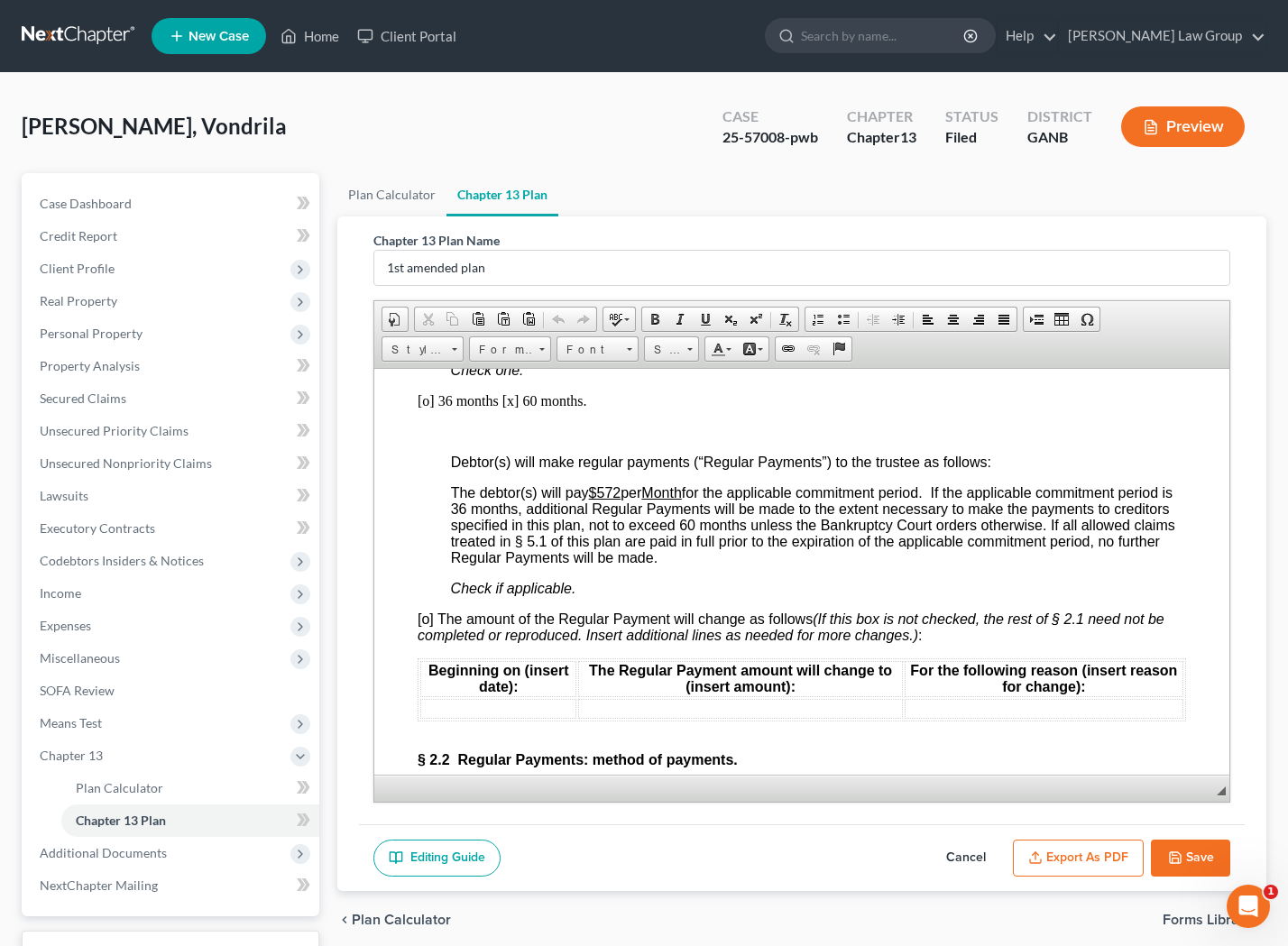
scroll to position [1781, 0]
click at [518, 697] on td at bounding box center [498, 707] width 156 height 20
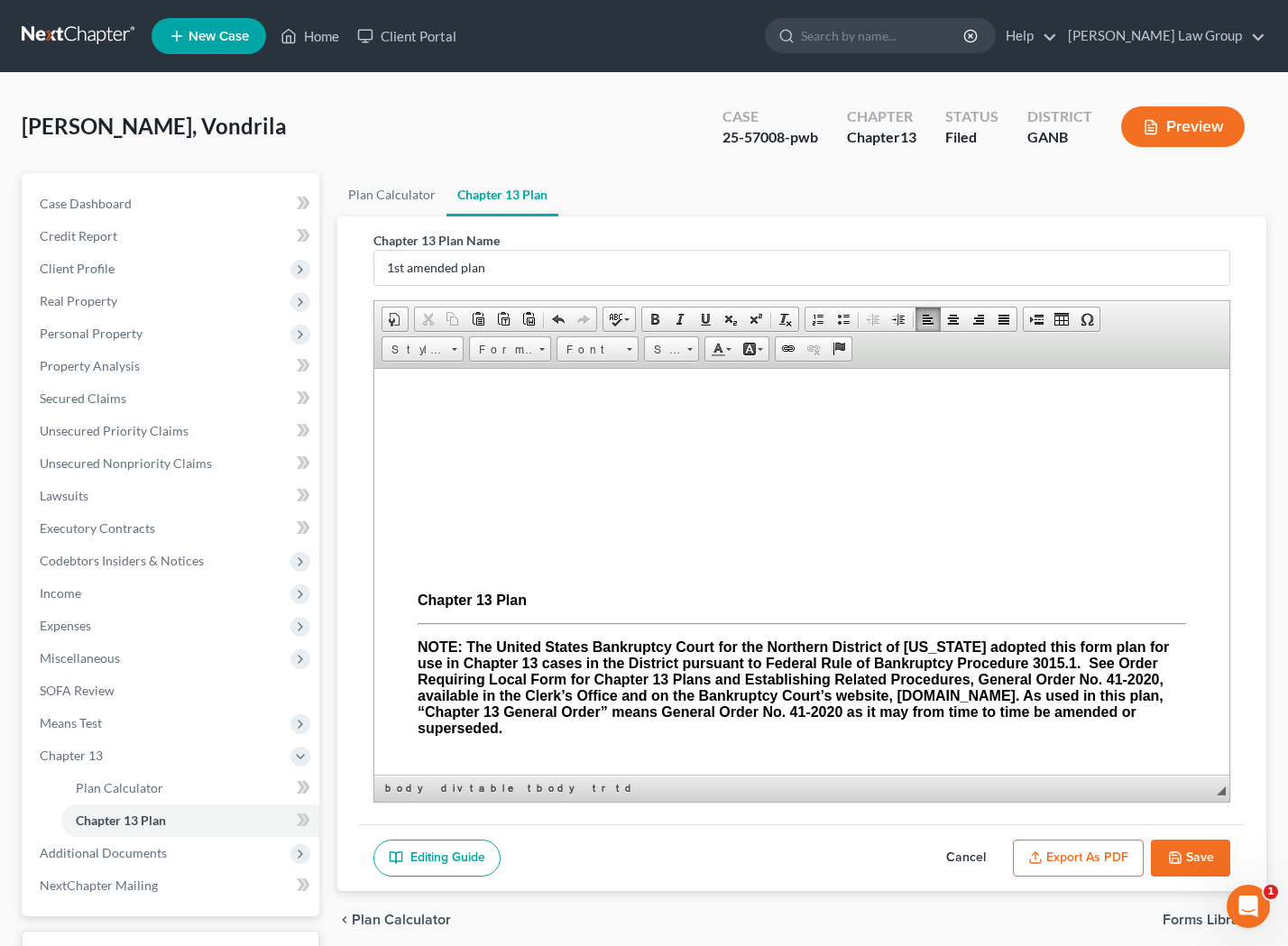
scroll to position [0, 0]
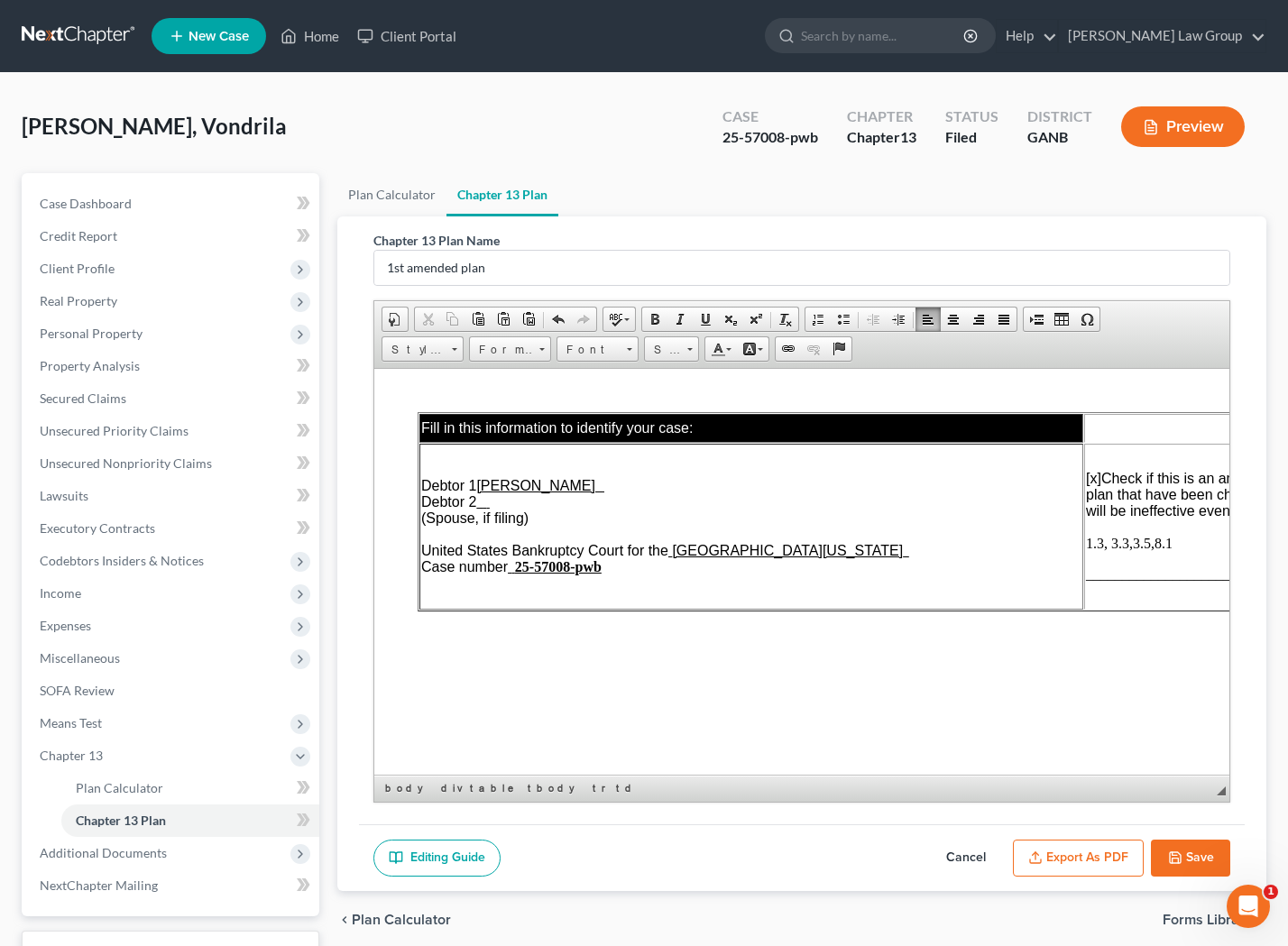
click at [1110, 546] on span "1.3, 3.3,3.5,8.1" at bounding box center [1128, 542] width 86 height 15
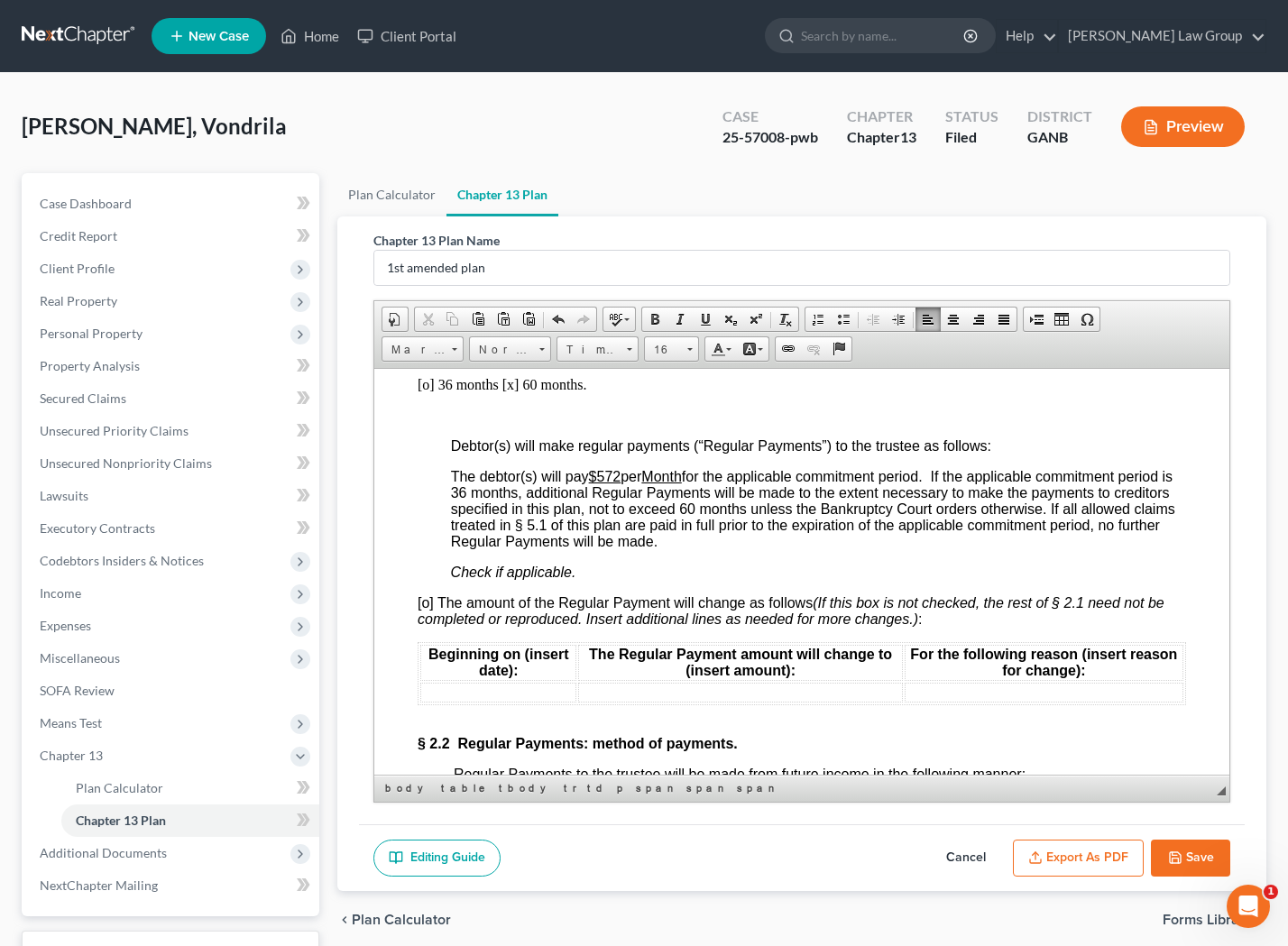
scroll to position [1799, 0]
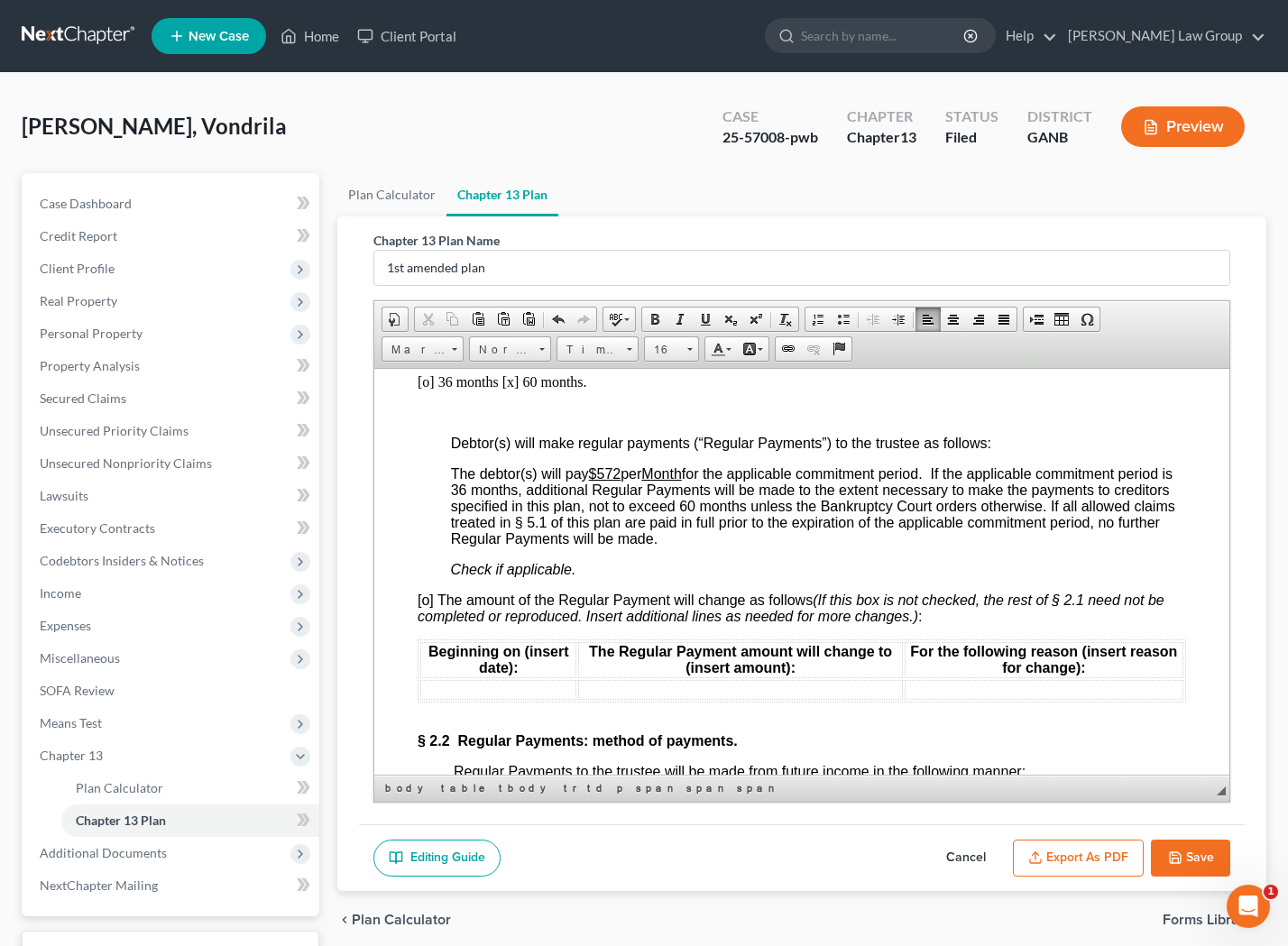
click at [565, 679] on td at bounding box center [498, 689] width 156 height 20
click at [430, 592] on span "[o] The amount of the Regular Payment will change as follows (If this box is no…" at bounding box center [791, 607] width 747 height 32
click at [447, 679] on td at bounding box center [498, 689] width 156 height 20
click at [1193, 855] on button "Save" at bounding box center [1190, 859] width 79 height 38
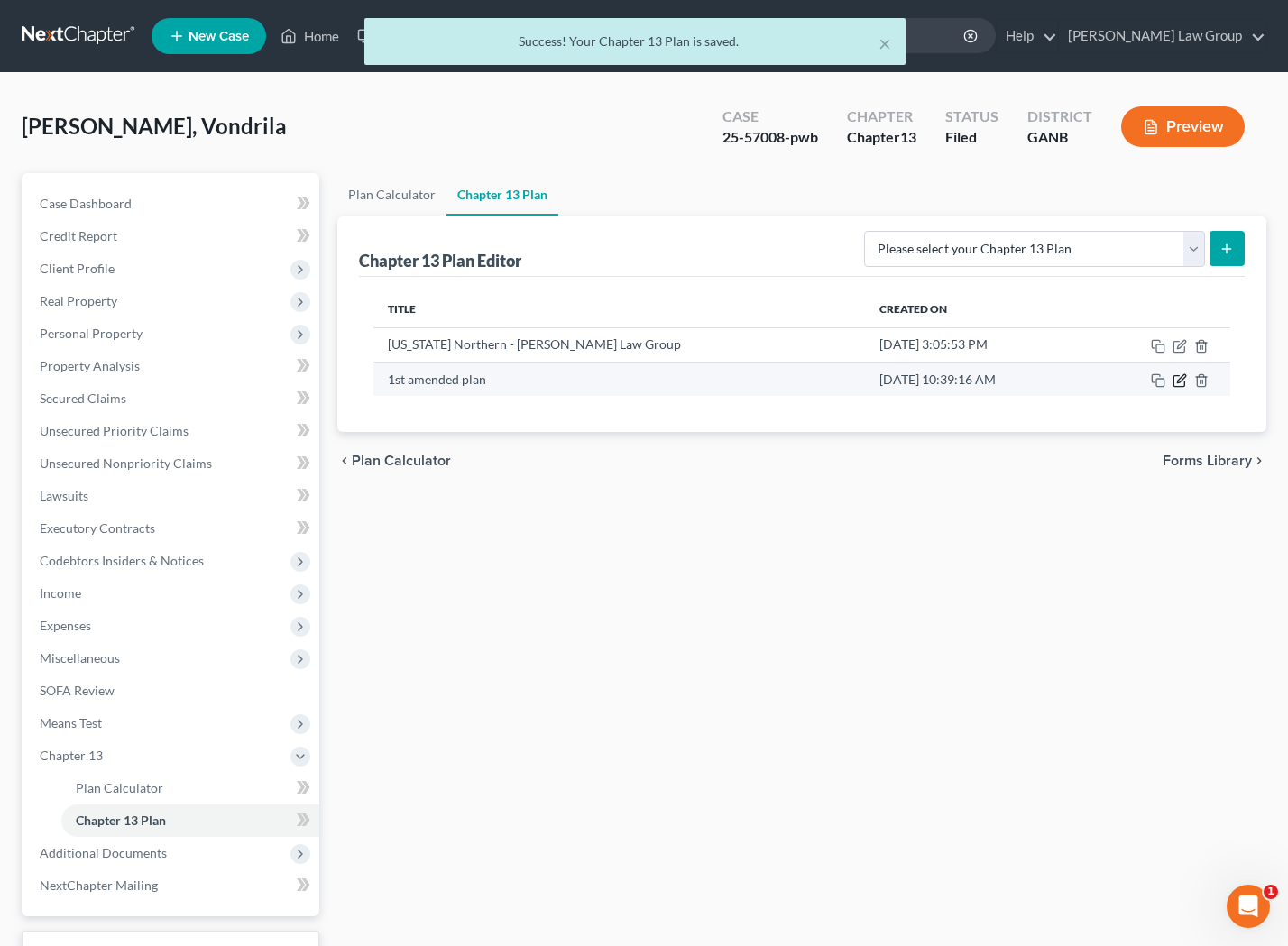
click at [1182, 380] on icon "button" at bounding box center [1180, 380] width 15 height 15
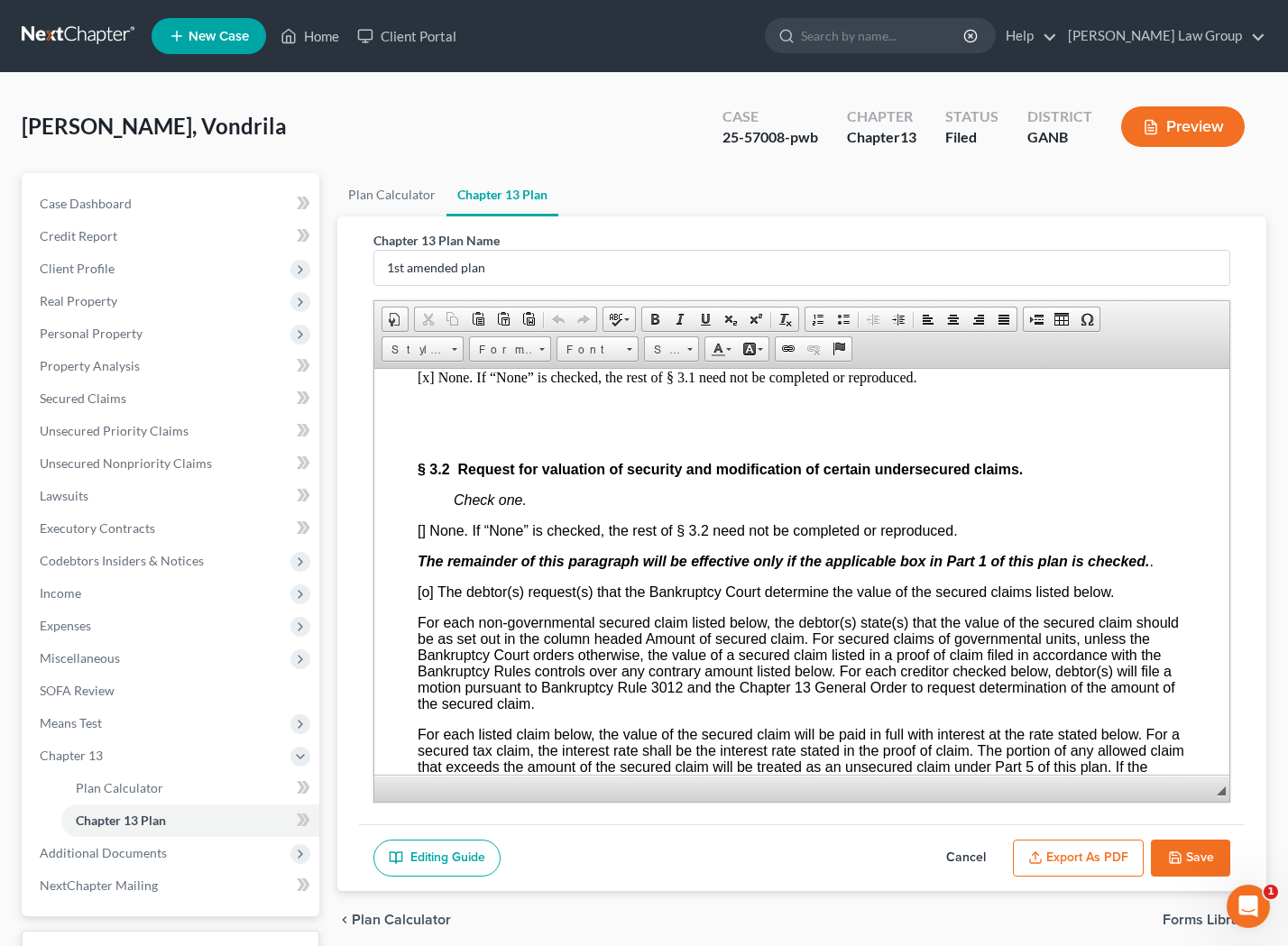
scroll to position [3516, 1]
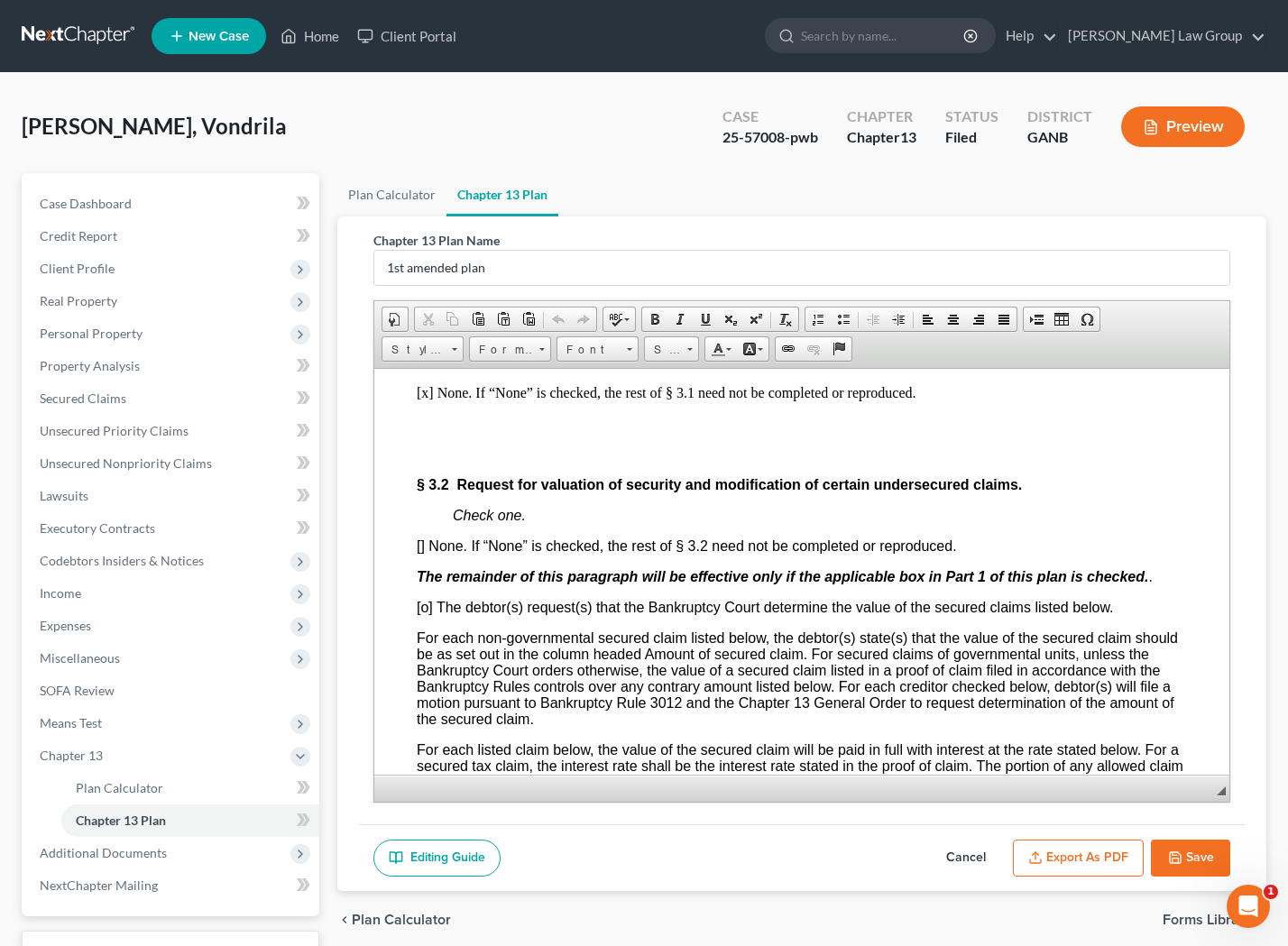
click at [422, 537] on span "[] None. If “None” is checked, the rest of § 3.2 need not be completed or repro…" at bounding box center [686, 545] width 540 height 15
click at [425, 539] on span "[s] None. If “None” is checked, the rest of § 3.2 need not be completed or repr…" at bounding box center [690, 545] width 547 height 15
click at [427, 600] on span "[o] The debtor(s) request(s) that the Bankruptcy Court determine the value of t…" at bounding box center [765, 606] width 697 height 15
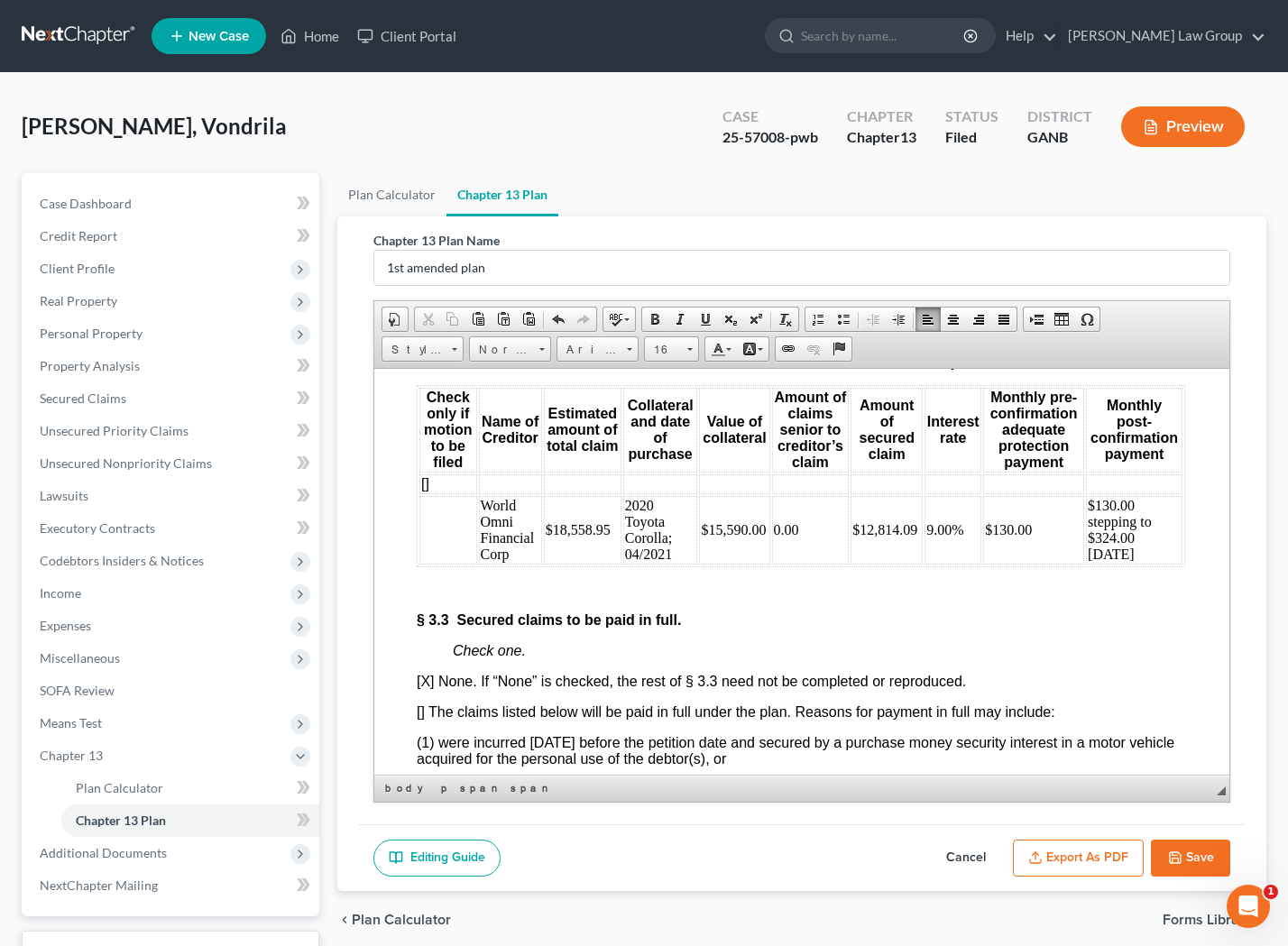
scroll to position [4137, 0]
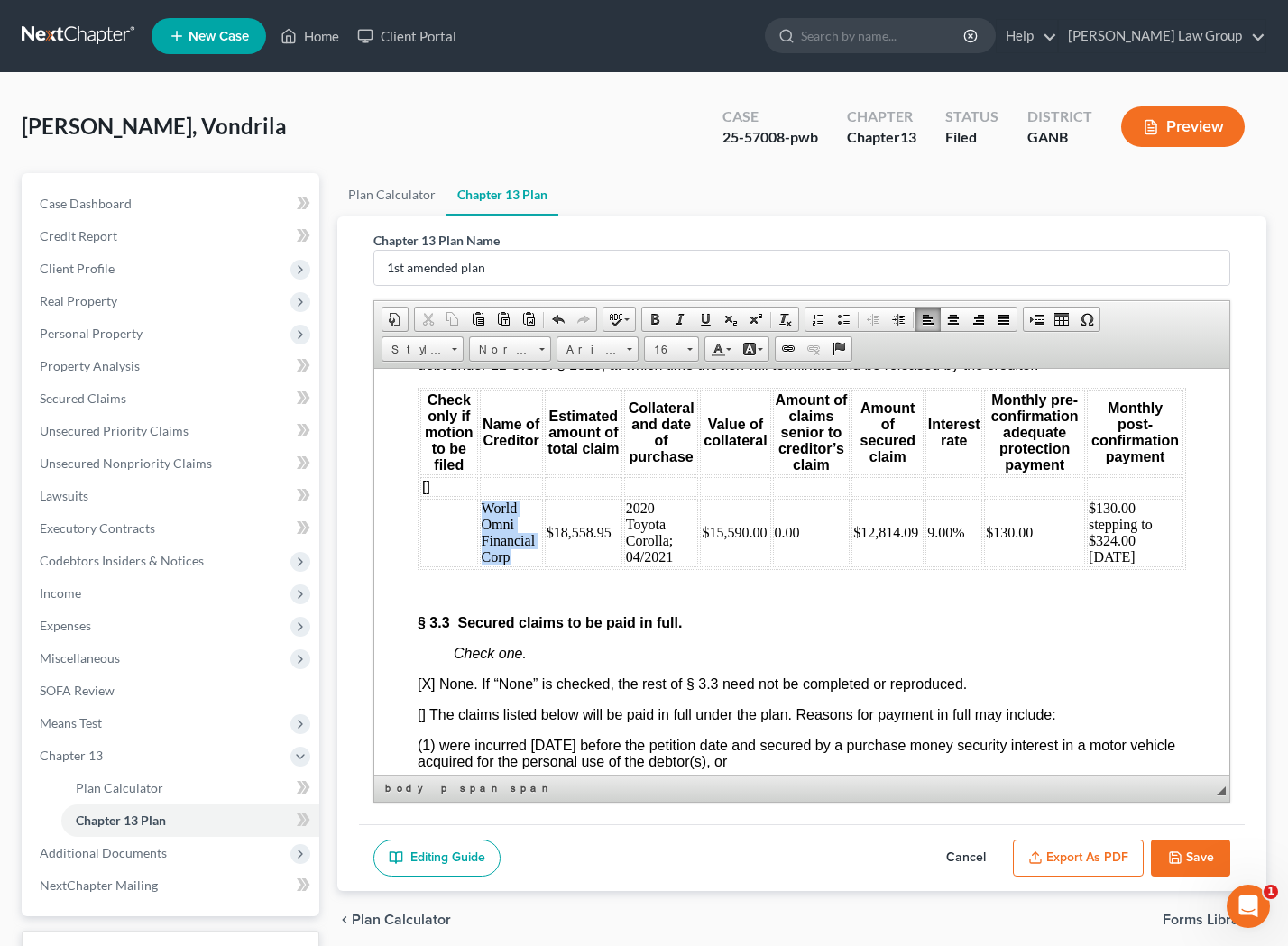
drag, startPoint x: 514, startPoint y: 561, endPoint x: 483, endPoint y: 521, distance: 50.6
click at [483, 521] on td "World Omni Financial Corp" at bounding box center [512, 532] width 64 height 69
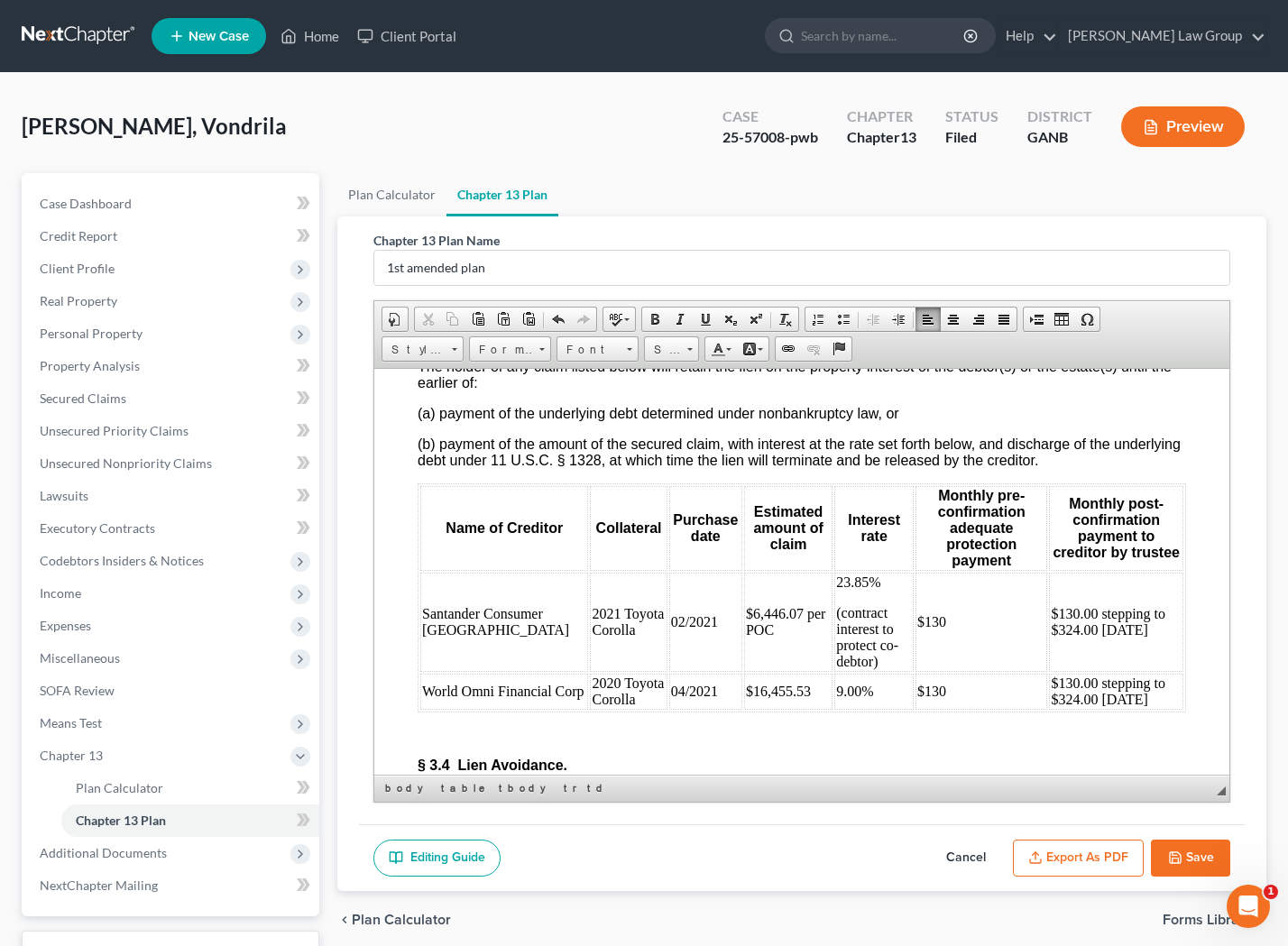
scroll to position [4750, 0]
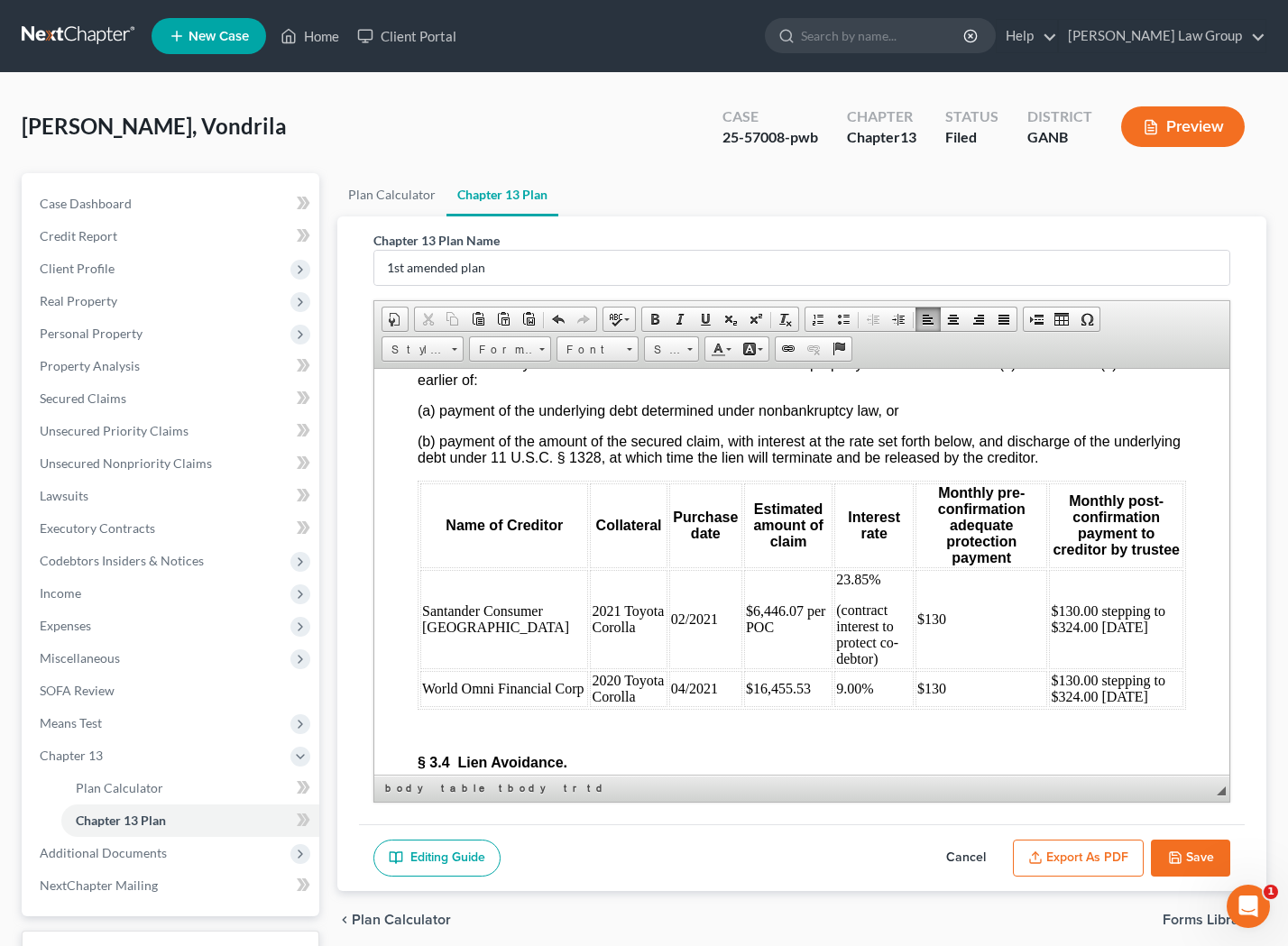
click at [1048, 639] on td "$130.00 stepping to $324.00 Nov 2026" at bounding box center [1116, 618] width 134 height 99
click at [1048, 706] on td "$130.00 stepping to $324.00 Nov 2026" at bounding box center [1116, 688] width 134 height 36
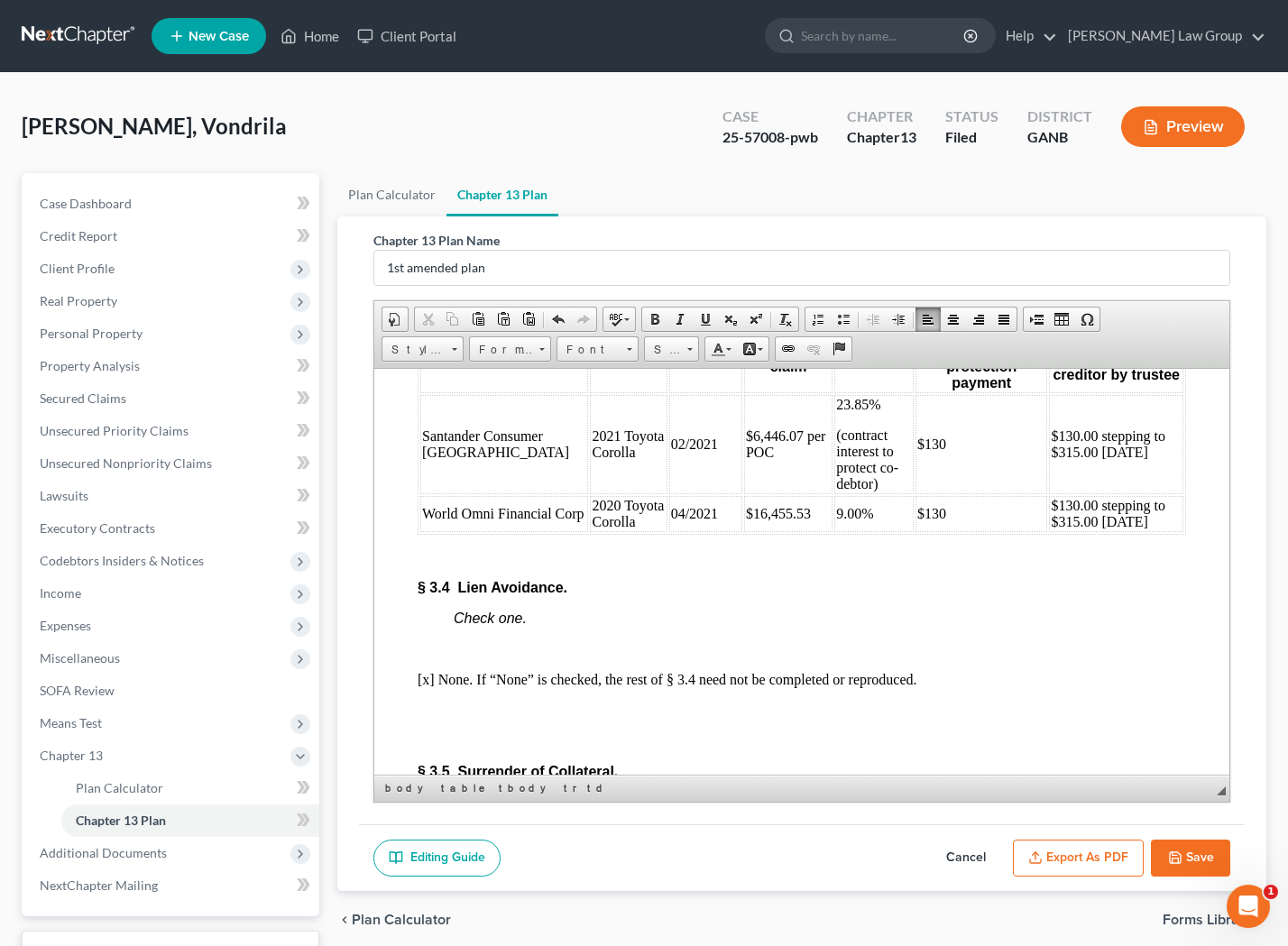
scroll to position [4942, 0]
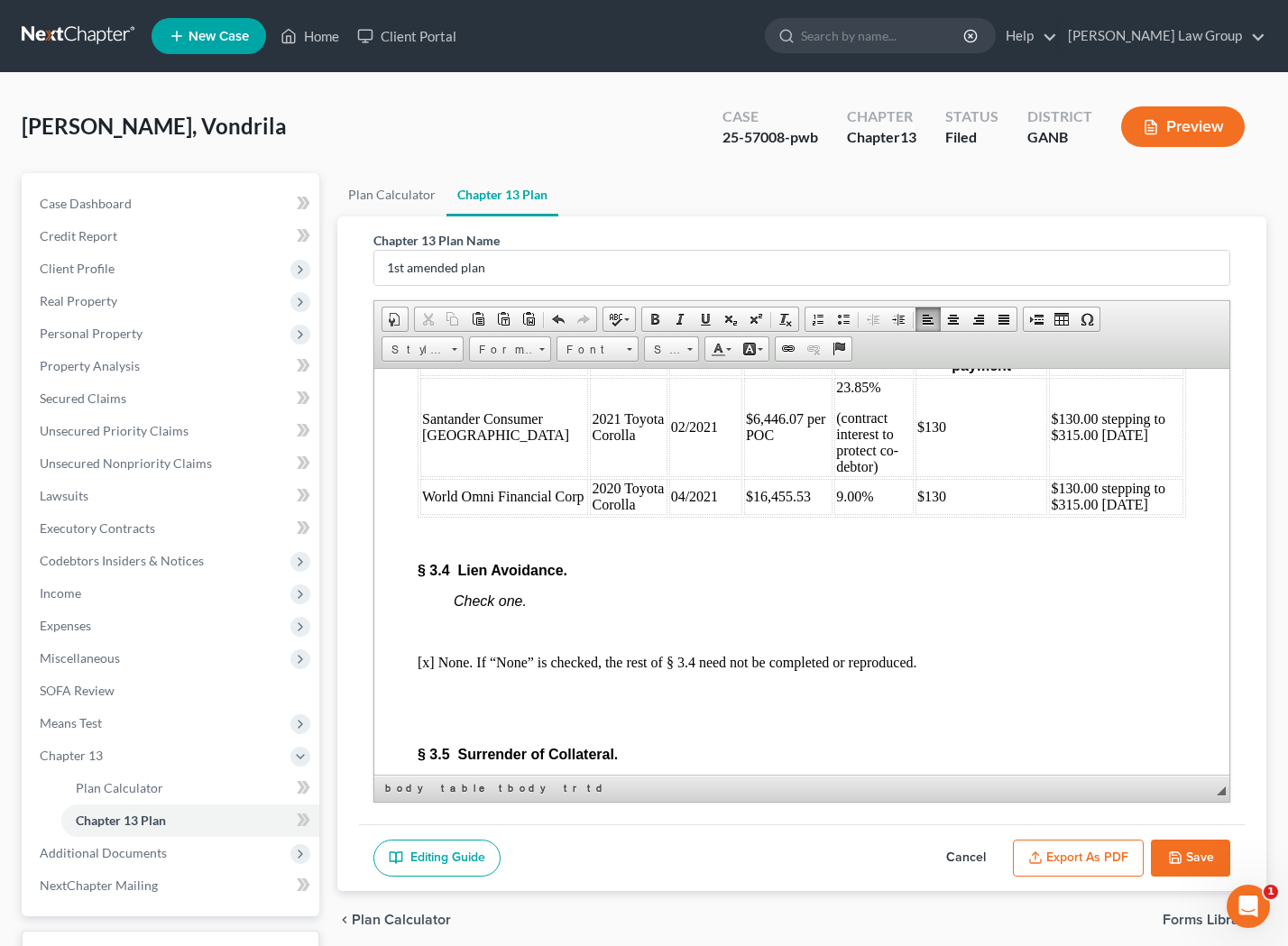
click at [1189, 851] on button "Save" at bounding box center [1190, 859] width 79 height 38
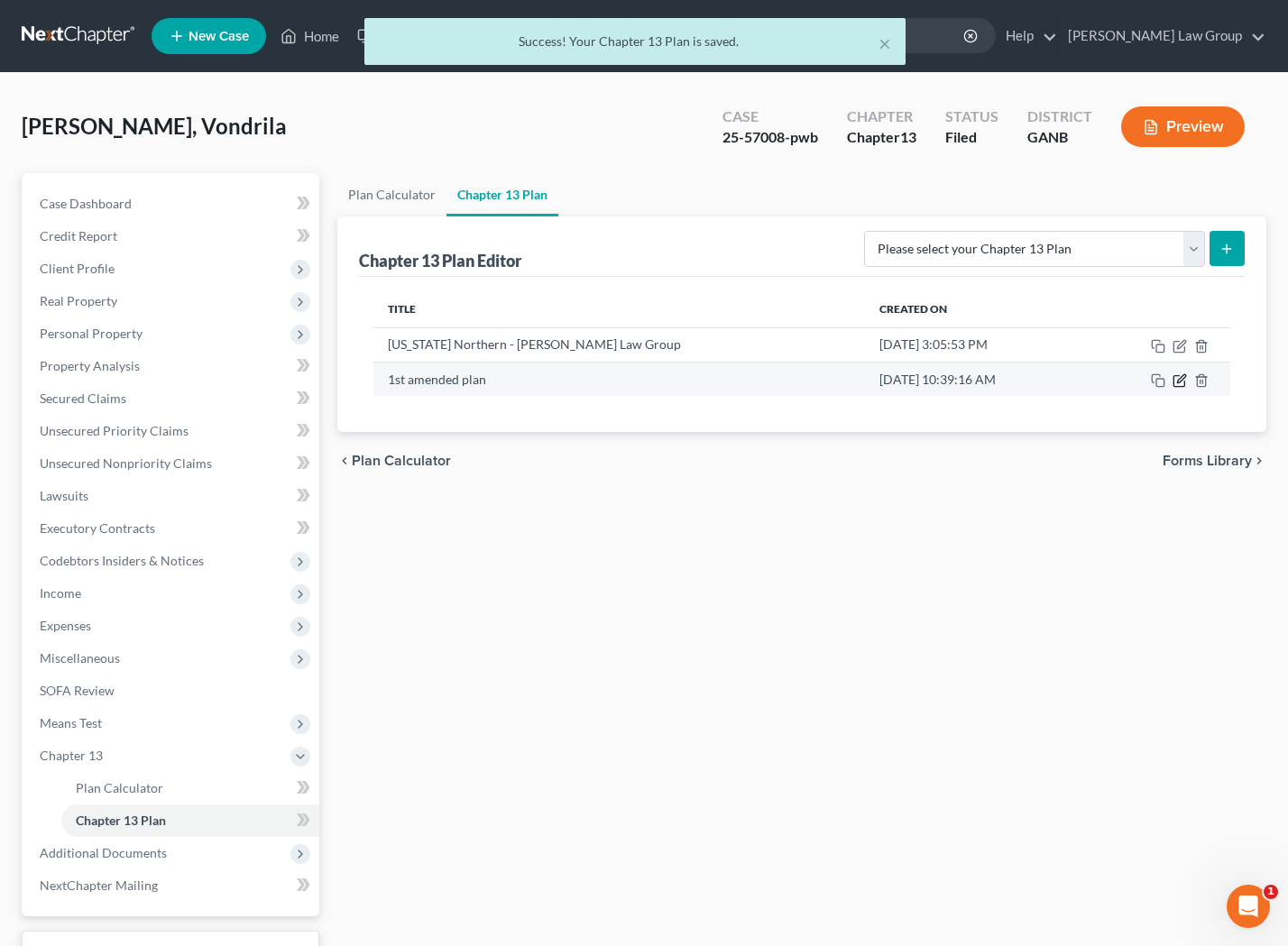
click at [1182, 381] on icon "button" at bounding box center [1180, 380] width 15 height 15
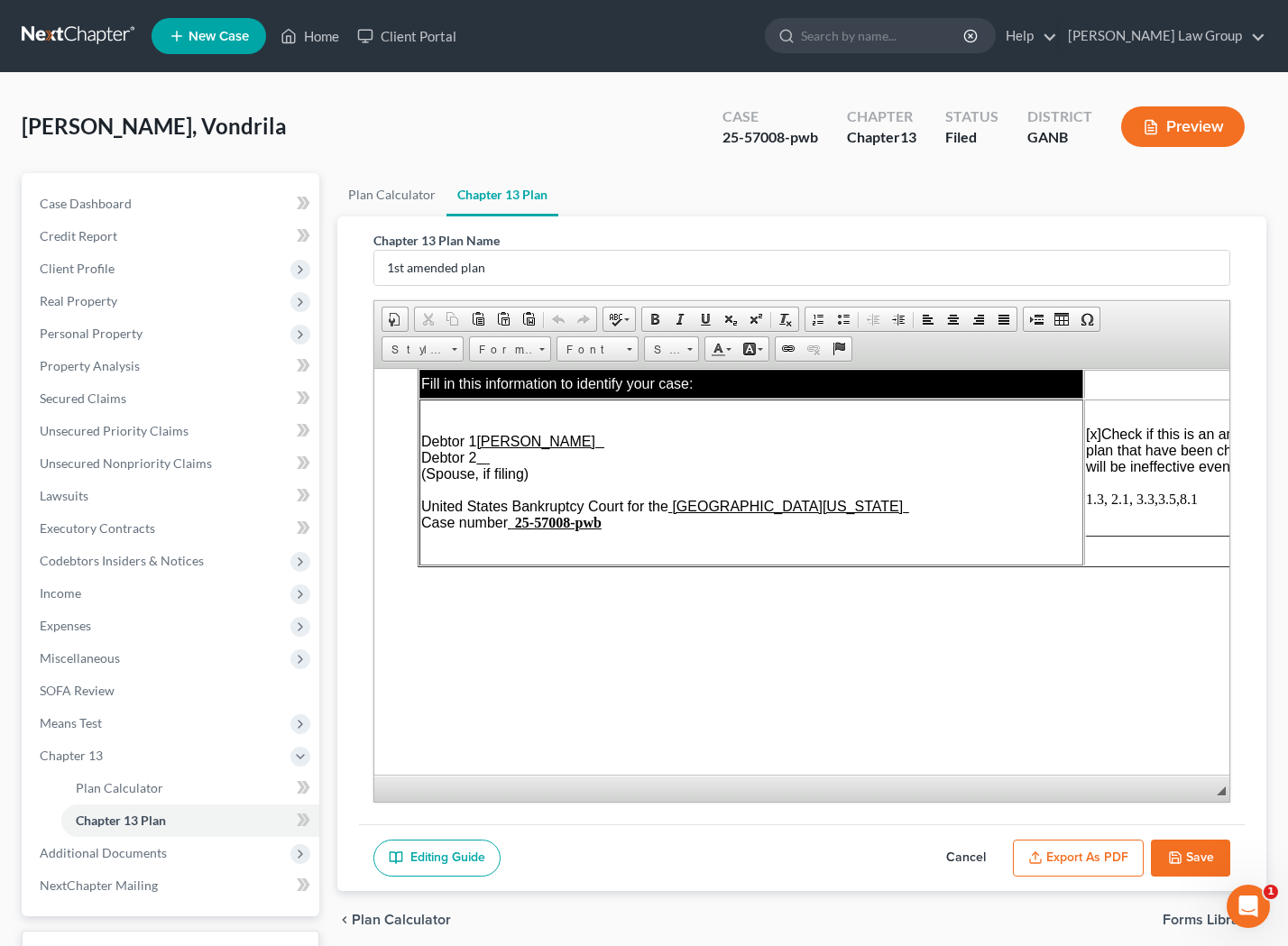
scroll to position [54, 0]
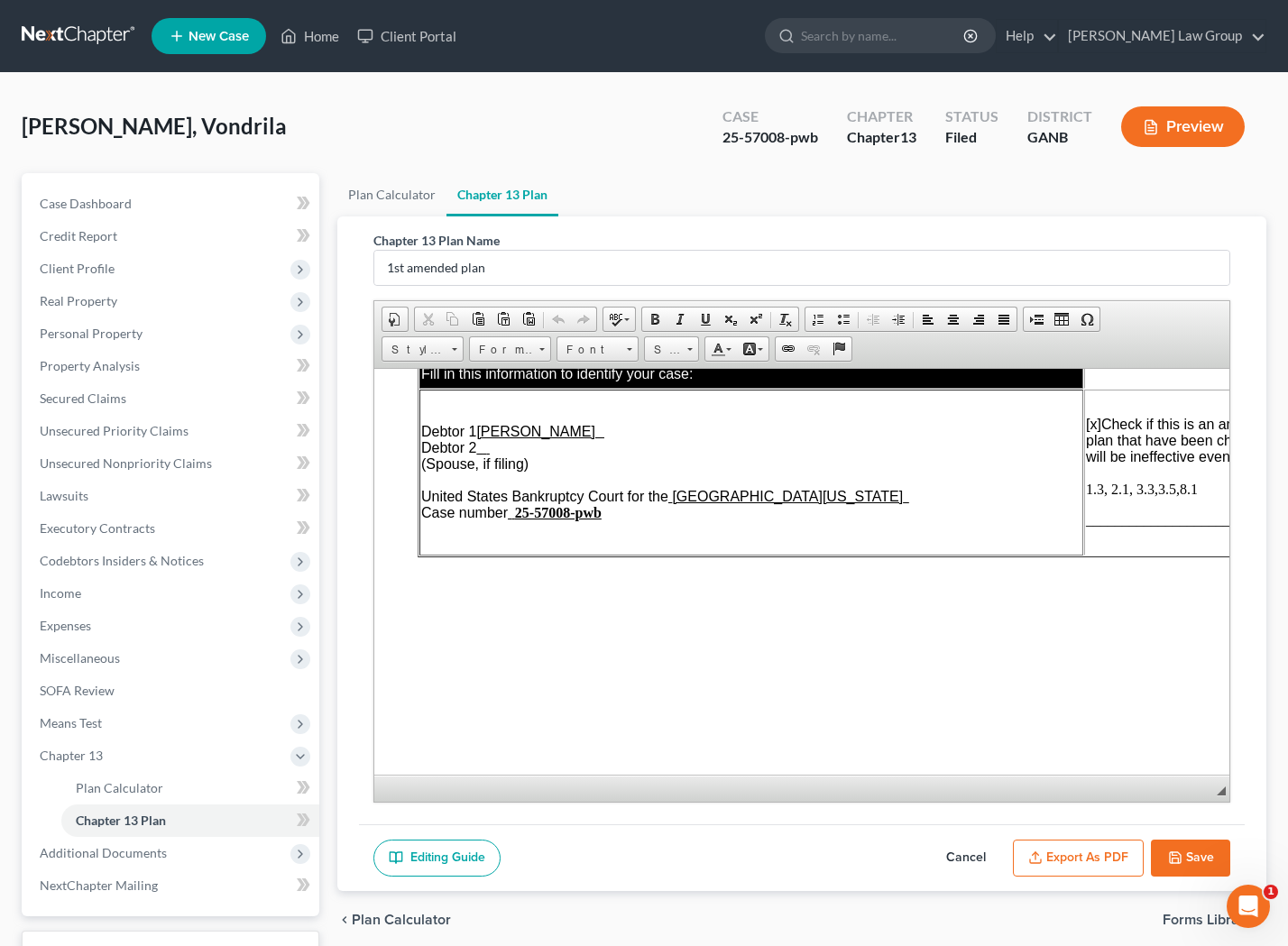
click at [1161, 489] on span "1.3, 2.1, 3.3,3.5,8.1" at bounding box center [1141, 488] width 112 height 15
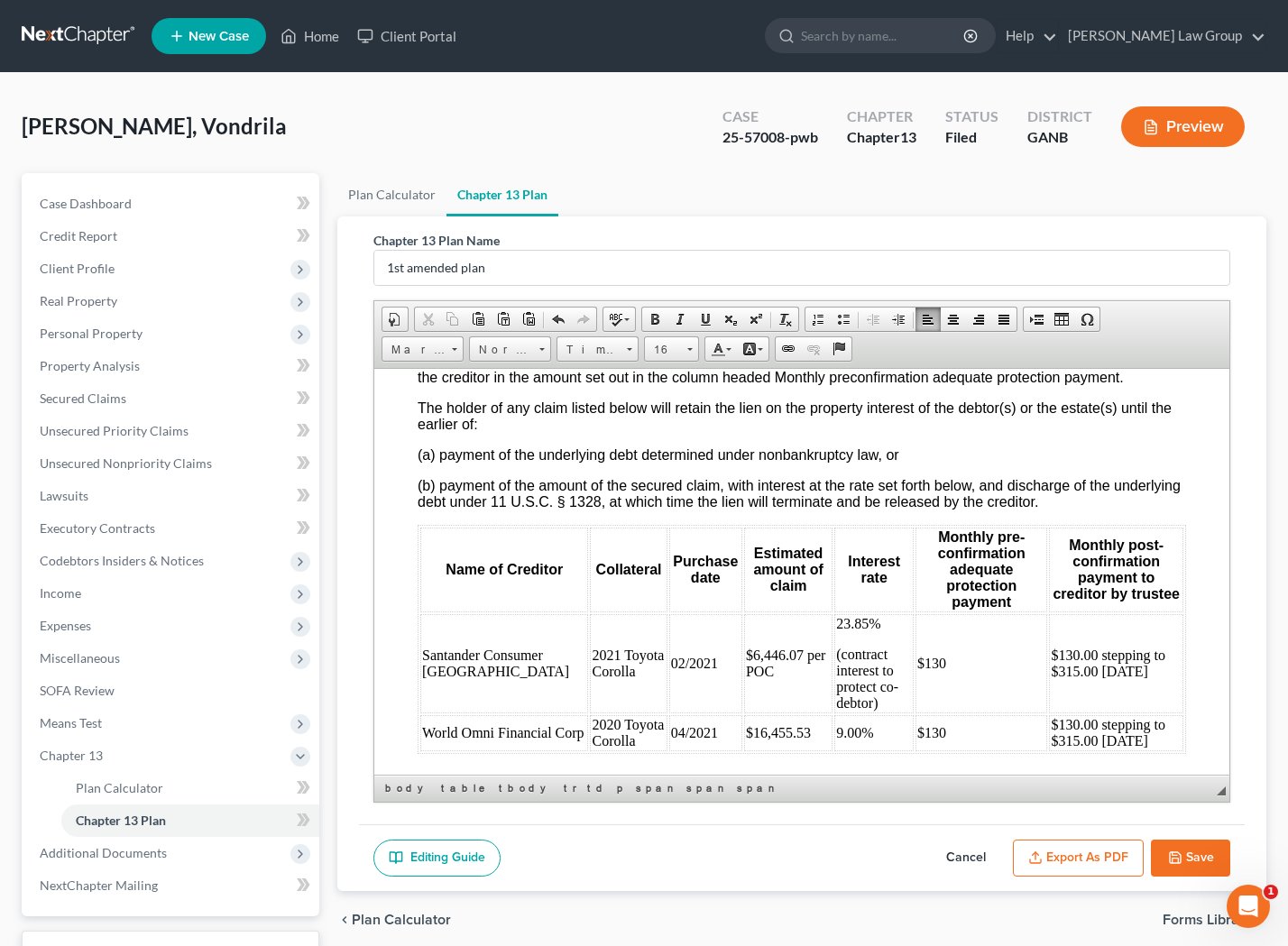
scroll to position [4817, 0]
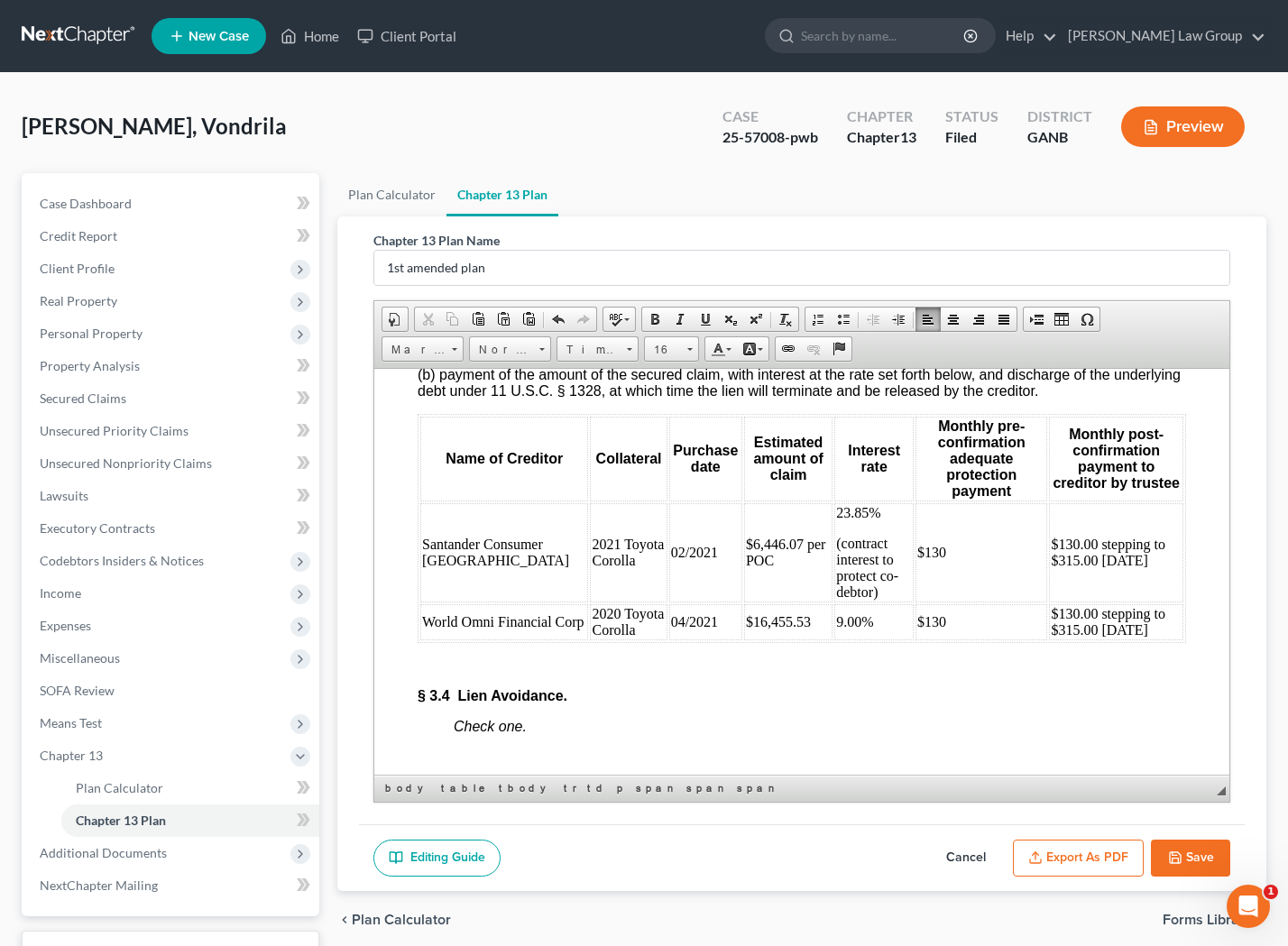
click at [744, 639] on td "$16,455.53" at bounding box center [788, 622] width 88 height 36
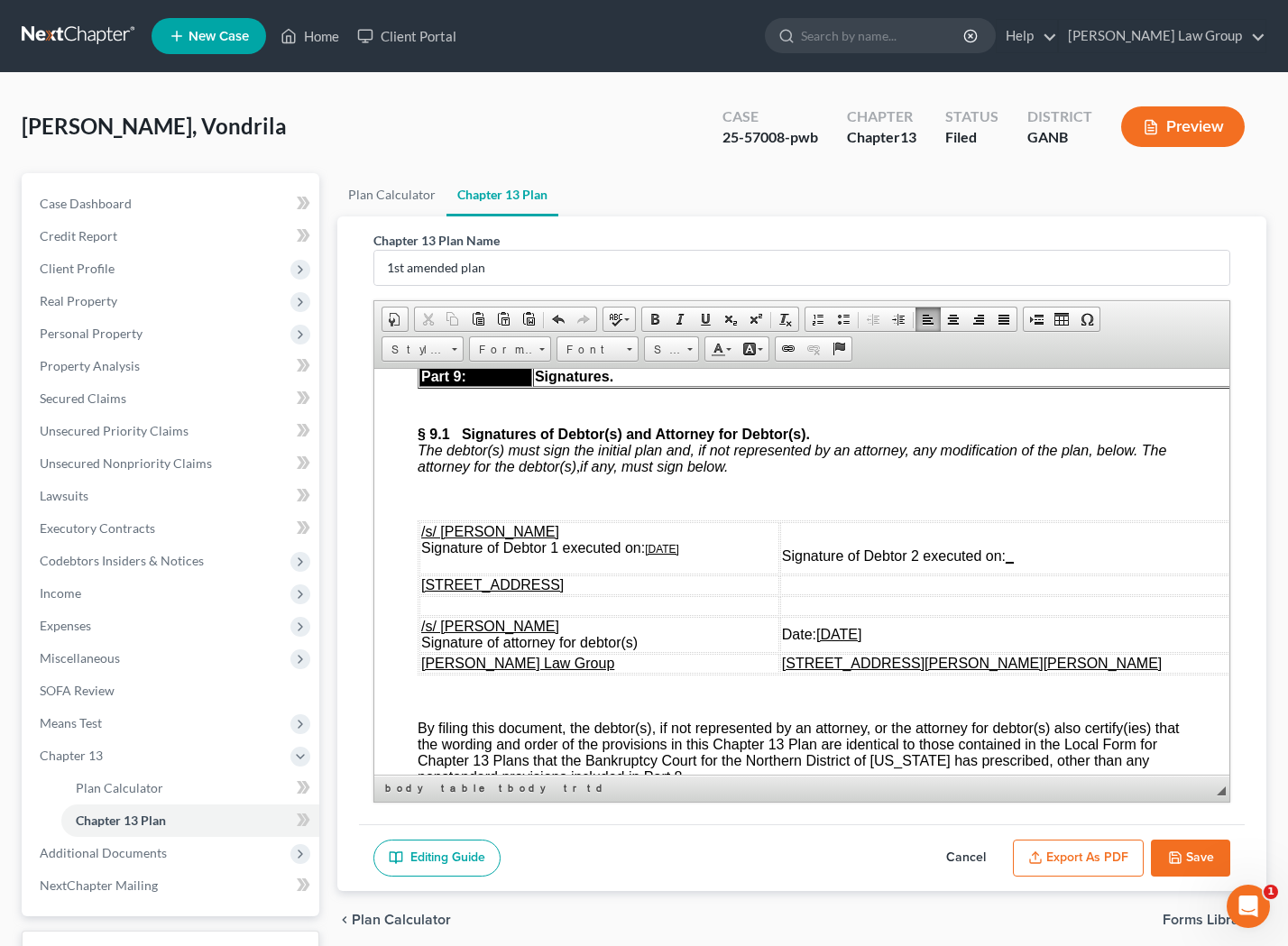
scroll to position [9525, 0]
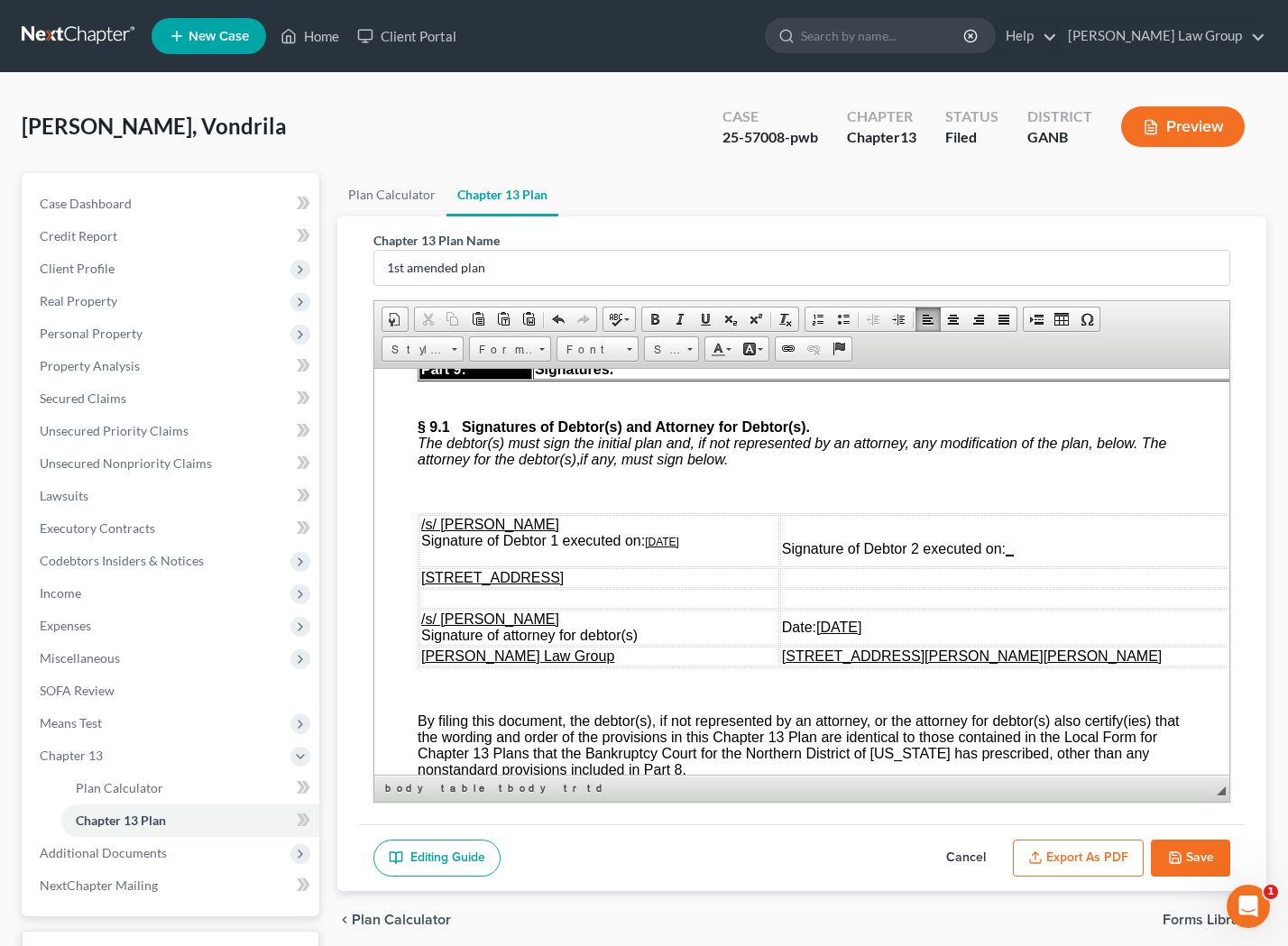
click at [1189, 840] on button "Save" at bounding box center [1190, 859] width 79 height 38
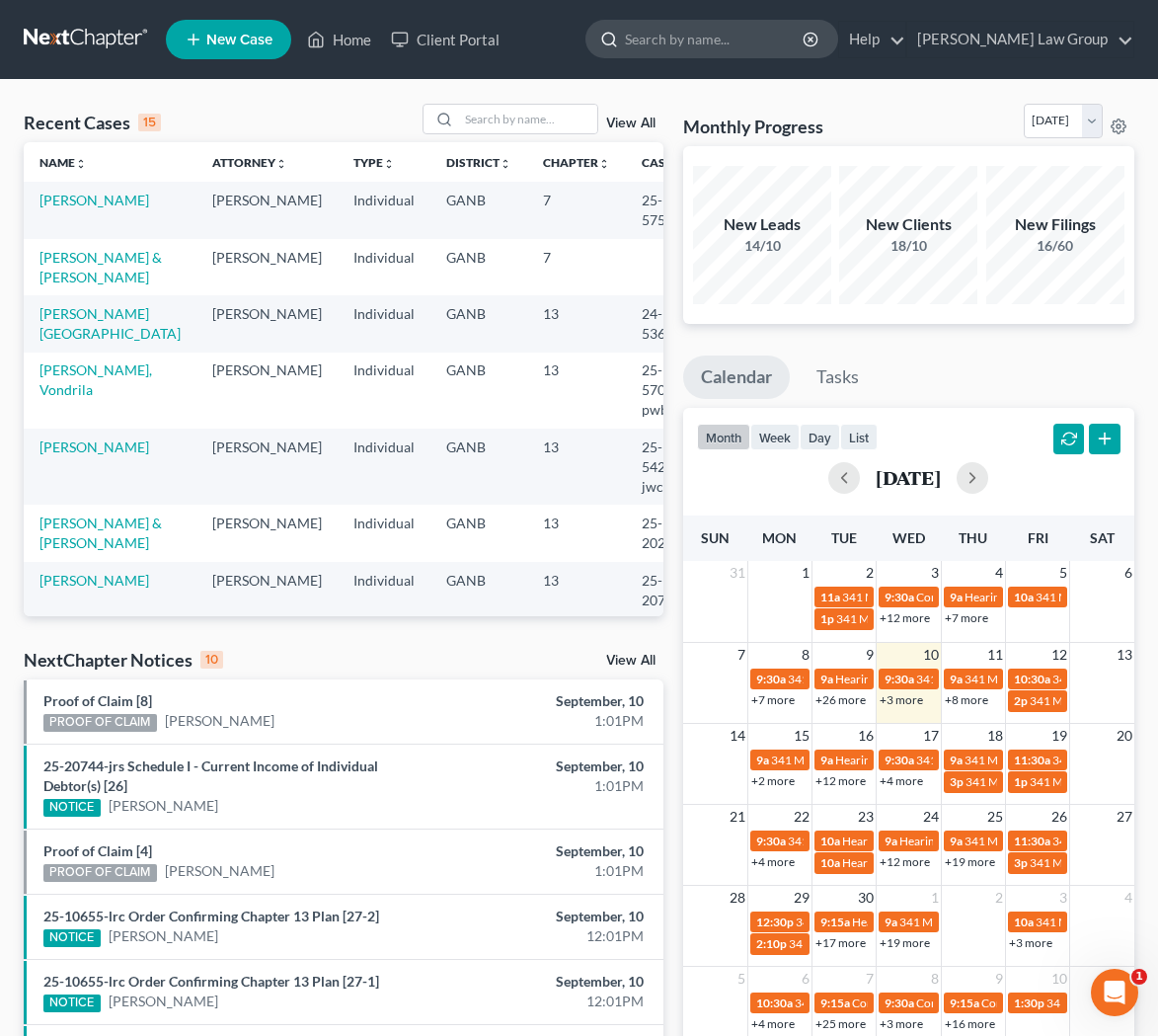
click at [727, 42] on input "search" at bounding box center [716, 39] width 181 height 37
type input "colbert"
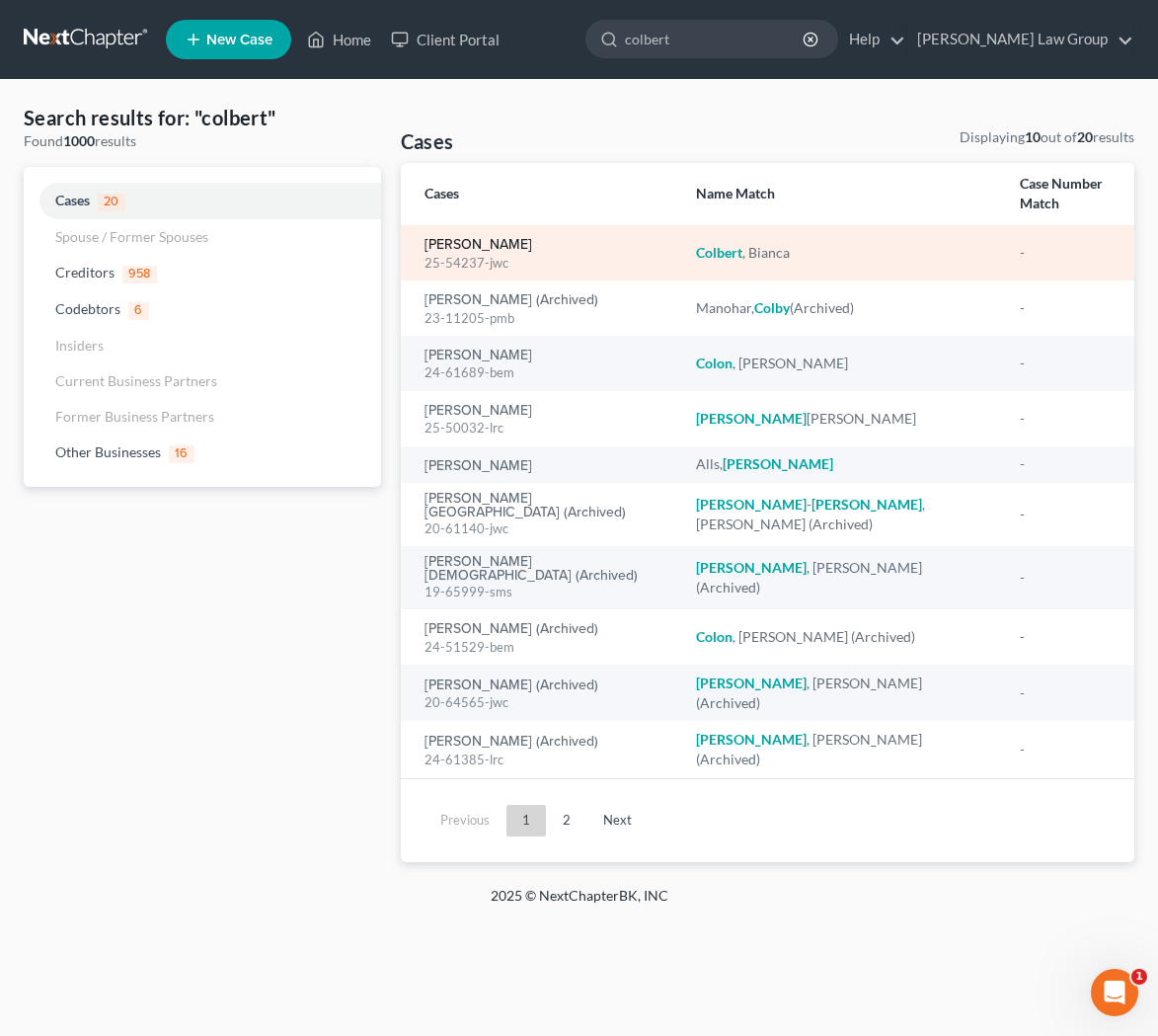
click at [485, 238] on link "[PERSON_NAME]" at bounding box center [478, 245] width 107 height 14
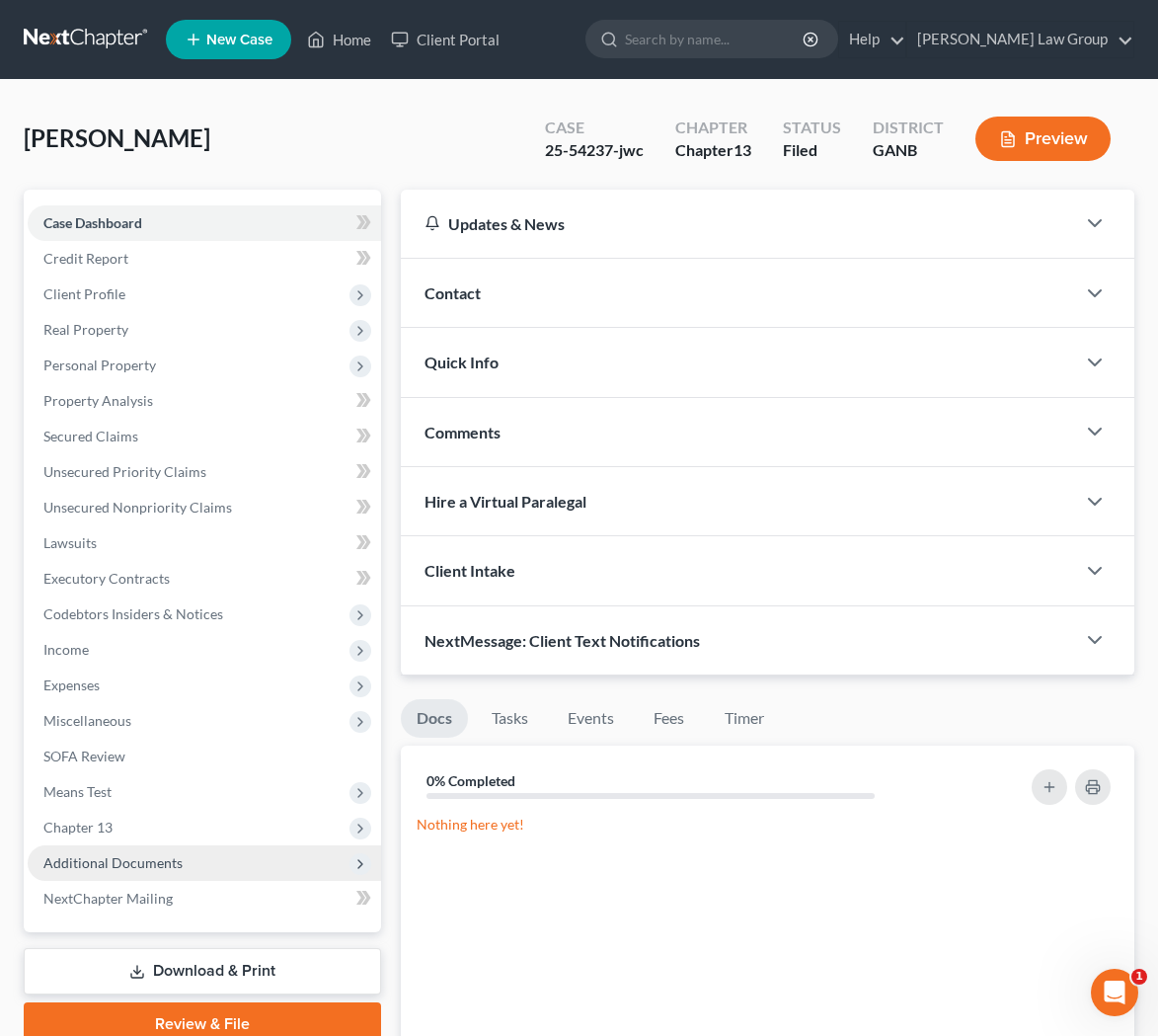
click at [160, 861] on span "Additional Documents" at bounding box center [113, 862] width 139 height 17
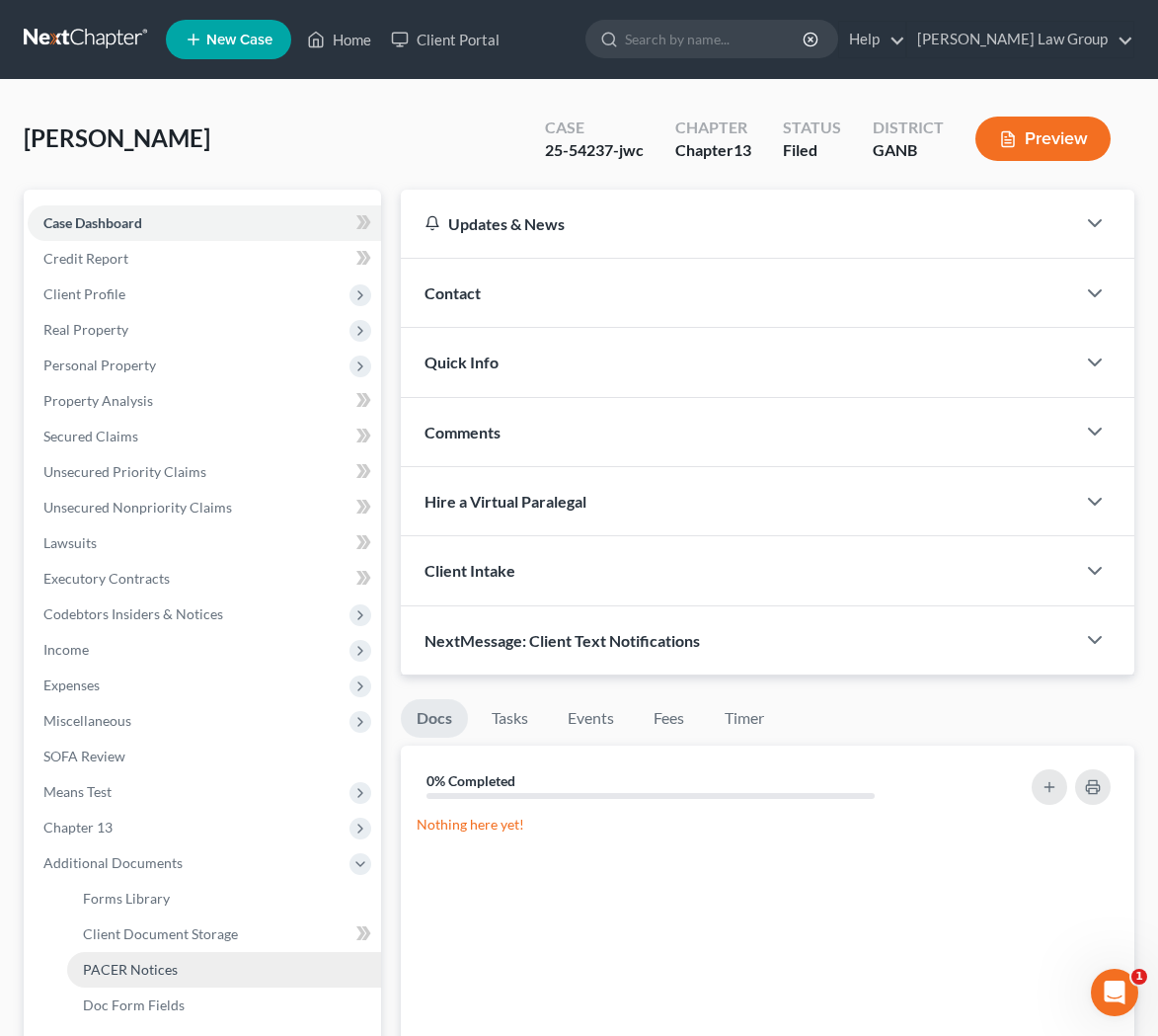
click at [162, 968] on span "PACER Notices" at bounding box center [129, 969] width 94 height 17
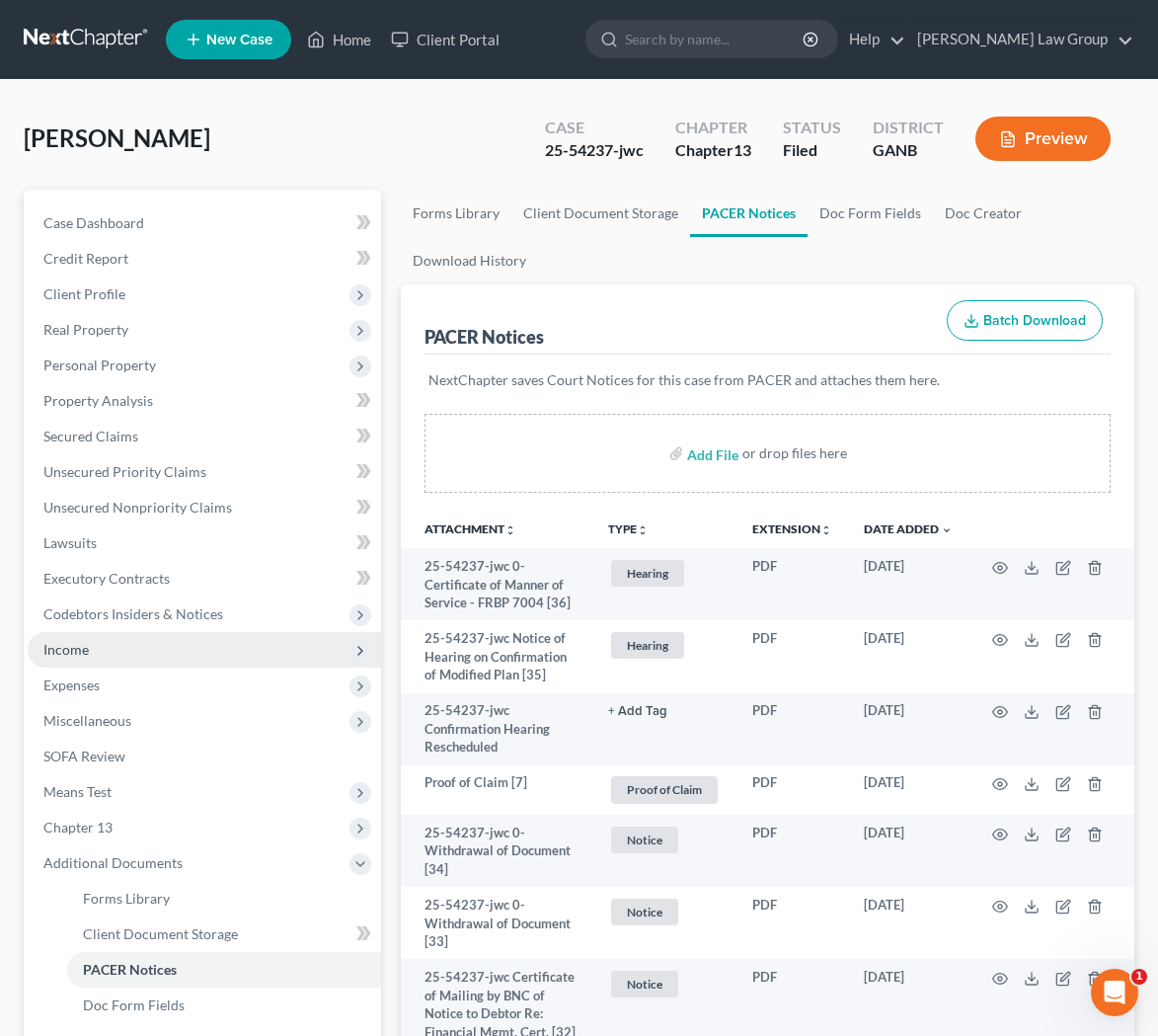
click at [123, 639] on span "Income" at bounding box center [205, 650] width 354 height 36
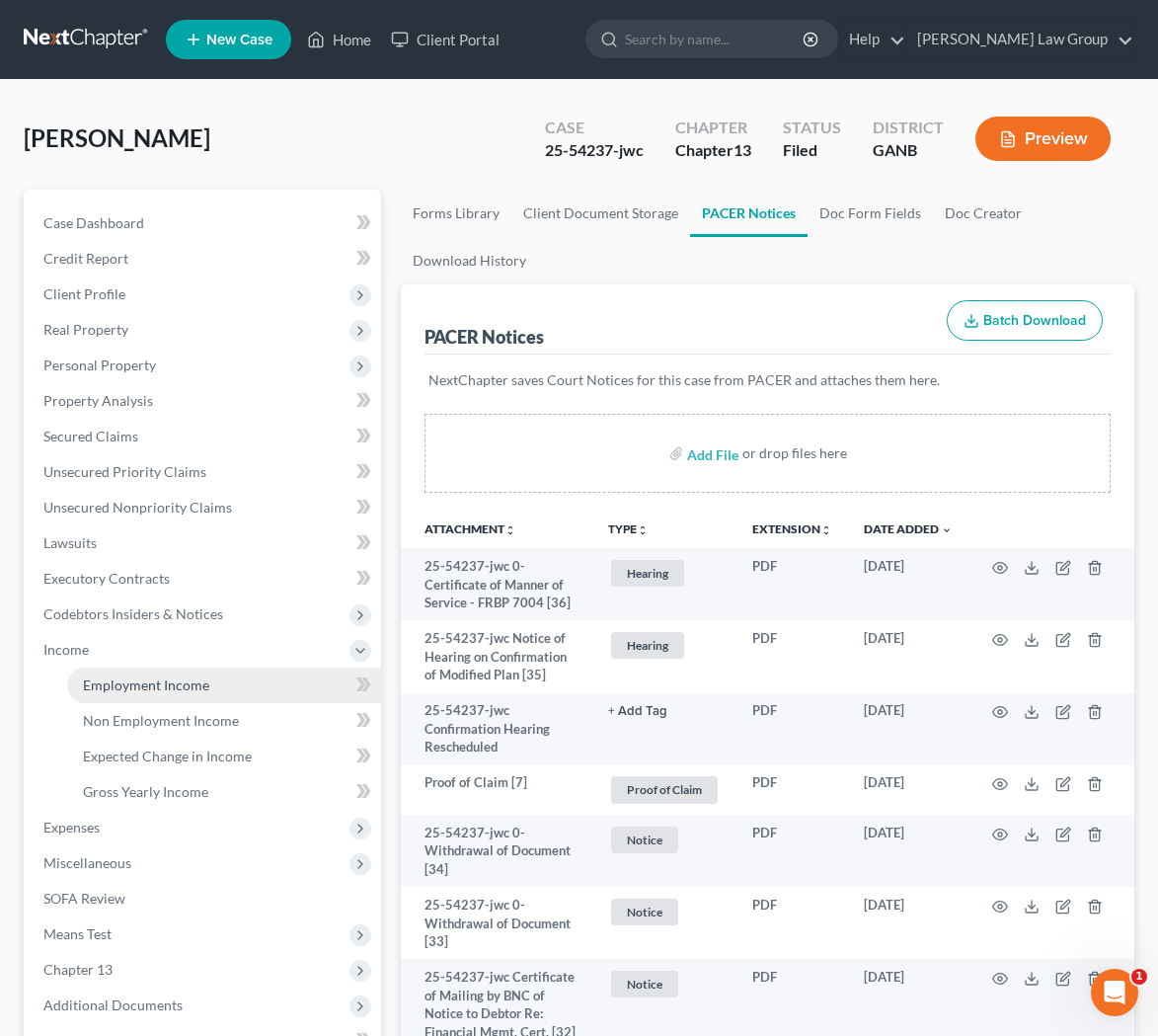
click at [201, 681] on span "Employment Income" at bounding box center [145, 685] width 126 height 17
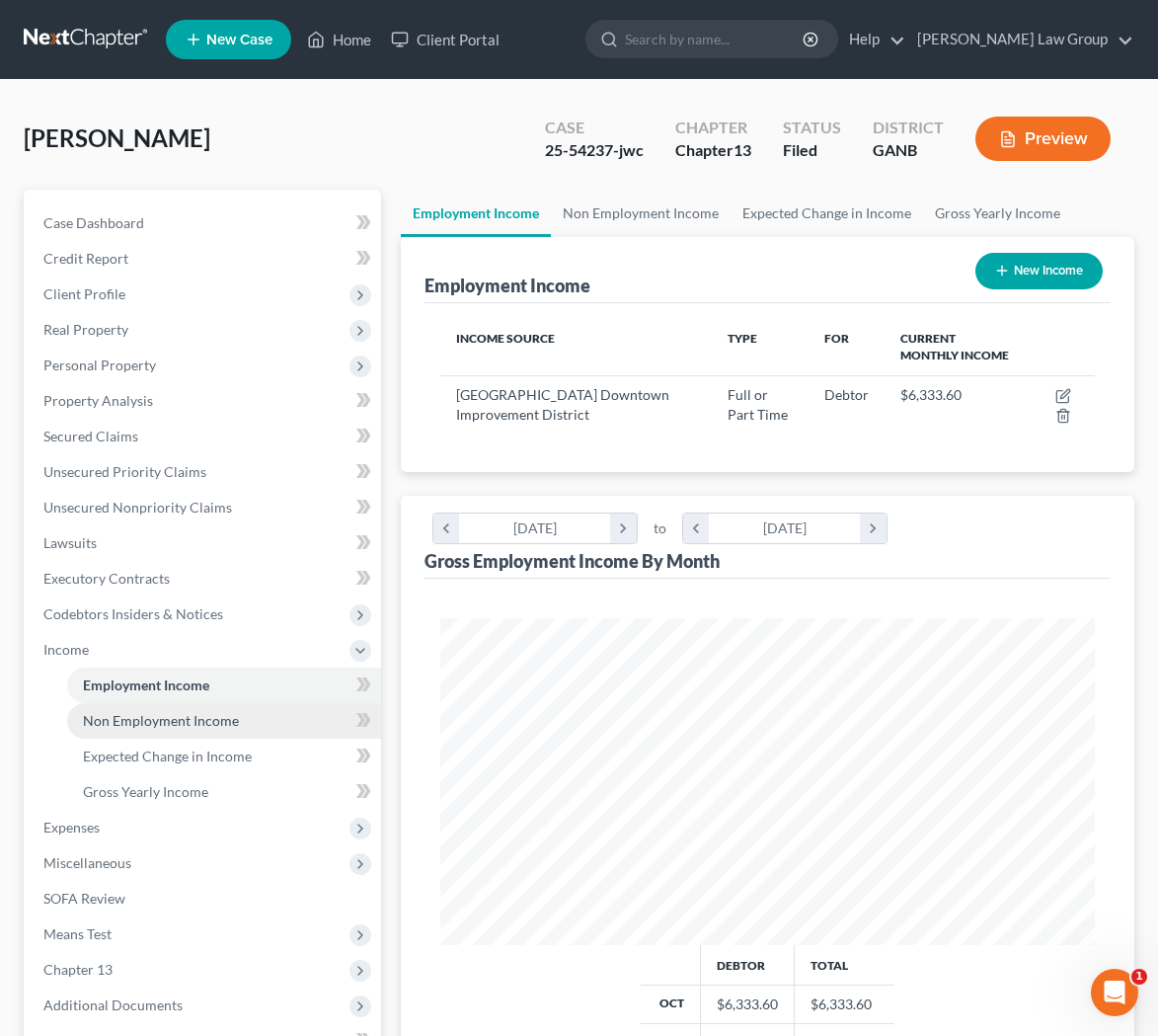
scroll to position [326, 694]
click at [221, 722] on span "Non Employment Income" at bounding box center [160, 720] width 156 height 17
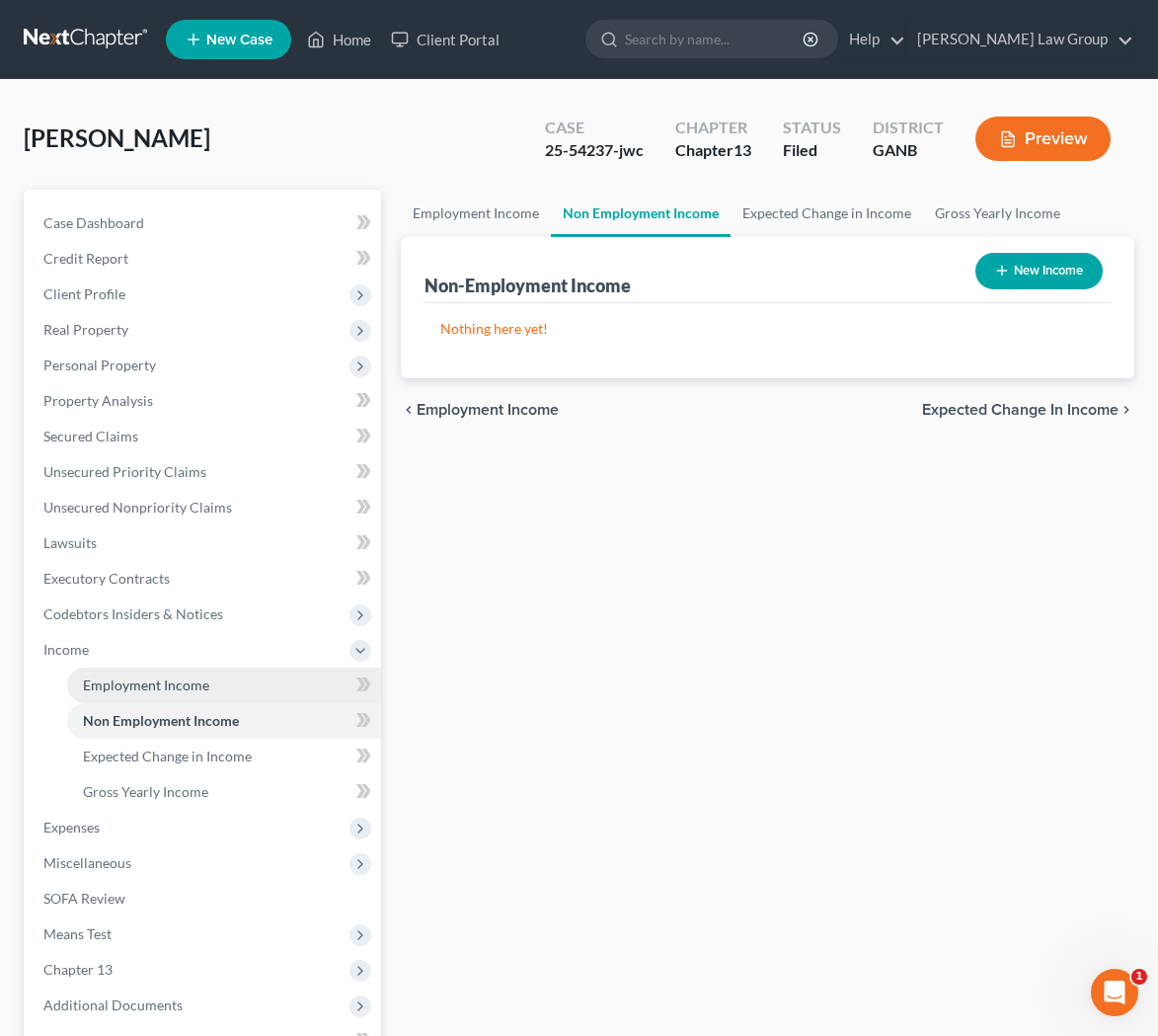
click at [218, 685] on link "Employment Income" at bounding box center [225, 686] width 314 height 36
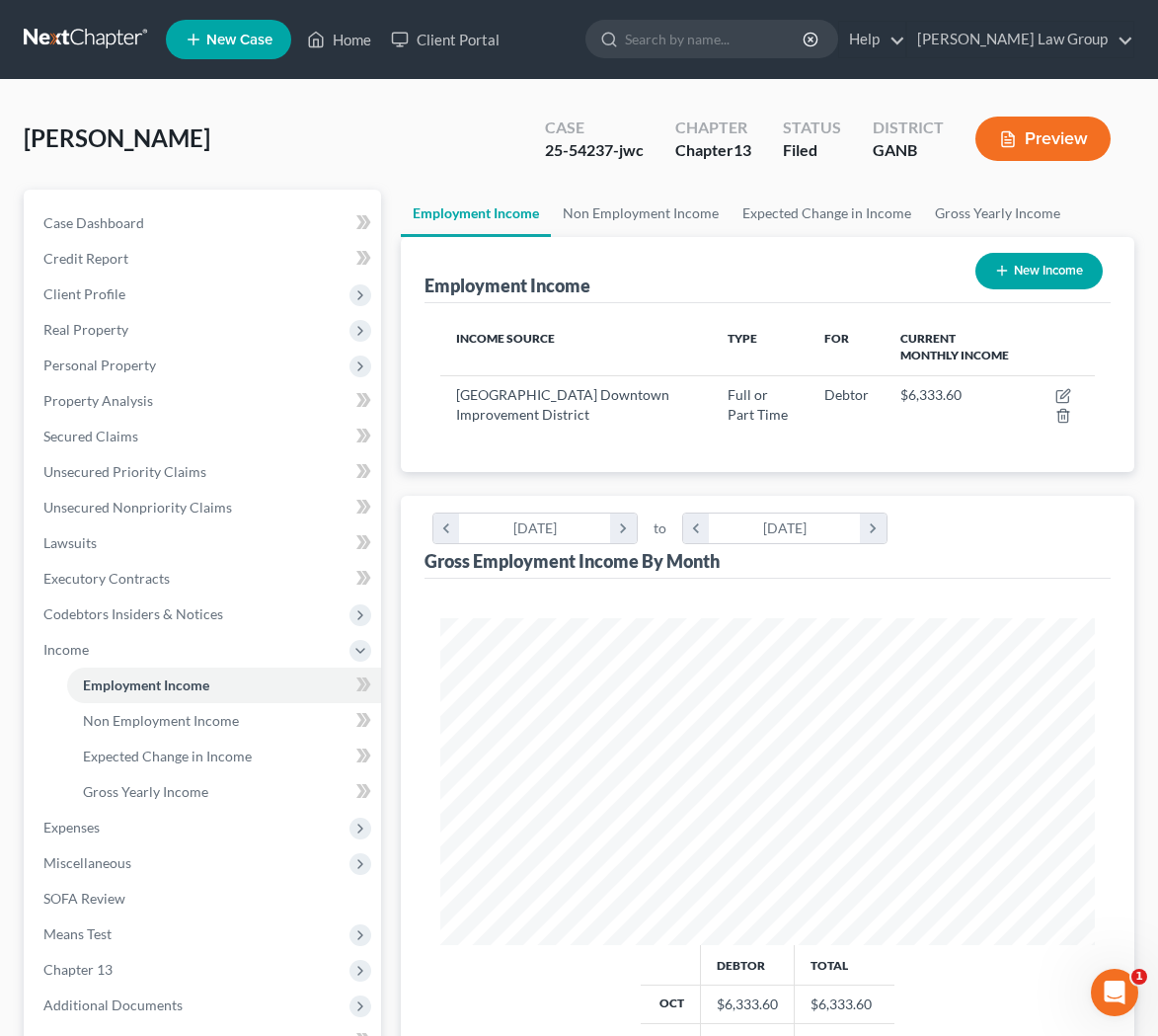
scroll to position [326, 694]
click at [90, 301] on span "Client Profile" at bounding box center [84, 293] width 82 height 17
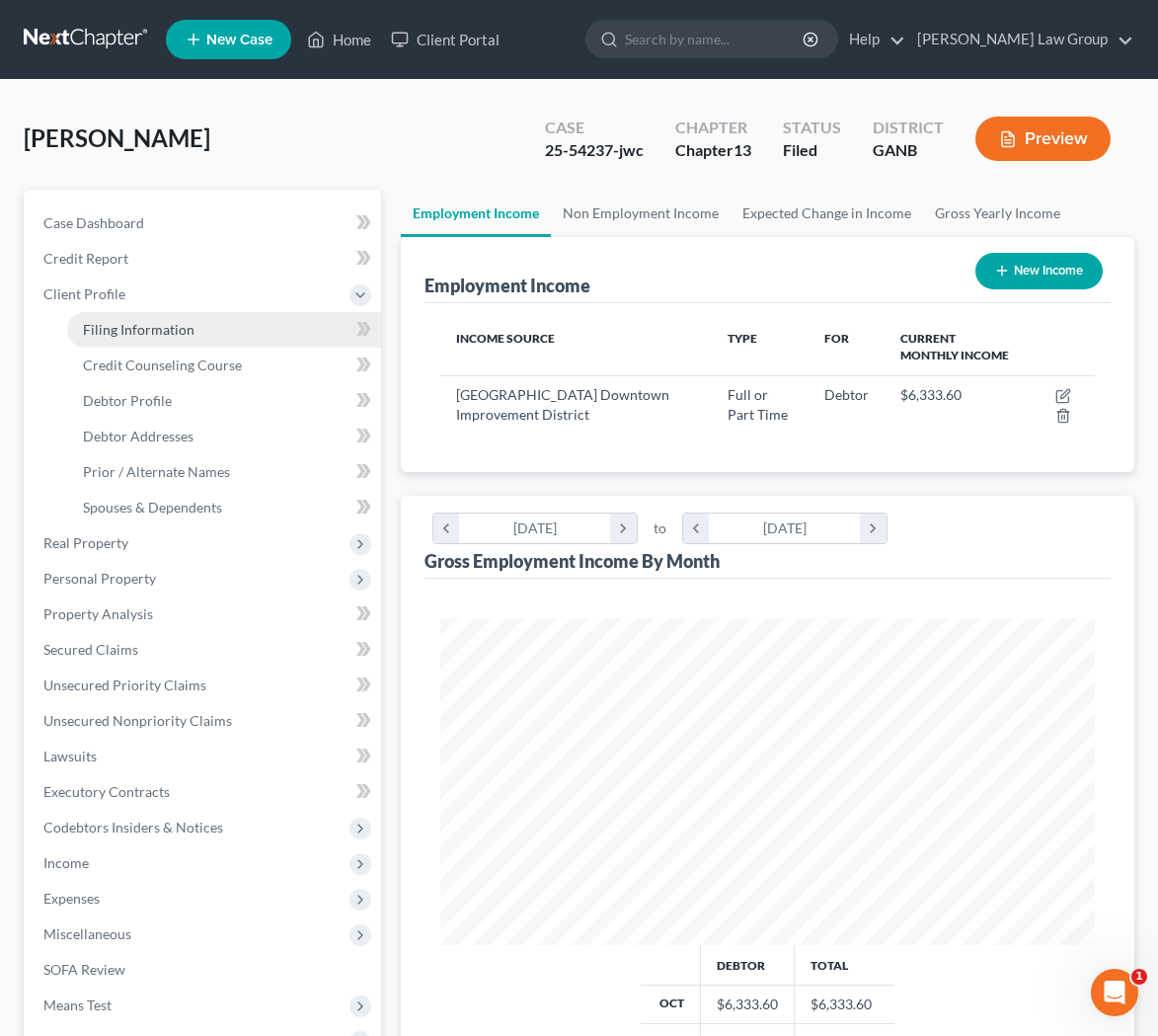
click at [109, 332] on span "Filing Information" at bounding box center [138, 329] width 111 height 17
select select "1"
select select "0"
select select "3"
select select "10"
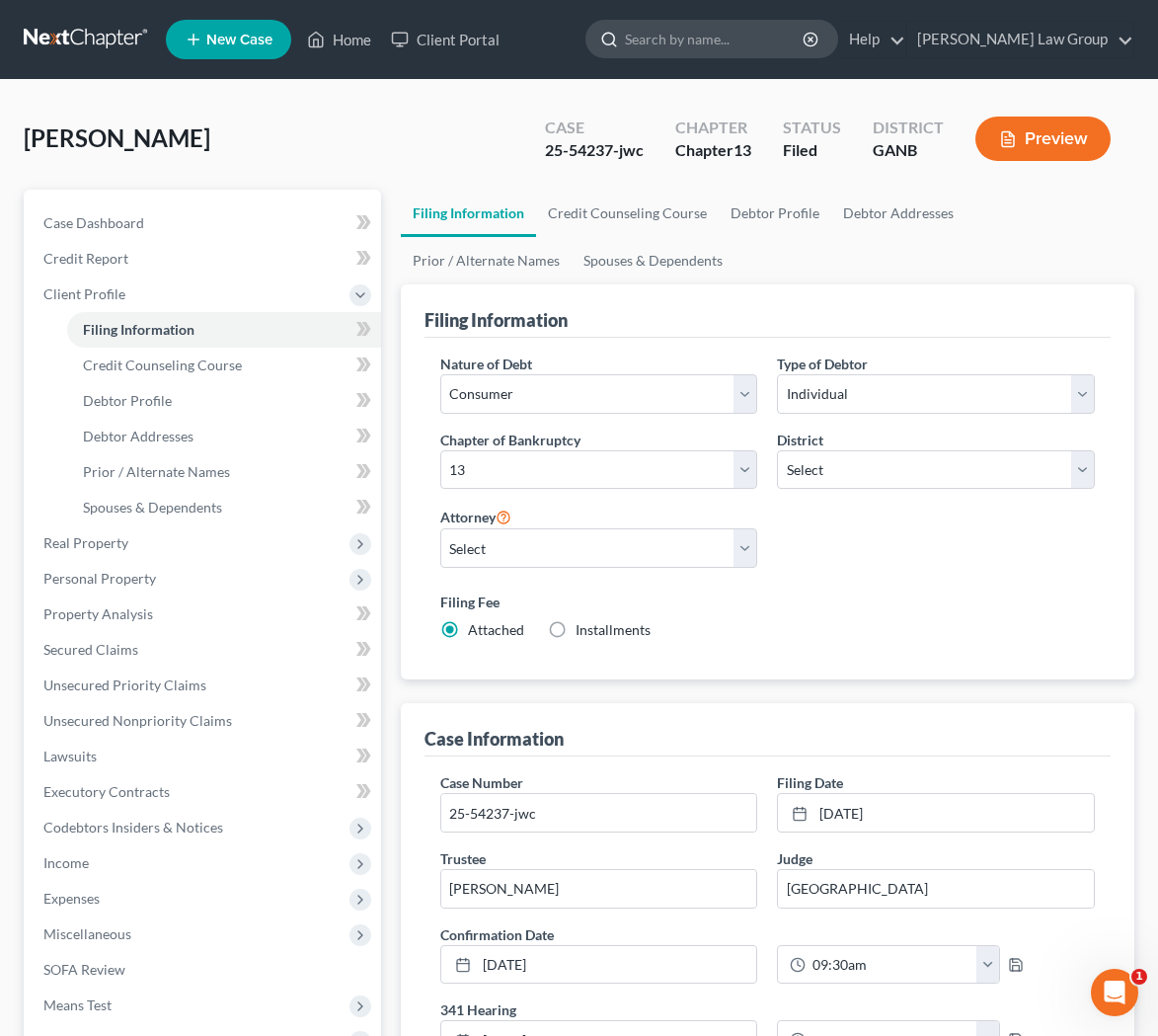
click at [760, 31] on input "search" at bounding box center [716, 39] width 181 height 37
type input "gamaal"
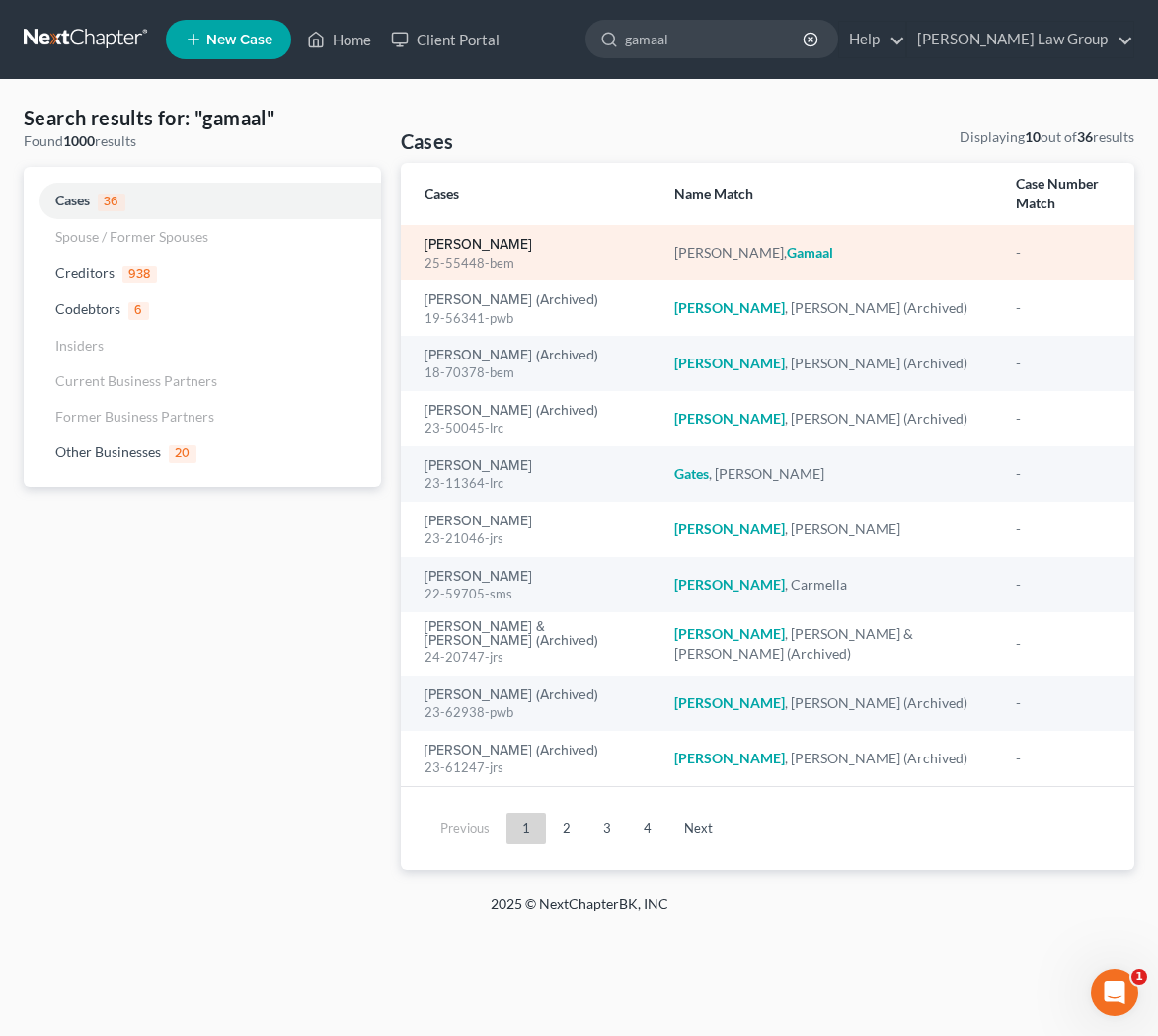
click at [511, 238] on link "[PERSON_NAME]" at bounding box center [478, 245] width 107 height 14
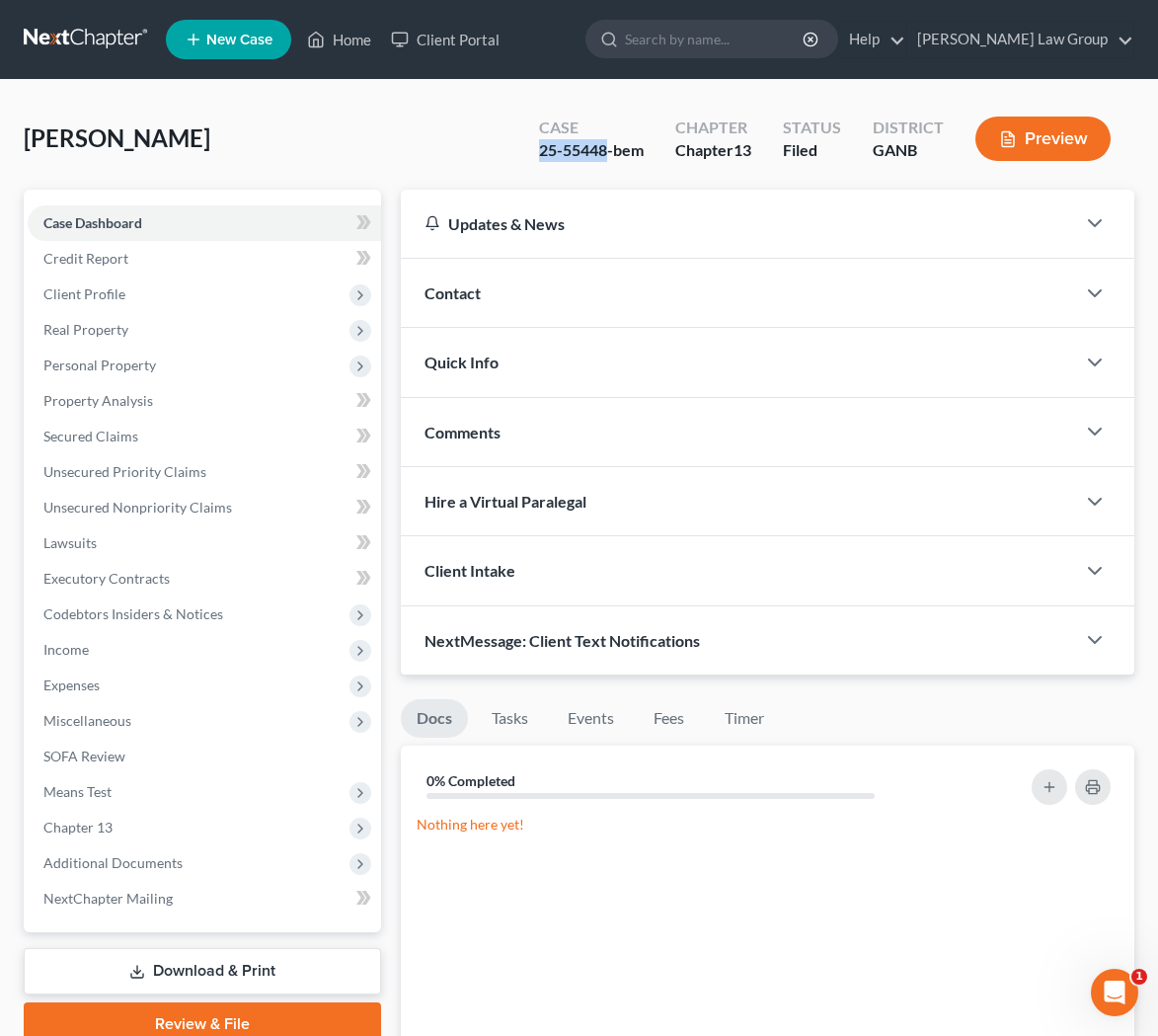
drag, startPoint x: 606, startPoint y: 151, endPoint x: 533, endPoint y: 150, distance: 73.0
click at [533, 150] on div "Case 25-55448-bem" at bounding box center [591, 140] width 136 height 59
copy div "25-55448"
click at [99, 752] on span "SOFA Review" at bounding box center [84, 756] width 82 height 17
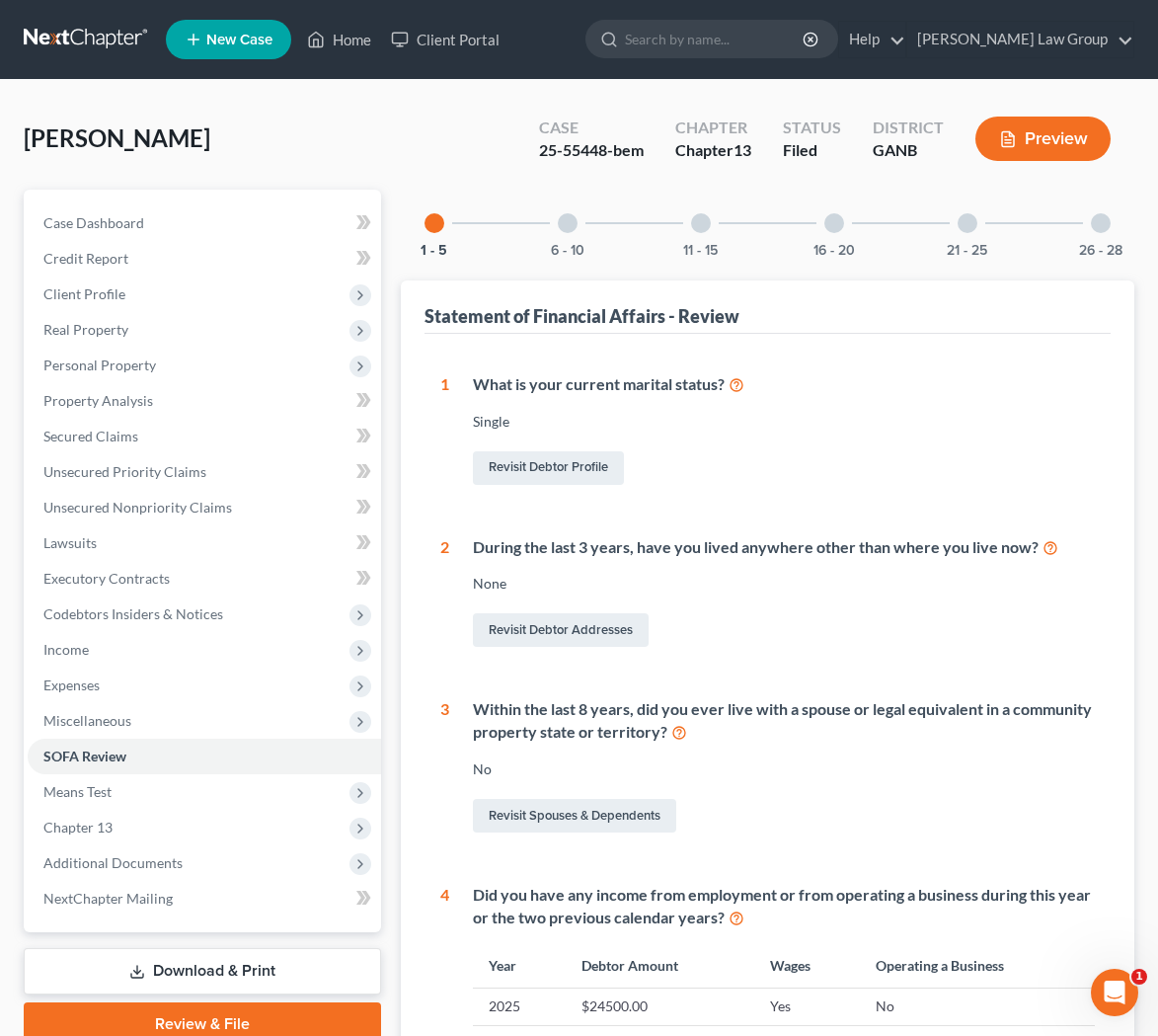
click at [1110, 230] on div "26 - 28" at bounding box center [1101, 224] width 68 height 68
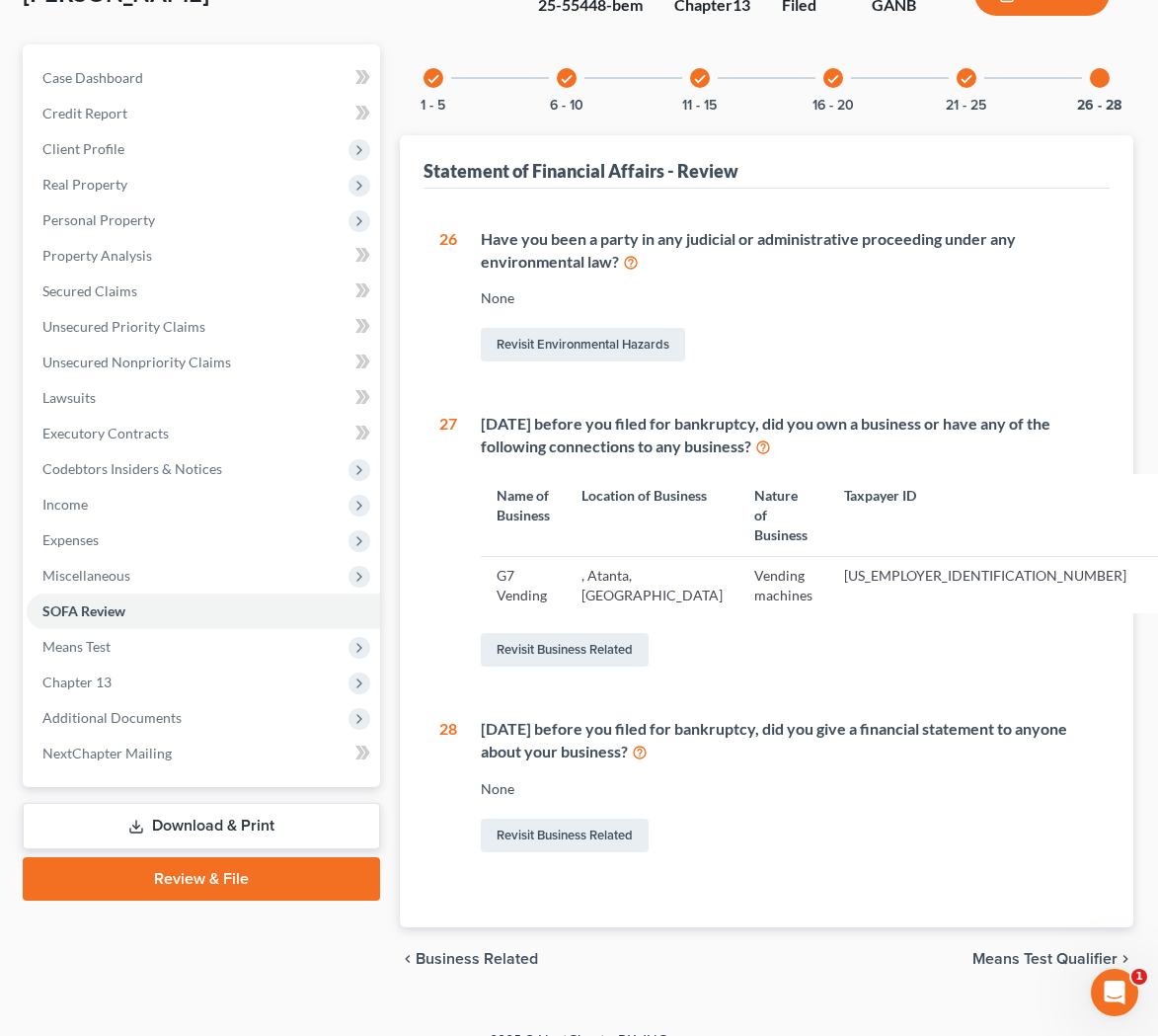
scroll to position [148, 1]
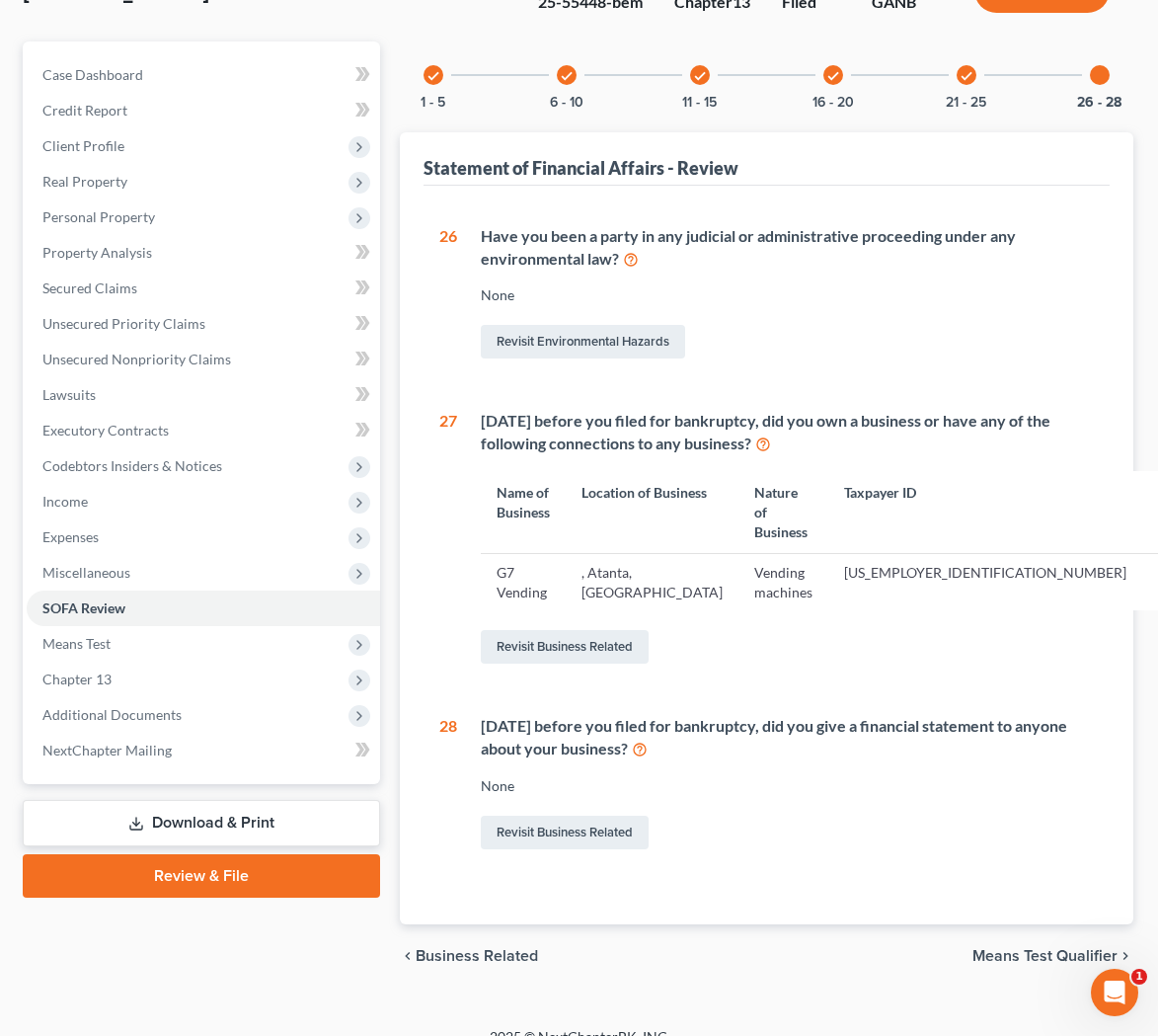
click at [969, 76] on icon "check" at bounding box center [967, 77] width 14 height 14
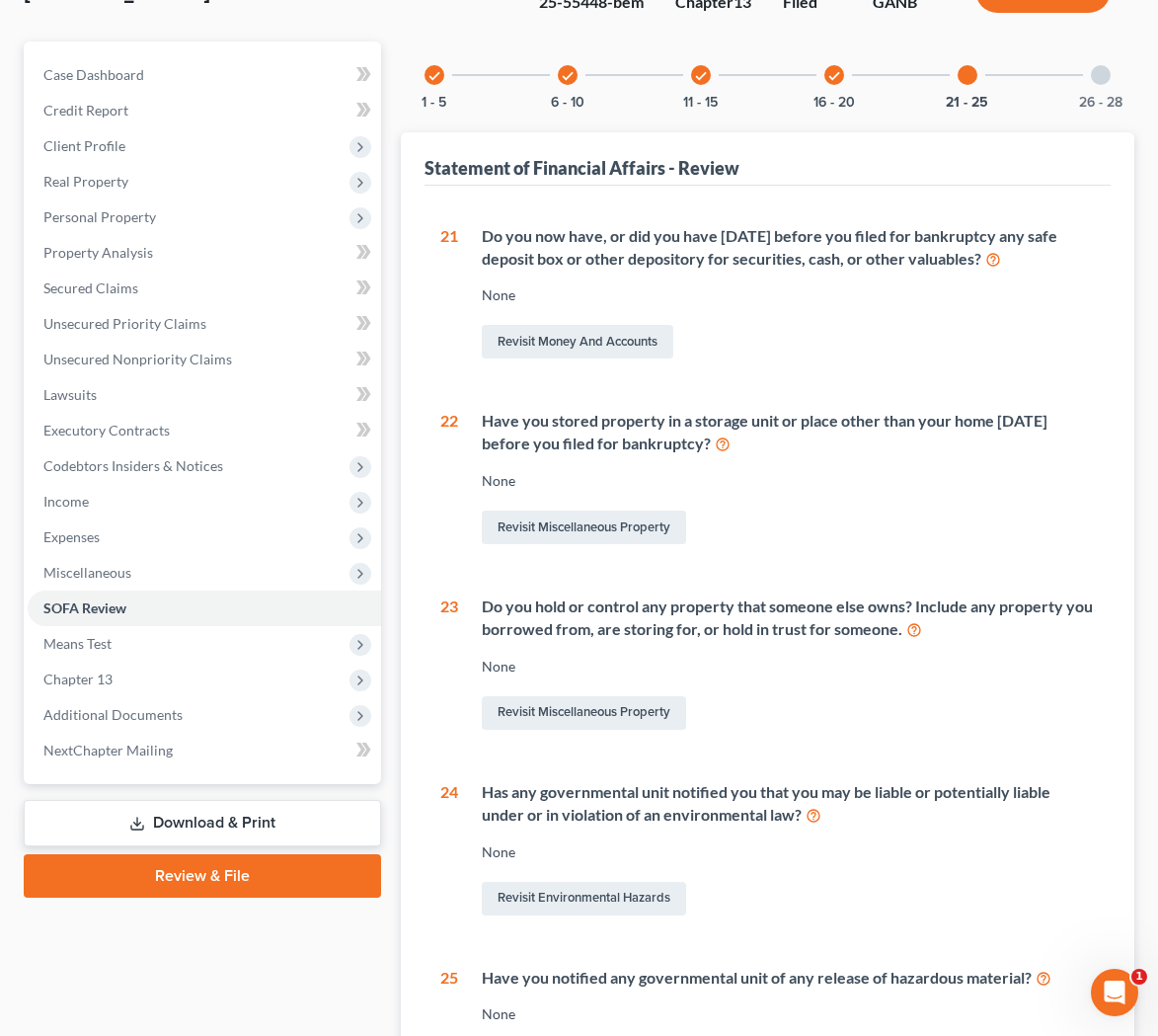
scroll to position [0, 0]
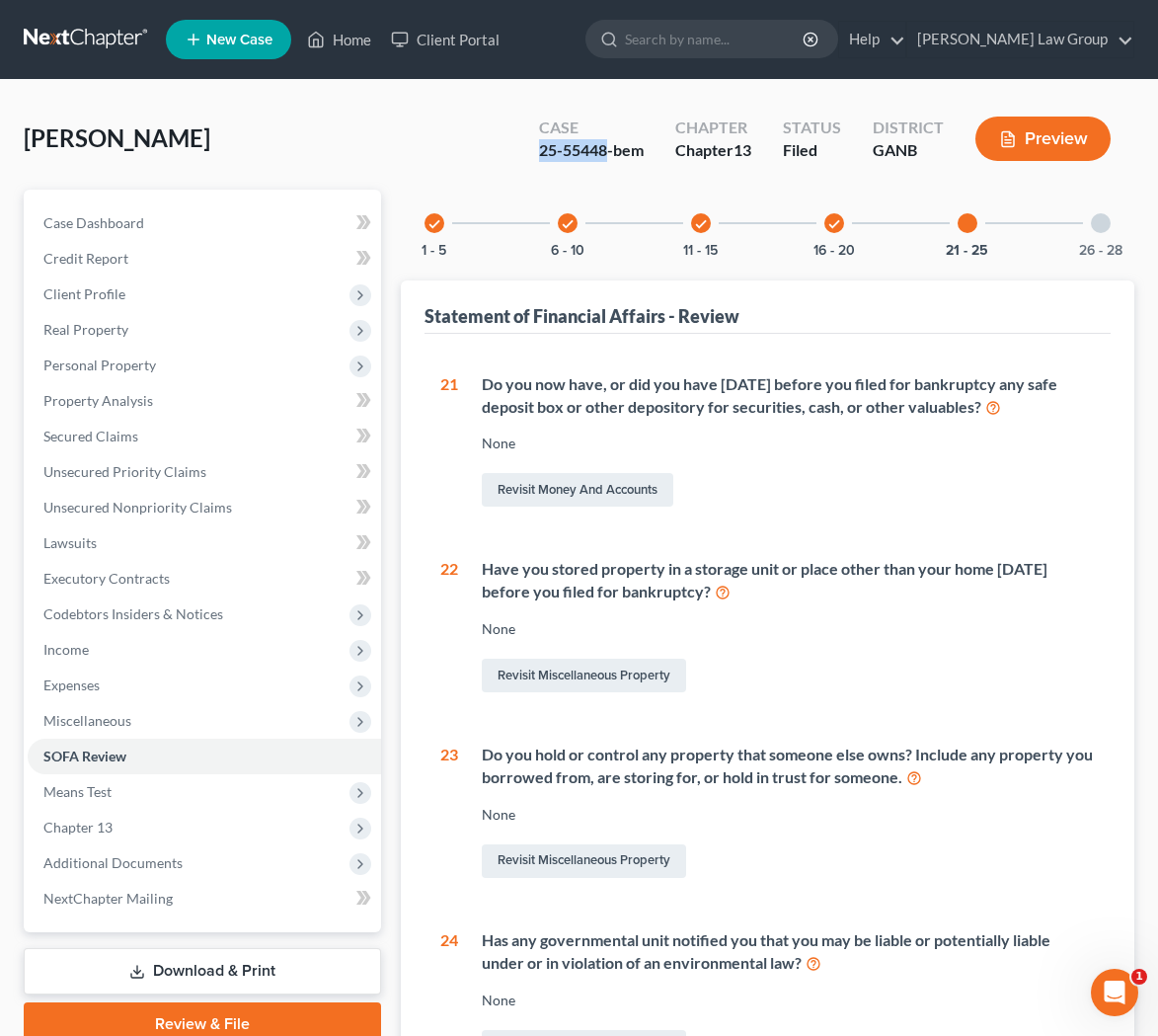
drag, startPoint x: 606, startPoint y: 152, endPoint x: 521, endPoint y: 153, distance: 85.0
click at [521, 152] on div "Case 25-55448-bem Chapter Chapter 13 Status Filed District GANB Preview" at bounding box center [825, 138] width 619 height 71
copy div "25-55448"
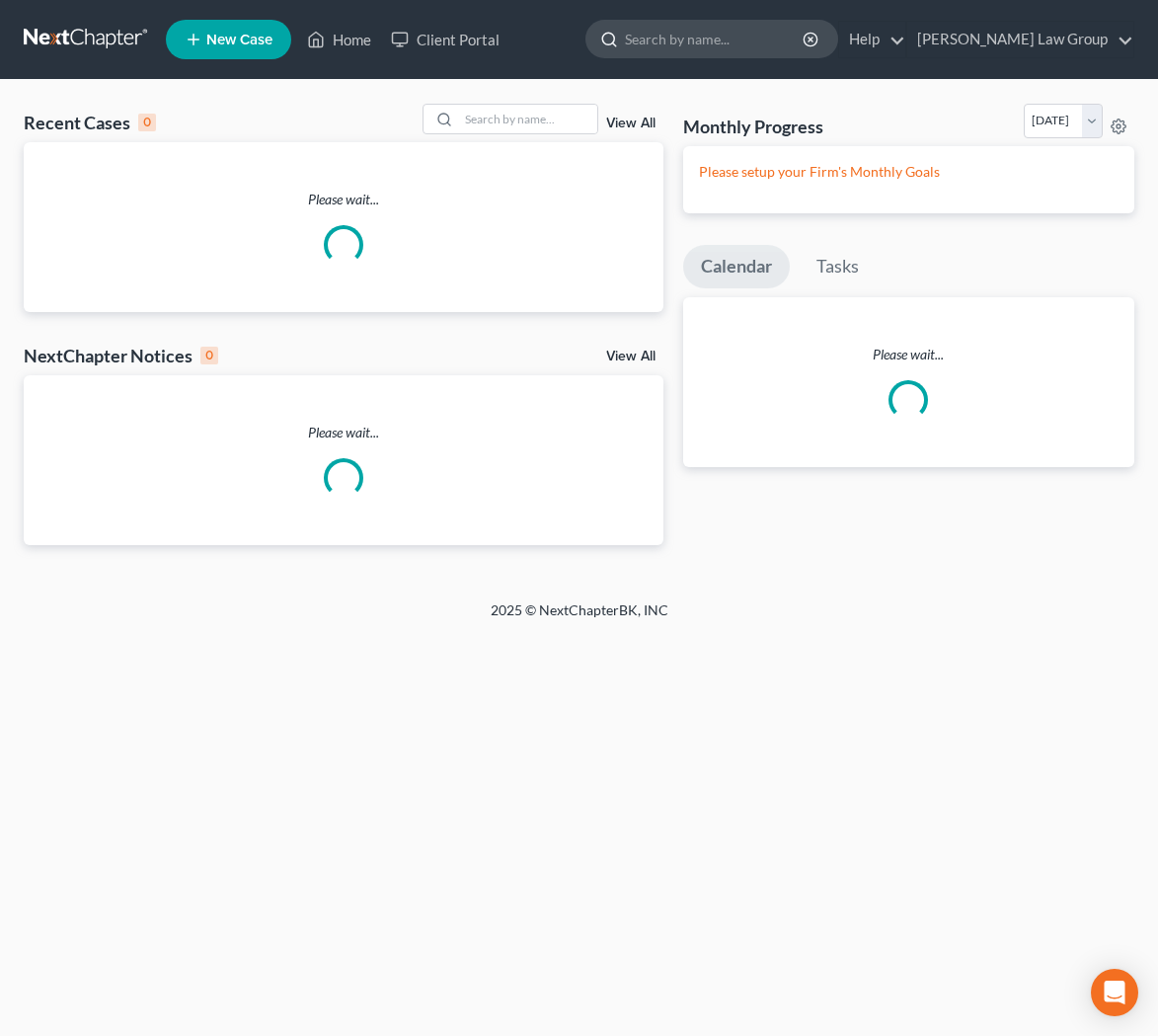
click at [784, 48] on input "search" at bounding box center [716, 39] width 181 height 37
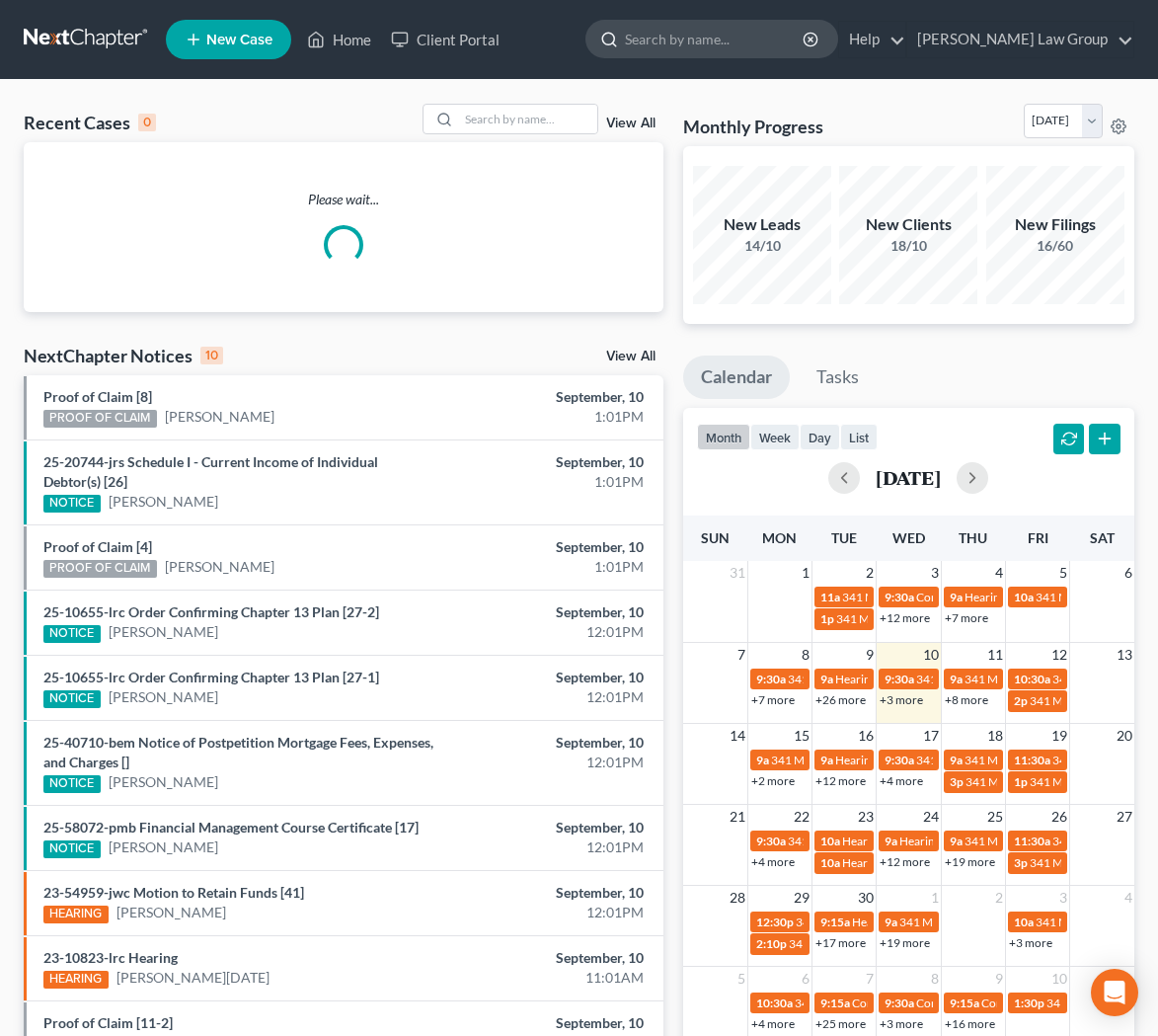
paste input "25-54233"
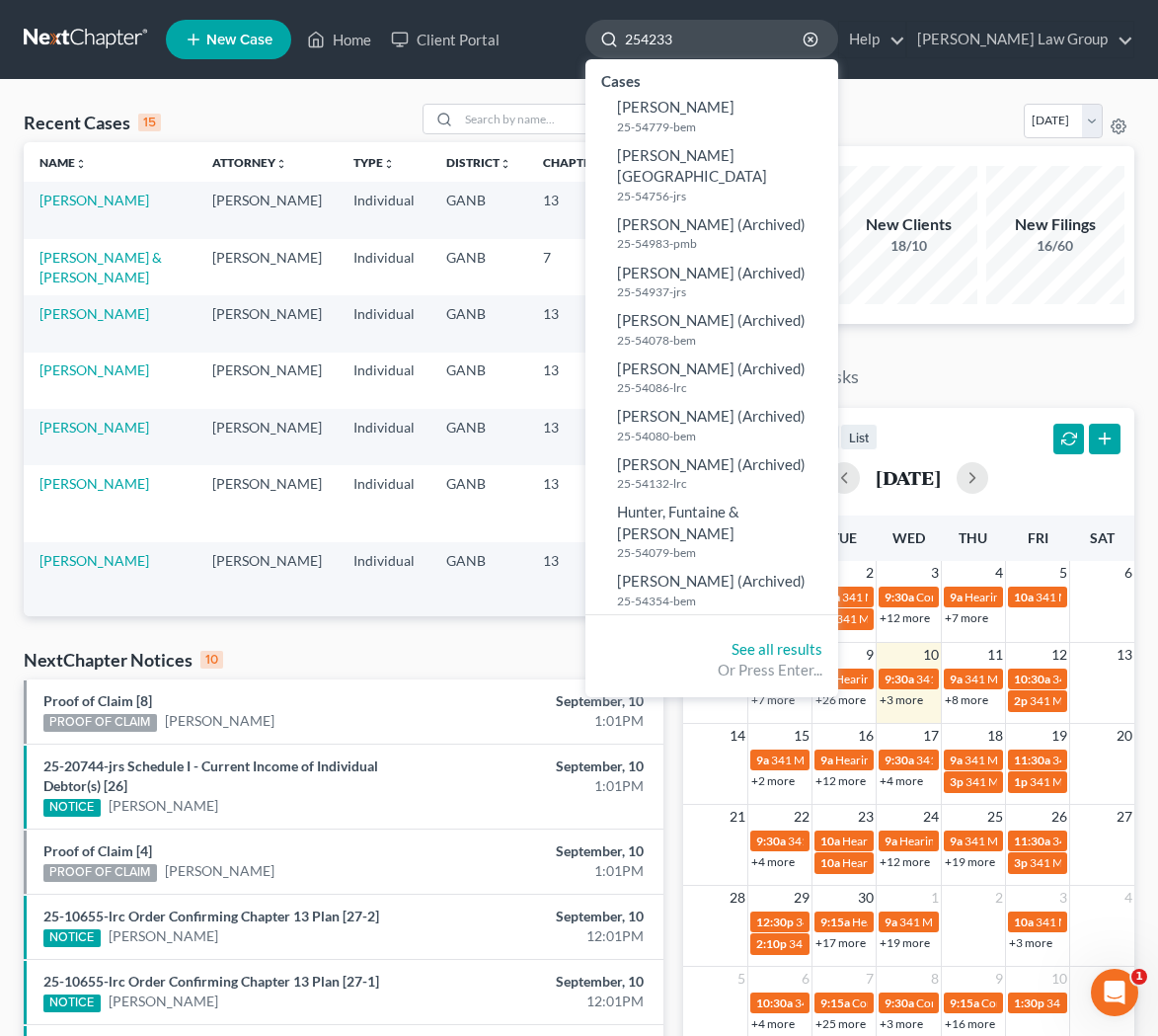
type input "54233"
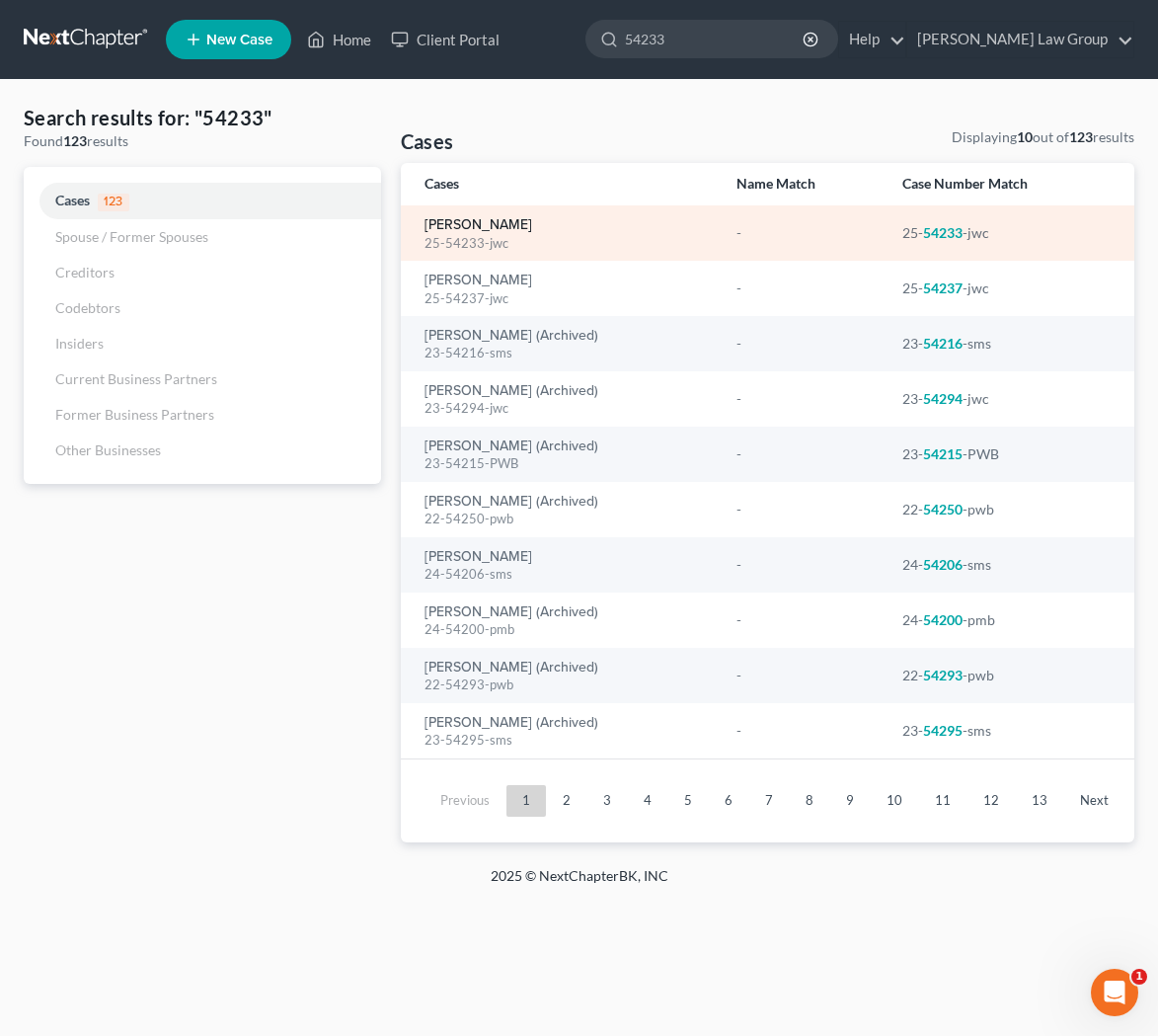
click at [500, 228] on link "[PERSON_NAME]" at bounding box center [478, 226] width 107 height 14
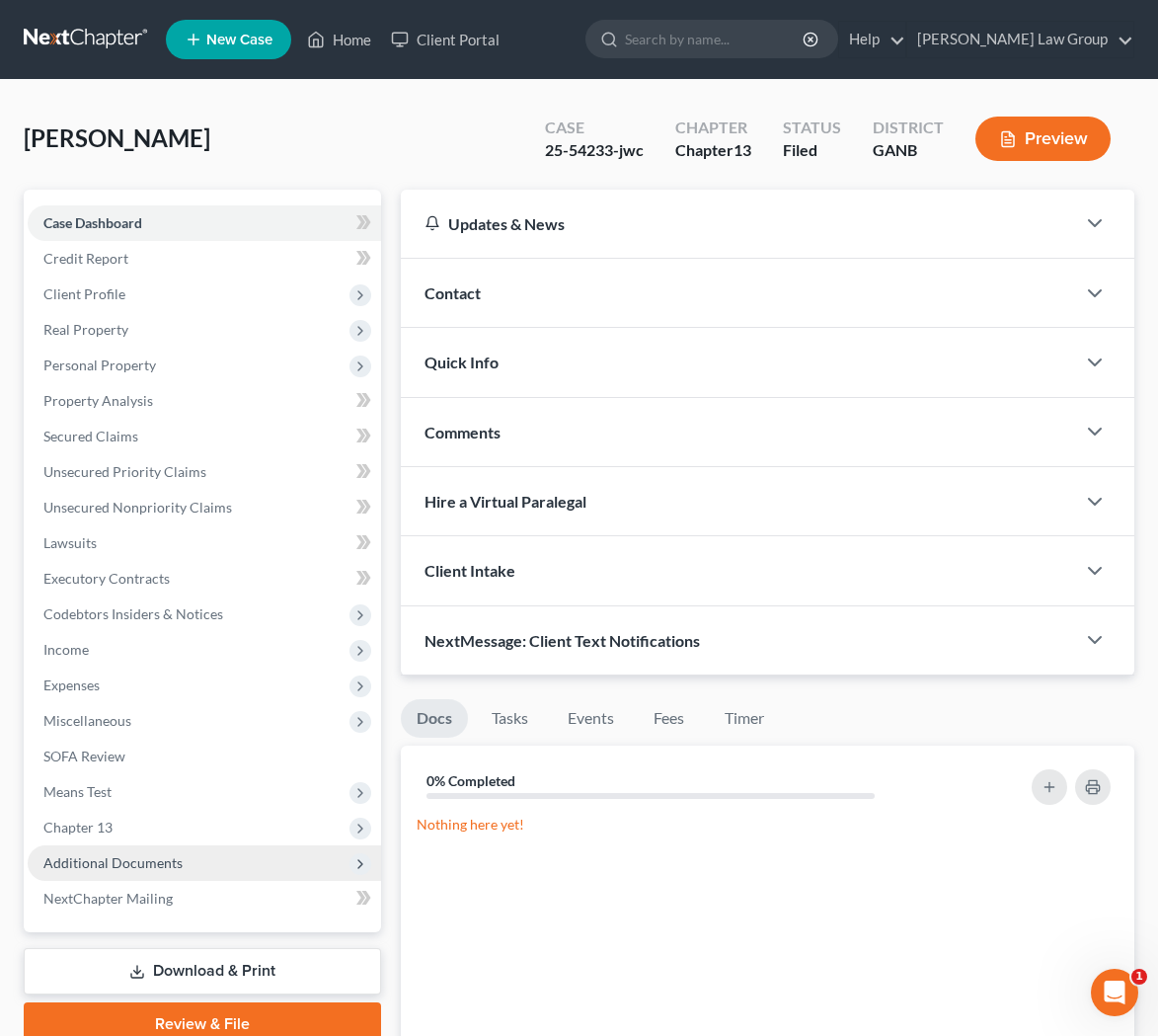
click at [170, 876] on span "Additional Documents" at bounding box center [205, 863] width 354 height 36
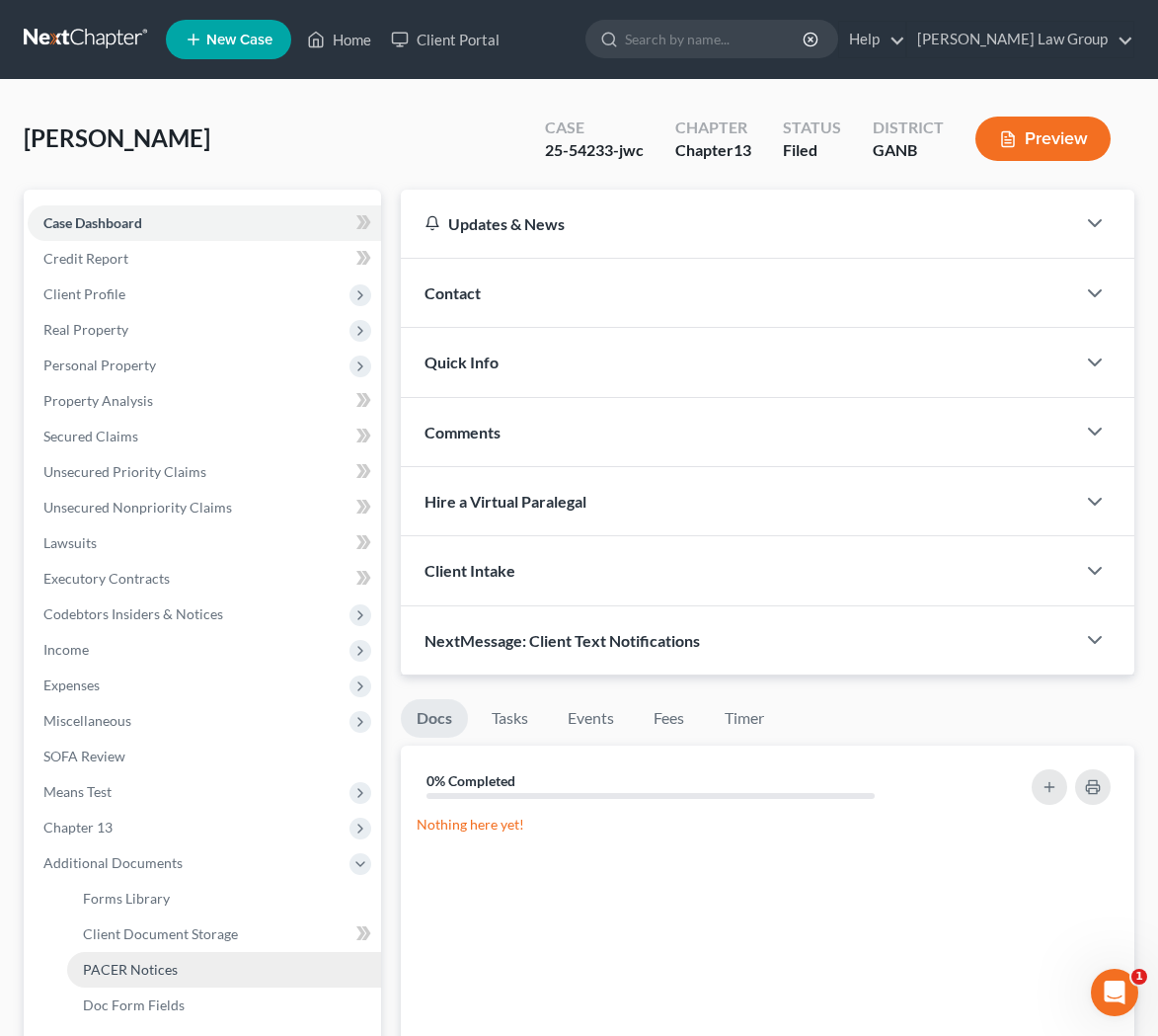
click at [169, 966] on span "PACER Notices" at bounding box center [129, 969] width 94 height 17
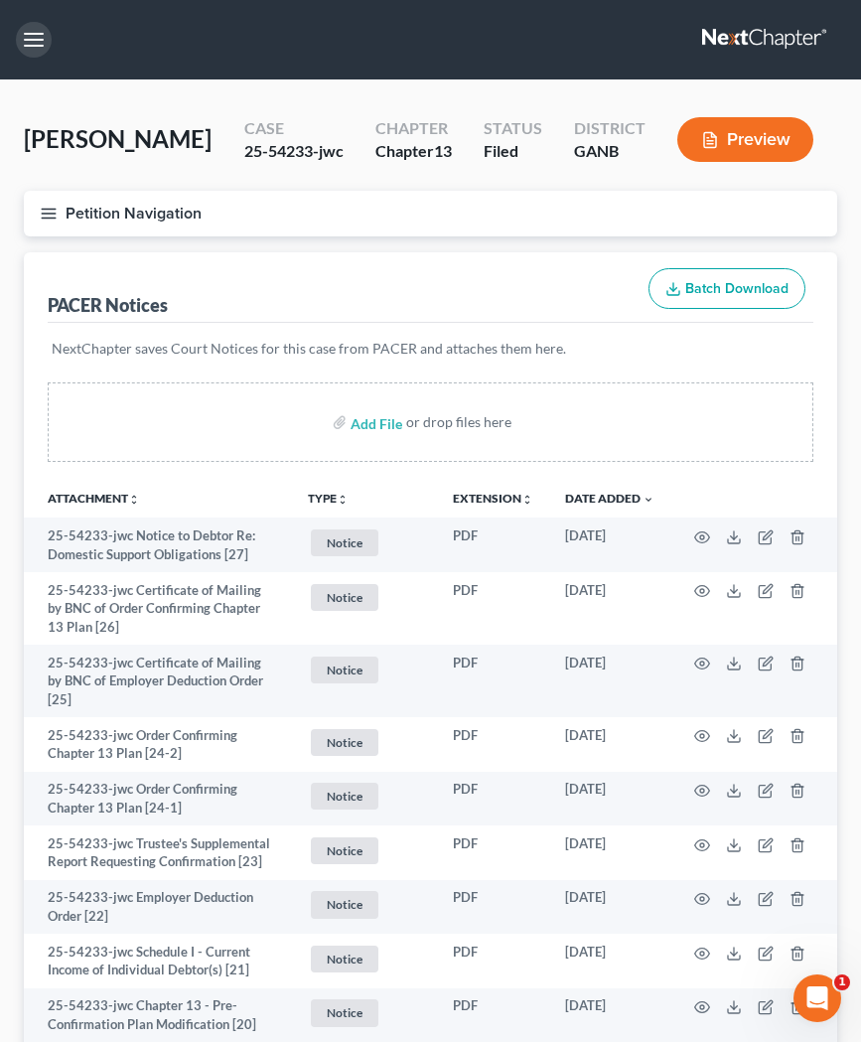
click at [37, 56] on button "button" at bounding box center [34, 40] width 36 height 36
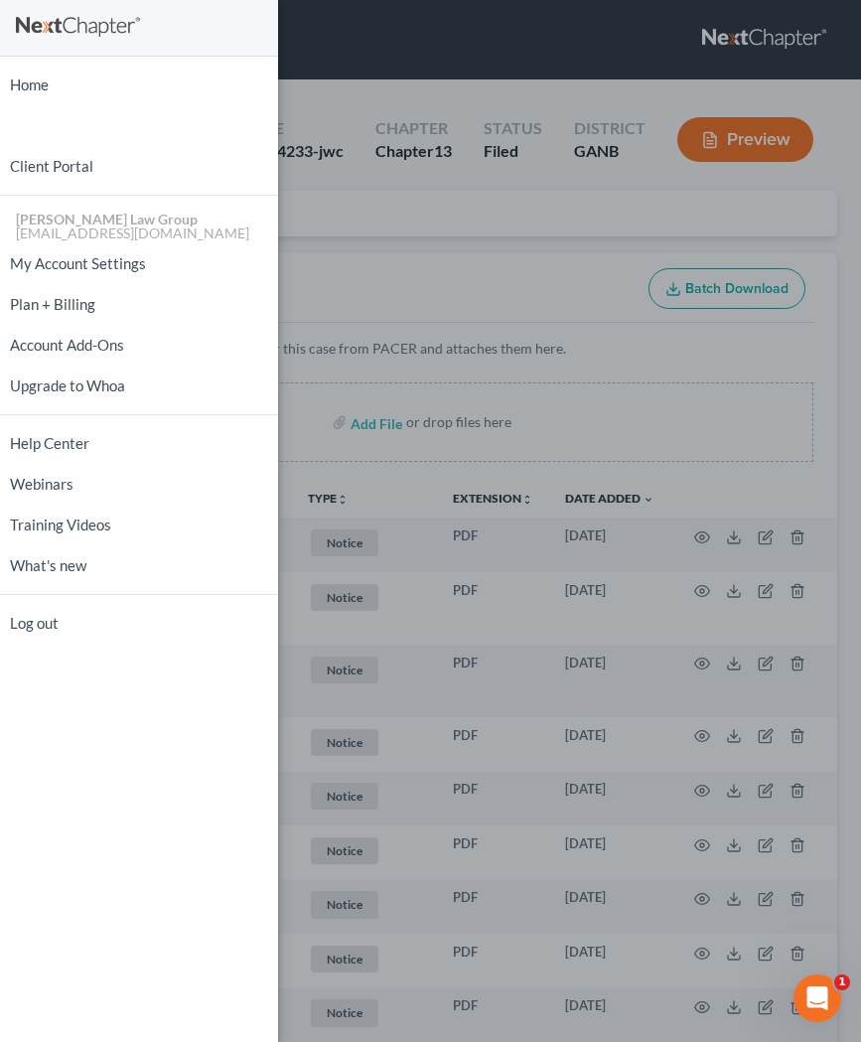
click at [40, 103] on ul "Home New Case Client Portal [PERSON_NAME] Law Group [EMAIL_ADDRESS][DOMAIN_NAME…" at bounding box center [139, 354] width 278 height 579
click at [40, 94] on link "Home" at bounding box center [139, 85] width 278 height 35
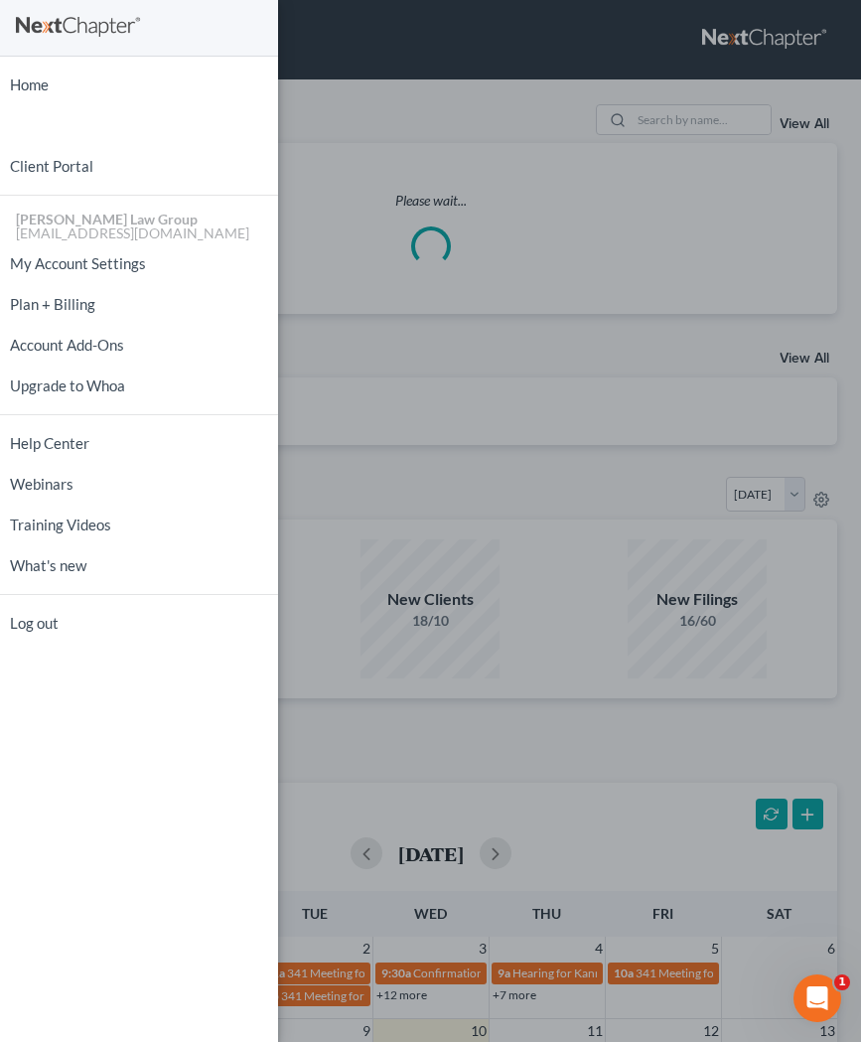
click at [417, 118] on div "Home New Case Client Portal [PERSON_NAME] Law Group [EMAIL_ADDRESS][DOMAIN_NAME…" at bounding box center [430, 521] width 861 height 1042
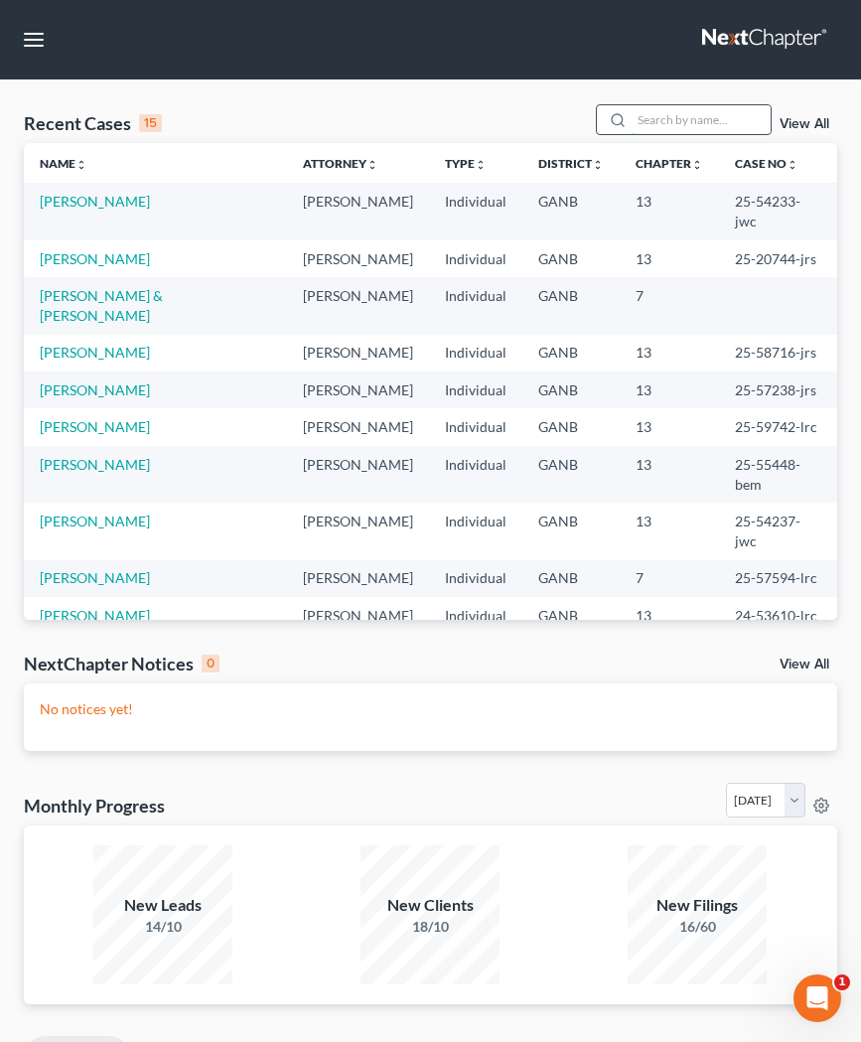
click at [670, 115] on input "search" at bounding box center [701, 119] width 139 height 29
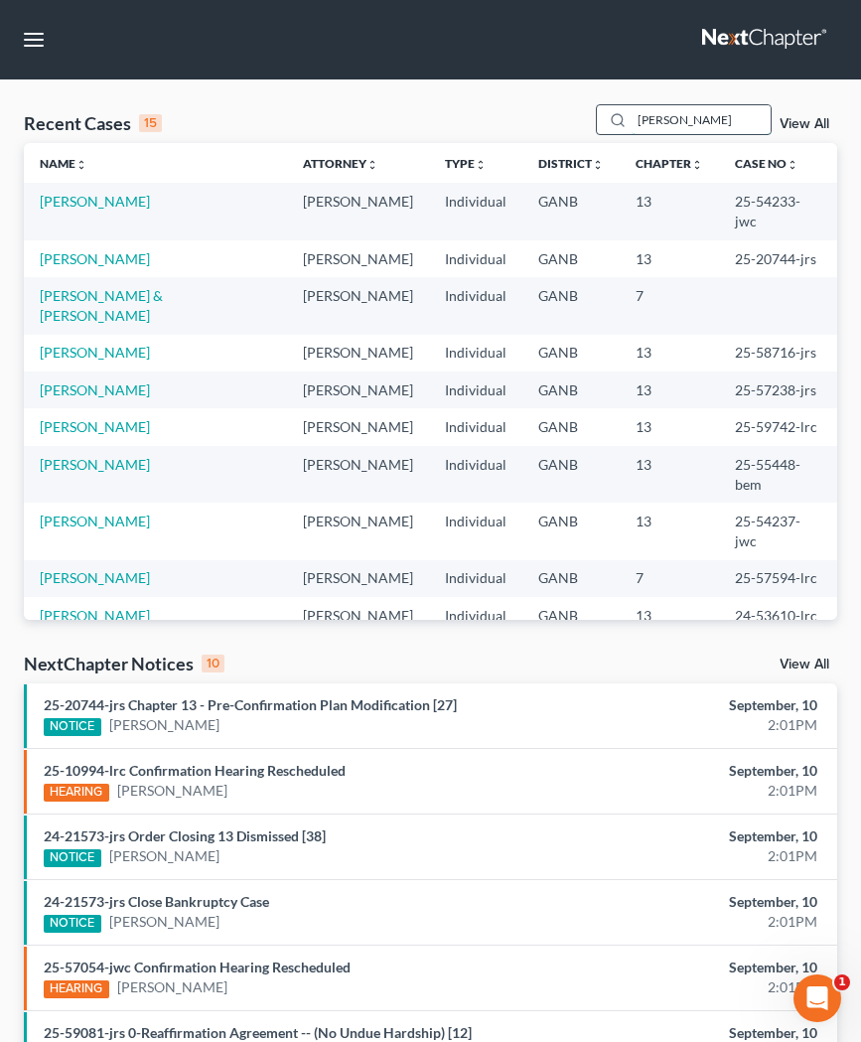
type input "[PERSON_NAME]"
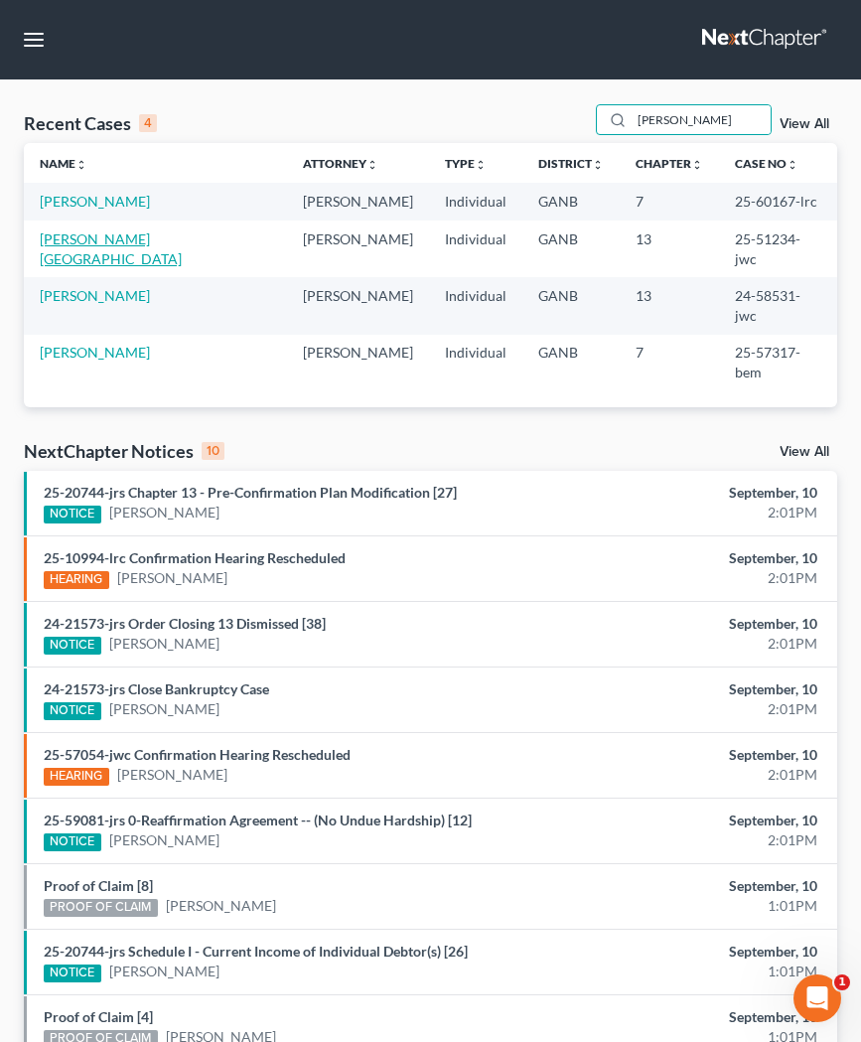
click at [118, 240] on link "[PERSON_NAME][GEOGRAPHIC_DATA]" at bounding box center [111, 249] width 142 height 37
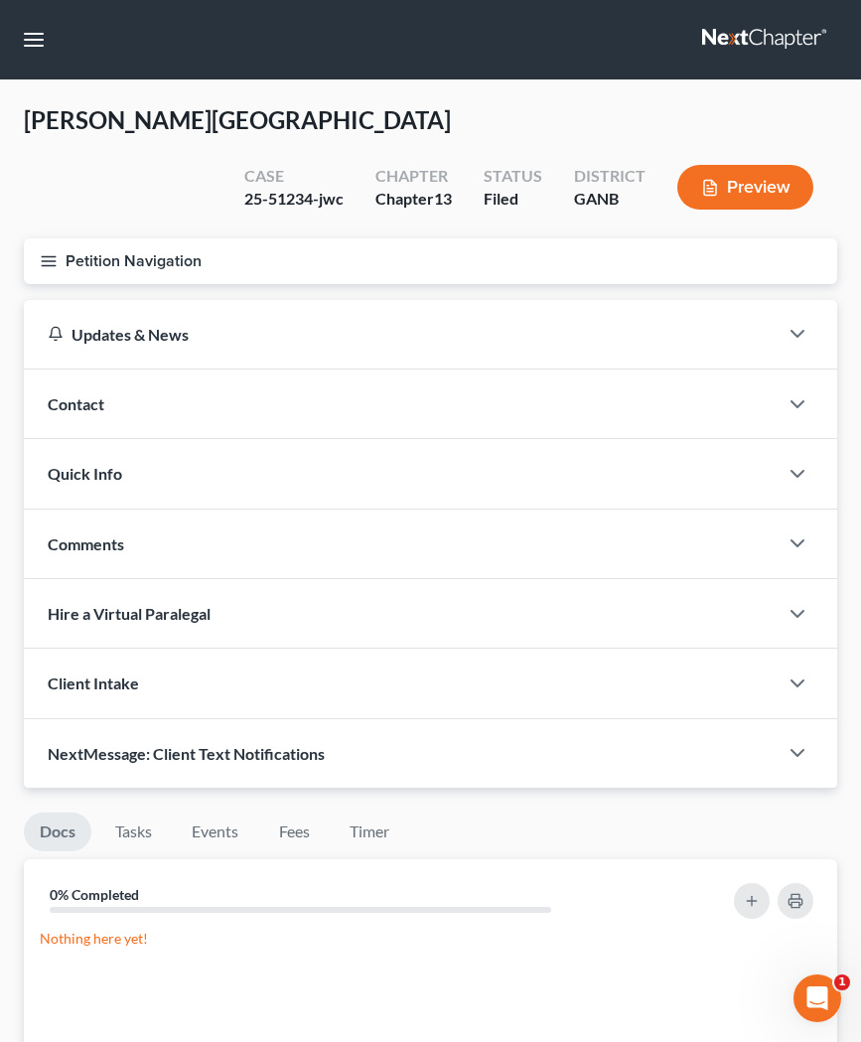
click at [57, 238] on button "Petition Navigation" at bounding box center [431, 261] width 814 height 46
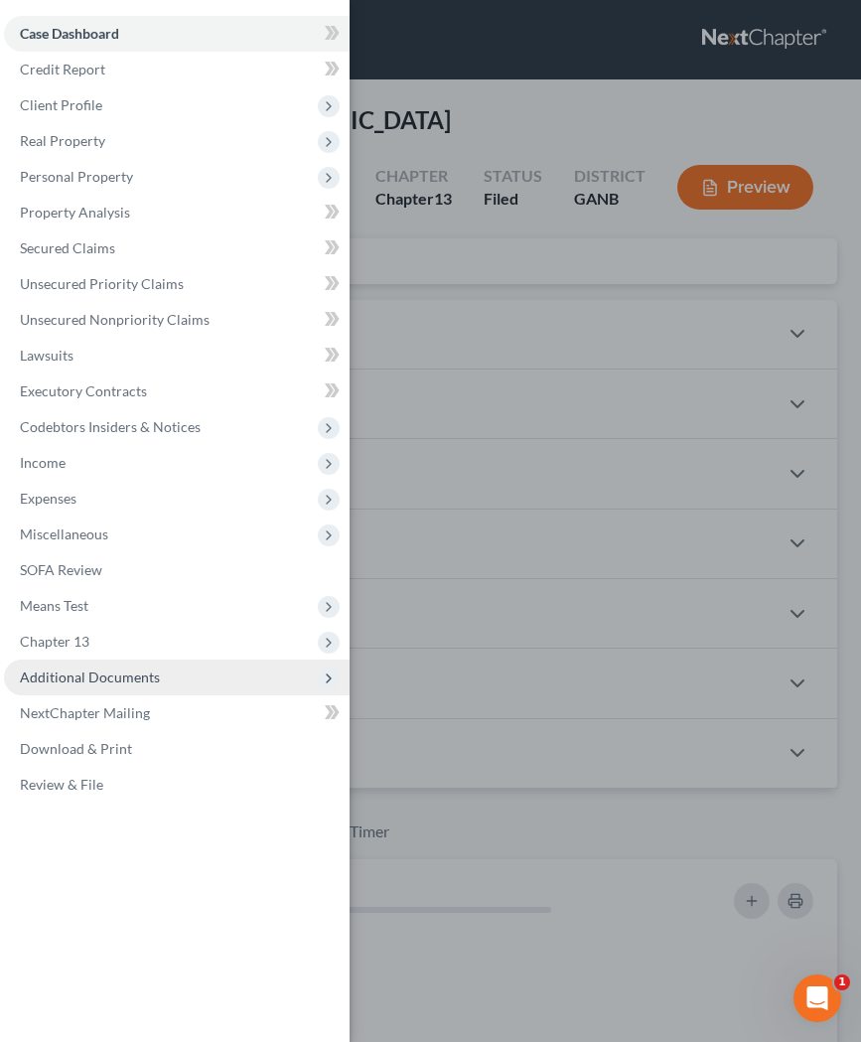
click at [163, 676] on span "Additional Documents" at bounding box center [177, 678] width 346 height 36
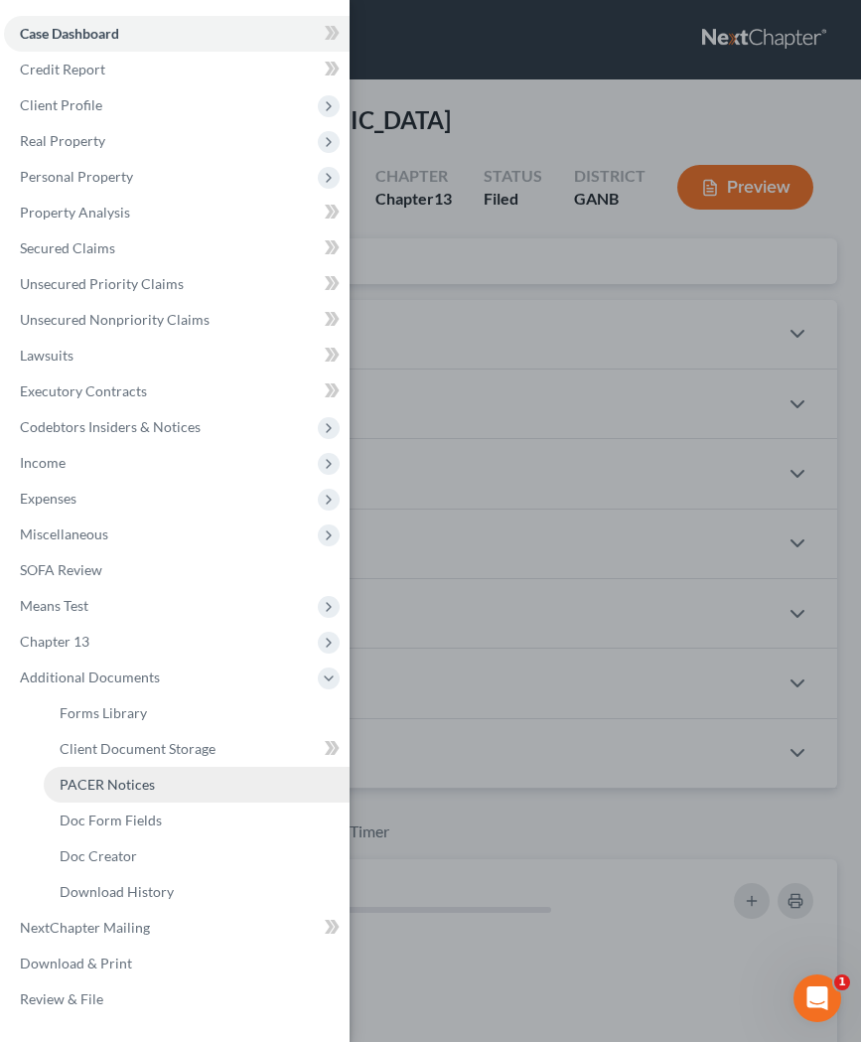
click at [155, 780] on link "PACER Notices" at bounding box center [197, 785] width 306 height 36
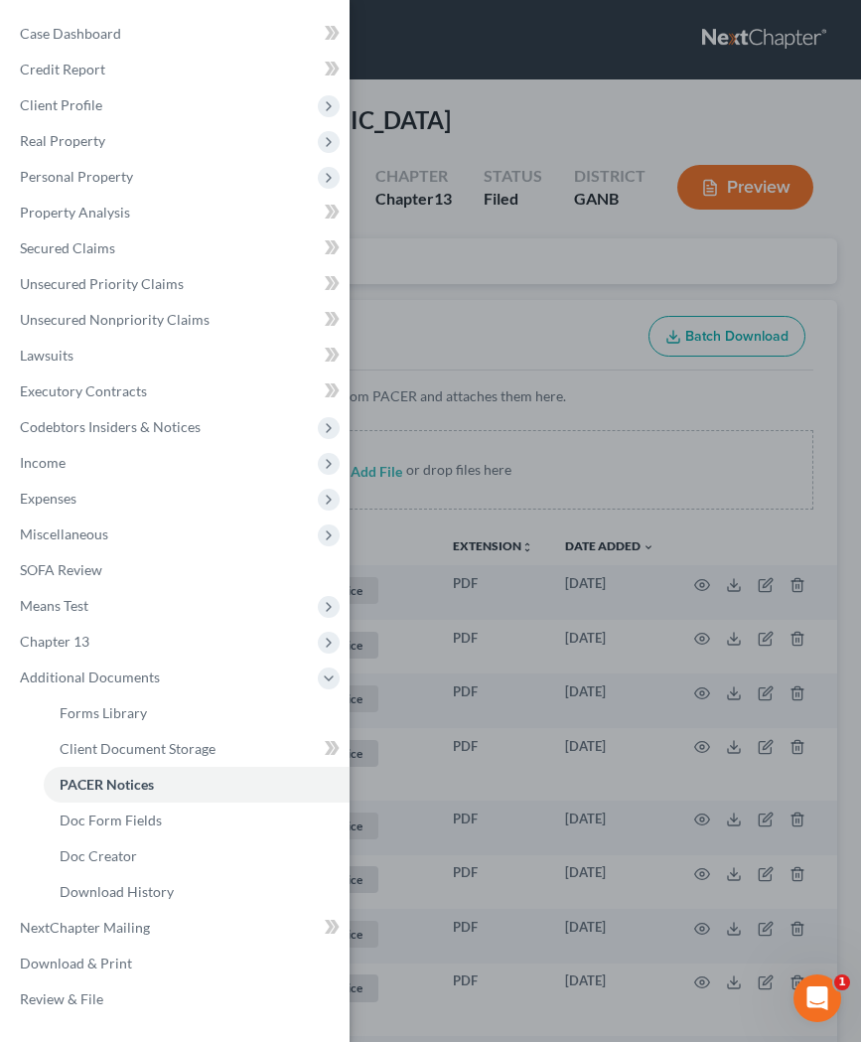
click at [434, 253] on div "Case Dashboard Payments Invoices Payments Payments Credit Report Client Profile" at bounding box center [430, 521] width 861 height 1042
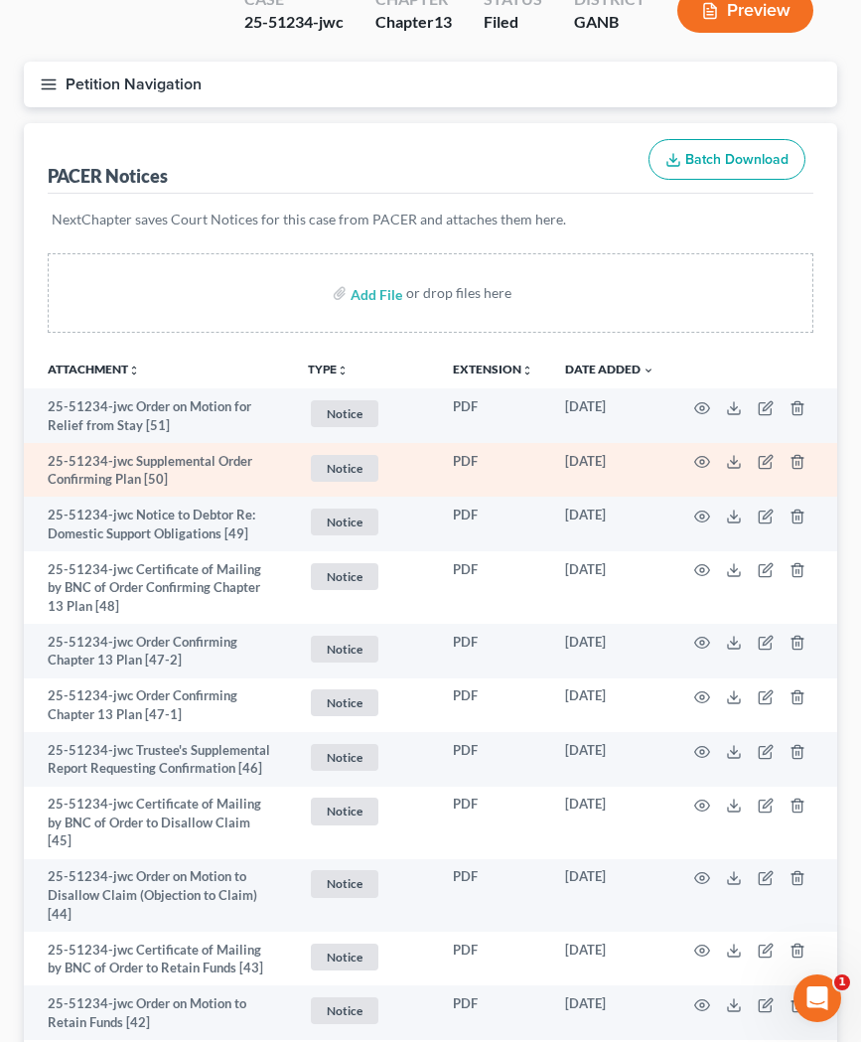
scroll to position [186, 0]
